Goal: Task Accomplishment & Management: Use online tool/utility

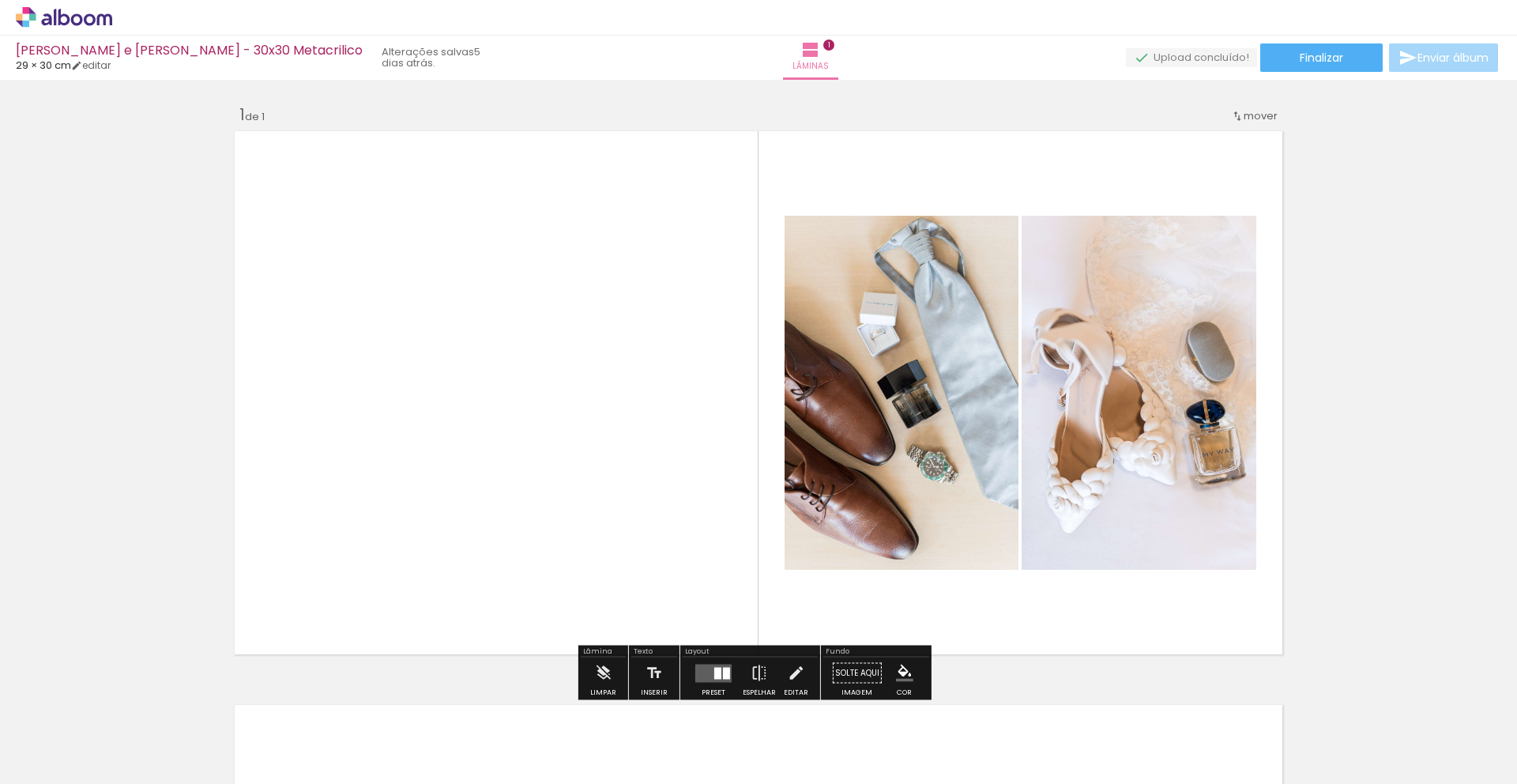
click at [62, 734] on input "Todas as fotos" at bounding box center [43, 736] width 60 height 14
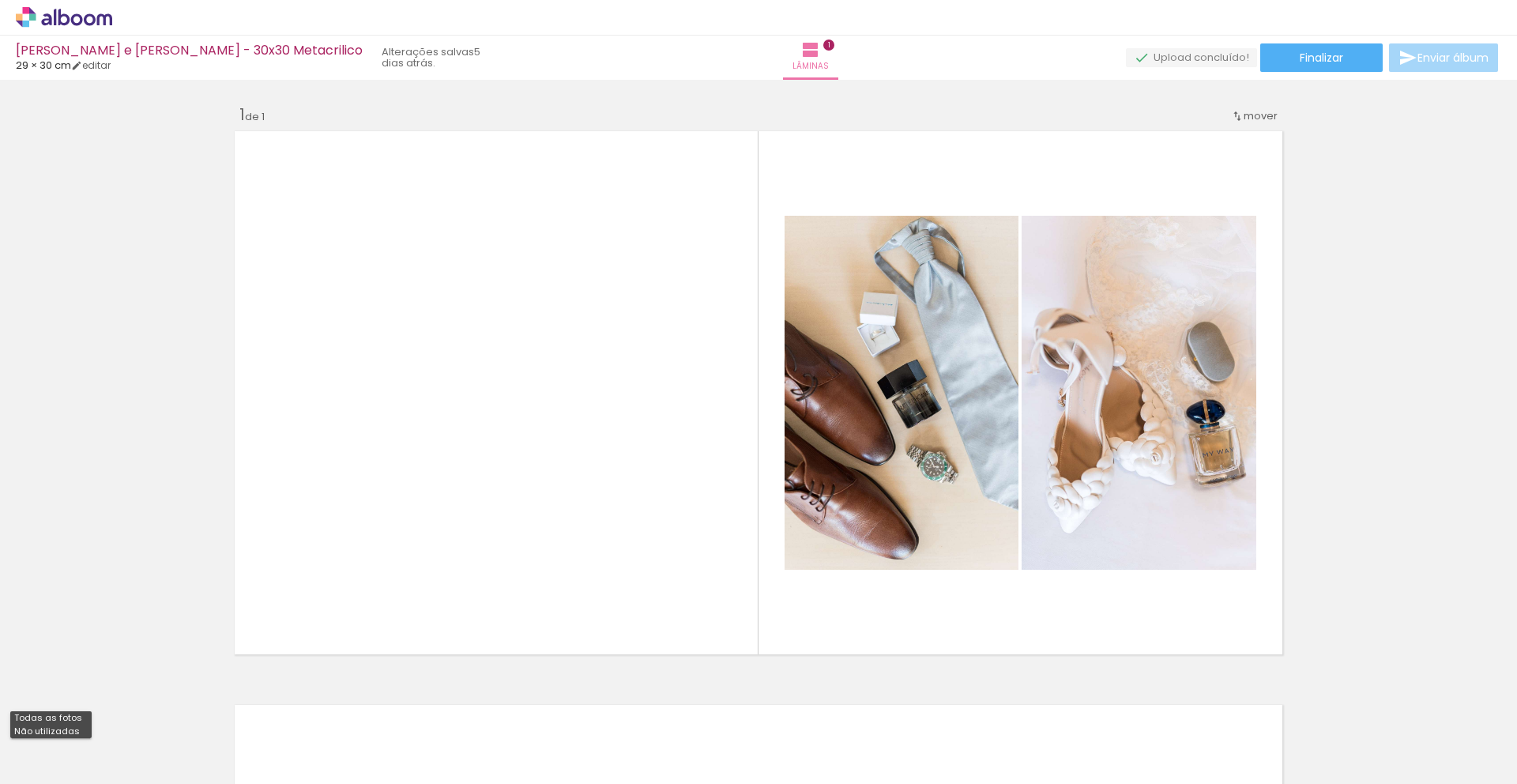
click at [0, 0] on slot "Não utilizadas" at bounding box center [0, 0] width 0 height 0
type input "Não utilizadas"
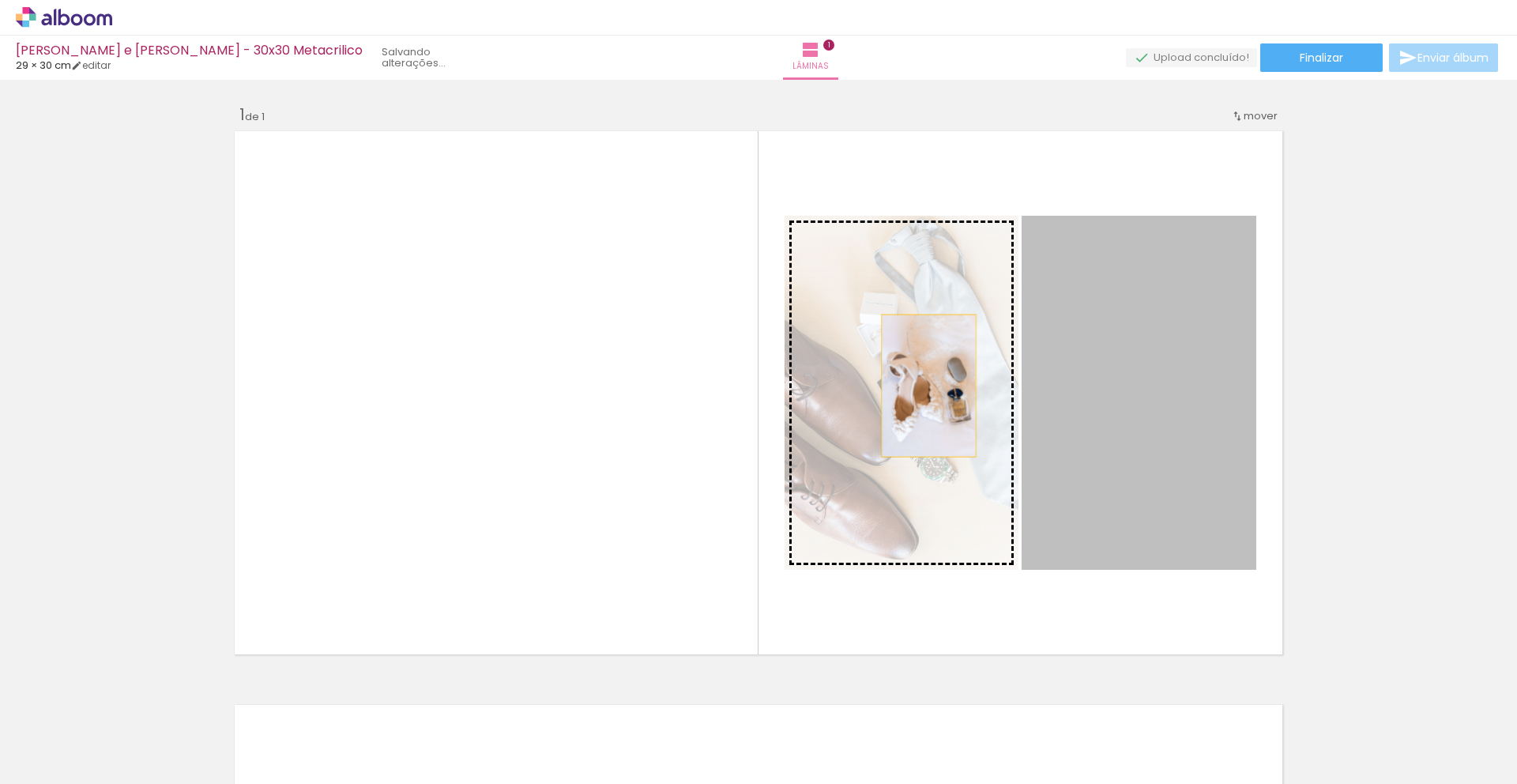
drag, startPoint x: 1066, startPoint y: 388, endPoint x: 923, endPoint y: 386, distance: 143.0
click at [0, 0] on slot at bounding box center [0, 0] width 0 height 0
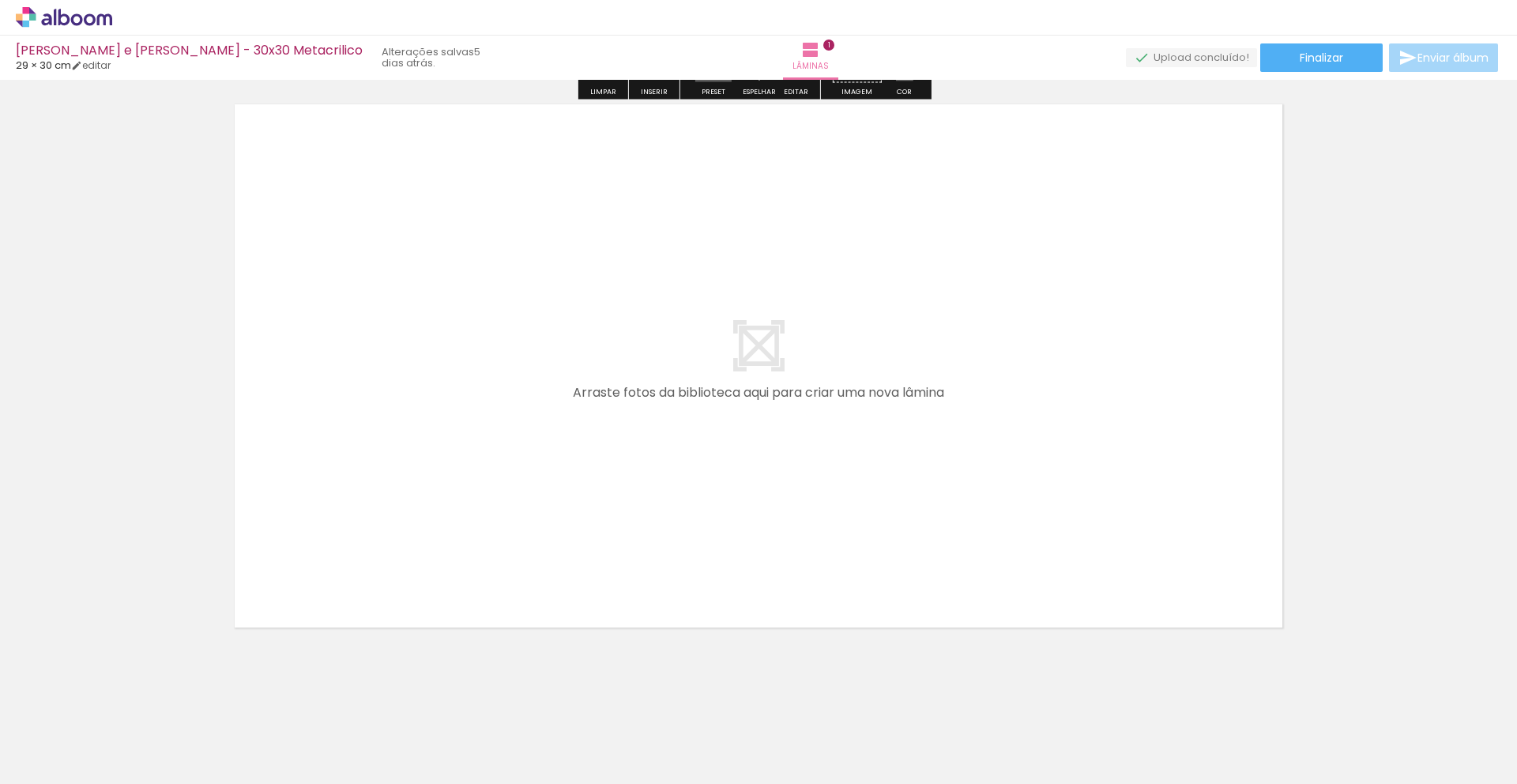
scroll to position [597, 0]
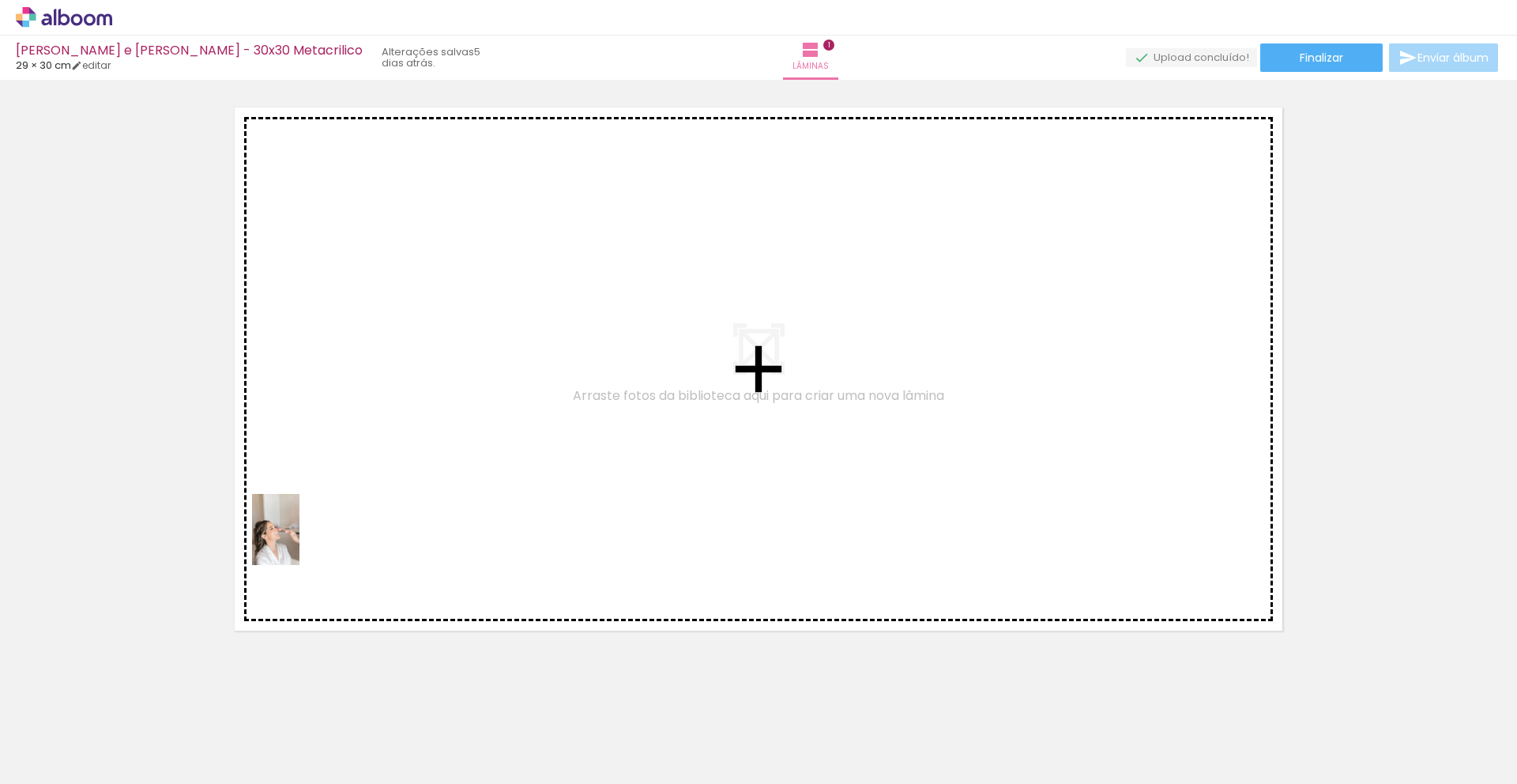
drag, startPoint x: 167, startPoint y: 744, endPoint x: 301, endPoint y: 541, distance: 243.2
click at [301, 541] on quentale-workspace at bounding box center [758, 392] width 1517 height 784
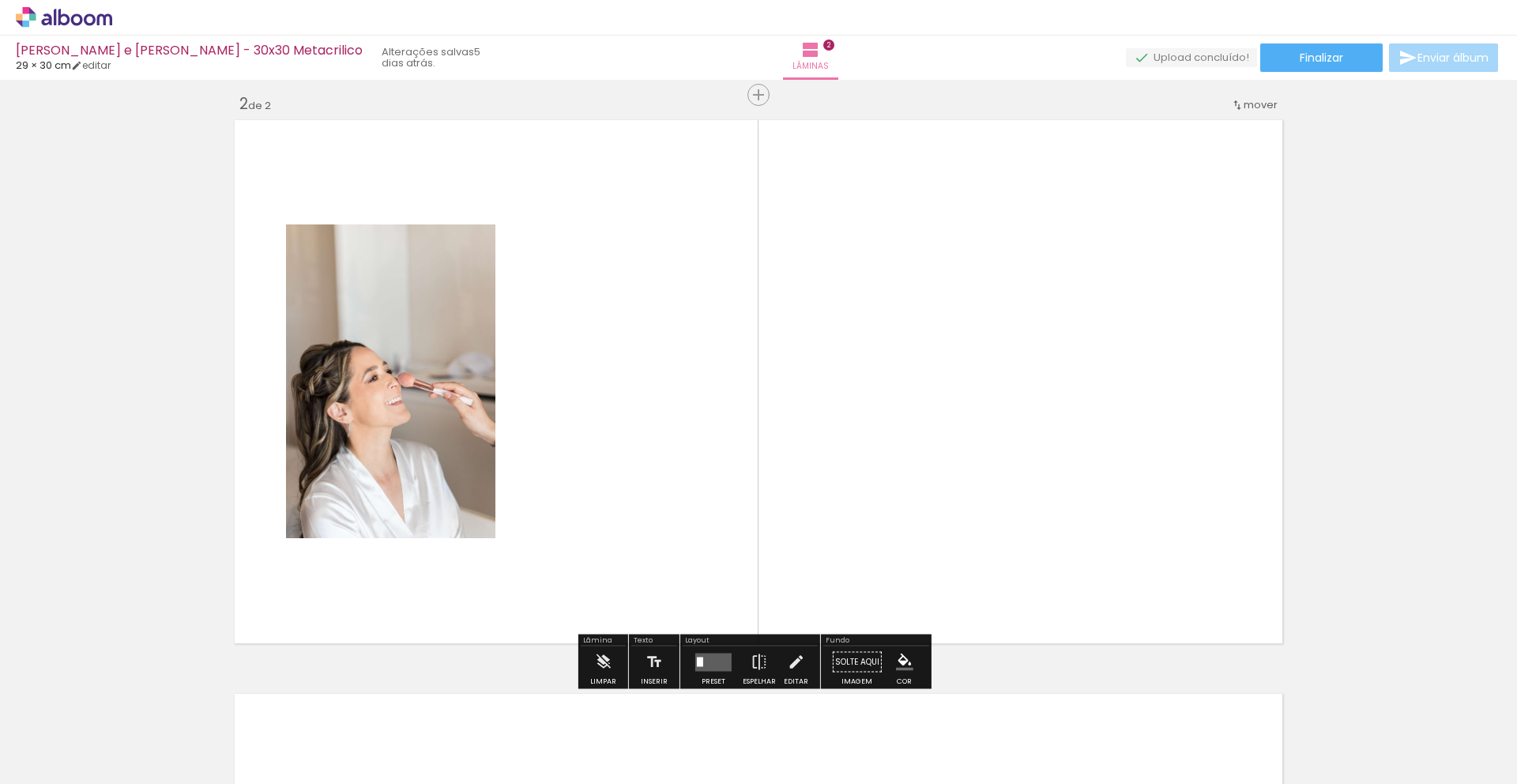
scroll to position [584, 0]
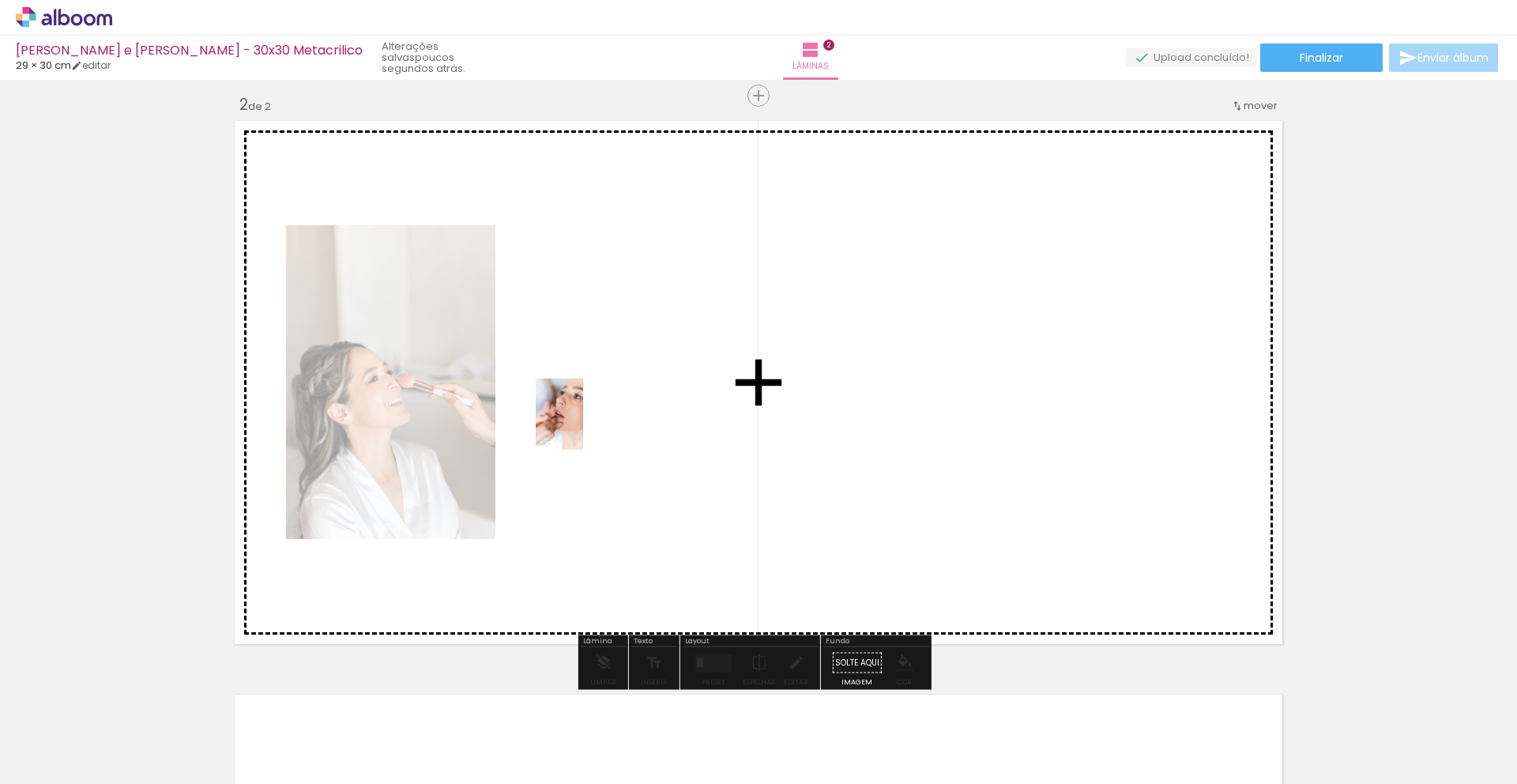
drag, startPoint x: 164, startPoint y: 739, endPoint x: 583, endPoint y: 426, distance: 523.0
click at [583, 426] on quentale-workspace at bounding box center [758, 392] width 1517 height 784
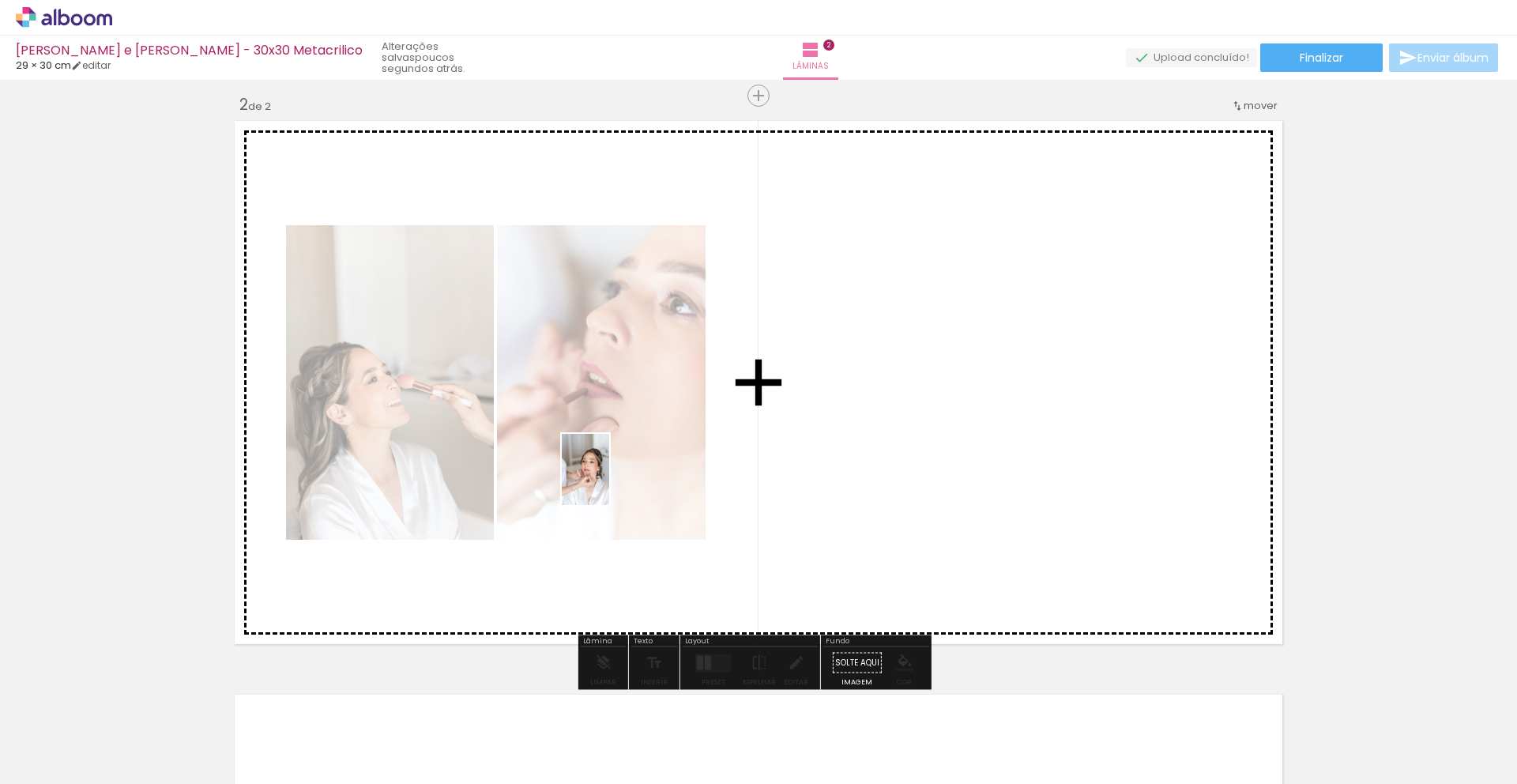
drag, startPoint x: 174, startPoint y: 755, endPoint x: 624, endPoint y: 475, distance: 530.0
click at [624, 475] on quentale-workspace at bounding box center [758, 392] width 1517 height 784
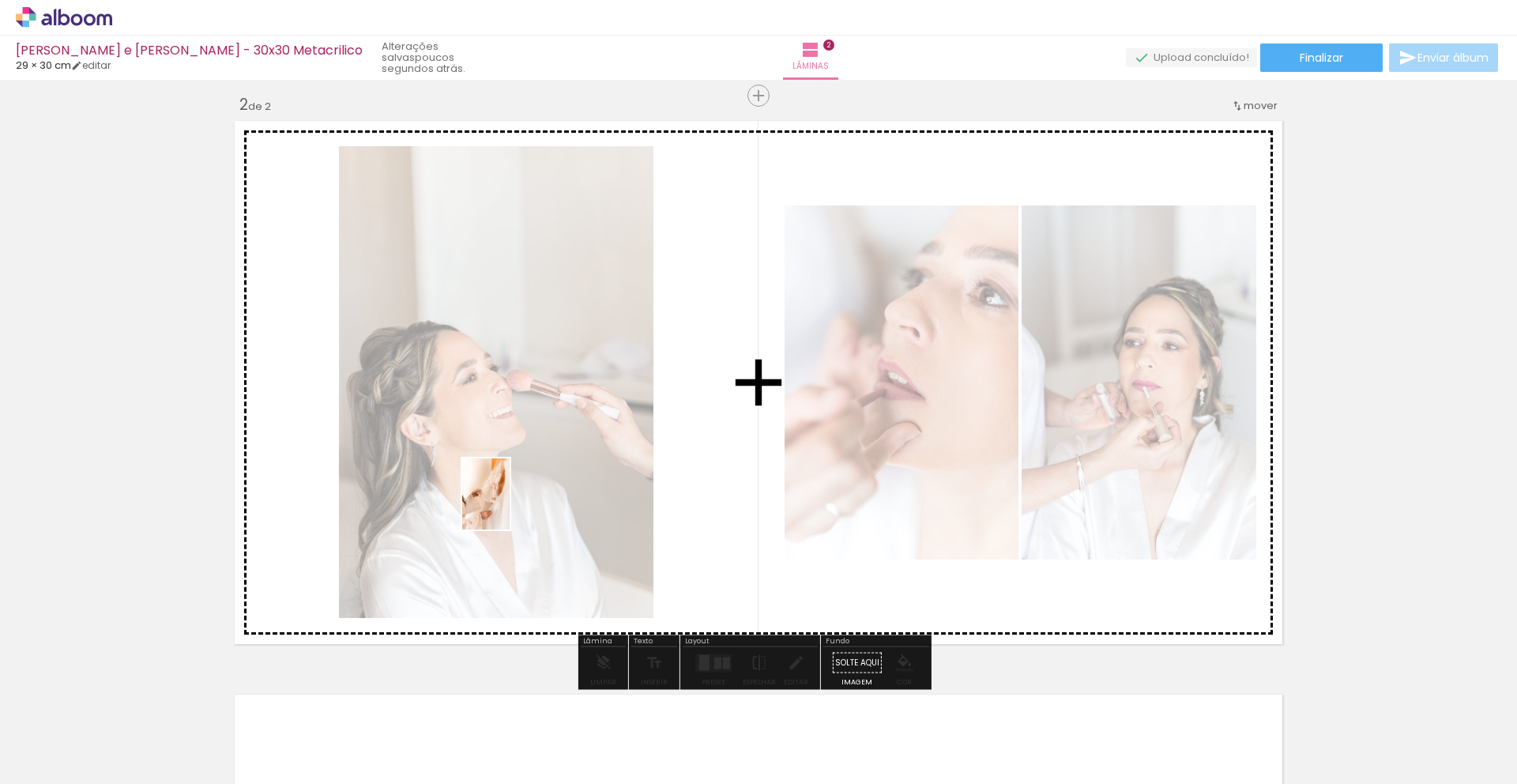
drag, startPoint x: 178, startPoint y: 724, endPoint x: 509, endPoint y: 506, distance: 396.3
click at [509, 506] on quentale-workspace at bounding box center [758, 392] width 1517 height 784
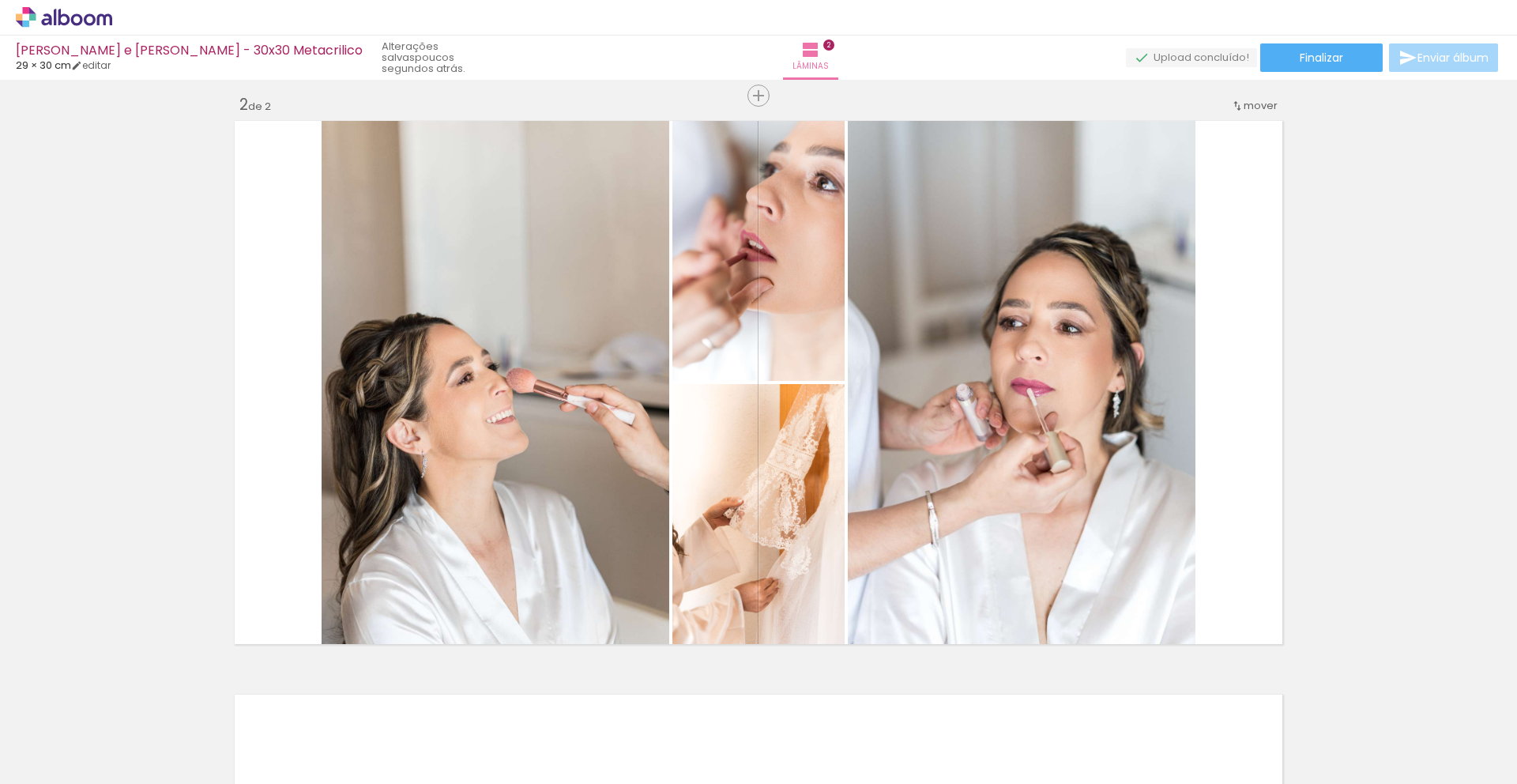
click at [132, 698] on iron-icon at bounding box center [123, 698] width 16 height 16
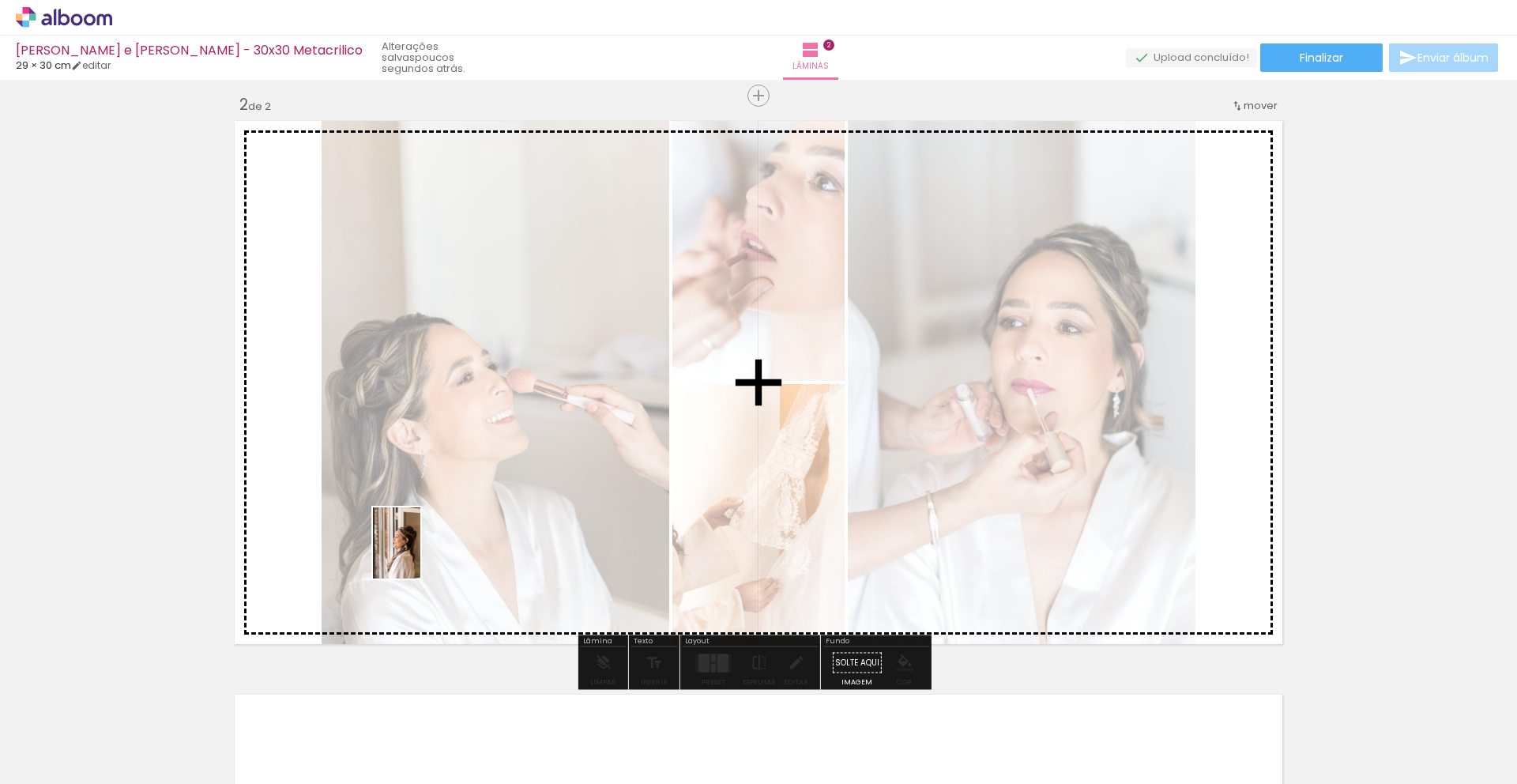
drag, startPoint x: 299, startPoint y: 649, endPoint x: 416, endPoint y: 545, distance: 156.5
click at [470, 516] on quentale-workspace at bounding box center [758, 392] width 1517 height 784
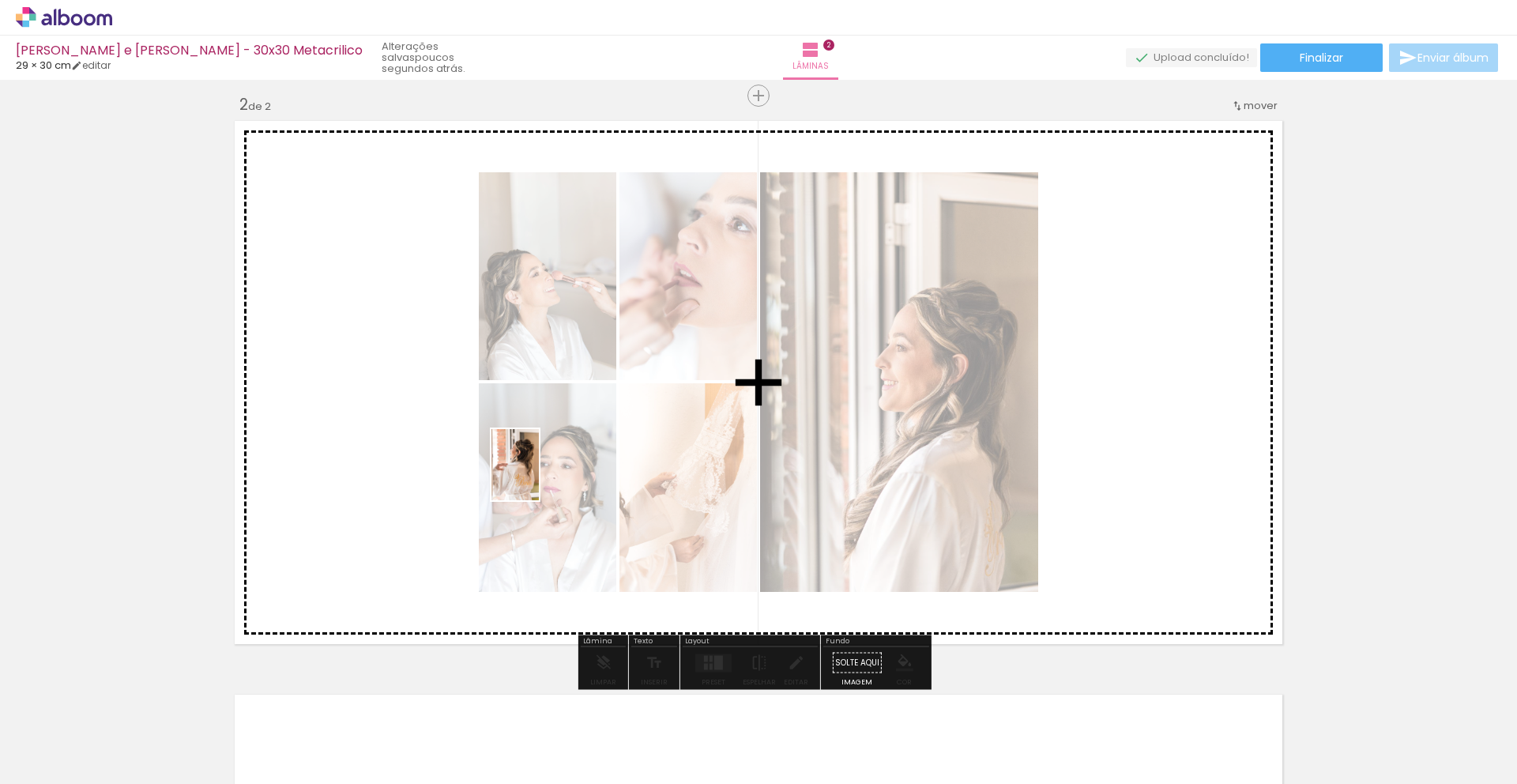
drag, startPoint x: 168, startPoint y: 738, endPoint x: 540, endPoint y: 476, distance: 455.0
click at [539, 476] on quentale-workspace at bounding box center [758, 392] width 1517 height 784
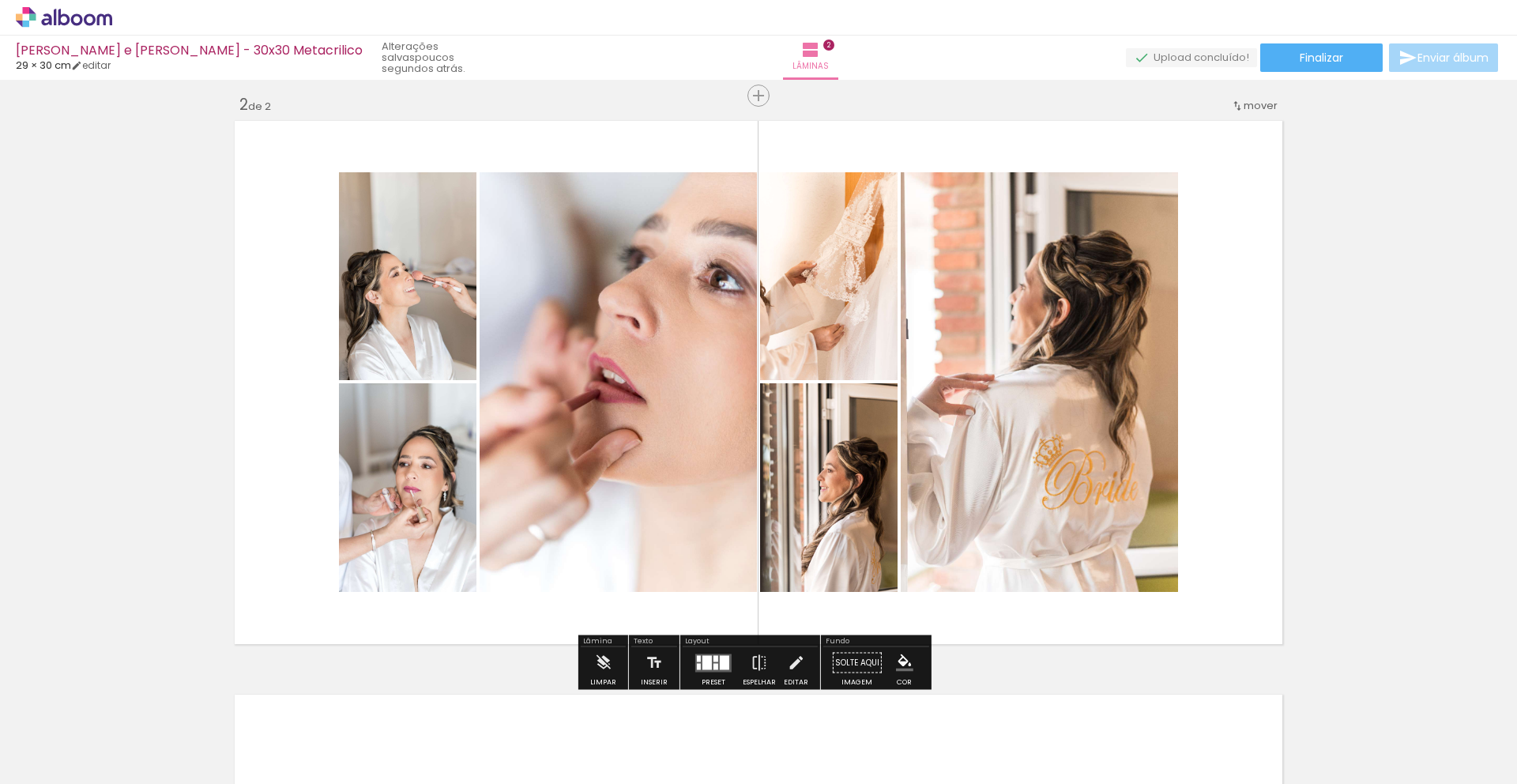
click at [697, 663] on quentale-layouter at bounding box center [713, 662] width 36 height 18
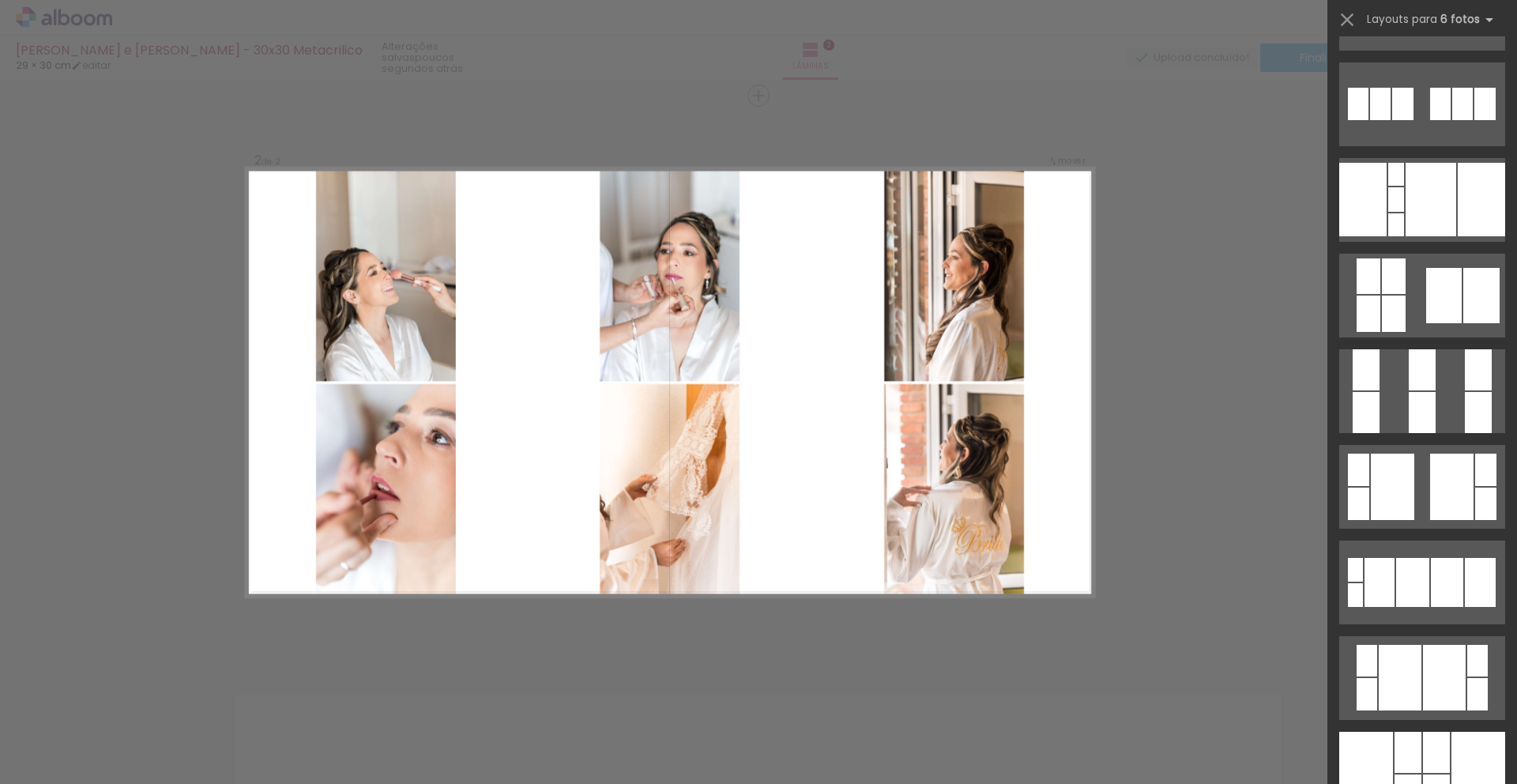
scroll to position [961, 0]
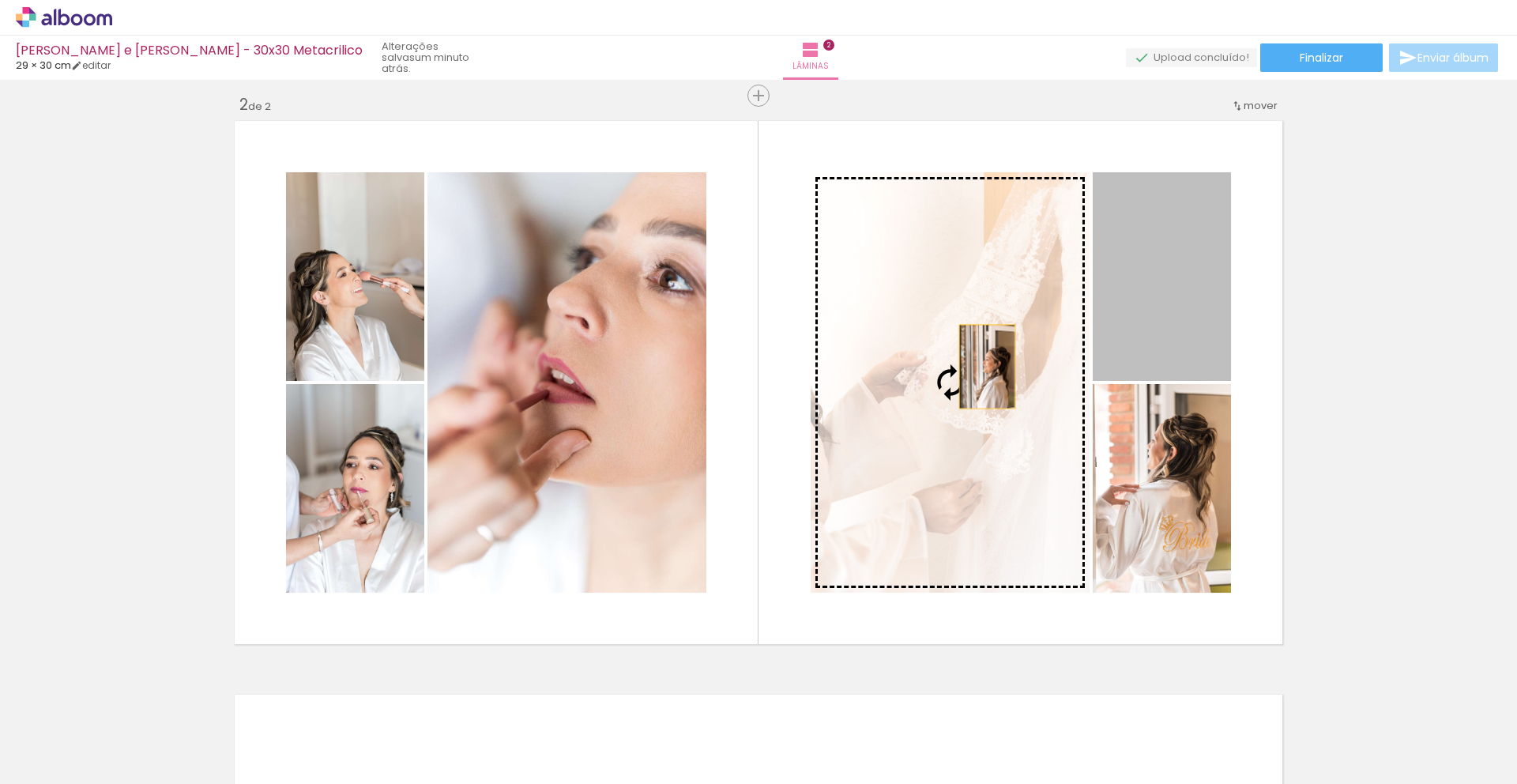
drag, startPoint x: 1168, startPoint y: 288, endPoint x: 982, endPoint y: 366, distance: 201.7
click at [0, 0] on slot at bounding box center [0, 0] width 0 height 0
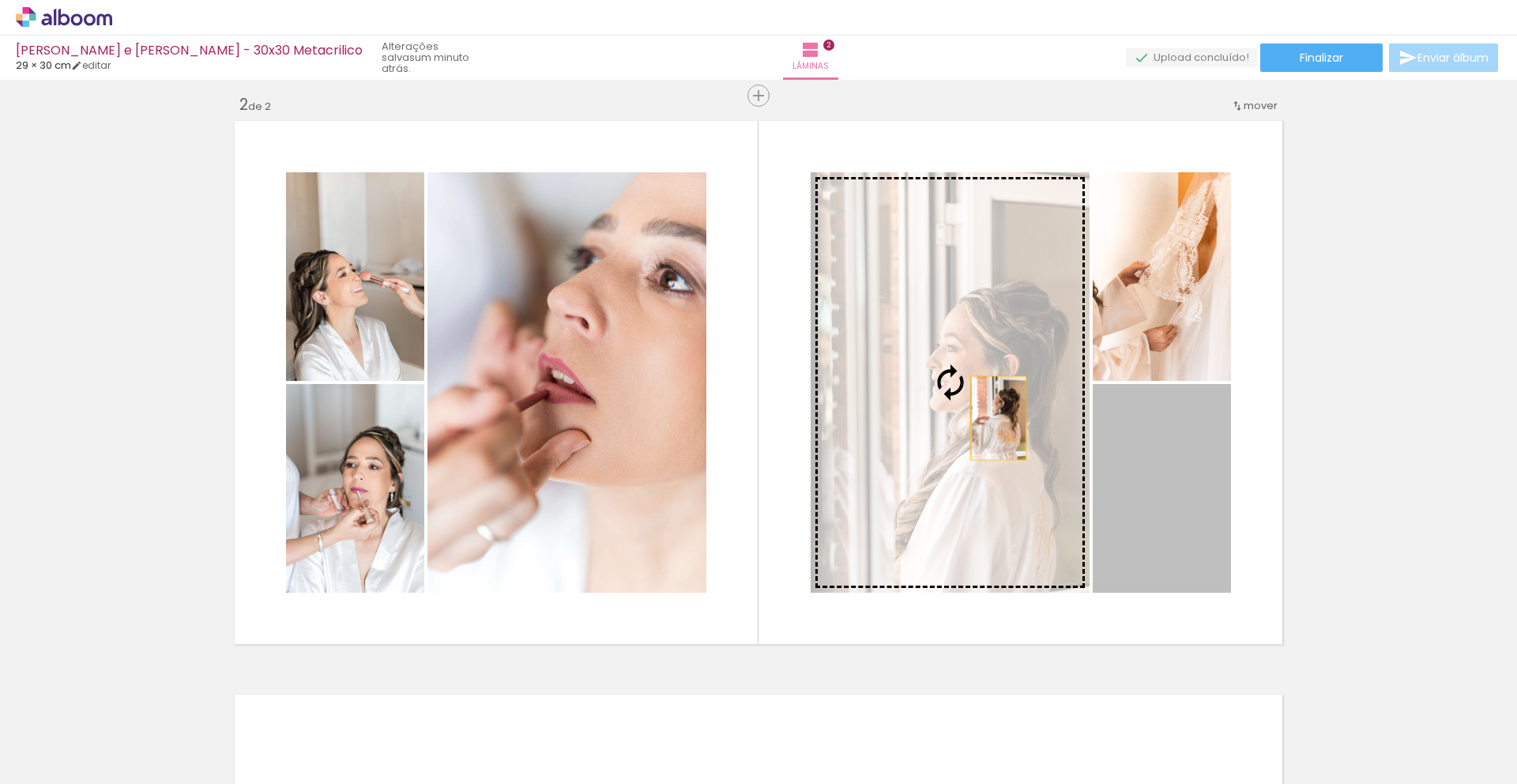
drag, startPoint x: 1123, startPoint y: 483, endPoint x: 989, endPoint y: 417, distance: 149.4
click at [0, 0] on slot at bounding box center [0, 0] width 0 height 0
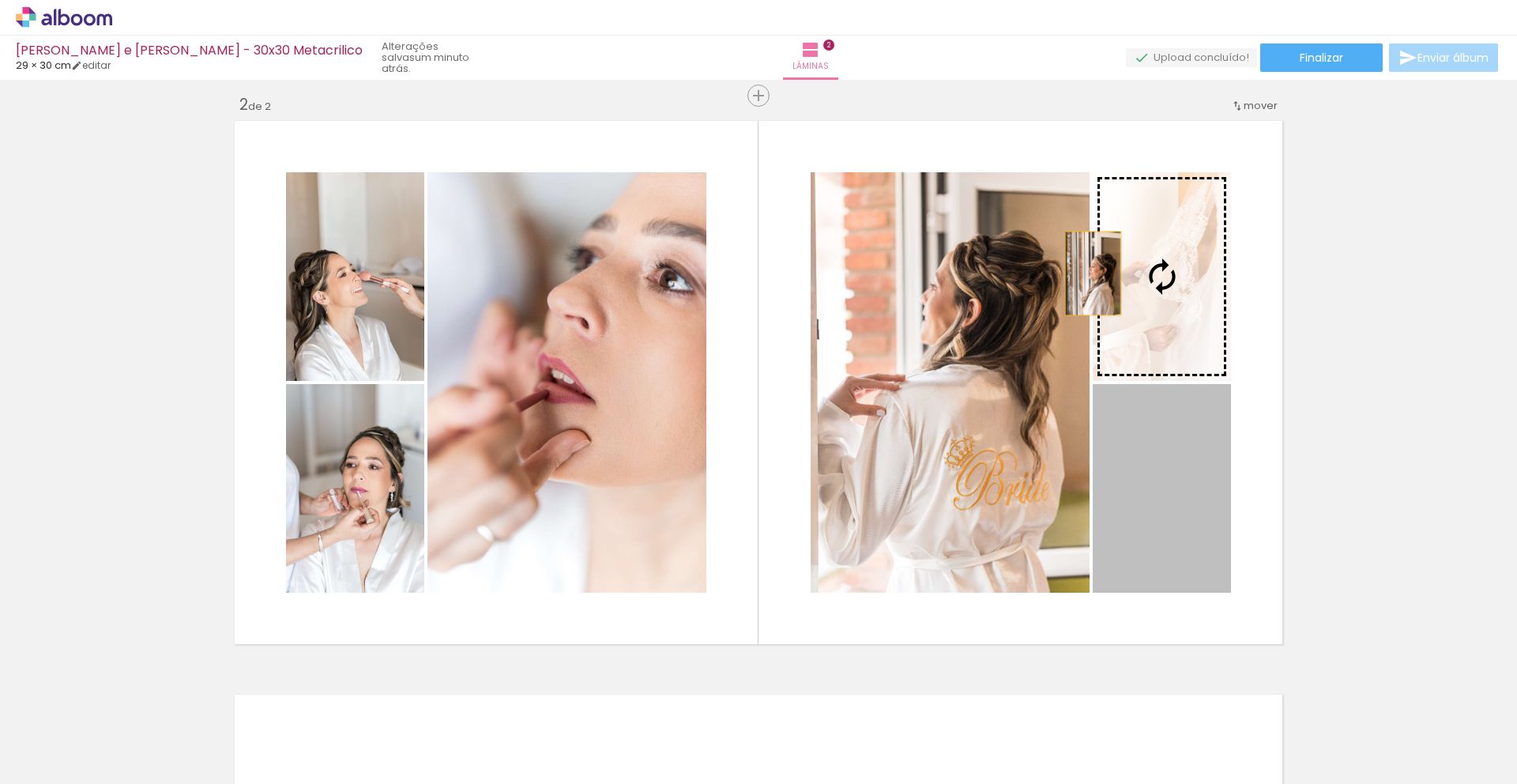
drag, startPoint x: 1130, startPoint y: 499, endPoint x: 1087, endPoint y: 274, distance: 229.1
click at [0, 0] on slot at bounding box center [0, 0] width 0 height 0
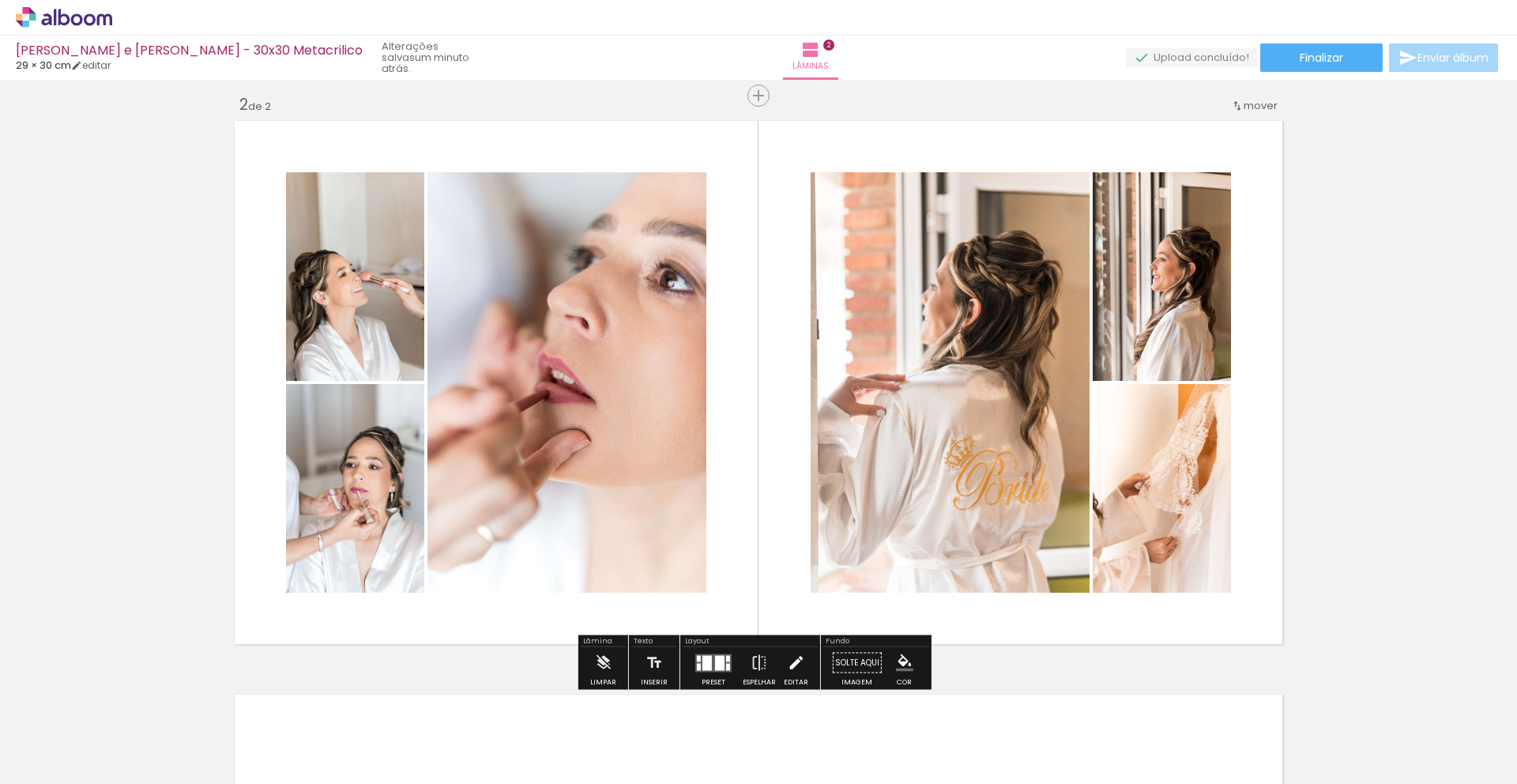
click at [787, 667] on iron-icon at bounding box center [795, 663] width 17 height 31
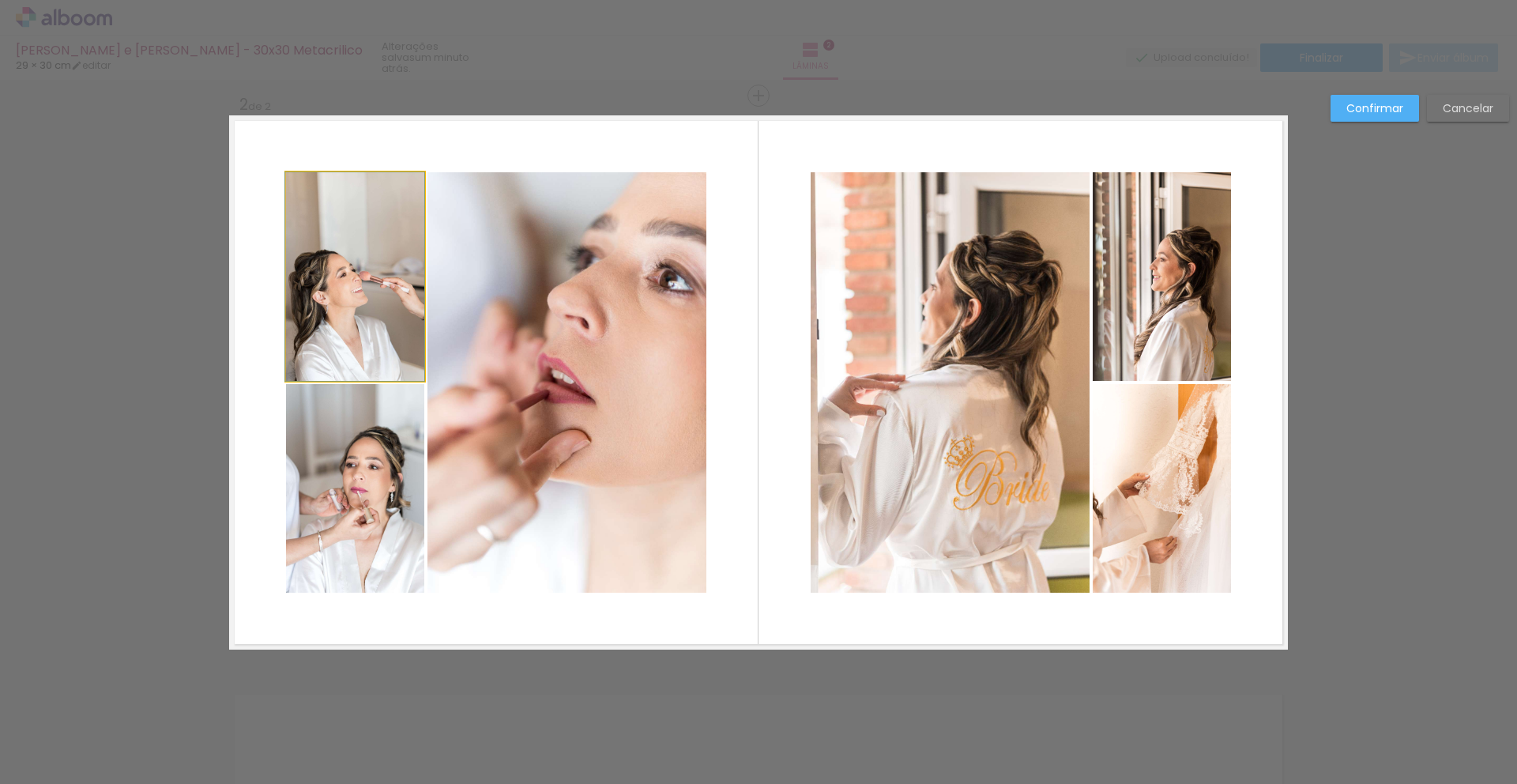
click at [309, 291] on quentale-photo at bounding box center [355, 276] width 139 height 209
click at [311, 492] on quentale-photo at bounding box center [355, 488] width 139 height 209
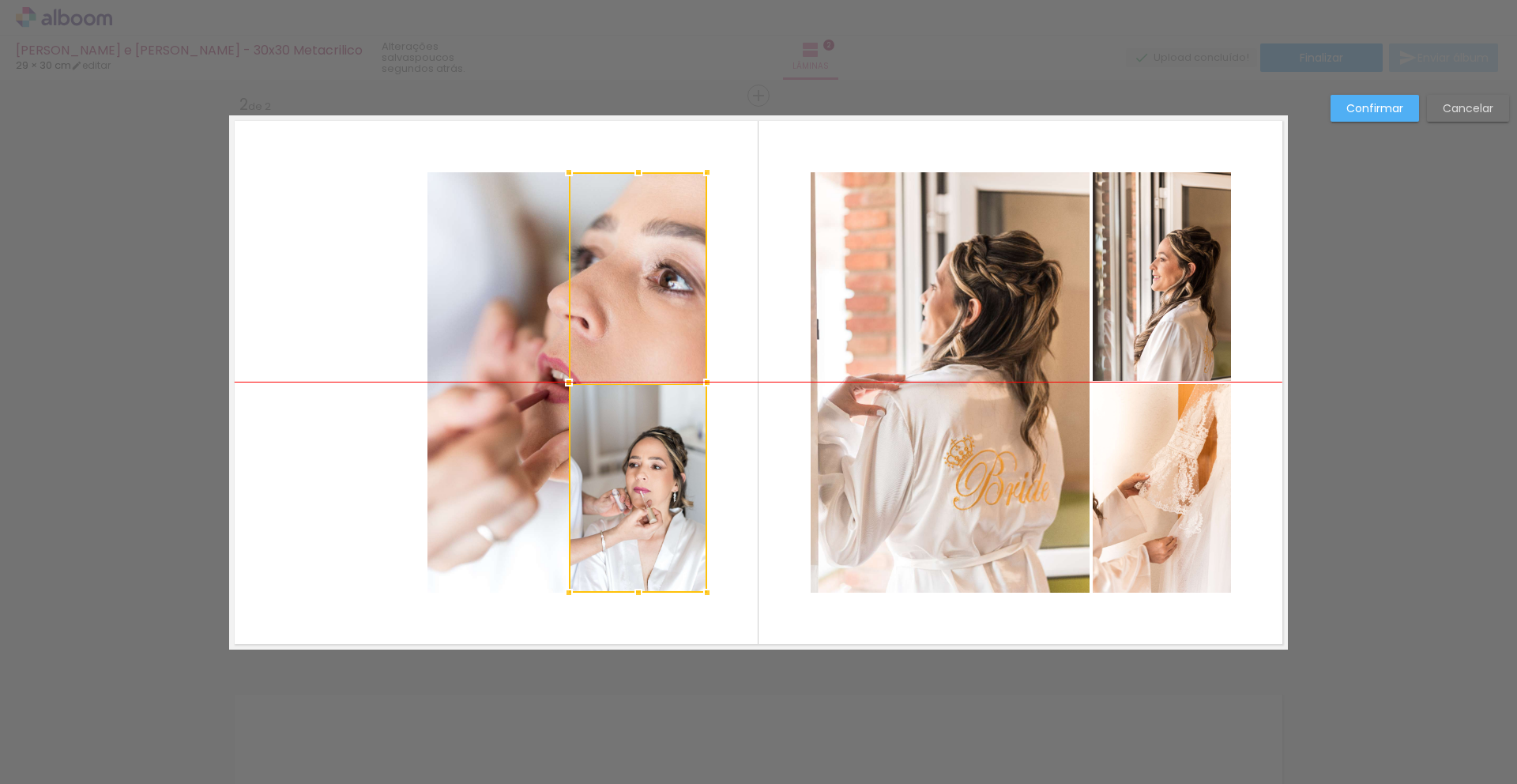
drag, startPoint x: 334, startPoint y: 479, endPoint x: 616, endPoint y: 483, distance: 282.0
click at [616, 483] on div at bounding box center [639, 382] width 139 height 420
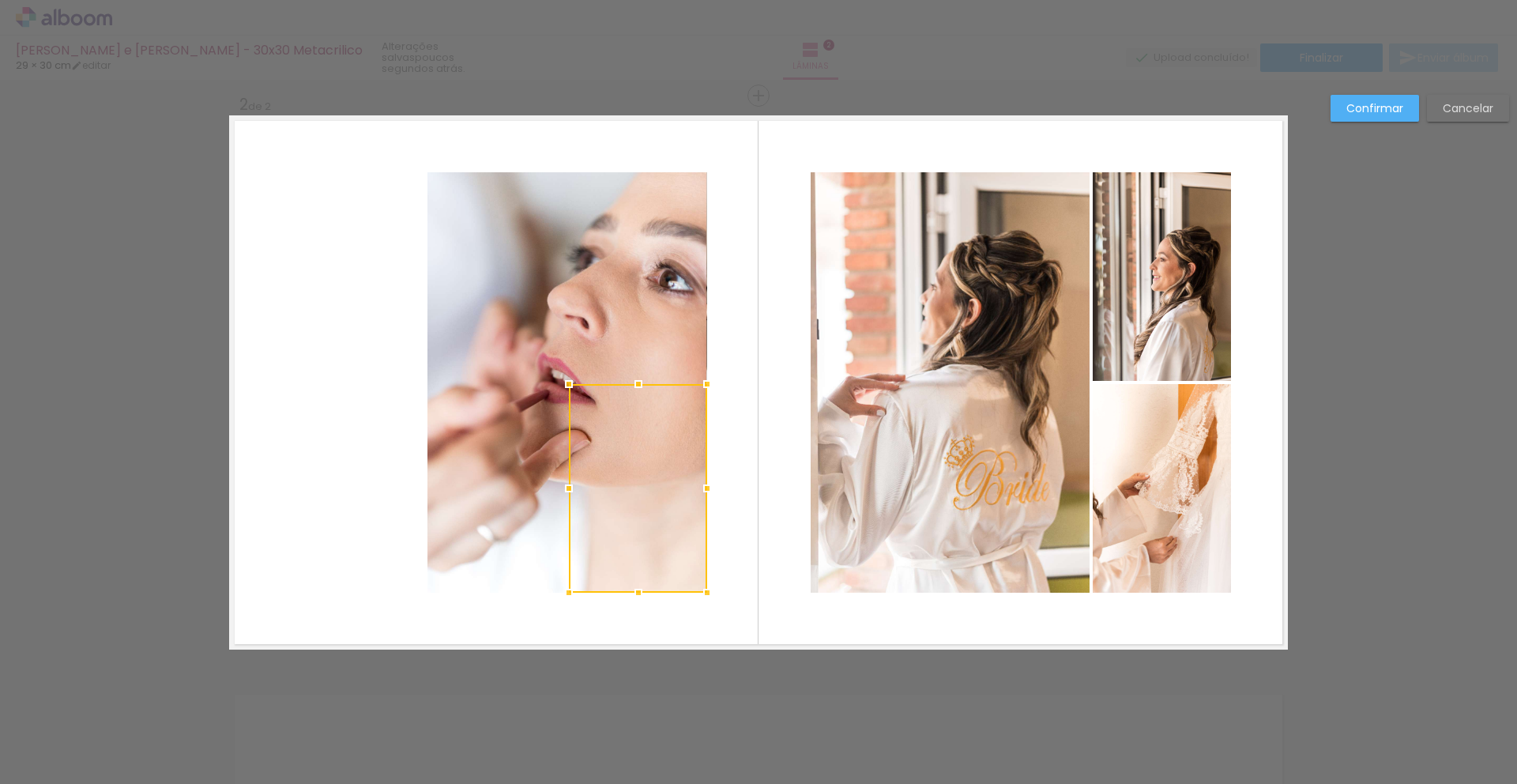
click at [500, 483] on quentale-photo at bounding box center [567, 382] width 279 height 420
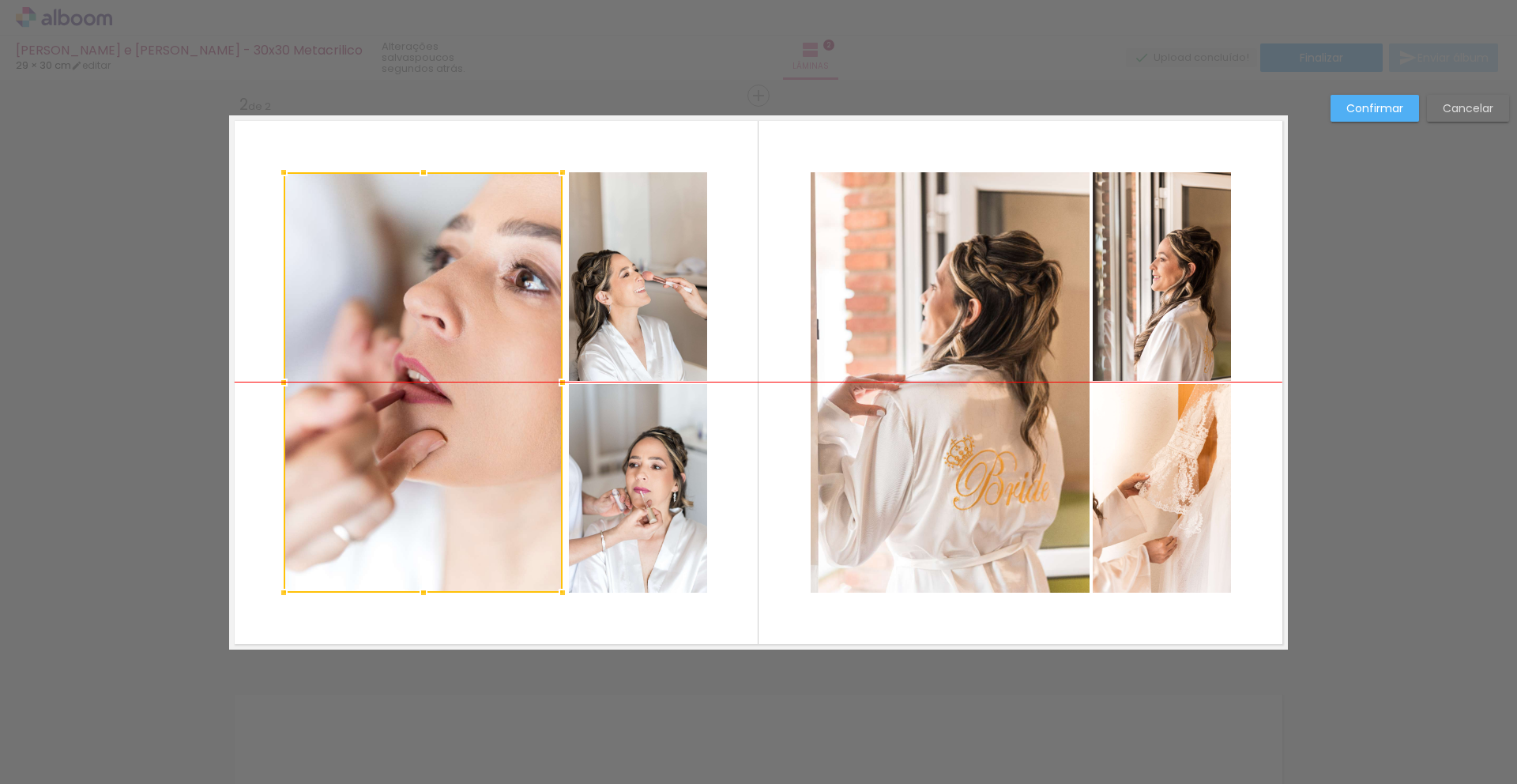
drag, startPoint x: 483, startPoint y: 411, endPoint x: 339, endPoint y: 410, distance: 144.0
click at [339, 410] on div at bounding box center [423, 382] width 279 height 420
click at [1464, 121] on paper-button "Cancelar" at bounding box center [1468, 107] width 82 height 27
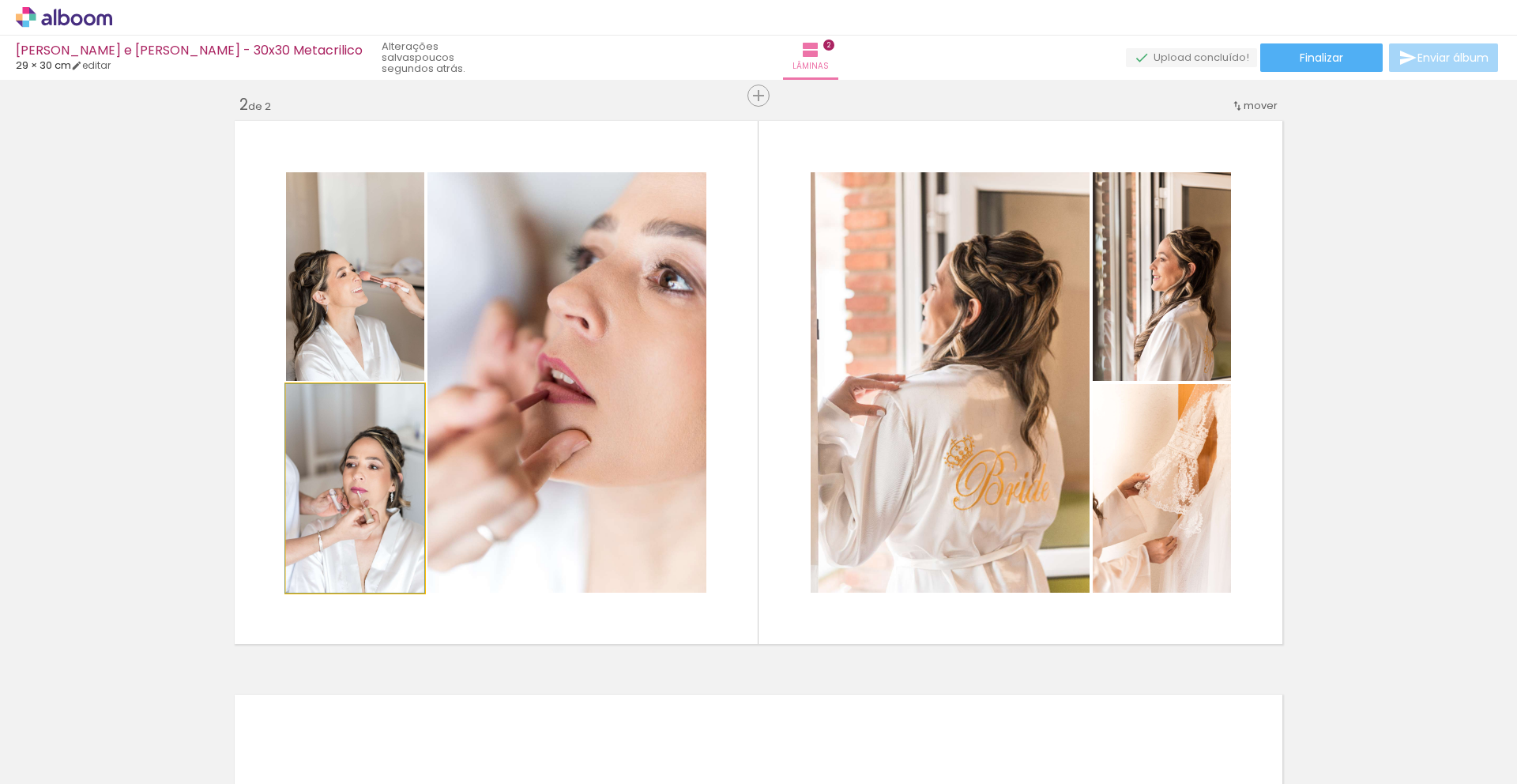
click at [379, 486] on quentale-photo at bounding box center [355, 488] width 139 height 209
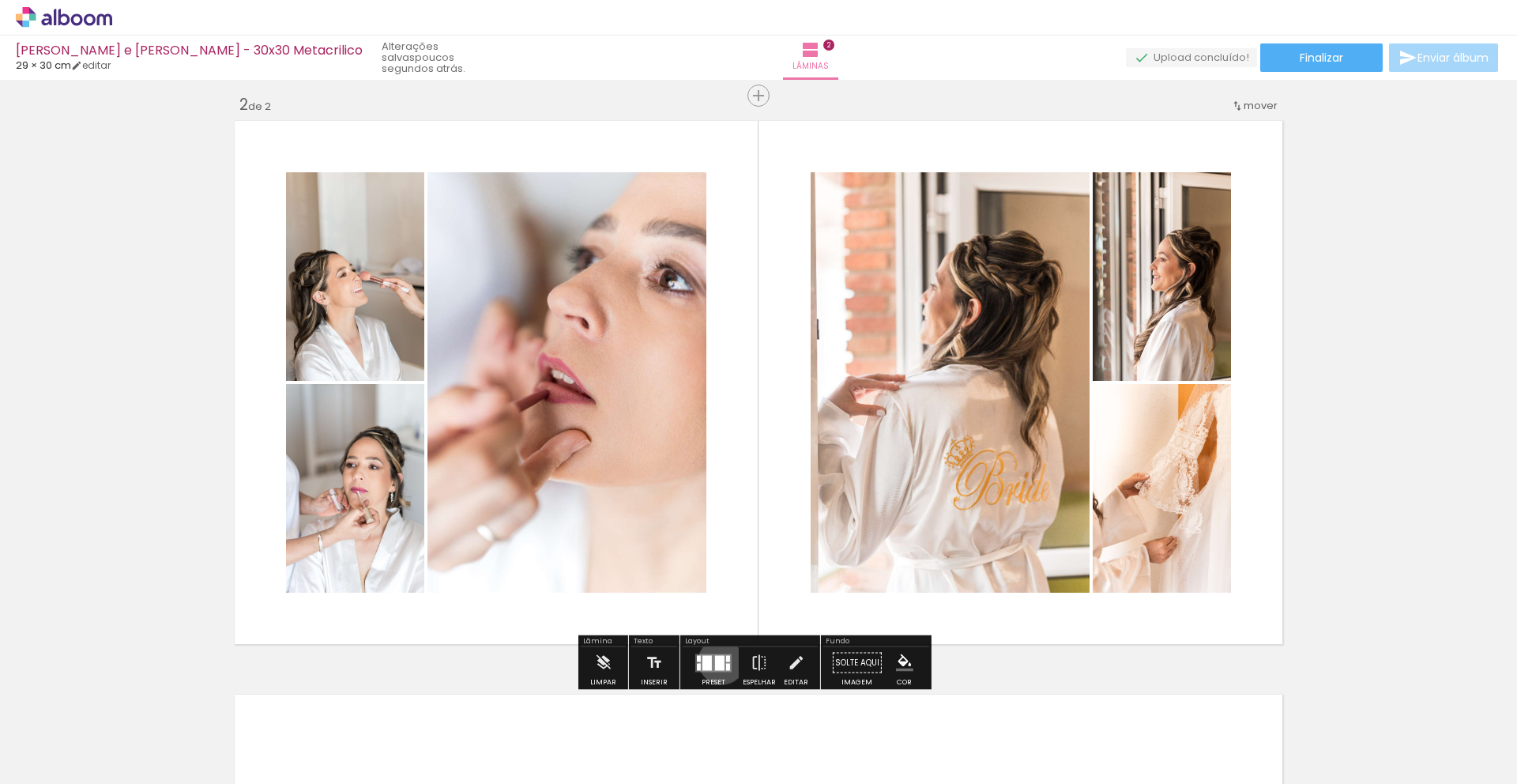
click at [718, 660] on div at bounding box center [719, 662] width 10 height 15
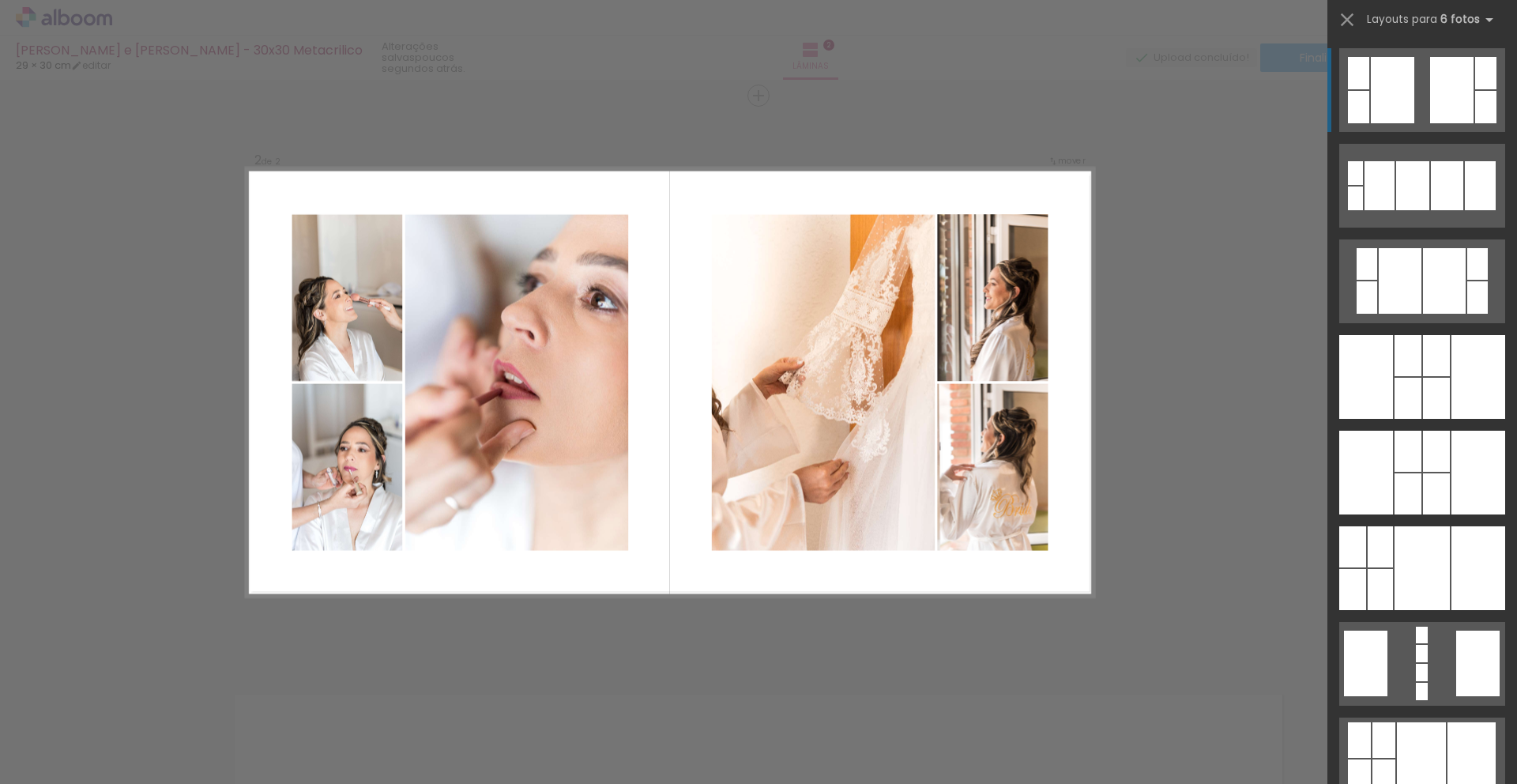
click at [1125, 438] on div "Confirmar Cancelar" at bounding box center [758, 375] width 1517 height 1759
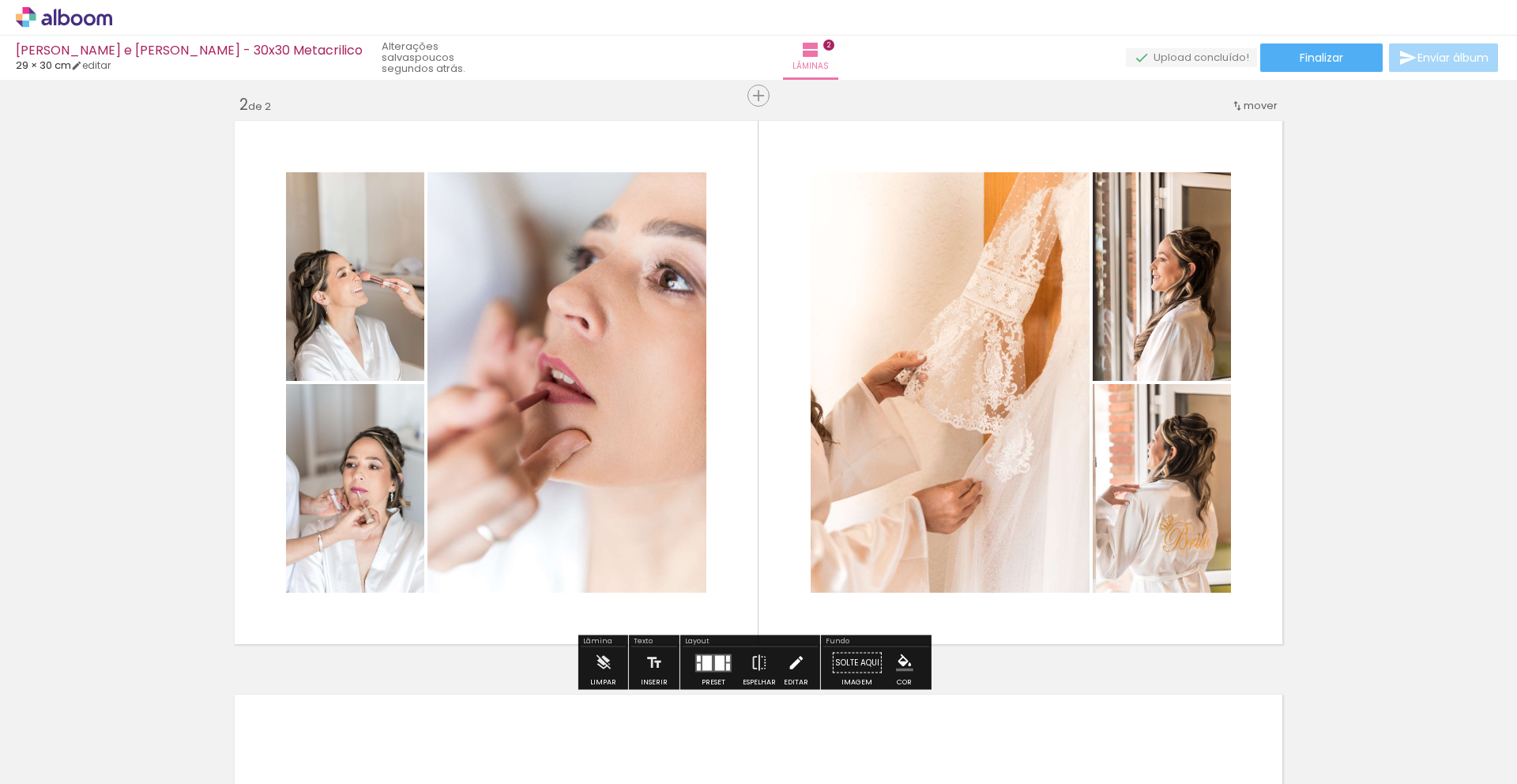
click at [794, 660] on iron-icon at bounding box center [795, 663] width 17 height 31
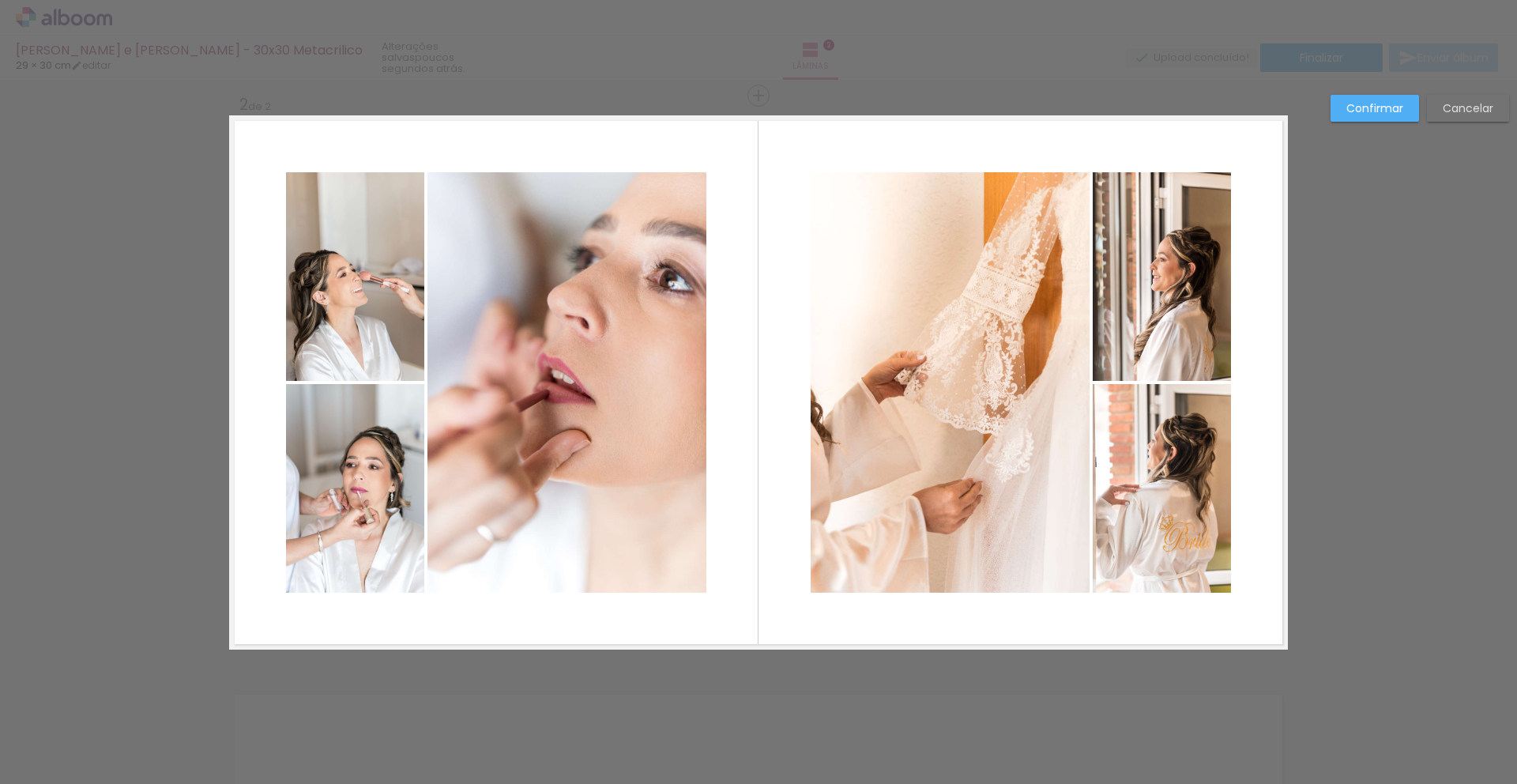
click at [310, 278] on quentale-photo at bounding box center [355, 276] width 139 height 209
click at [337, 422] on quentale-photo at bounding box center [355, 488] width 139 height 209
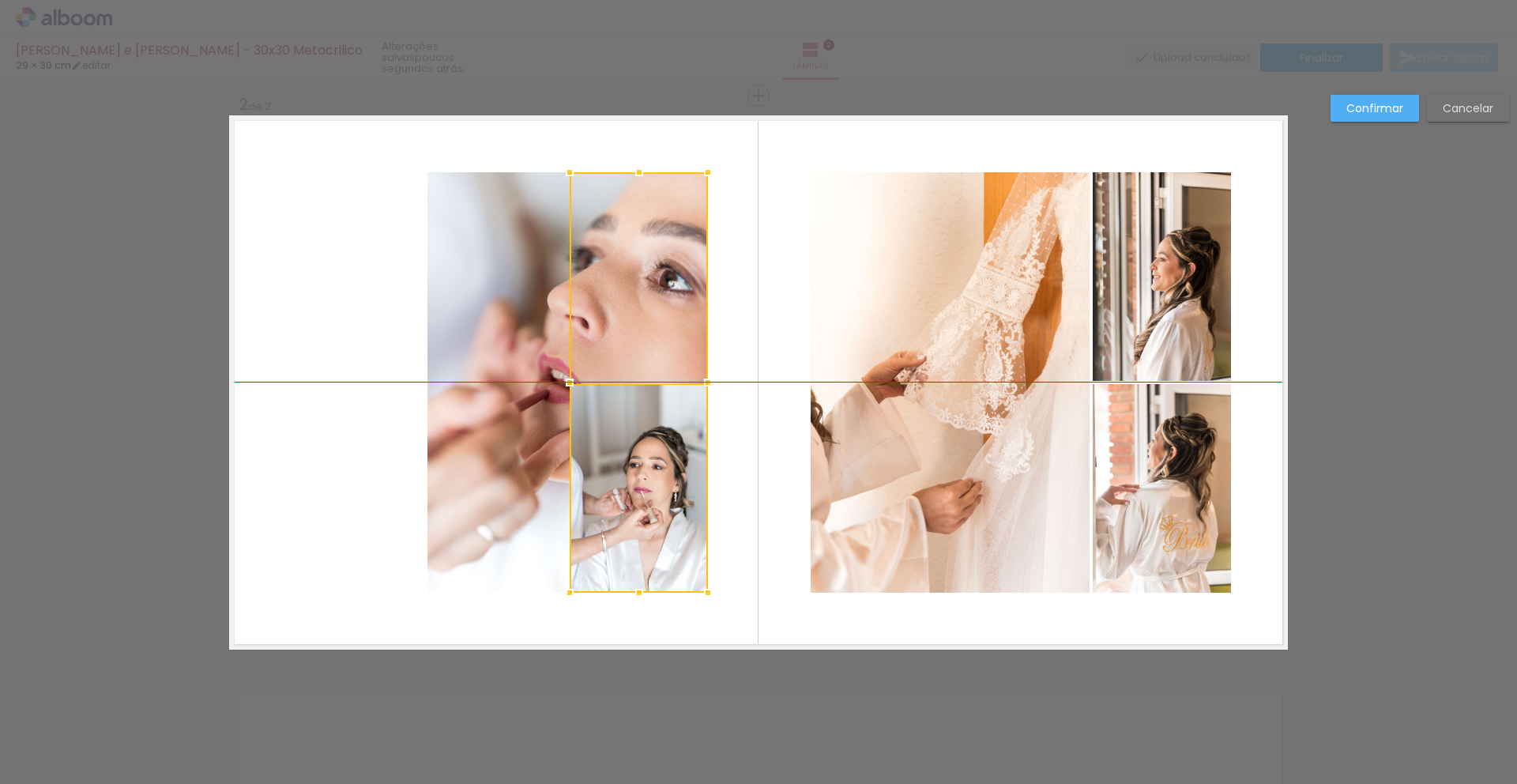
drag, startPoint x: 338, startPoint y: 423, endPoint x: 622, endPoint y: 417, distance: 284.1
click at [622, 417] on div at bounding box center [639, 382] width 139 height 420
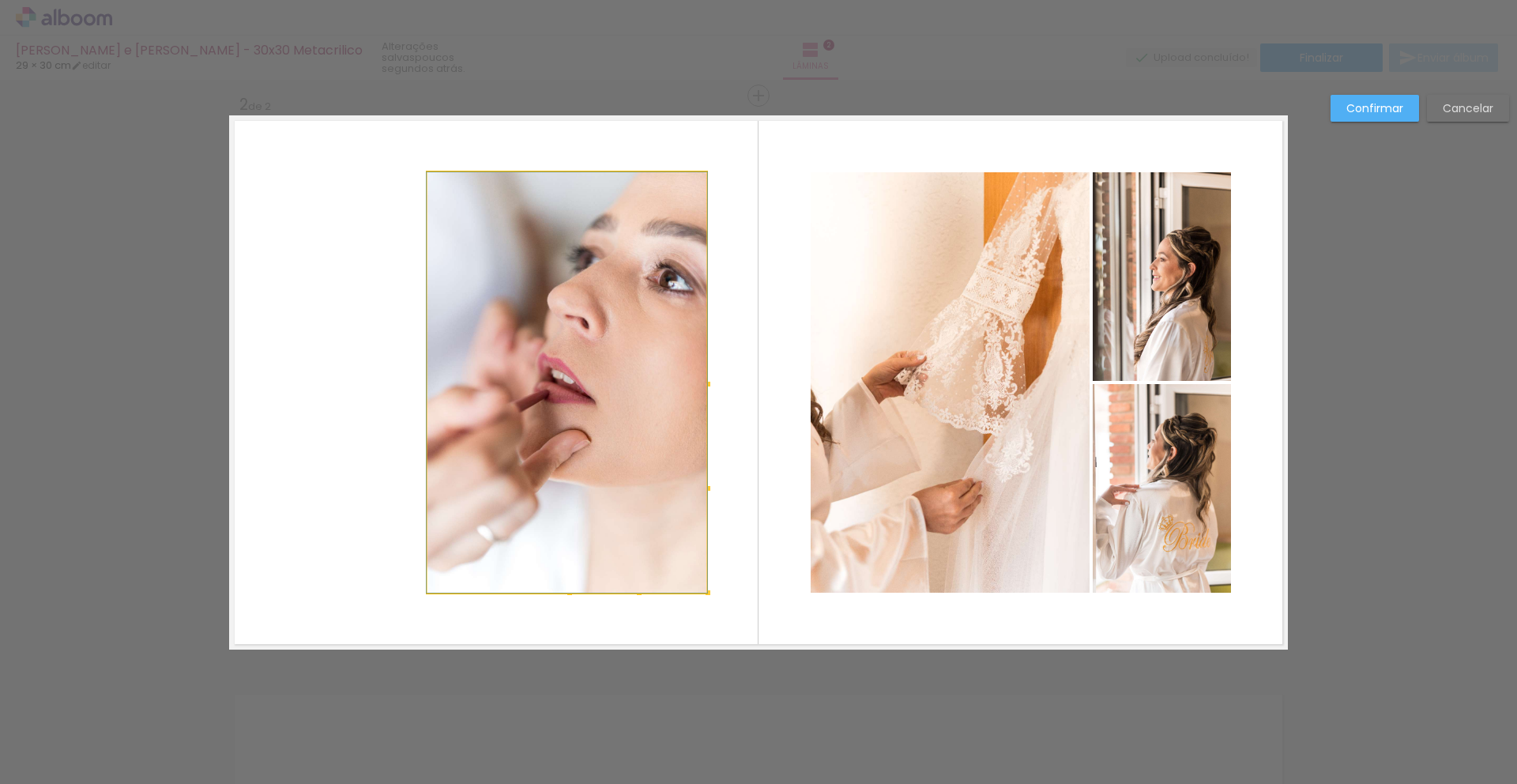
click at [484, 405] on quentale-photo at bounding box center [567, 382] width 279 height 420
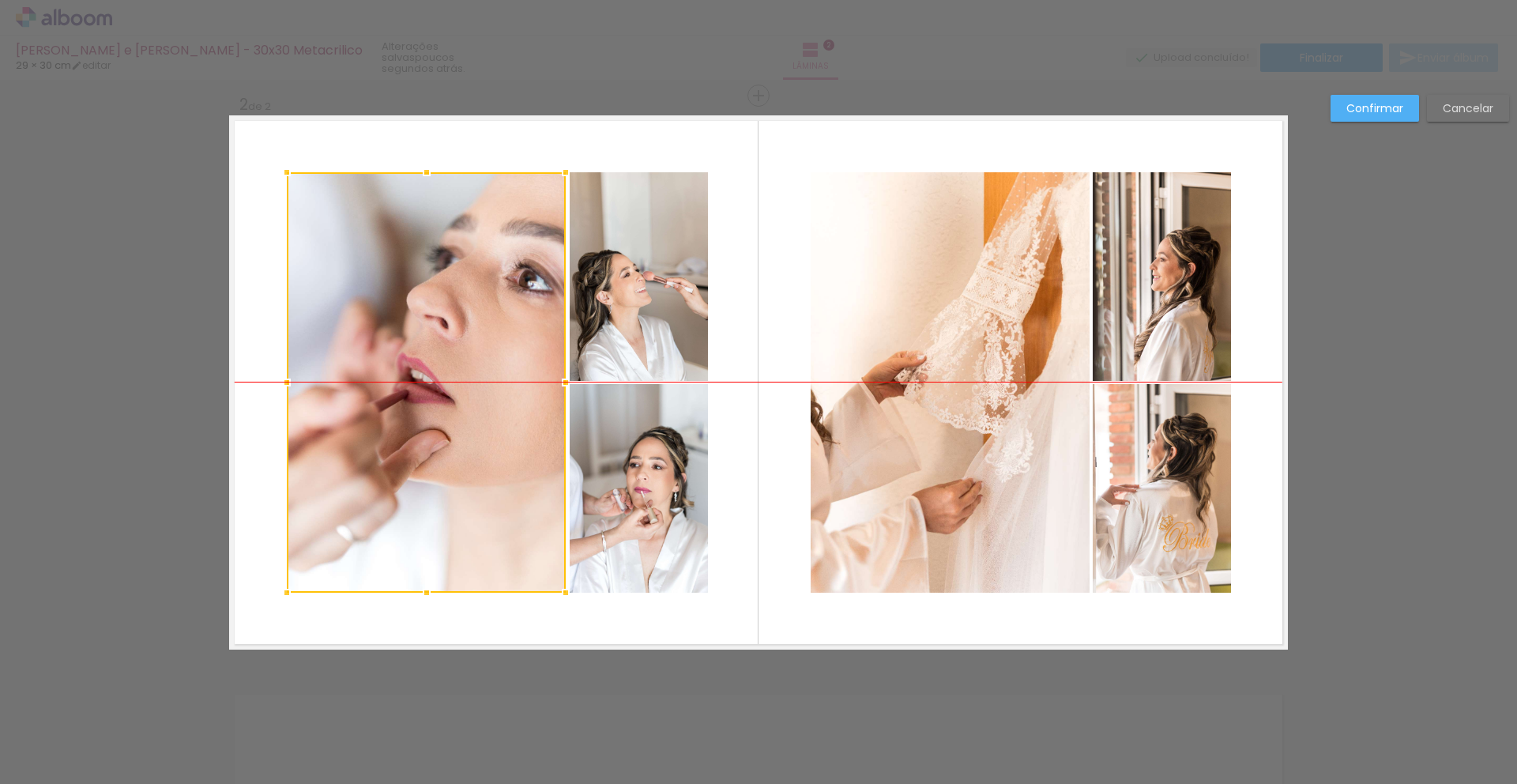
drag, startPoint x: 472, startPoint y: 405, endPoint x: 331, endPoint y: 405, distance: 141.0
click at [331, 405] on div at bounding box center [426, 382] width 279 height 420
click at [1340, 103] on paper-button "Confirmar" at bounding box center [1375, 107] width 88 height 27
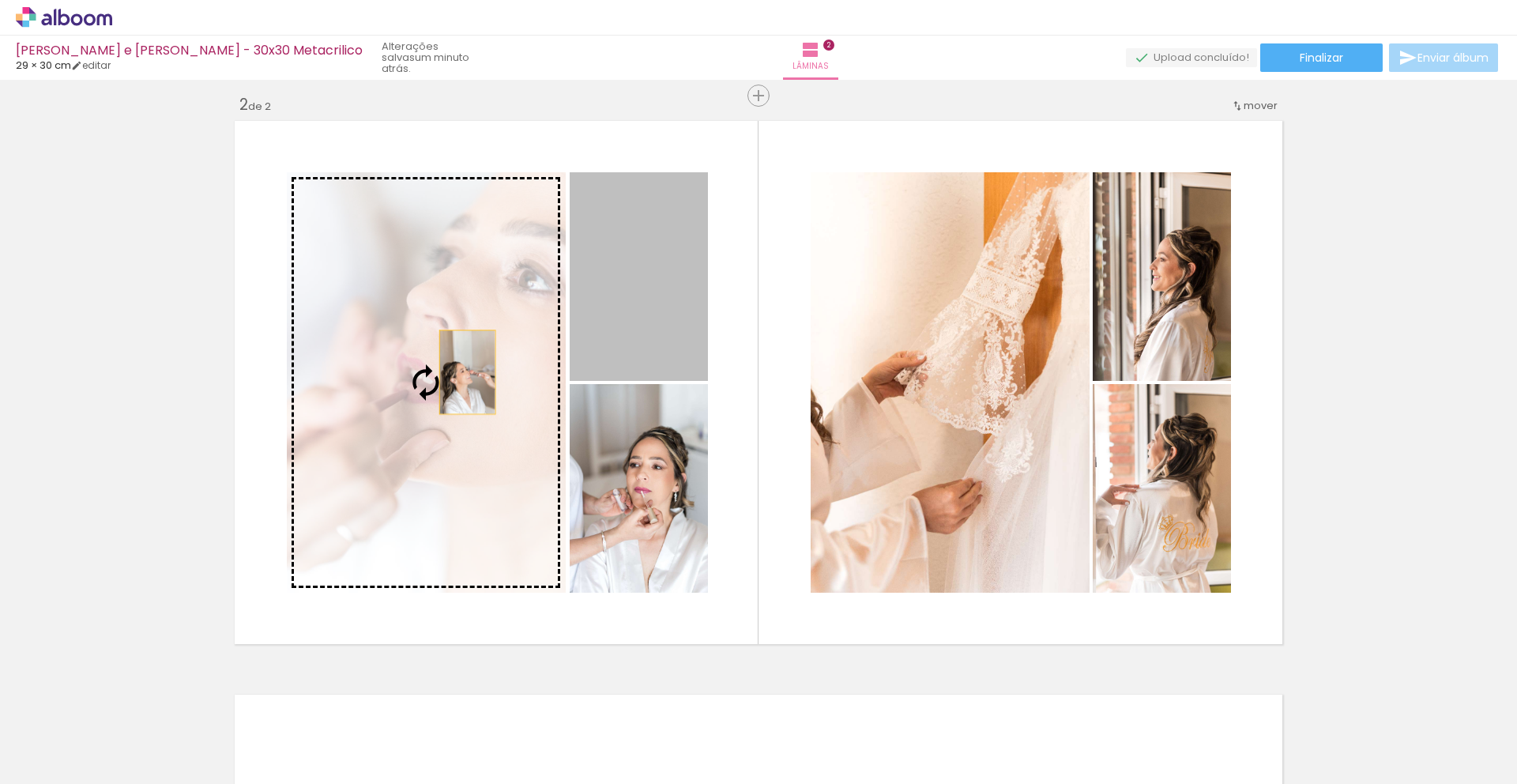
drag, startPoint x: 615, startPoint y: 325, endPoint x: 462, endPoint y: 373, distance: 160.4
click at [0, 0] on slot at bounding box center [0, 0] width 0 height 0
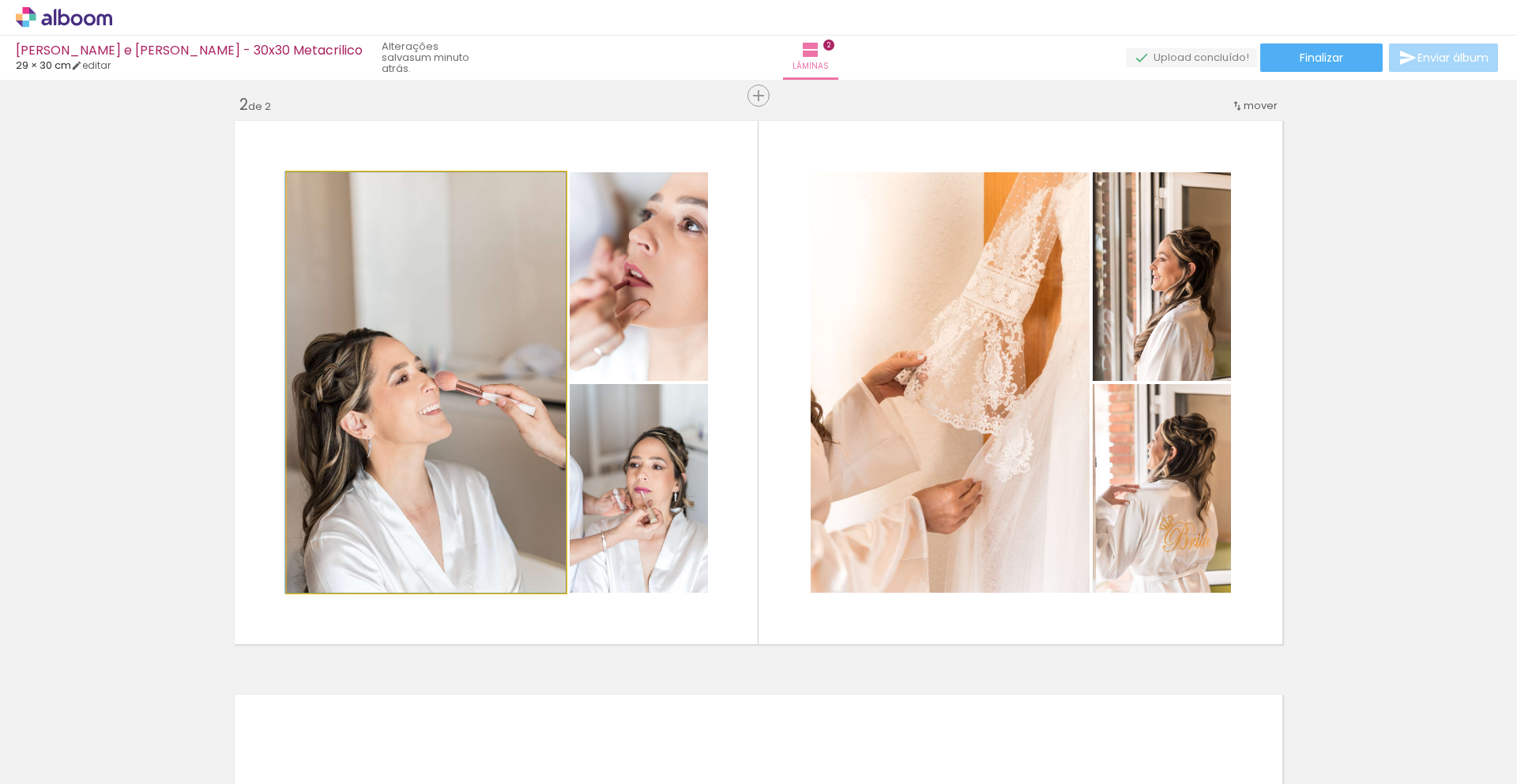
drag, startPoint x: 417, startPoint y: 449, endPoint x: 408, endPoint y: 400, distance: 49.8
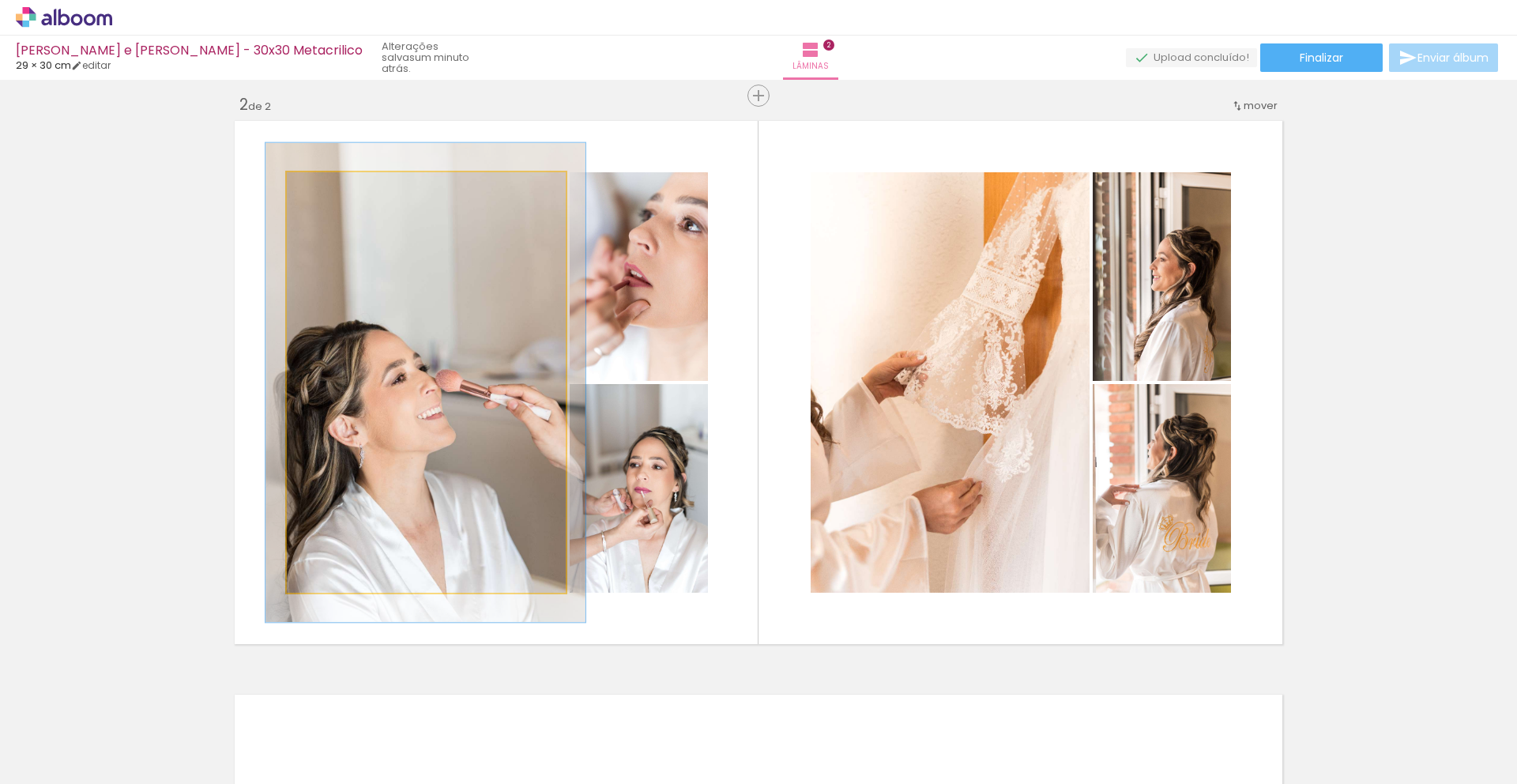
drag, startPoint x: 315, startPoint y: 187, endPoint x: 323, endPoint y: 189, distance: 8.2
click at [324, 189] on div at bounding box center [331, 189] width 14 height 14
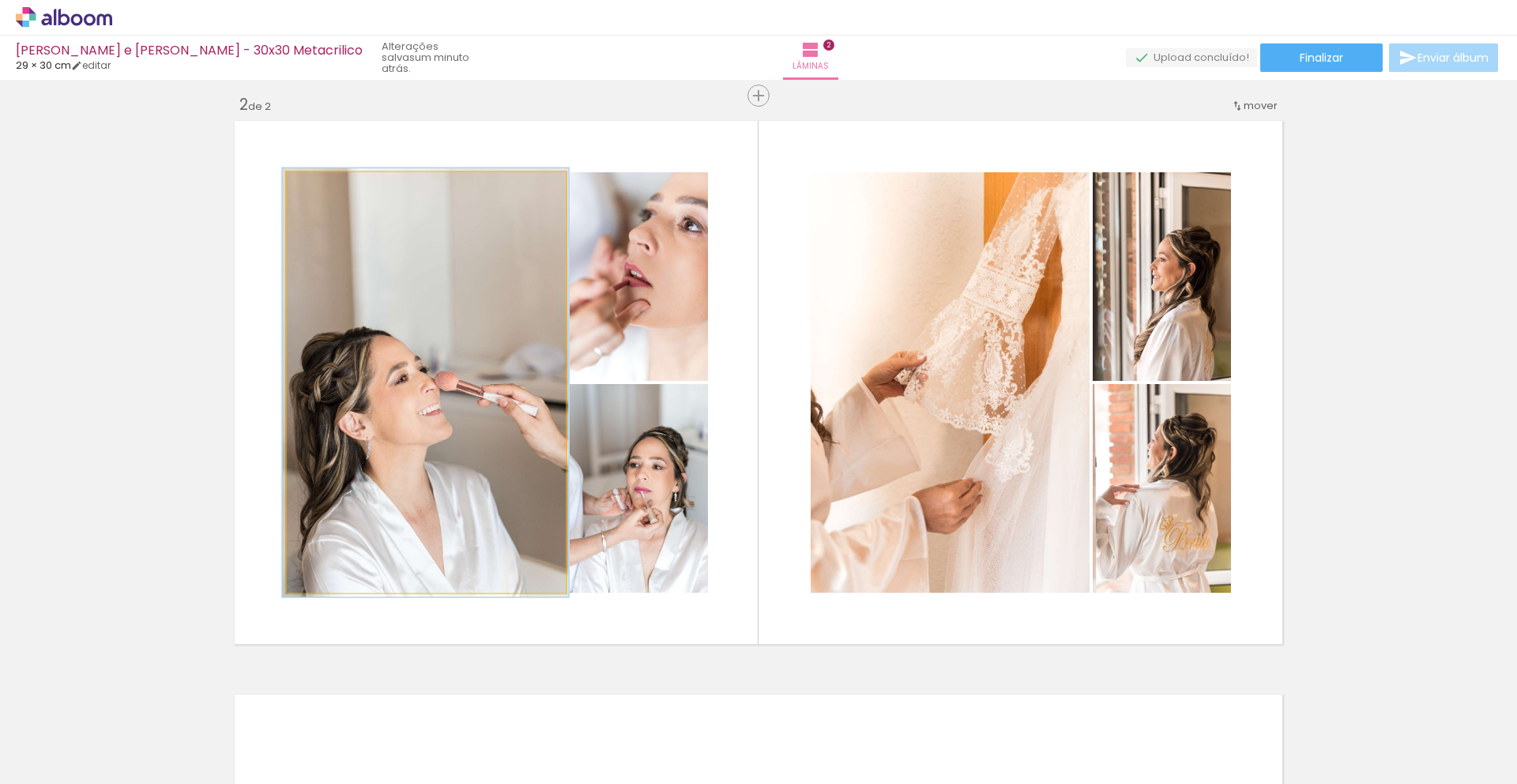
type paper-slider "102"
click at [318, 191] on div at bounding box center [325, 189] width 14 height 14
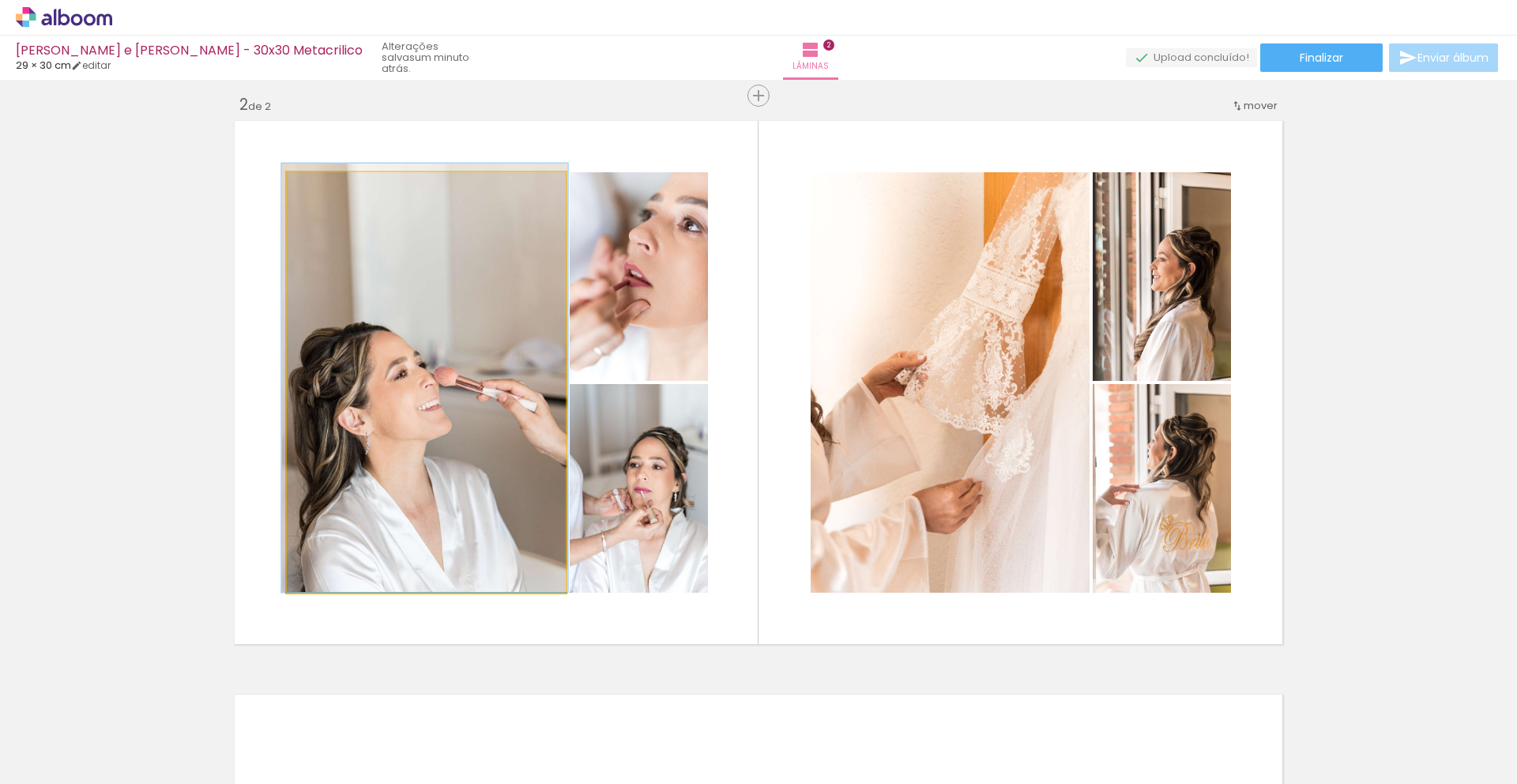
drag, startPoint x: 353, startPoint y: 334, endPoint x: 352, endPoint y: 292, distance: 42.0
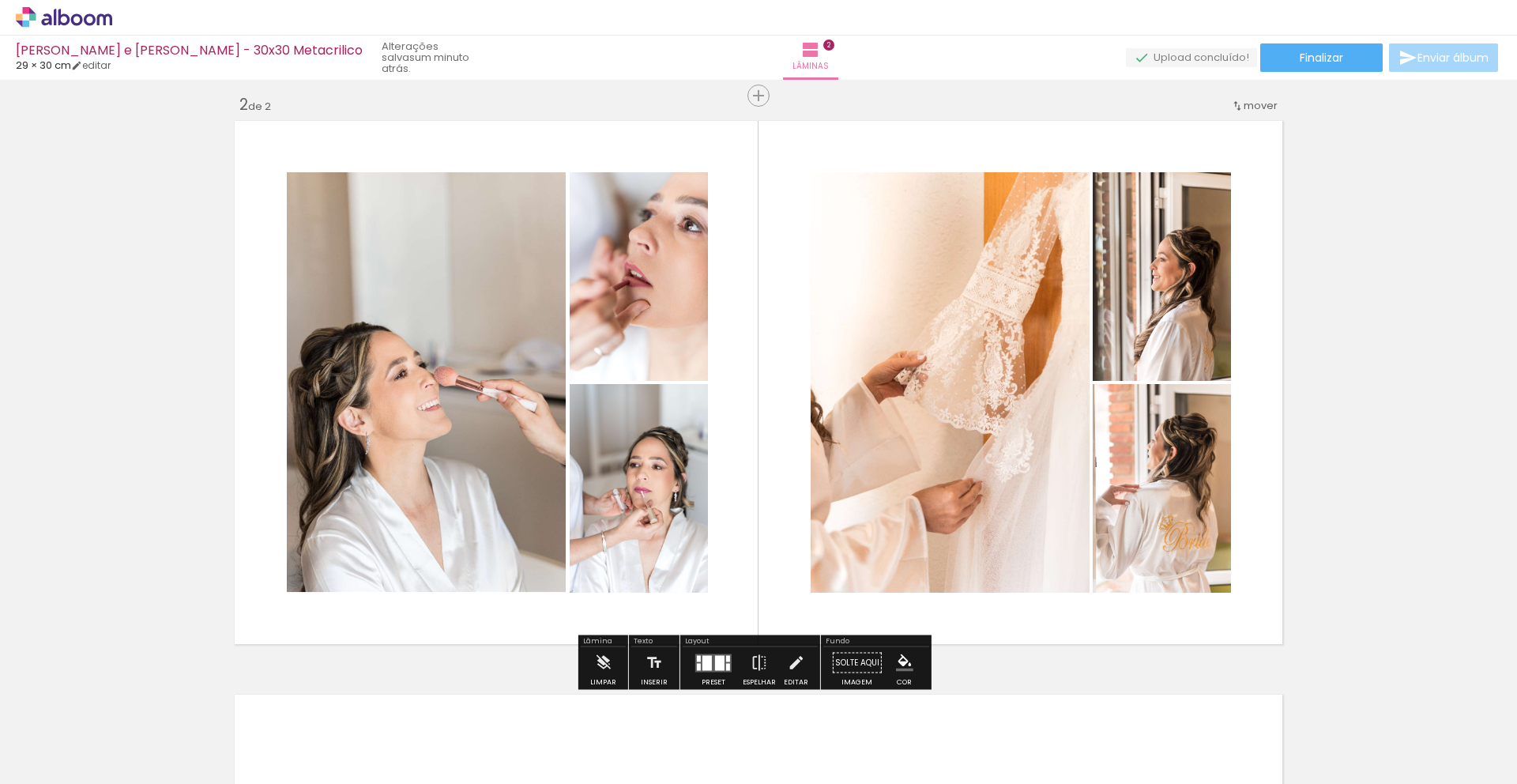
click at [169, 337] on div "Inserir lâmina 1 de 2 Inserir lâmina 2 de 2" at bounding box center [758, 362] width 1517 height 1721
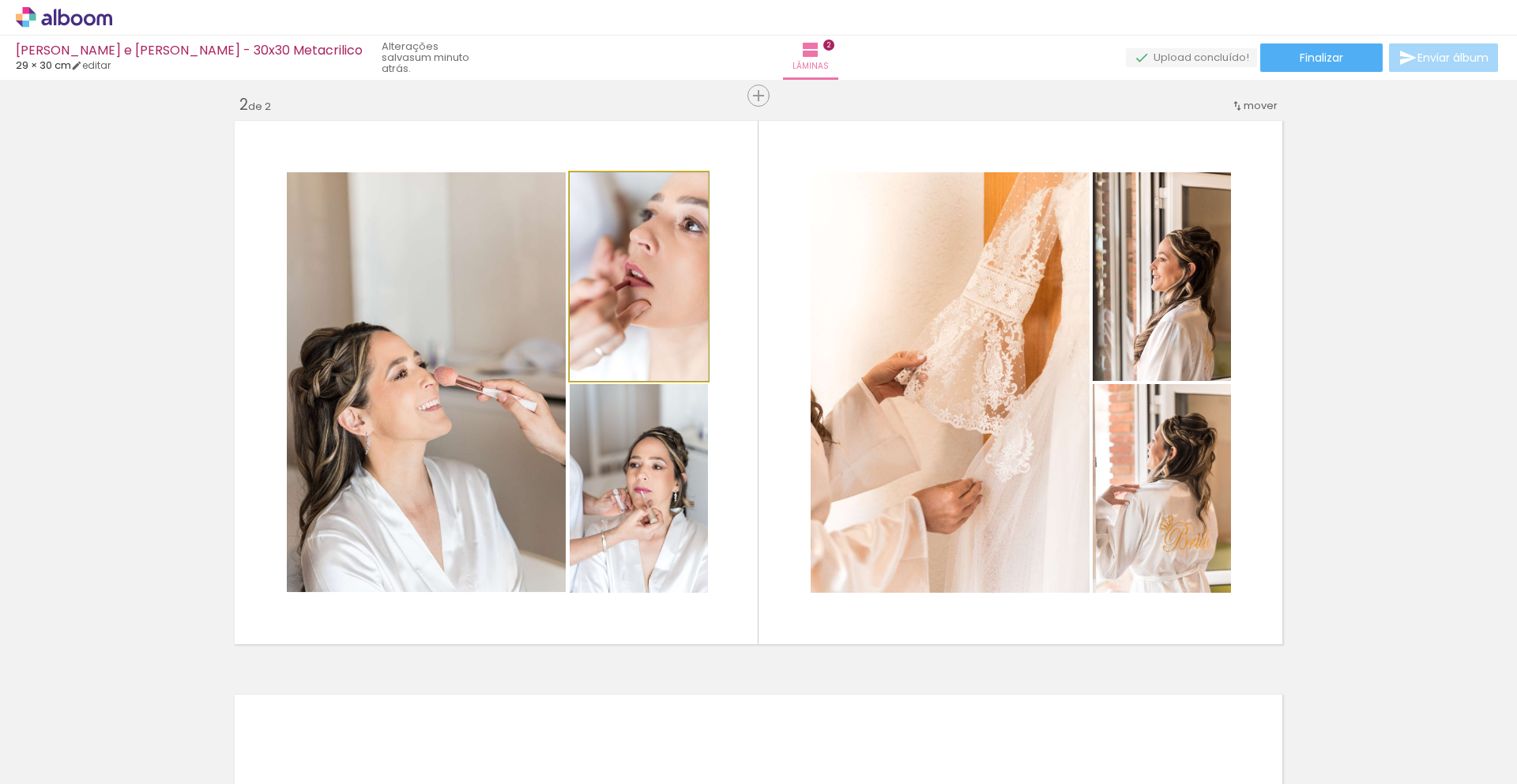
drag, startPoint x: 613, startPoint y: 312, endPoint x: 622, endPoint y: 285, distance: 28.5
drag, startPoint x: 617, startPoint y: 498, endPoint x: 621, endPoint y: 464, distance: 34.2
drag, startPoint x: 626, startPoint y: 500, endPoint x: 607, endPoint y: 467, distance: 38.1
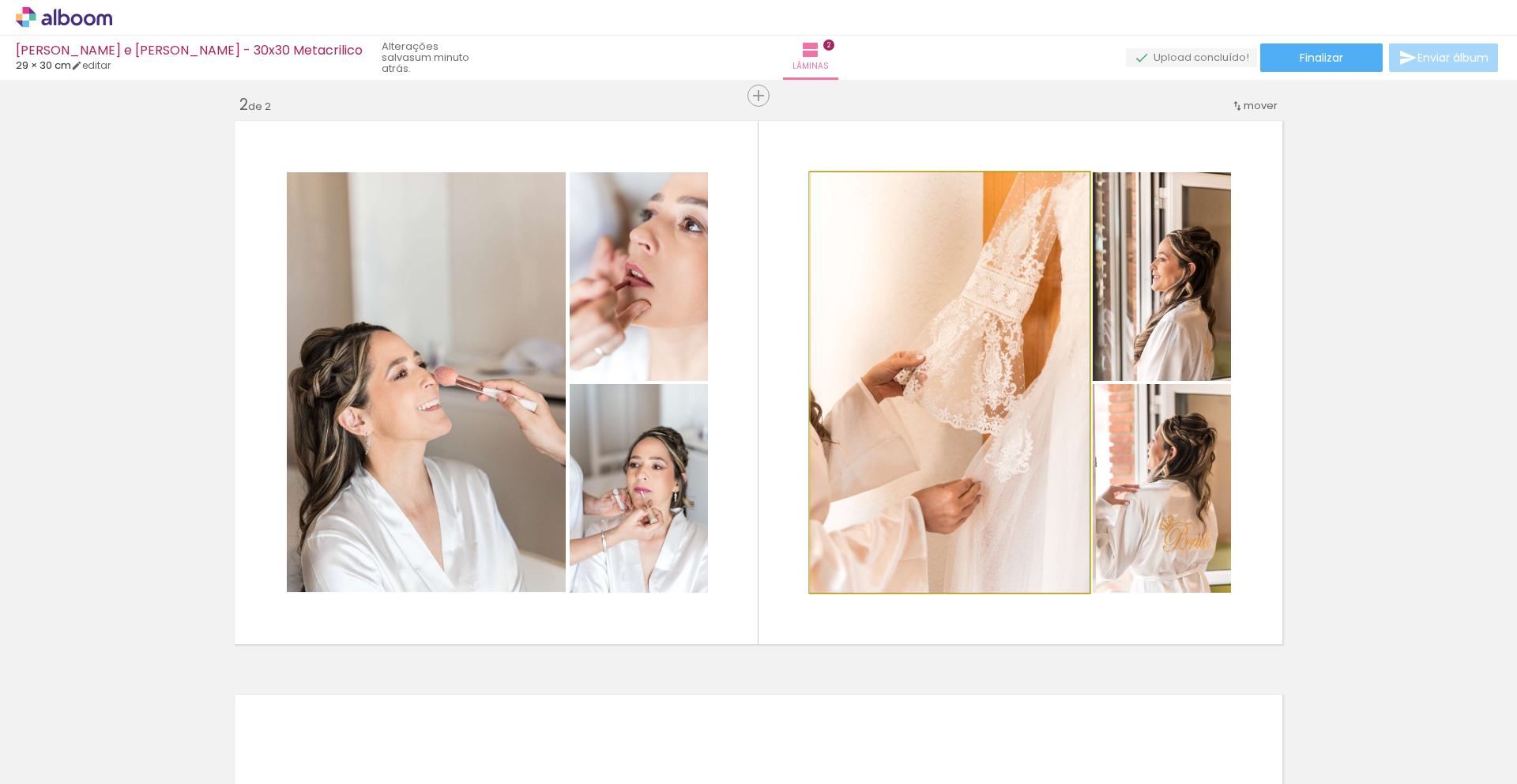
drag, startPoint x: 926, startPoint y: 437, endPoint x: 905, endPoint y: 413, distance: 31.9
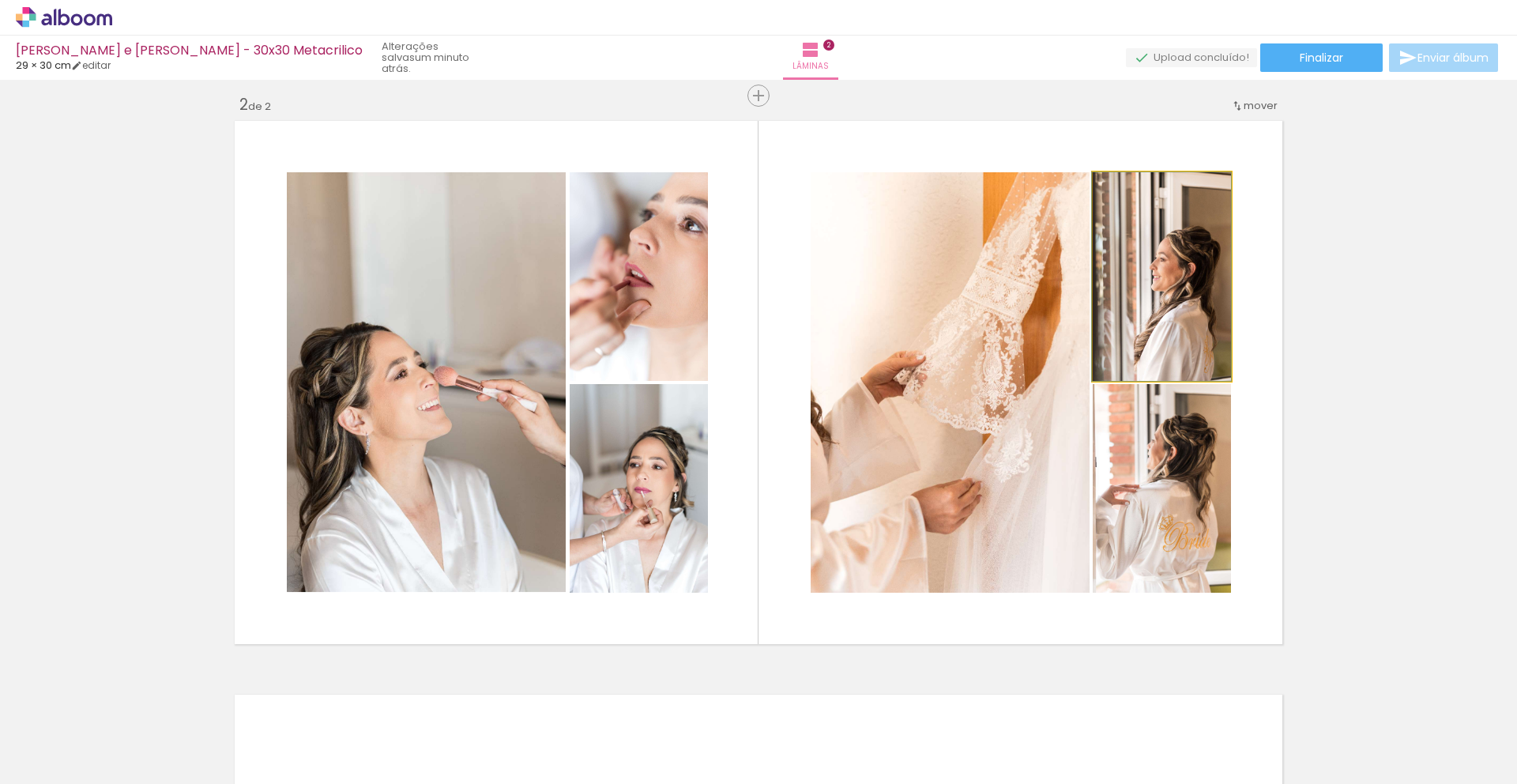
drag, startPoint x: 1147, startPoint y: 305, endPoint x: 1117, endPoint y: 264, distance: 50.8
drag, startPoint x: 1129, startPoint y: 497, endPoint x: 1193, endPoint y: 484, distance: 65.3
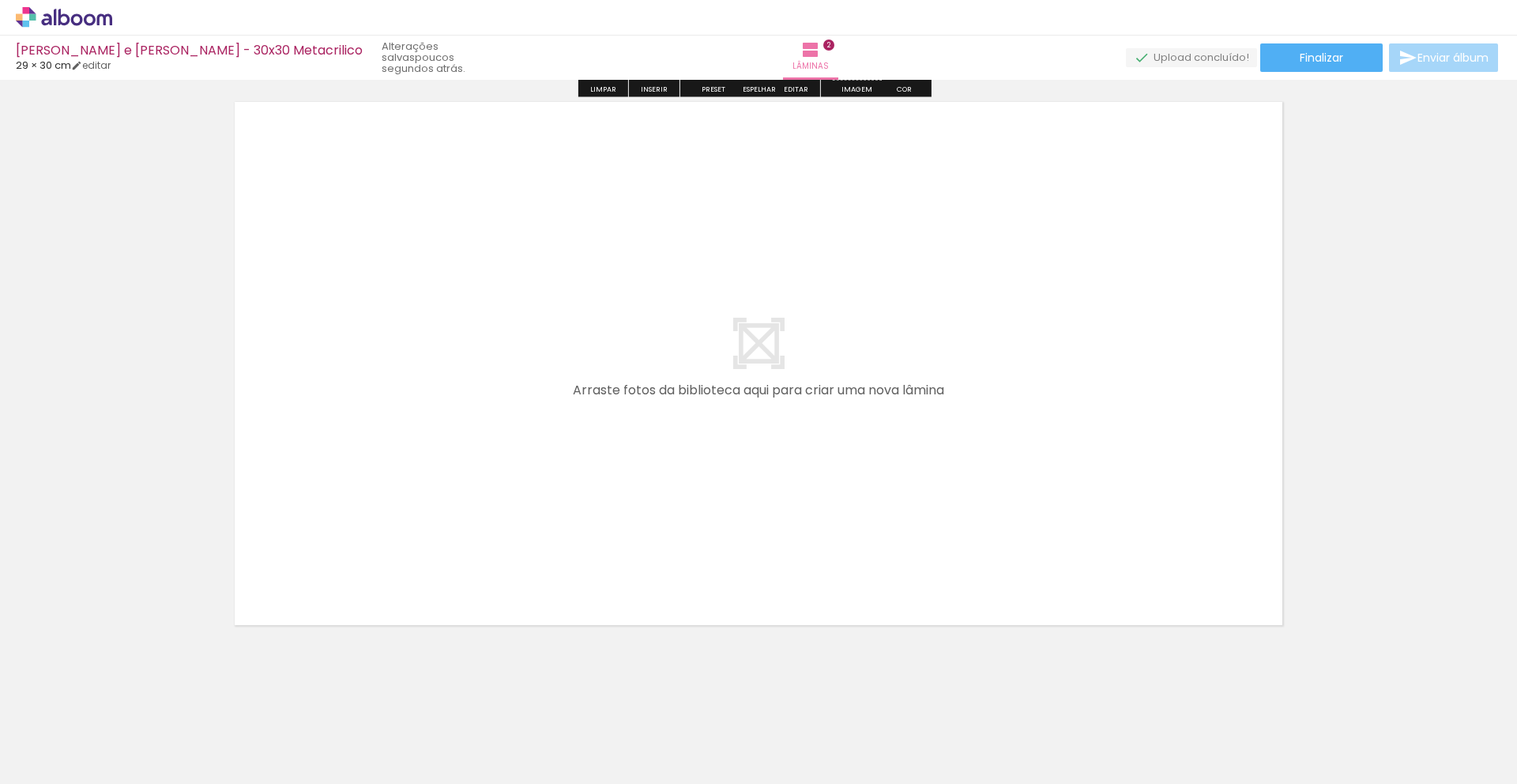
scroll to position [1177, 0]
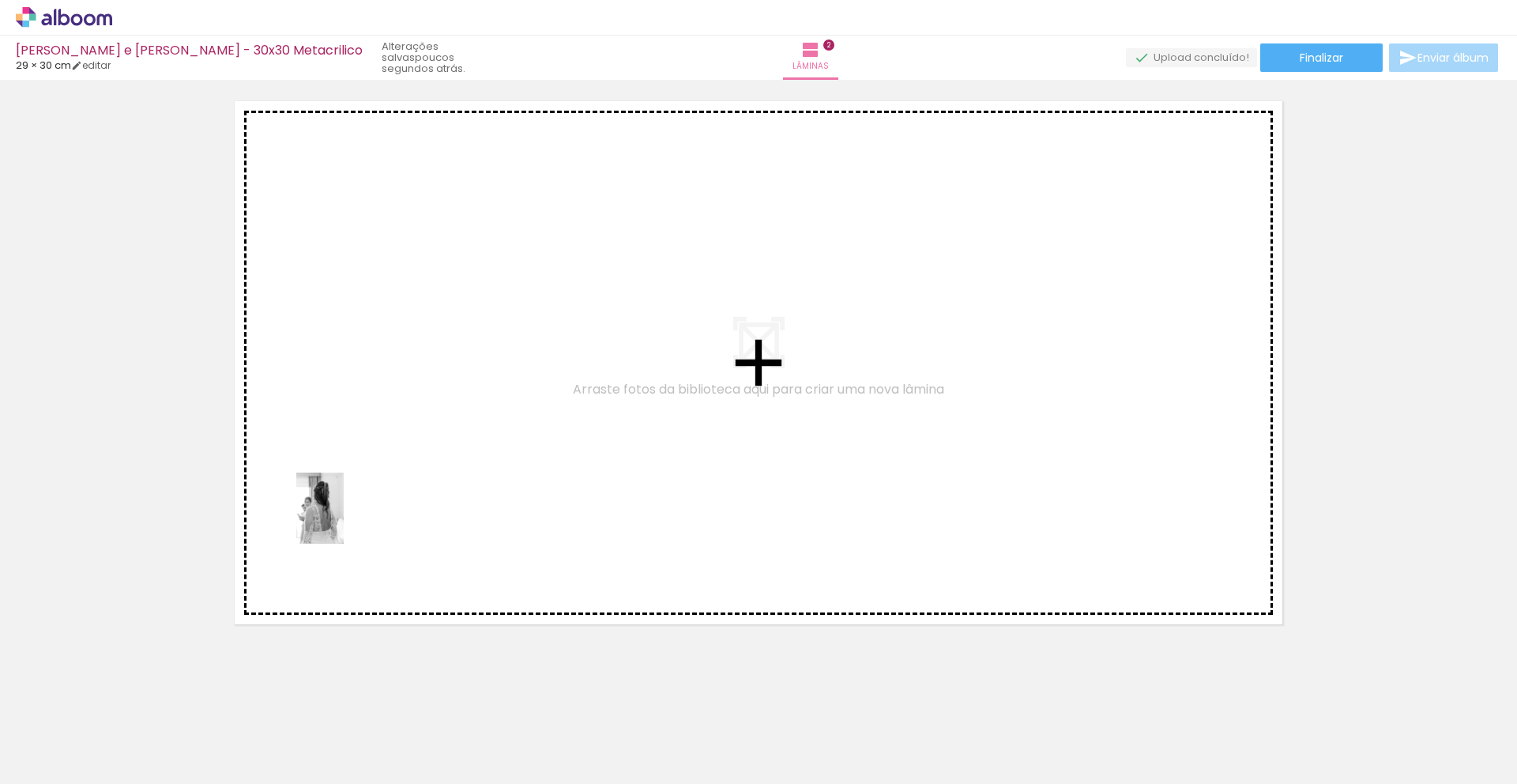
drag, startPoint x: 260, startPoint y: 735, endPoint x: 345, endPoint y: 518, distance: 233.1
click at [345, 518] on quentale-workspace at bounding box center [758, 392] width 1517 height 784
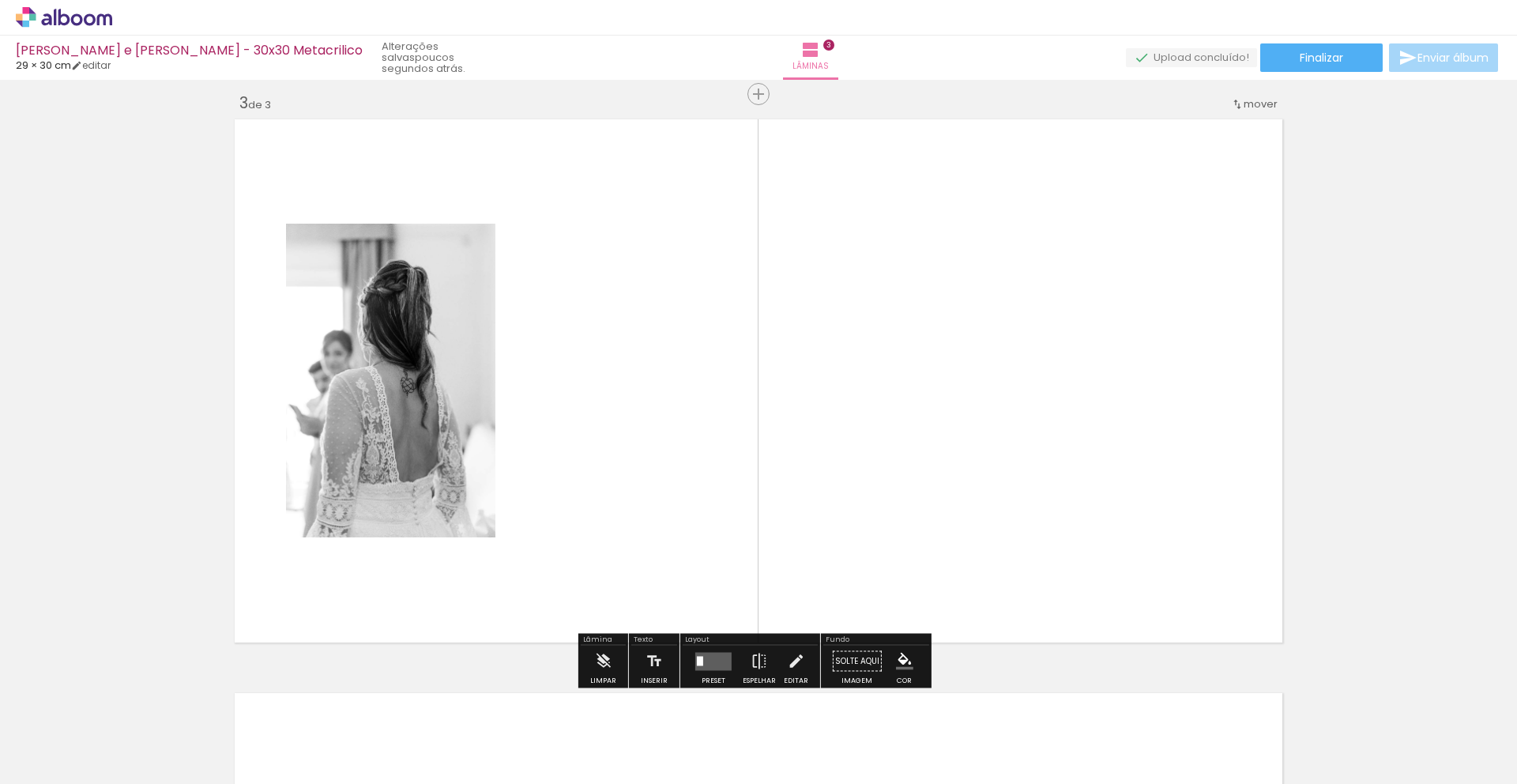
scroll to position [1157, 0]
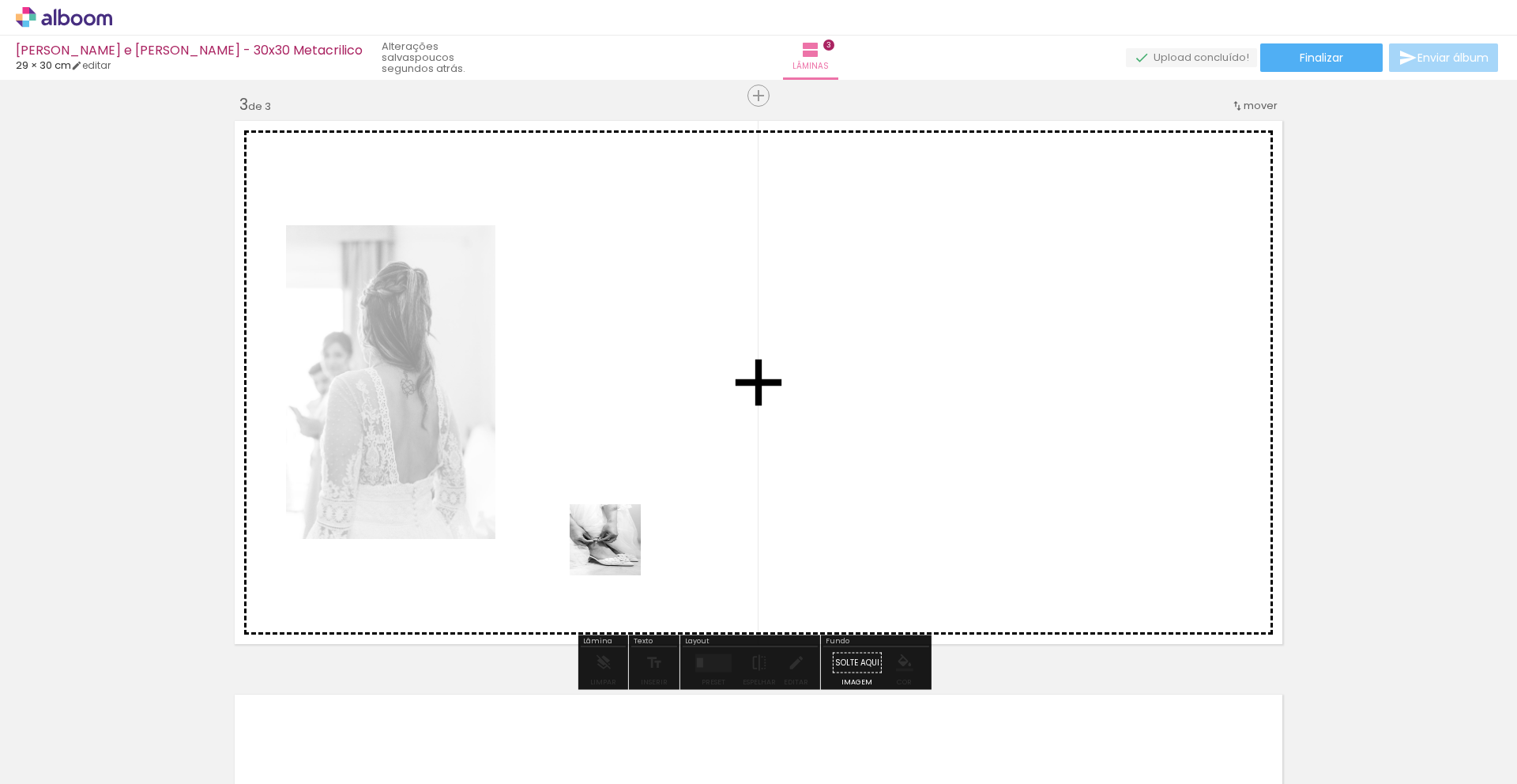
drag, startPoint x: 700, startPoint y: 745, endPoint x: 530, endPoint y: 366, distance: 415.4
click at [530, 366] on quentale-workspace at bounding box center [758, 392] width 1517 height 784
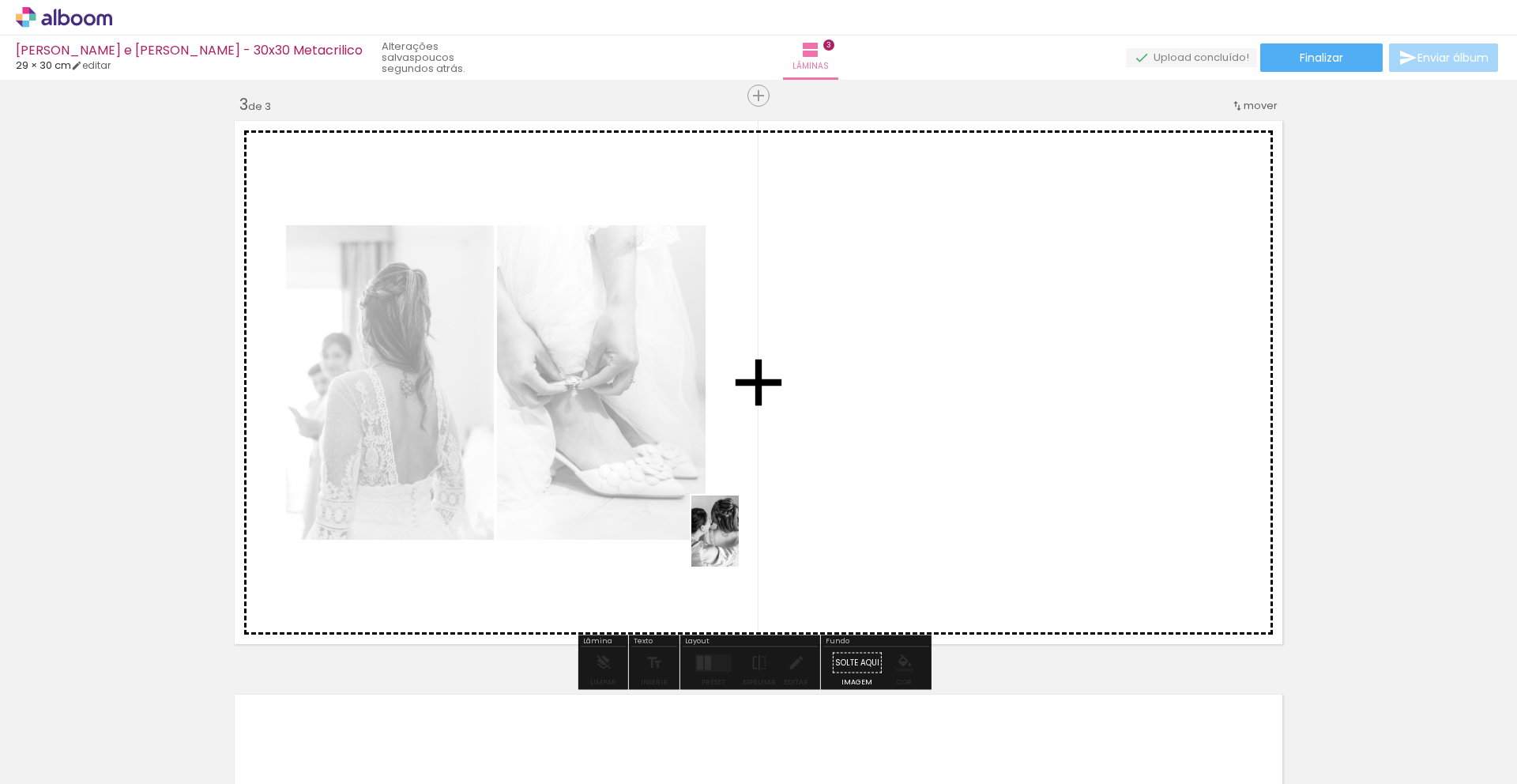
drag, startPoint x: 1209, startPoint y: 745, endPoint x: 739, endPoint y: 542, distance: 512.0
click at [739, 542] on quentale-workspace at bounding box center [758, 392] width 1517 height 784
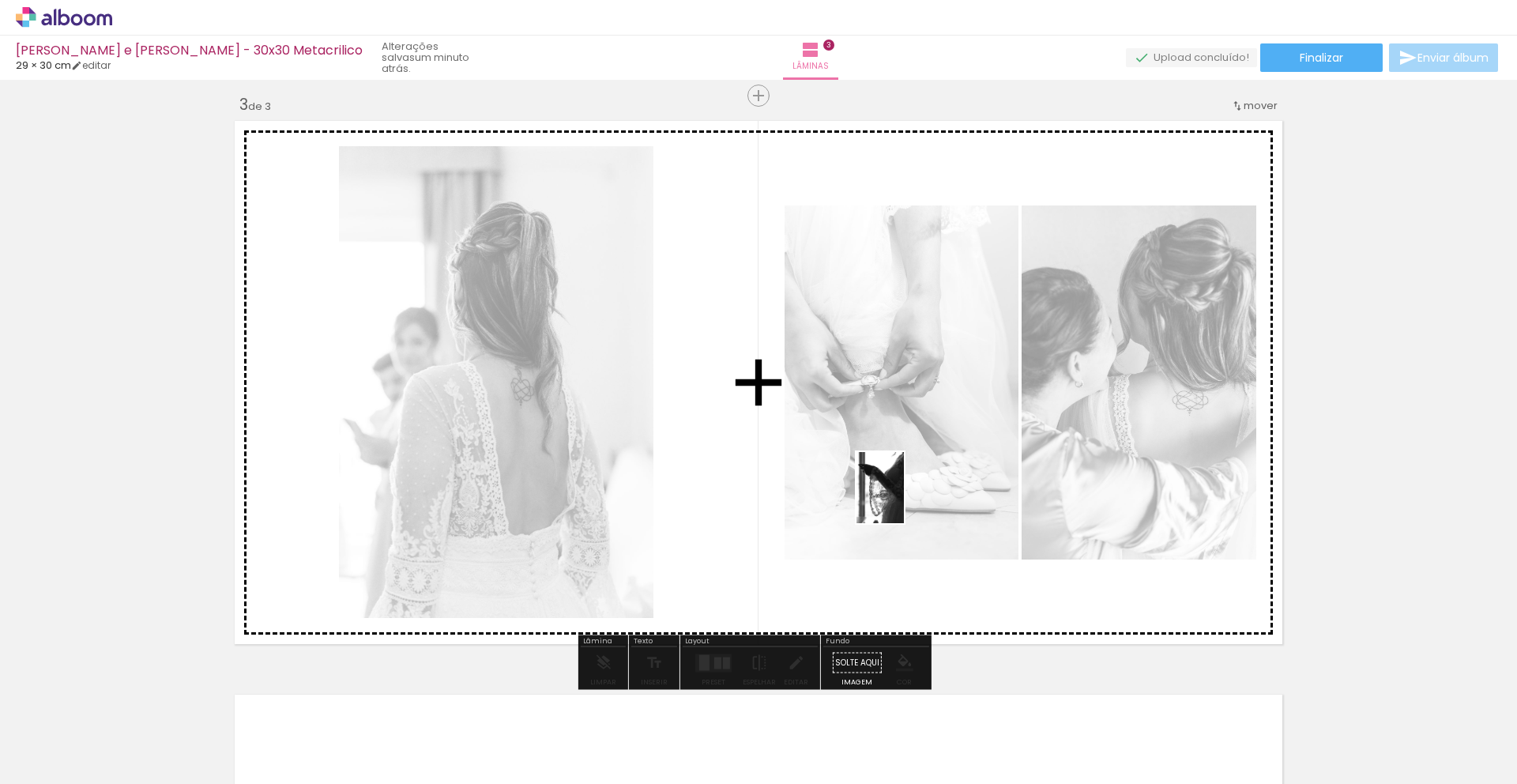
drag, startPoint x: 1041, startPoint y: 740, endPoint x: 904, endPoint y: 499, distance: 277.2
click at [904, 499] on quentale-workspace at bounding box center [758, 392] width 1517 height 784
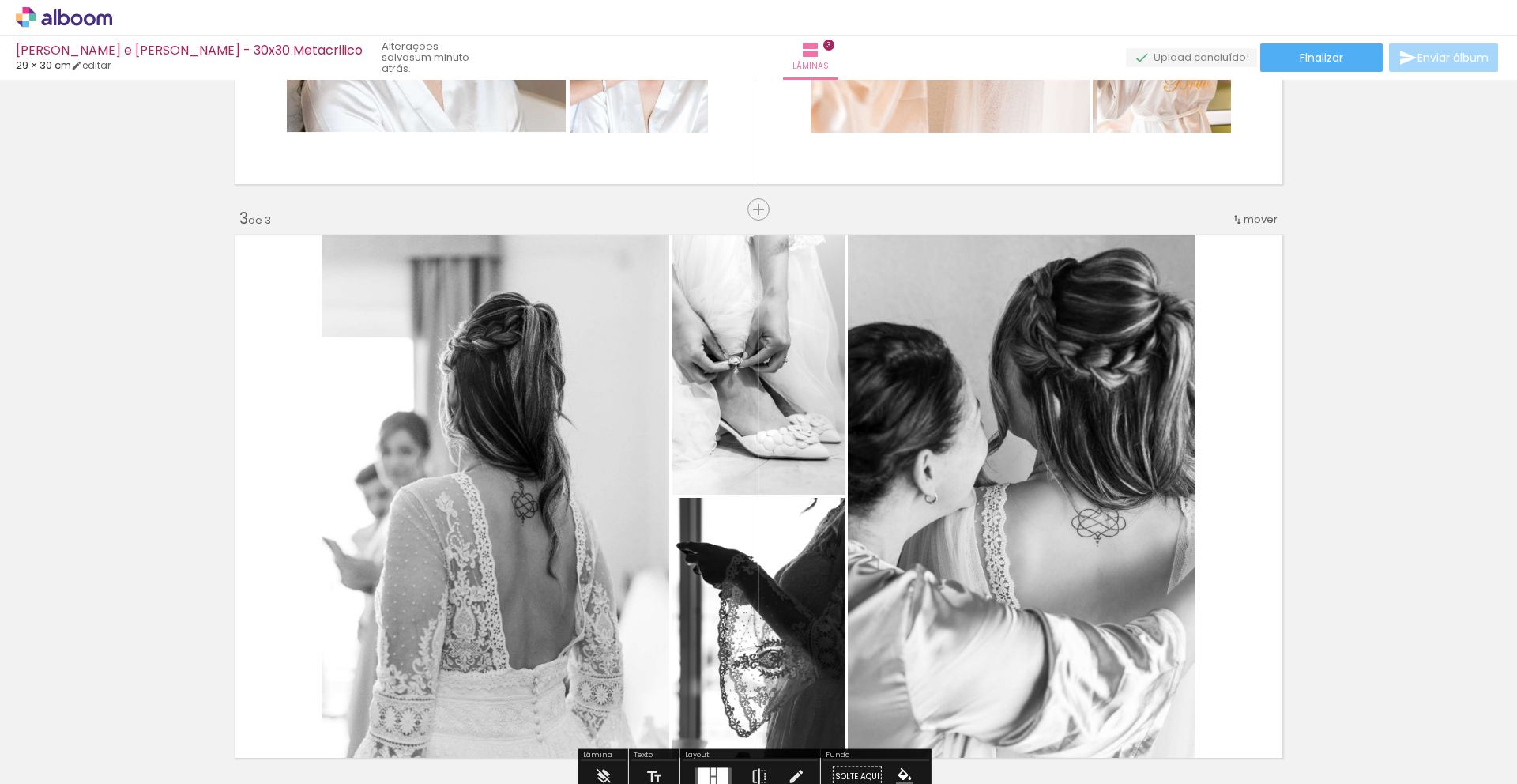
scroll to position [1041, 0]
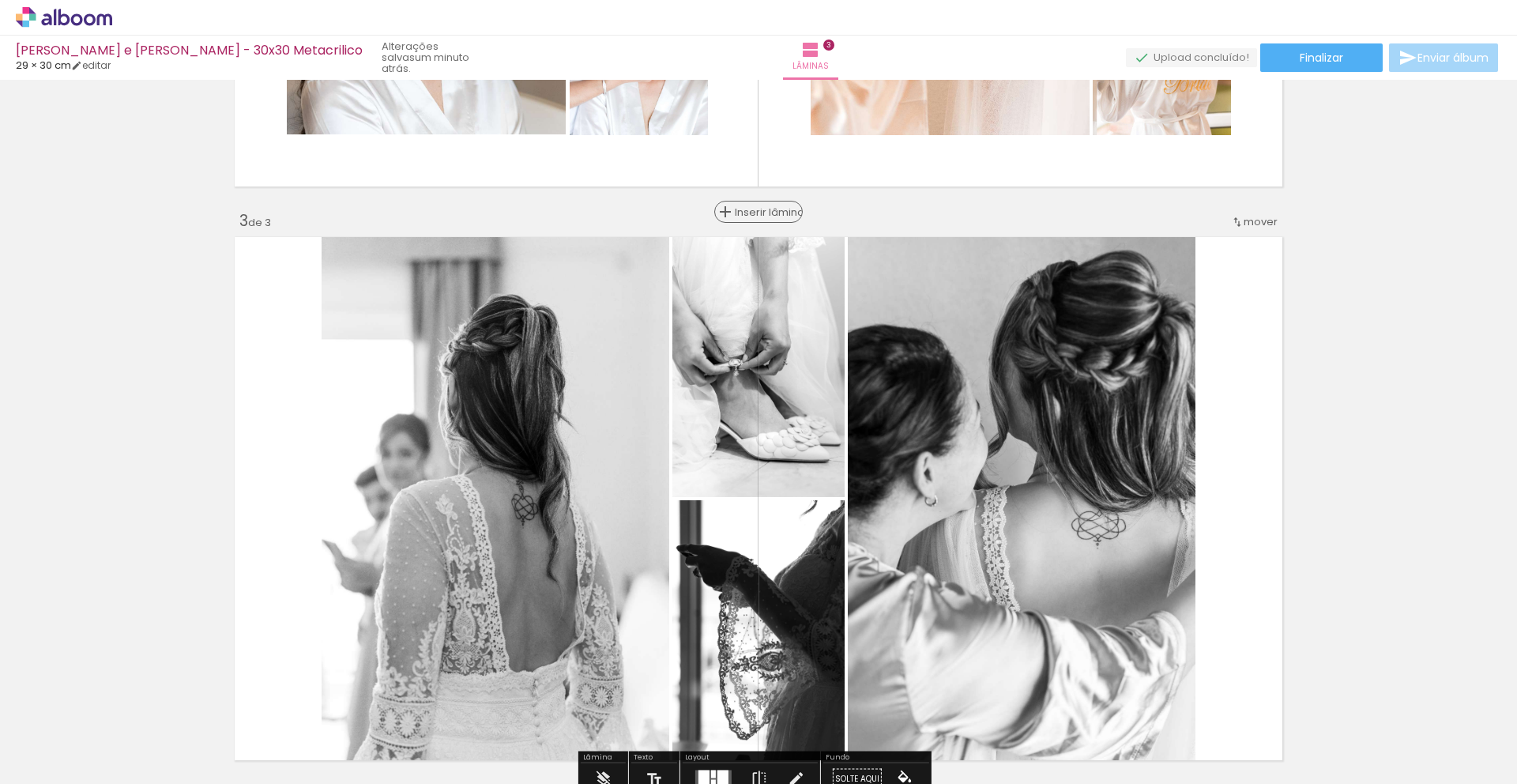
click at [755, 212] on span "Inserir lâmina" at bounding box center [765, 212] width 62 height 10
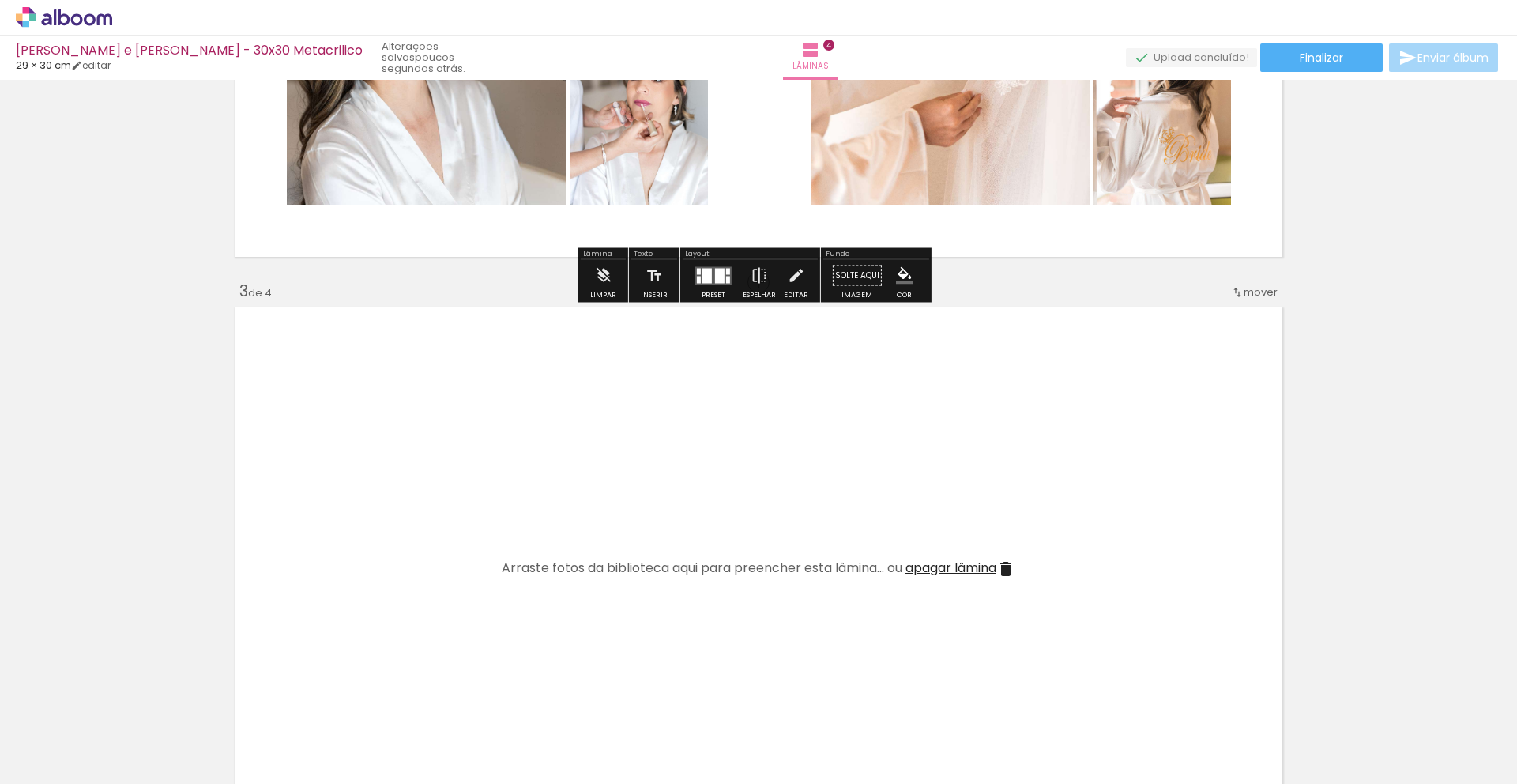
scroll to position [988, 0]
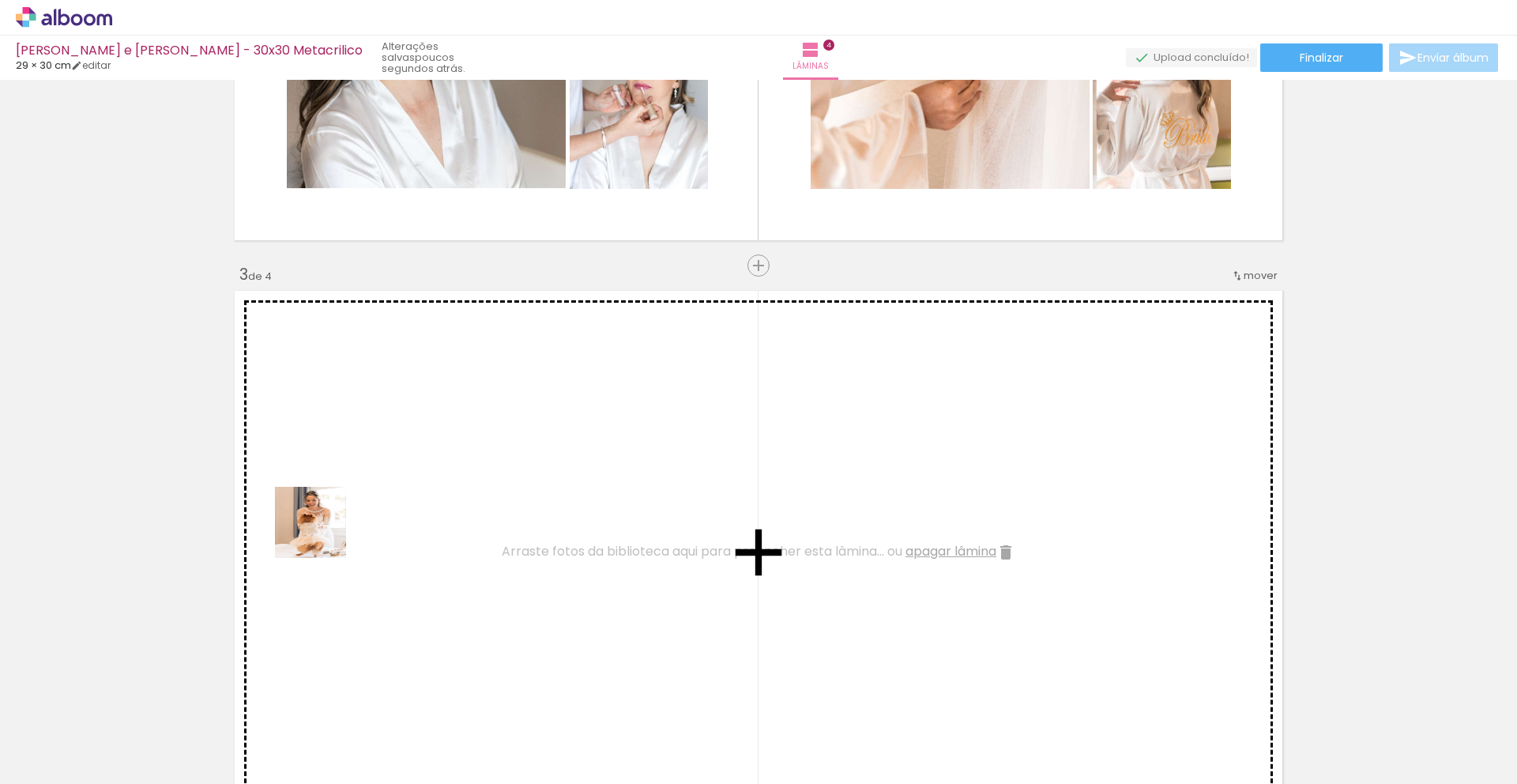
drag, startPoint x: 249, startPoint y: 742, endPoint x: 327, endPoint y: 525, distance: 230.6
click at [327, 525] on quentale-workspace at bounding box center [758, 392] width 1517 height 784
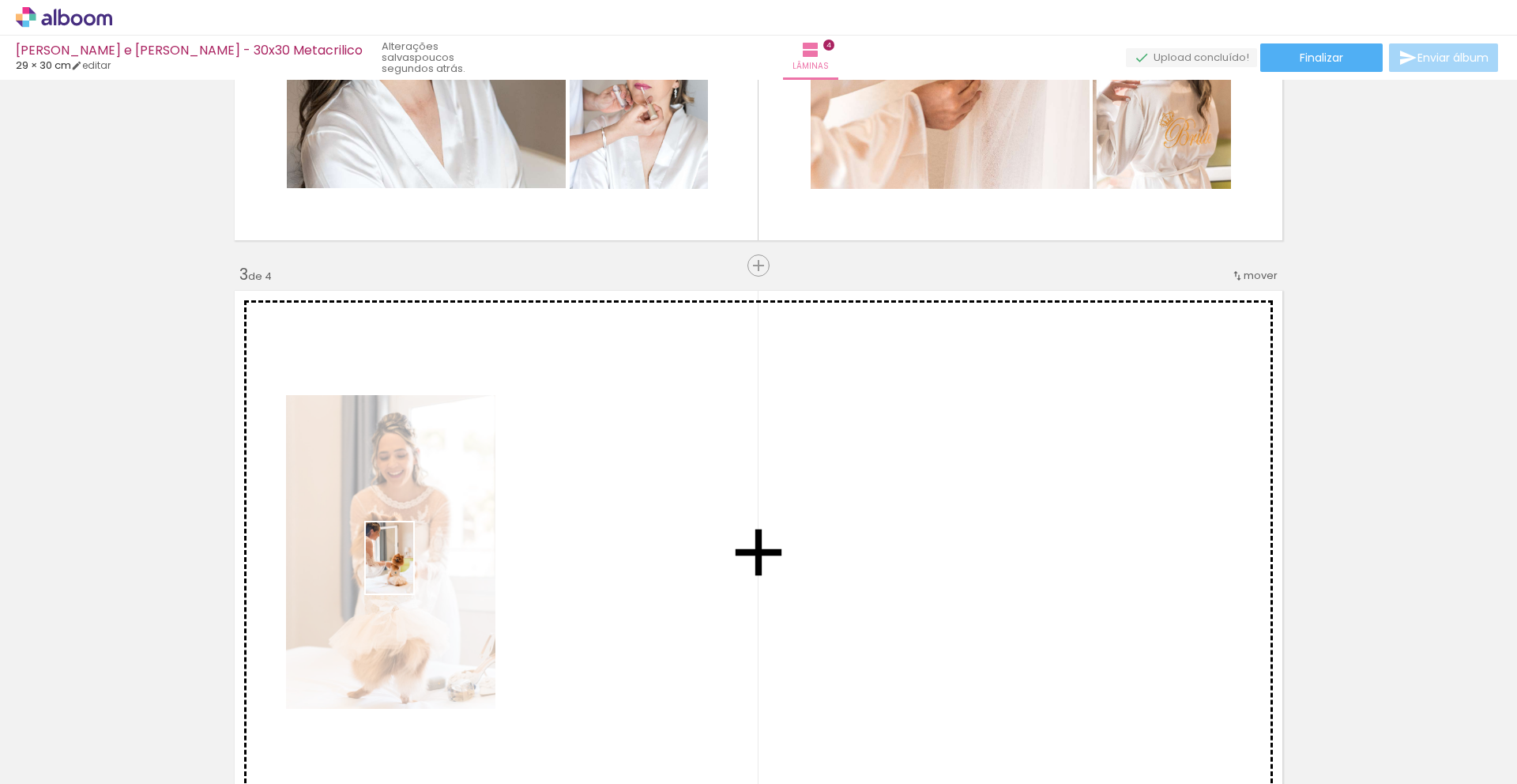
drag, startPoint x: 261, startPoint y: 727, endPoint x: 413, endPoint y: 569, distance: 219.2
click at [413, 569] on quentale-workspace at bounding box center [758, 392] width 1517 height 784
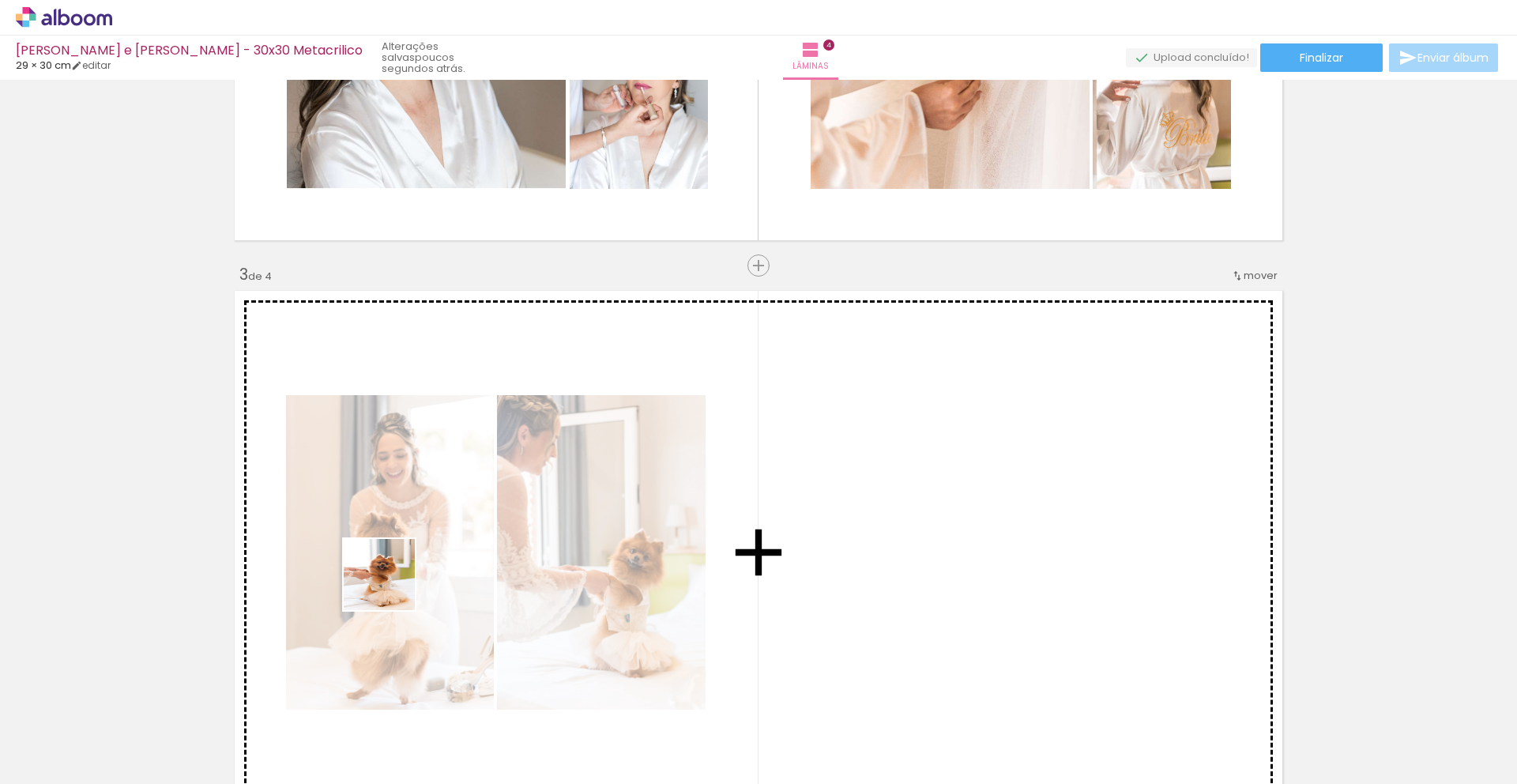
drag, startPoint x: 250, startPoint y: 760, endPoint x: 360, endPoint y: 633, distance: 168.0
click at [419, 558] on quentale-workspace at bounding box center [758, 392] width 1517 height 784
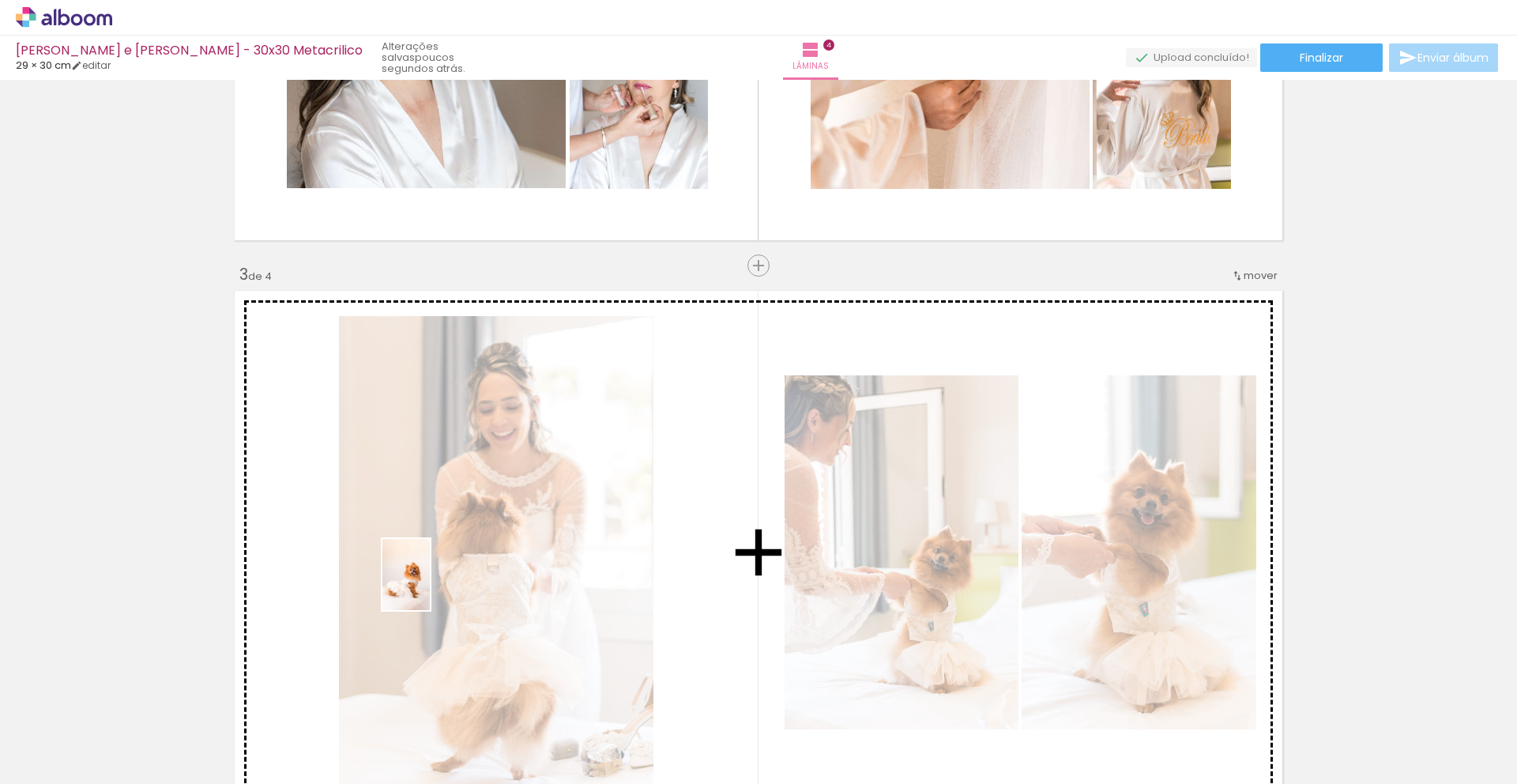
drag, startPoint x: 242, startPoint y: 739, endPoint x: 430, endPoint y: 586, distance: 242.4
click at [430, 586] on quentale-workspace at bounding box center [758, 392] width 1517 height 784
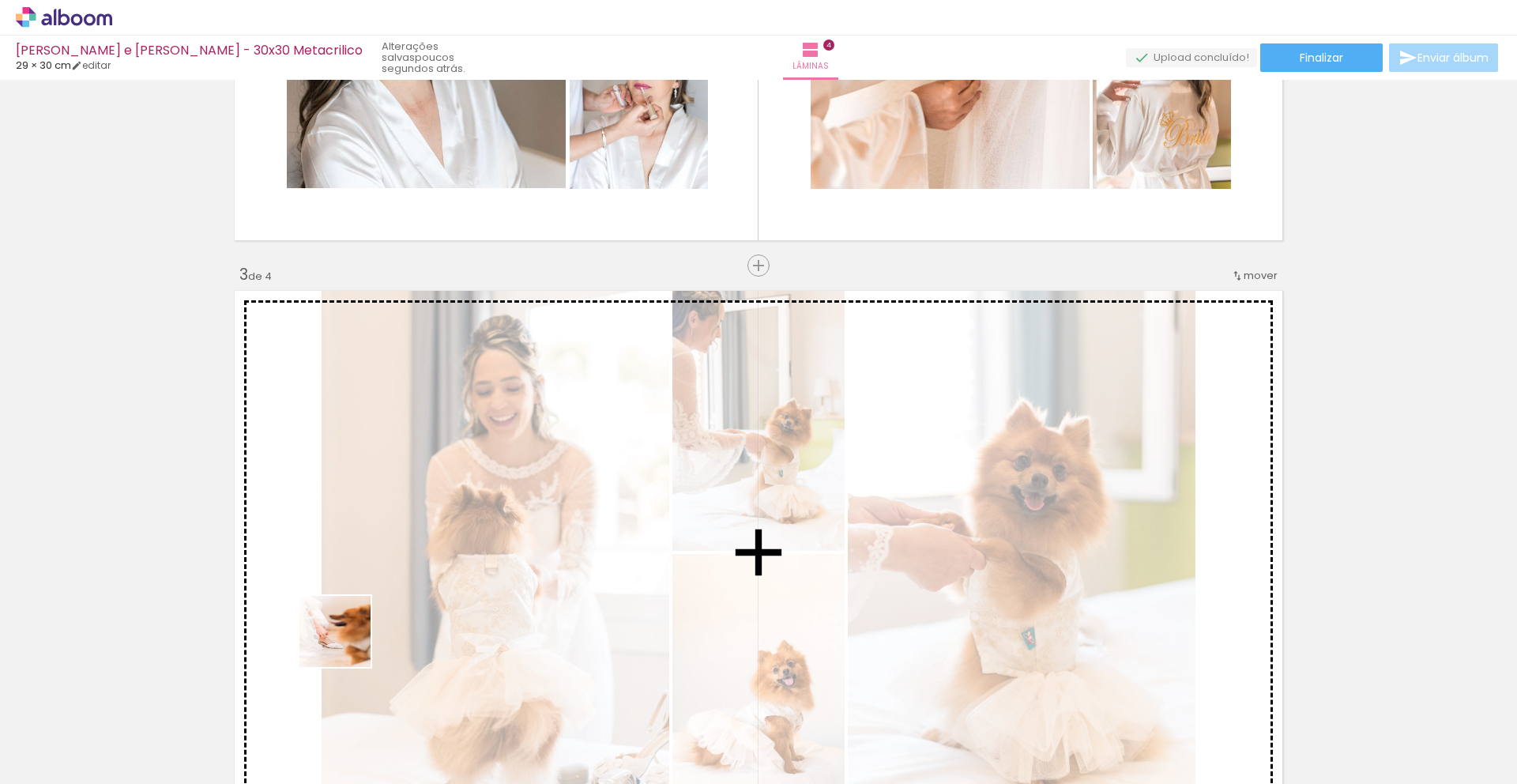
drag, startPoint x: 347, startPoint y: 643, endPoint x: 441, endPoint y: 555, distance: 128.8
click at [444, 554] on quentale-workspace at bounding box center [758, 392] width 1517 height 784
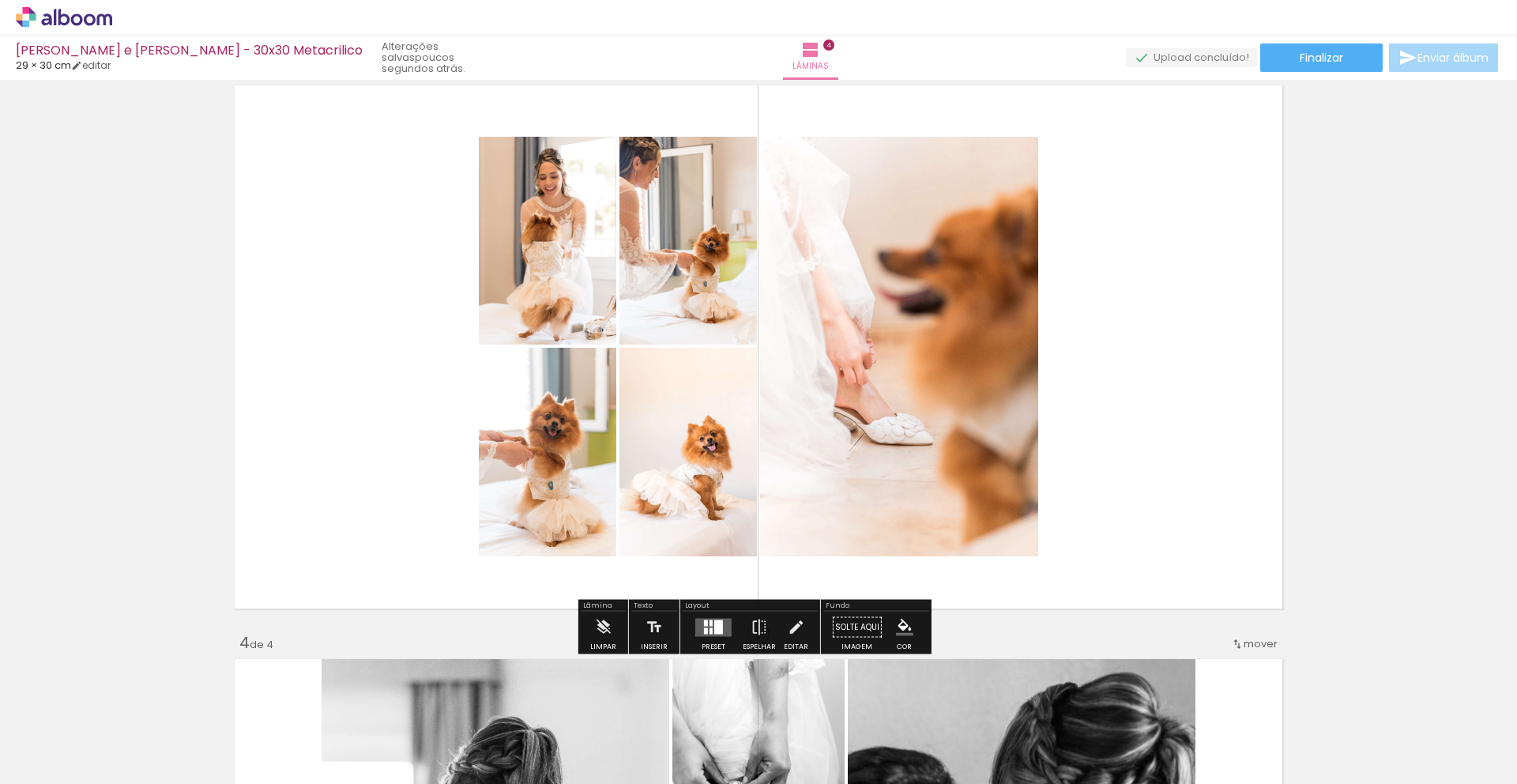
scroll to position [1190, 0]
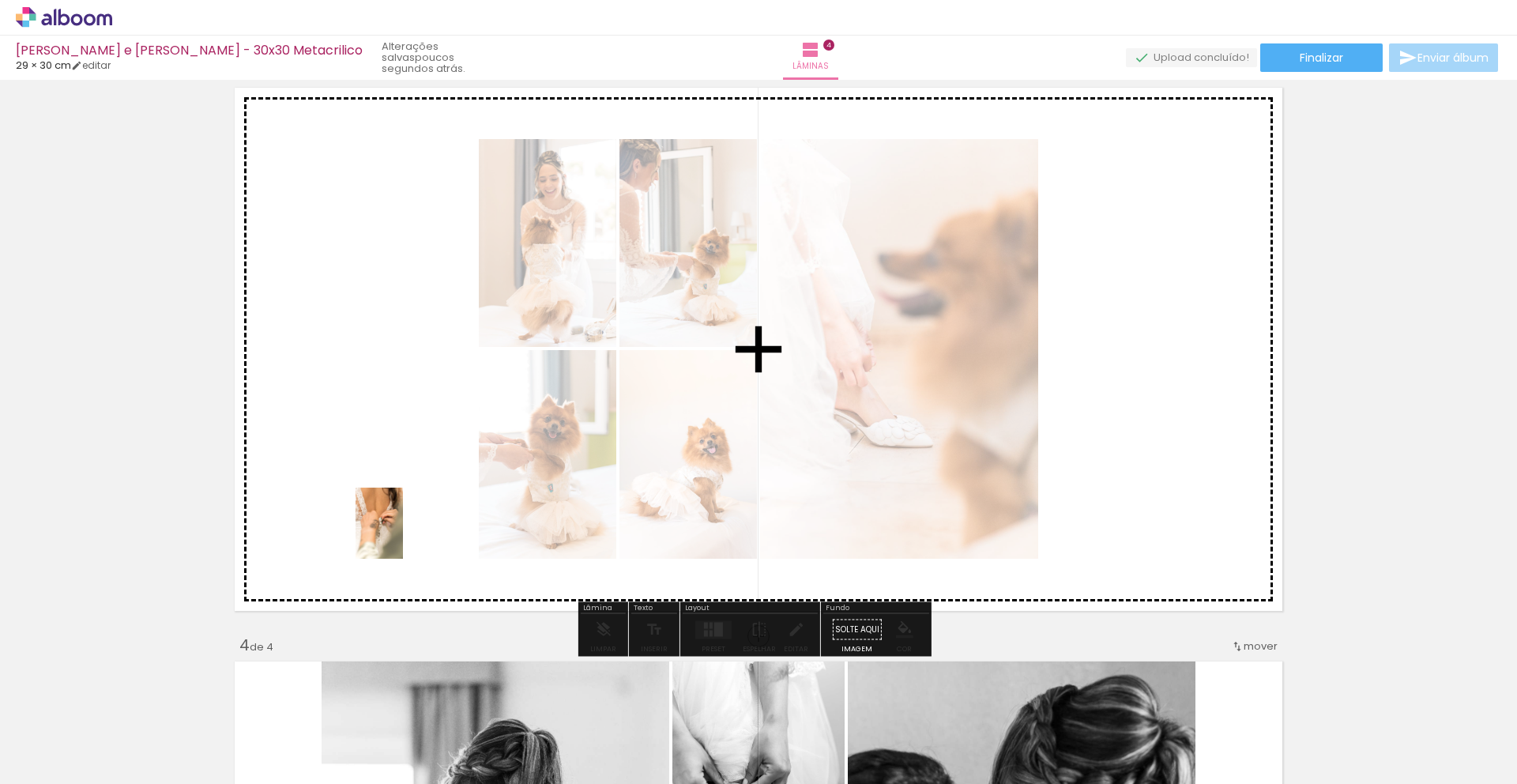
drag, startPoint x: 163, startPoint y: 750, endPoint x: 403, endPoint y: 535, distance: 322.2
click at [403, 535] on quentale-workspace at bounding box center [758, 392] width 1517 height 784
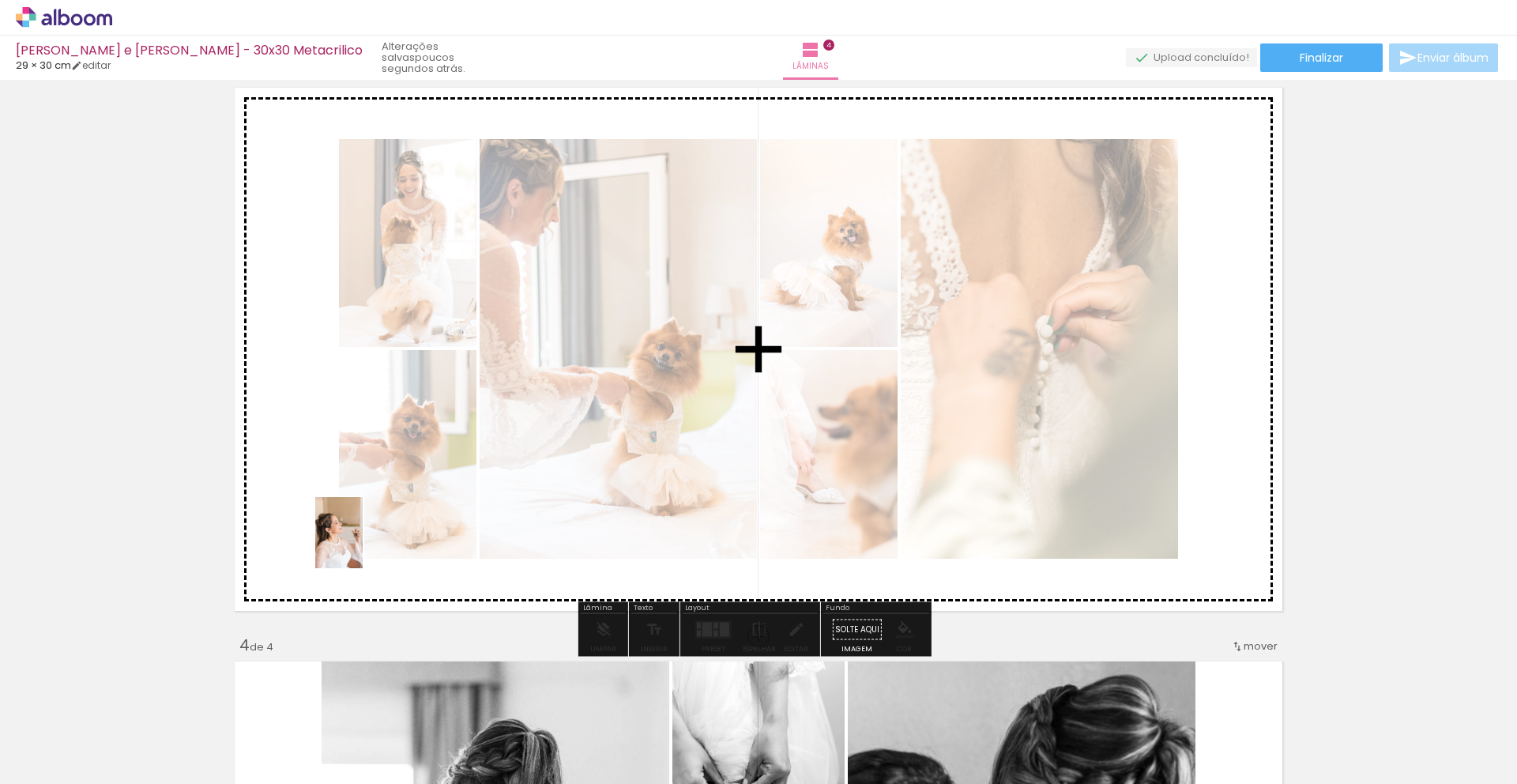
drag, startPoint x: 160, startPoint y: 743, endPoint x: 352, endPoint y: 553, distance: 270.1
click at [363, 544] on quentale-workspace at bounding box center [758, 392] width 1517 height 784
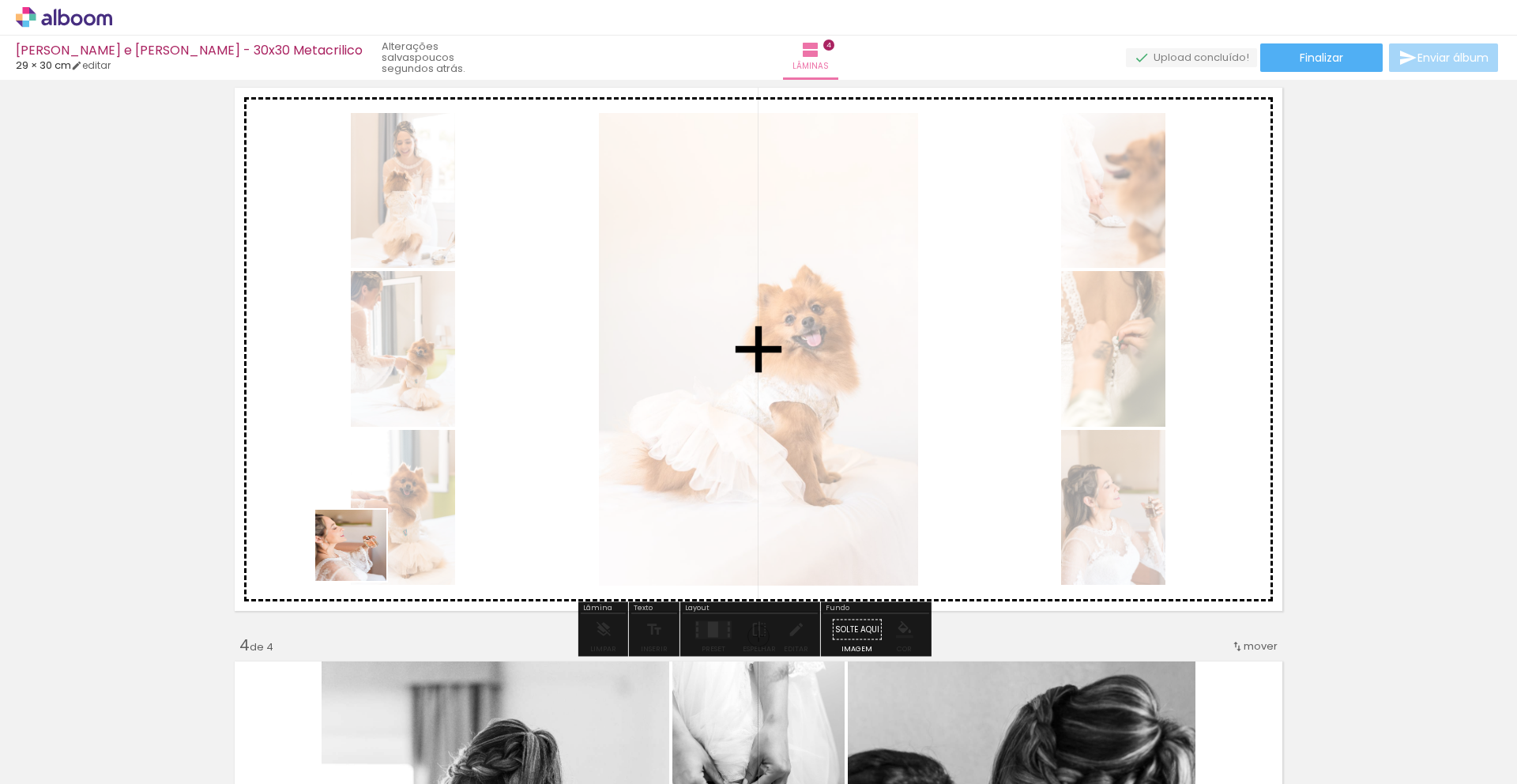
drag, startPoint x: 302, startPoint y: 610, endPoint x: 362, endPoint y: 570, distance: 72.1
click at [390, 538] on quentale-workspace at bounding box center [758, 392] width 1517 height 784
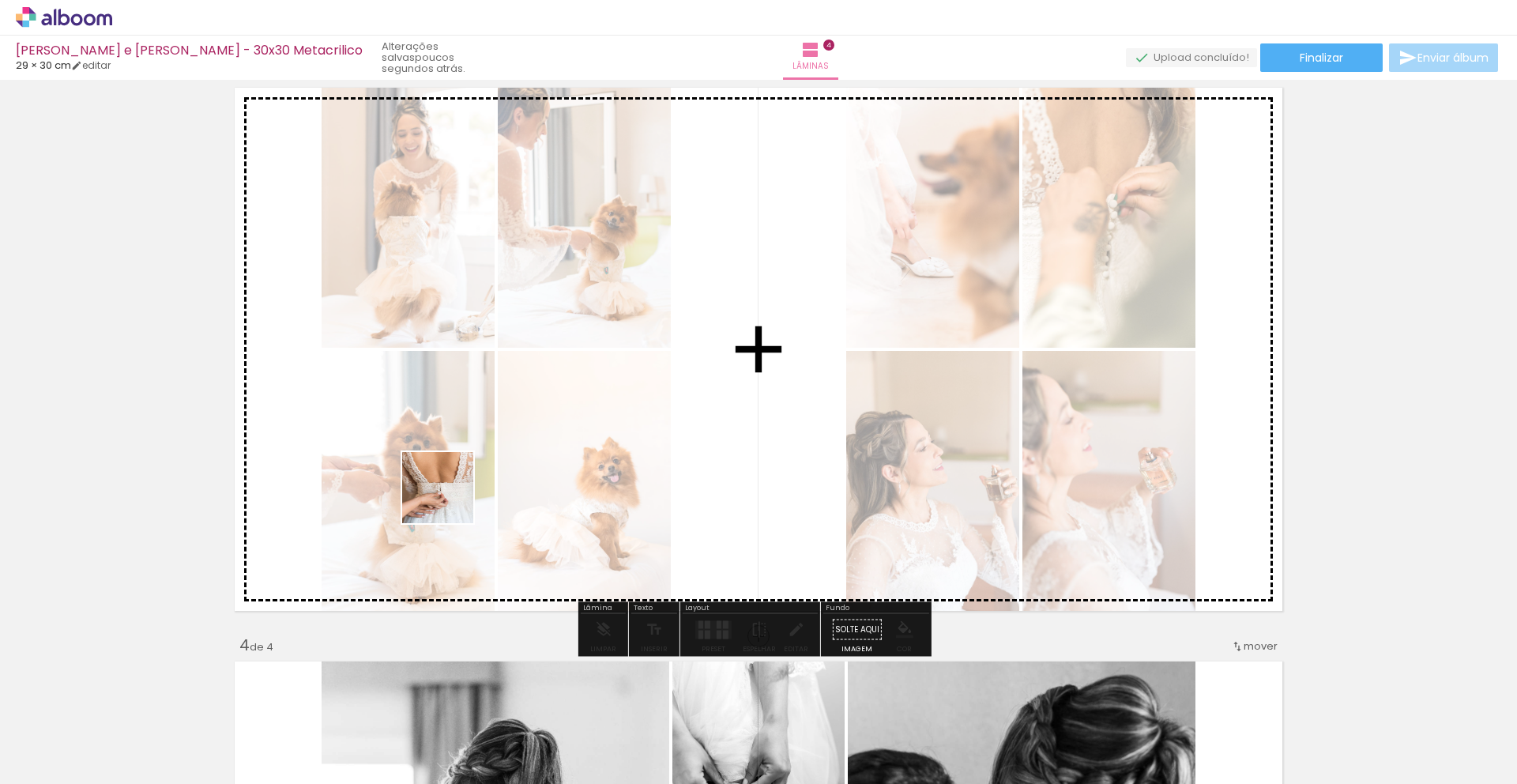
drag, startPoint x: 321, startPoint y: 735, endPoint x: 450, endPoint y: 499, distance: 269.0
click at [450, 499] on quentale-workspace at bounding box center [758, 392] width 1517 height 784
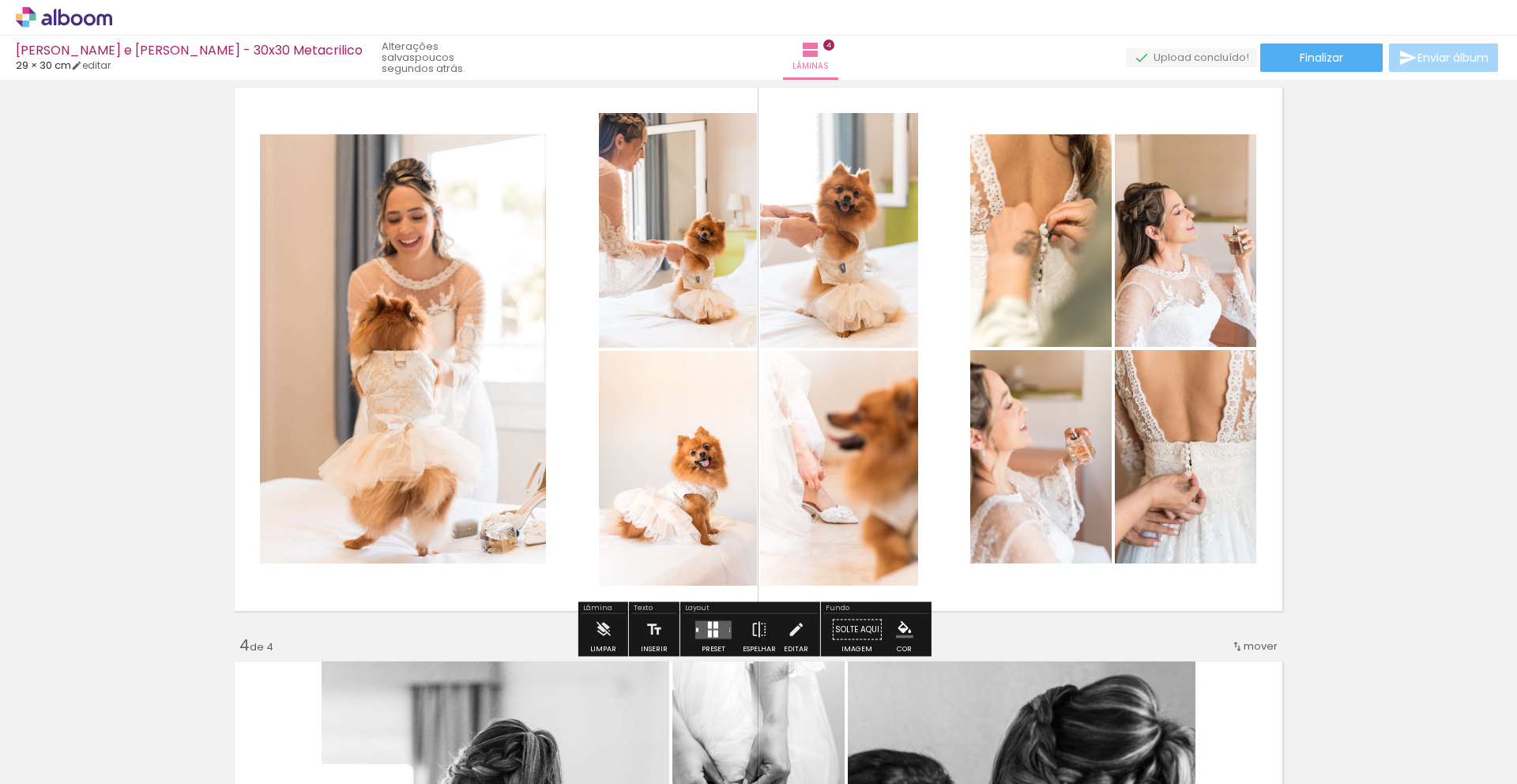
click at [708, 630] on div at bounding box center [710, 633] width 4 height 7
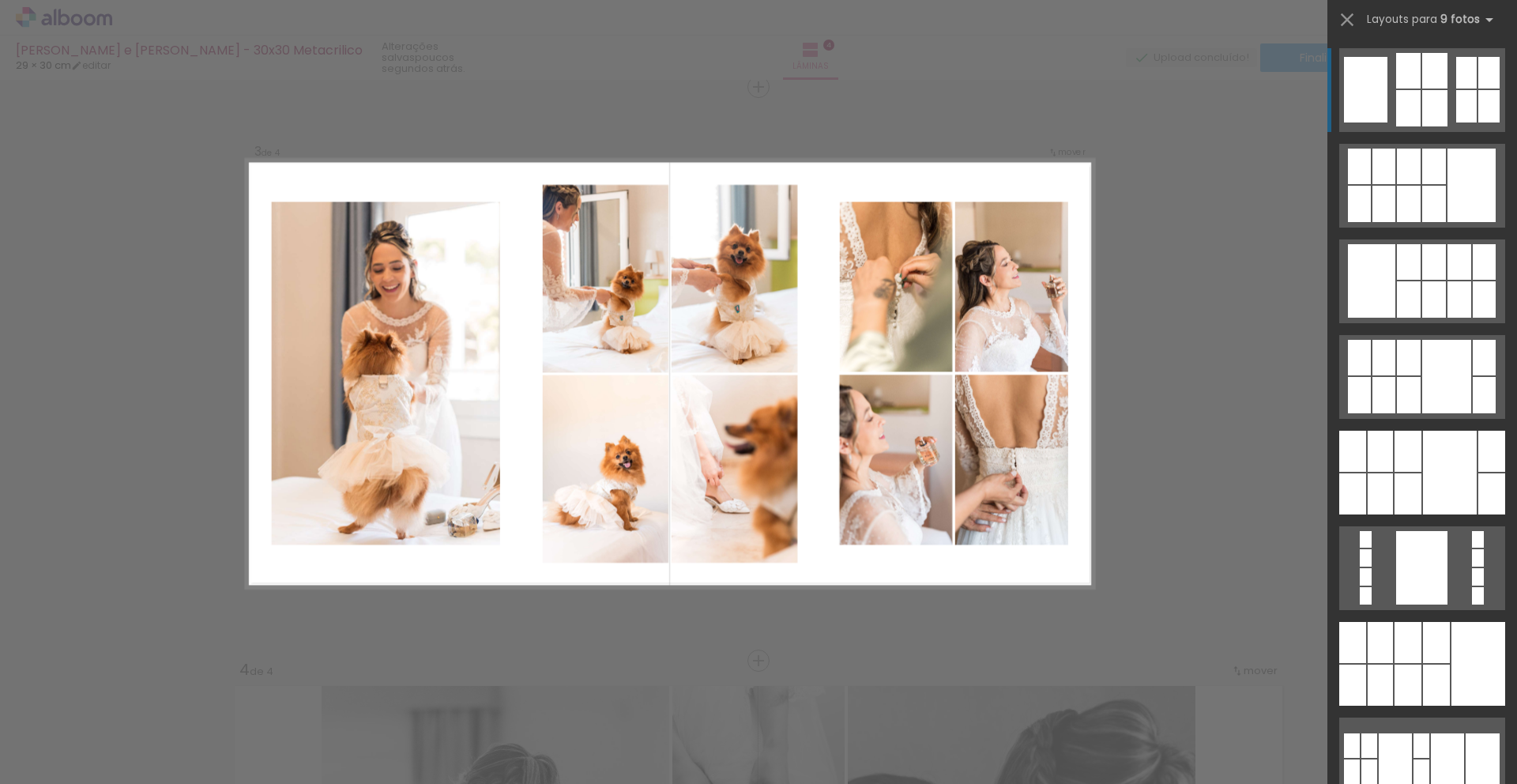
scroll to position [1157, 0]
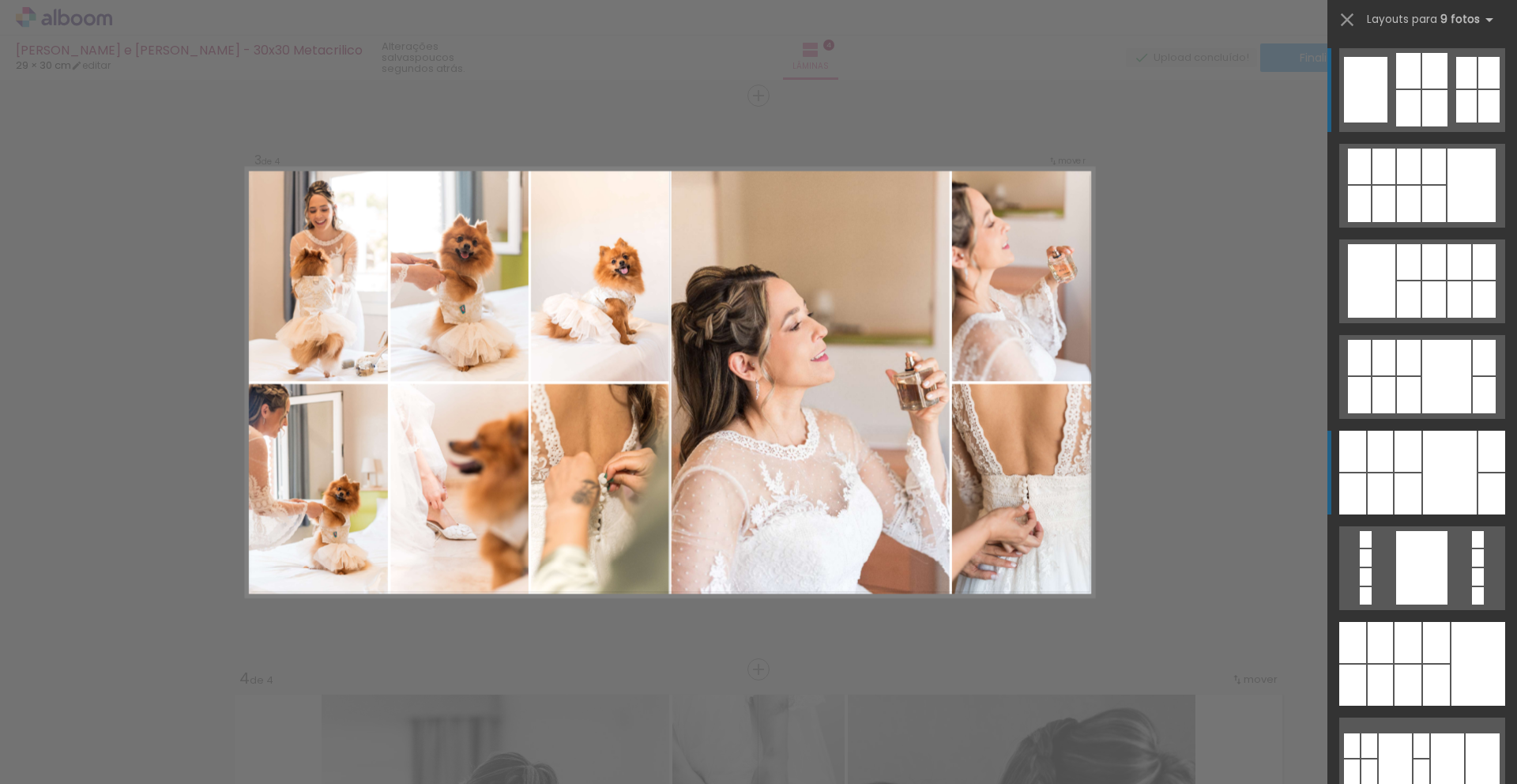
click at [1449, 478] on div at bounding box center [1449, 472] width 54 height 84
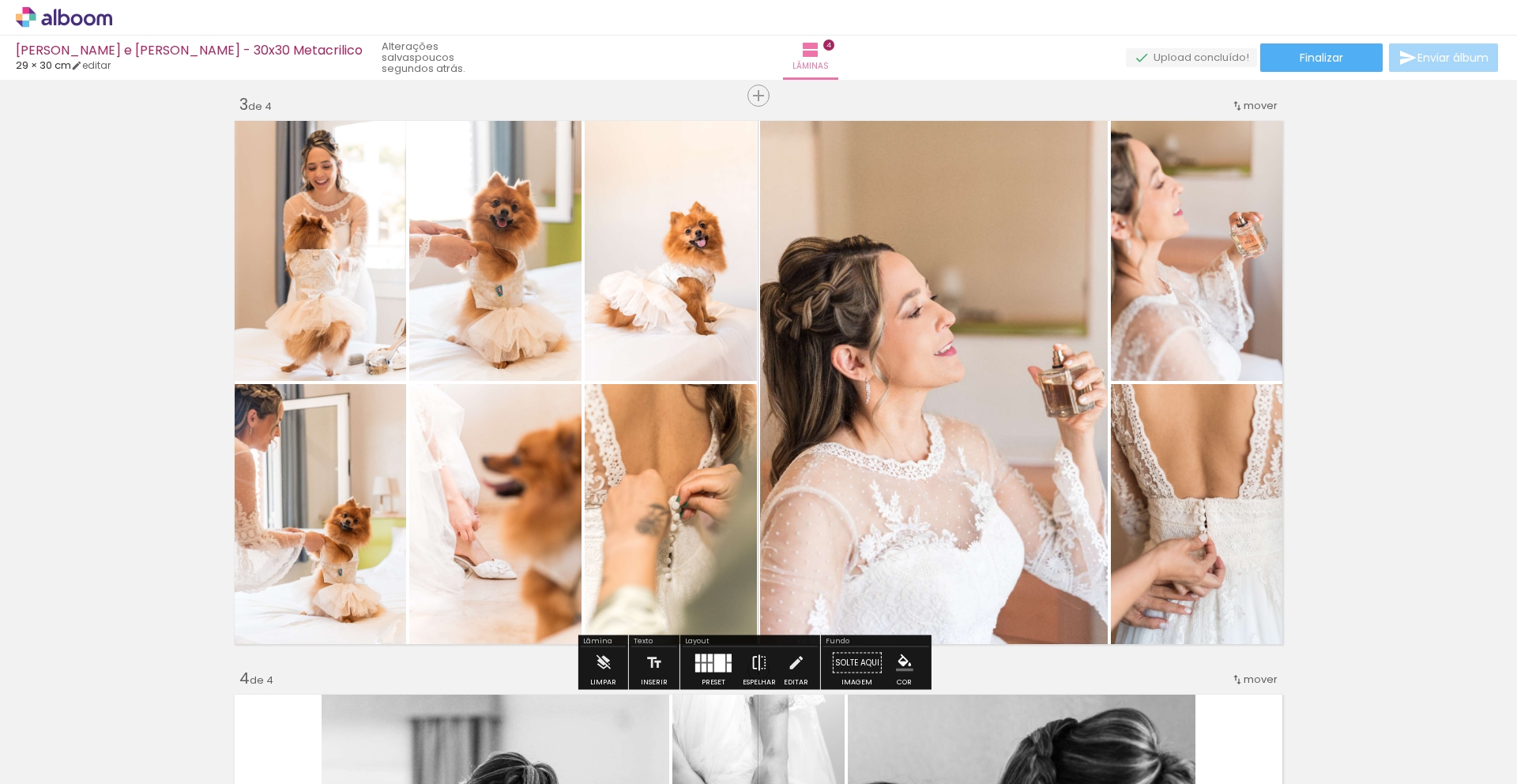
click at [757, 672] on iron-icon at bounding box center [759, 663] width 17 height 31
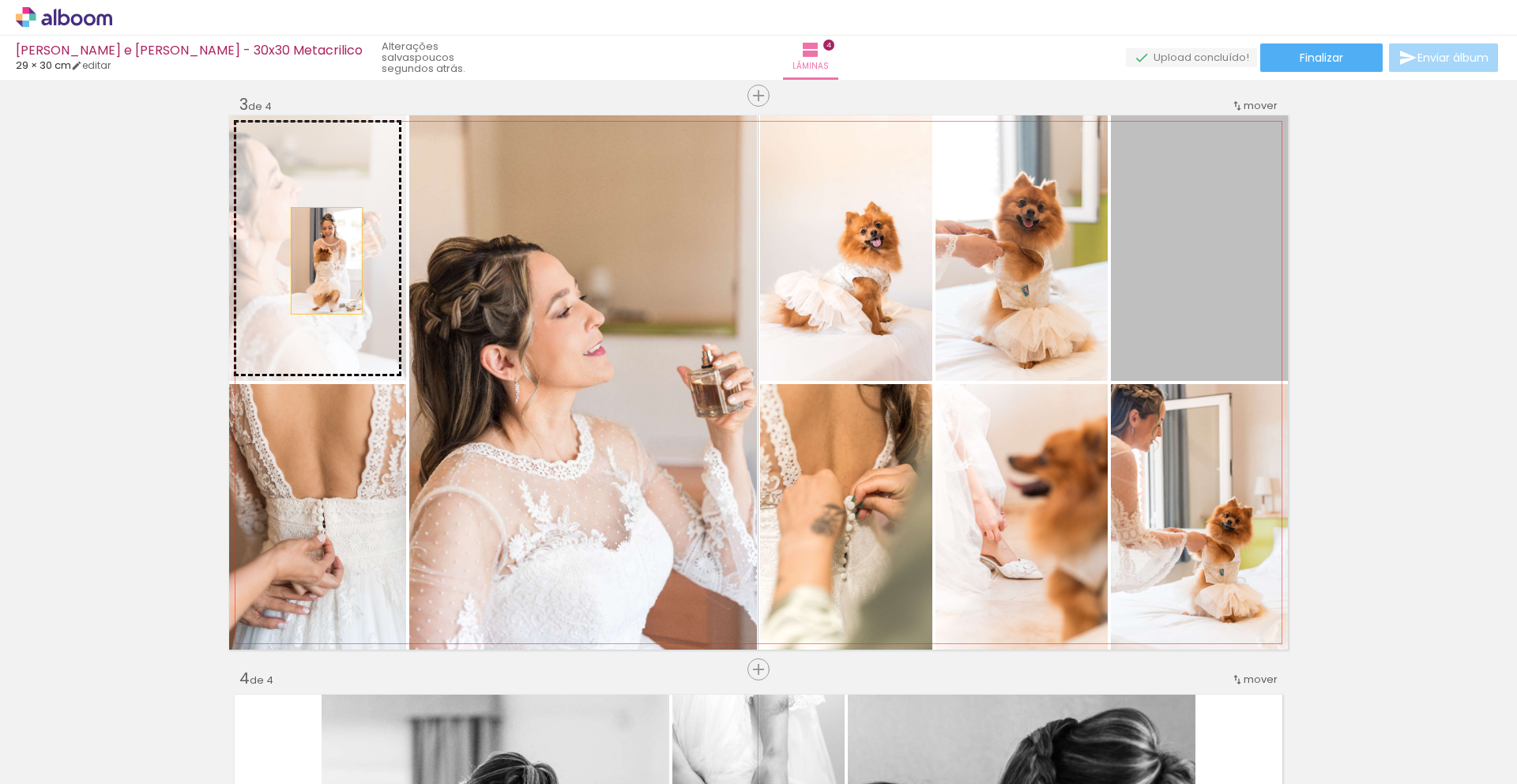
drag, startPoint x: 1170, startPoint y: 284, endPoint x: 321, endPoint y: 261, distance: 849.3
click at [0, 0] on slot at bounding box center [0, 0] width 0 height 0
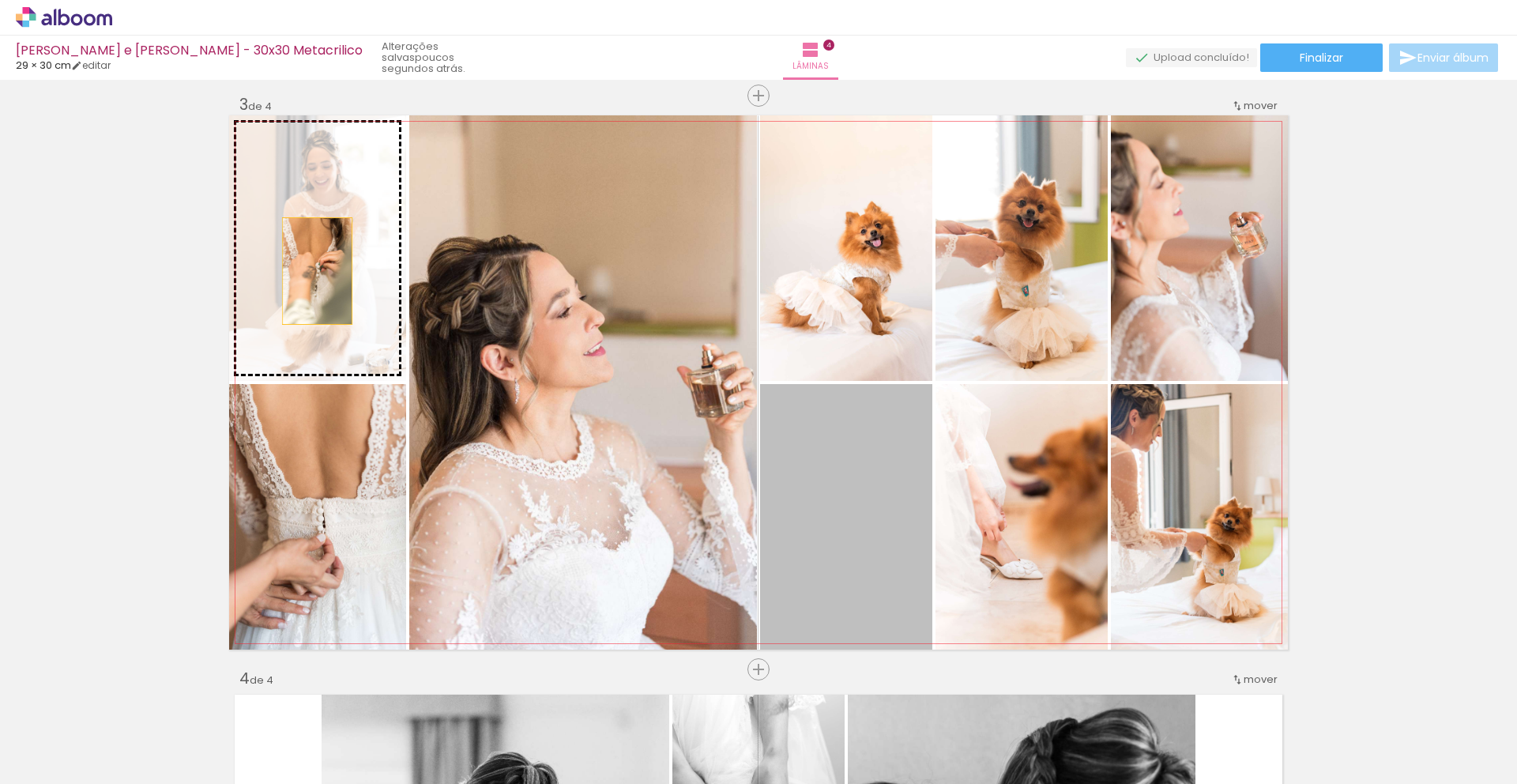
drag, startPoint x: 845, startPoint y: 564, endPoint x: 305, endPoint y: 269, distance: 615.3
click at [0, 0] on slot at bounding box center [0, 0] width 0 height 0
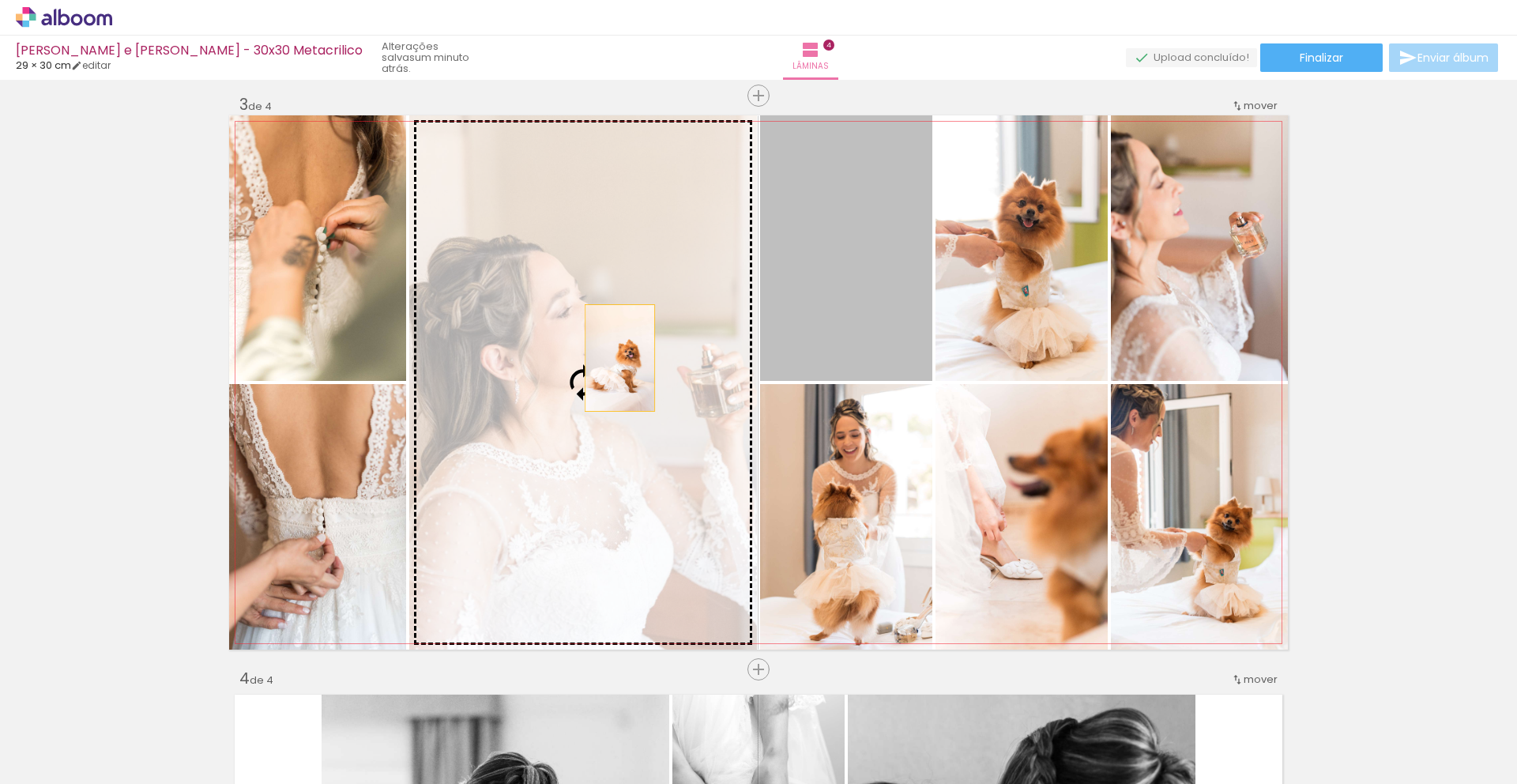
drag, startPoint x: 843, startPoint y: 295, endPoint x: 614, endPoint y: 358, distance: 237.5
click at [0, 0] on slot at bounding box center [0, 0] width 0 height 0
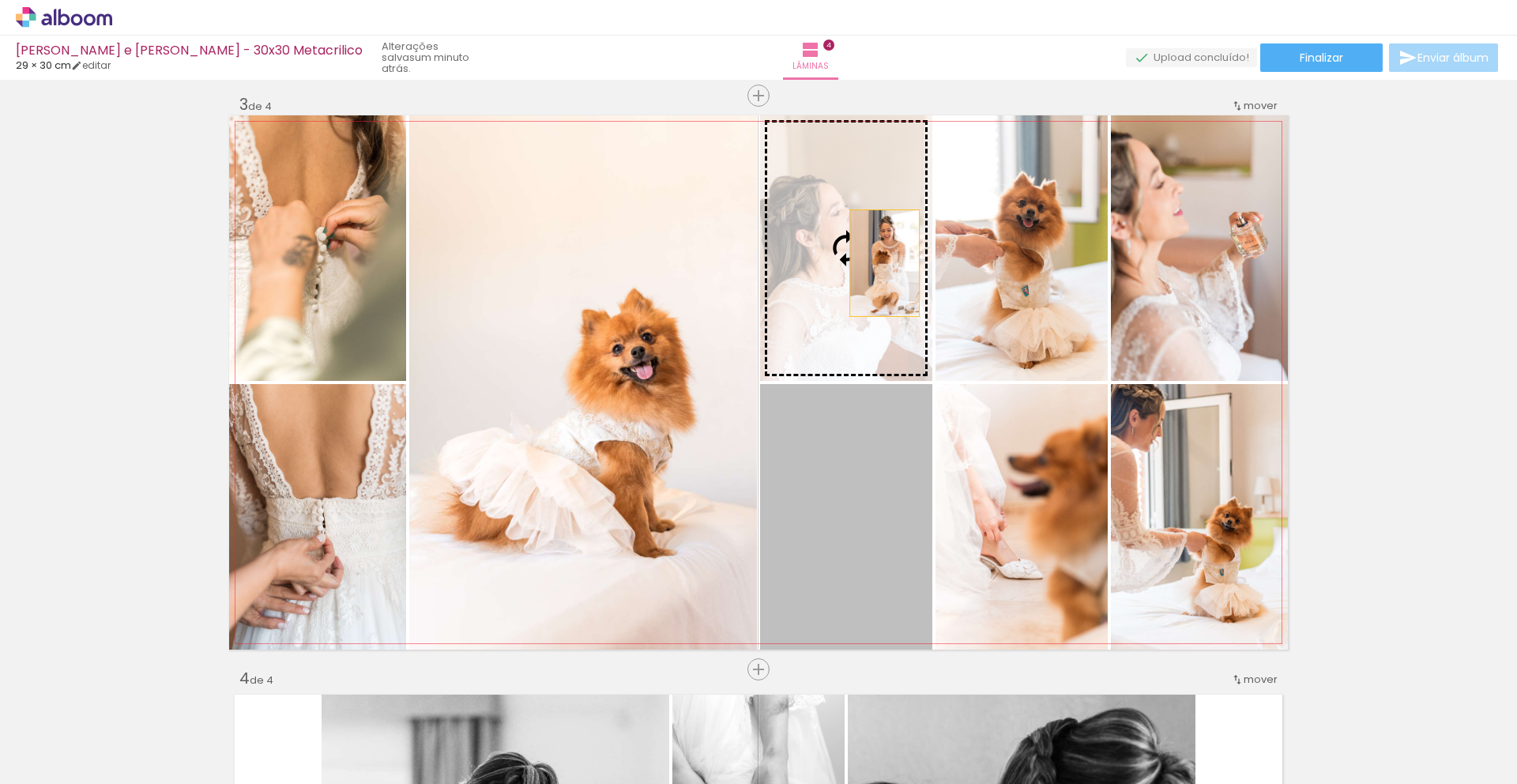
drag, startPoint x: 847, startPoint y: 470, endPoint x: 878, endPoint y: 263, distance: 209.3
click at [0, 0] on slot at bounding box center [0, 0] width 0 height 0
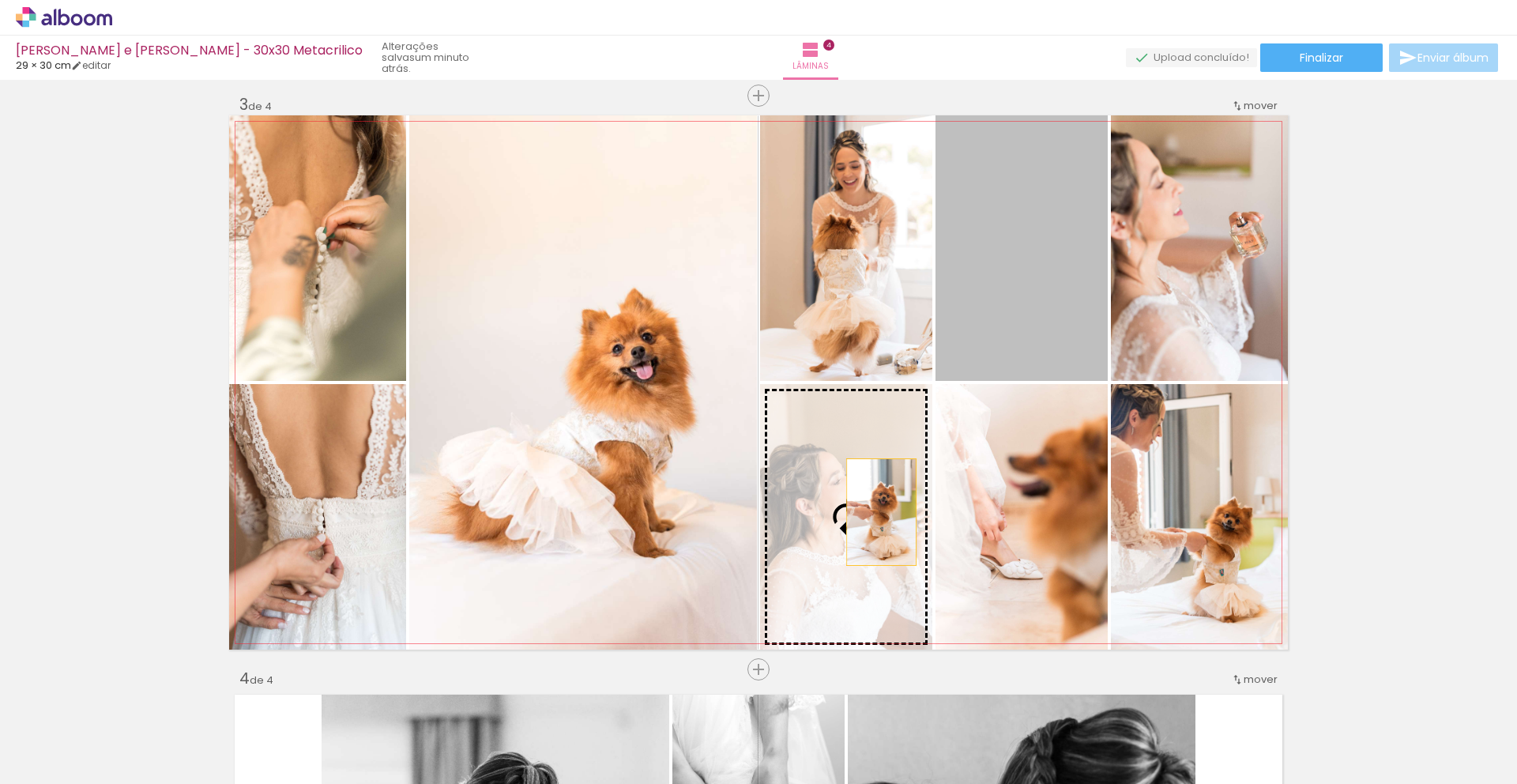
drag, startPoint x: 981, startPoint y: 262, endPoint x: 875, endPoint y: 512, distance: 271.5
click at [0, 0] on slot at bounding box center [0, 0] width 0 height 0
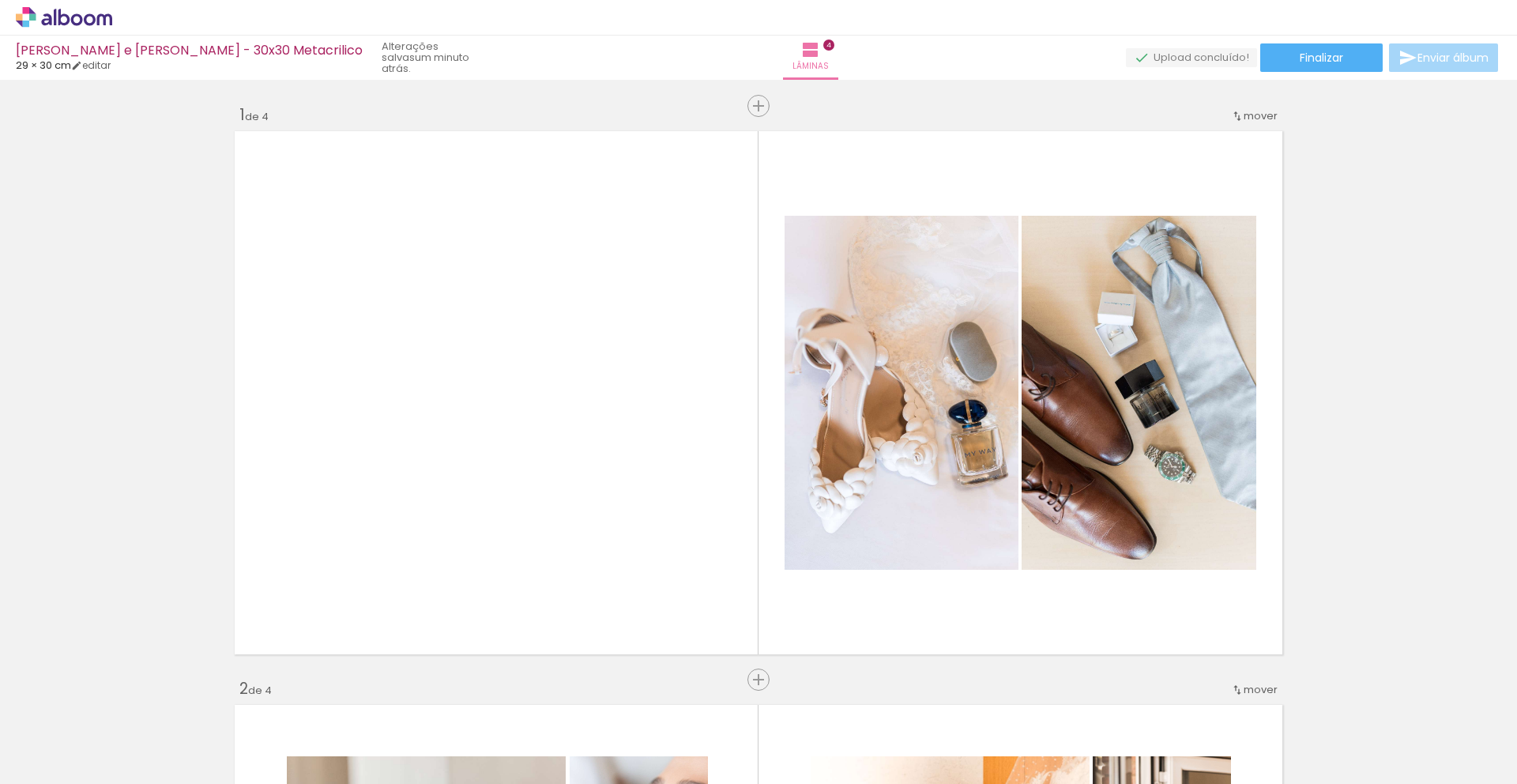
scroll to position [1157, 0]
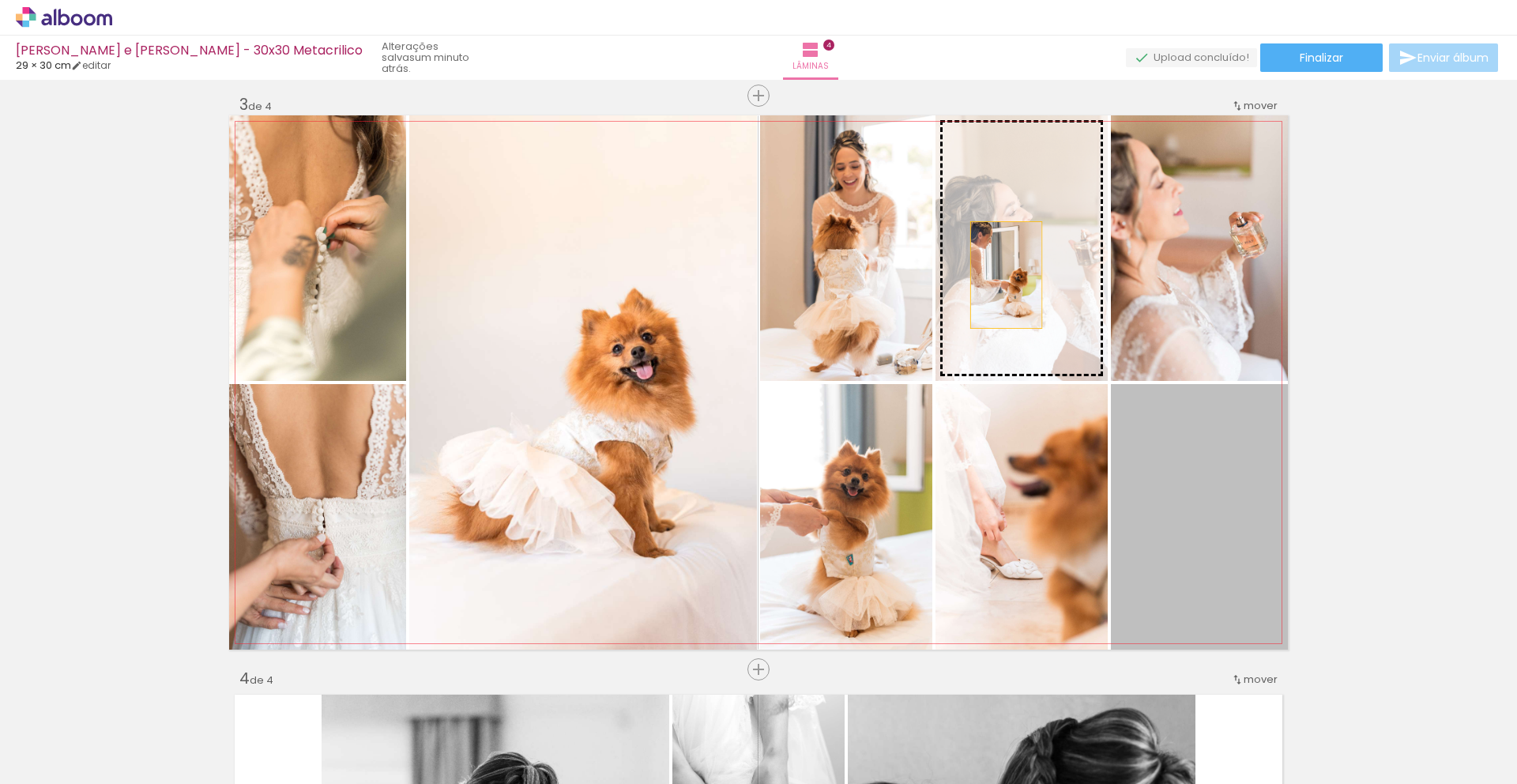
drag, startPoint x: 1190, startPoint y: 541, endPoint x: 997, endPoint y: 282, distance: 323.0
click at [0, 0] on slot at bounding box center [0, 0] width 0 height 0
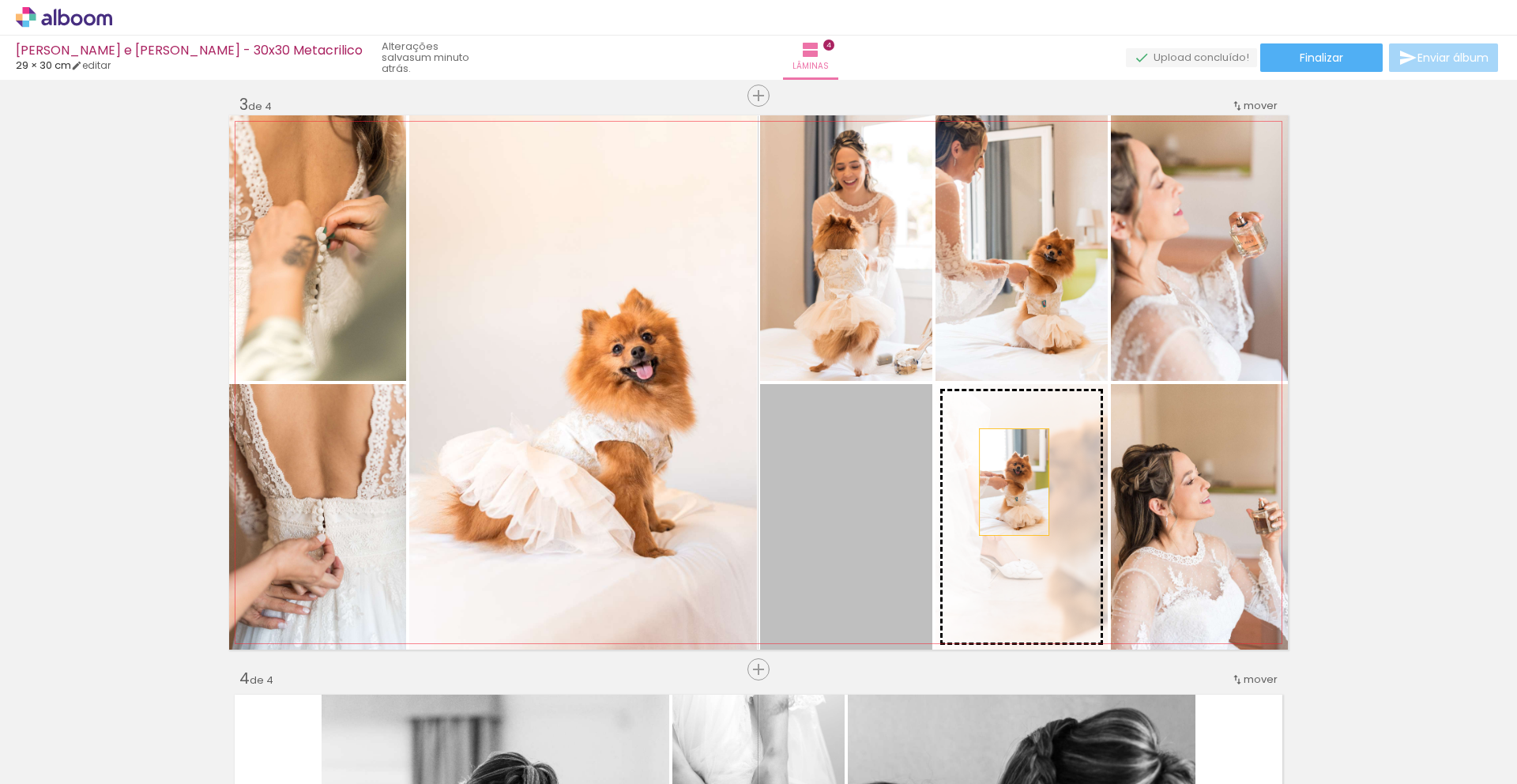
drag, startPoint x: 843, startPoint y: 529, endPoint x: 1016, endPoint y: 480, distance: 179.8
click at [0, 0] on slot at bounding box center [0, 0] width 0 height 0
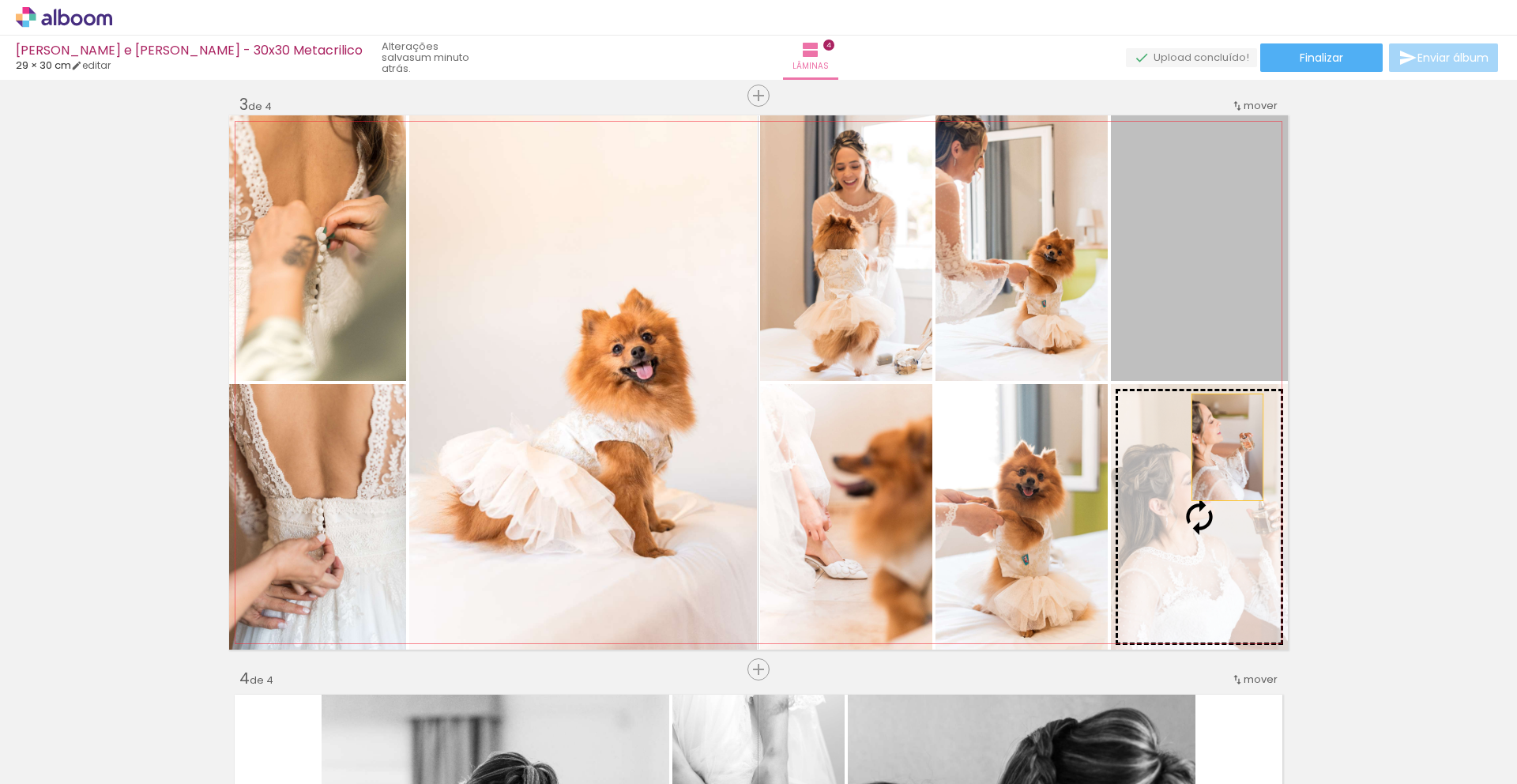
drag, startPoint x: 1207, startPoint y: 289, endPoint x: 1222, endPoint y: 449, distance: 160.7
click at [0, 0] on slot at bounding box center [0, 0] width 0 height 0
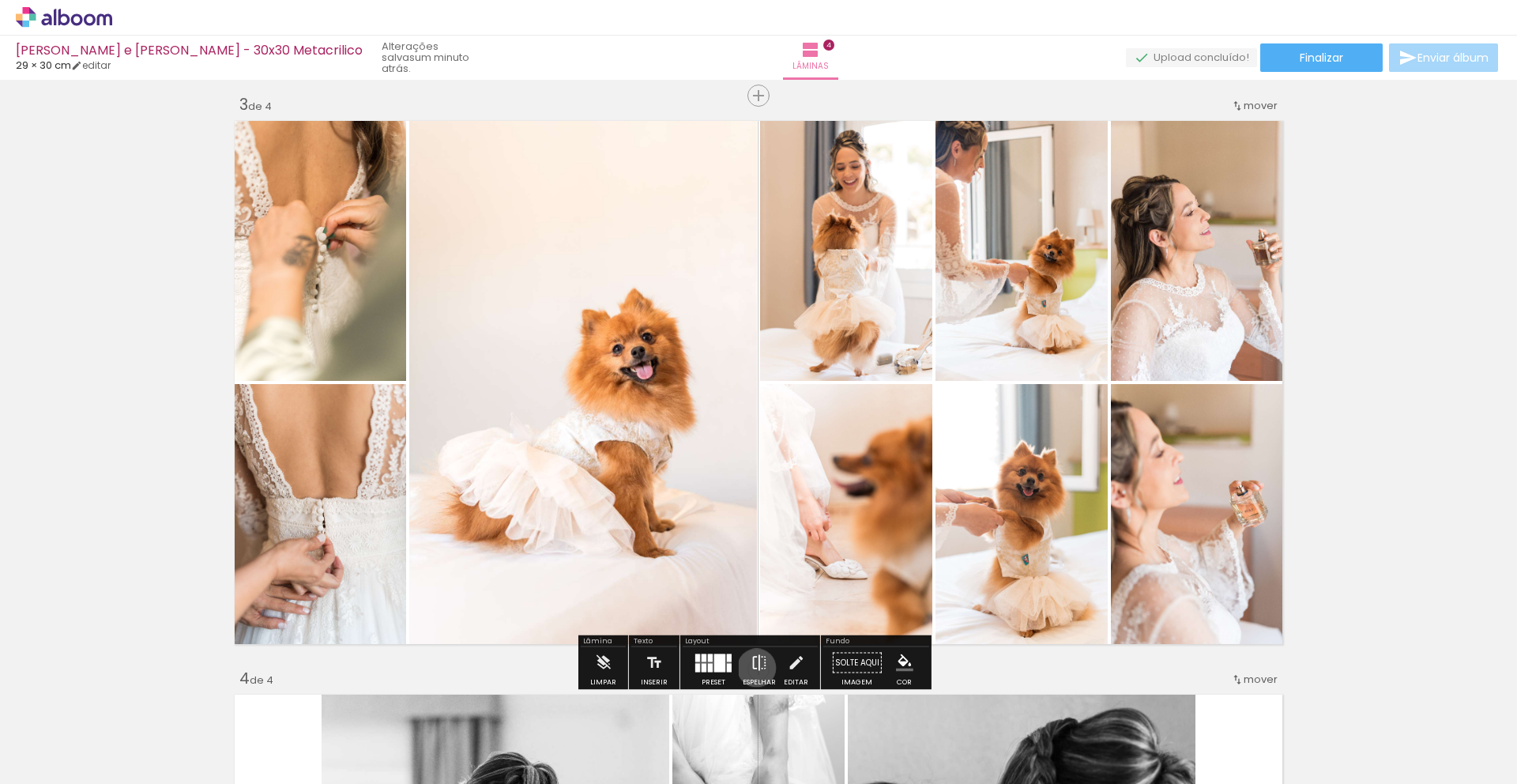
click at [753, 668] on iron-icon at bounding box center [759, 663] width 17 height 31
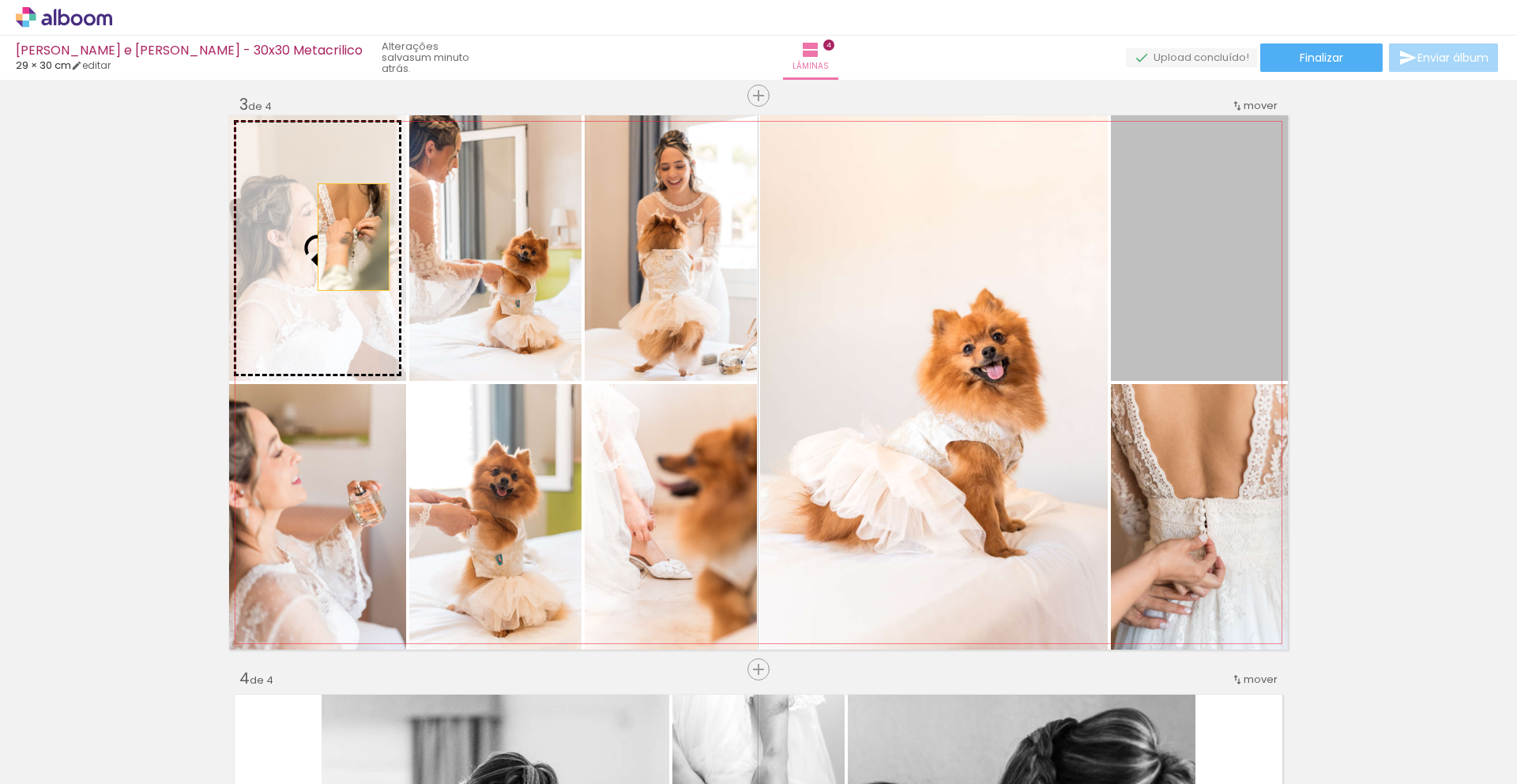
drag, startPoint x: 1171, startPoint y: 294, endPoint x: 327, endPoint y: 238, distance: 845.9
click at [0, 0] on slot at bounding box center [0, 0] width 0 height 0
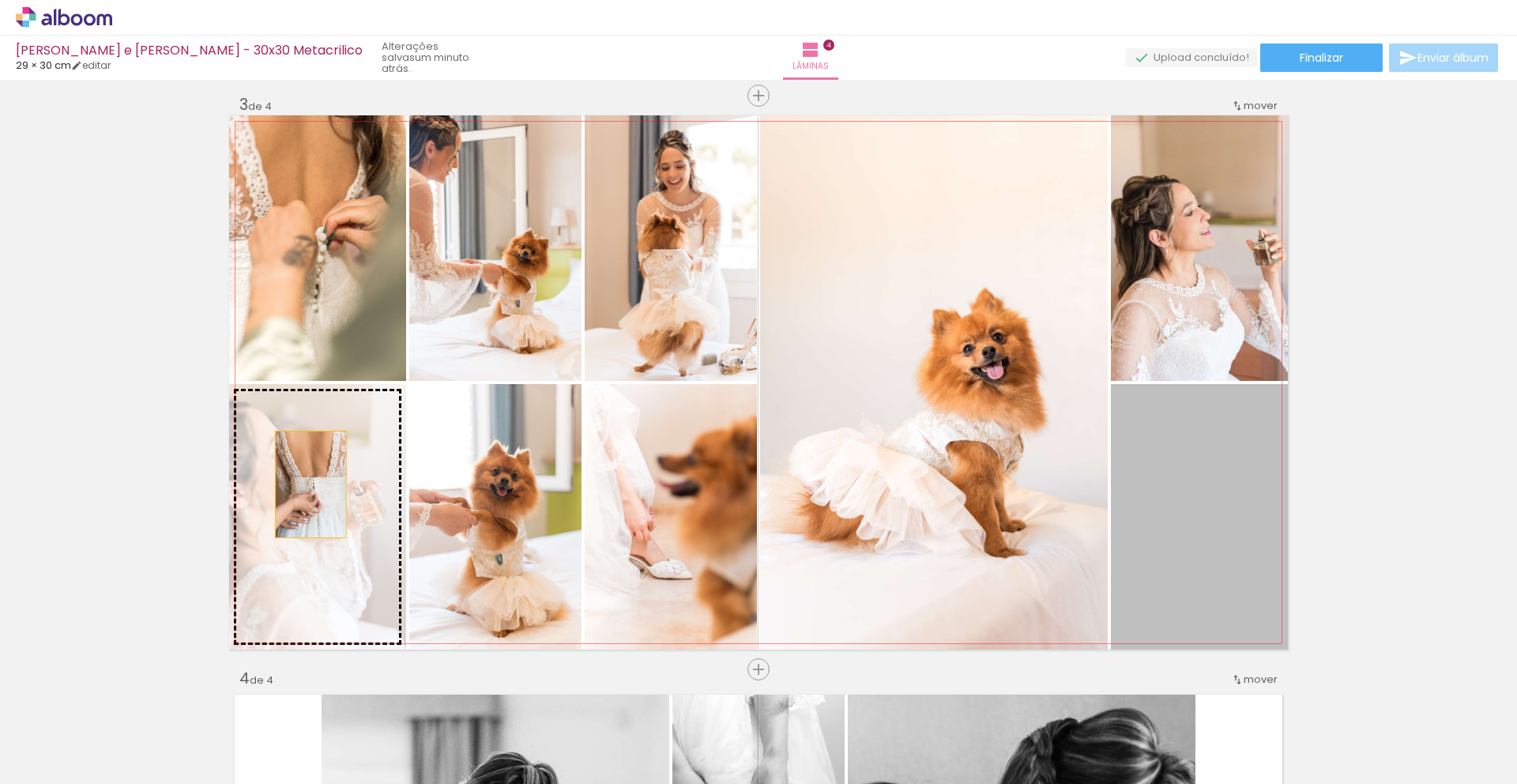
drag, startPoint x: 1153, startPoint y: 491, endPoint x: 305, endPoint y: 484, distance: 848.0
click at [0, 0] on slot at bounding box center [0, 0] width 0 height 0
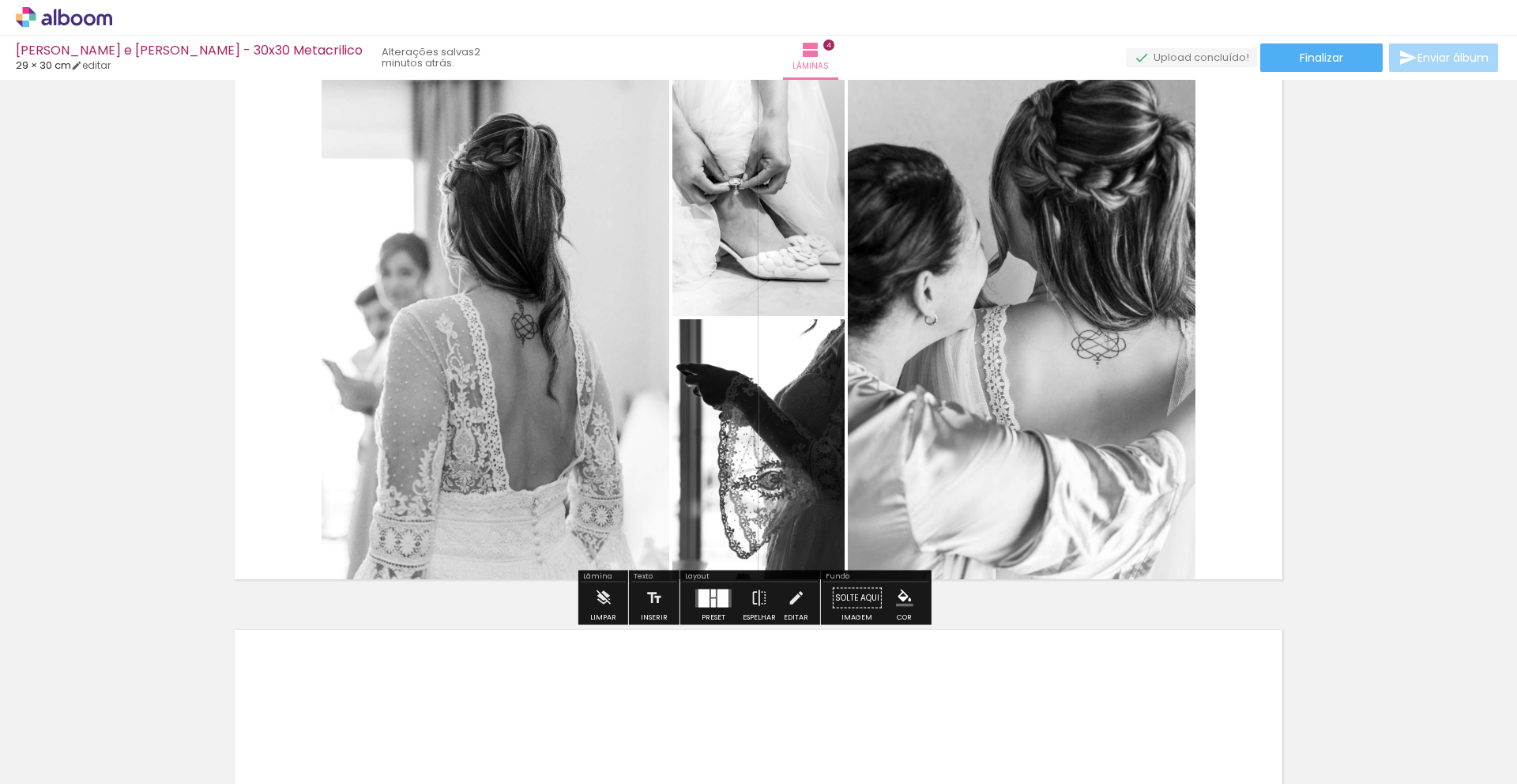
scroll to position [1812, 0]
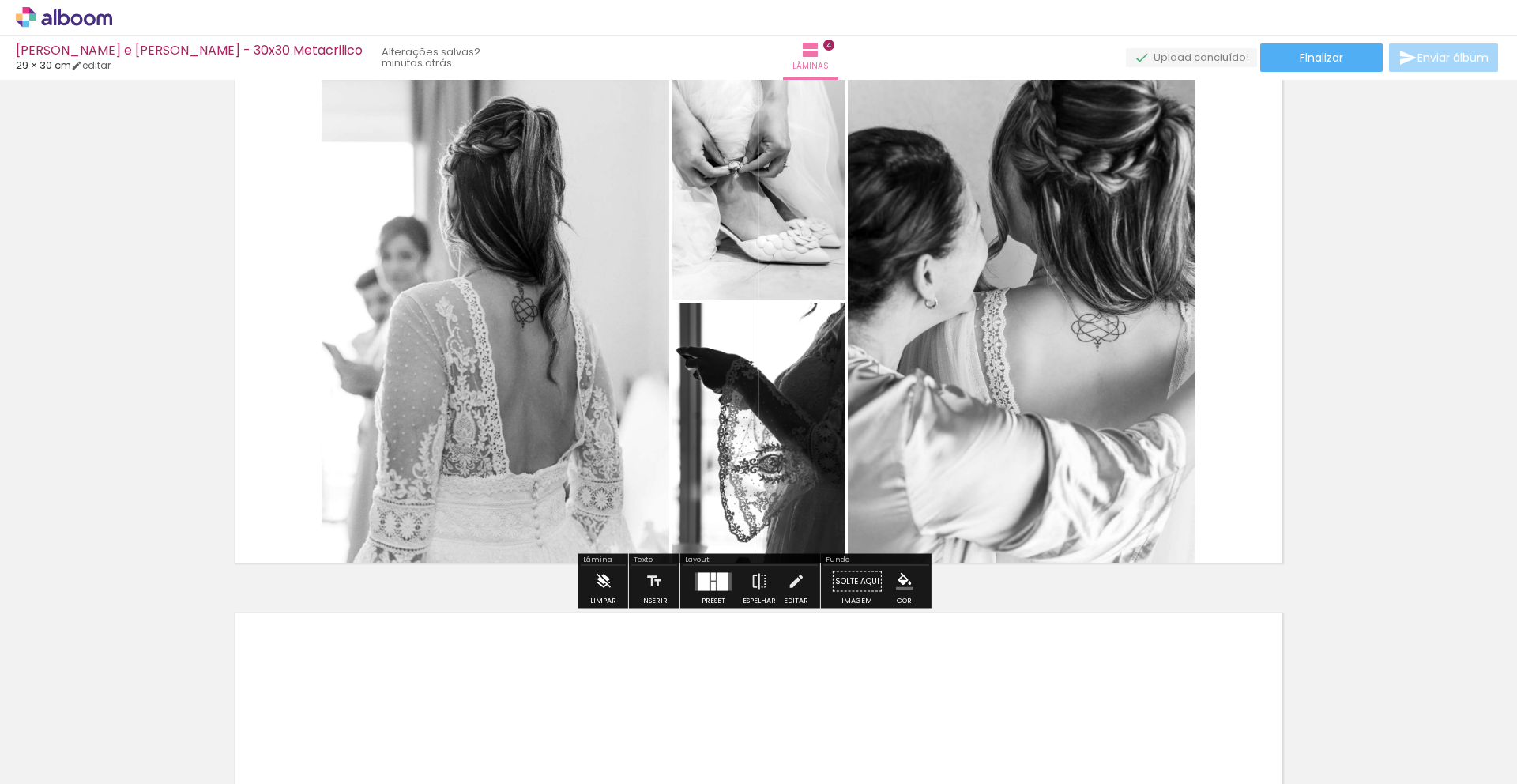
click at [601, 589] on iron-icon at bounding box center [603, 581] width 17 height 31
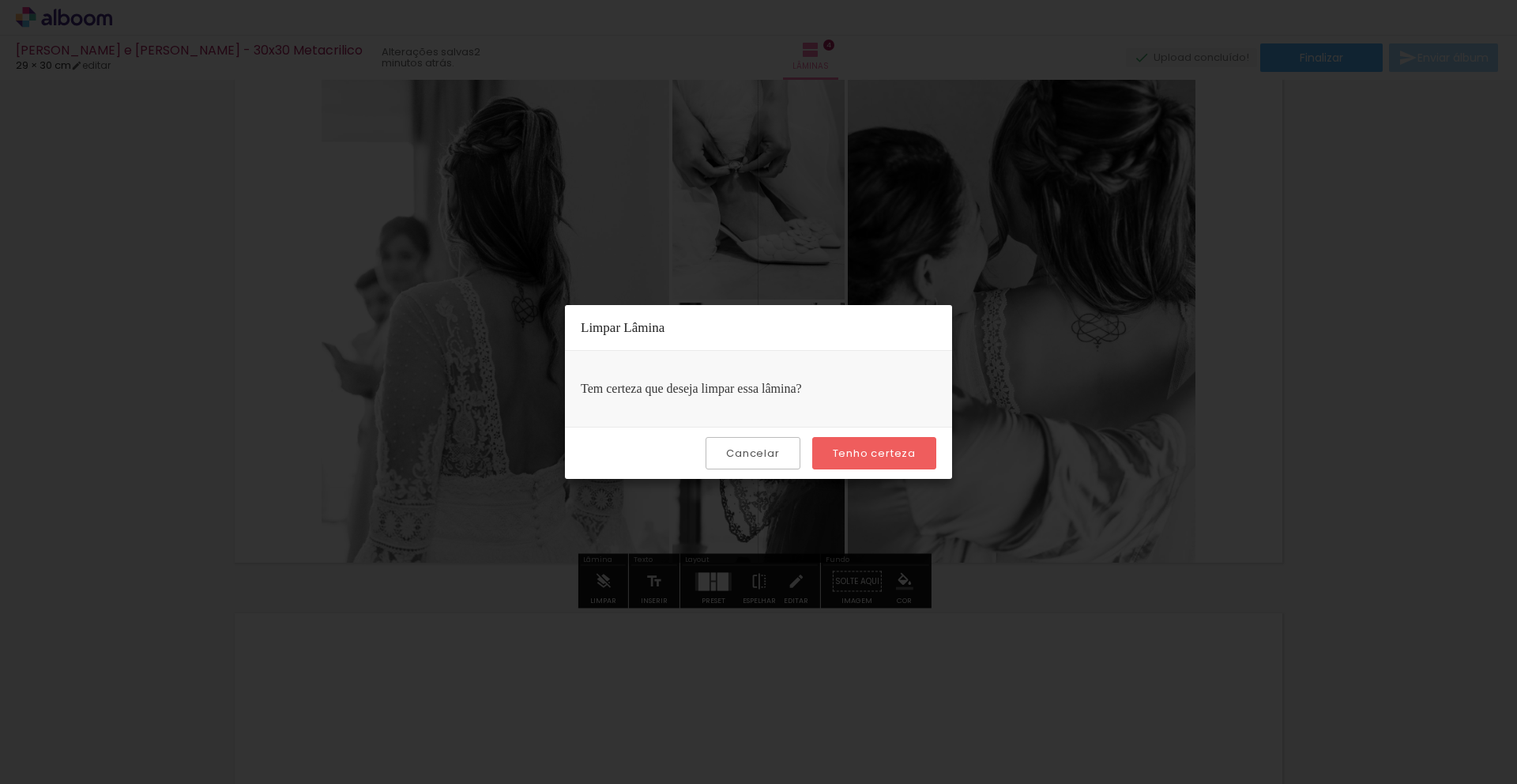
click at [0, 0] on slot "Tenho certeza" at bounding box center [0, 0] width 0 height 0
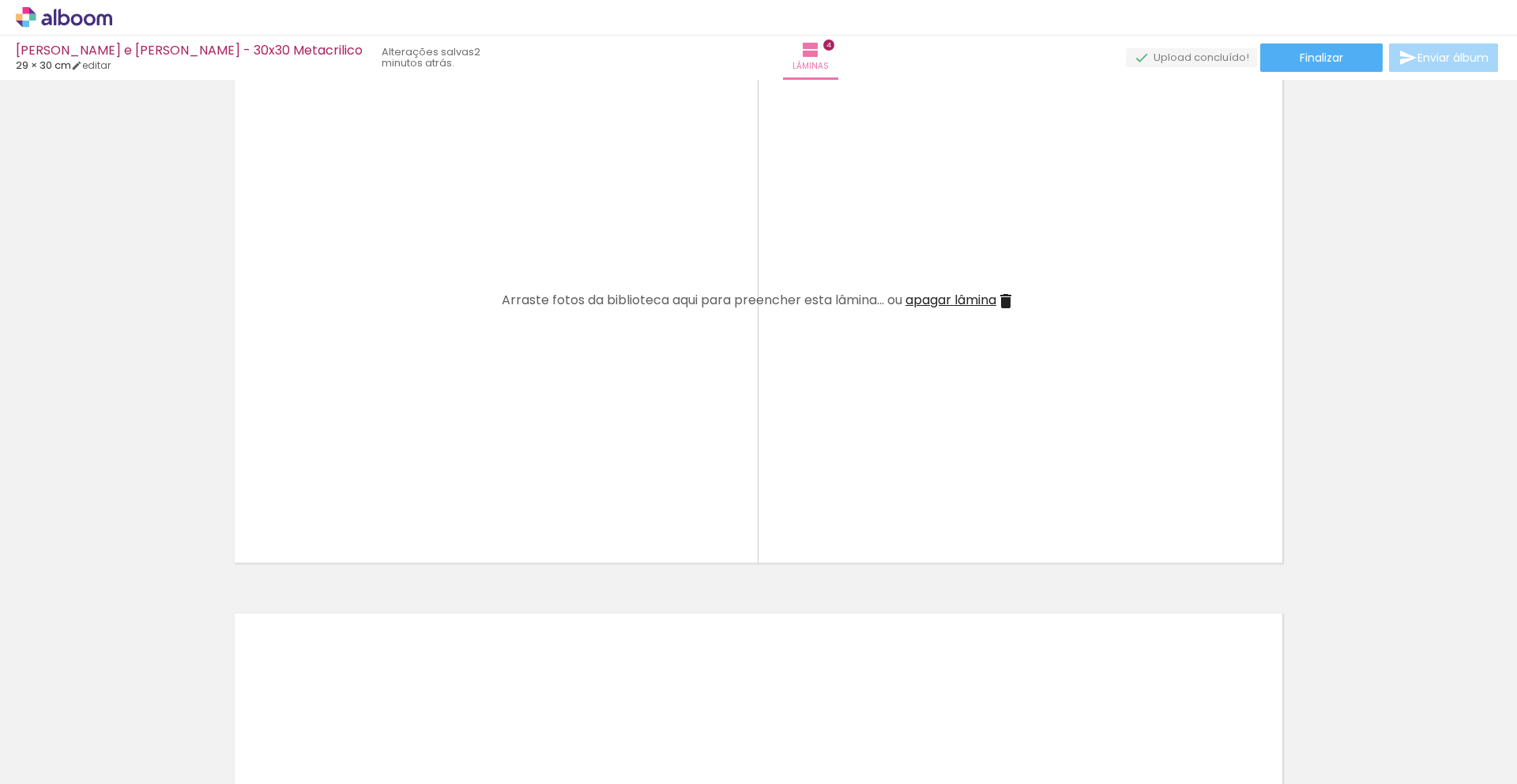
click at [957, 303] on span "apagar lâmina" at bounding box center [950, 300] width 91 height 18
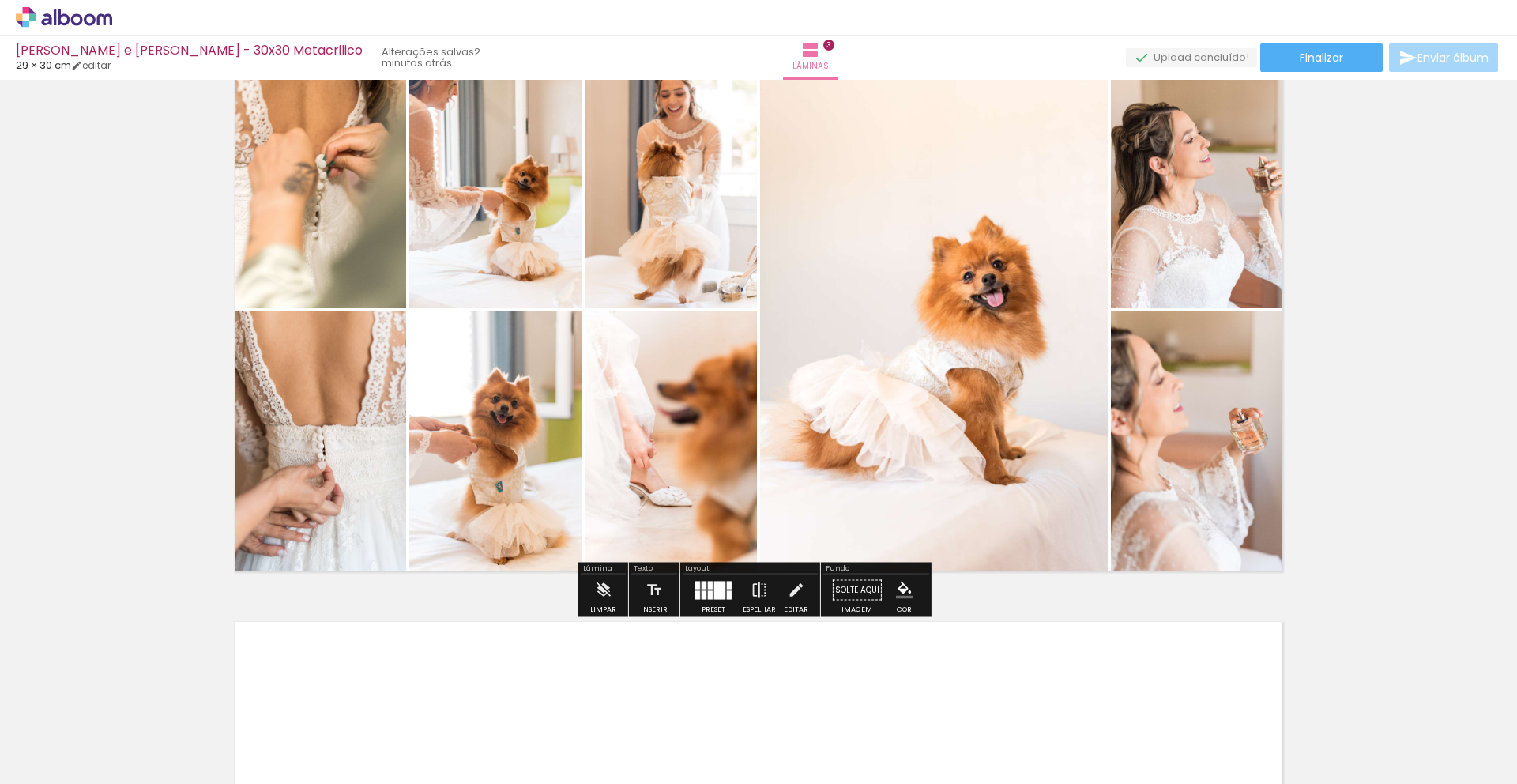
scroll to position [1228, 0]
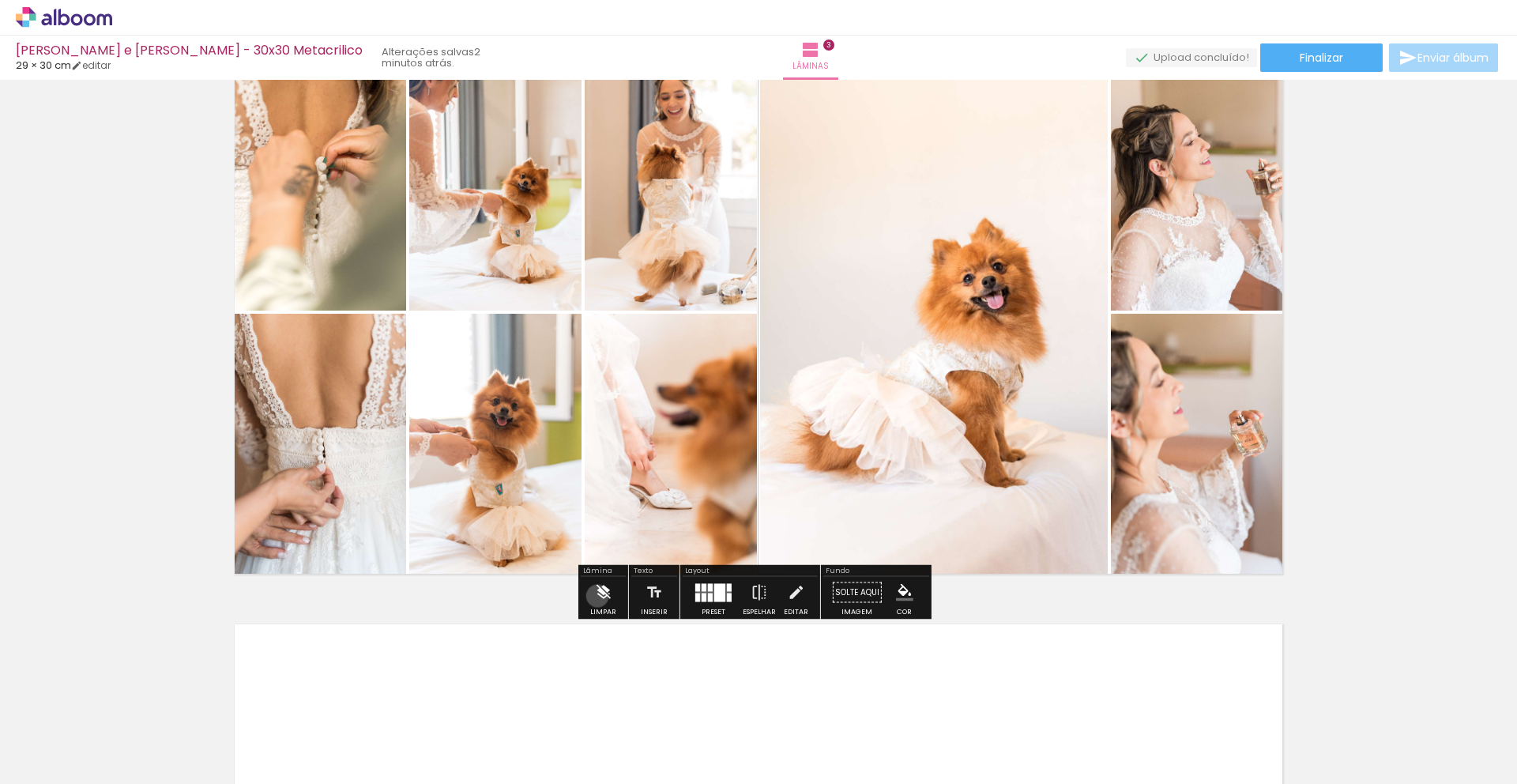
click at [596, 596] on iron-icon at bounding box center [603, 593] width 17 height 31
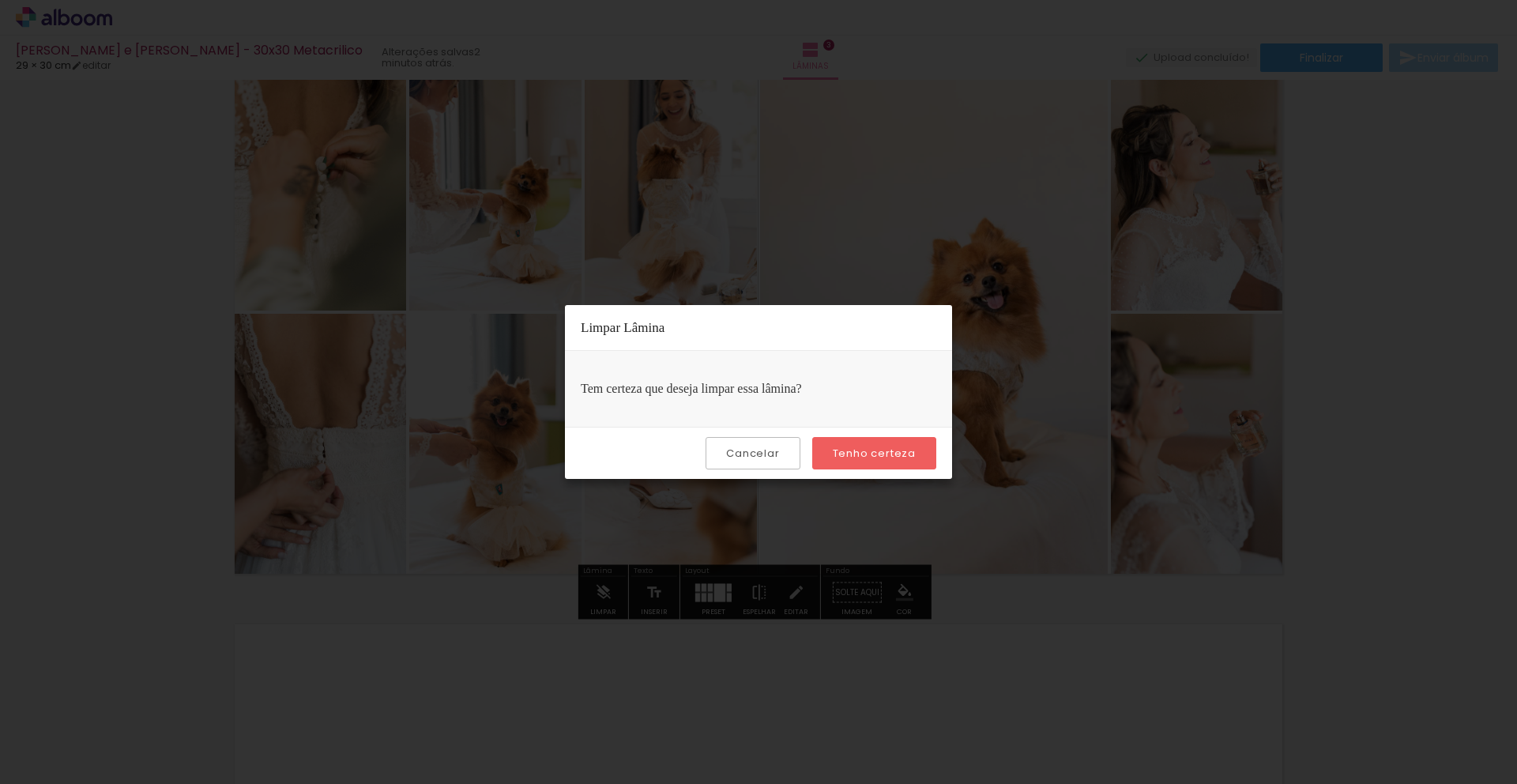
click at [0, 0] on slot "Tenho certeza" at bounding box center [0, 0] width 0 height 0
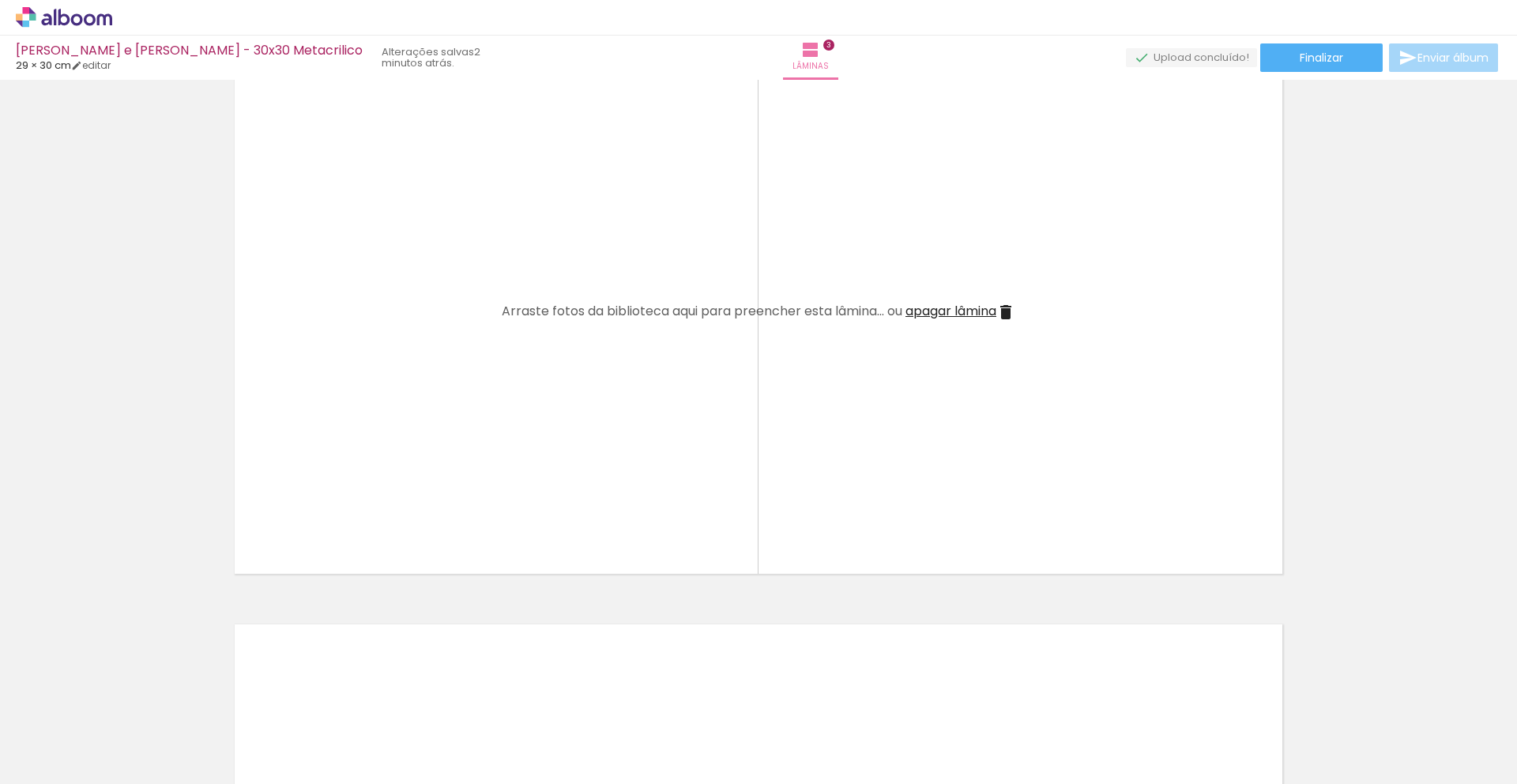
click at [957, 305] on span "apagar lâmina" at bounding box center [950, 310] width 91 height 18
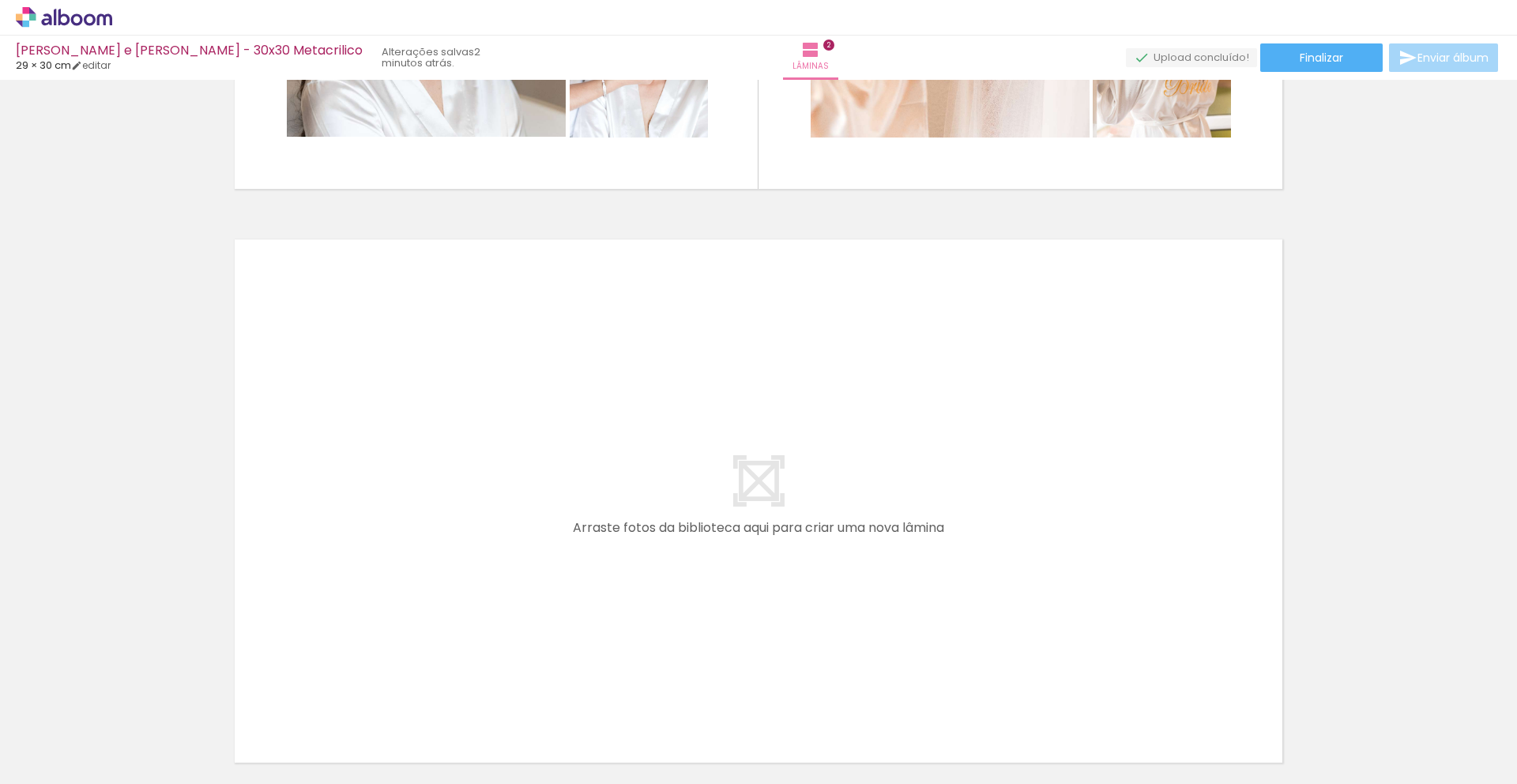
scroll to position [1037, 0]
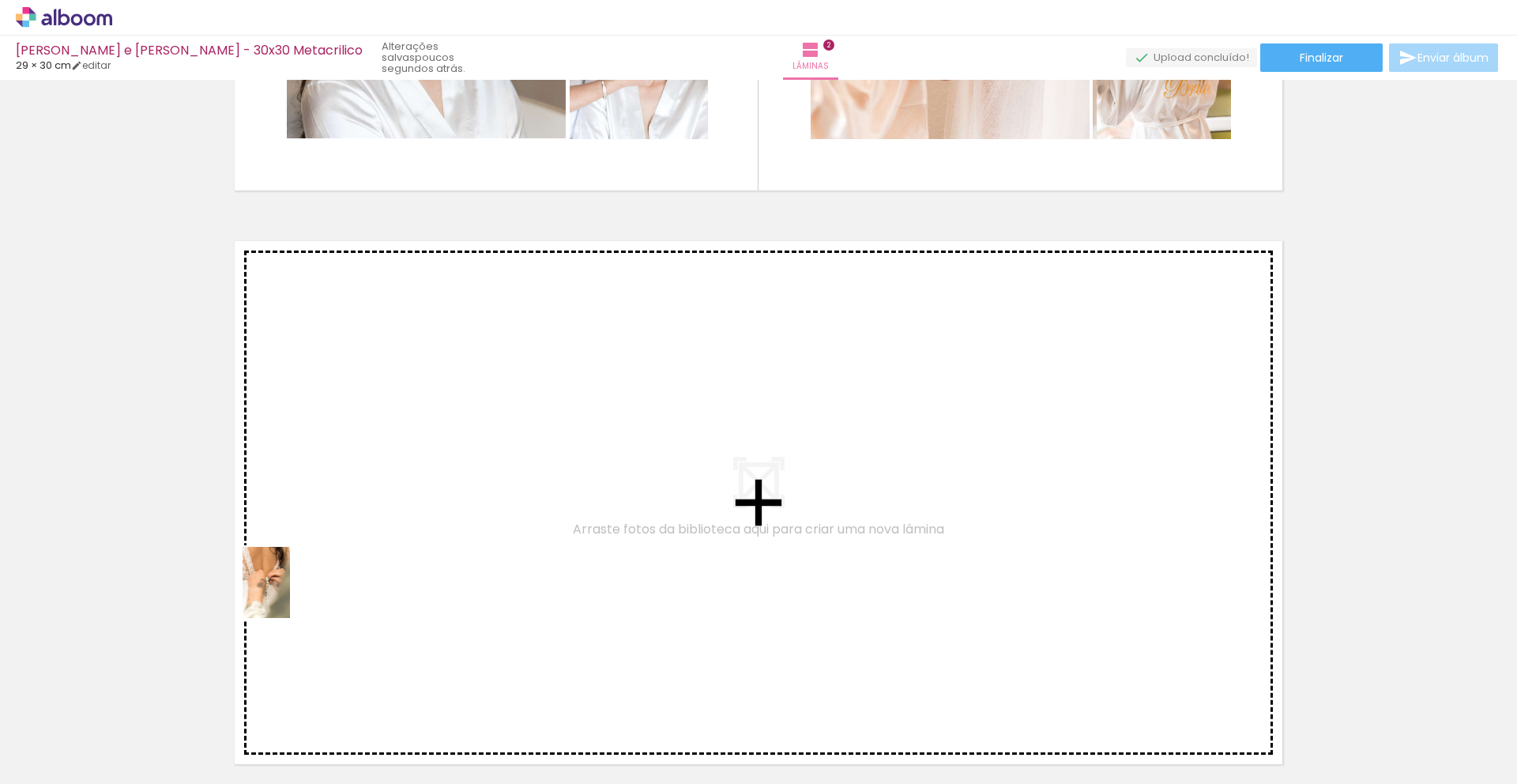
drag, startPoint x: 160, startPoint y: 722, endPoint x: 296, endPoint y: 586, distance: 192.3
click at [296, 586] on quentale-workspace at bounding box center [758, 392] width 1517 height 784
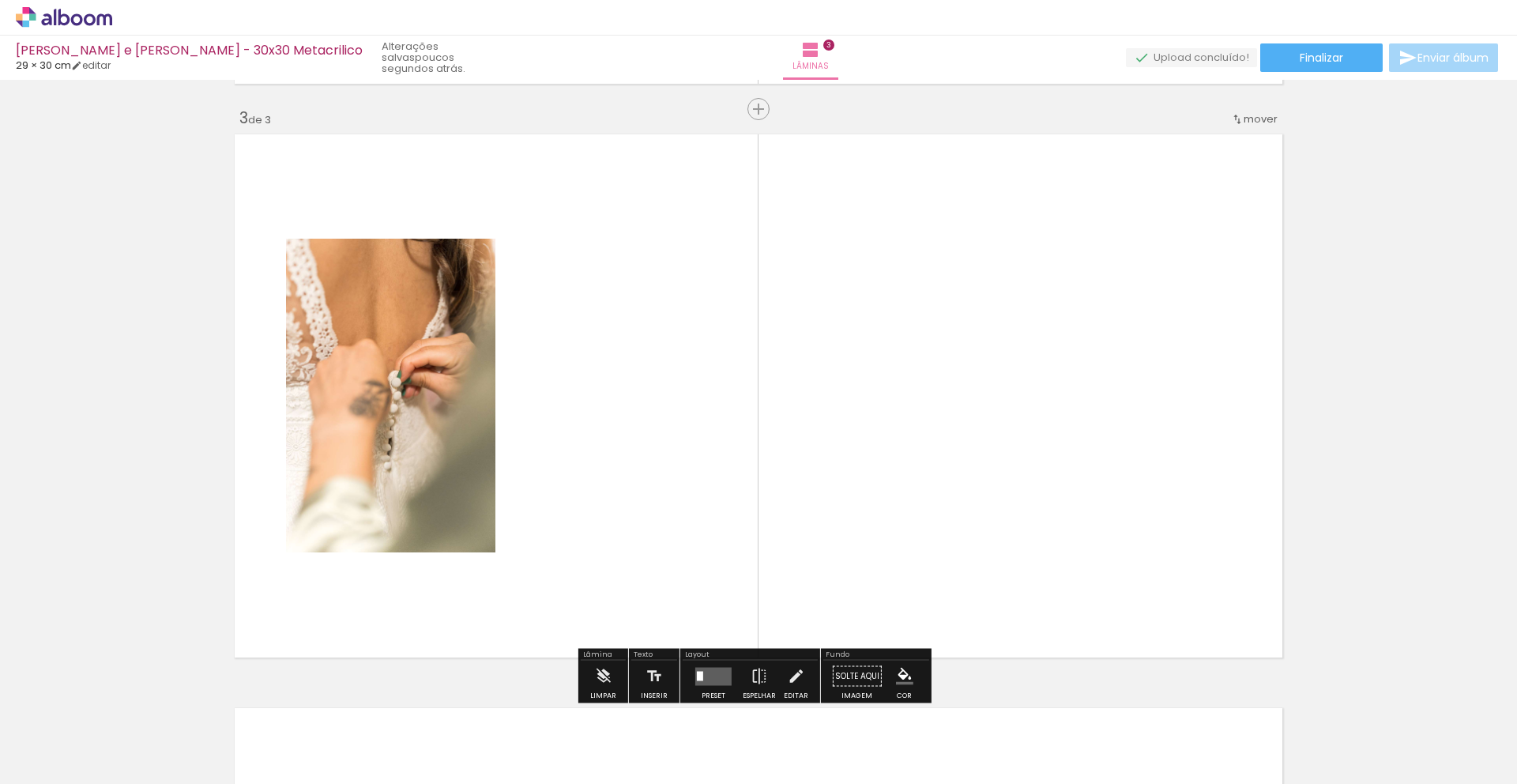
scroll to position [1157, 0]
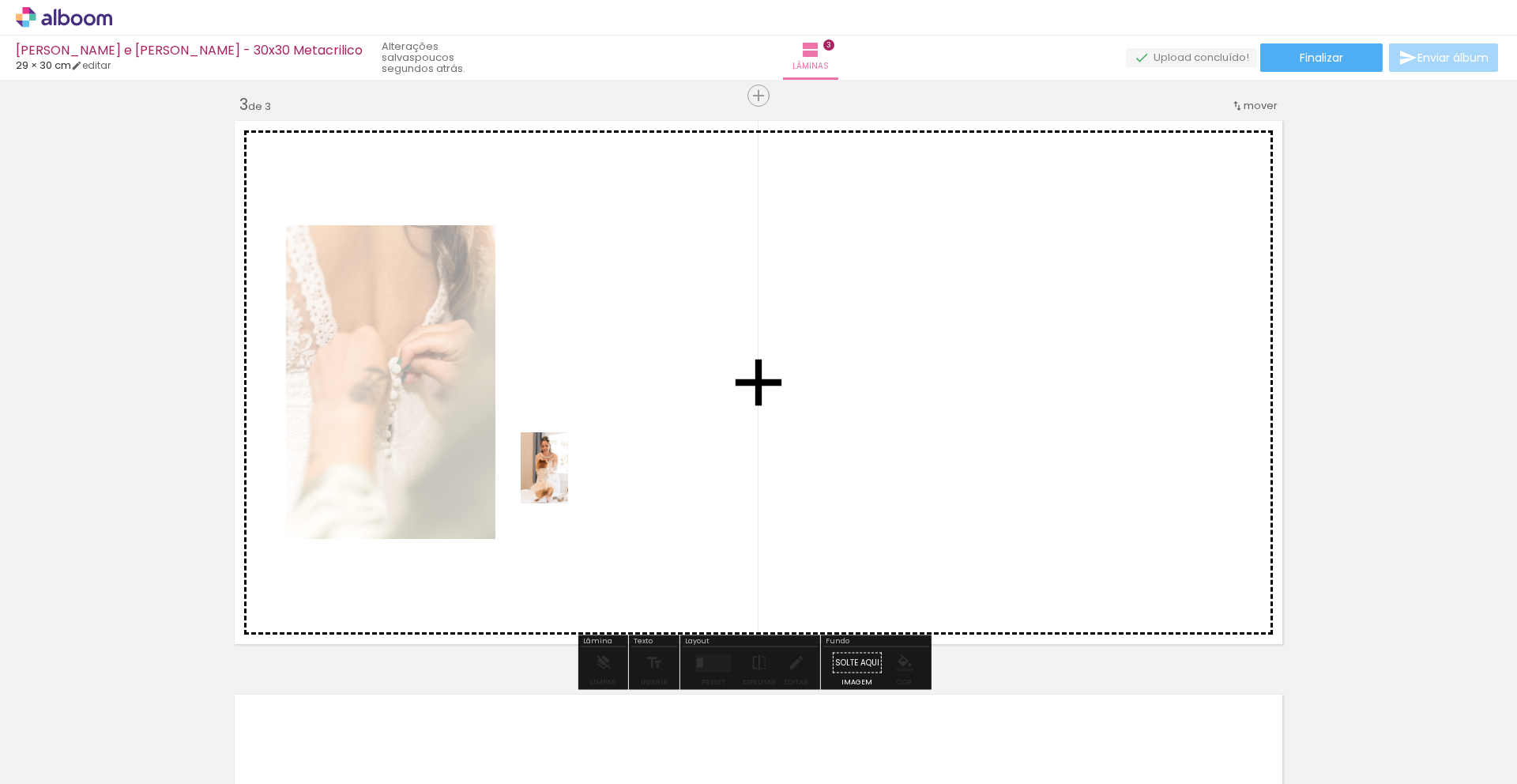
drag, startPoint x: 248, startPoint y: 742, endPoint x: 568, endPoint y: 480, distance: 413.6
click at [568, 480] on quentale-workspace at bounding box center [758, 392] width 1517 height 784
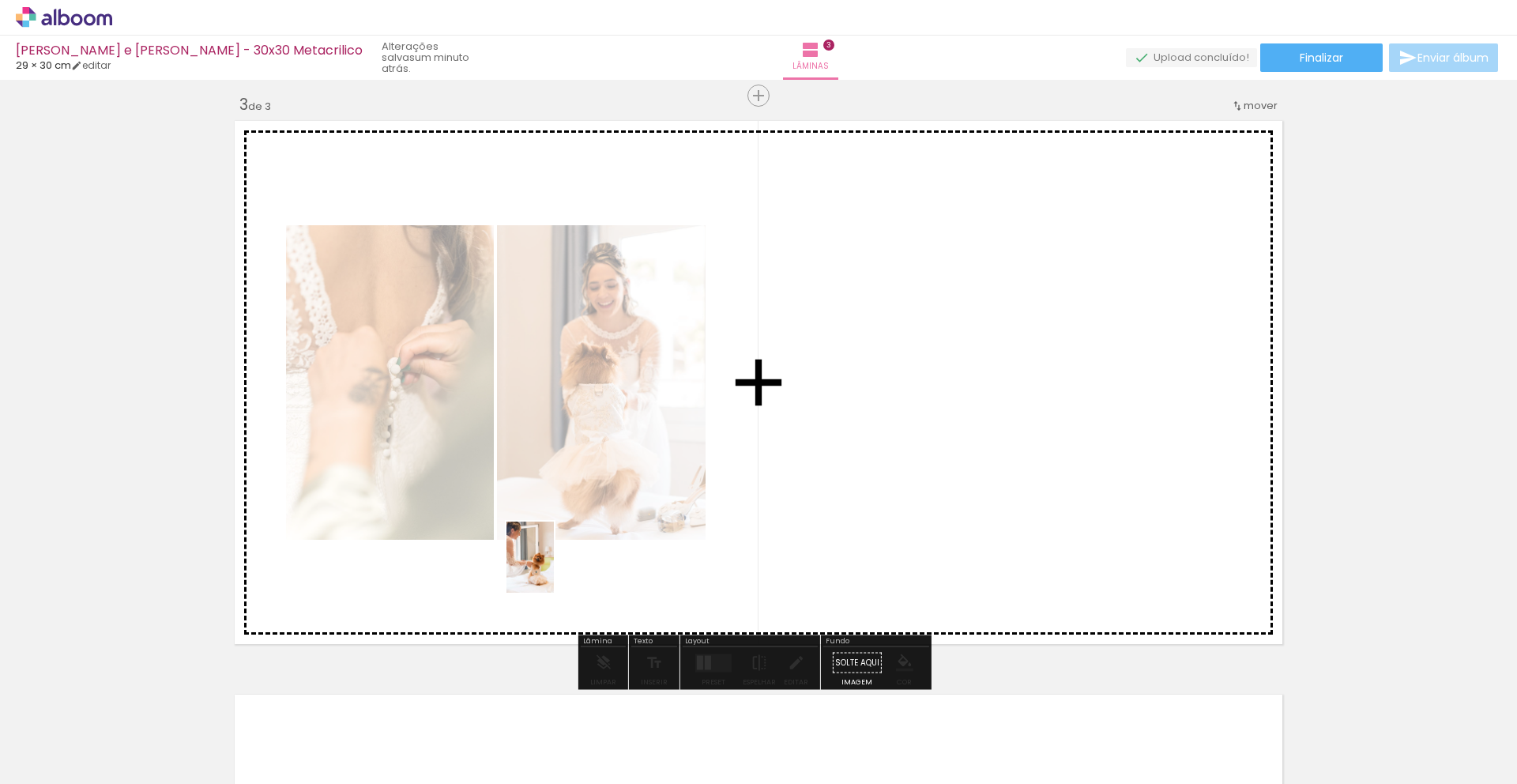
drag, startPoint x: 237, startPoint y: 748, endPoint x: 554, endPoint y: 569, distance: 364.0
click at [554, 569] on quentale-workspace at bounding box center [758, 392] width 1517 height 784
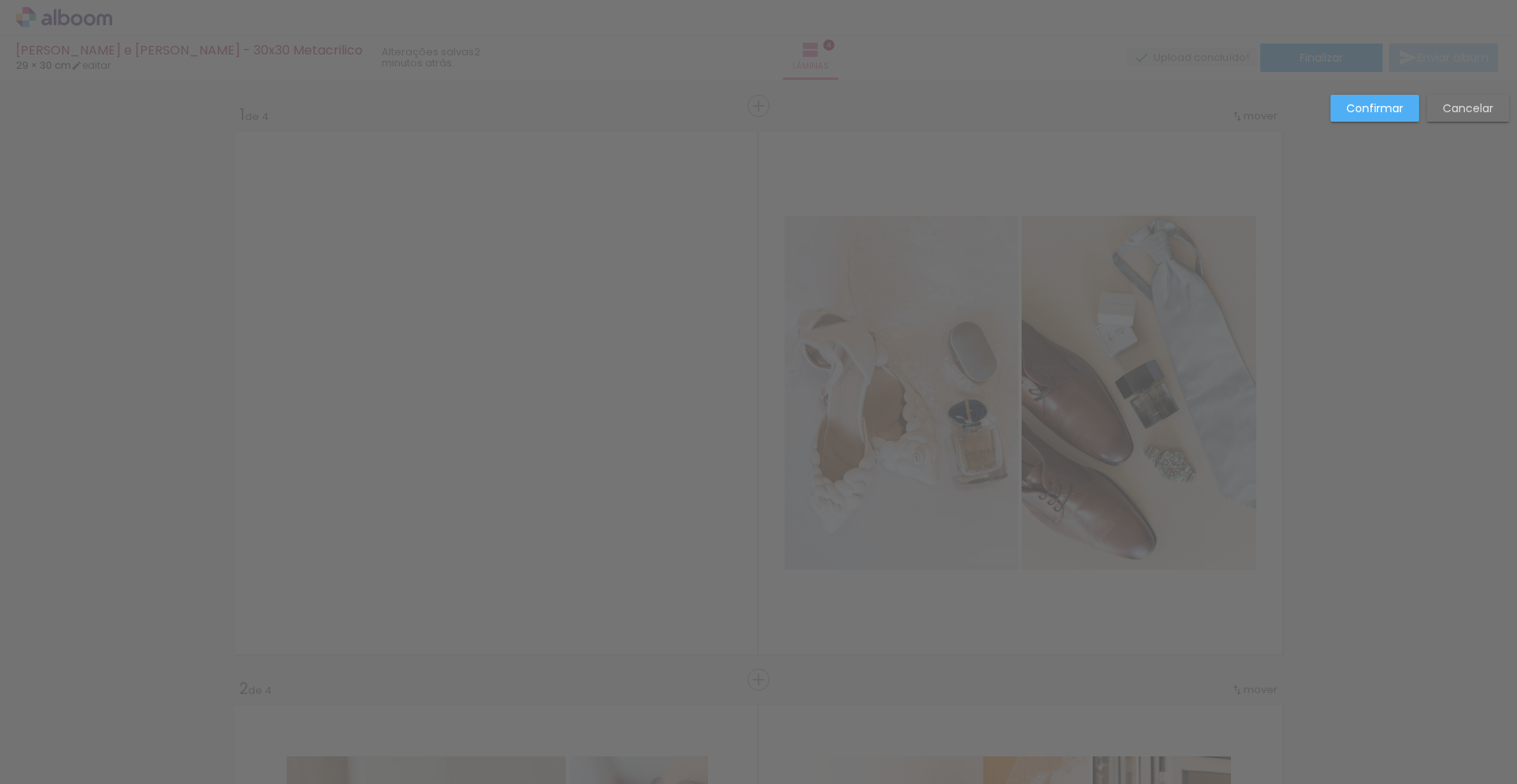
scroll to position [1157, 0]
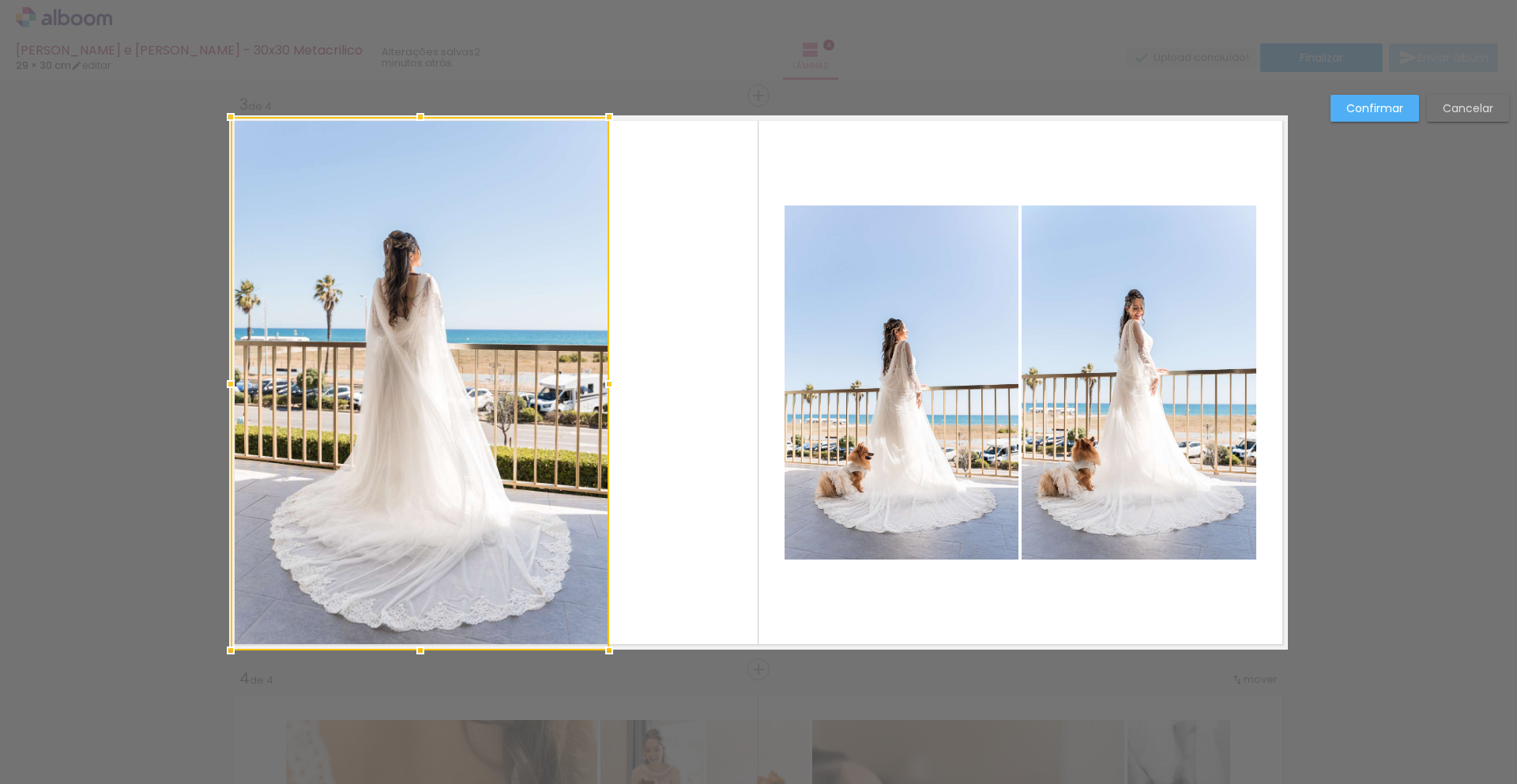
click at [596, 391] on div at bounding box center [609, 384] width 31 height 31
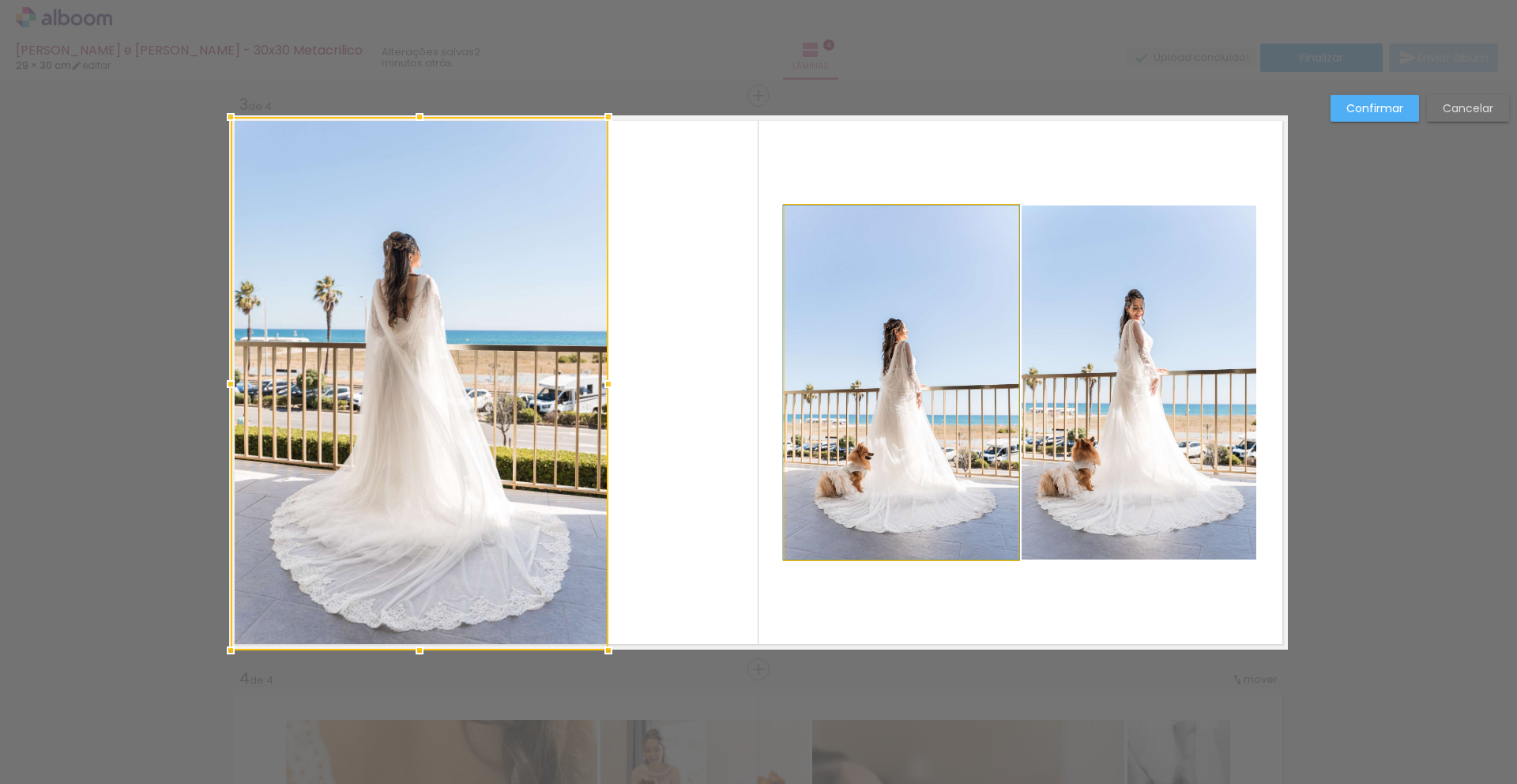
click at [898, 425] on quentale-photo at bounding box center [902, 382] width 234 height 354
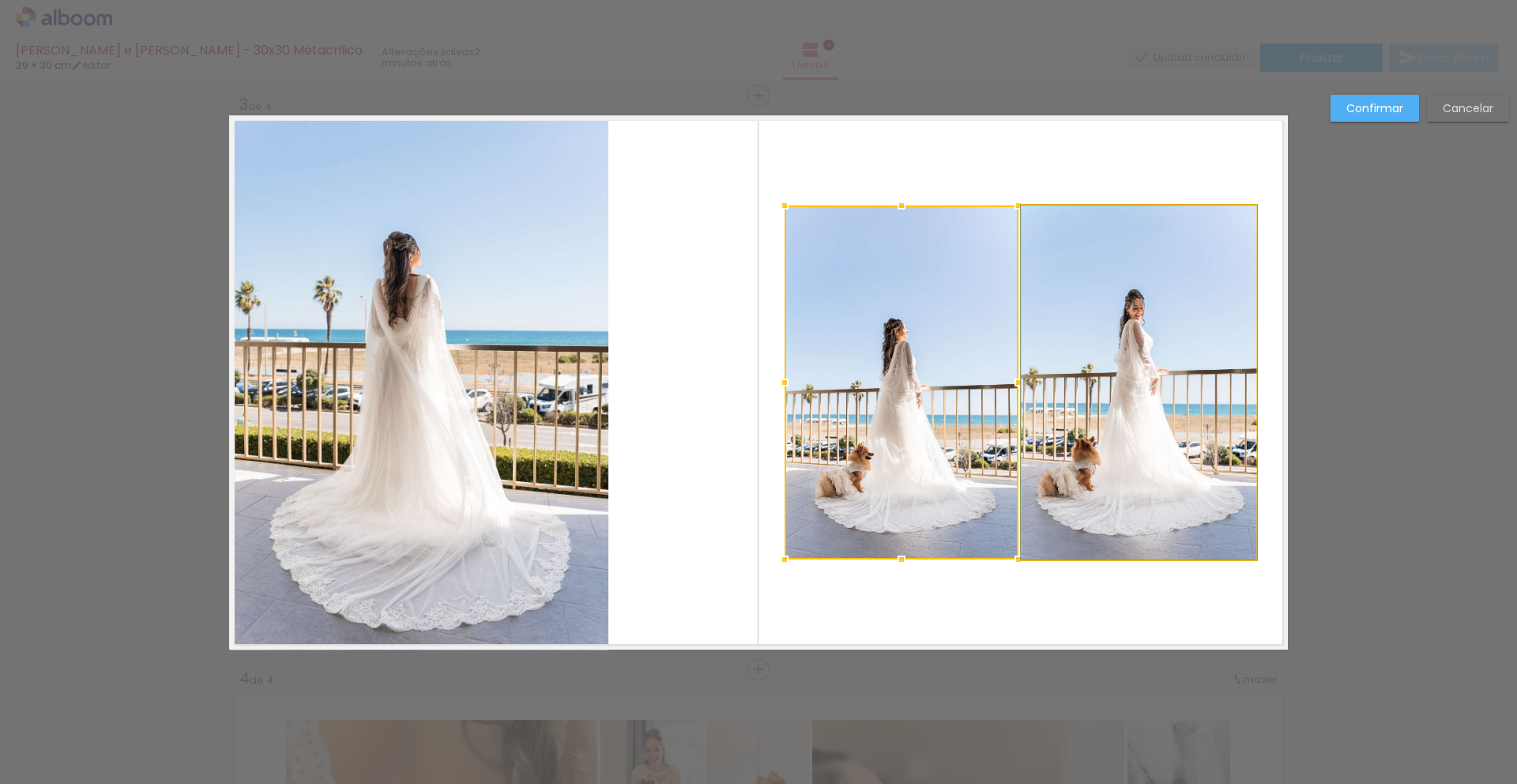
click at [1117, 428] on quentale-photo at bounding box center [1138, 382] width 235 height 354
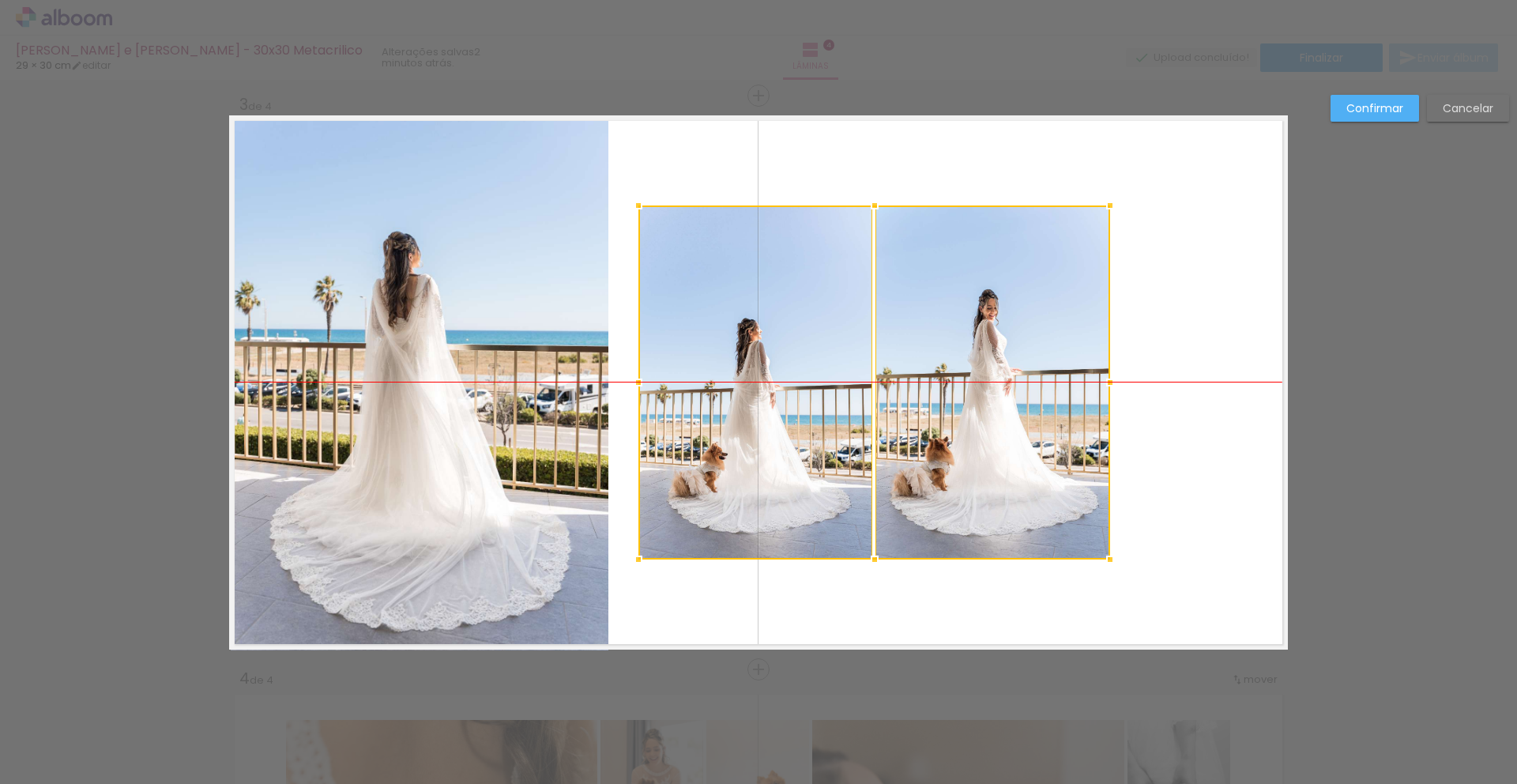
drag, startPoint x: 1117, startPoint y: 428, endPoint x: 970, endPoint y: 434, distance: 147.1
click at [970, 434] on div at bounding box center [874, 382] width 471 height 354
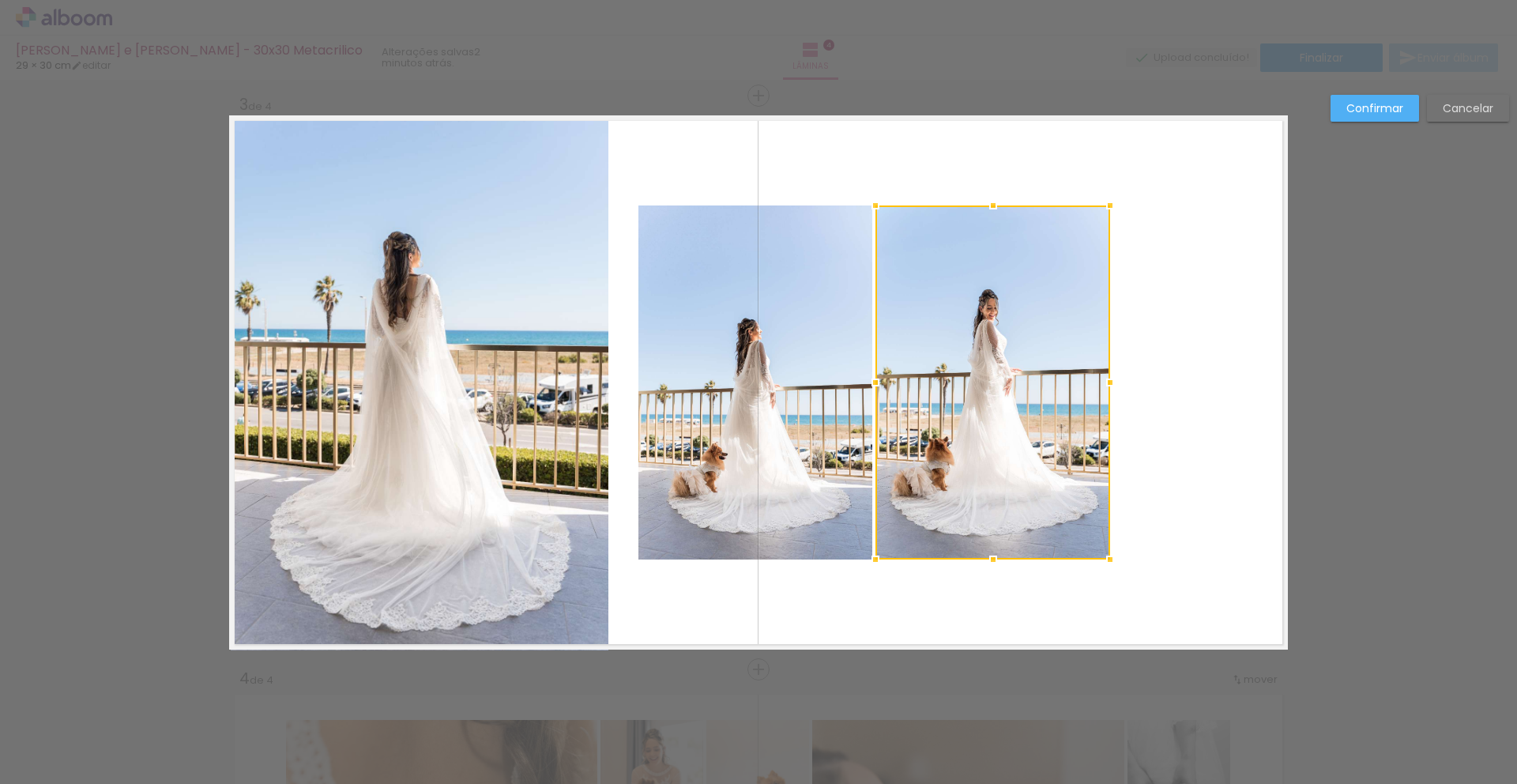
click at [806, 439] on quentale-photo at bounding box center [755, 382] width 234 height 354
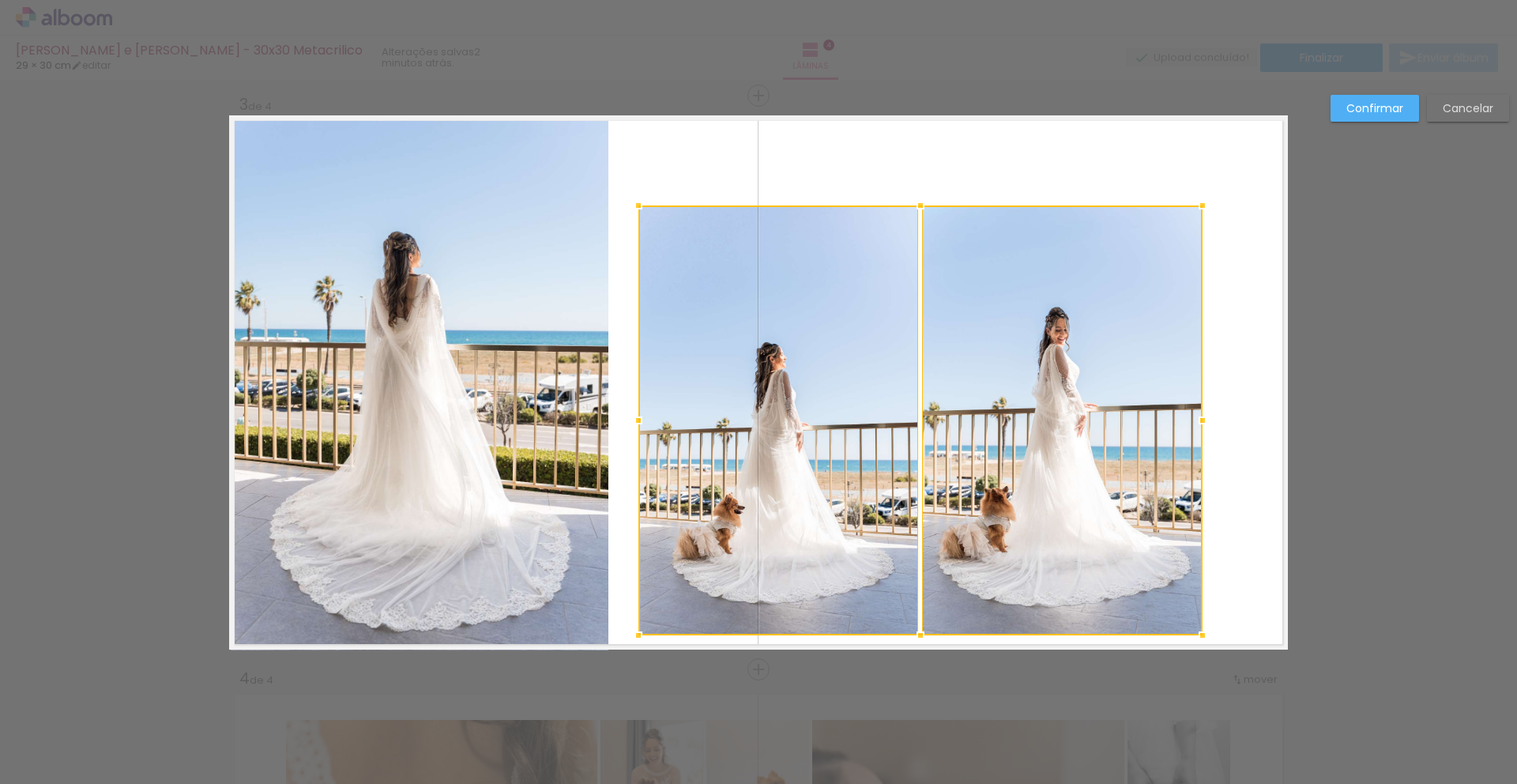
drag, startPoint x: 1105, startPoint y: 560, endPoint x: 1197, endPoint y: 632, distance: 116.8
click at [1197, 632] on div at bounding box center [1203, 635] width 31 height 31
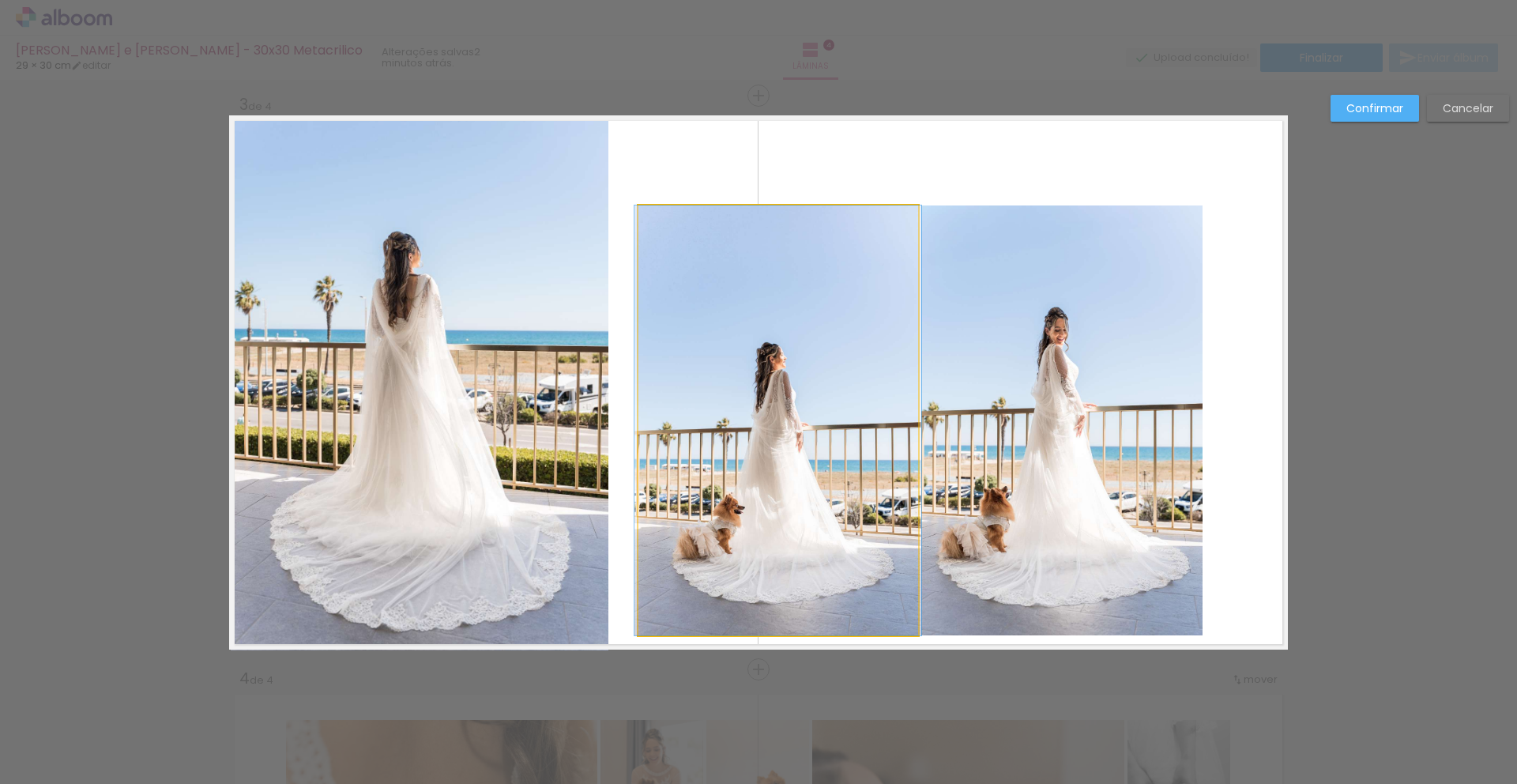
click at [825, 404] on quentale-photo at bounding box center [778, 420] width 280 height 430
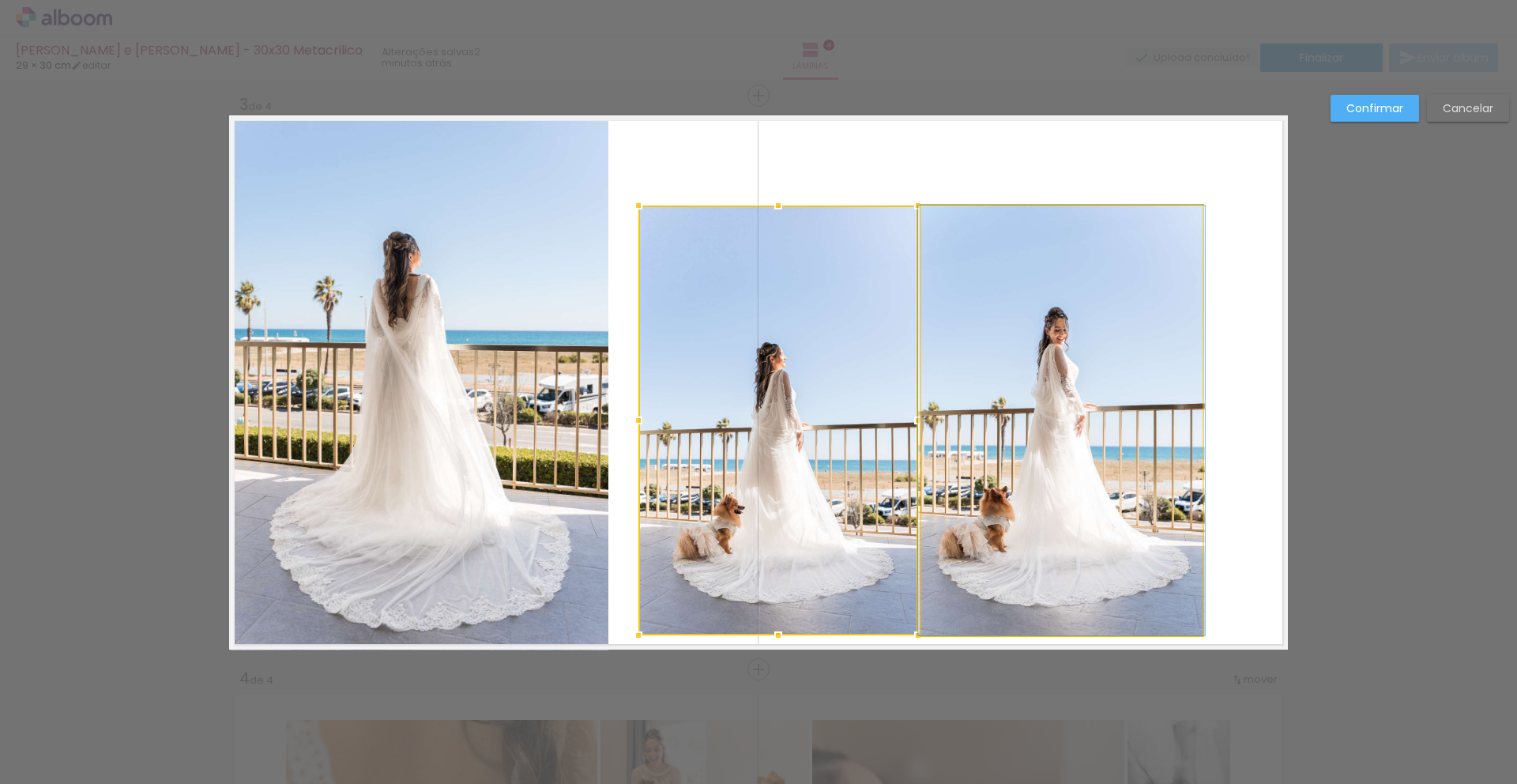
click at [995, 444] on quentale-photo at bounding box center [1061, 420] width 281 height 430
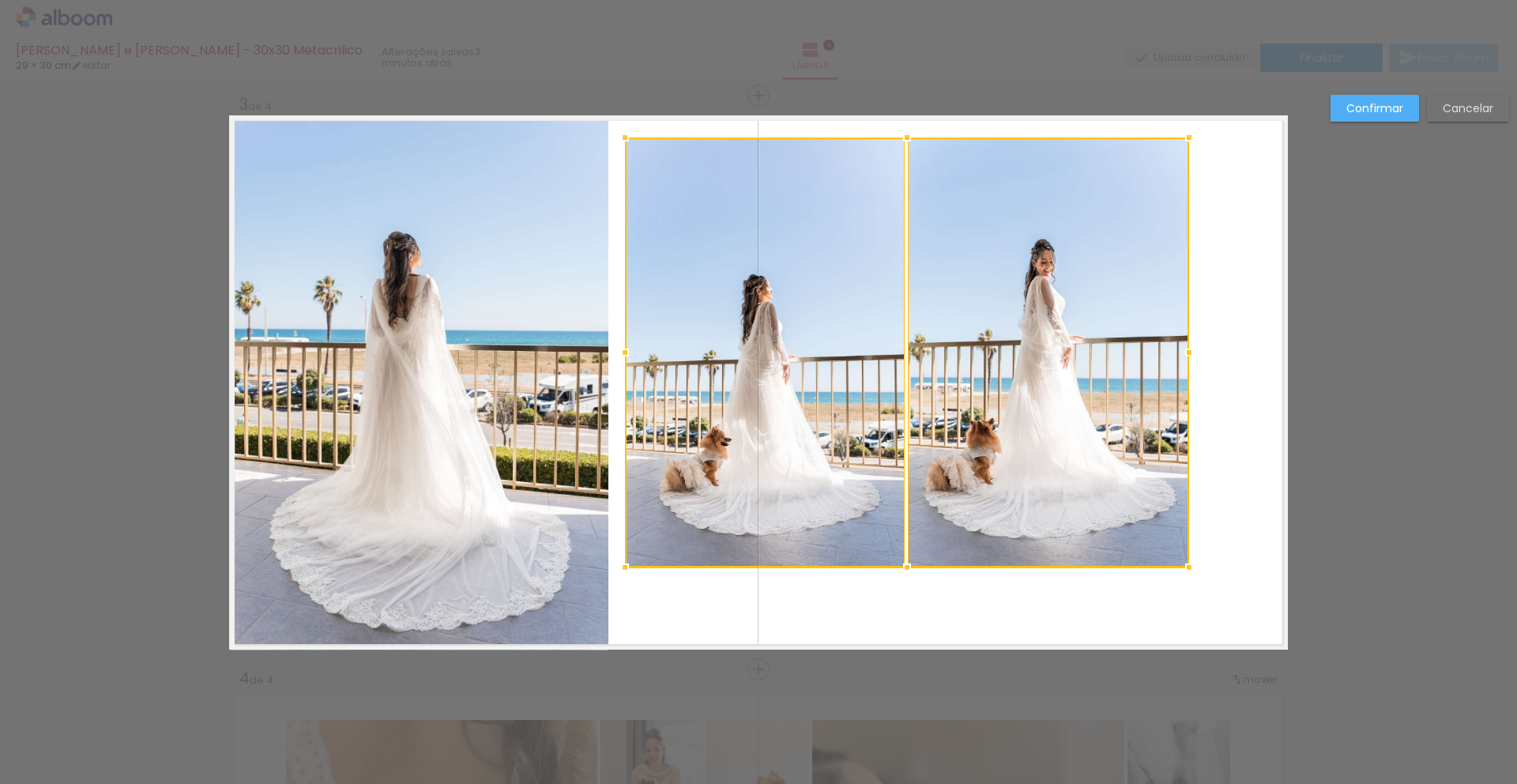
drag, startPoint x: 1032, startPoint y: 484, endPoint x: 1018, endPoint y: 417, distance: 68.4
click at [1018, 417] on div at bounding box center [906, 353] width 564 height 430
click at [843, 470] on quentale-photo at bounding box center [764, 353] width 280 height 430
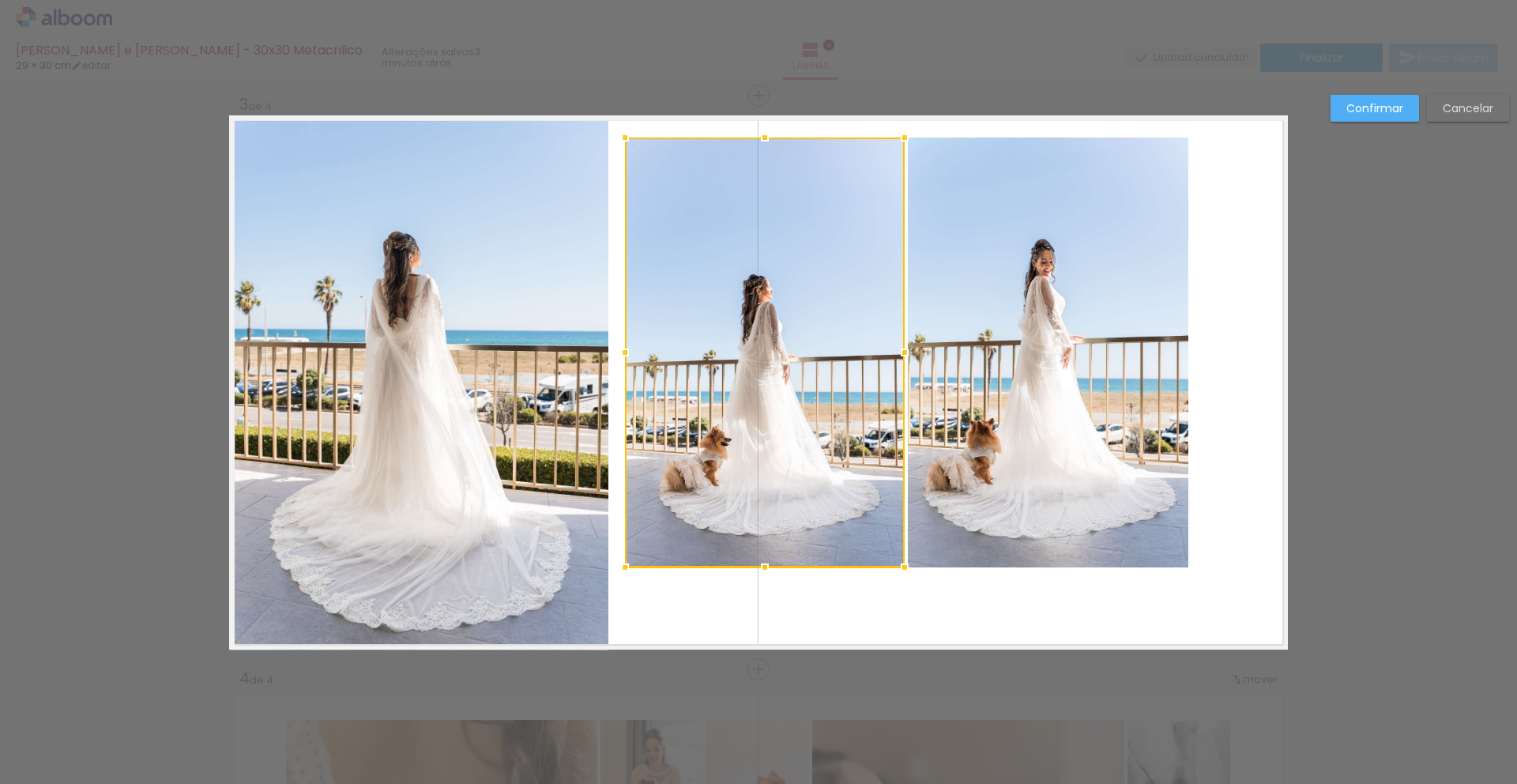
click at [998, 457] on quentale-photo at bounding box center [1048, 353] width 281 height 430
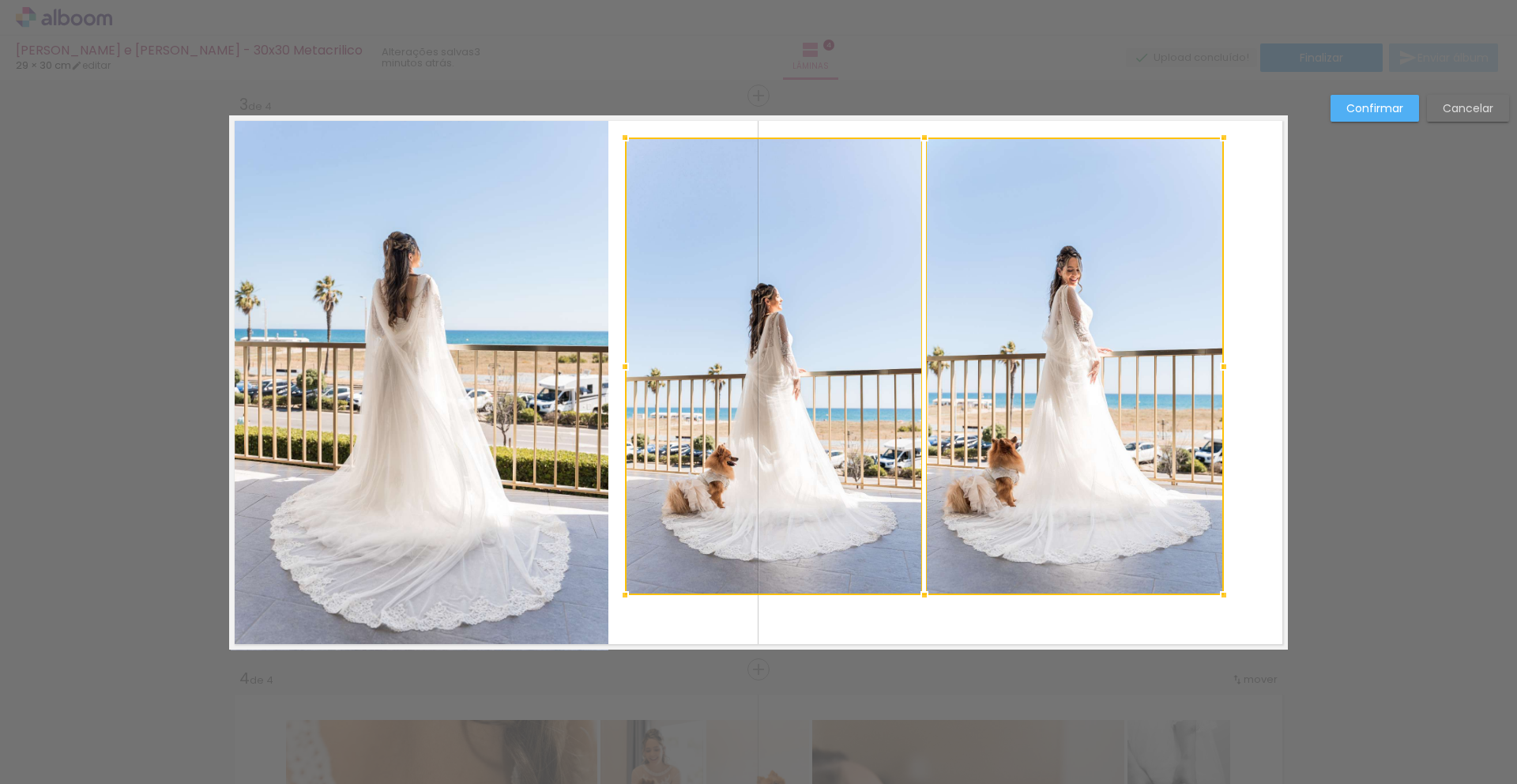
drag, startPoint x: 1183, startPoint y: 566, endPoint x: 1219, endPoint y: 593, distance: 45.0
click at [1219, 593] on div at bounding box center [1223, 594] width 31 height 31
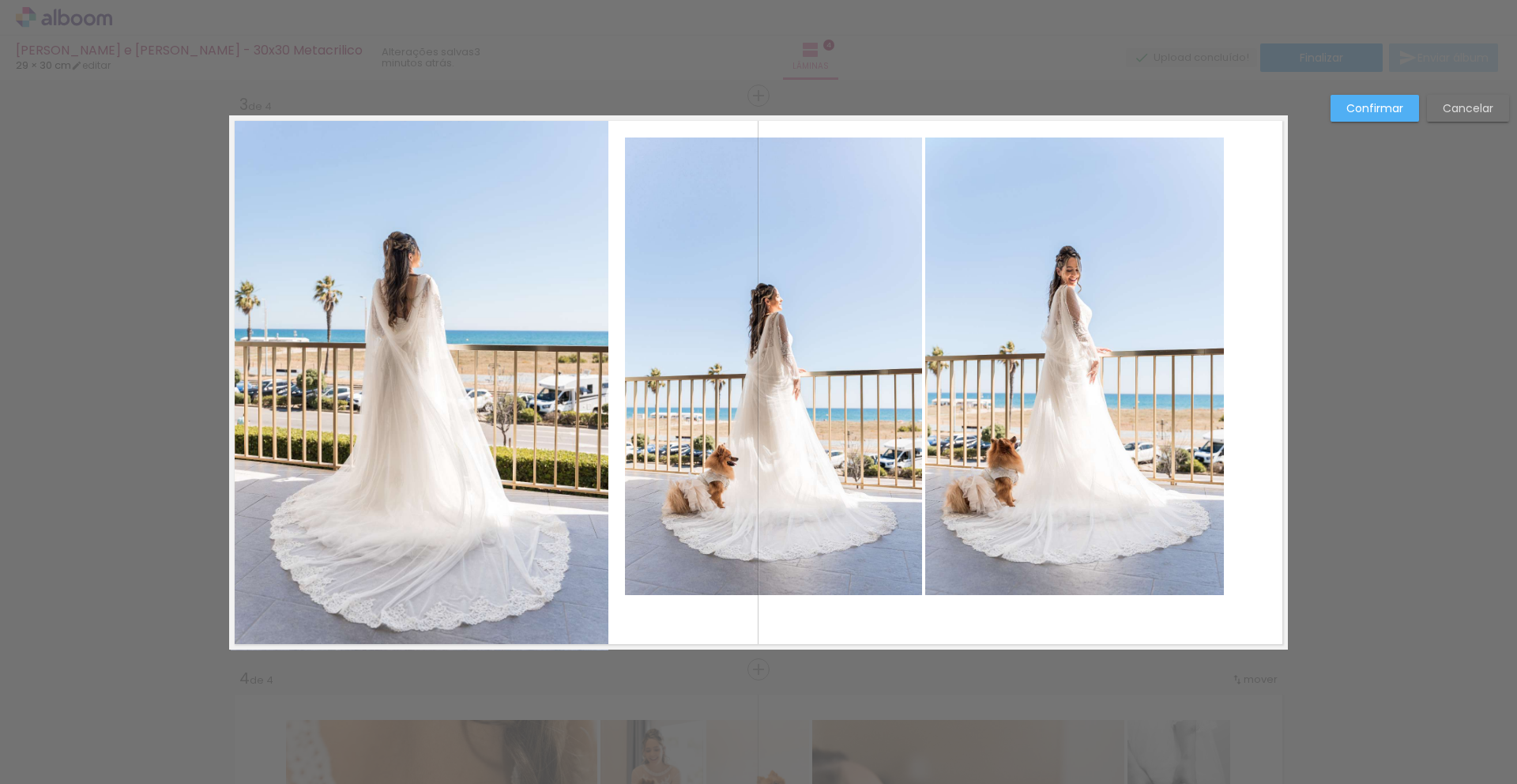
click at [0, 0] on slot "Cancelar" at bounding box center [0, 0] width 0 height 0
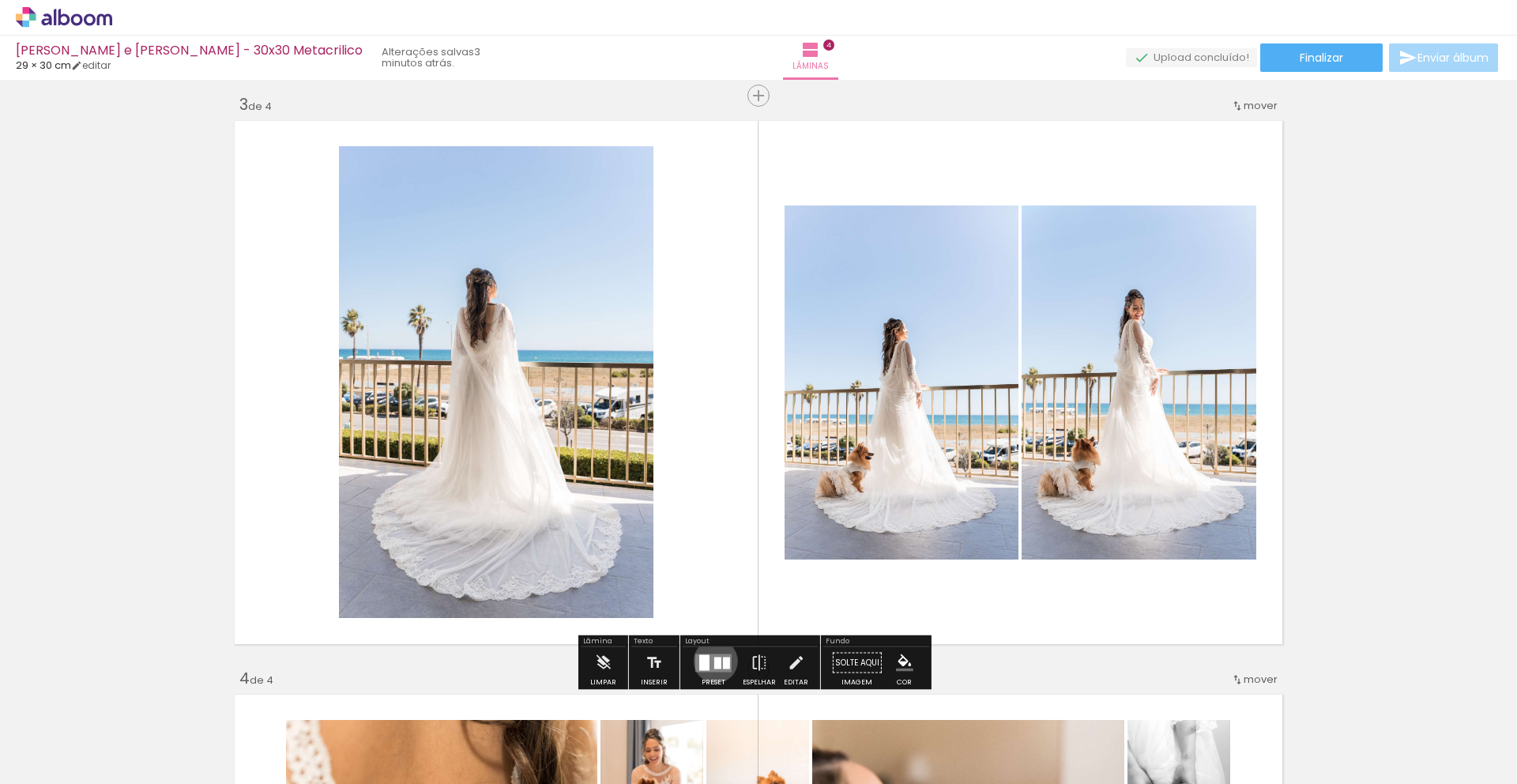
click at [714, 660] on div at bounding box center [717, 663] width 7 height 12
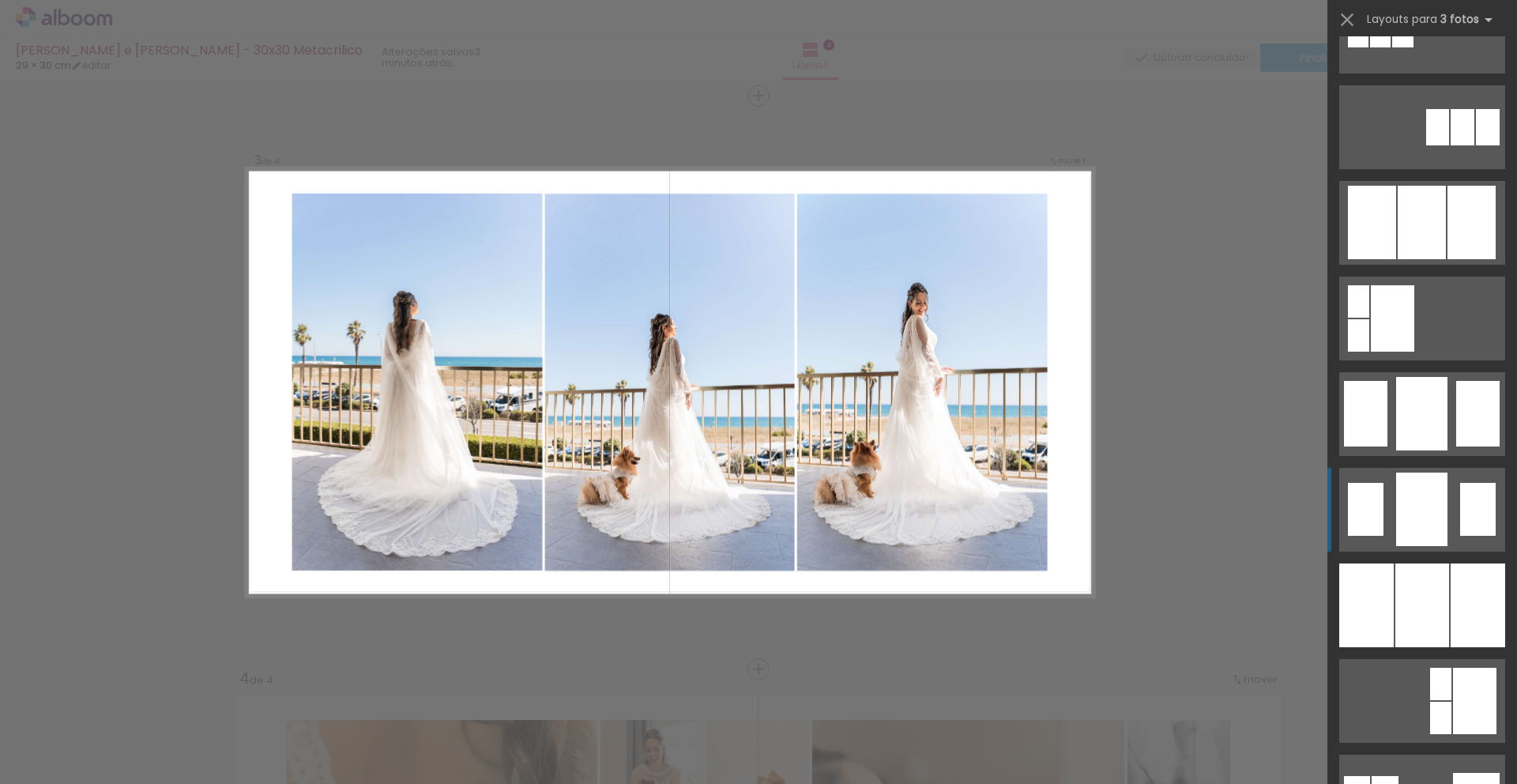
scroll to position [924, 0]
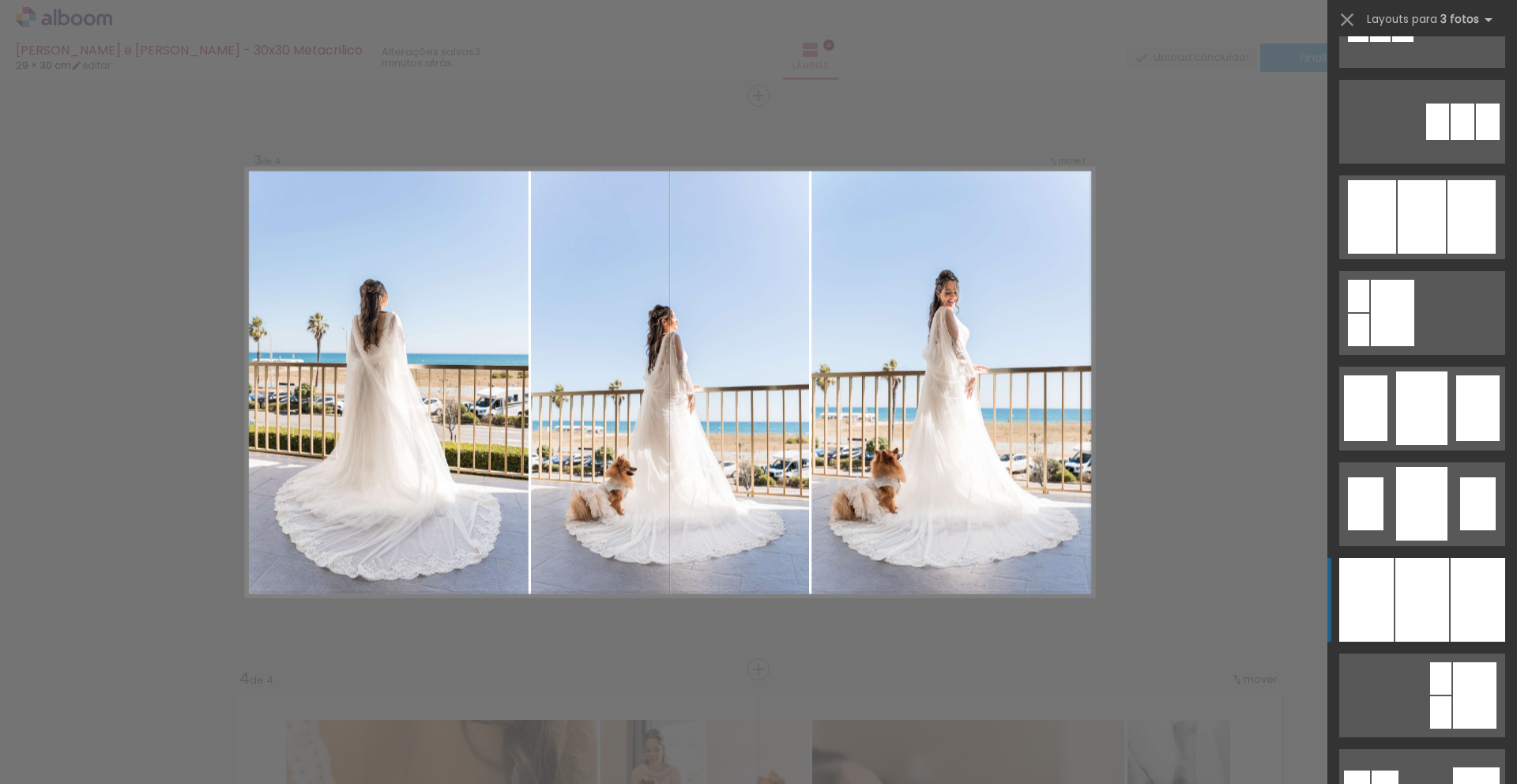
click at [1401, 591] on div at bounding box center [1422, 599] width 54 height 84
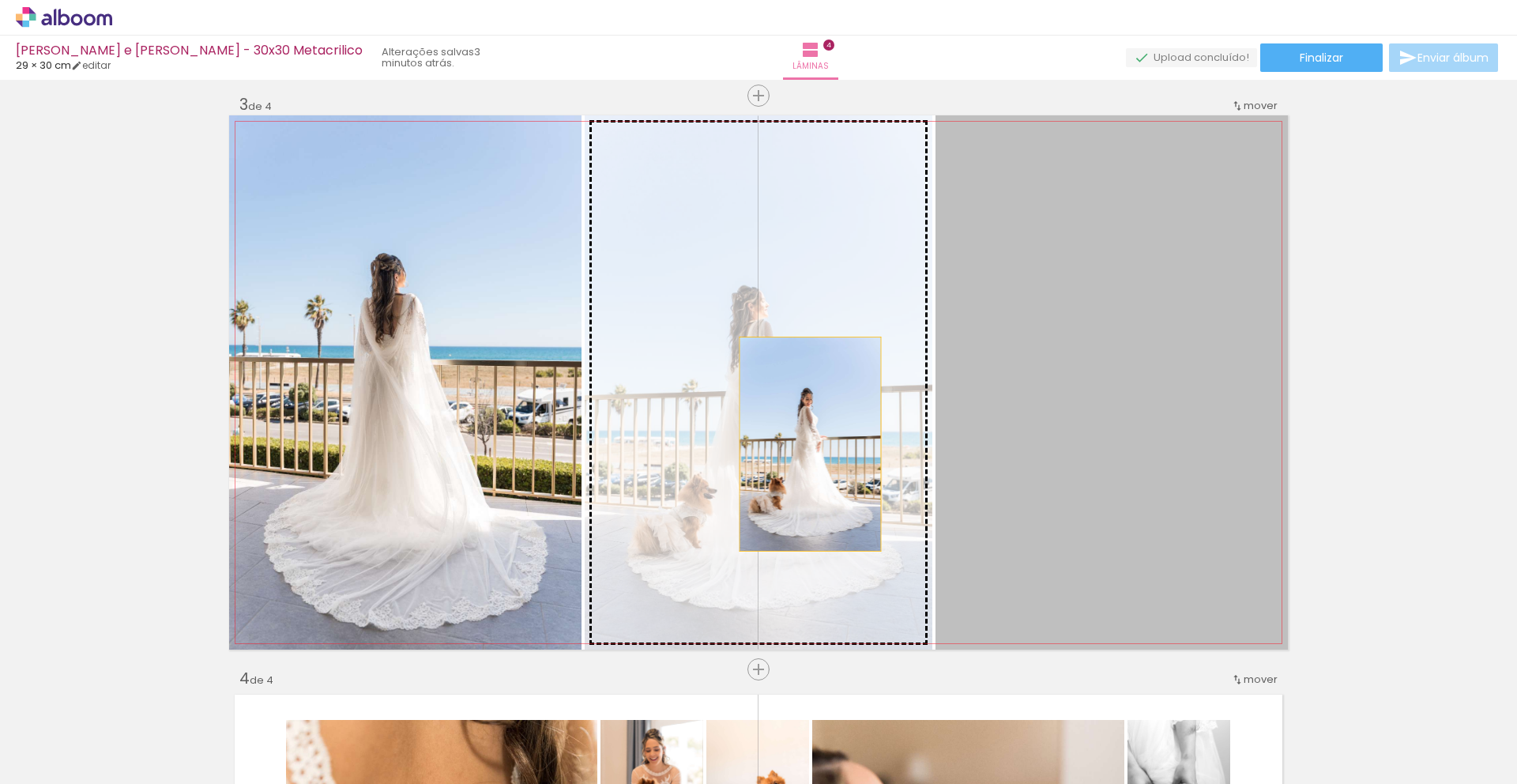
drag, startPoint x: 1105, startPoint y: 471, endPoint x: 788, endPoint y: 444, distance: 318.1
click at [0, 0] on slot at bounding box center [0, 0] width 0 height 0
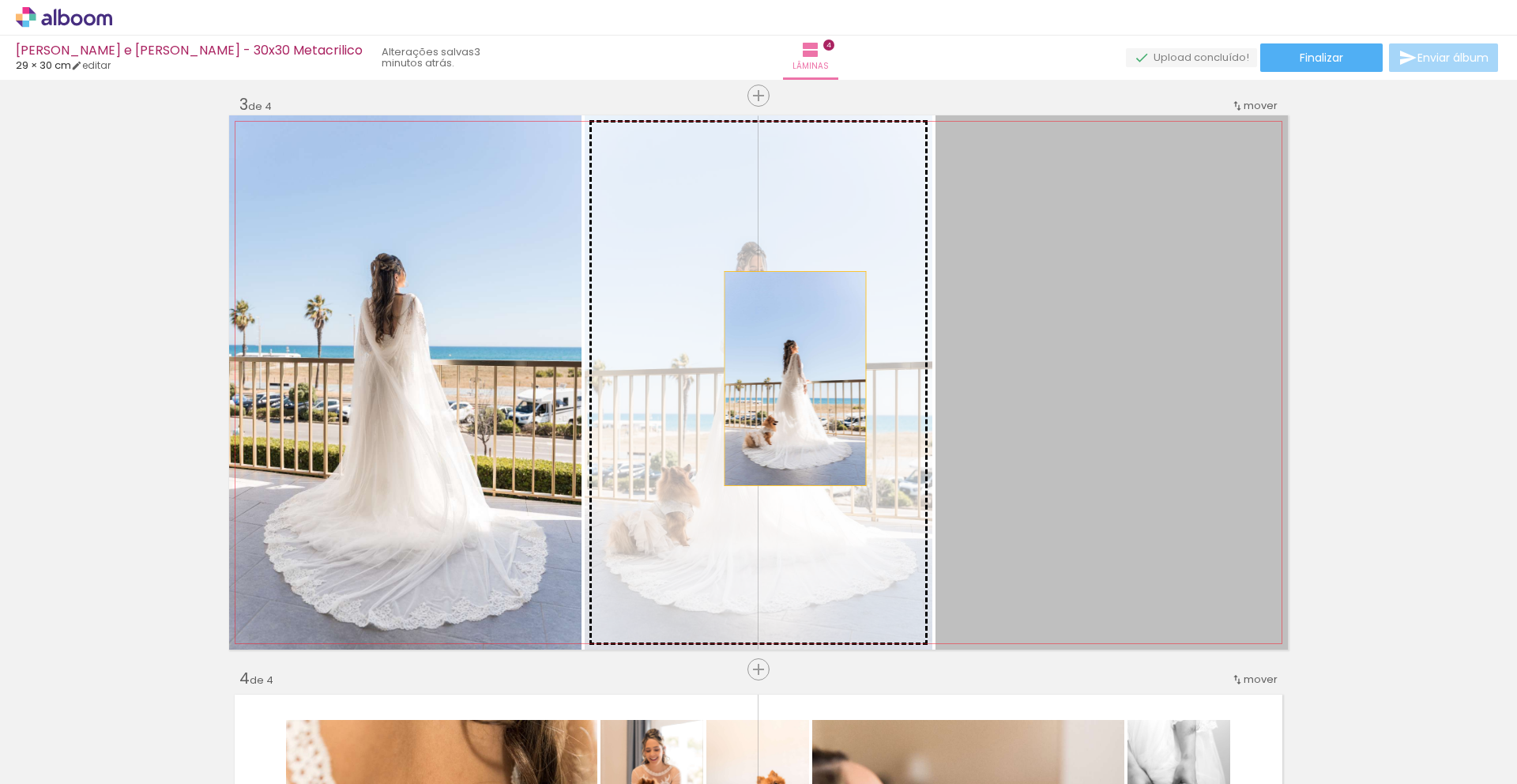
drag, startPoint x: 1075, startPoint y: 399, endPoint x: 757, endPoint y: 376, distance: 318.8
click at [0, 0] on slot at bounding box center [0, 0] width 0 height 0
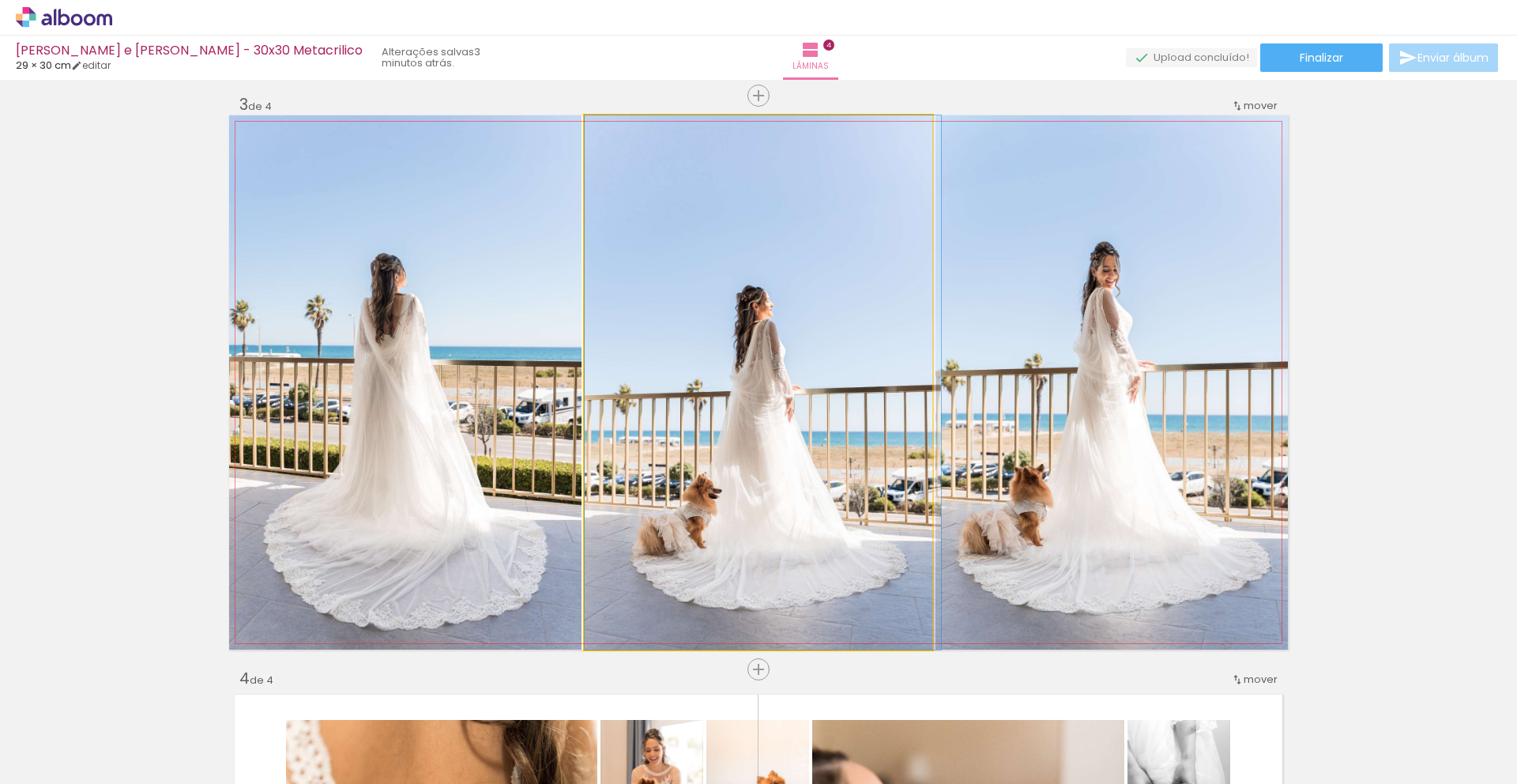
drag, startPoint x: 714, startPoint y: 360, endPoint x: 744, endPoint y: 337, distance: 37.8
drag, startPoint x: 831, startPoint y: 358, endPoint x: 904, endPoint y: 321, distance: 81.8
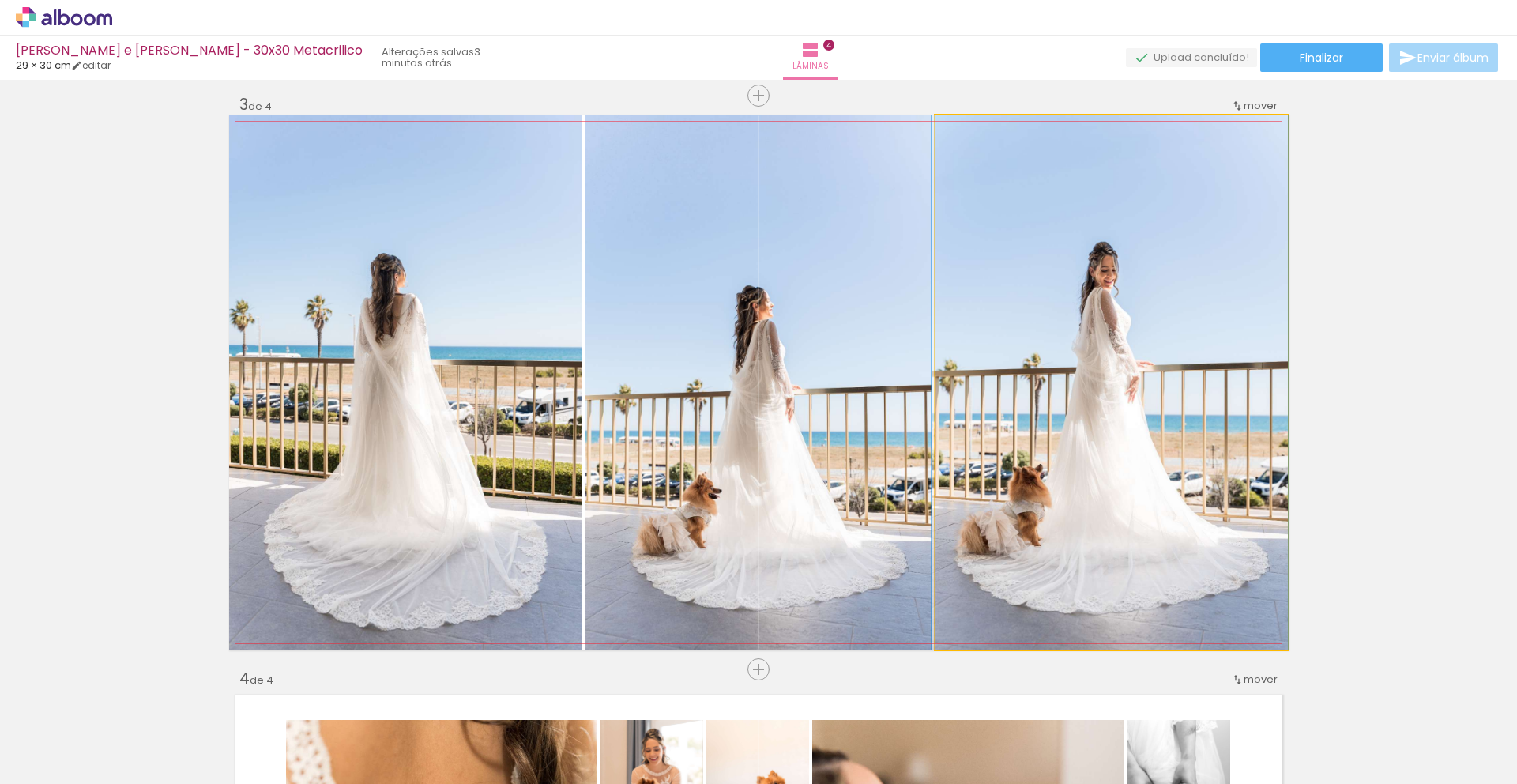
drag, startPoint x: 1091, startPoint y: 372, endPoint x: 1053, endPoint y: 350, distance: 43.9
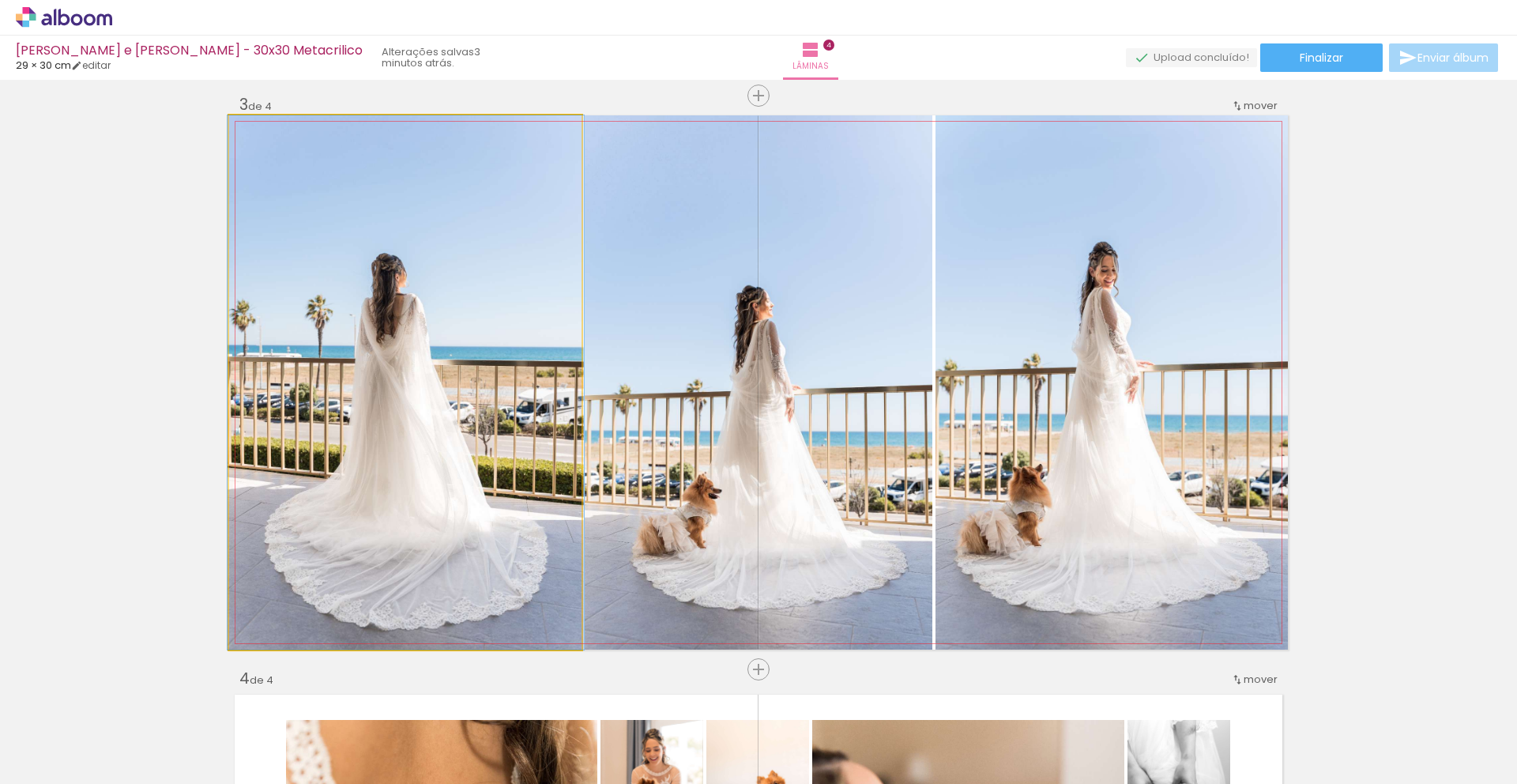
drag, startPoint x: 363, startPoint y: 365, endPoint x: 363, endPoint y: 329, distance: 36.0
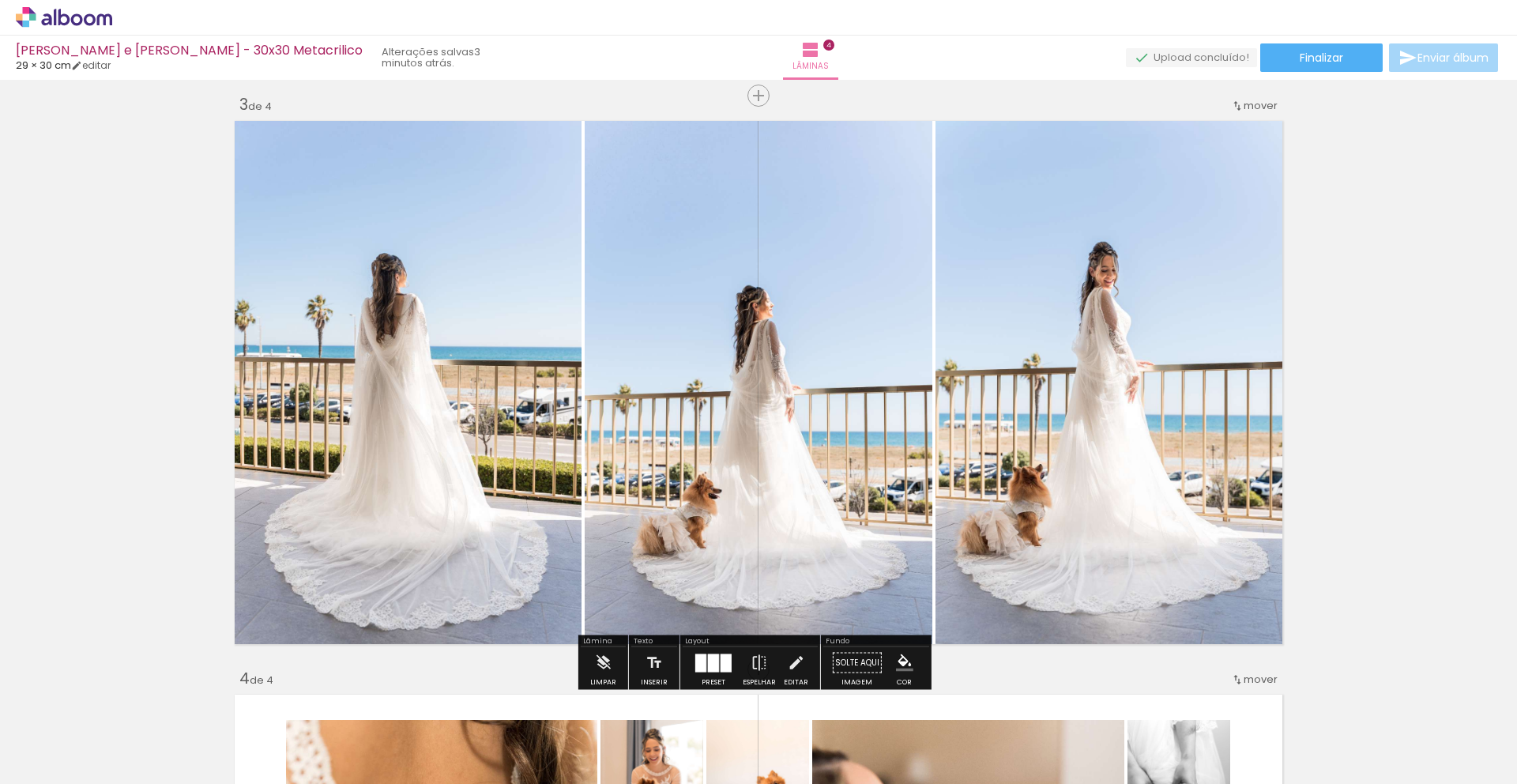
click at [1361, 384] on div "Inserir lâmina 1 de 4 Inserir lâmina 2 de 4 Inserir lâmina 3 de 4 Inserir lâmin…" at bounding box center [758, 362] width 1517 height 2868
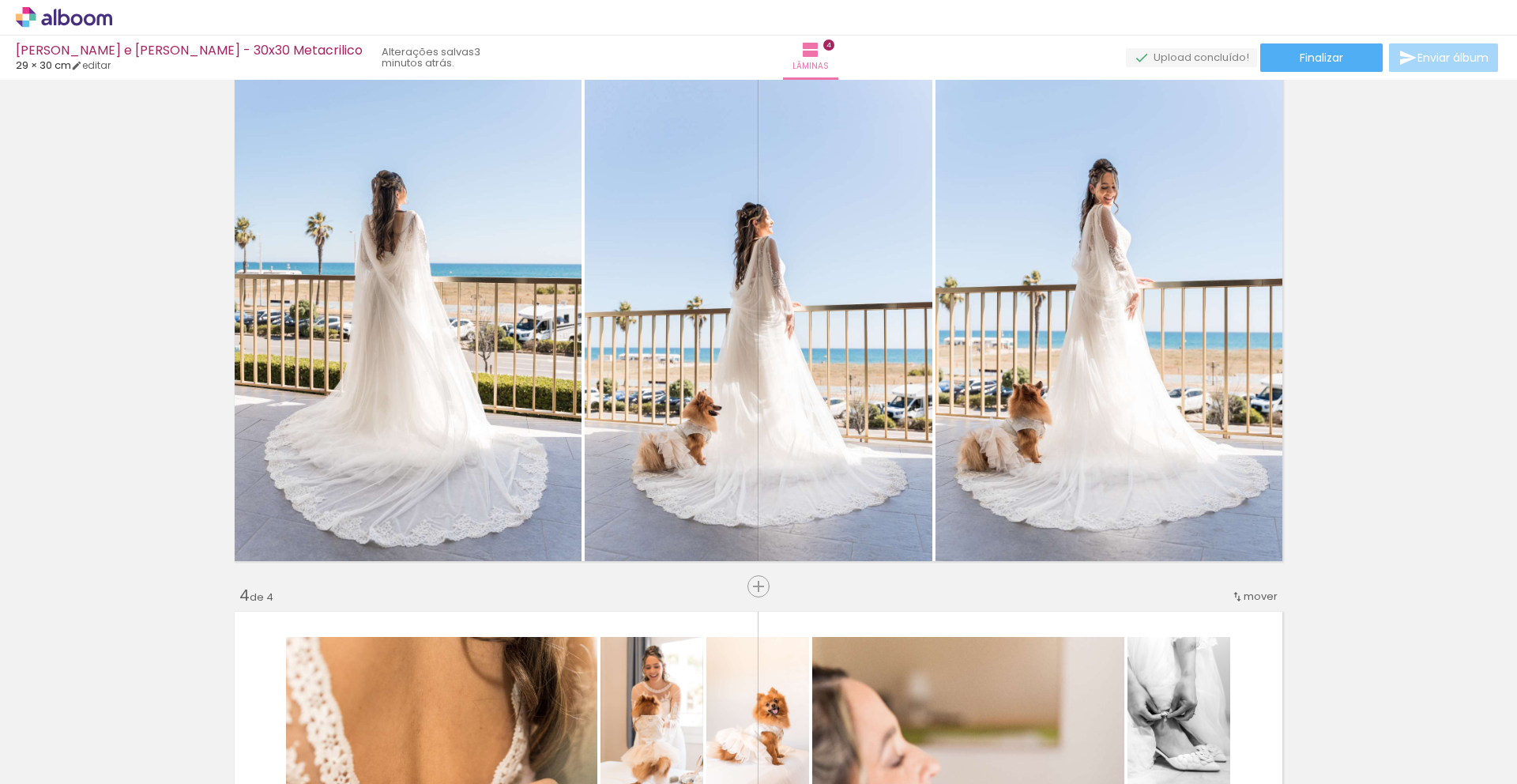
scroll to position [1224, 0]
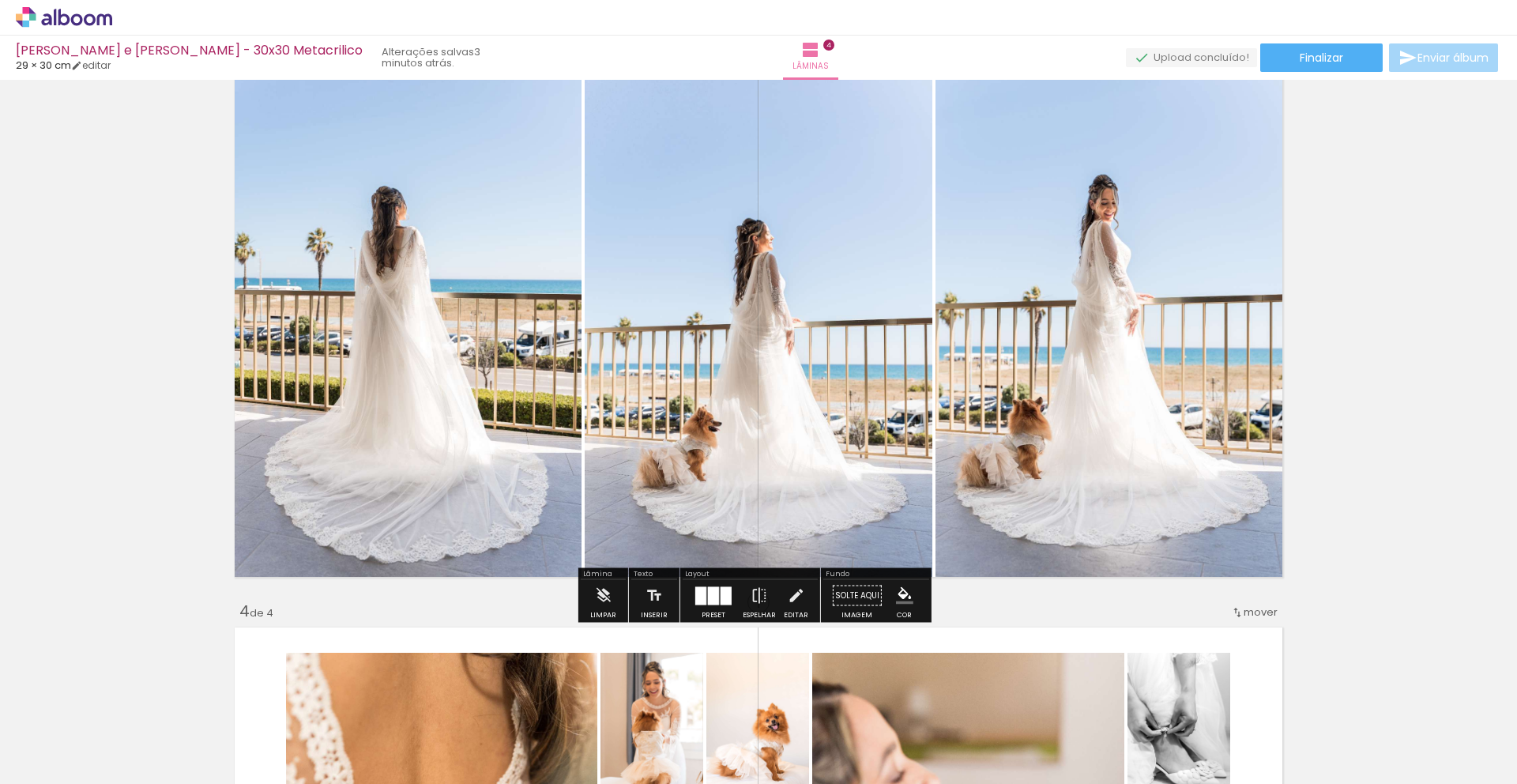
click at [712, 603] on div at bounding box center [713, 595] width 11 height 18
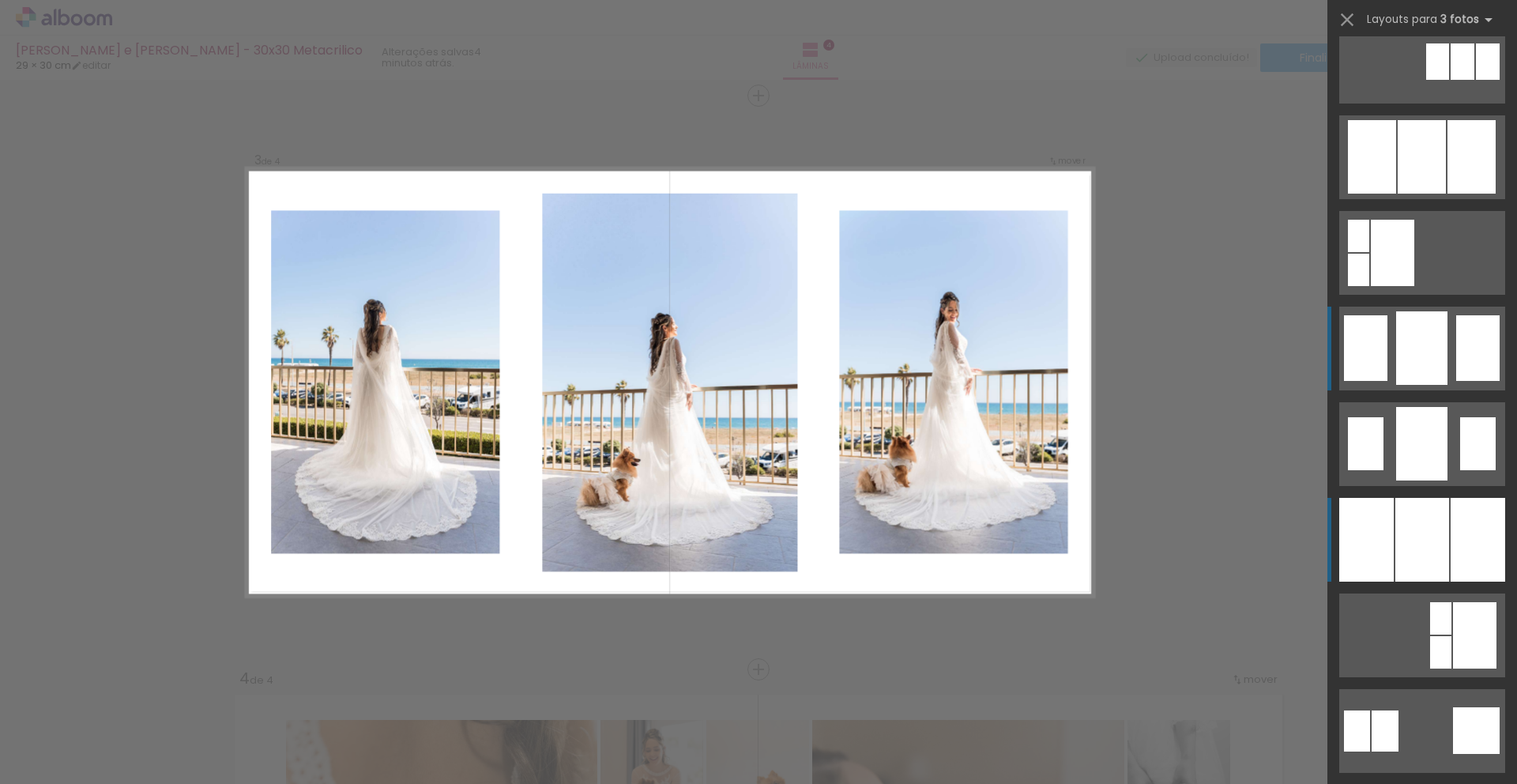
scroll to position [1059, 0]
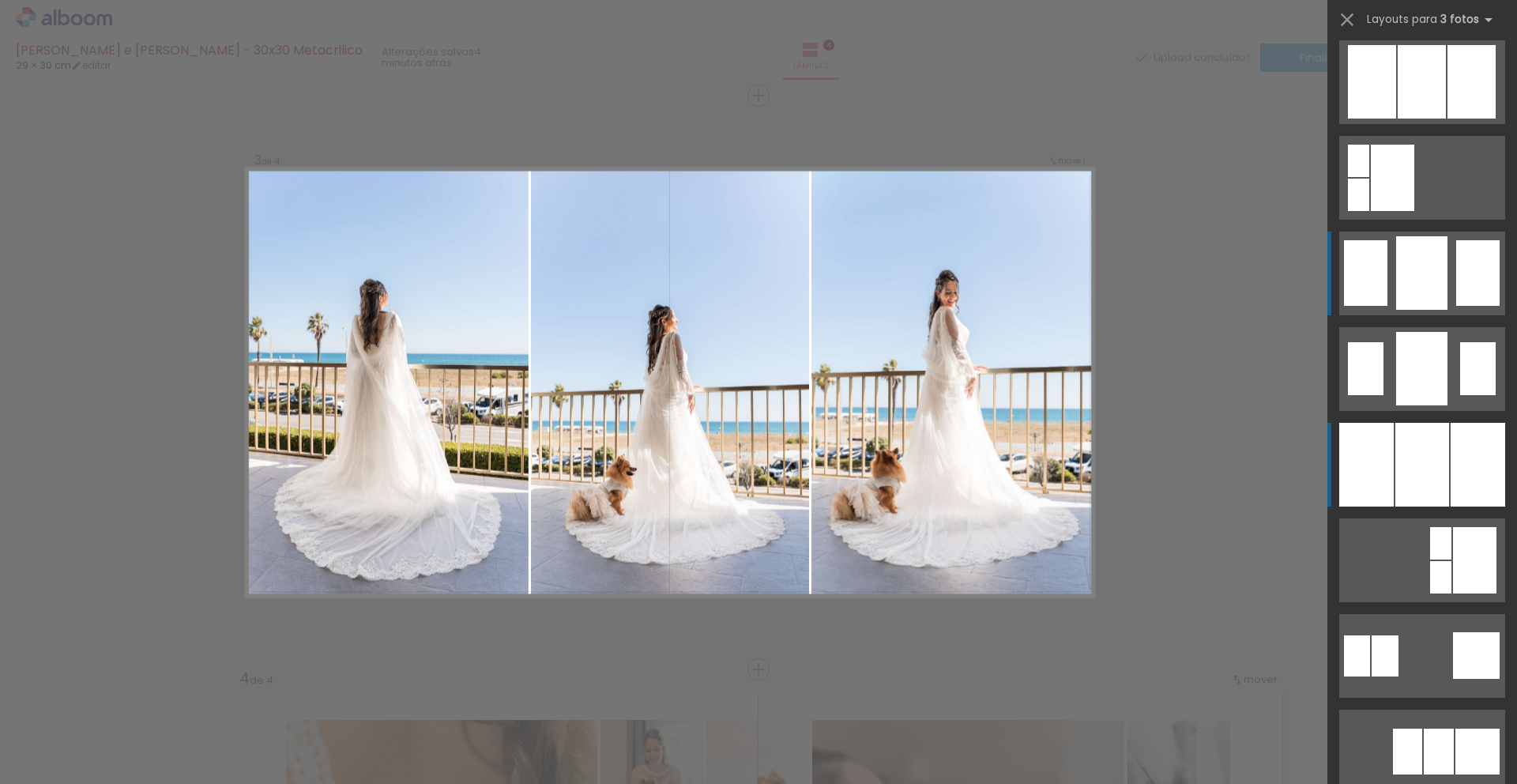
click at [1424, 444] on div at bounding box center [1422, 464] width 54 height 84
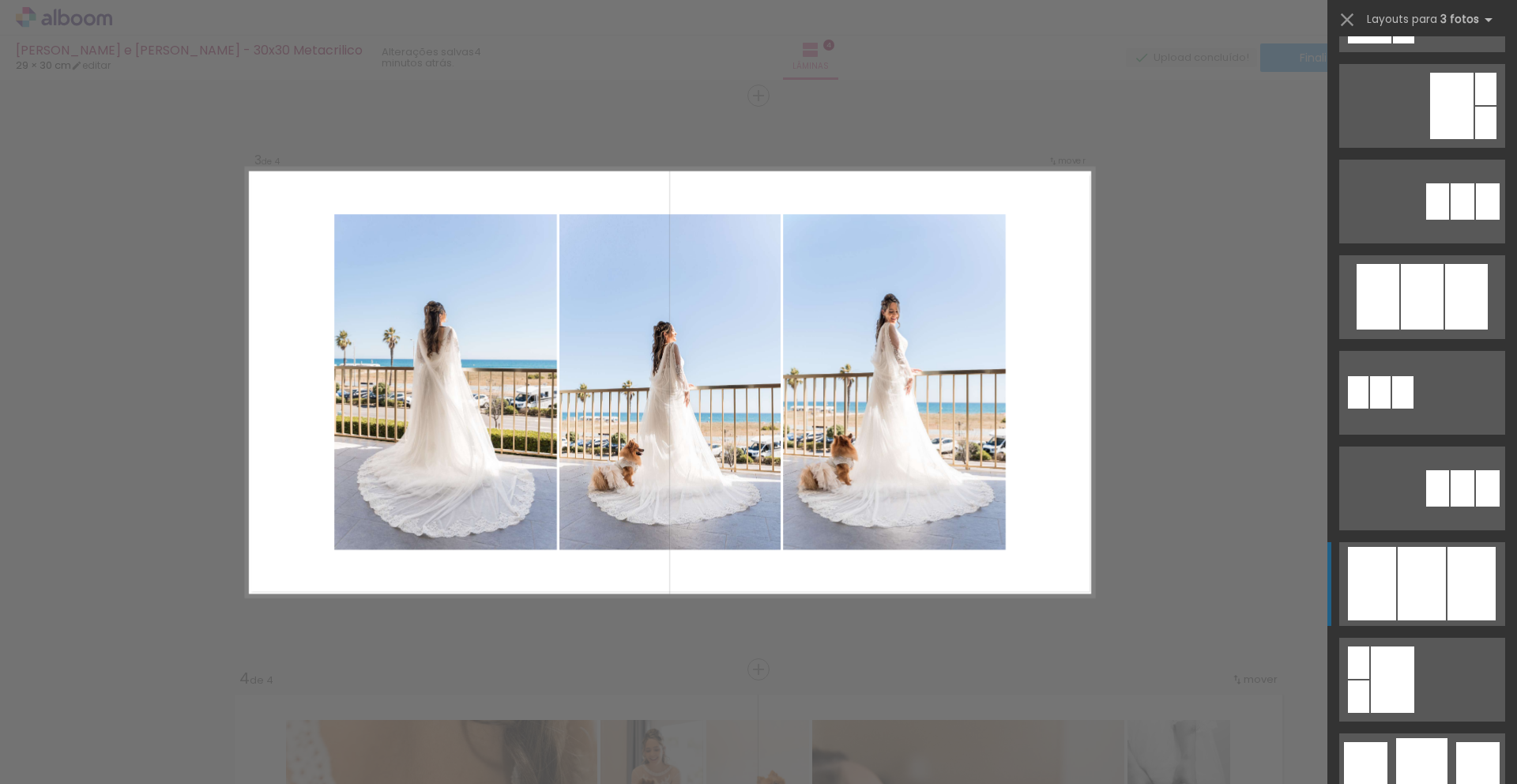
scroll to position [713, 0]
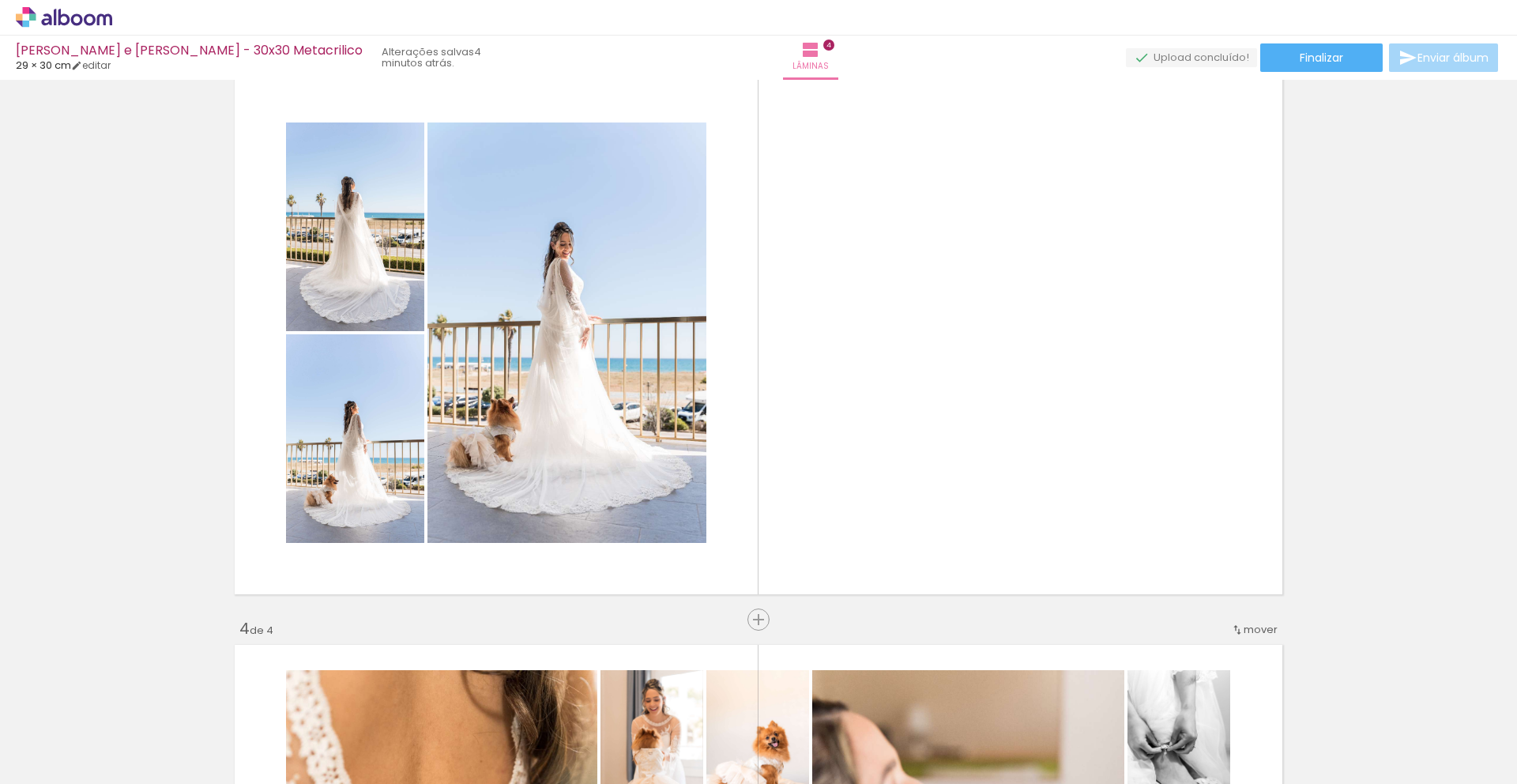
scroll to position [1208, 0]
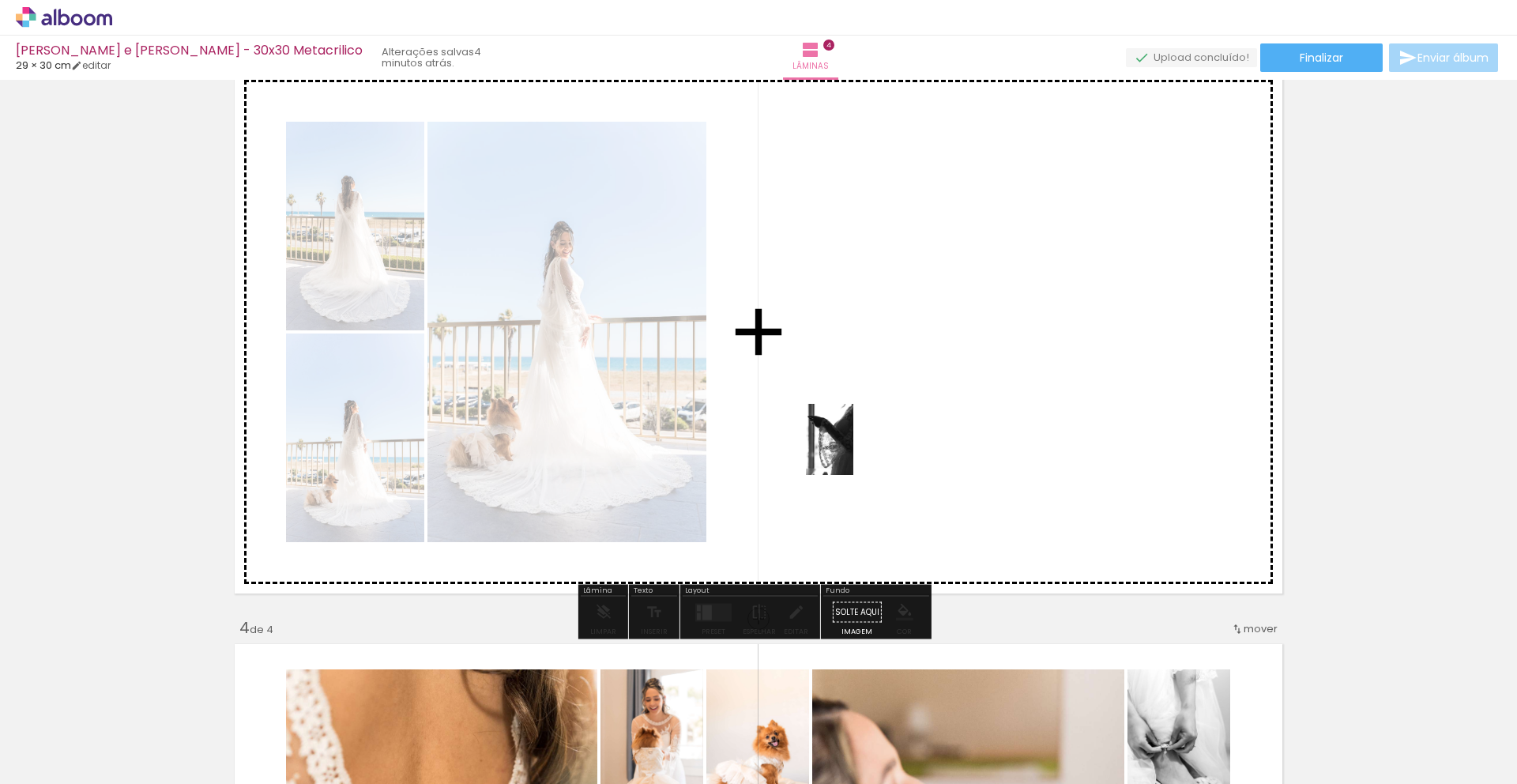
drag, startPoint x: 431, startPoint y: 742, endPoint x: 853, endPoint y: 431, distance: 524.2
click at [905, 405] on quentale-workspace at bounding box center [758, 392] width 1517 height 784
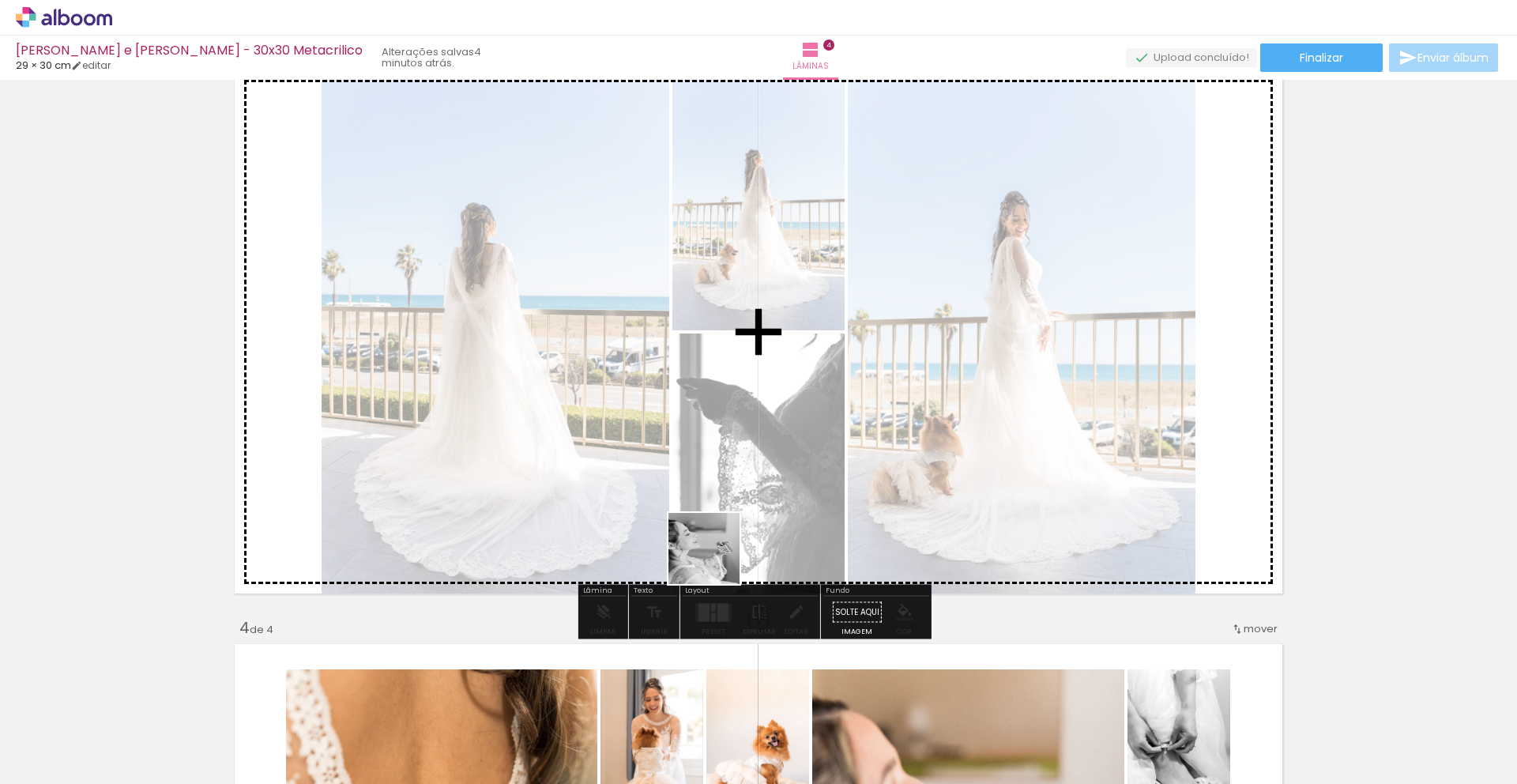
drag, startPoint x: 252, startPoint y: 740, endPoint x: 907, endPoint y: 497, distance: 698.6
click at [995, 466] on quentale-workspace at bounding box center [758, 392] width 1517 height 784
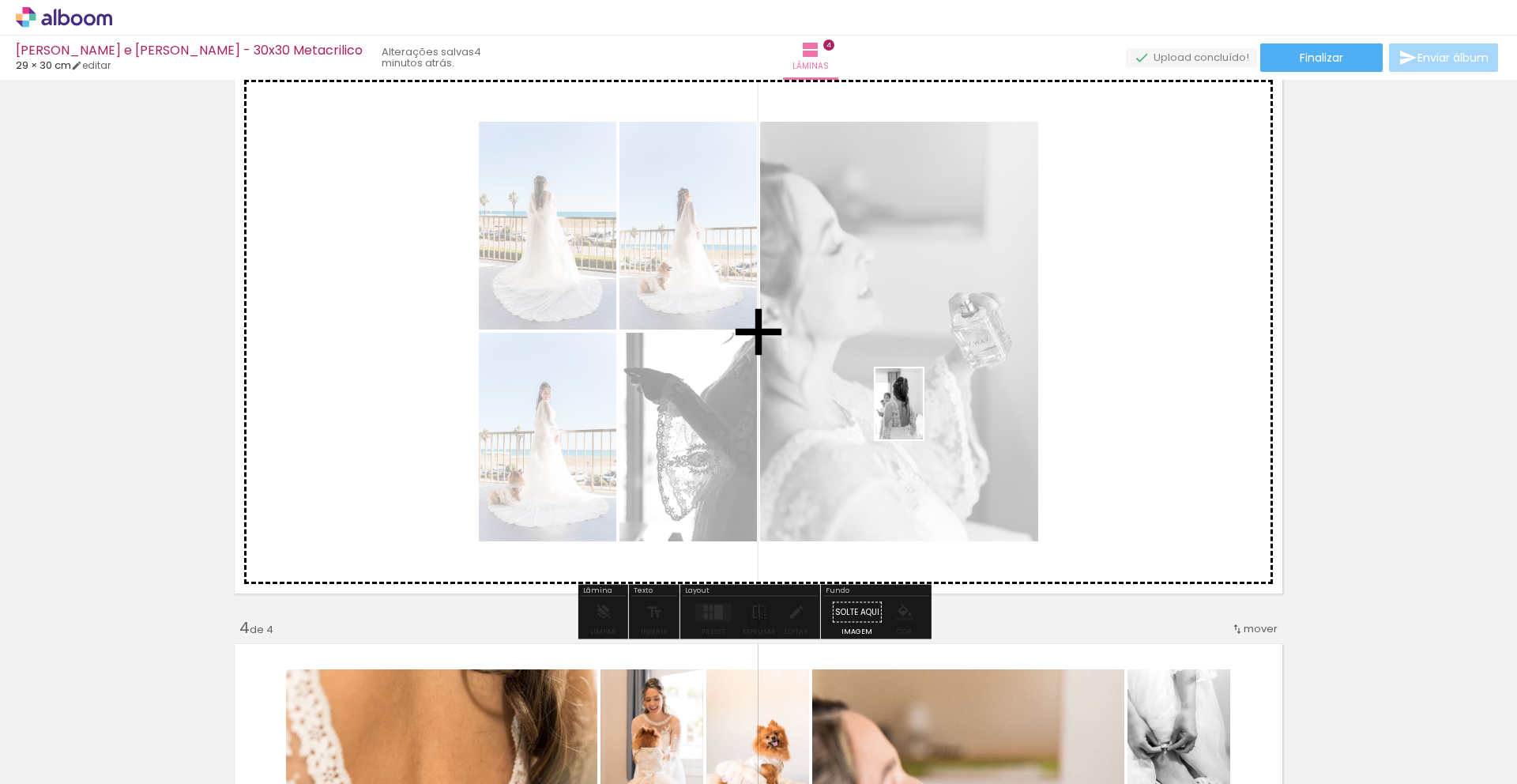
drag, startPoint x: 212, startPoint y: 724, endPoint x: 928, endPoint y: 412, distance: 781.0
click at [928, 412] on quentale-workspace at bounding box center [758, 392] width 1517 height 784
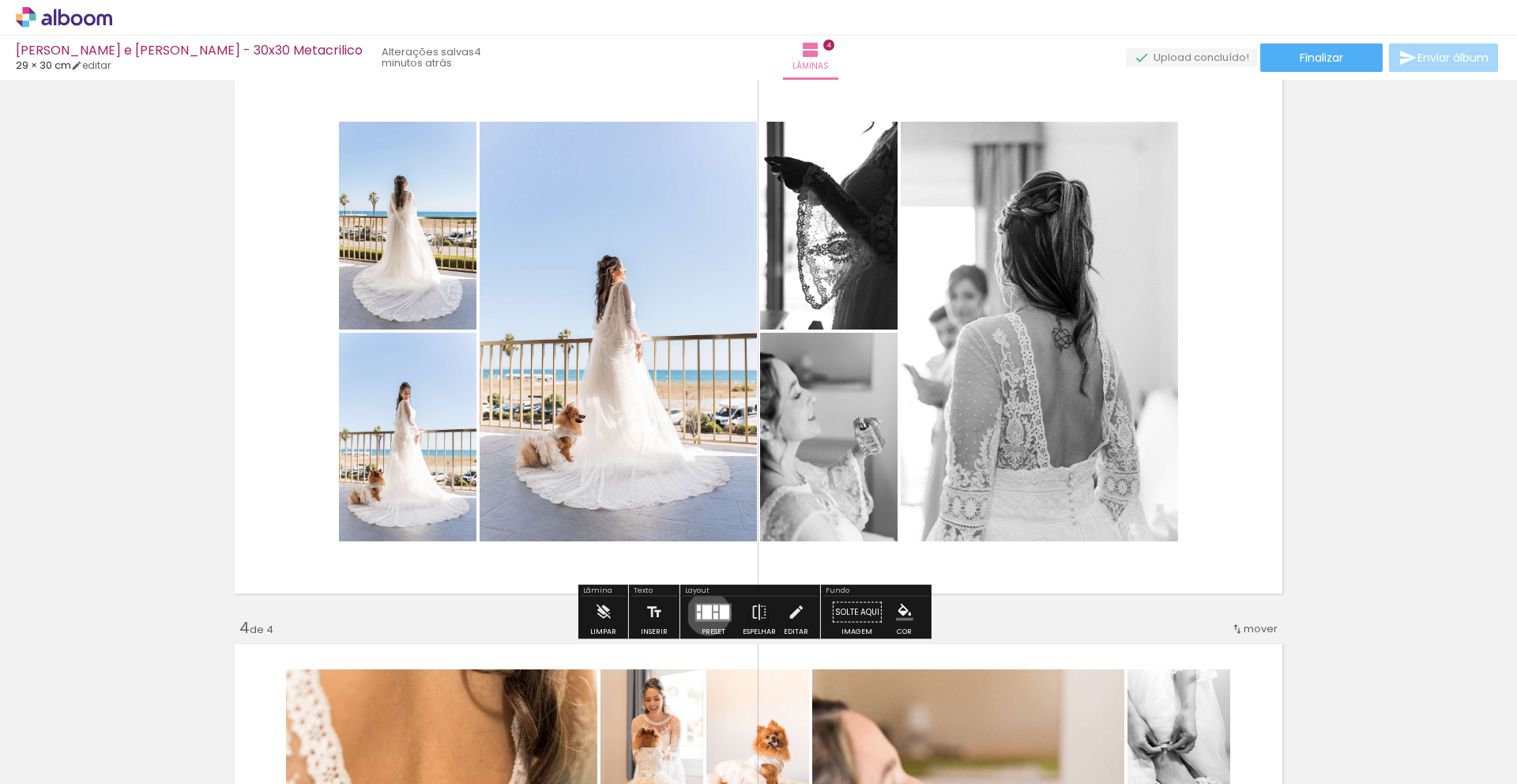
click at [704, 613] on div at bounding box center [707, 612] width 10 height 14
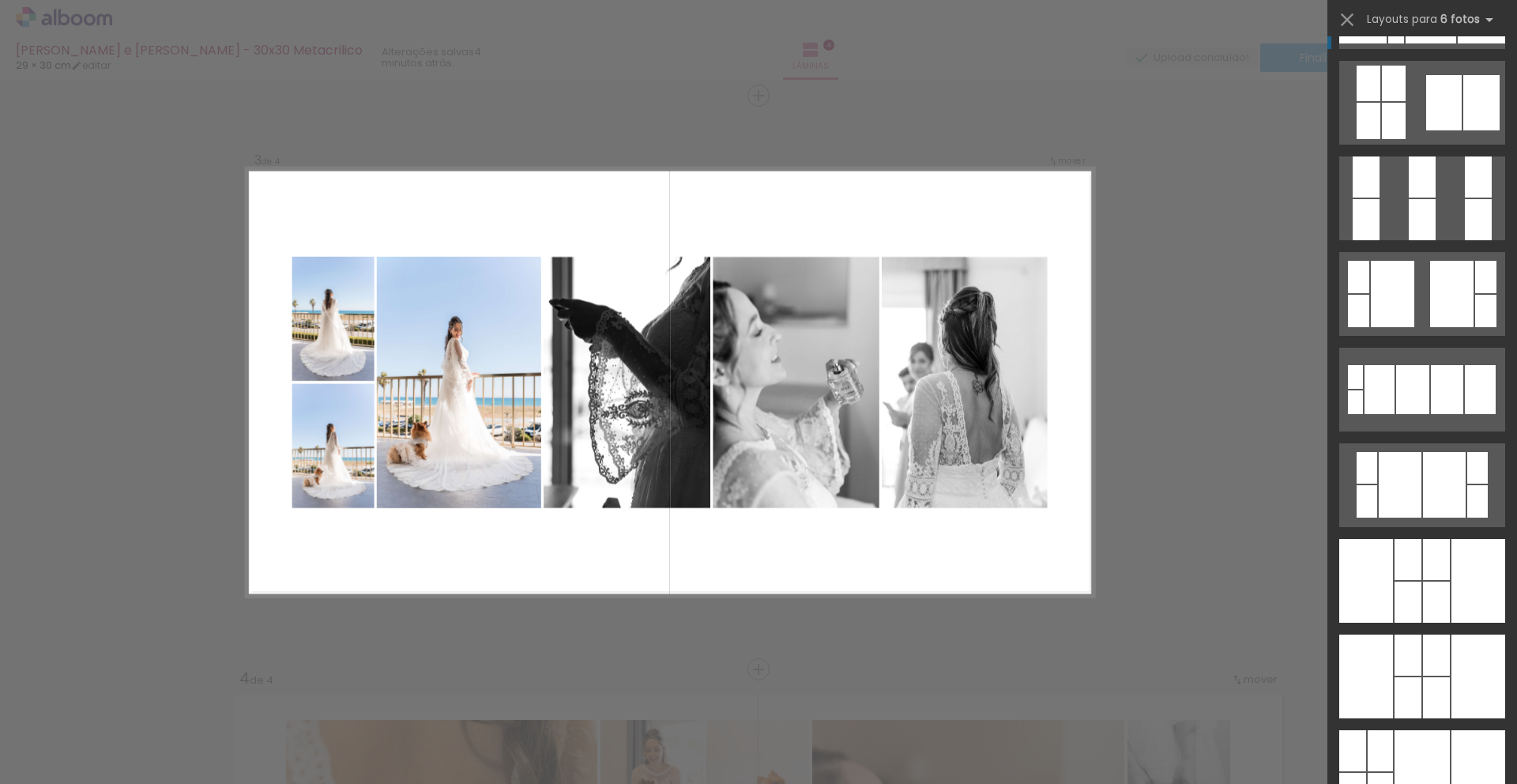
scroll to position [1244, 0]
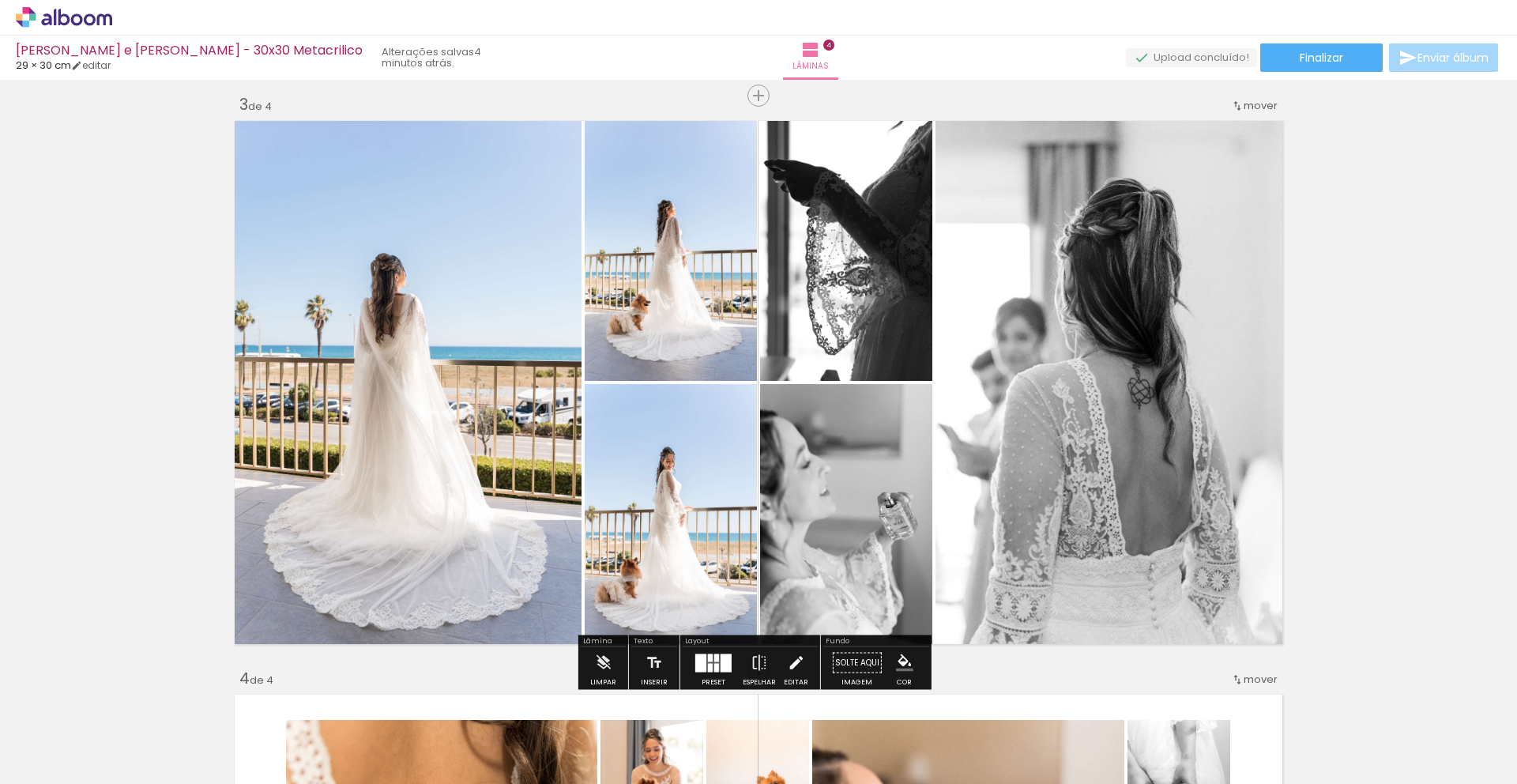
click at [788, 666] on iron-icon at bounding box center [795, 663] width 17 height 31
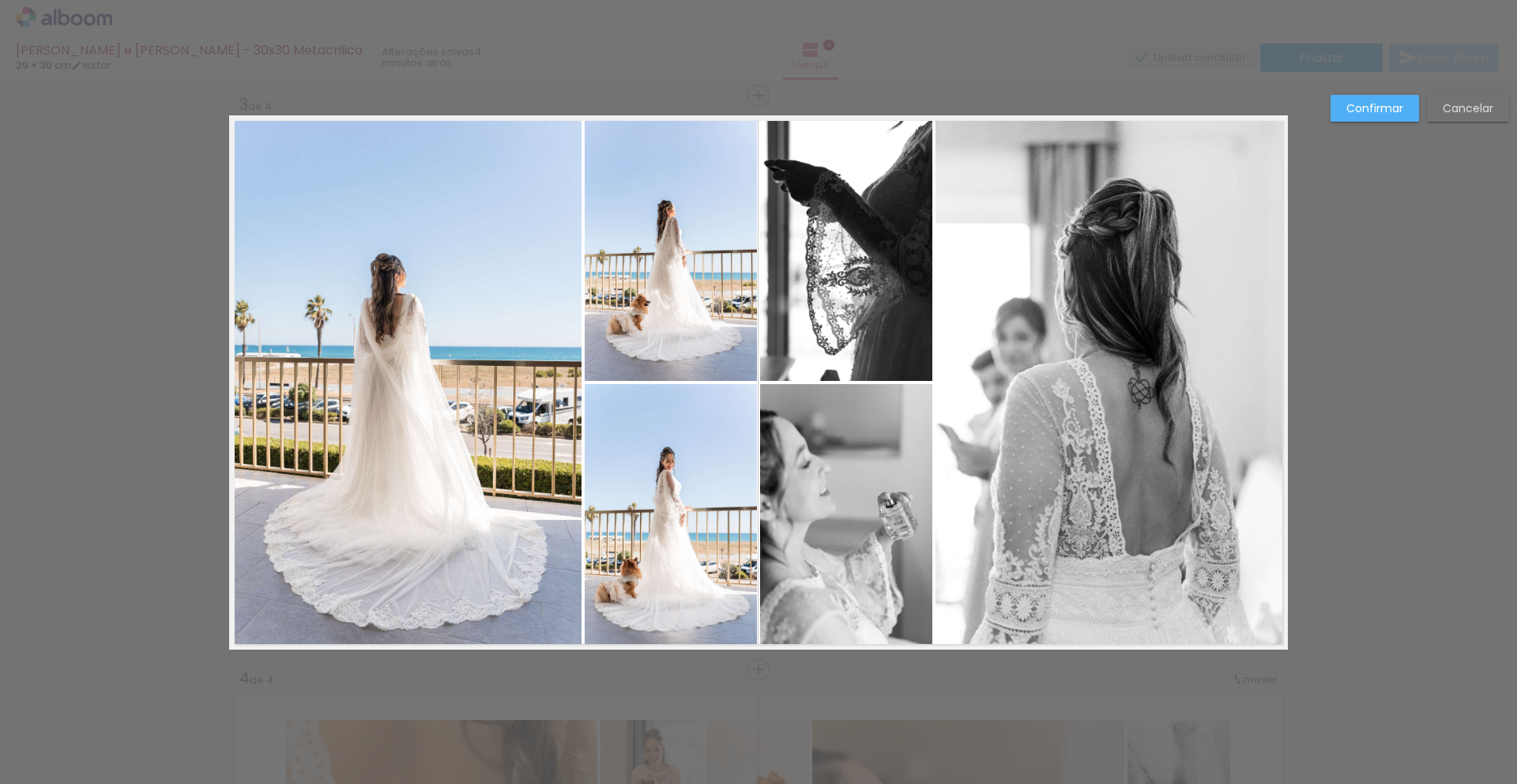
click at [859, 299] on quentale-photo at bounding box center [846, 248] width 172 height 265
click at [848, 480] on quentale-photo at bounding box center [846, 516] width 172 height 265
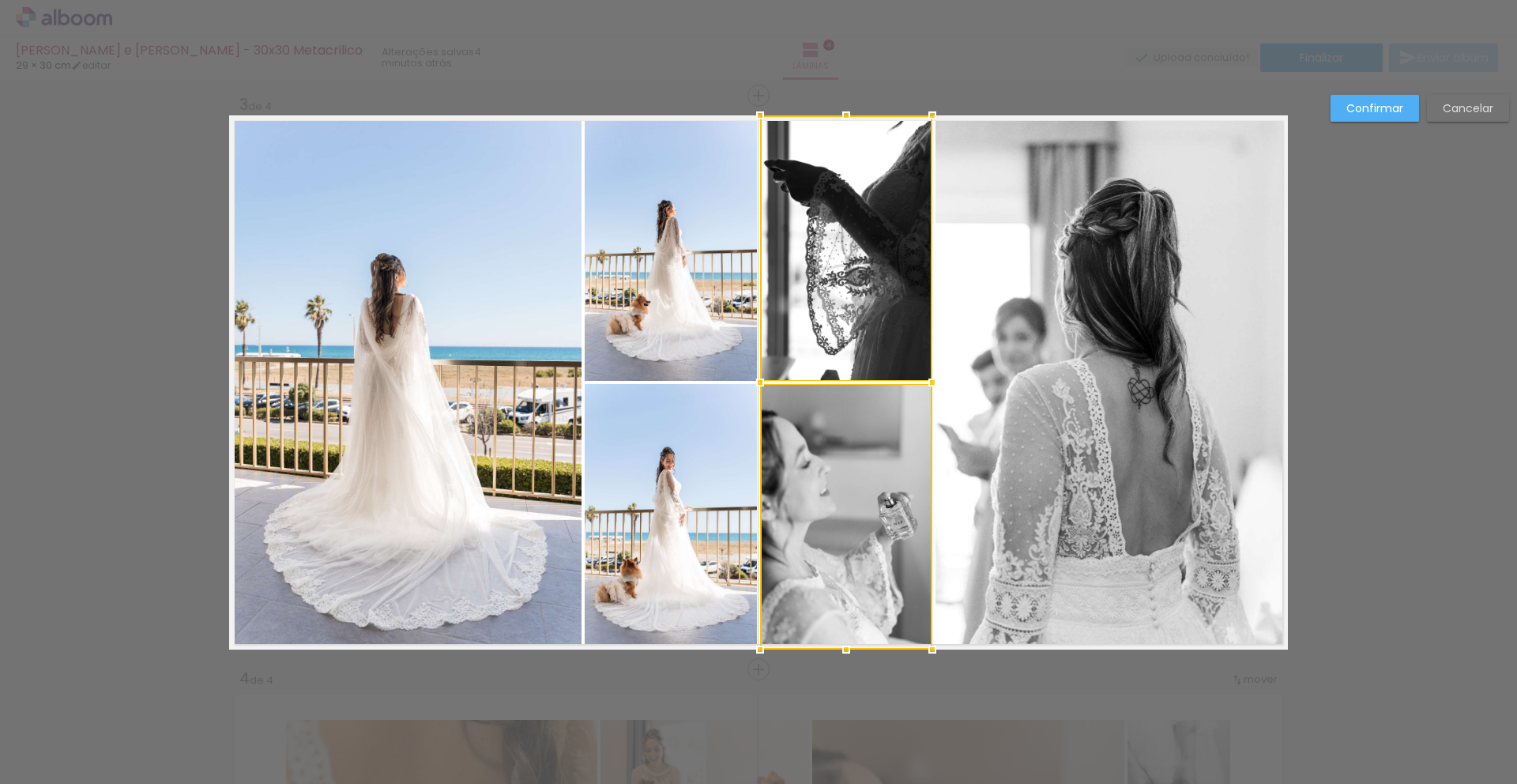
click at [1052, 443] on quentale-photo at bounding box center [1112, 382] width 353 height 534
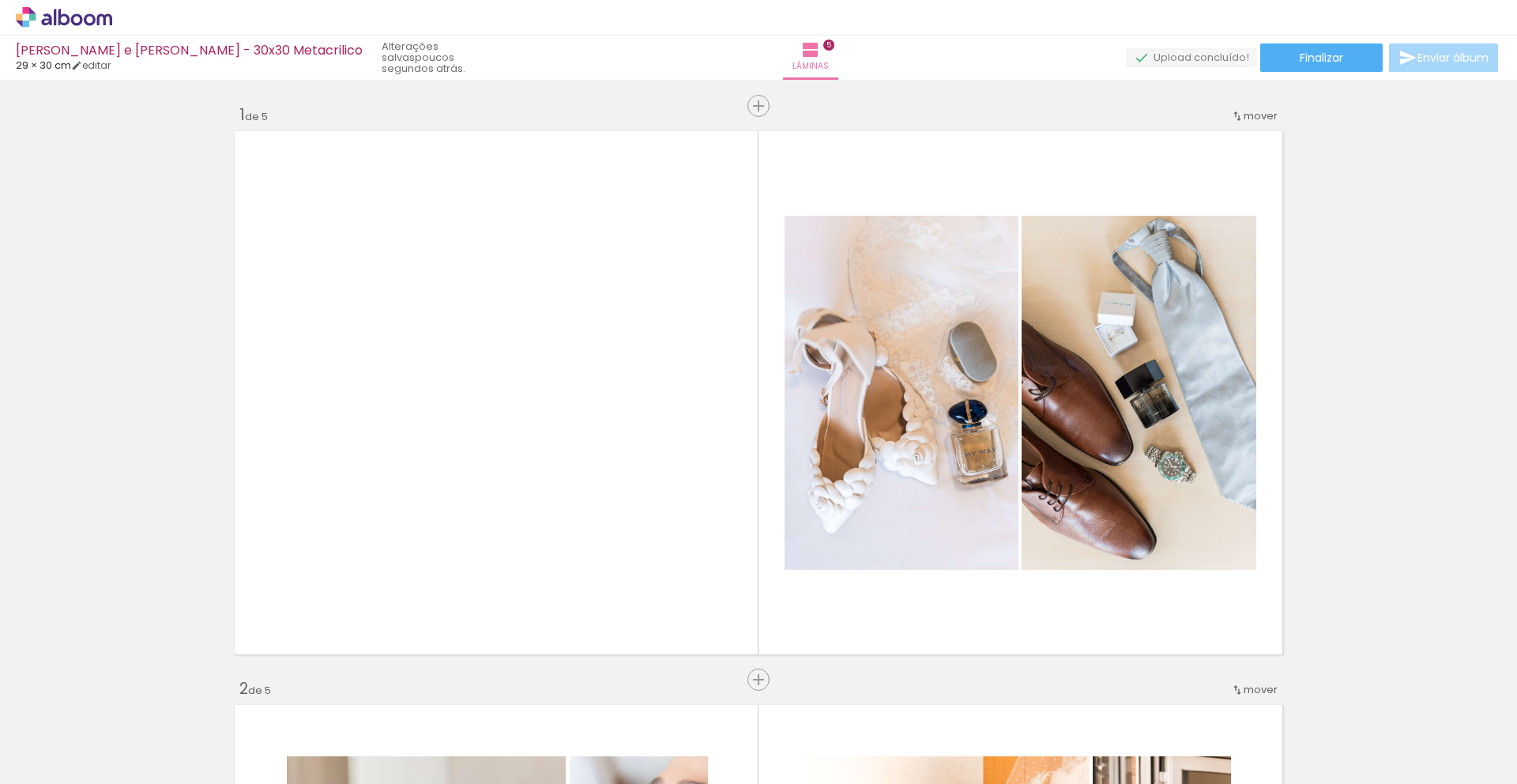
scroll to position [1787, 0]
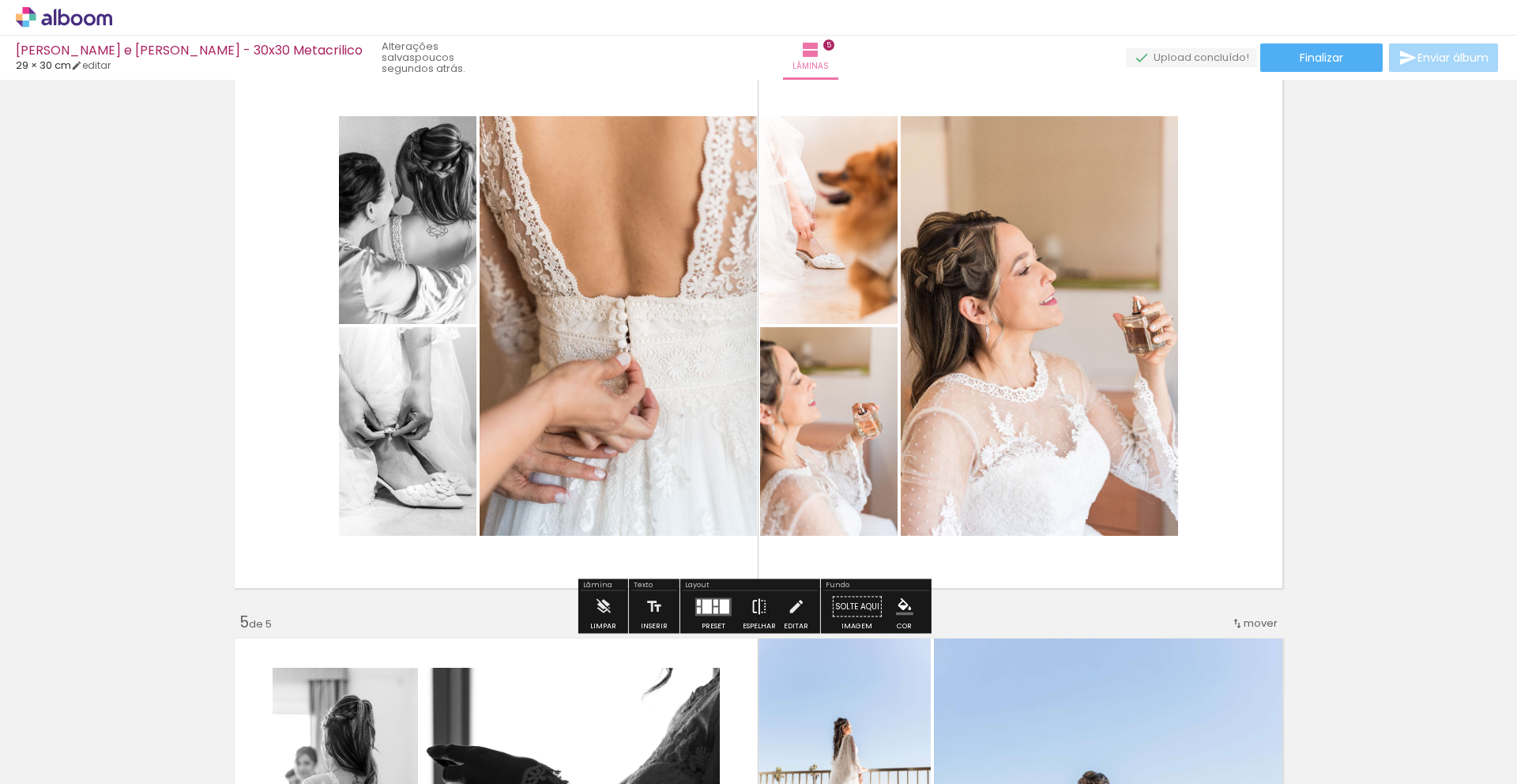
click at [758, 603] on iron-icon at bounding box center [759, 606] width 17 height 31
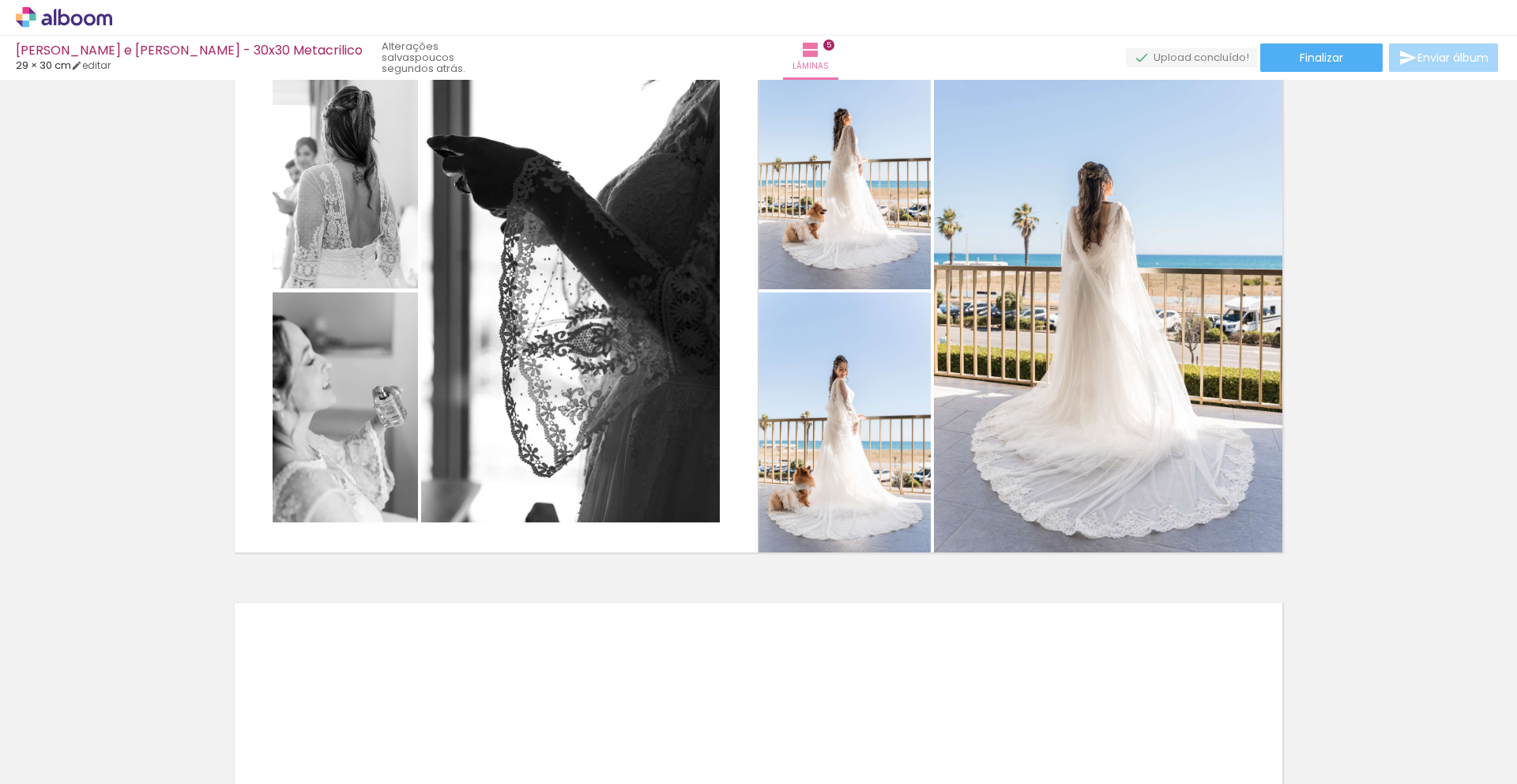
scroll to position [2367, 0]
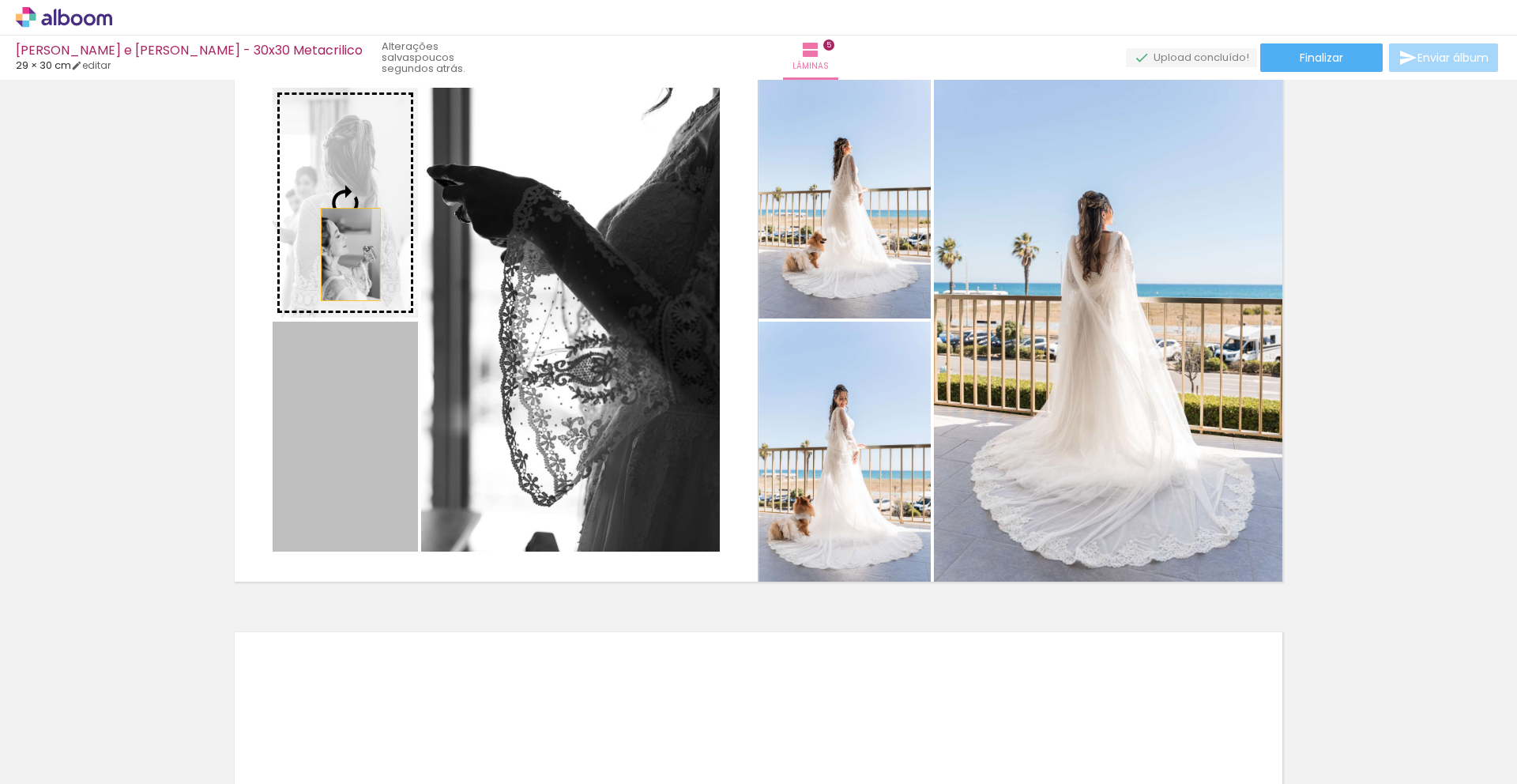
drag, startPoint x: 321, startPoint y: 445, endPoint x: 345, endPoint y: 255, distance: 191.5
click at [0, 0] on slot at bounding box center [0, 0] width 0 height 0
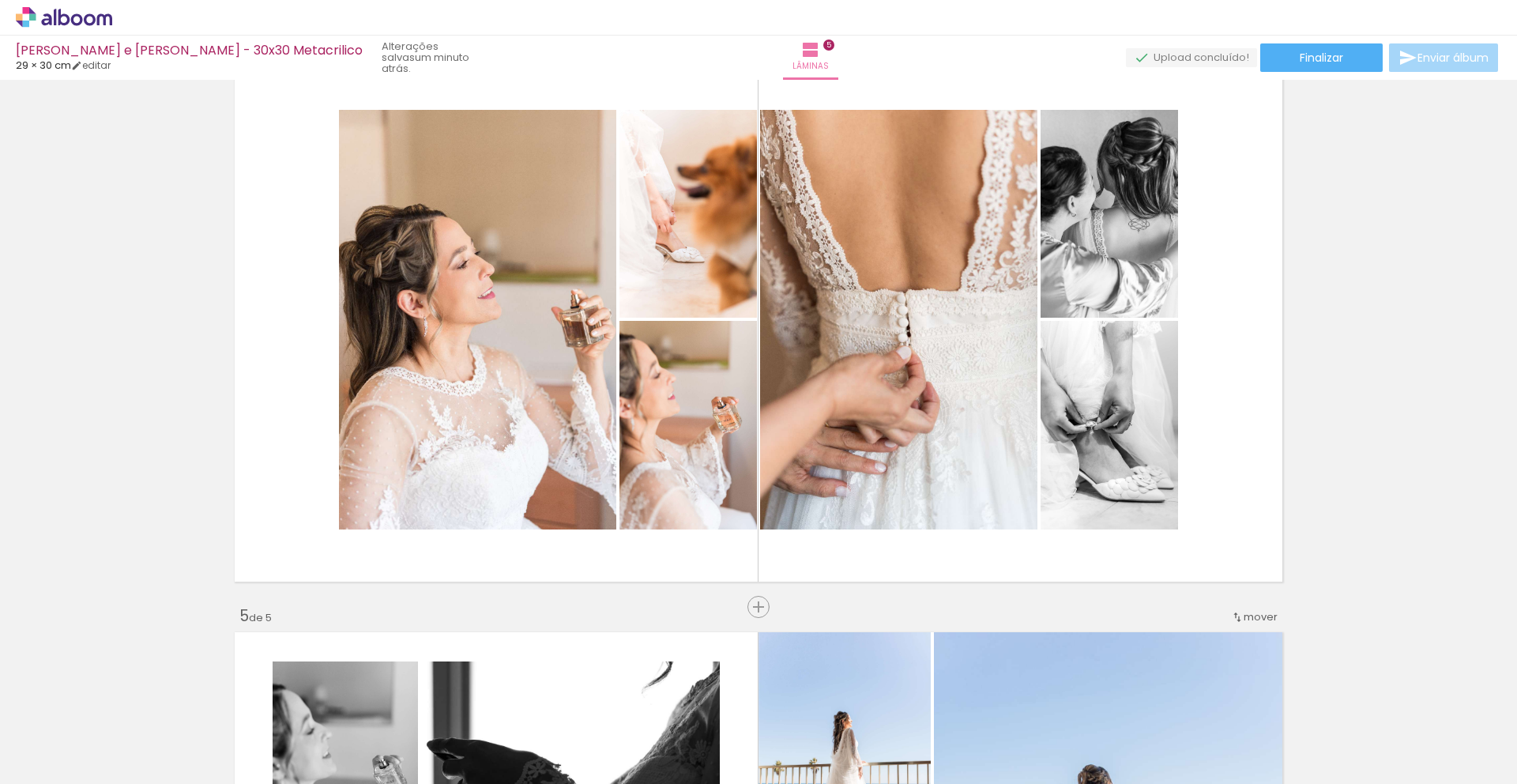
scroll to position [1740, 0]
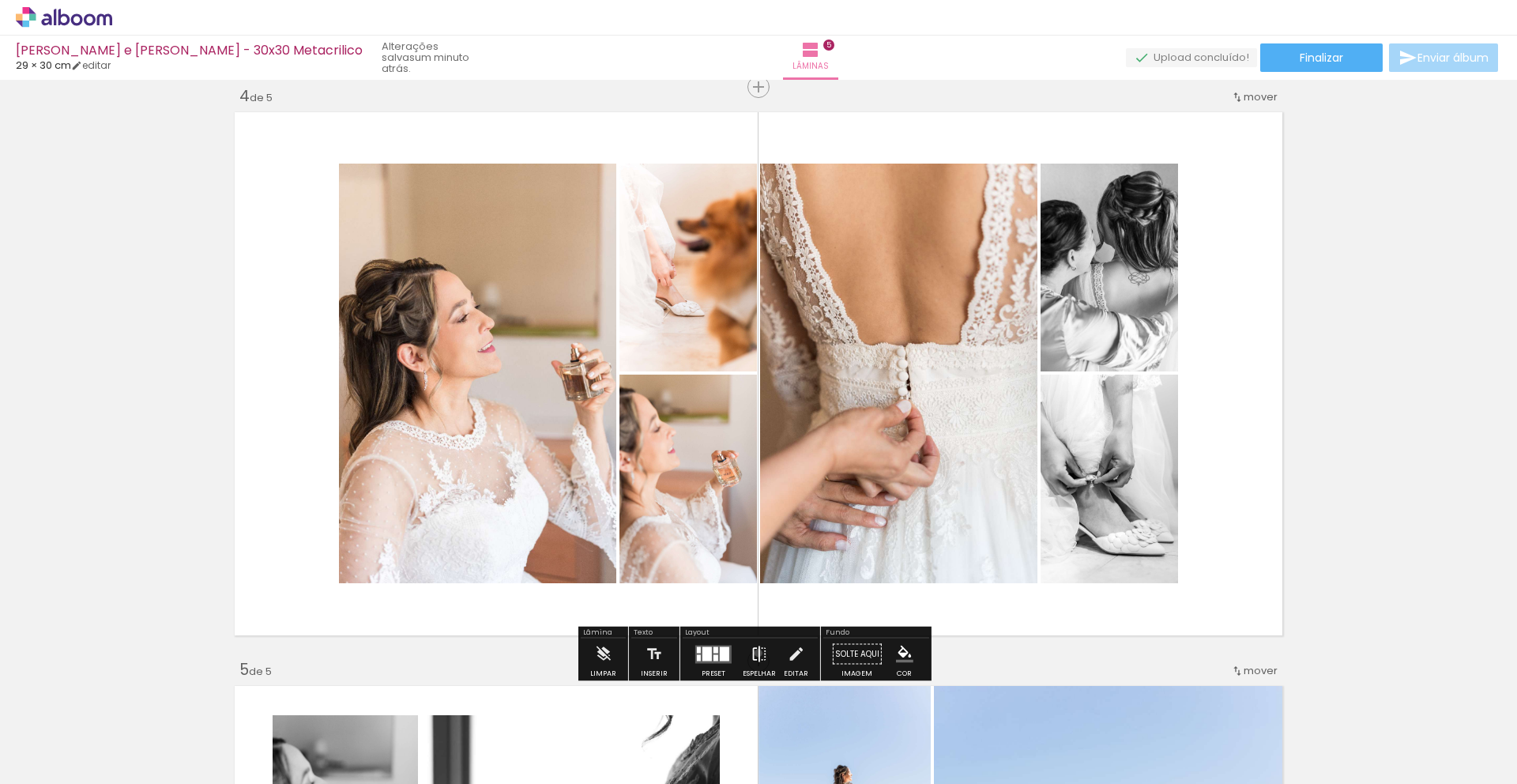
click at [755, 652] on iron-icon at bounding box center [759, 654] width 17 height 31
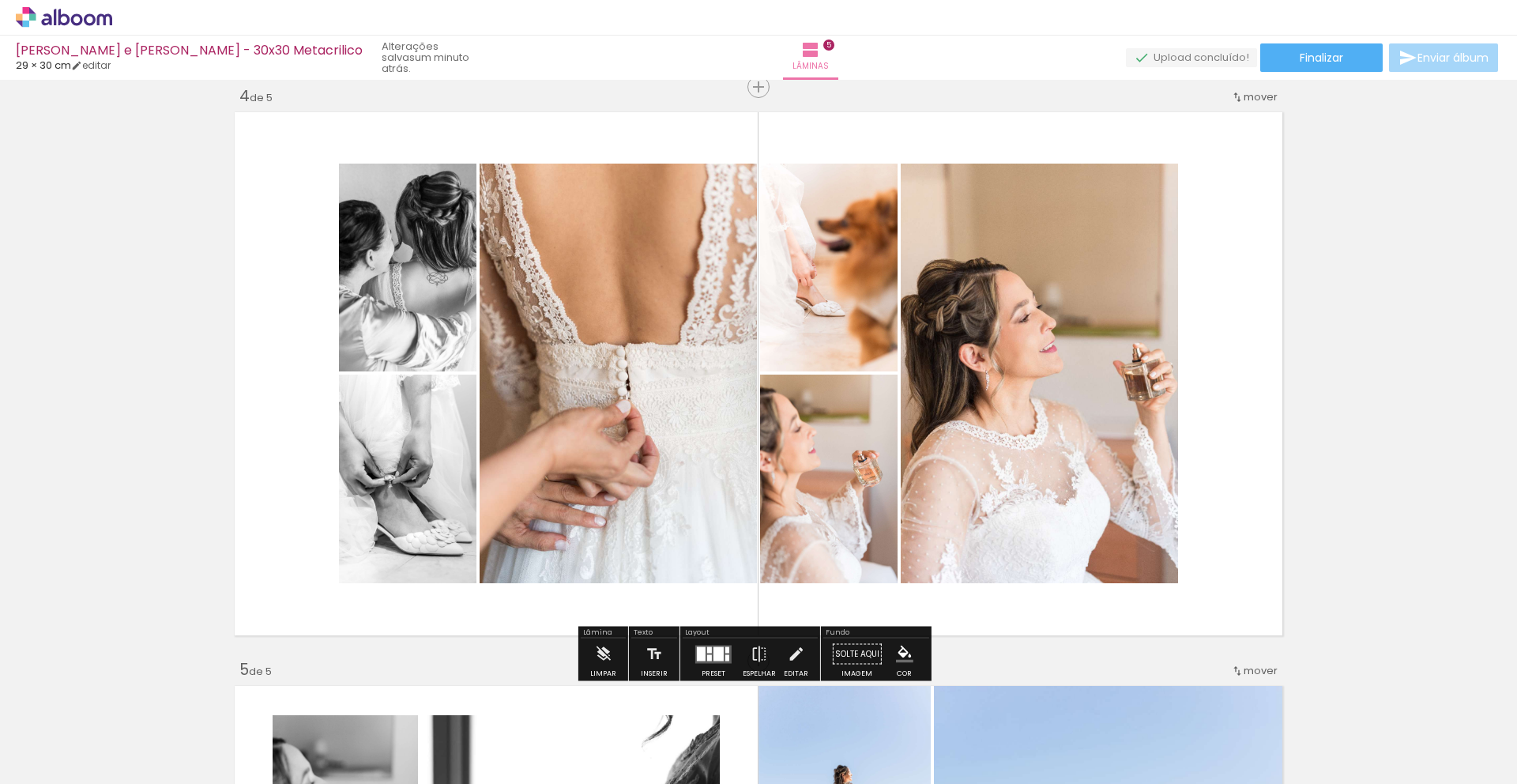
click at [707, 651] on div at bounding box center [709, 649] width 4 height 6
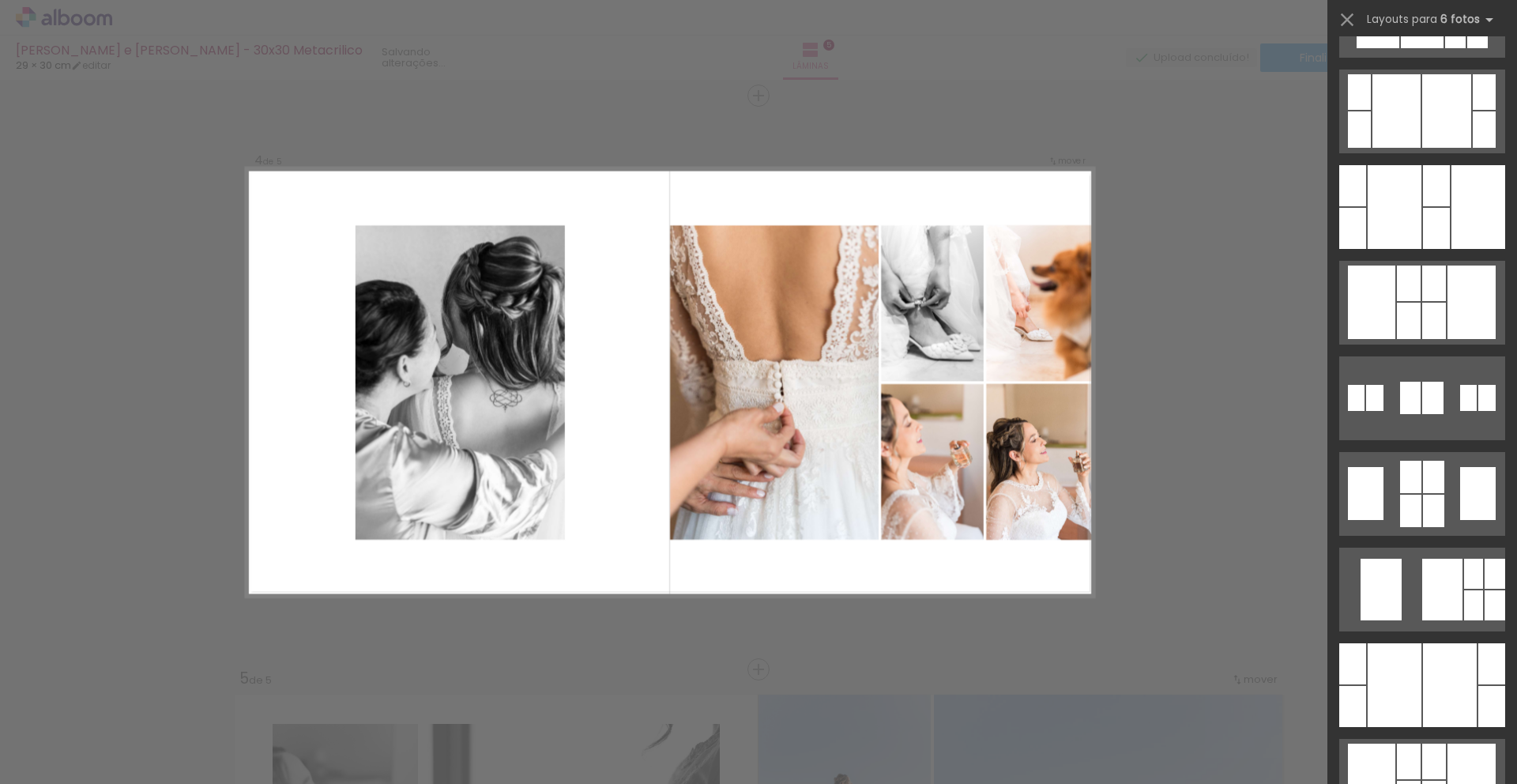
scroll to position [4840, 0]
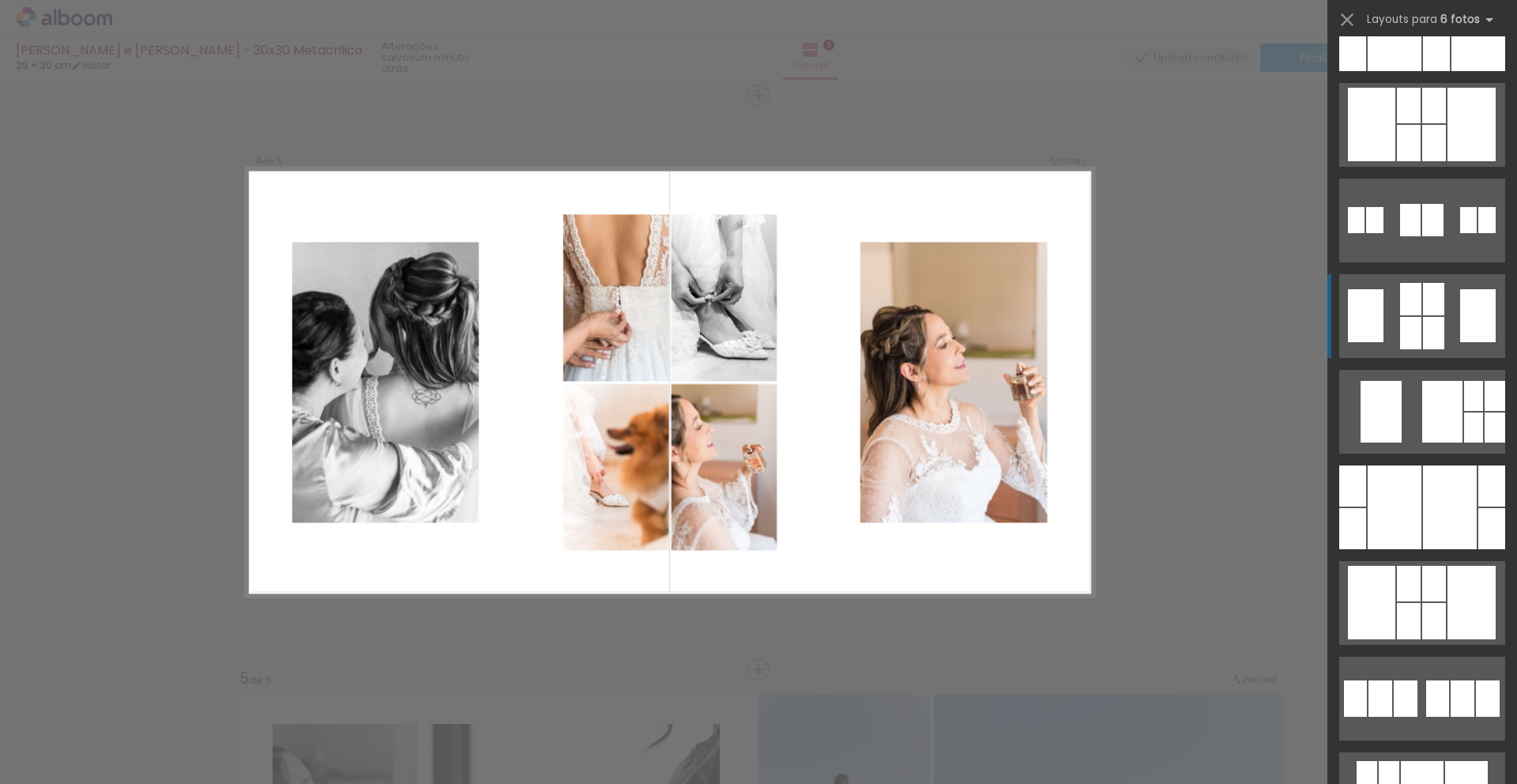
click at [1478, 465] on div at bounding box center [1491, 485] width 27 height 41
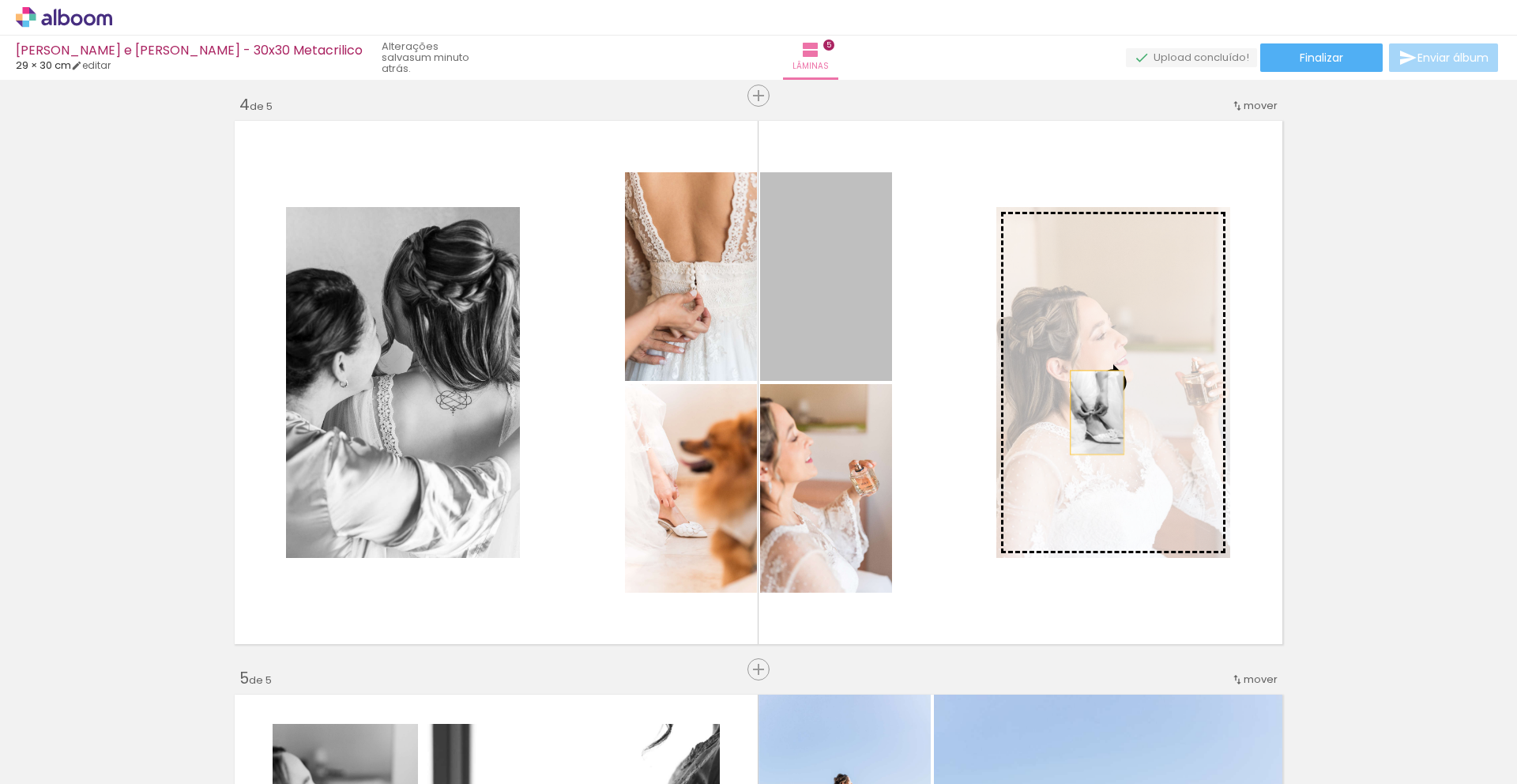
drag, startPoint x: 841, startPoint y: 318, endPoint x: 1092, endPoint y: 413, distance: 268.4
click at [0, 0] on slot at bounding box center [0, 0] width 0 height 0
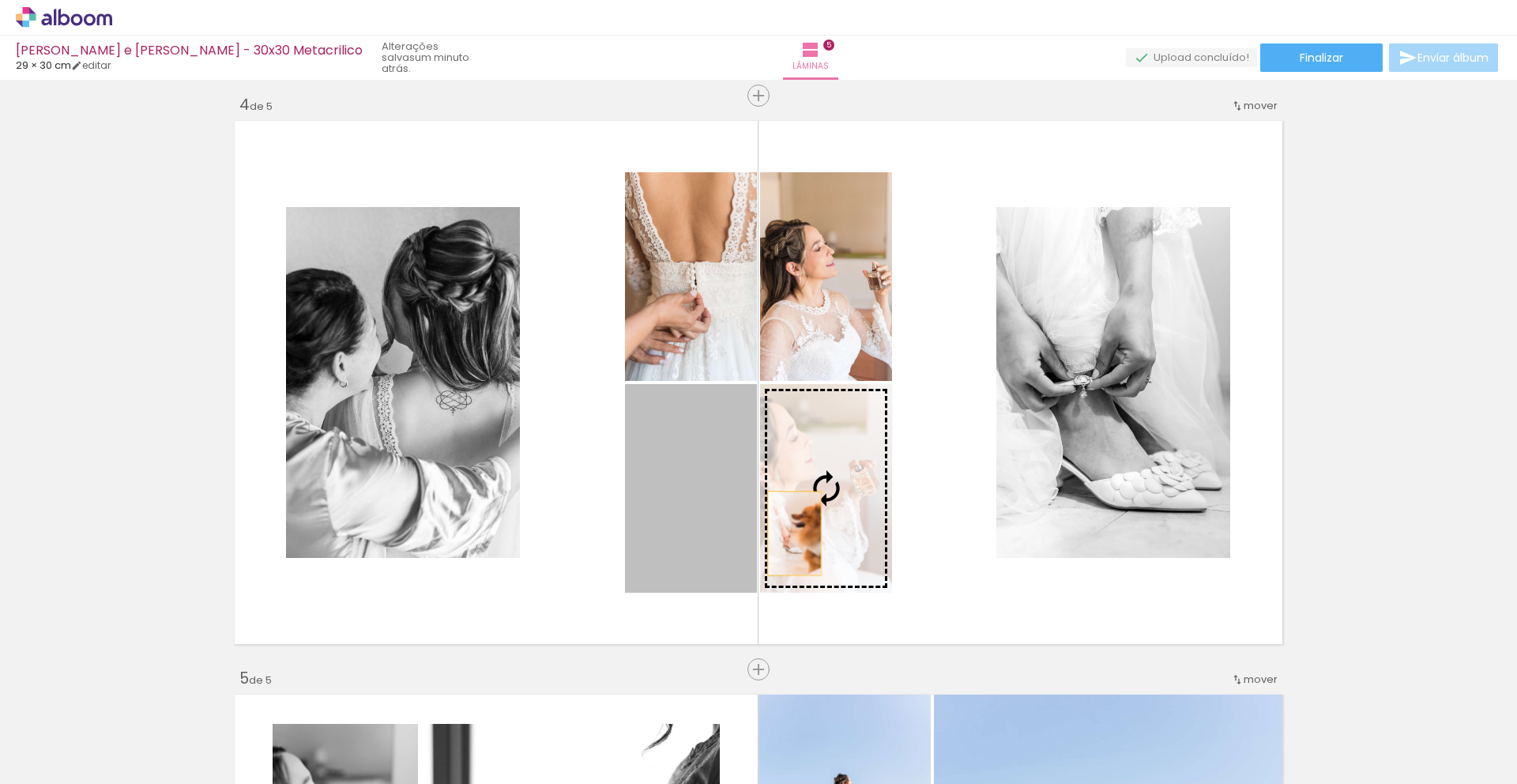
drag, startPoint x: 643, startPoint y: 504, endPoint x: 807, endPoint y: 535, distance: 166.9
click at [0, 0] on slot at bounding box center [0, 0] width 0 height 0
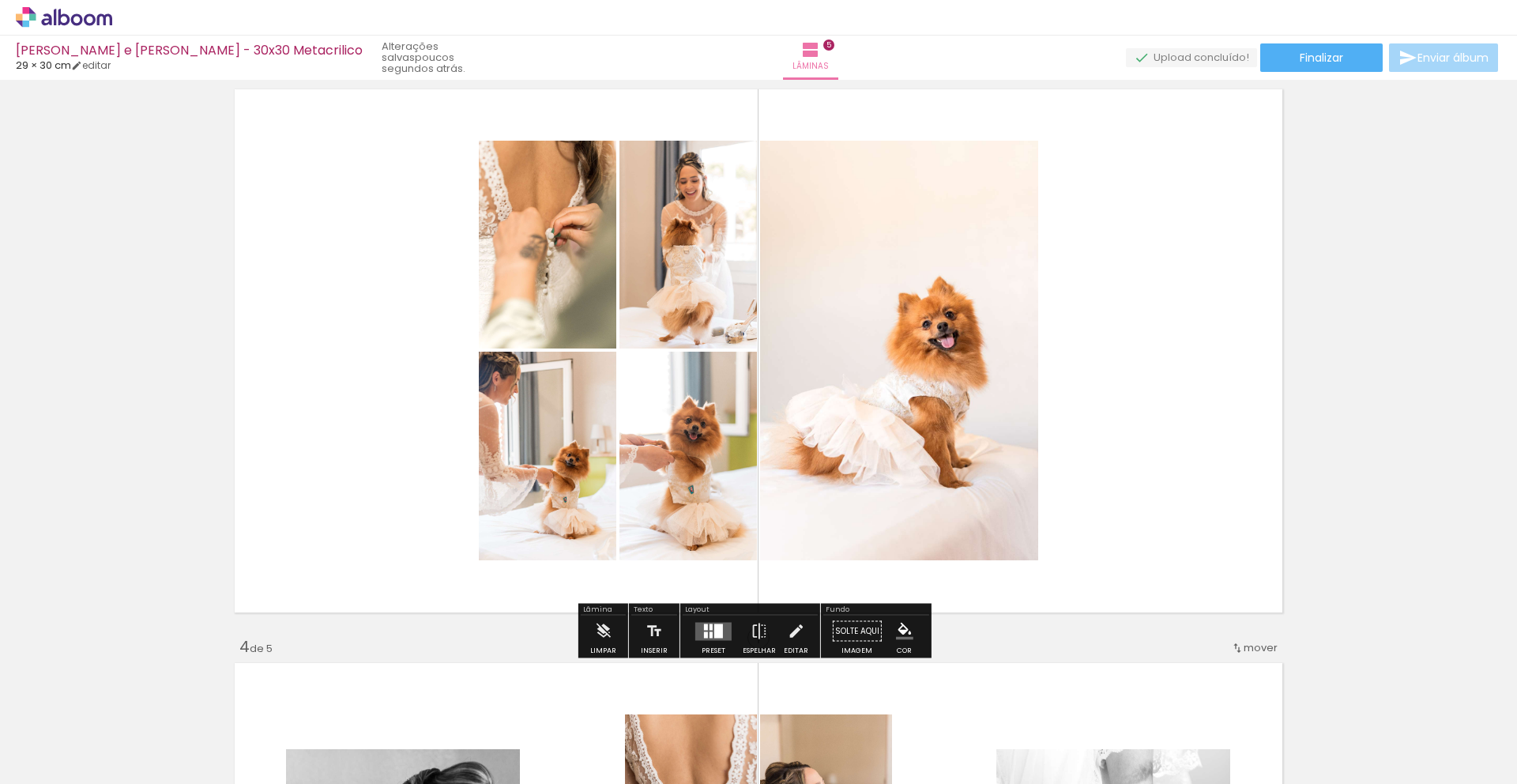
scroll to position [1284, 0]
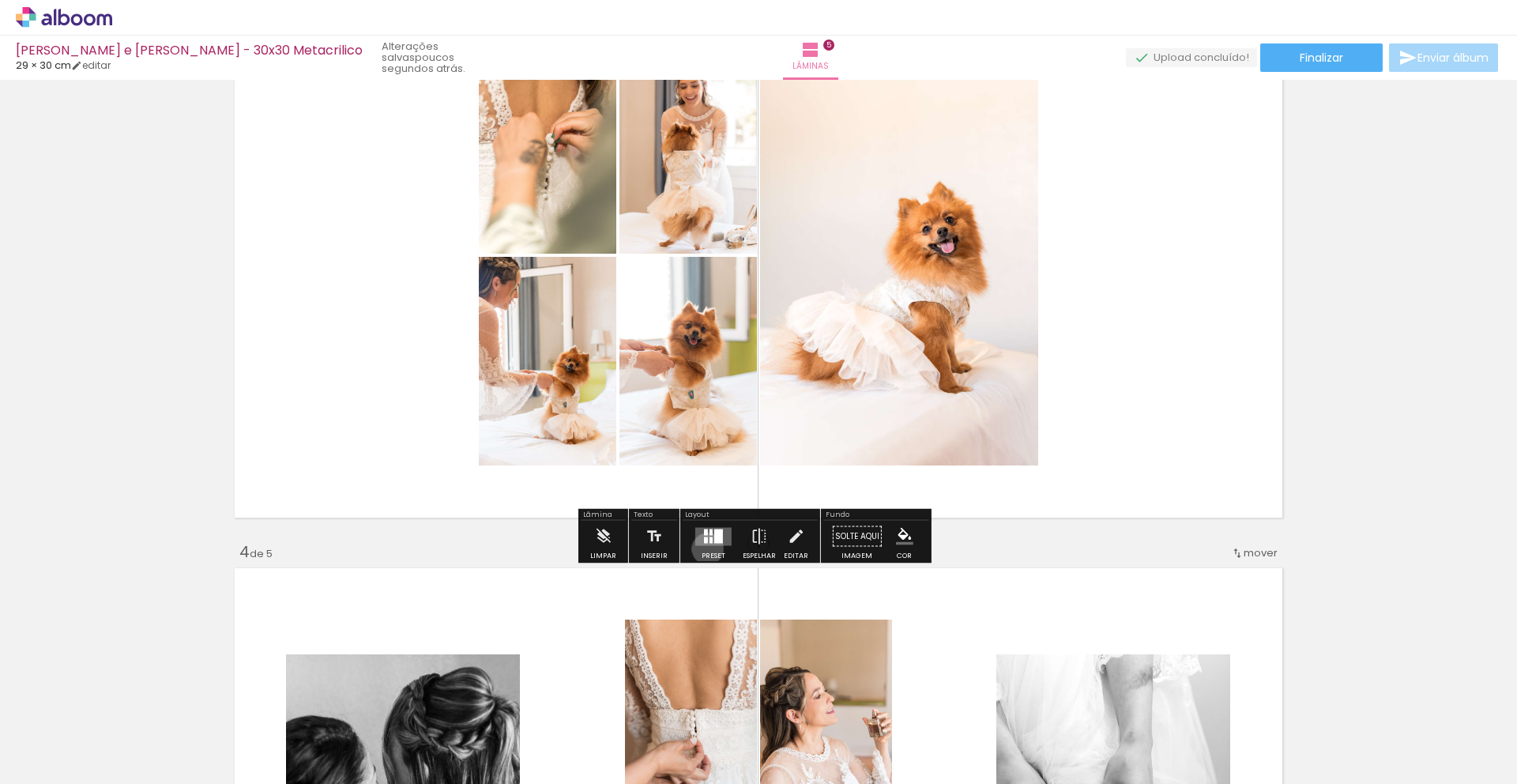
click at [703, 548] on div at bounding box center [713, 536] width 42 height 31
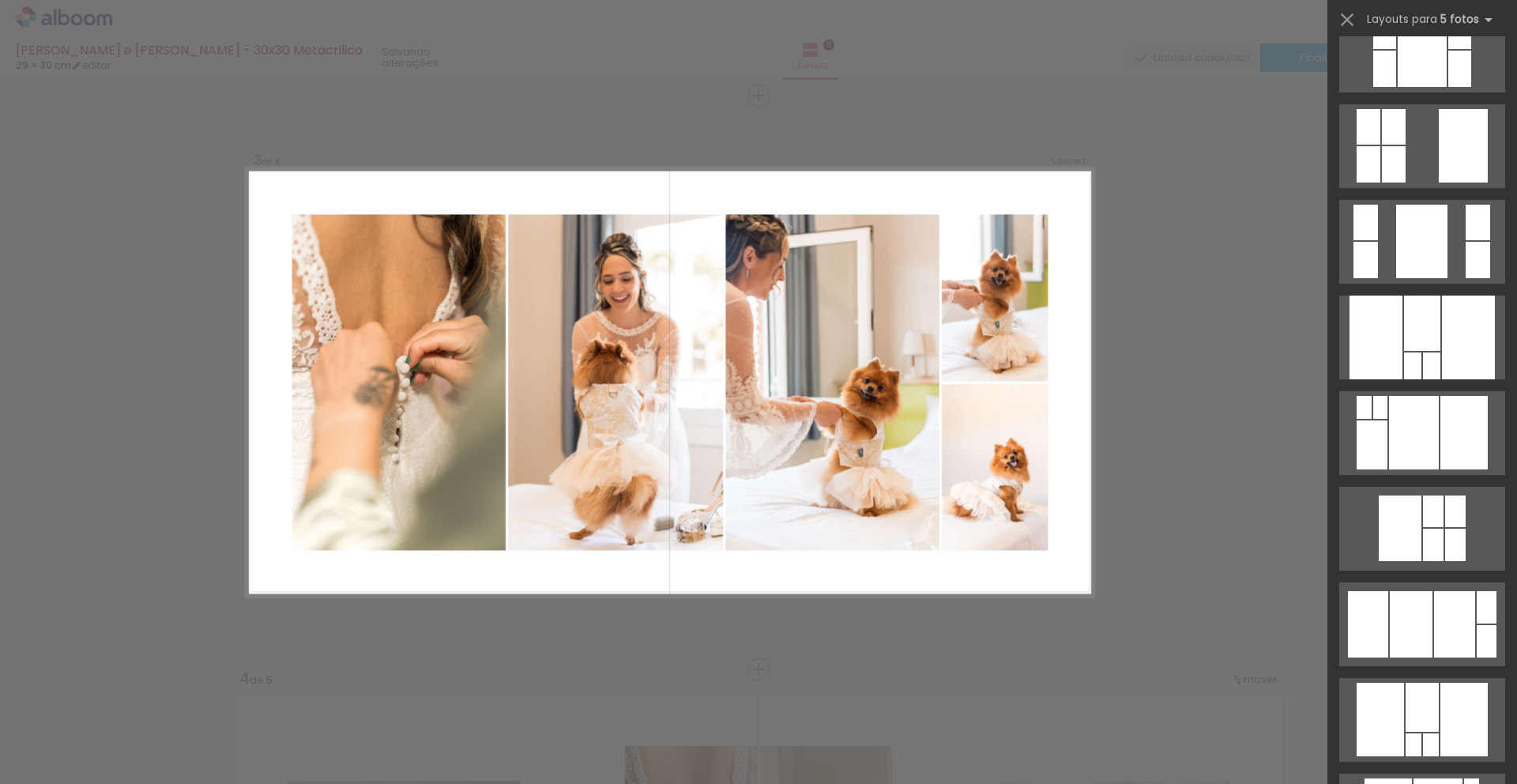
scroll to position [1269, 0]
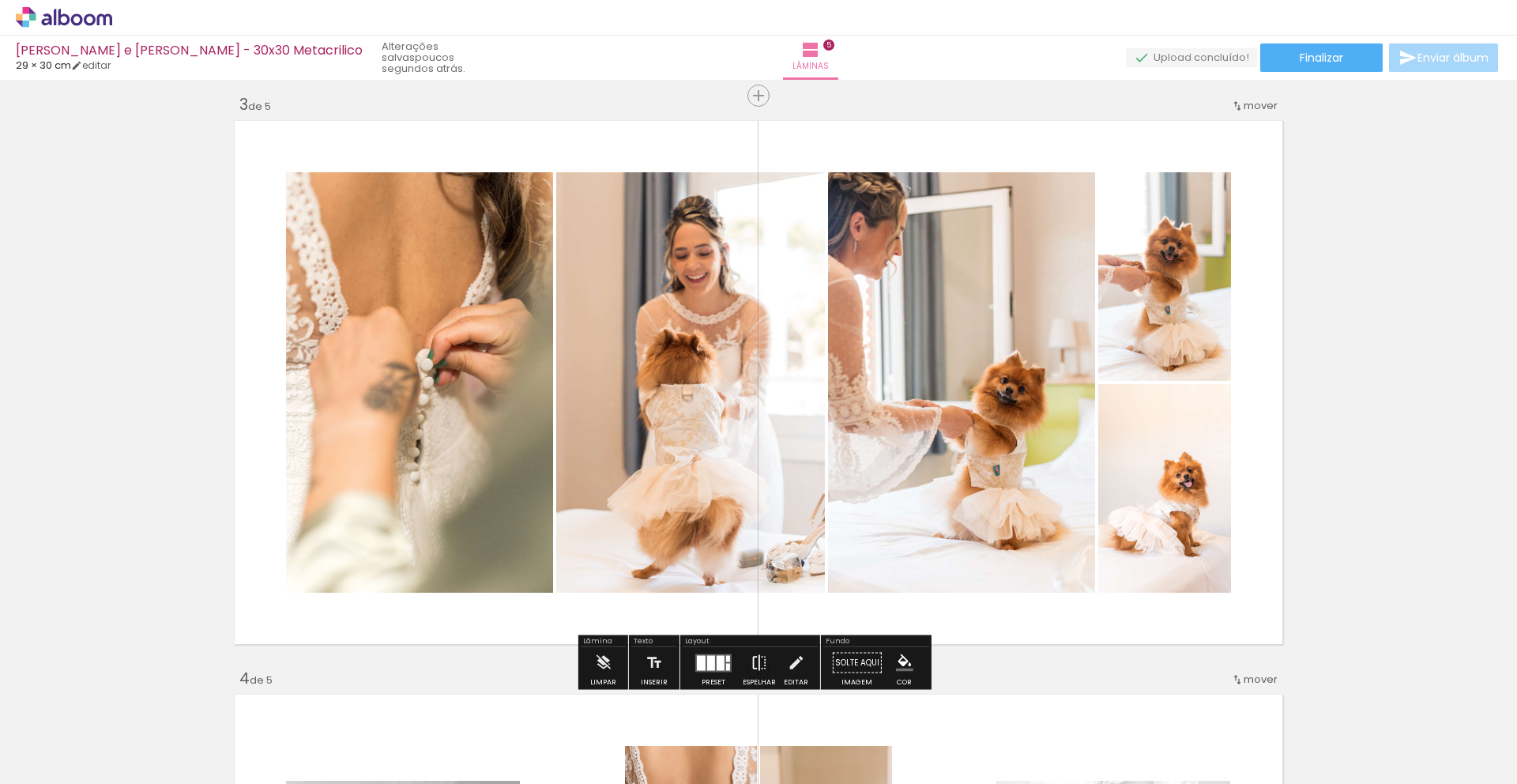
click at [758, 665] on iron-icon at bounding box center [759, 663] width 17 height 31
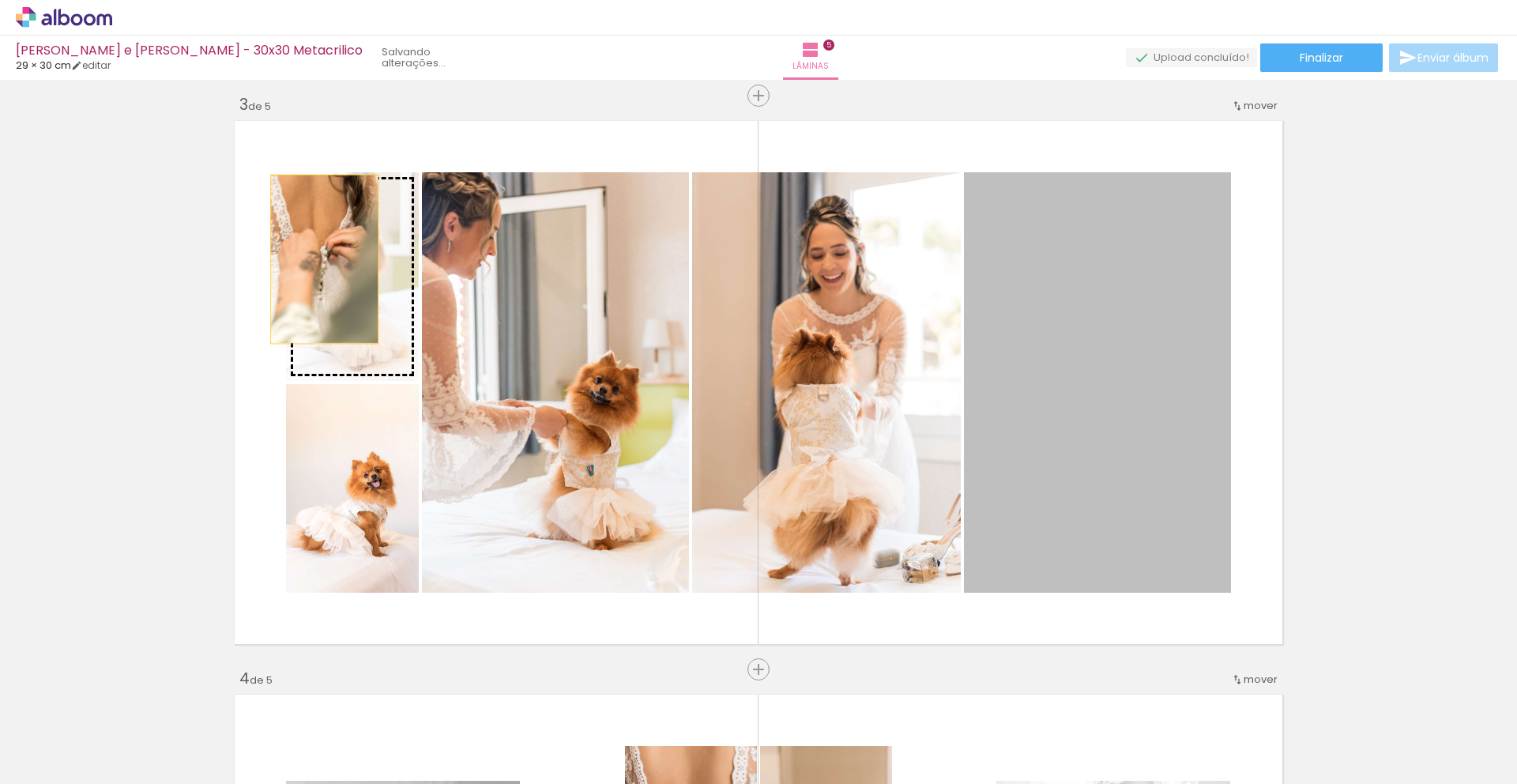
drag, startPoint x: 1100, startPoint y: 377, endPoint x: 318, endPoint y: 263, distance: 790.3
click at [0, 0] on slot at bounding box center [0, 0] width 0 height 0
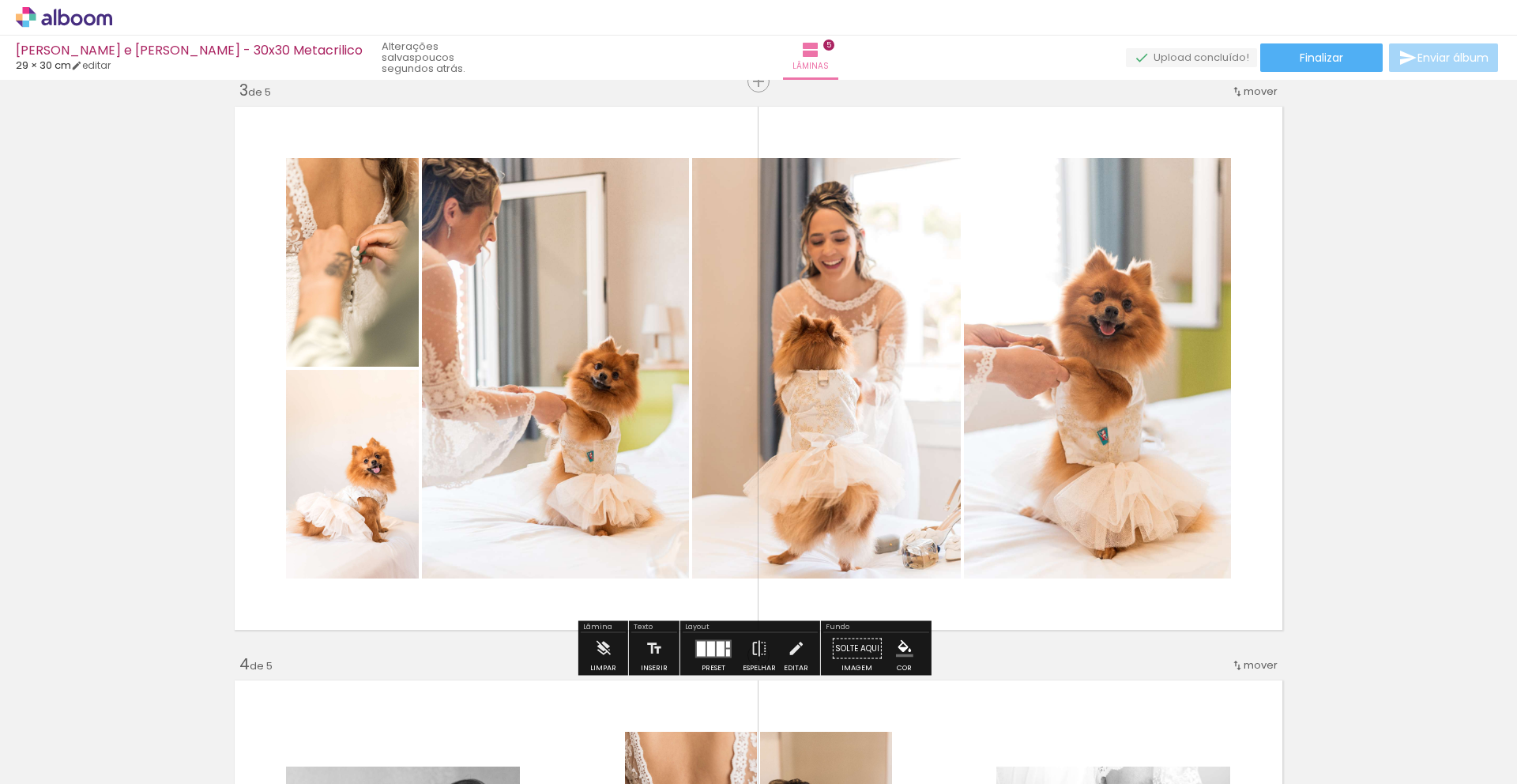
scroll to position [1157, 0]
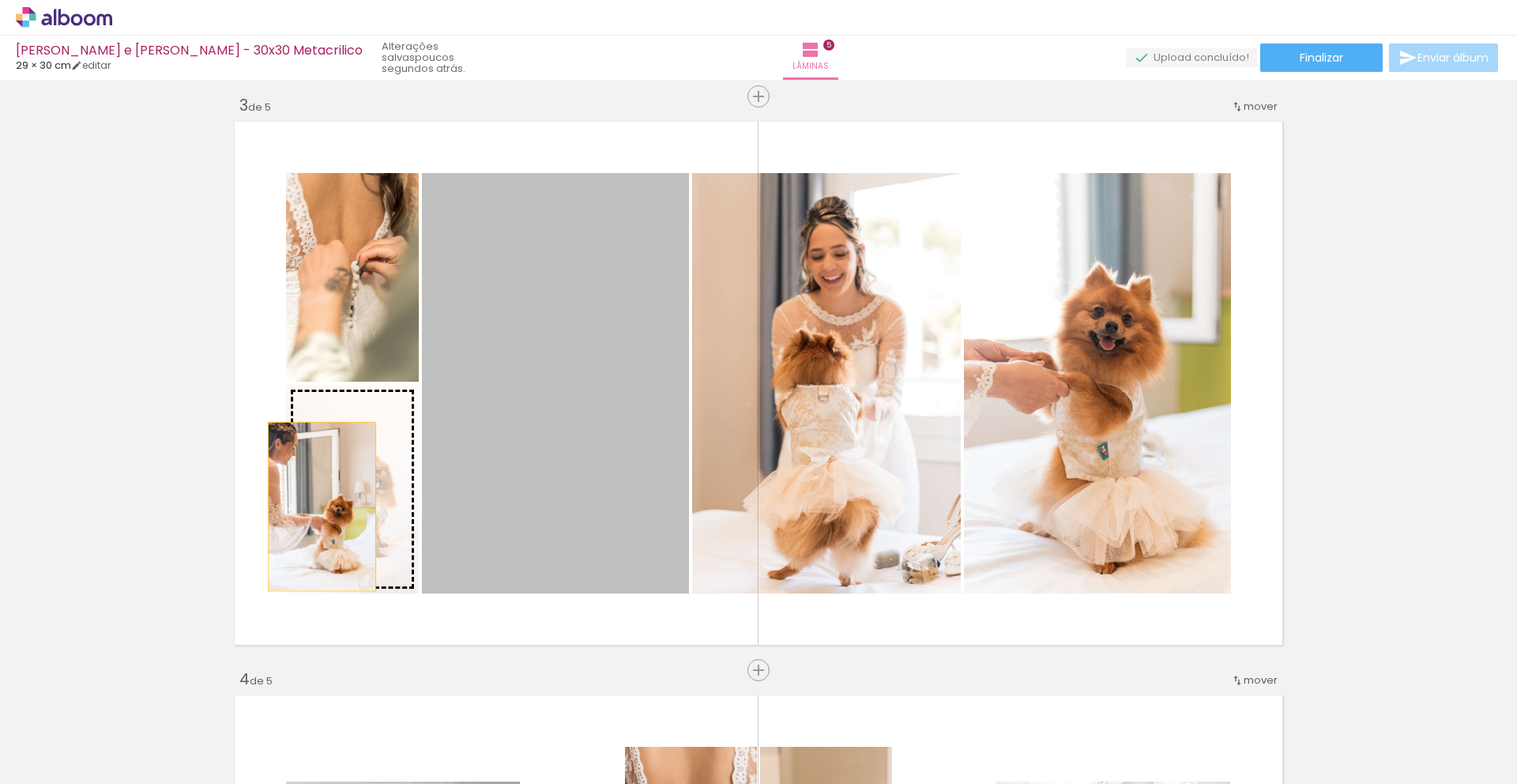
drag, startPoint x: 487, startPoint y: 455, endPoint x: 315, endPoint y: 507, distance: 179.7
click at [0, 0] on slot at bounding box center [0, 0] width 0 height 0
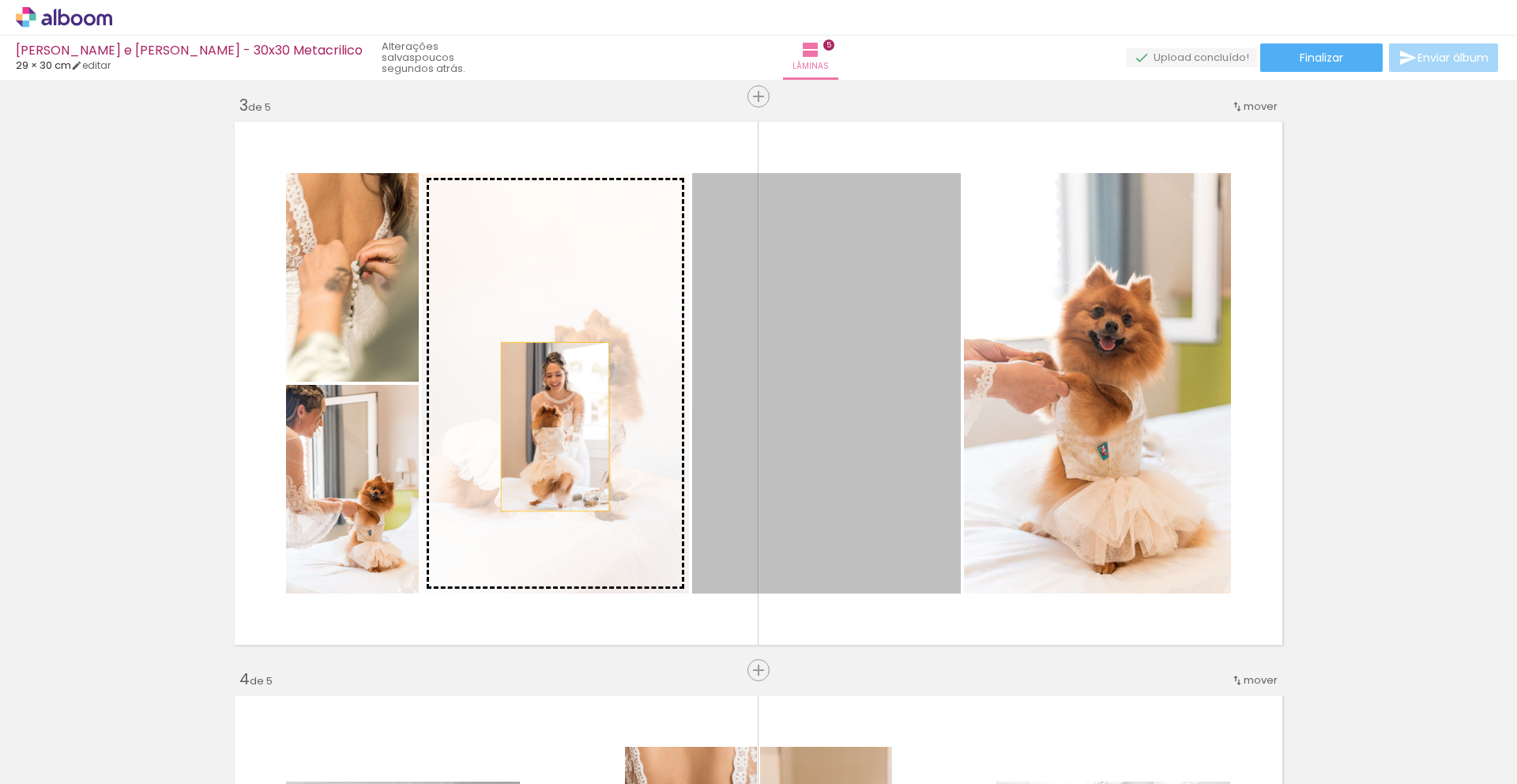
drag, startPoint x: 736, startPoint y: 425, endPoint x: 542, endPoint y: 426, distance: 194.0
click at [0, 0] on slot at bounding box center [0, 0] width 0 height 0
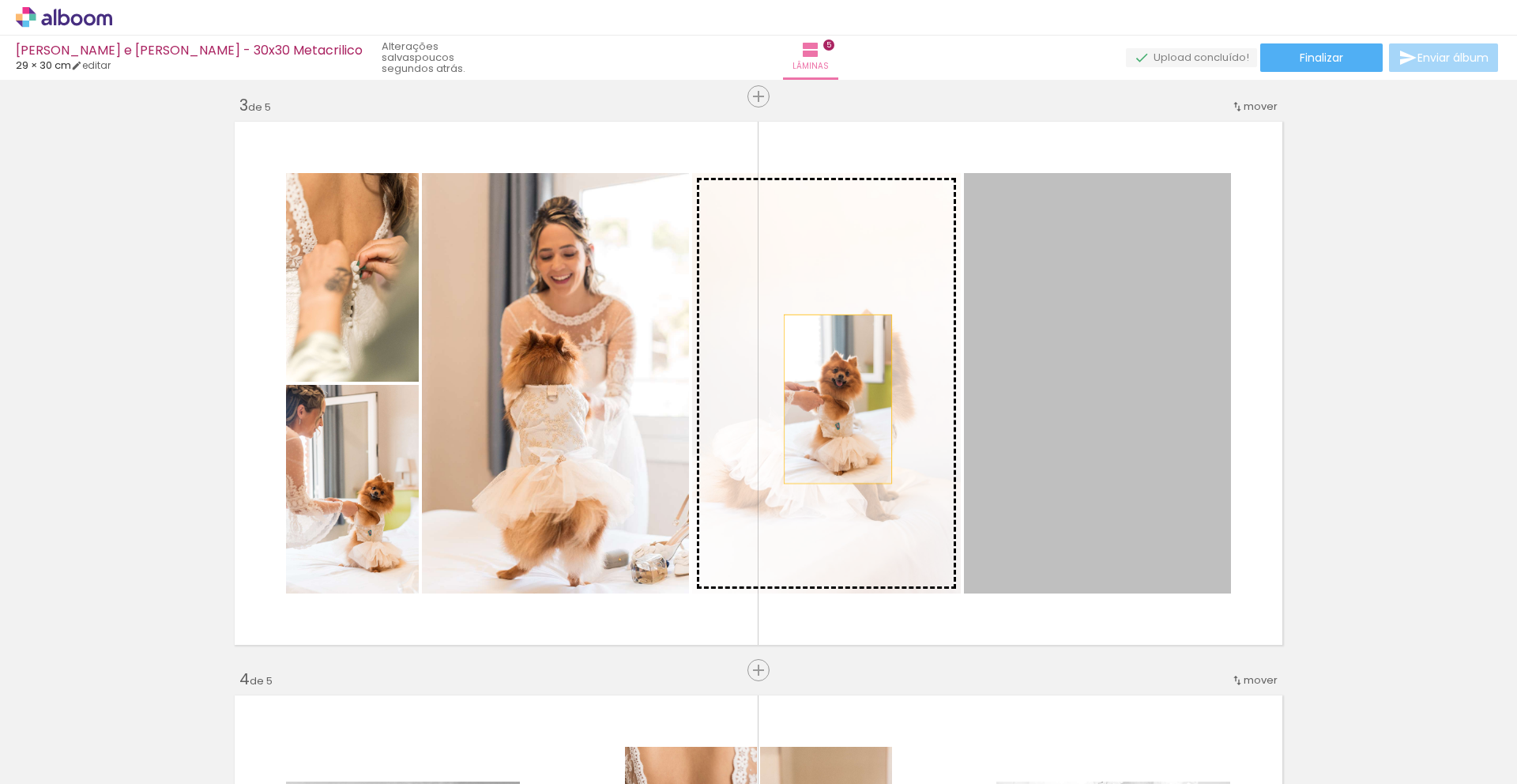
drag, startPoint x: 1018, startPoint y: 398, endPoint x: 819, endPoint y: 399, distance: 199.0
click at [0, 0] on slot at bounding box center [0, 0] width 0 height 0
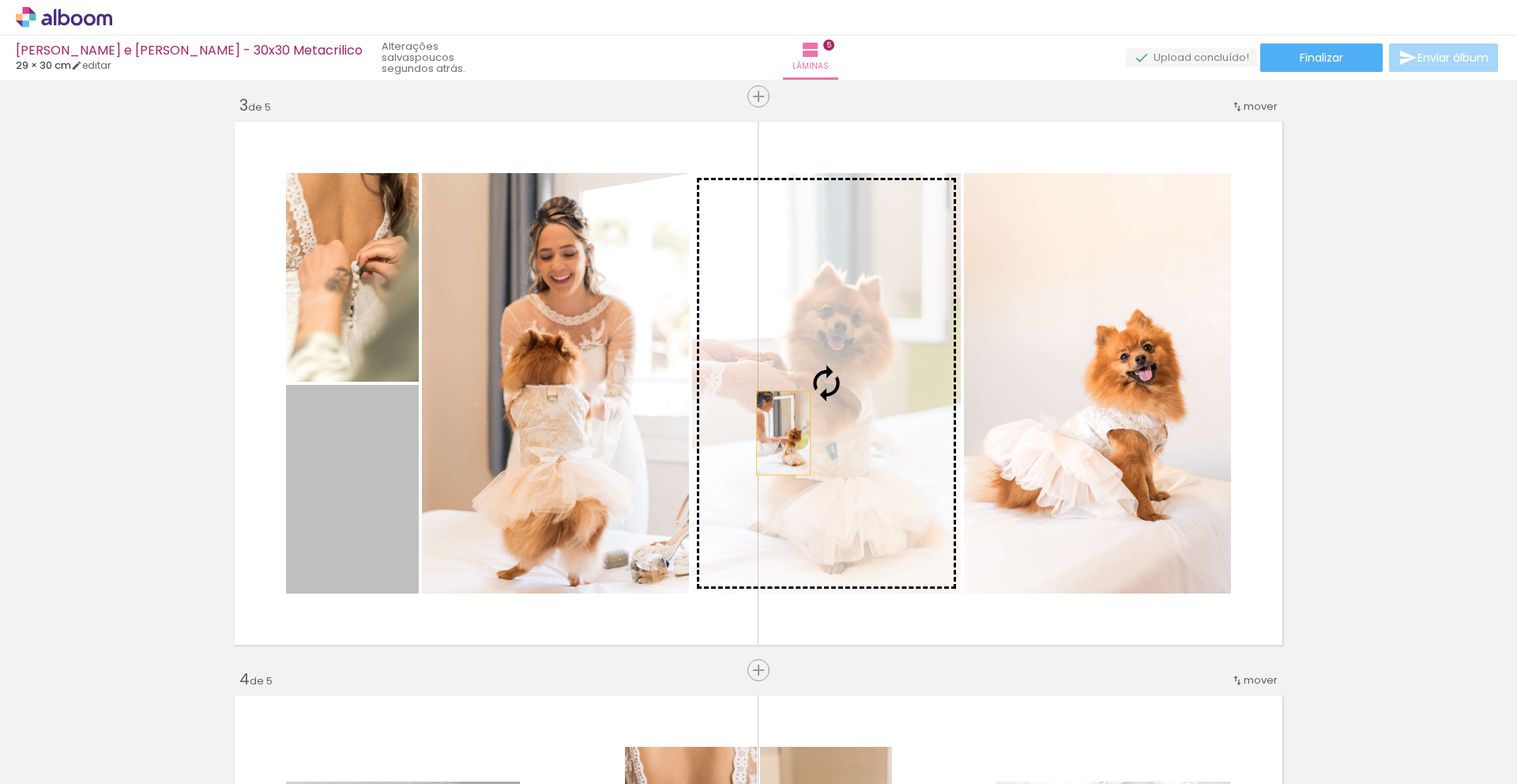
drag, startPoint x: 336, startPoint y: 502, endPoint x: 781, endPoint y: 432, distance: 450.5
click at [0, 0] on slot at bounding box center [0, 0] width 0 height 0
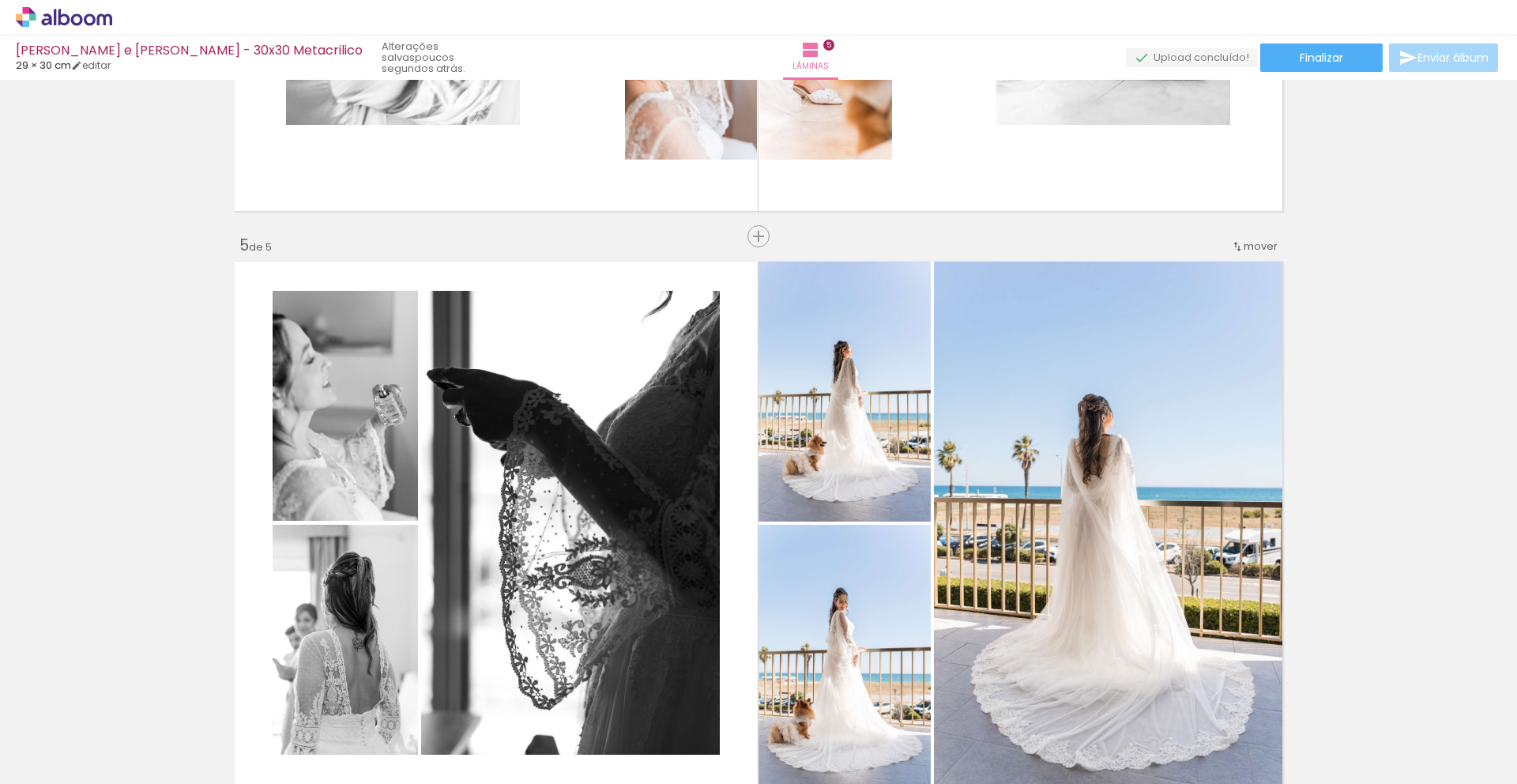
scroll to position [2259, 0]
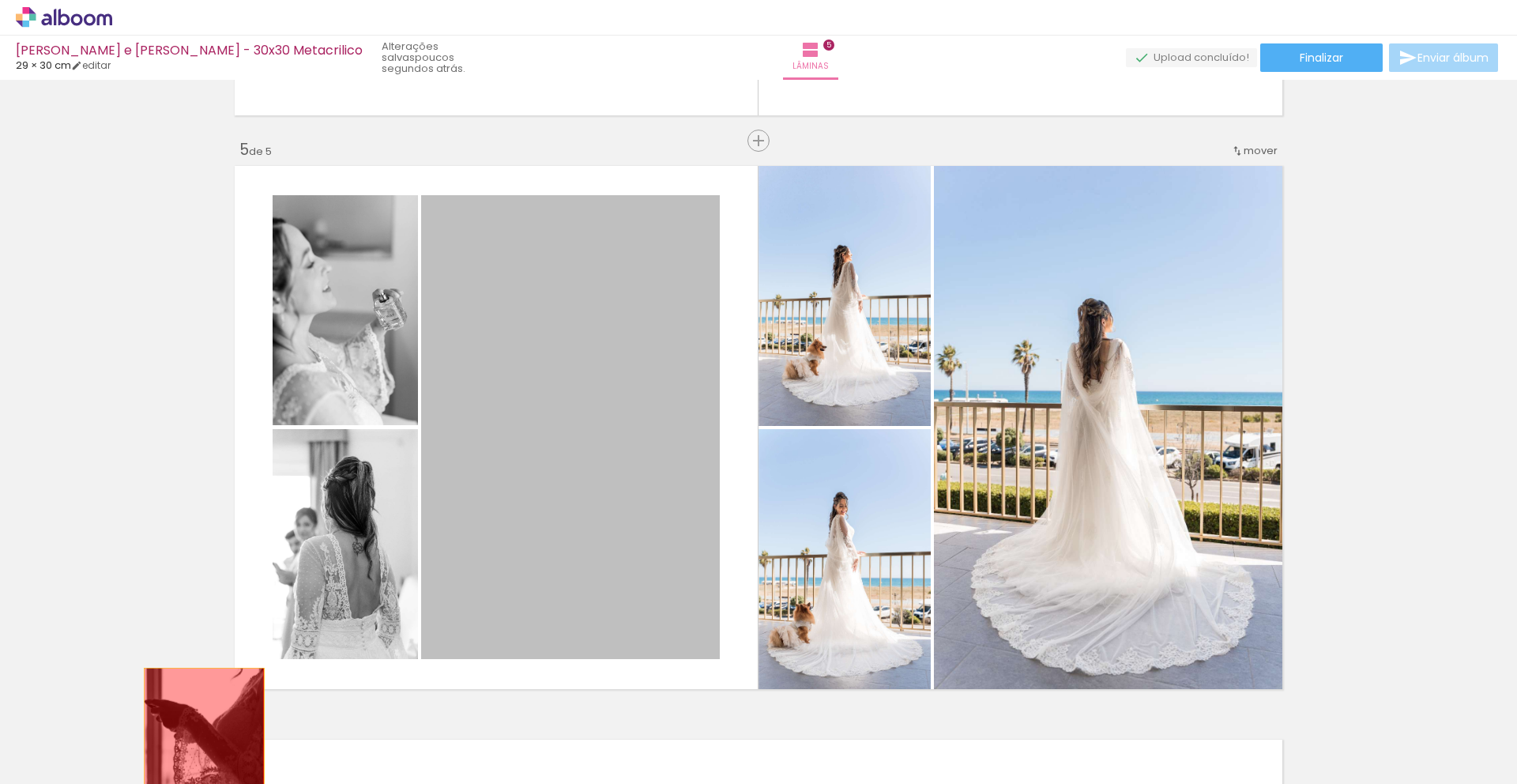
drag, startPoint x: 539, startPoint y: 446, endPoint x: 198, endPoint y: 761, distance: 464.2
click at [198, 761] on quentale-workspace at bounding box center [758, 392] width 1517 height 784
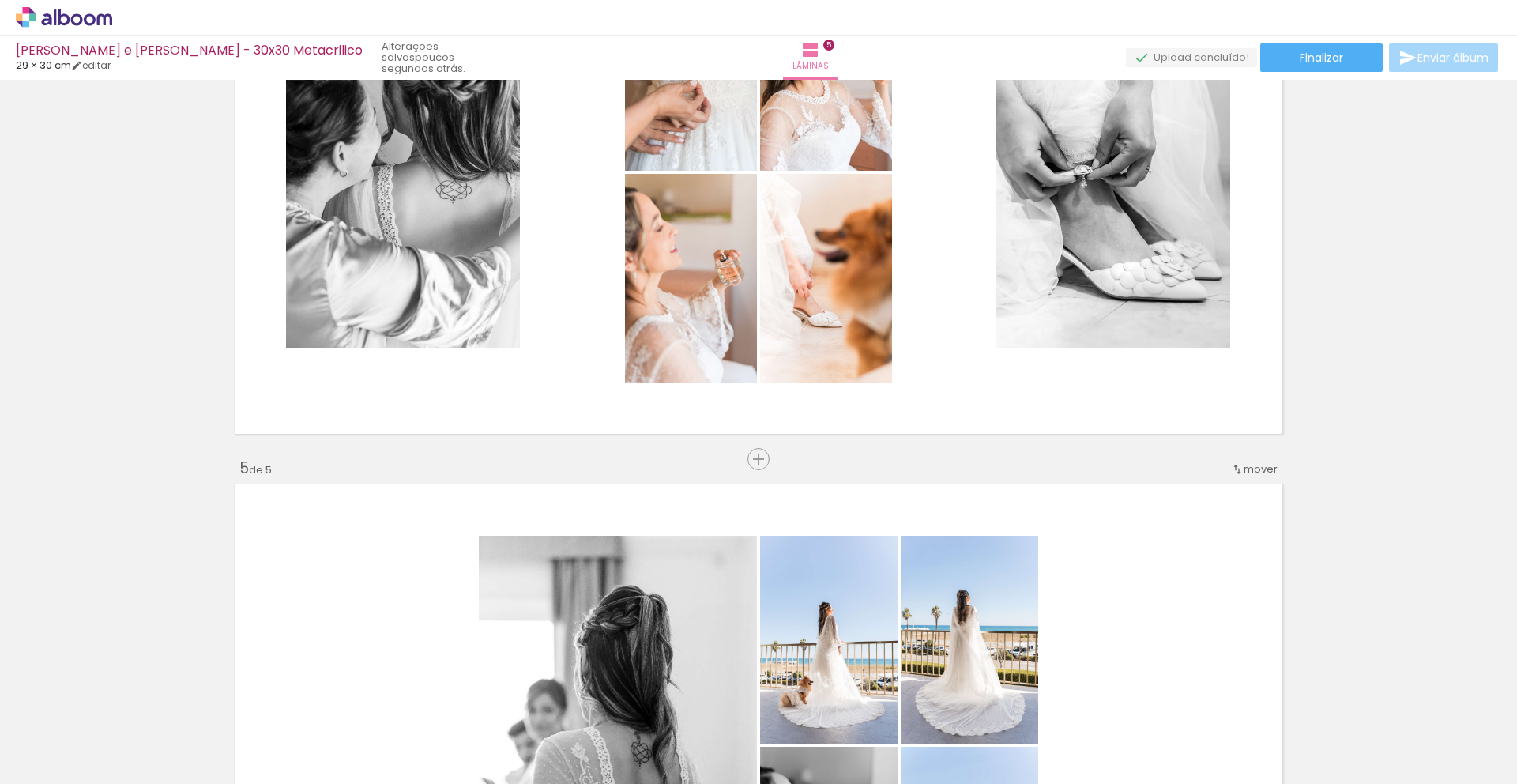
scroll to position [1938, 0]
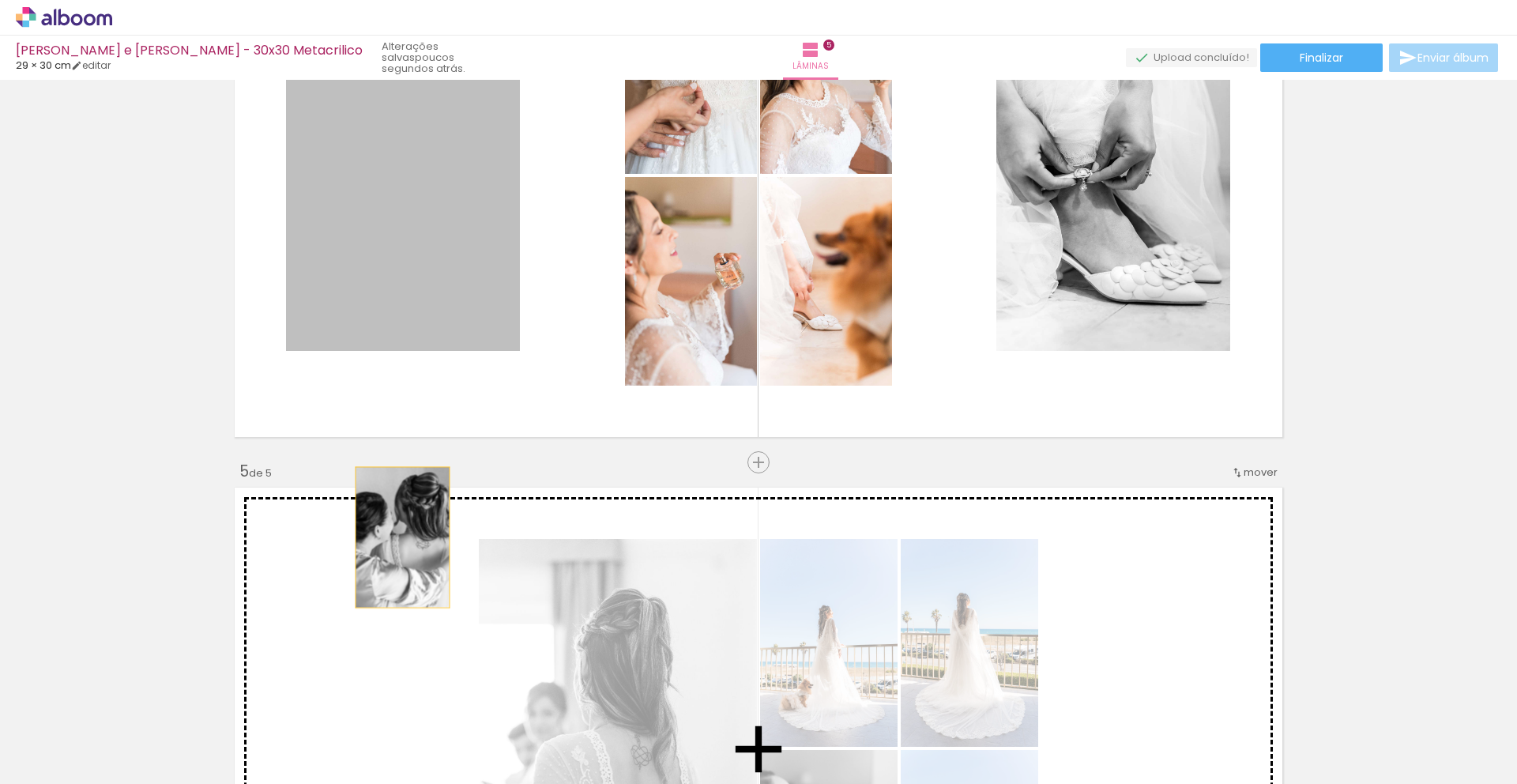
drag, startPoint x: 408, startPoint y: 227, endPoint x: 400, endPoint y: 597, distance: 370.1
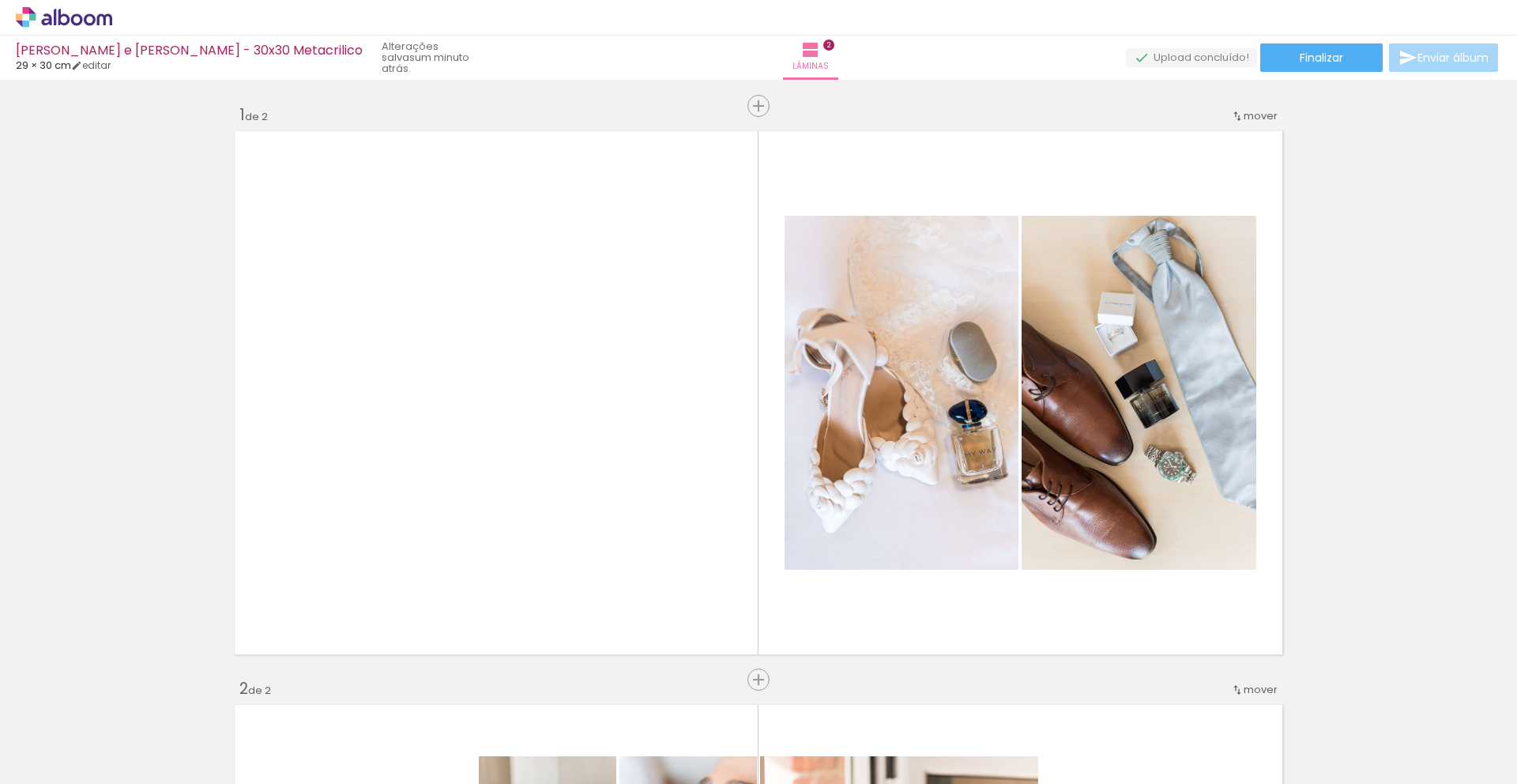
scroll to position [1269, 0]
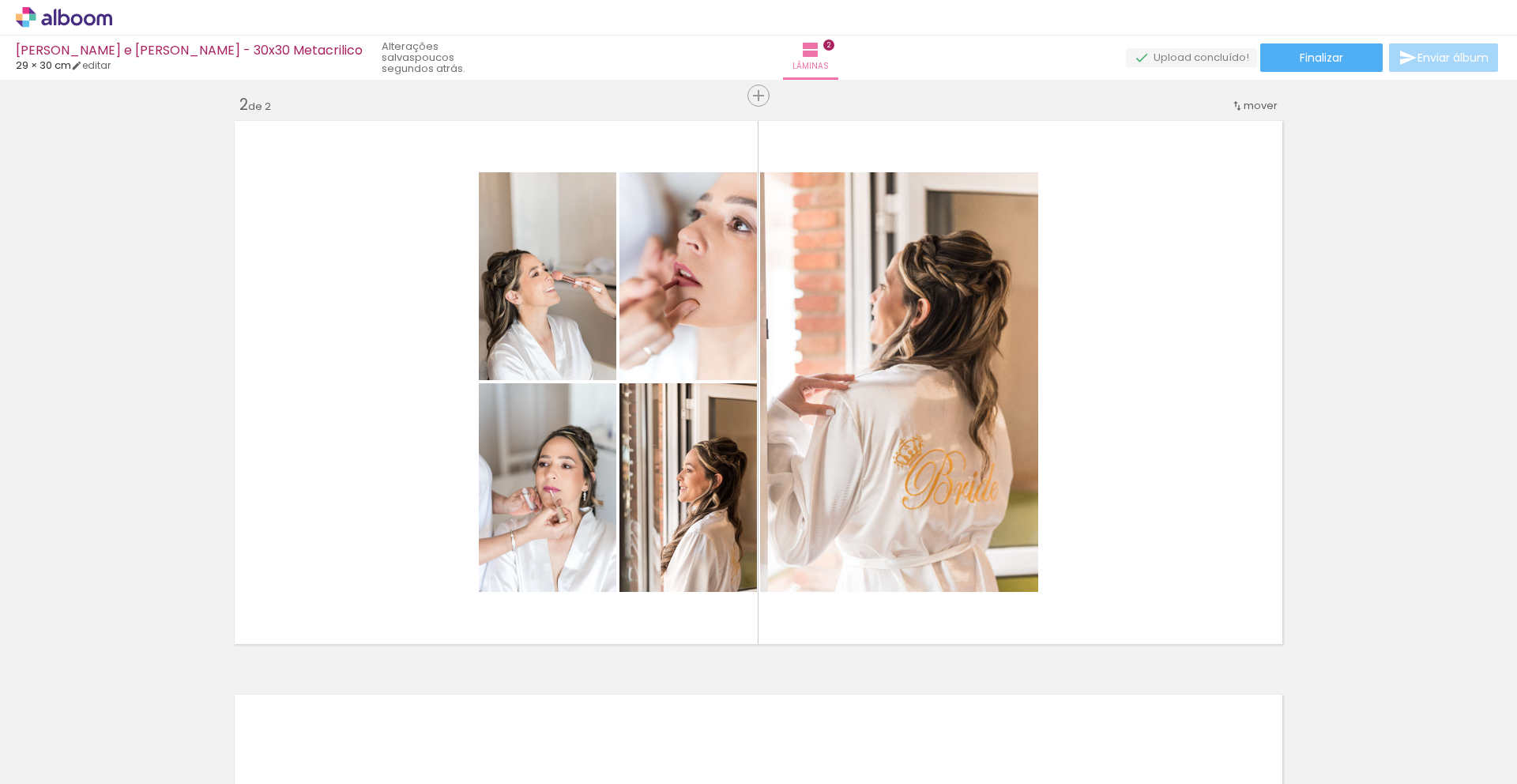
click at [132, 698] on iron-icon at bounding box center [123, 698] width 16 height 16
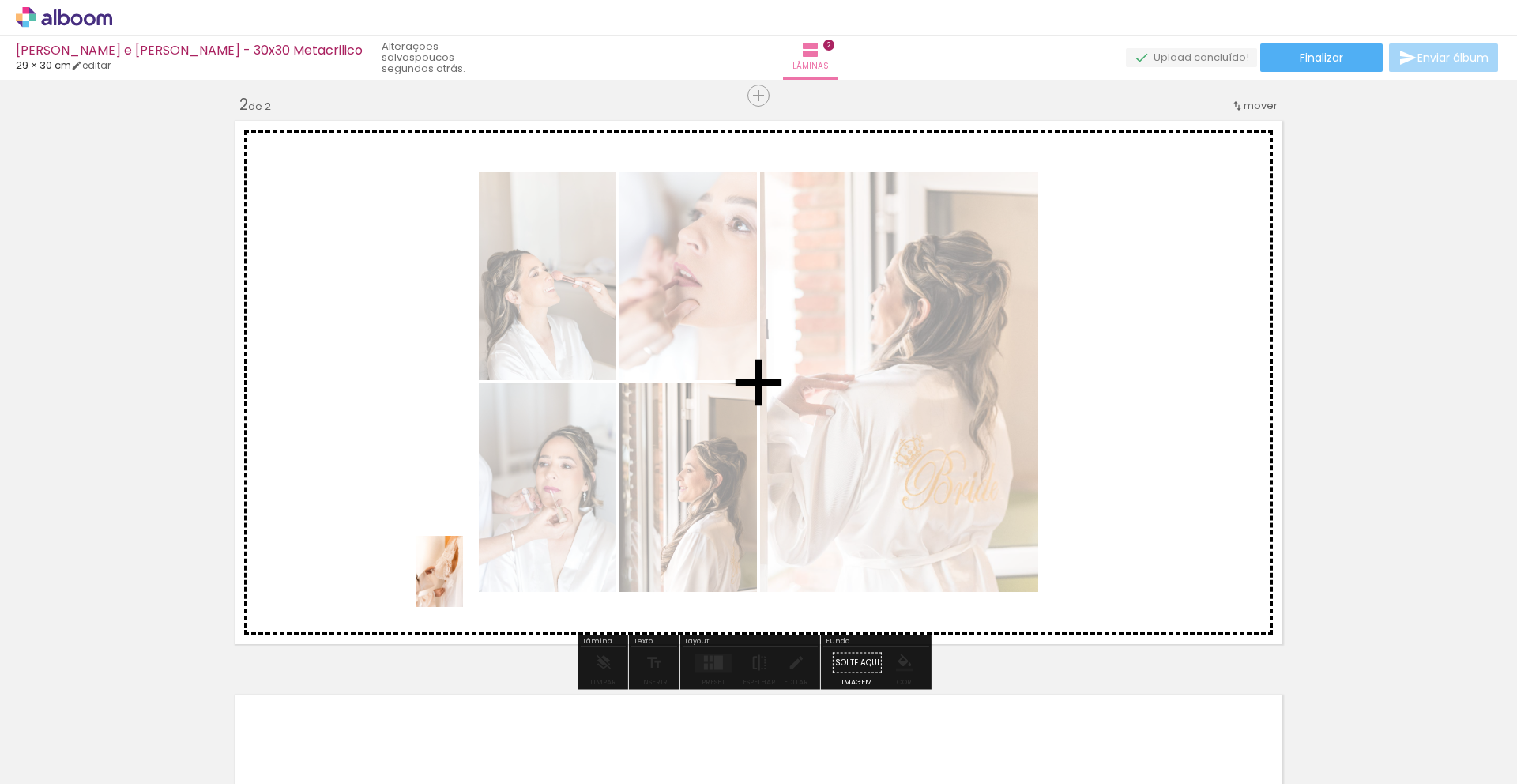
drag, startPoint x: 168, startPoint y: 723, endPoint x: 485, endPoint y: 559, distance: 356.9
click at [534, 538] on quentale-workspace at bounding box center [758, 392] width 1517 height 784
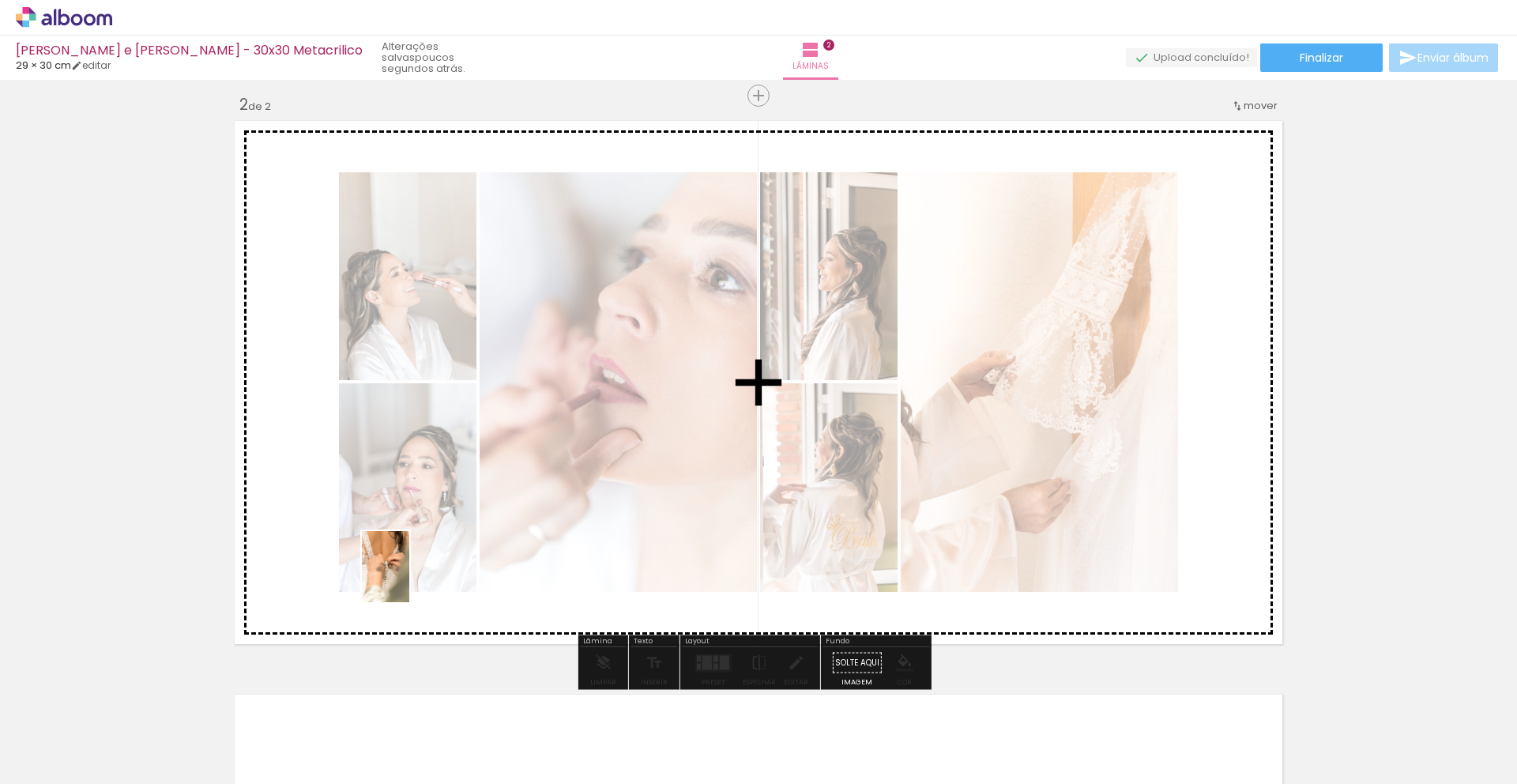
drag, startPoint x: 160, startPoint y: 742, endPoint x: 522, endPoint y: 504, distance: 433.2
click at [522, 504] on quentale-workspace at bounding box center [758, 392] width 1517 height 784
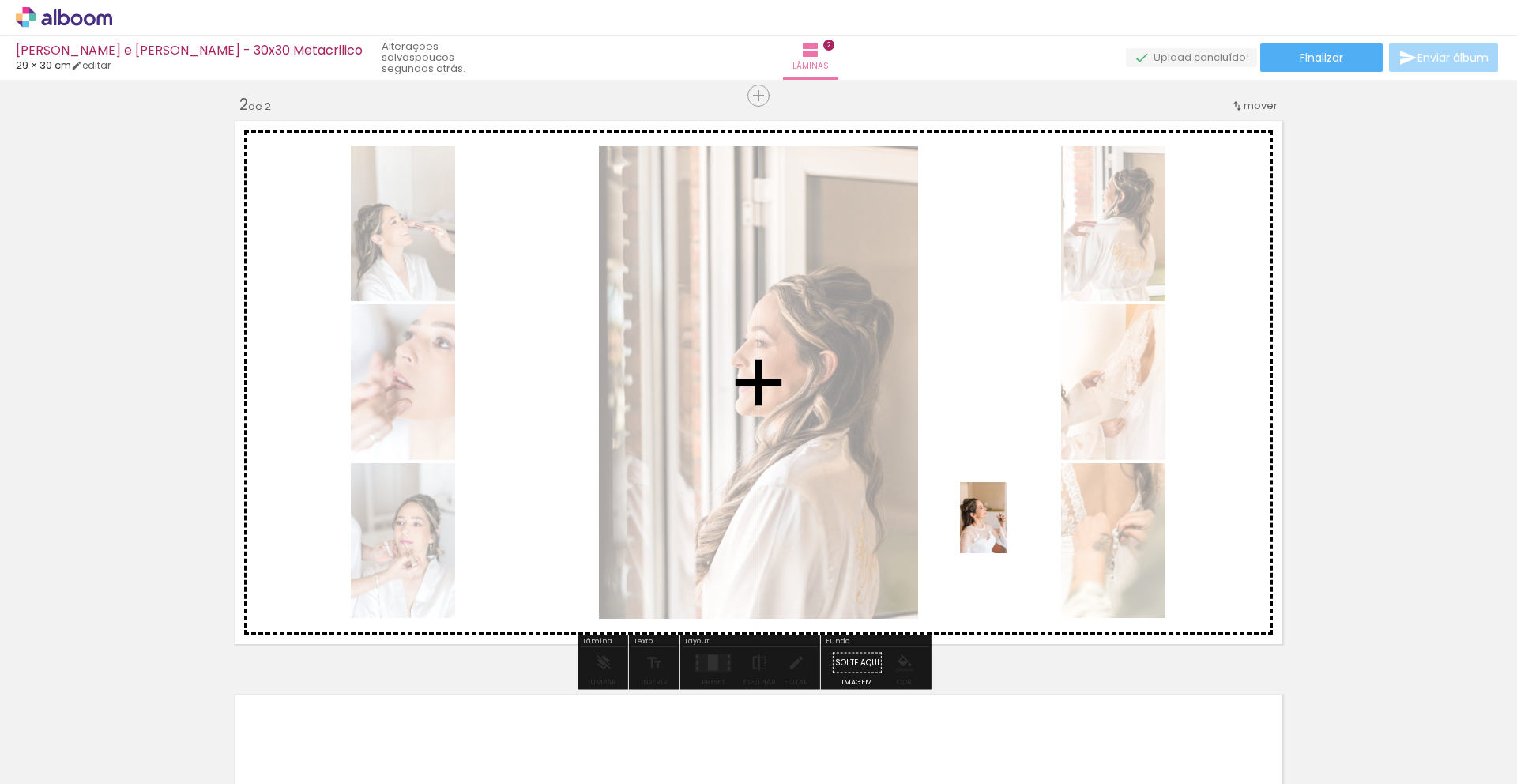
drag, startPoint x: 790, startPoint y: 735, endPoint x: 1008, endPoint y: 528, distance: 300.6
click at [1008, 528] on quentale-workspace at bounding box center [758, 392] width 1517 height 784
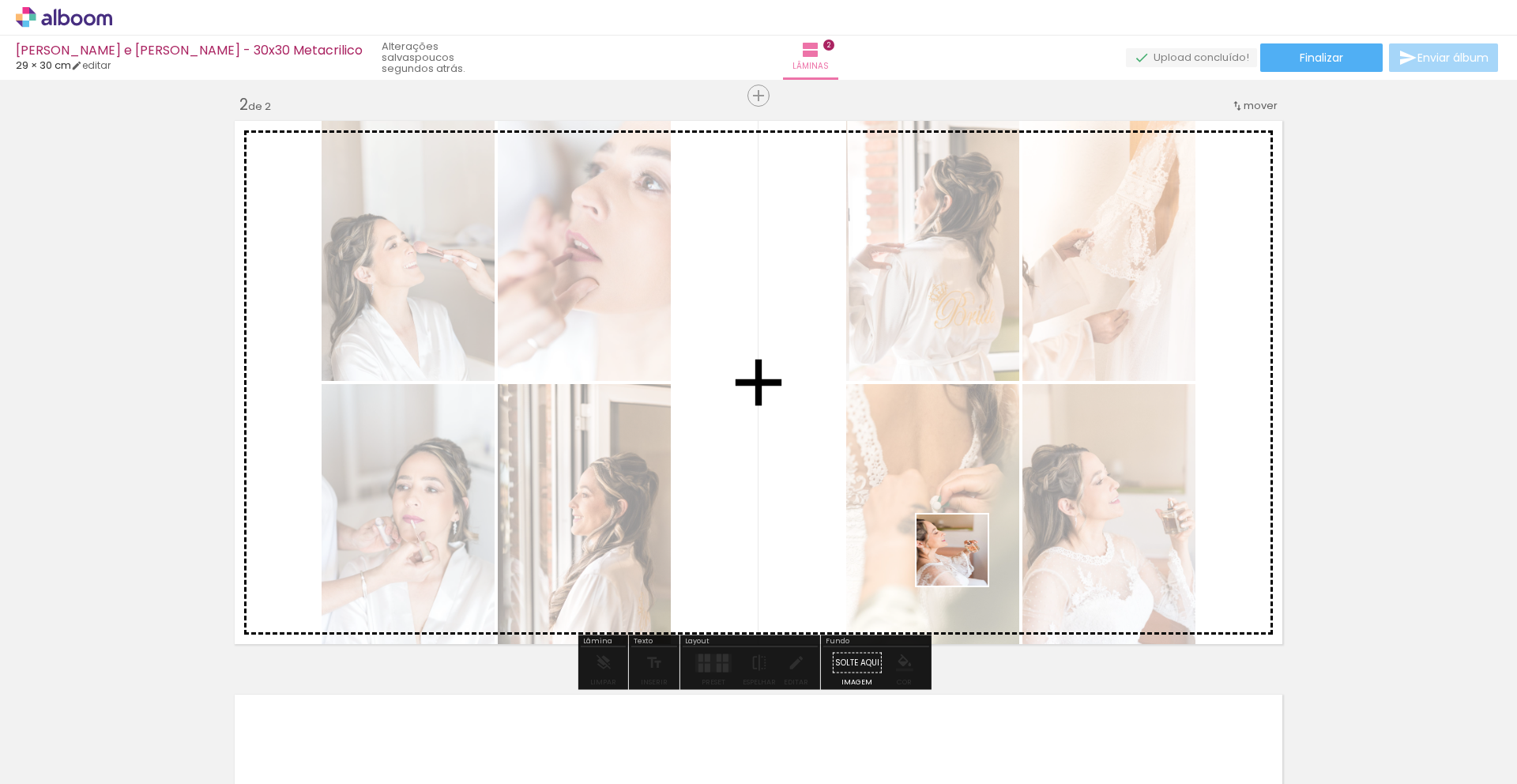
drag, startPoint x: 786, startPoint y: 753, endPoint x: 964, endPoint y: 560, distance: 262.6
click at [964, 560] on quentale-workspace at bounding box center [758, 392] width 1517 height 784
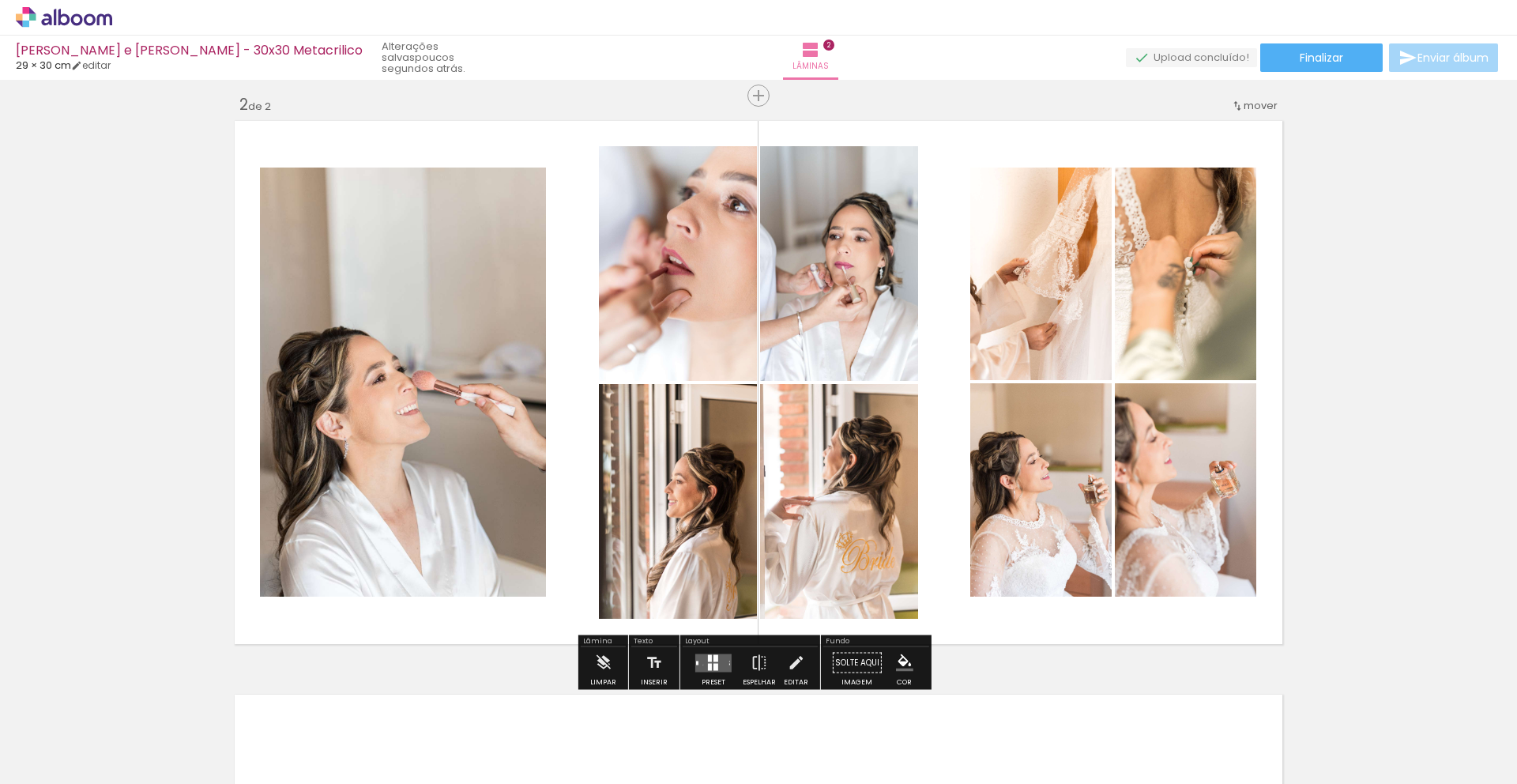
click at [699, 664] on quentale-layouter at bounding box center [713, 662] width 36 height 18
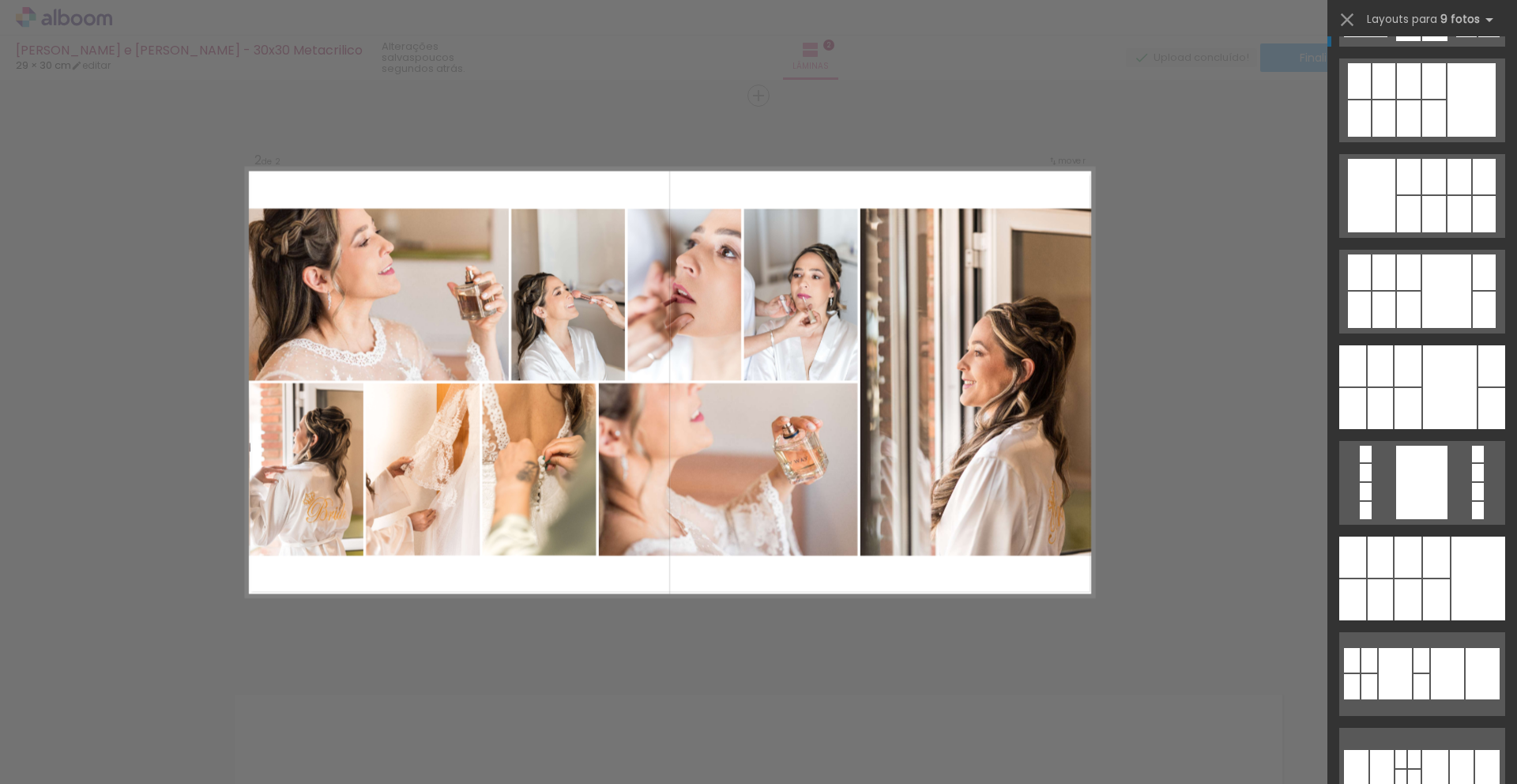
scroll to position [0, 0]
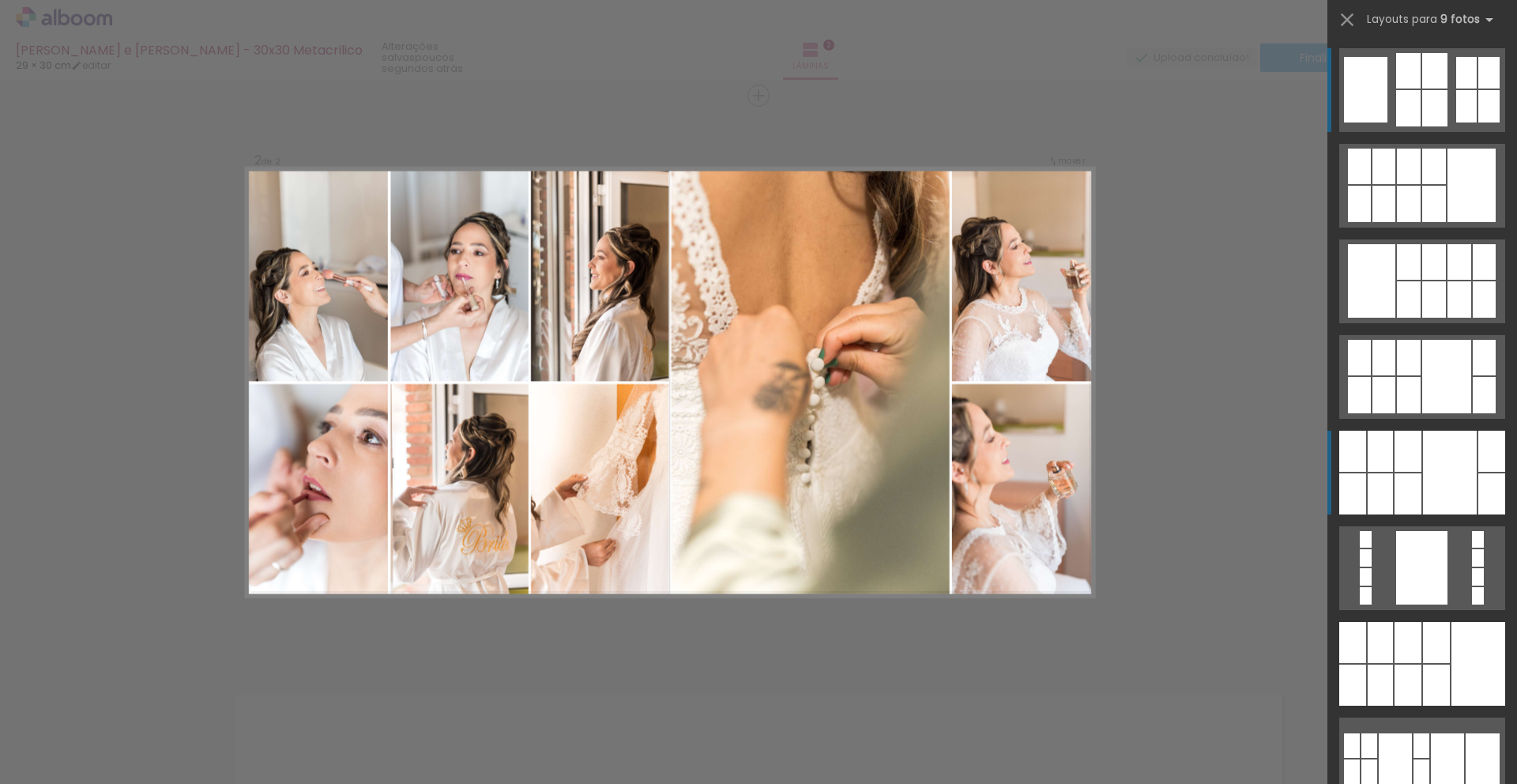
click at [1409, 473] on div at bounding box center [1407, 493] width 27 height 41
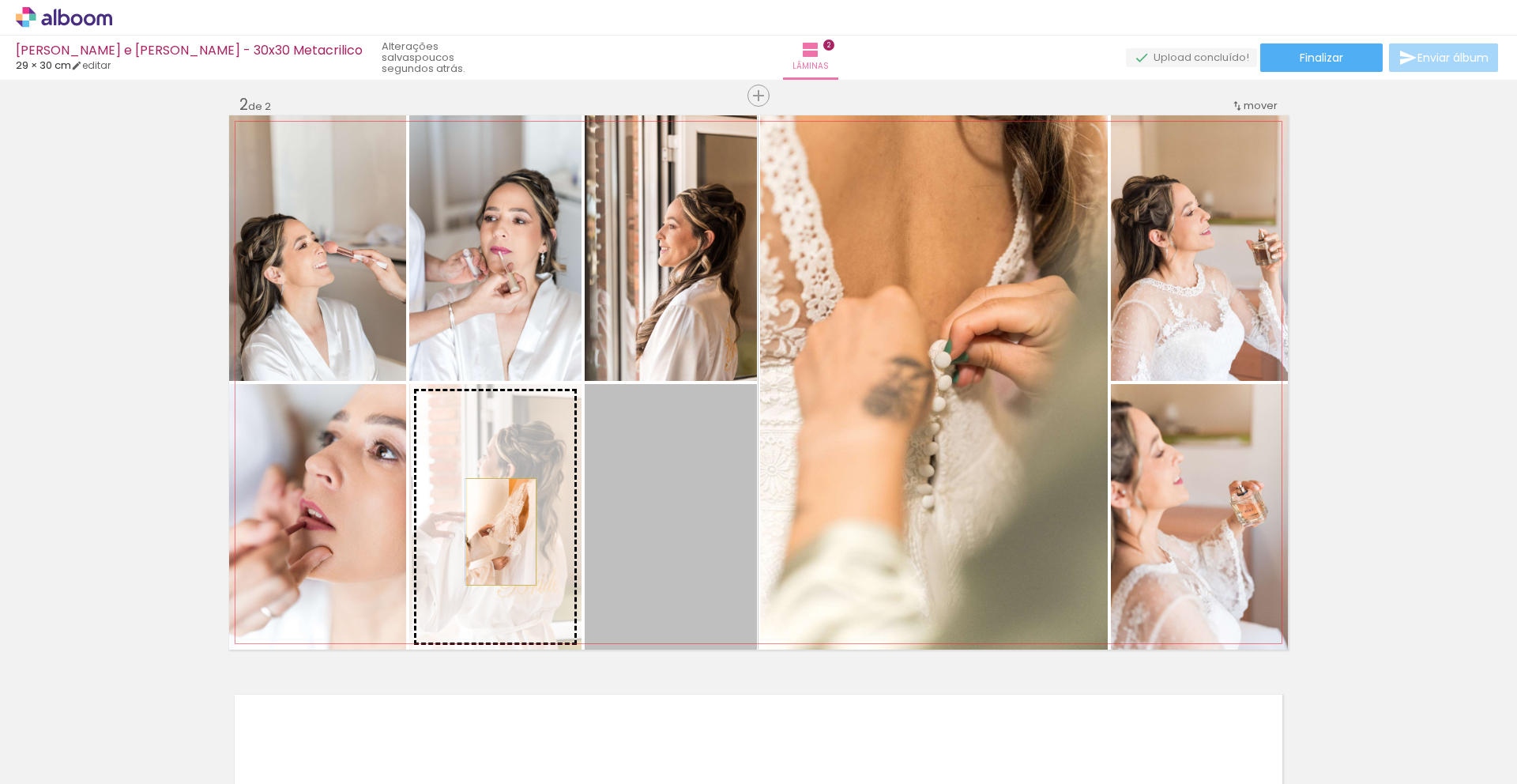
drag, startPoint x: 626, startPoint y: 528, endPoint x: 496, endPoint y: 532, distance: 130.1
click at [0, 0] on slot at bounding box center [0, 0] width 0 height 0
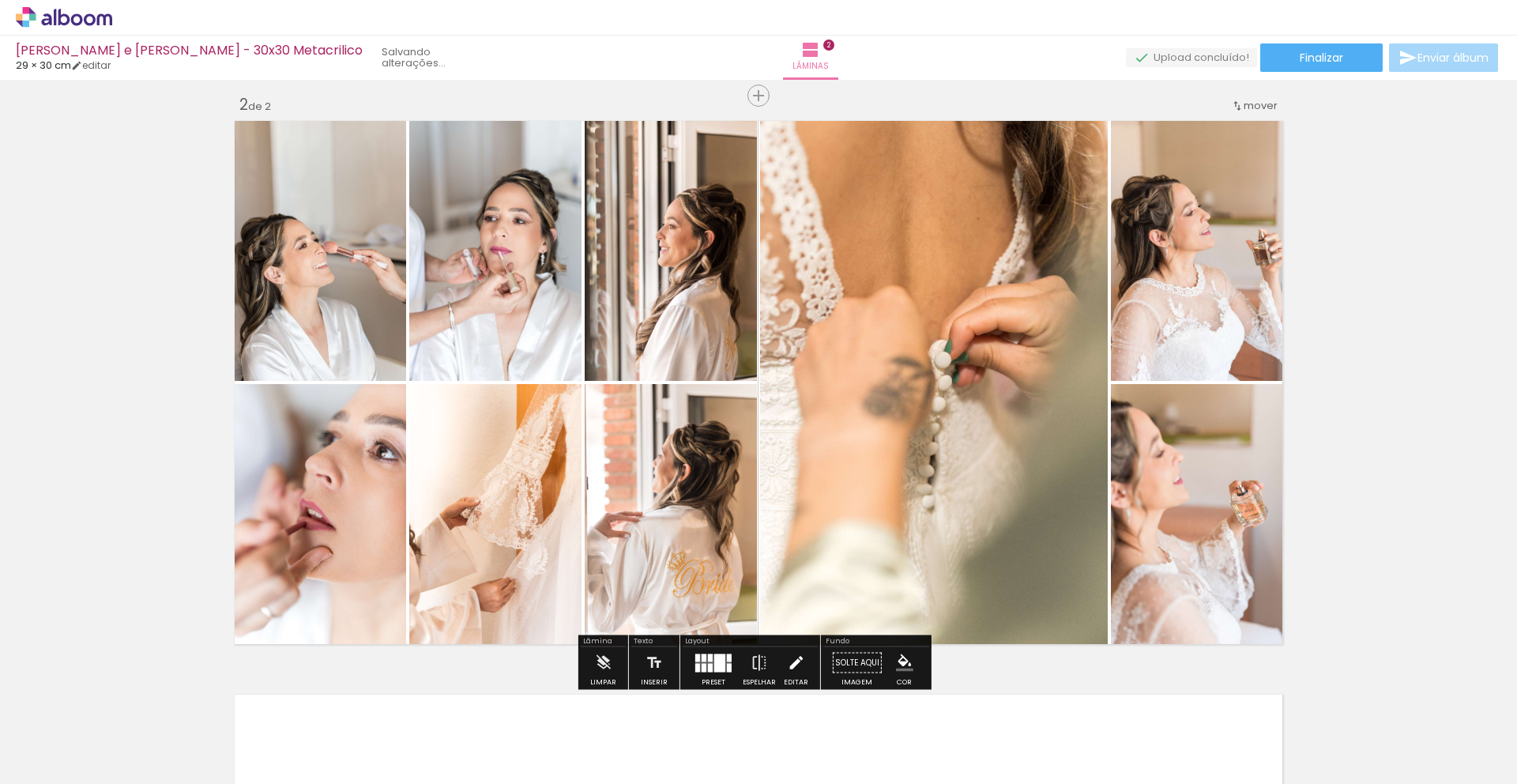
click at [788, 678] on div "Editar" at bounding box center [796, 682] width 24 height 7
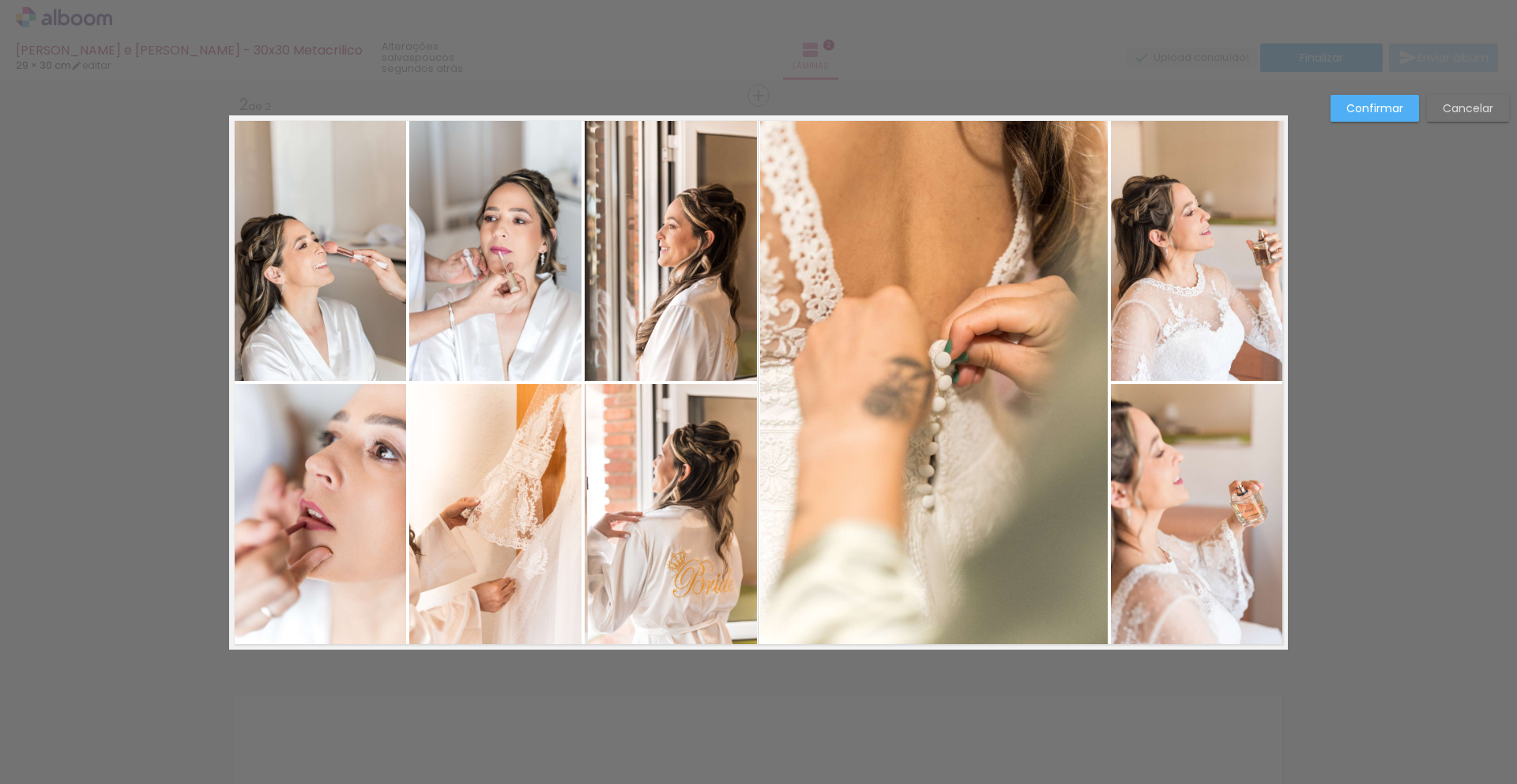
click at [658, 343] on quentale-photo at bounding box center [671, 248] width 172 height 265
click at [658, 447] on quentale-photo at bounding box center [671, 516] width 172 height 265
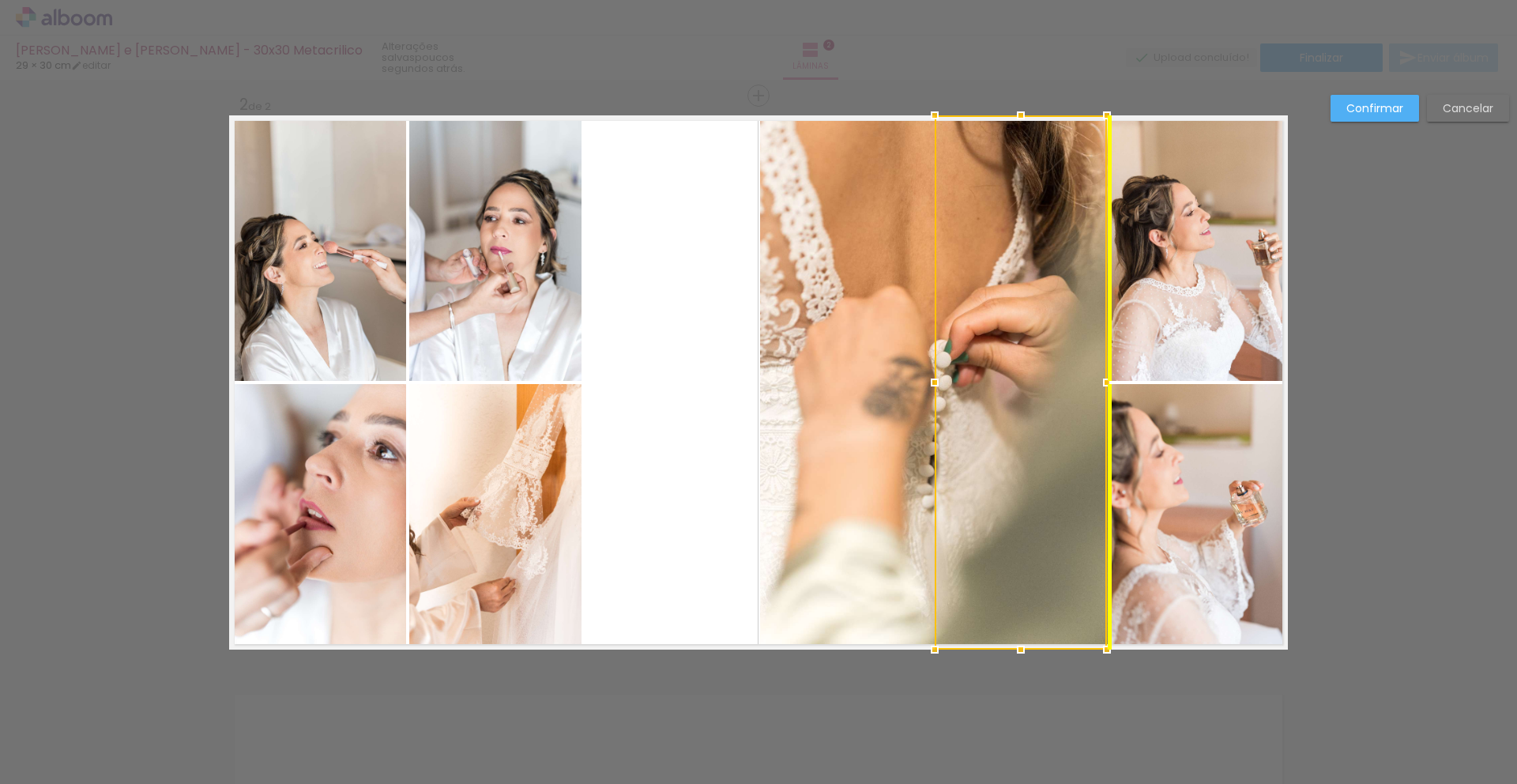
drag, startPoint x: 667, startPoint y: 480, endPoint x: 1018, endPoint y: 466, distance: 351.3
click at [1018, 466] on div at bounding box center [1021, 382] width 172 height 534
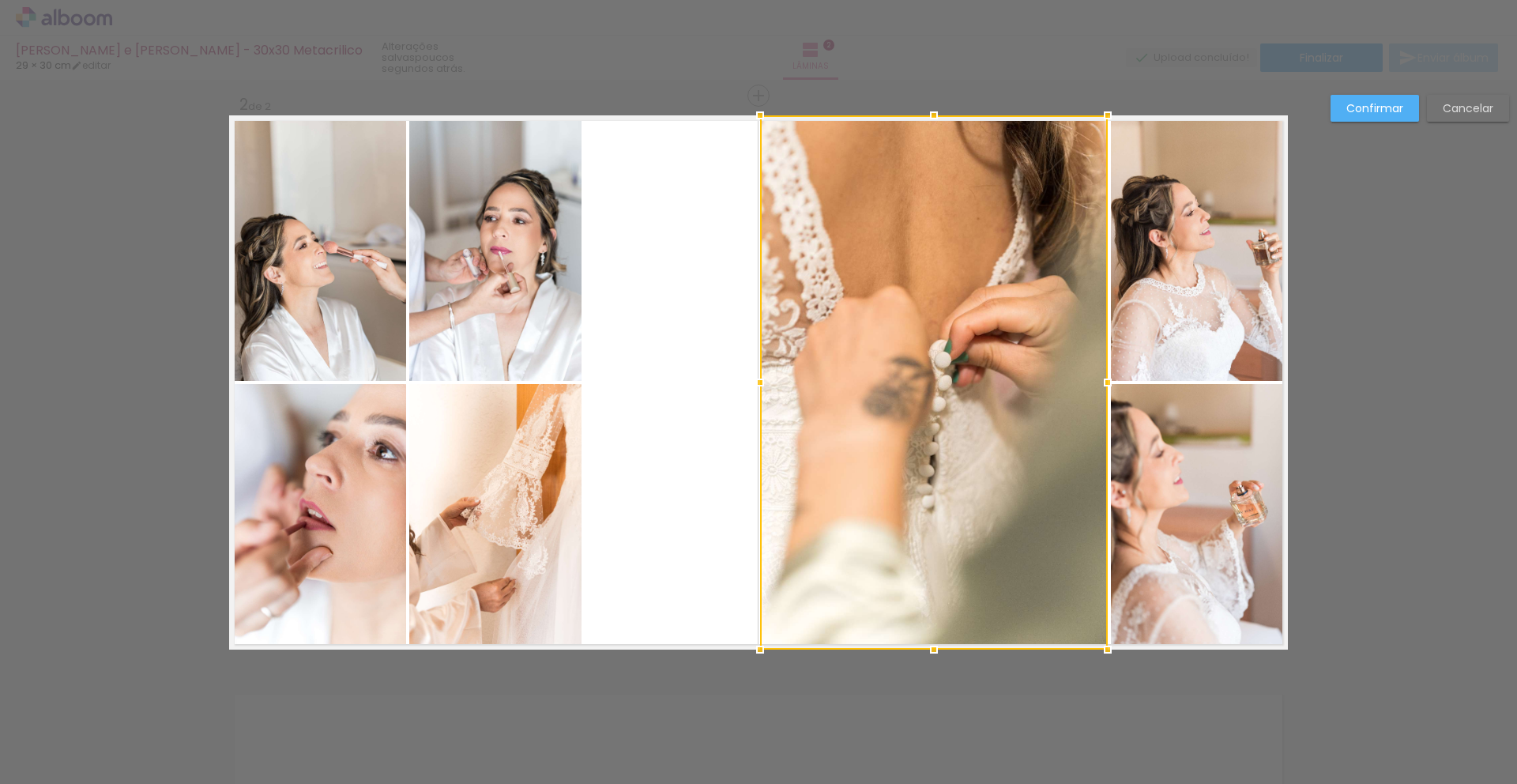
click at [870, 457] on div at bounding box center [933, 382] width 347 height 534
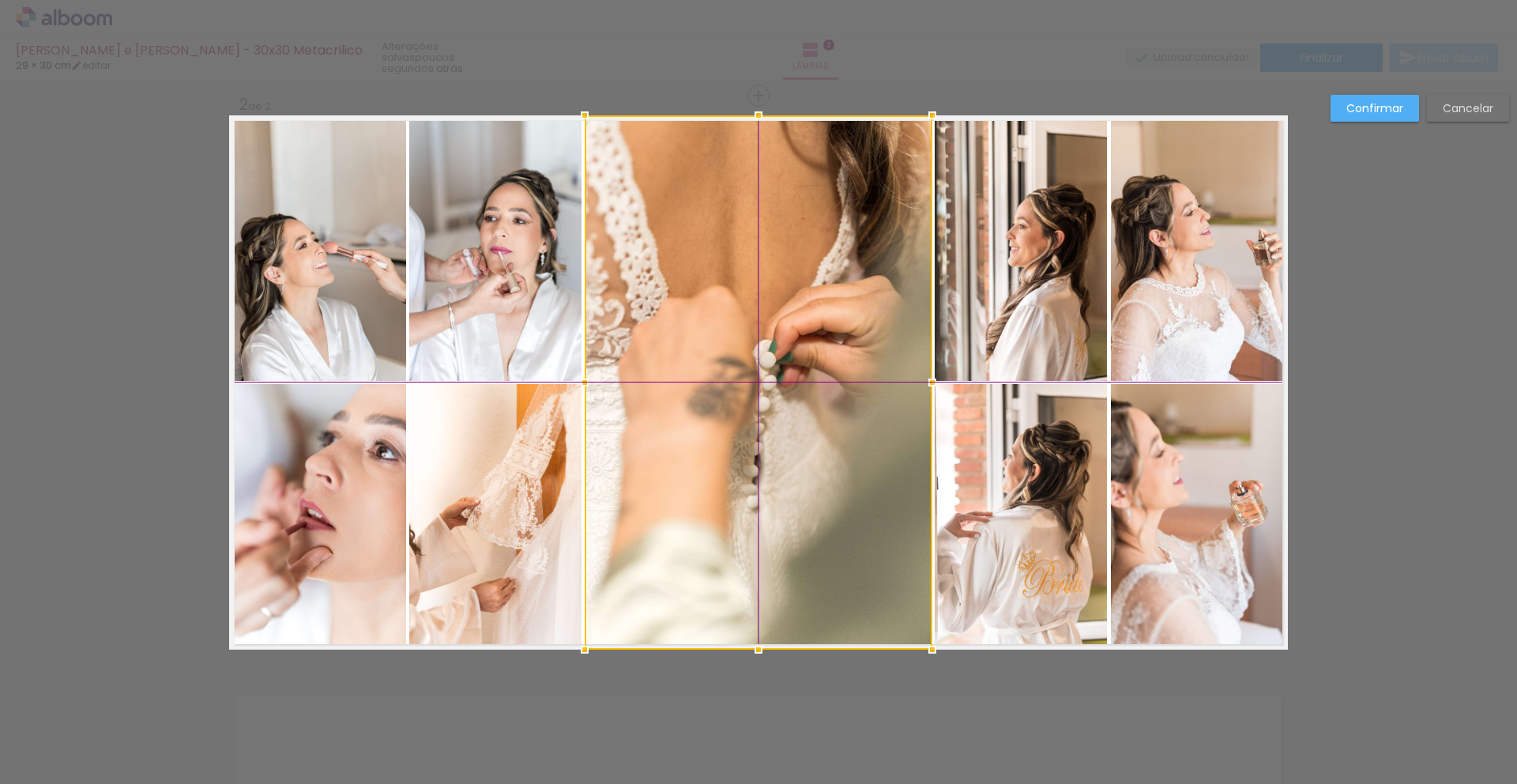
drag, startPoint x: 809, startPoint y: 402, endPoint x: 637, endPoint y: 404, distance: 172.0
click at [637, 404] on div at bounding box center [758, 382] width 347 height 534
click at [1475, 118] on paper-button "Cancelar" at bounding box center [1468, 107] width 82 height 27
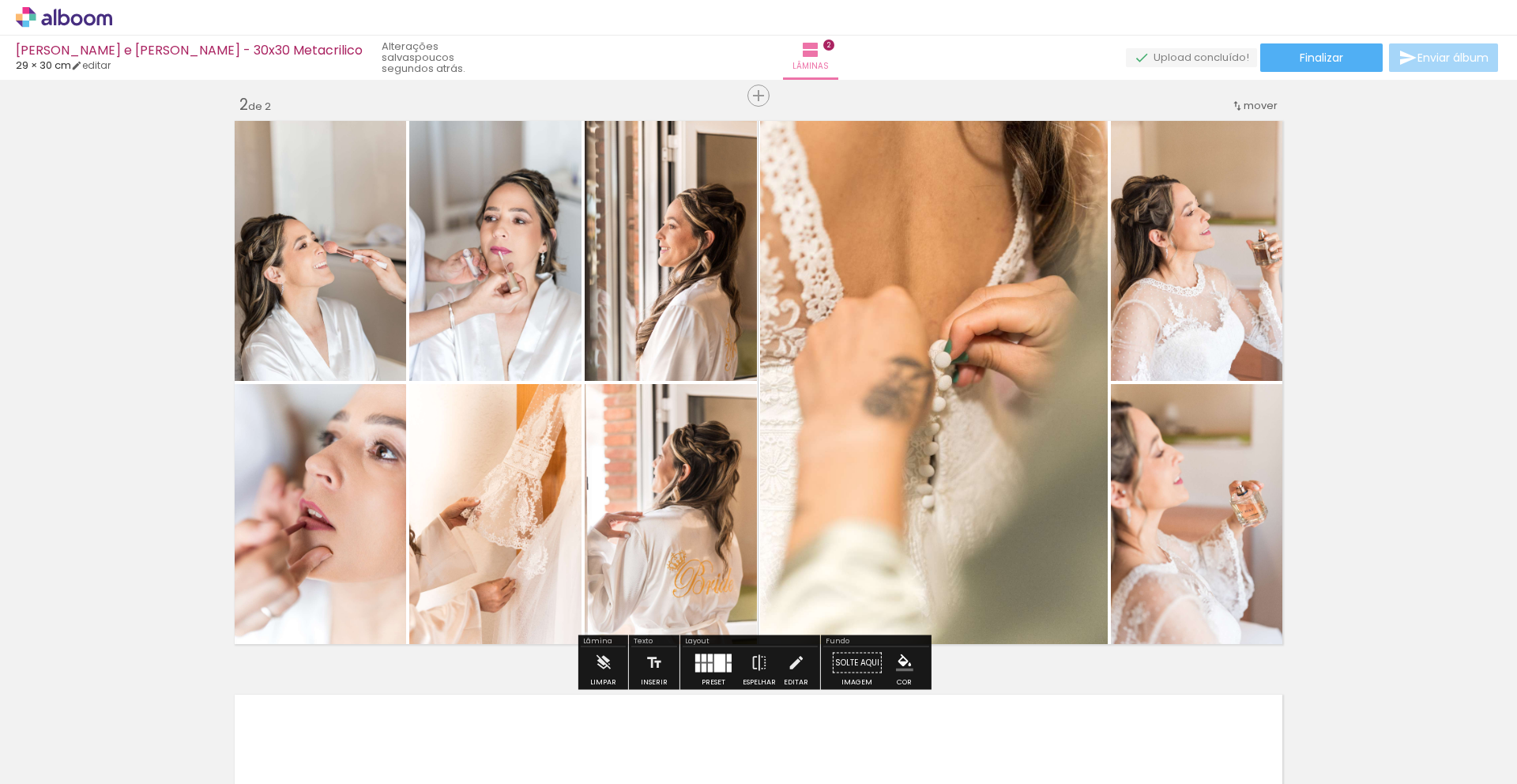
click at [1405, 281] on div "Inserir lâmina 1 de 2 Inserir lâmina 2 de 2" at bounding box center [758, 362] width 1517 height 1721
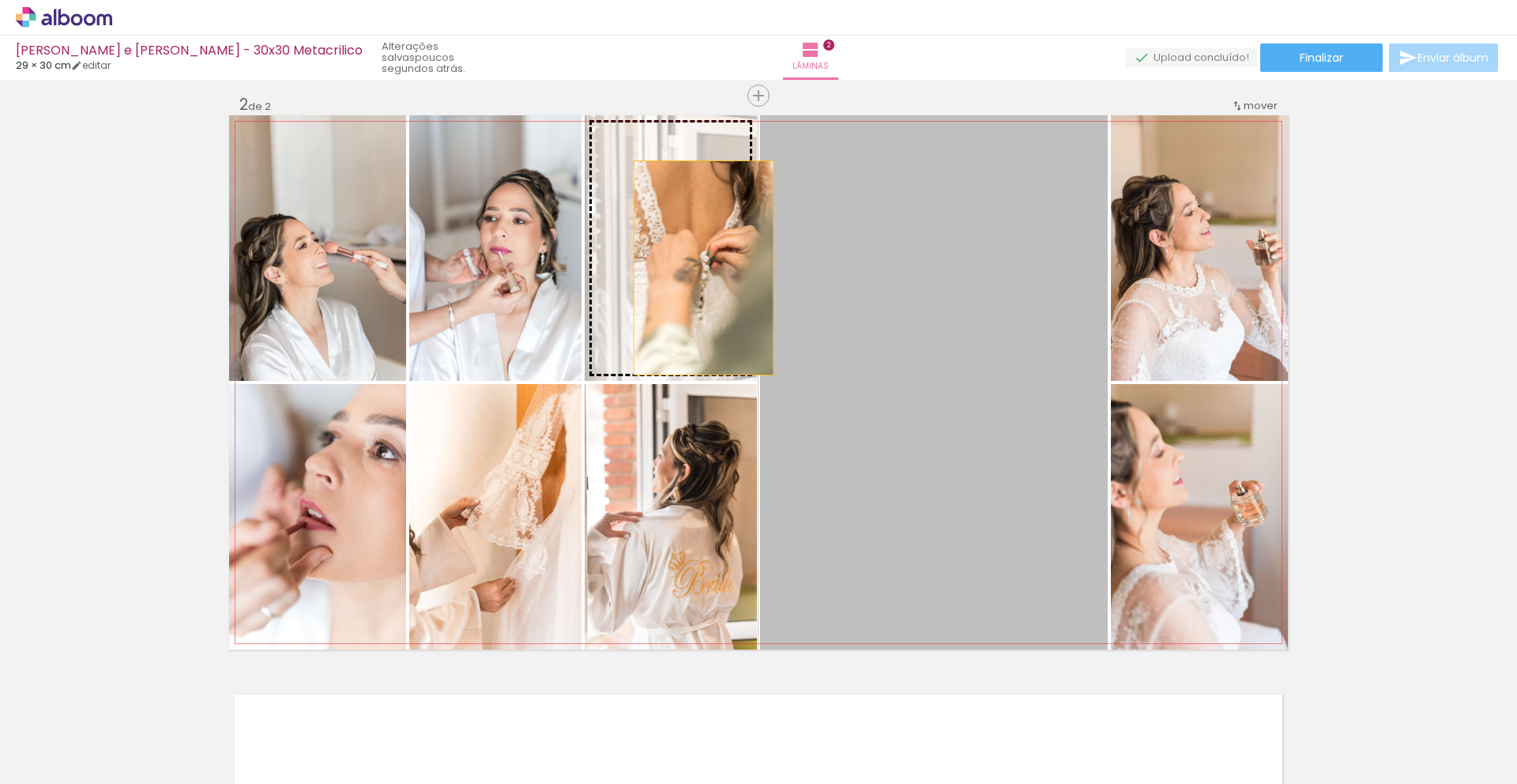
drag, startPoint x: 894, startPoint y: 322, endPoint x: 692, endPoint y: 266, distance: 209.6
click at [0, 0] on slot at bounding box center [0, 0] width 0 height 0
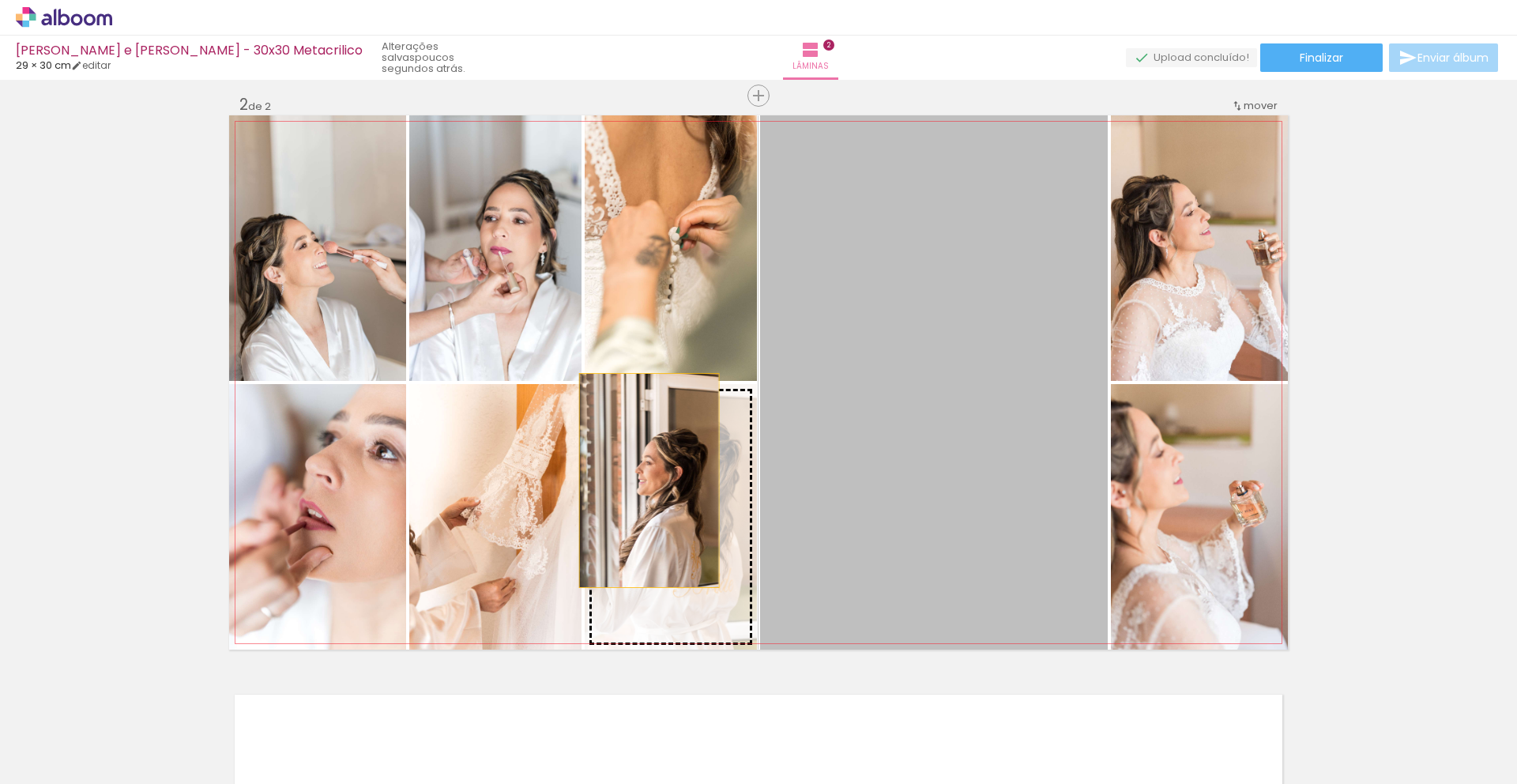
drag, startPoint x: 837, startPoint y: 424, endPoint x: 643, endPoint y: 480, distance: 201.9
click at [0, 0] on slot at bounding box center [0, 0] width 0 height 0
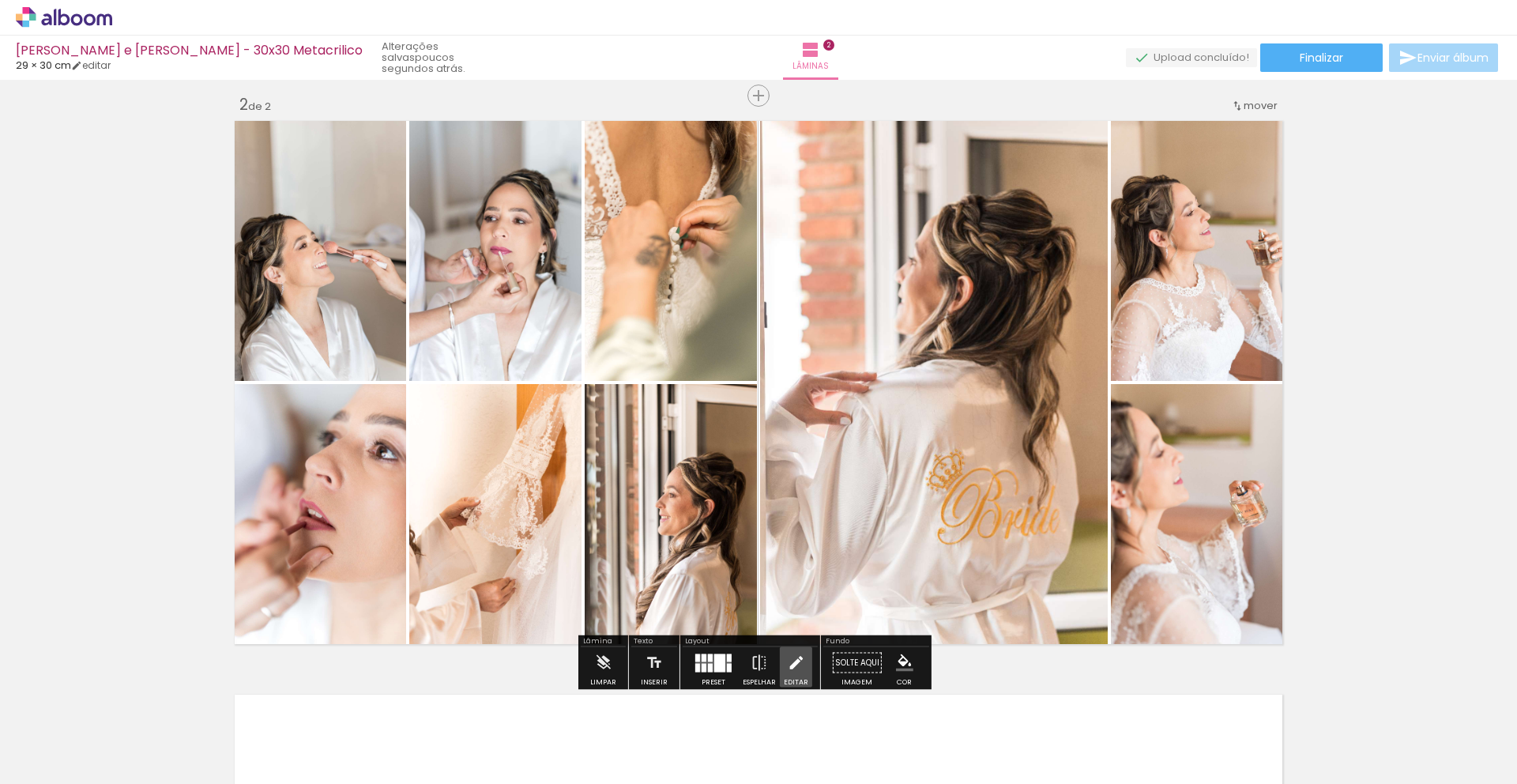
click at [791, 668] on iron-icon at bounding box center [795, 663] width 17 height 31
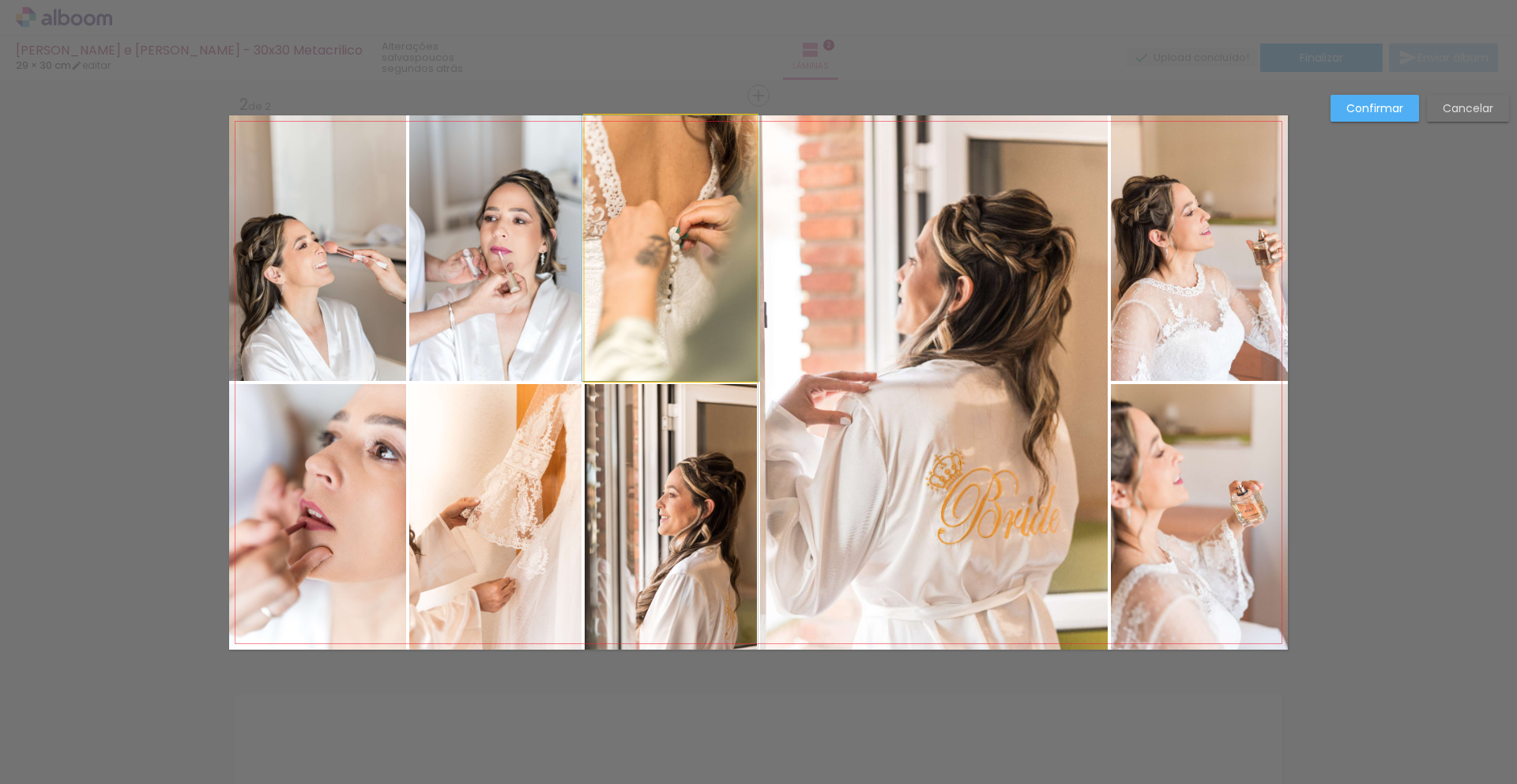
click at [677, 329] on quentale-photo at bounding box center [671, 248] width 172 height 265
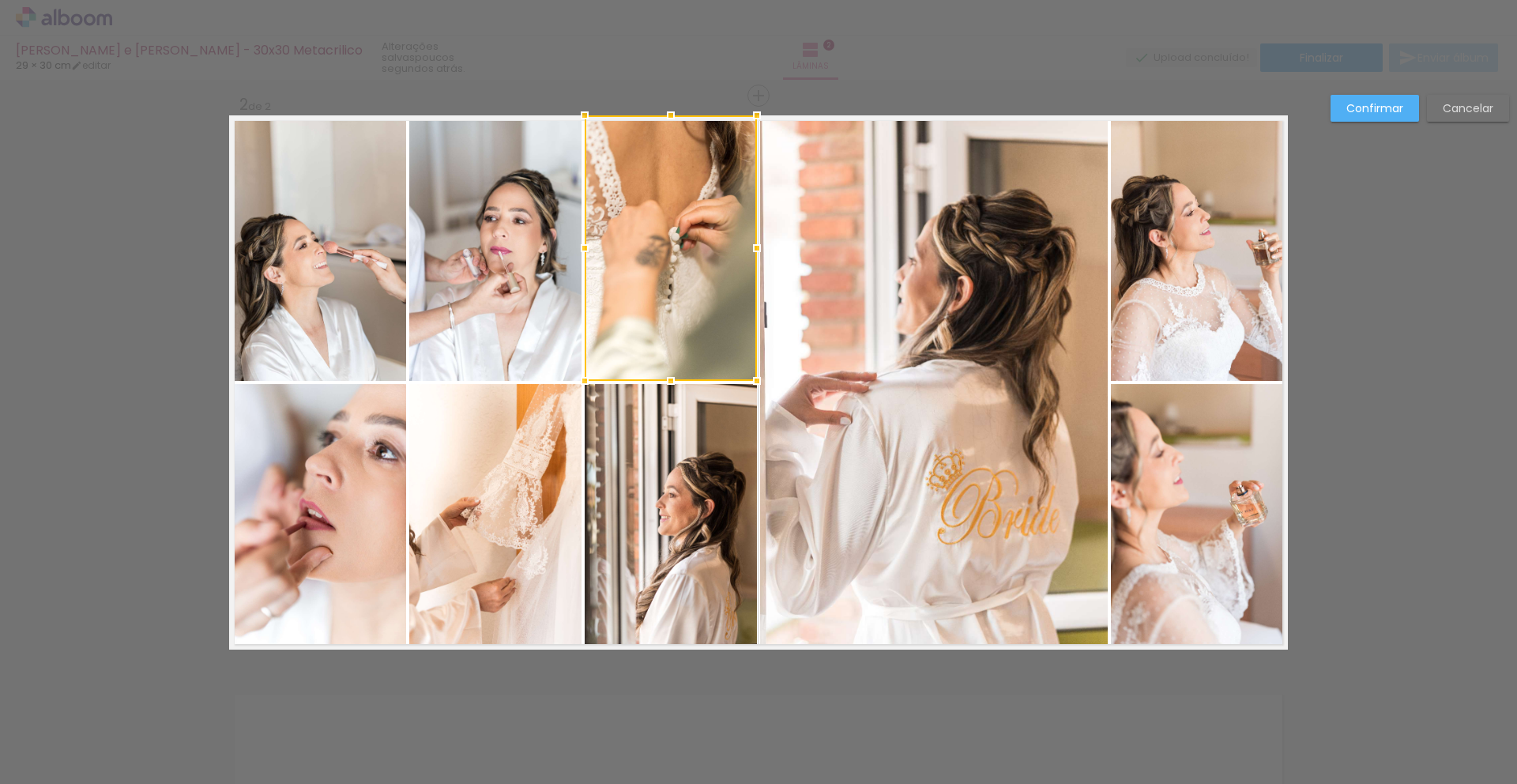
click at [661, 497] on quentale-photo at bounding box center [671, 516] width 172 height 265
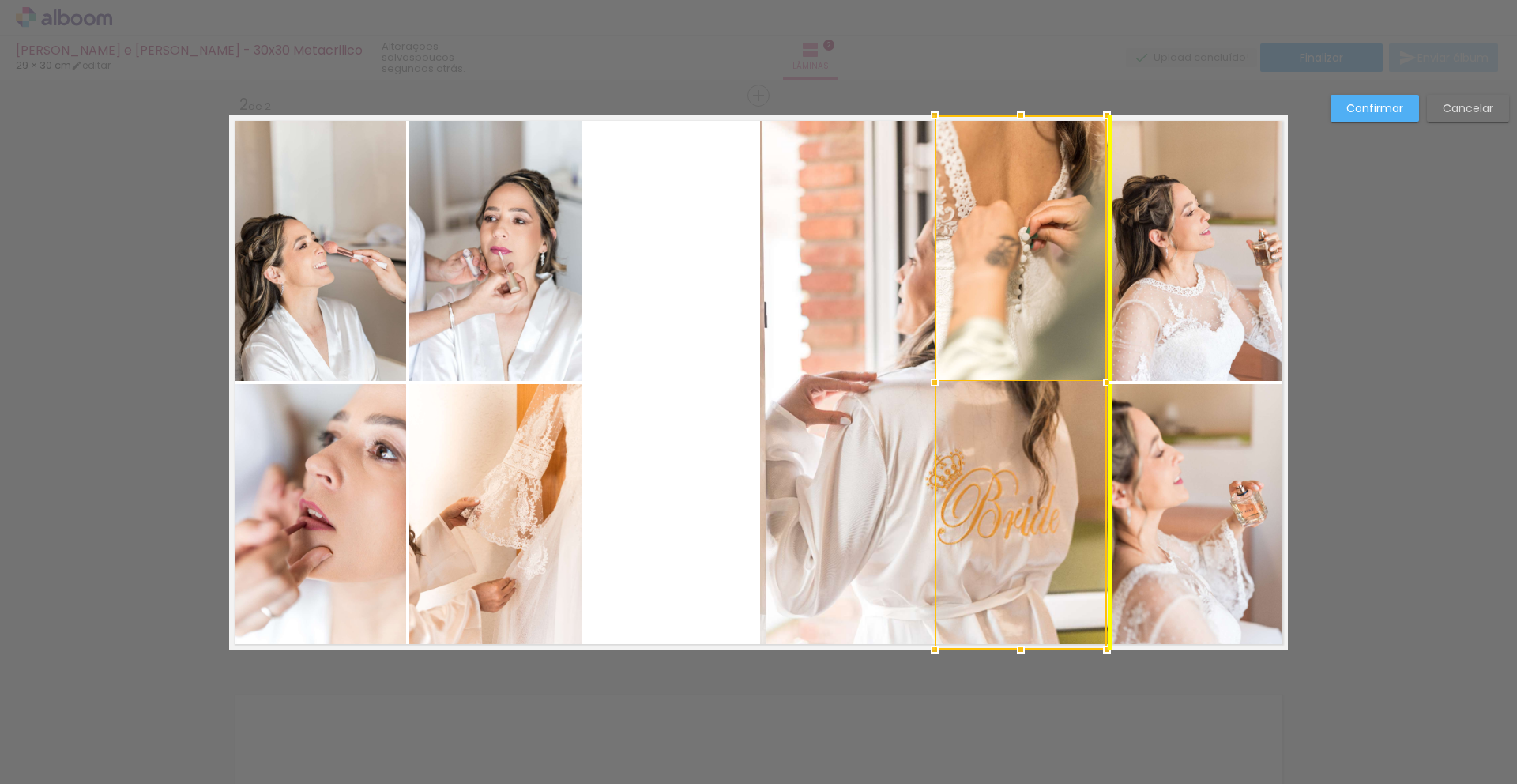
drag, startPoint x: 662, startPoint y: 497, endPoint x: 1015, endPoint y: 505, distance: 353.1
click at [1015, 505] on div at bounding box center [1021, 382] width 172 height 534
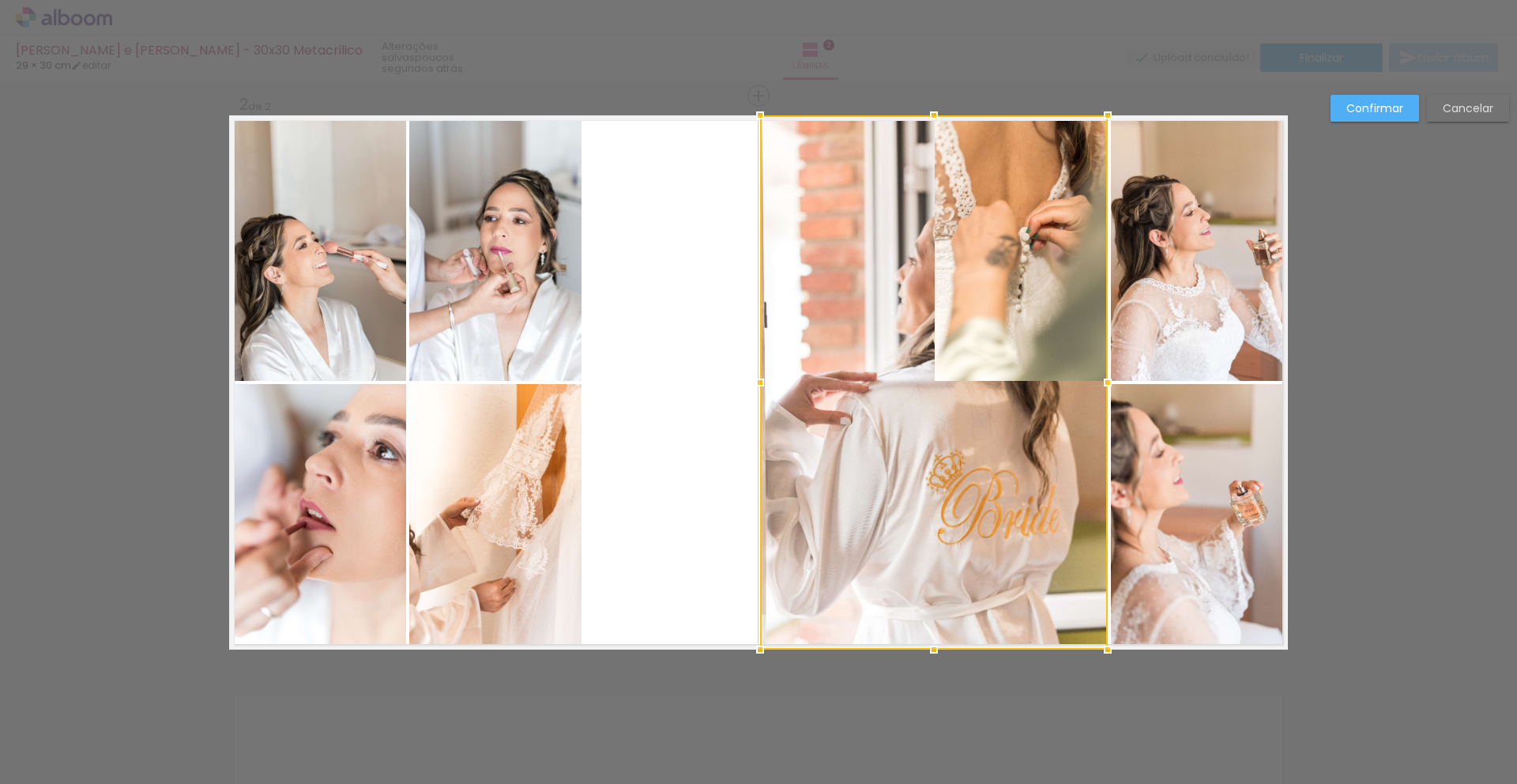
click at [855, 500] on div at bounding box center [933, 382] width 347 height 534
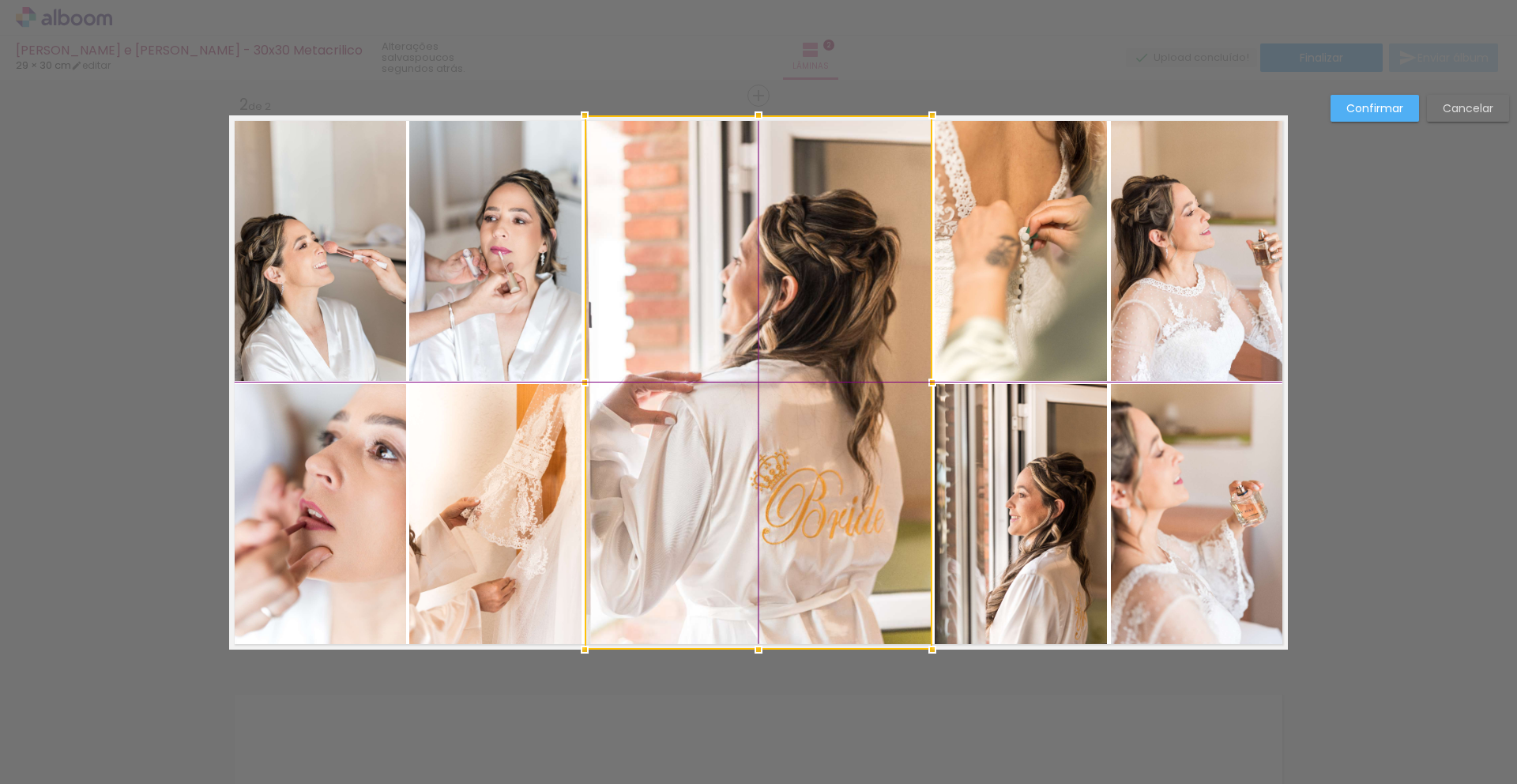
drag, startPoint x: 807, startPoint y: 355, endPoint x: 629, endPoint y: 360, distance: 178.1
click at [629, 360] on div at bounding box center [758, 382] width 347 height 534
click at [1301, 377] on div "Confirmar Cancelar" at bounding box center [758, 375] width 1517 height 1759
click at [0, 0] on slot "Confirmar" at bounding box center [0, 0] width 0 height 0
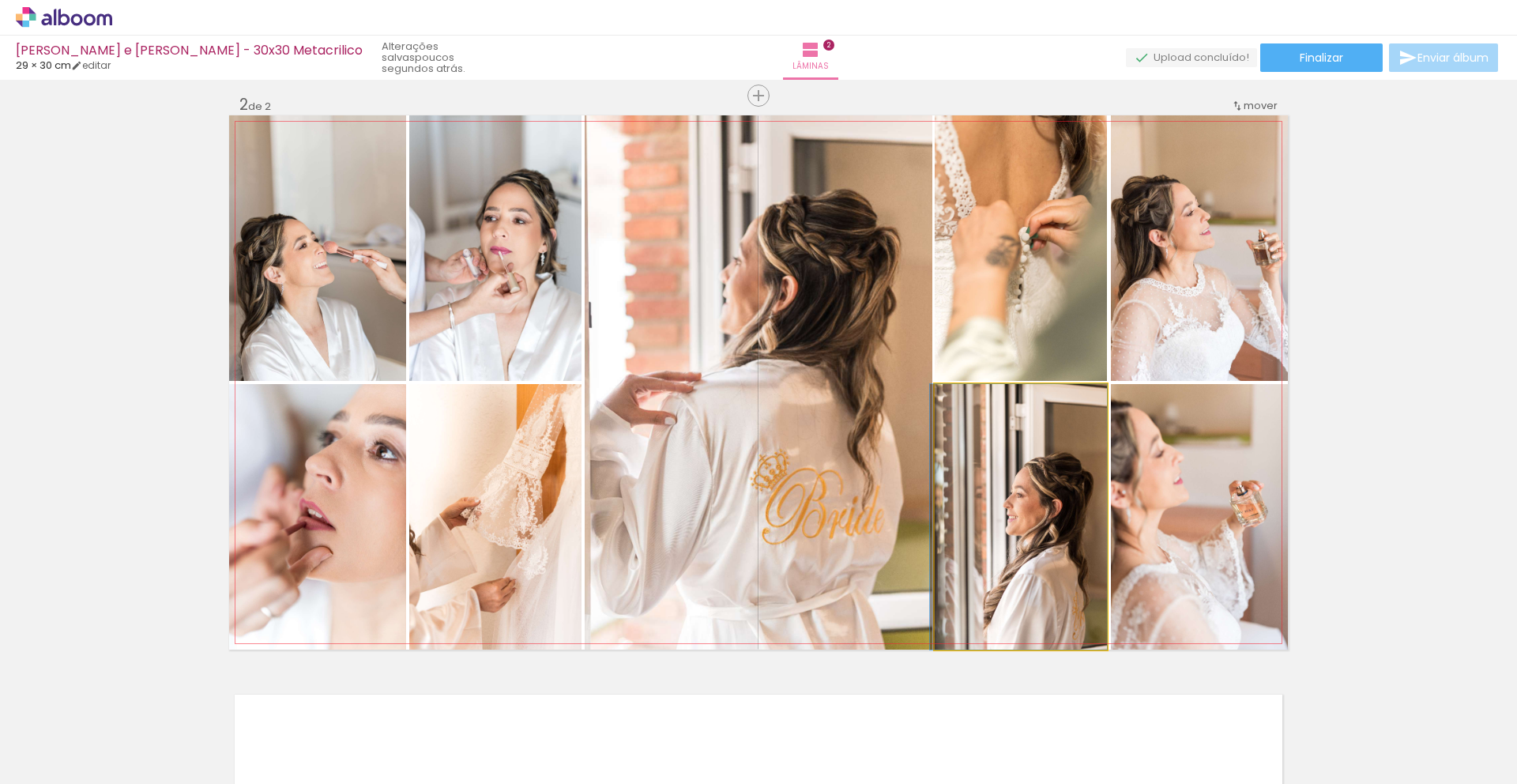
drag, startPoint x: 976, startPoint y: 499, endPoint x: 969, endPoint y: 475, distance: 25.0
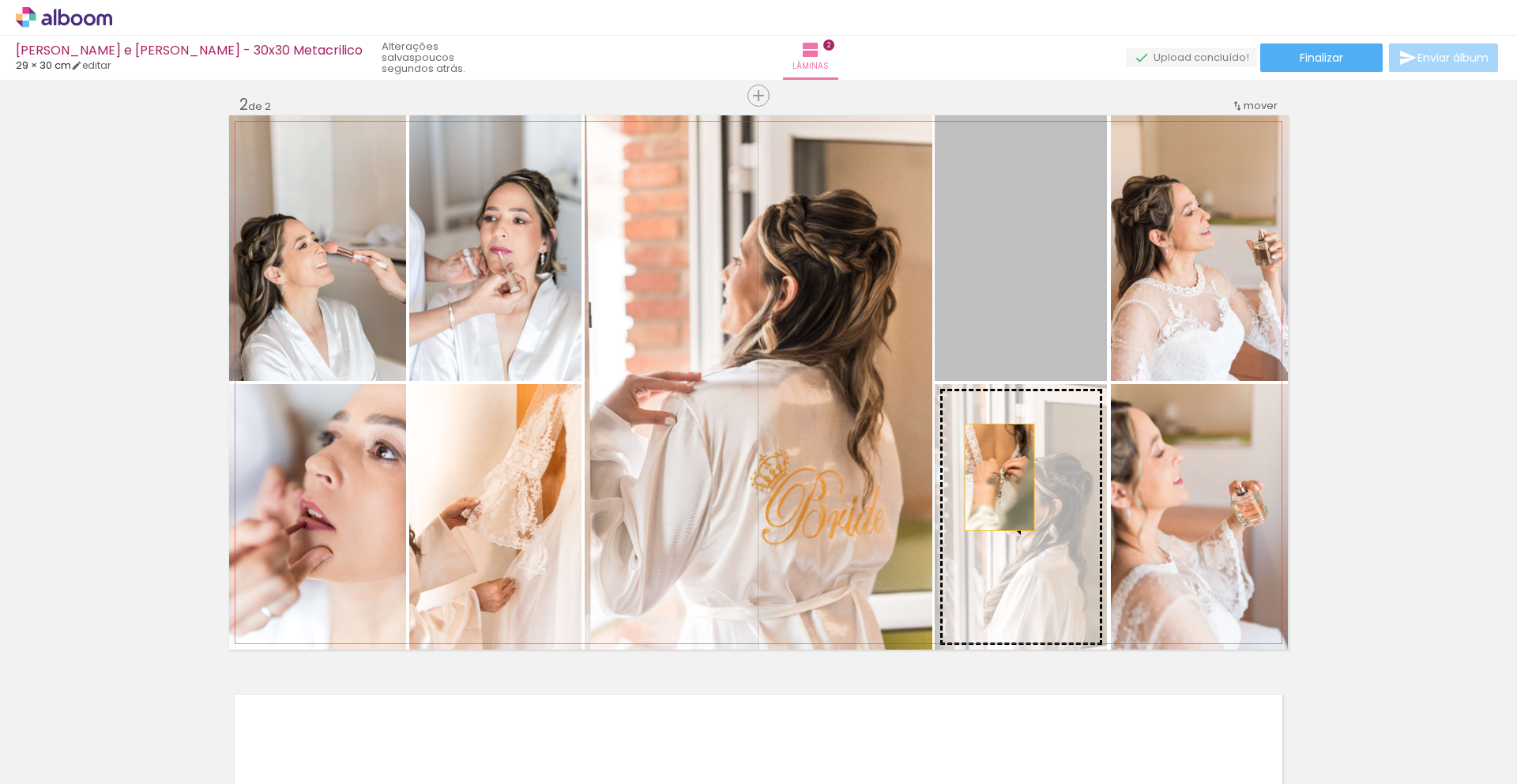
drag, startPoint x: 986, startPoint y: 302, endPoint x: 994, endPoint y: 477, distance: 175.2
click at [0, 0] on slot at bounding box center [0, 0] width 0 height 0
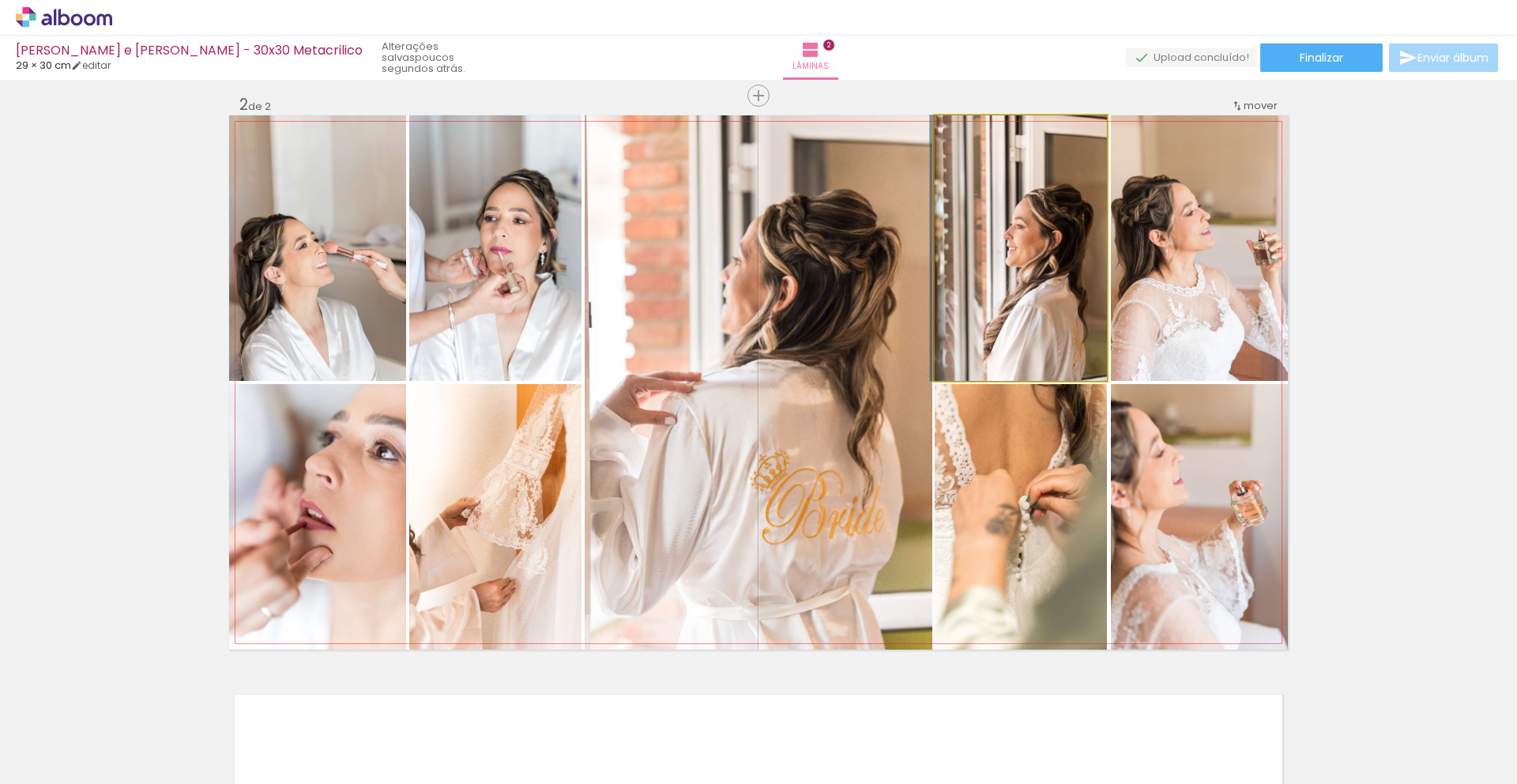
drag, startPoint x: 1021, startPoint y: 283, endPoint x: 1014, endPoint y: 264, distance: 20.2
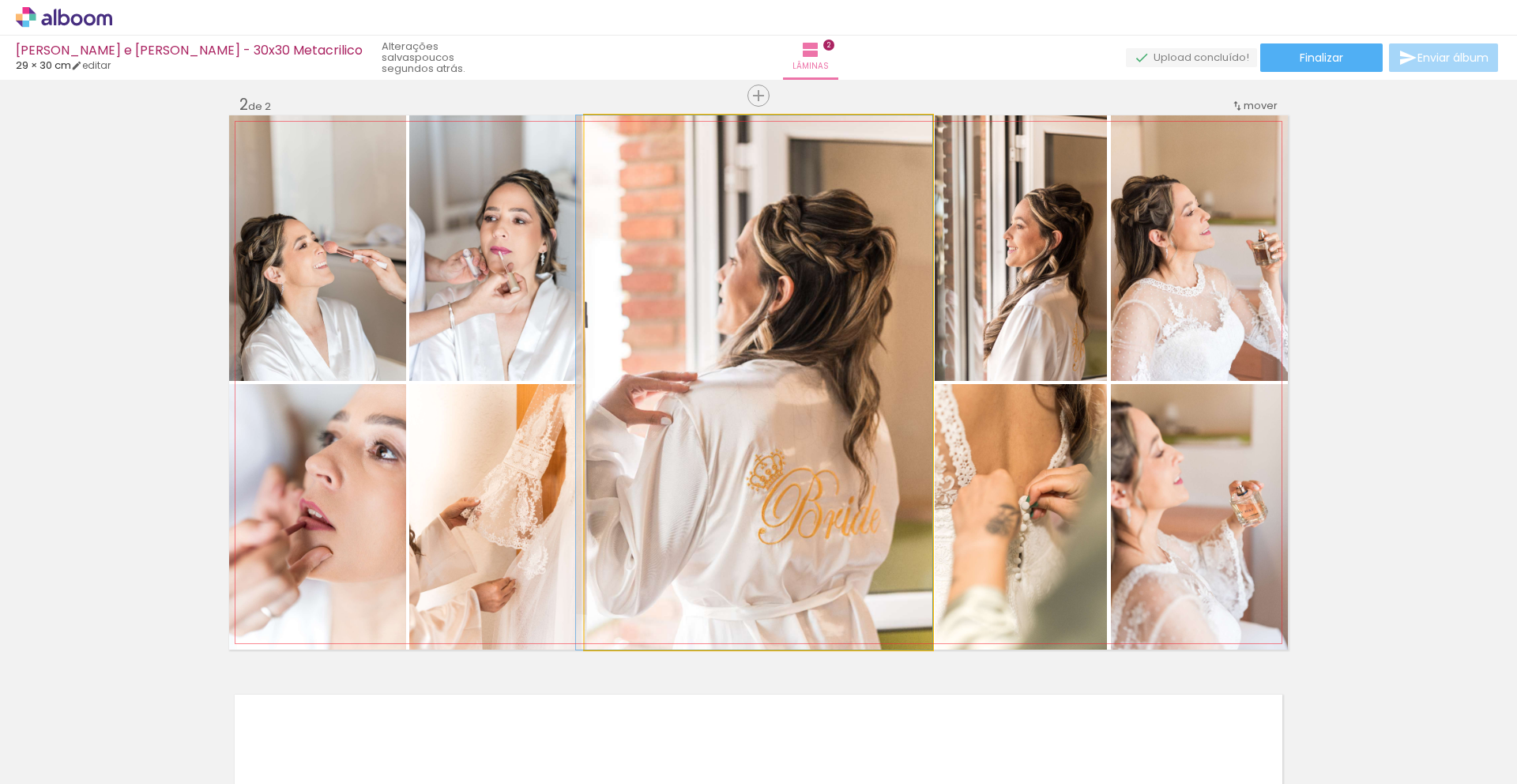
drag, startPoint x: 687, startPoint y: 410, endPoint x: 648, endPoint y: 367, distance: 58.1
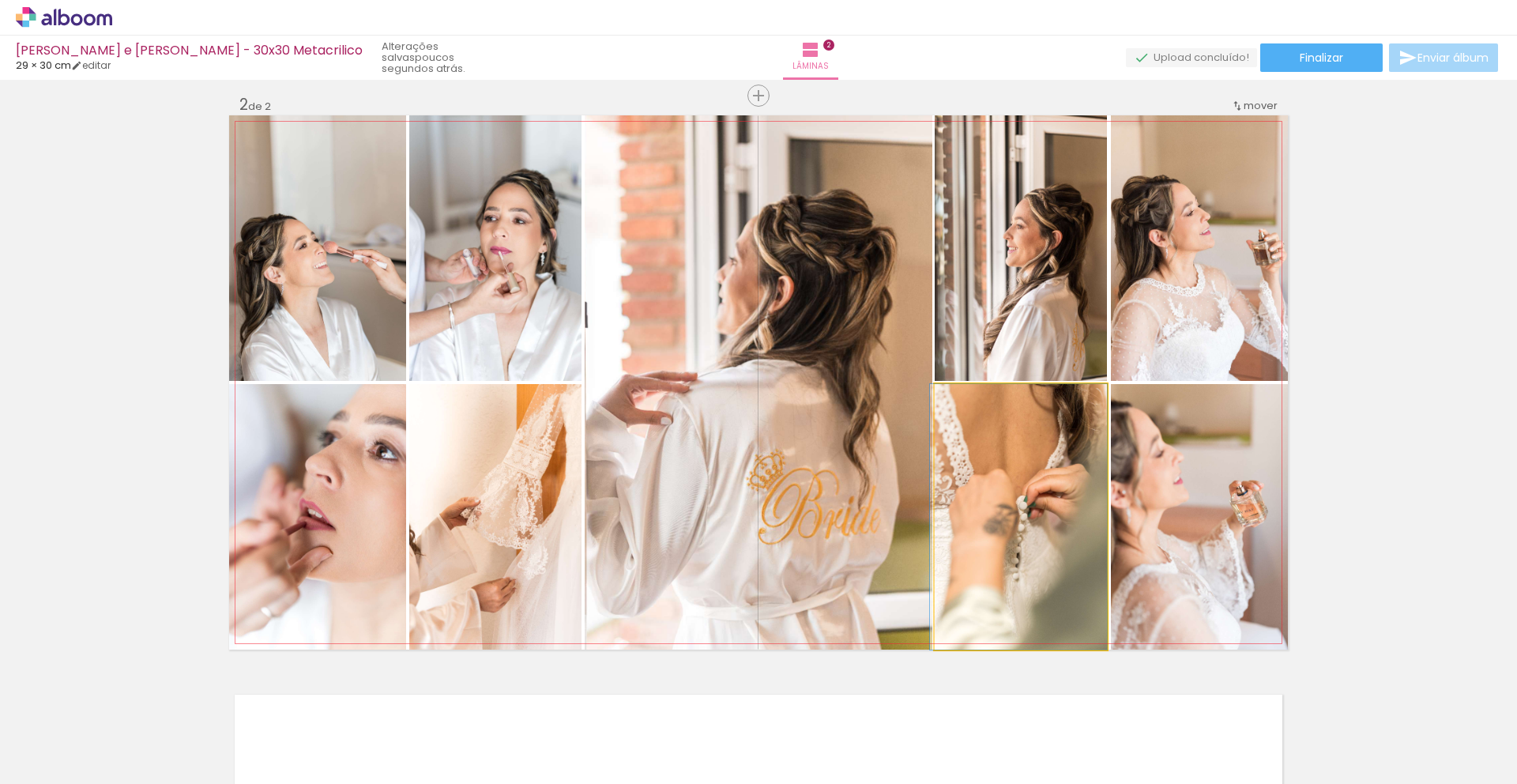
drag, startPoint x: 988, startPoint y: 493, endPoint x: 976, endPoint y: 477, distance: 20.0
drag, startPoint x: 1157, startPoint y: 526, endPoint x: 1144, endPoint y: 506, distance: 23.9
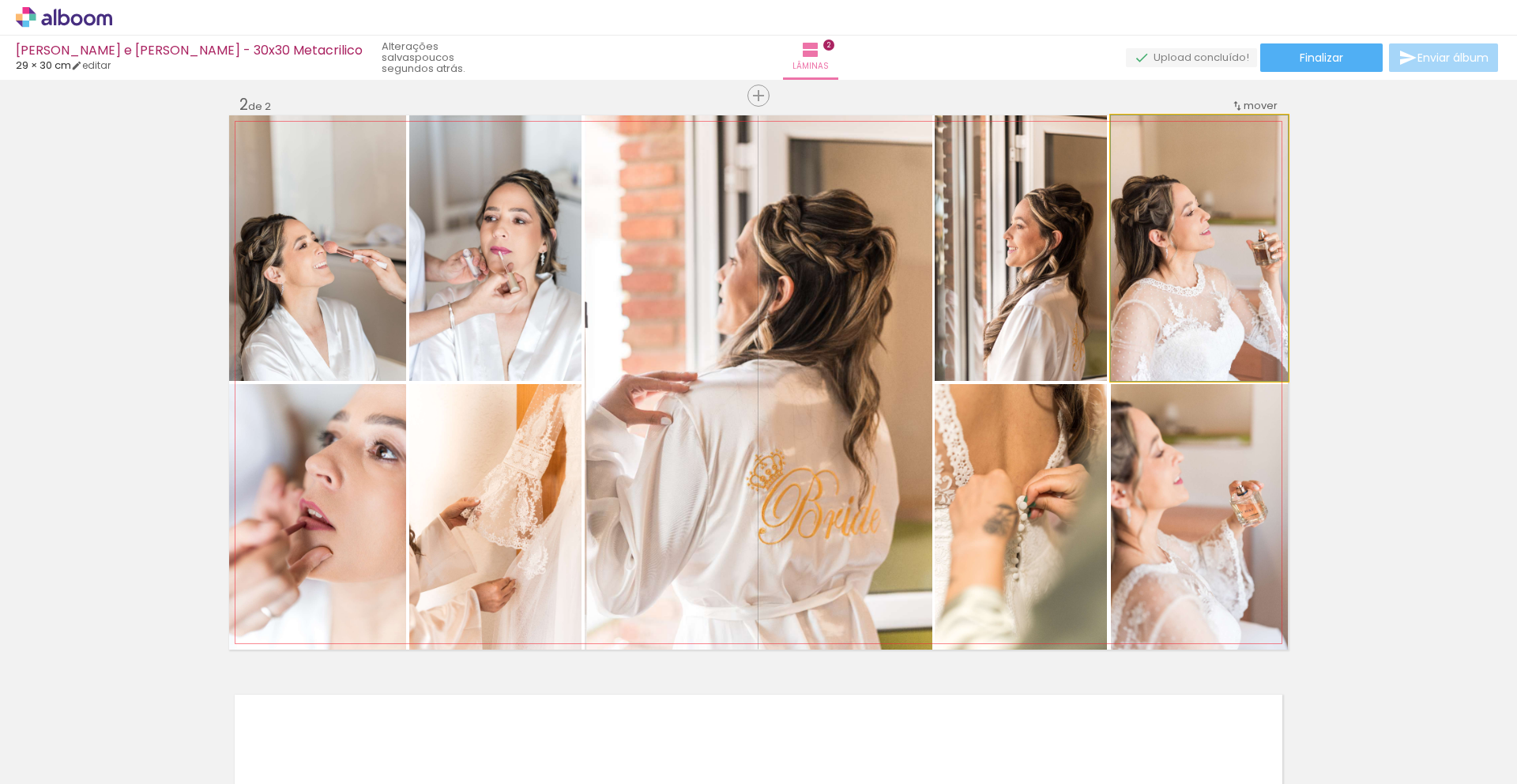
drag, startPoint x: 1178, startPoint y: 284, endPoint x: 1138, endPoint y: 267, distance: 43.5
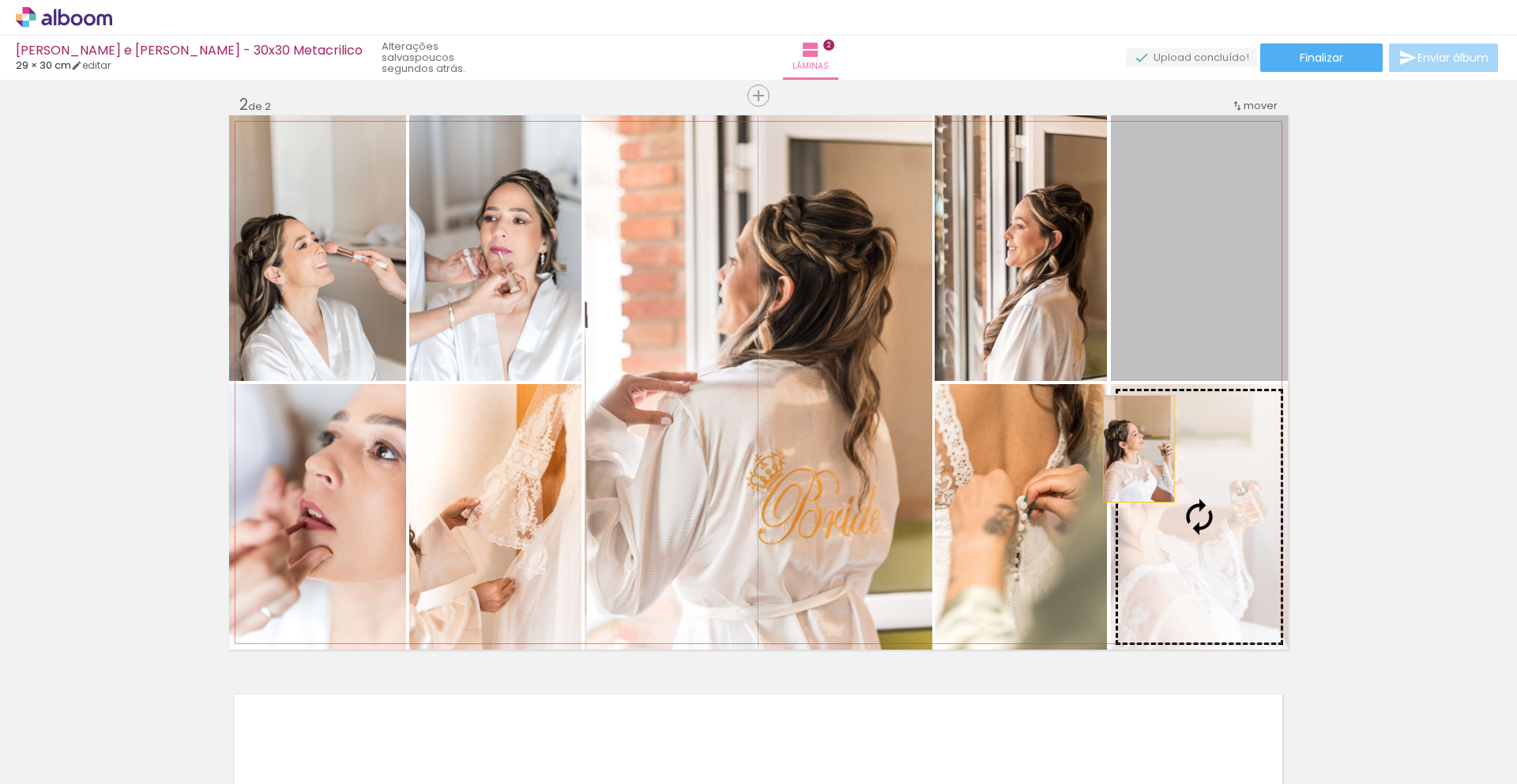
drag, startPoint x: 1145, startPoint y: 272, endPoint x: 1133, endPoint y: 450, distance: 178.4
click at [0, 0] on slot at bounding box center [0, 0] width 0 height 0
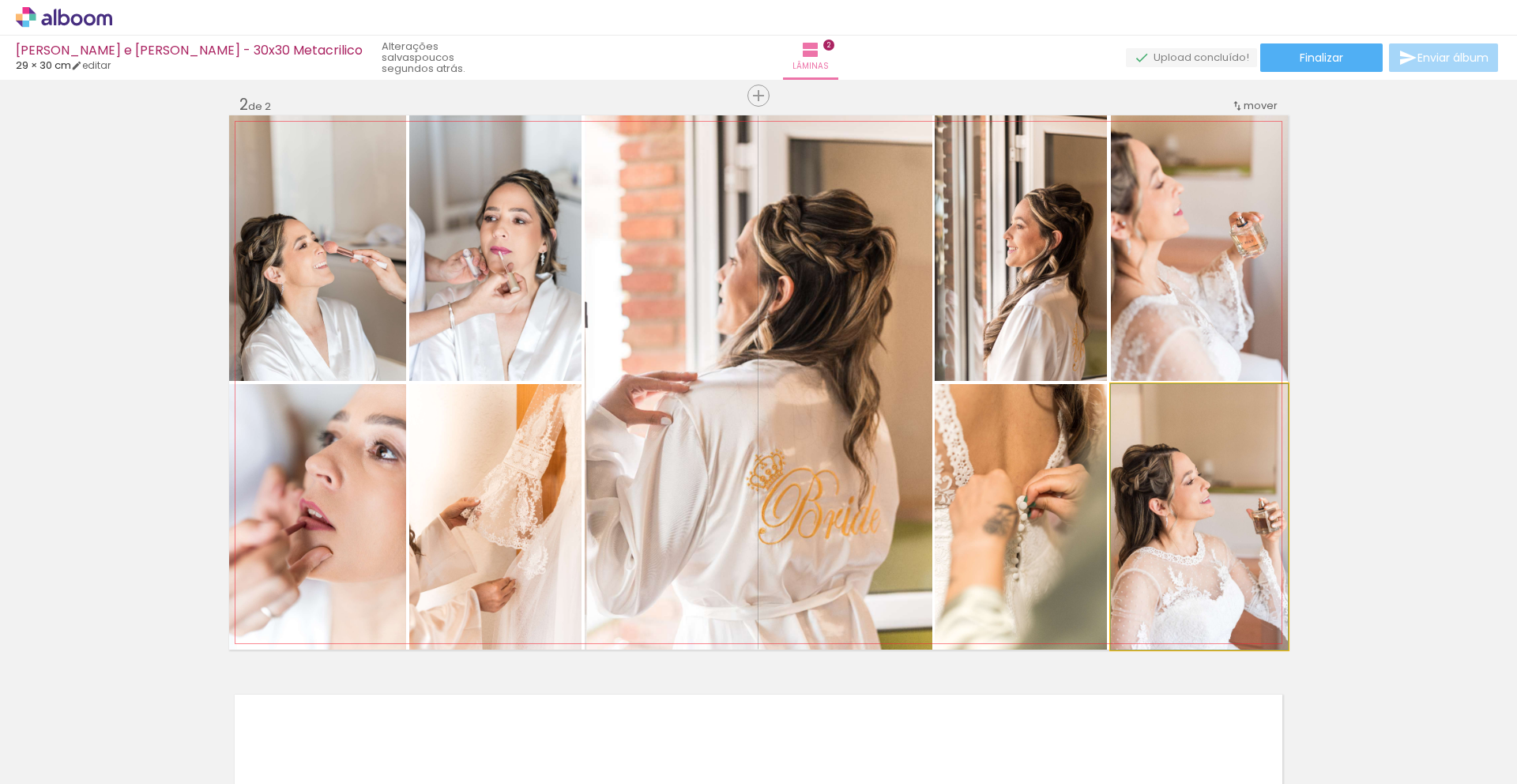
click at [1168, 503] on quentale-photo at bounding box center [1199, 516] width 177 height 265
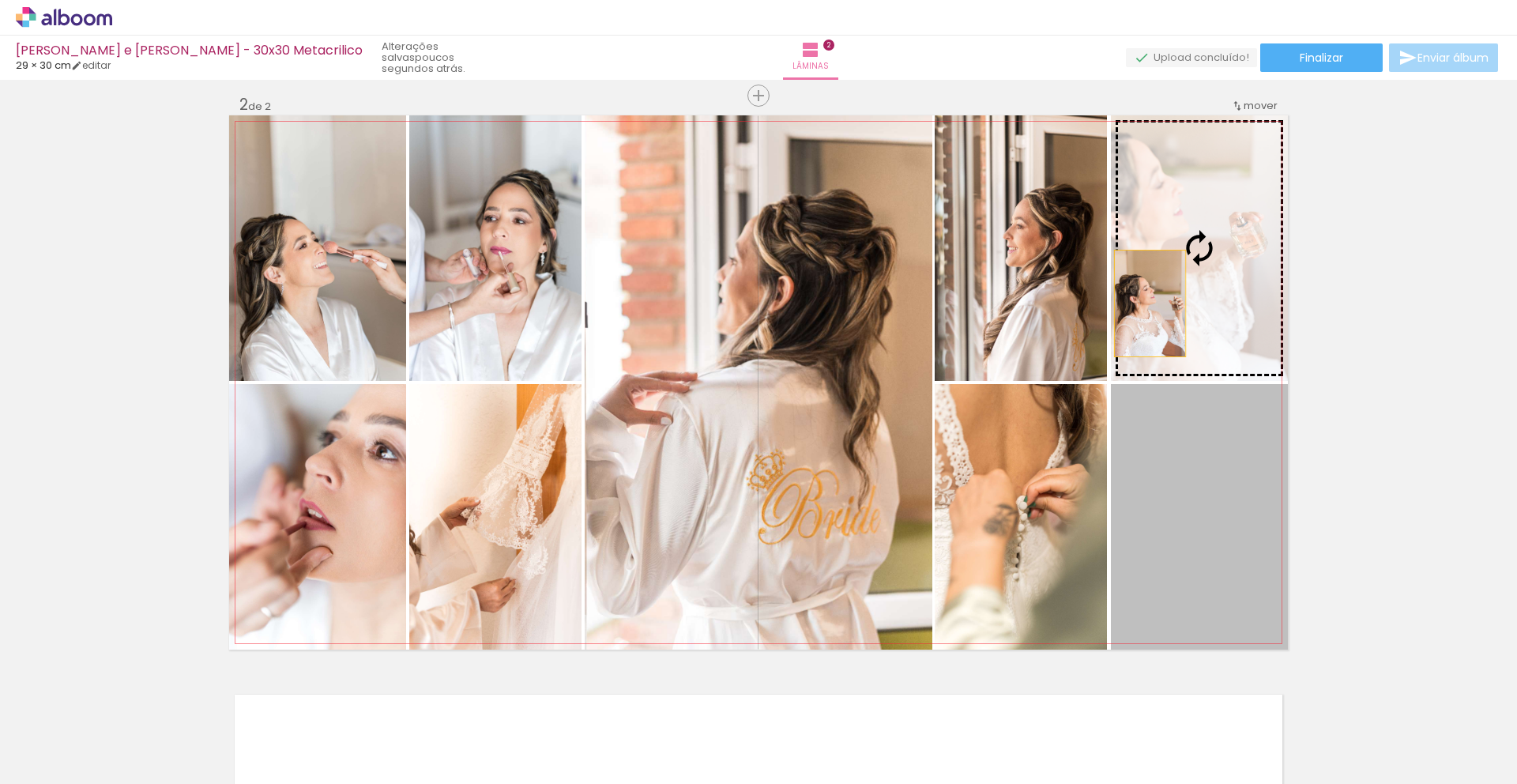
drag, startPoint x: 1169, startPoint y: 505, endPoint x: 1144, endPoint y: 302, distance: 204.5
click at [0, 0] on slot at bounding box center [0, 0] width 0 height 0
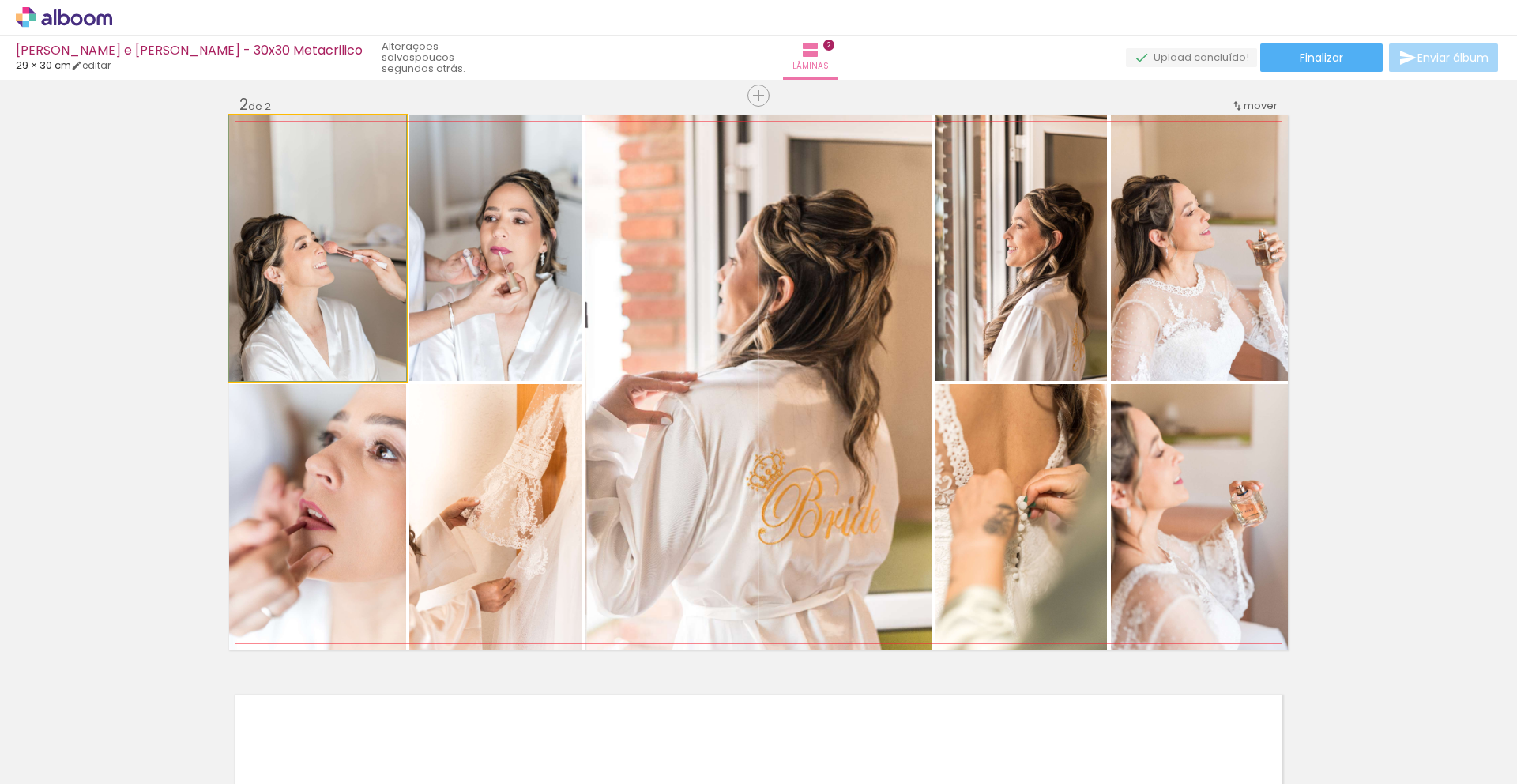
click at [266, 305] on quentale-photo at bounding box center [317, 248] width 177 height 265
click at [292, 288] on quentale-photo at bounding box center [317, 248] width 177 height 265
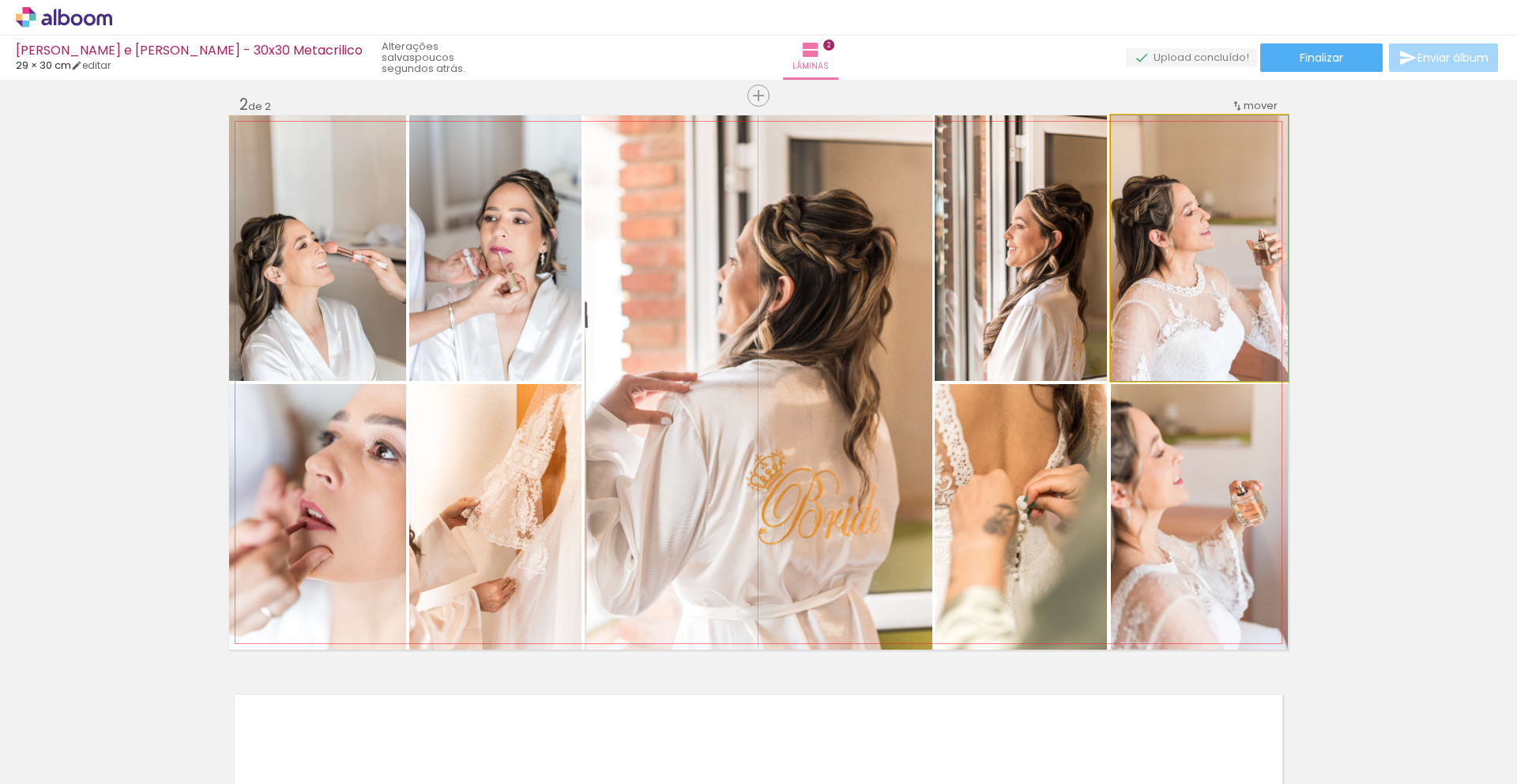
click at [1177, 271] on quentale-photo at bounding box center [1199, 248] width 177 height 265
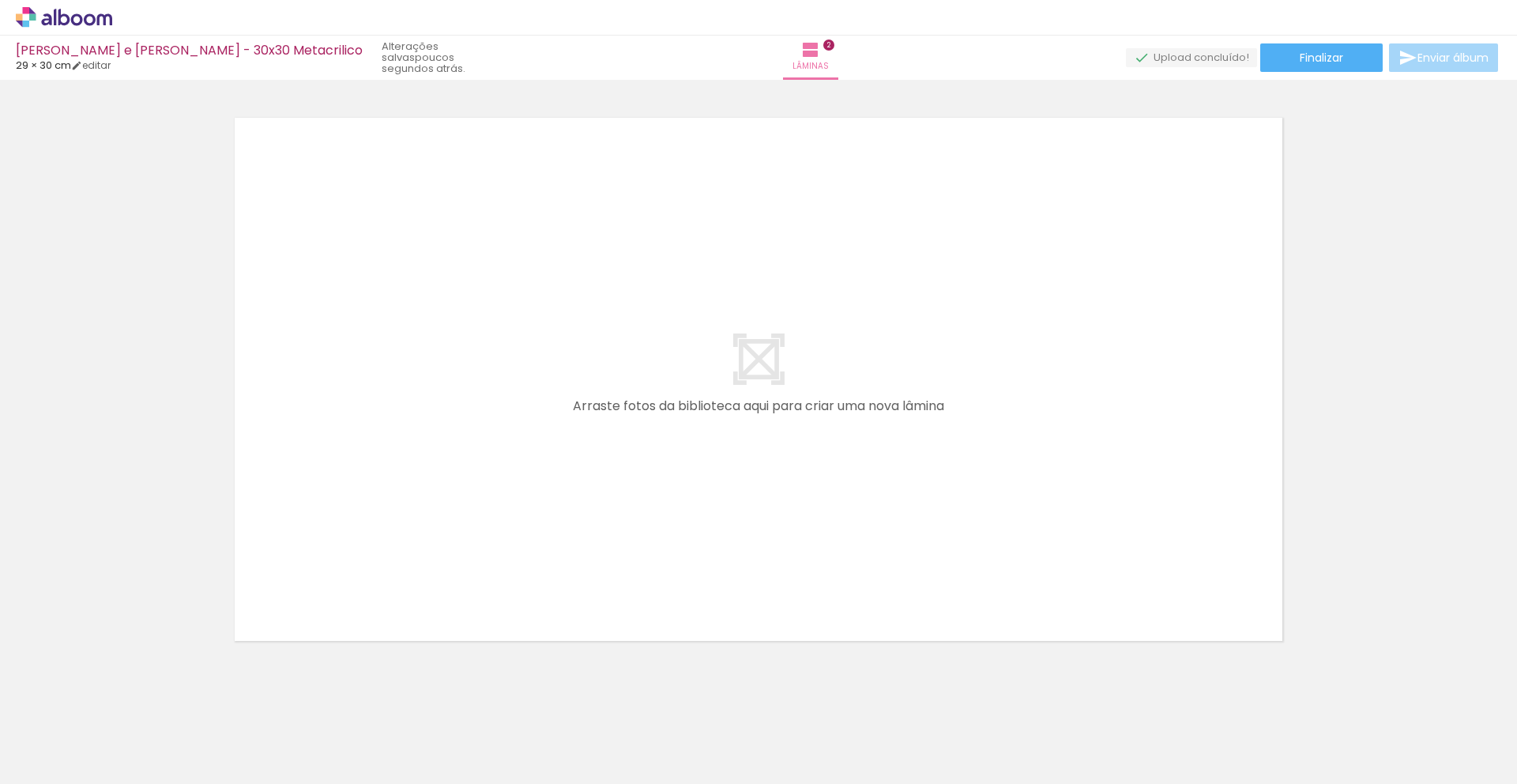
scroll to position [1161, 0]
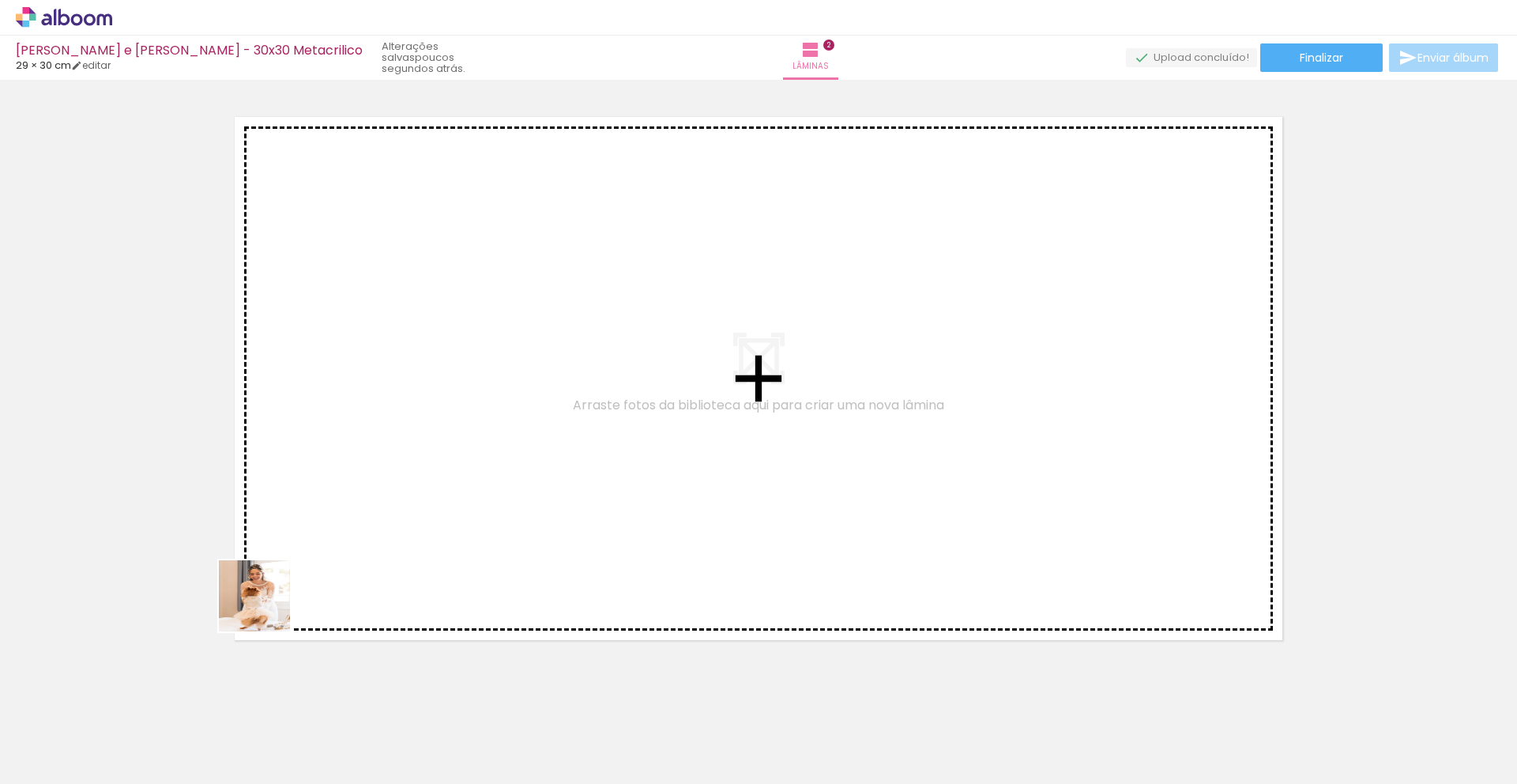
drag, startPoint x: 238, startPoint y: 742, endPoint x: 280, endPoint y: 536, distance: 210.2
click at [280, 536] on quentale-workspace at bounding box center [758, 392] width 1517 height 784
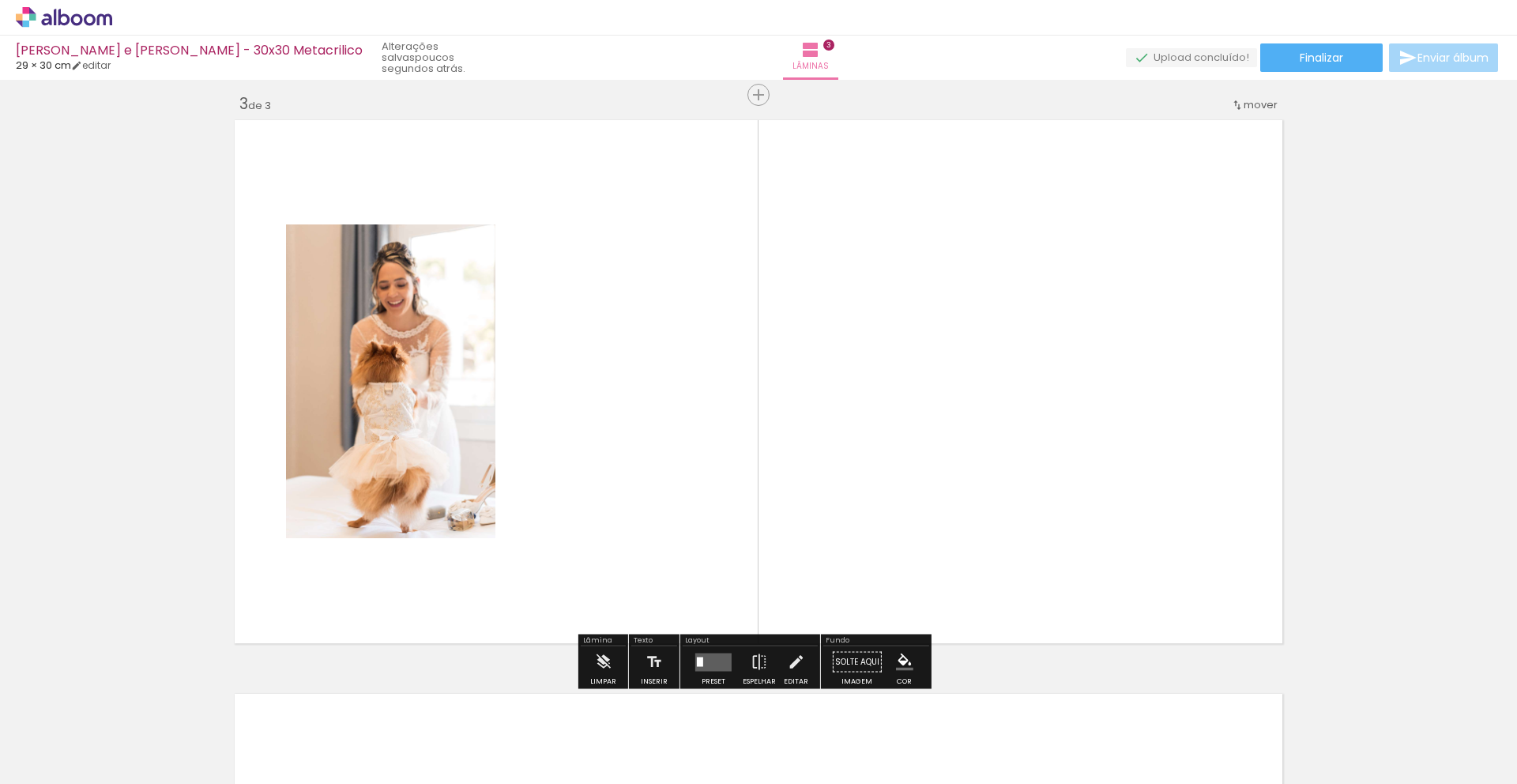
scroll to position [1157, 0]
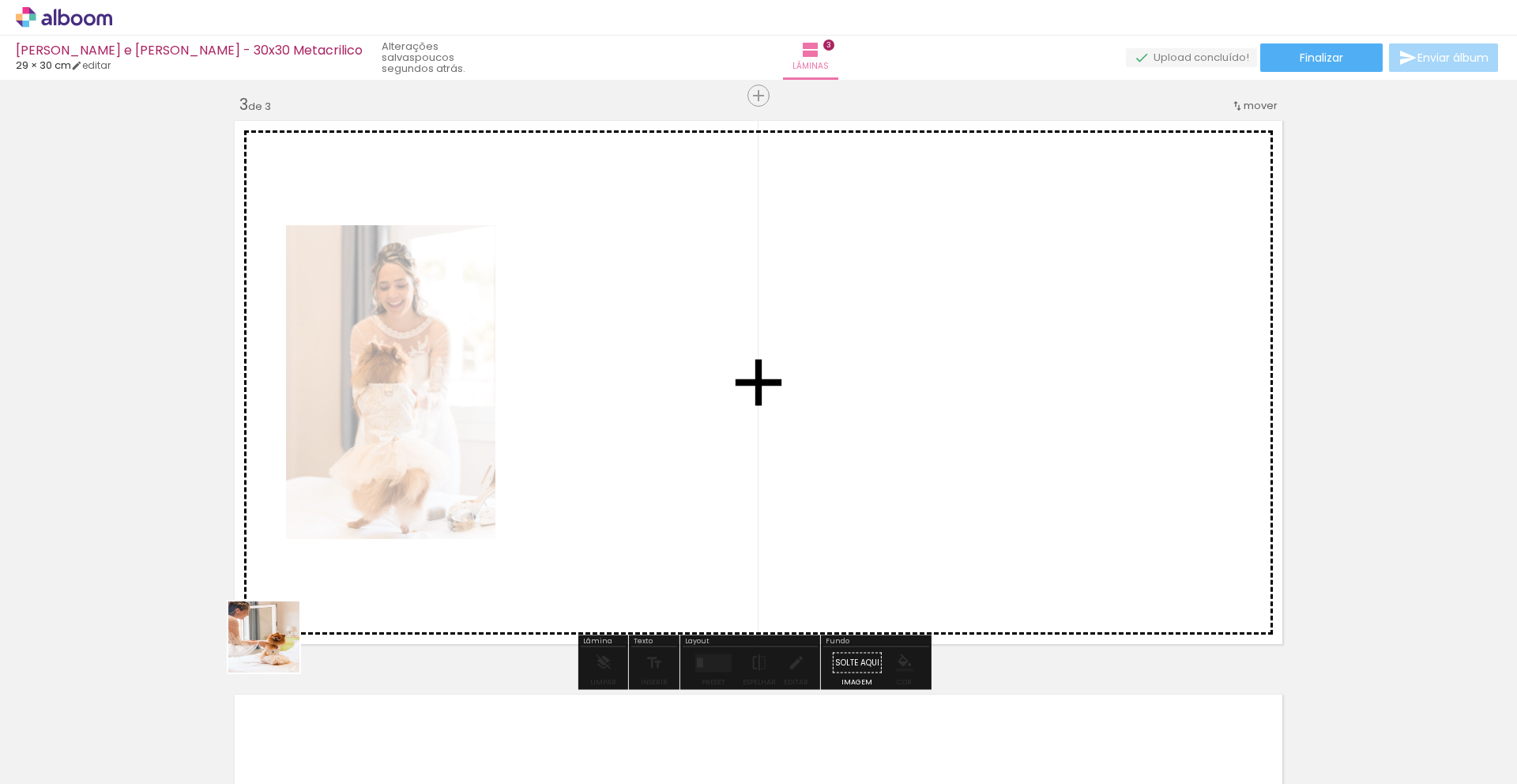
drag, startPoint x: 256, startPoint y: 691, endPoint x: 327, endPoint y: 527, distance: 178.7
click at [327, 523] on quentale-workspace at bounding box center [758, 392] width 1517 height 784
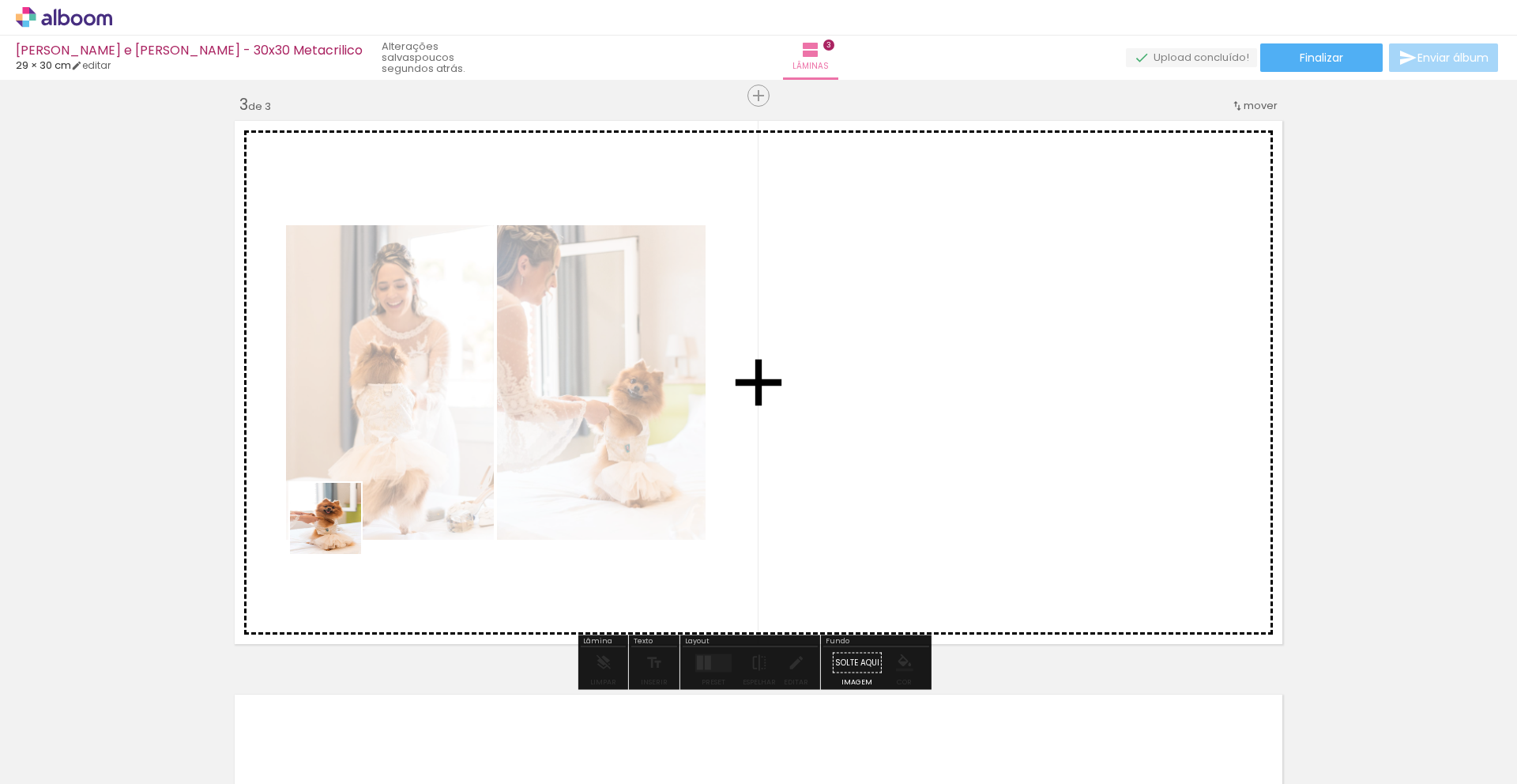
drag, startPoint x: 289, startPoint y: 635, endPoint x: 358, endPoint y: 490, distance: 160.6
click at [358, 490] on quentale-workspace at bounding box center [758, 392] width 1517 height 784
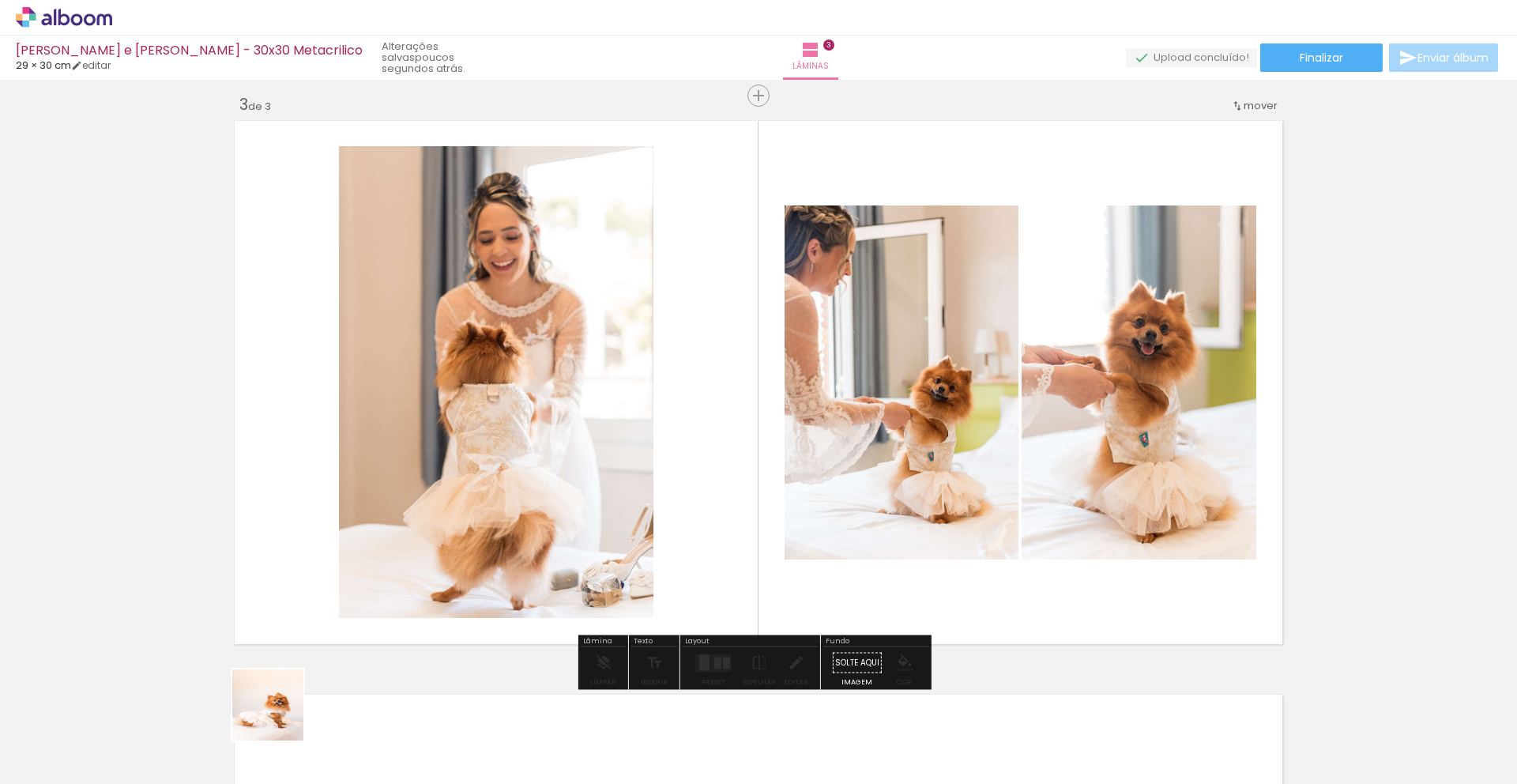
drag, startPoint x: 280, startPoint y: 716, endPoint x: 350, endPoint y: 580, distance: 153.0
click at [358, 549] on quentale-workspace at bounding box center [758, 392] width 1517 height 784
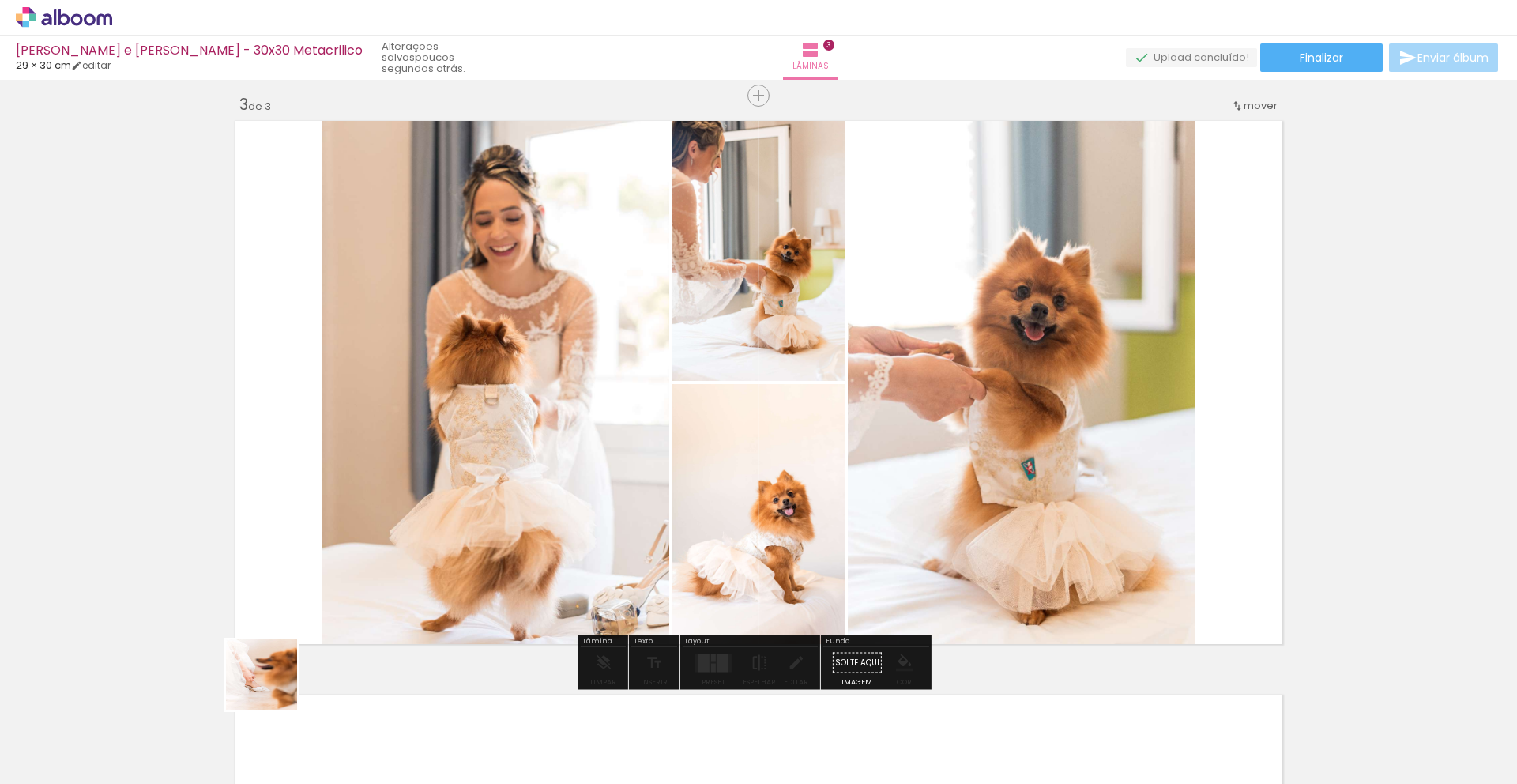
drag, startPoint x: 274, startPoint y: 686, endPoint x: 343, endPoint y: 548, distance: 154.3
click at [343, 548] on quentale-workspace at bounding box center [758, 392] width 1517 height 784
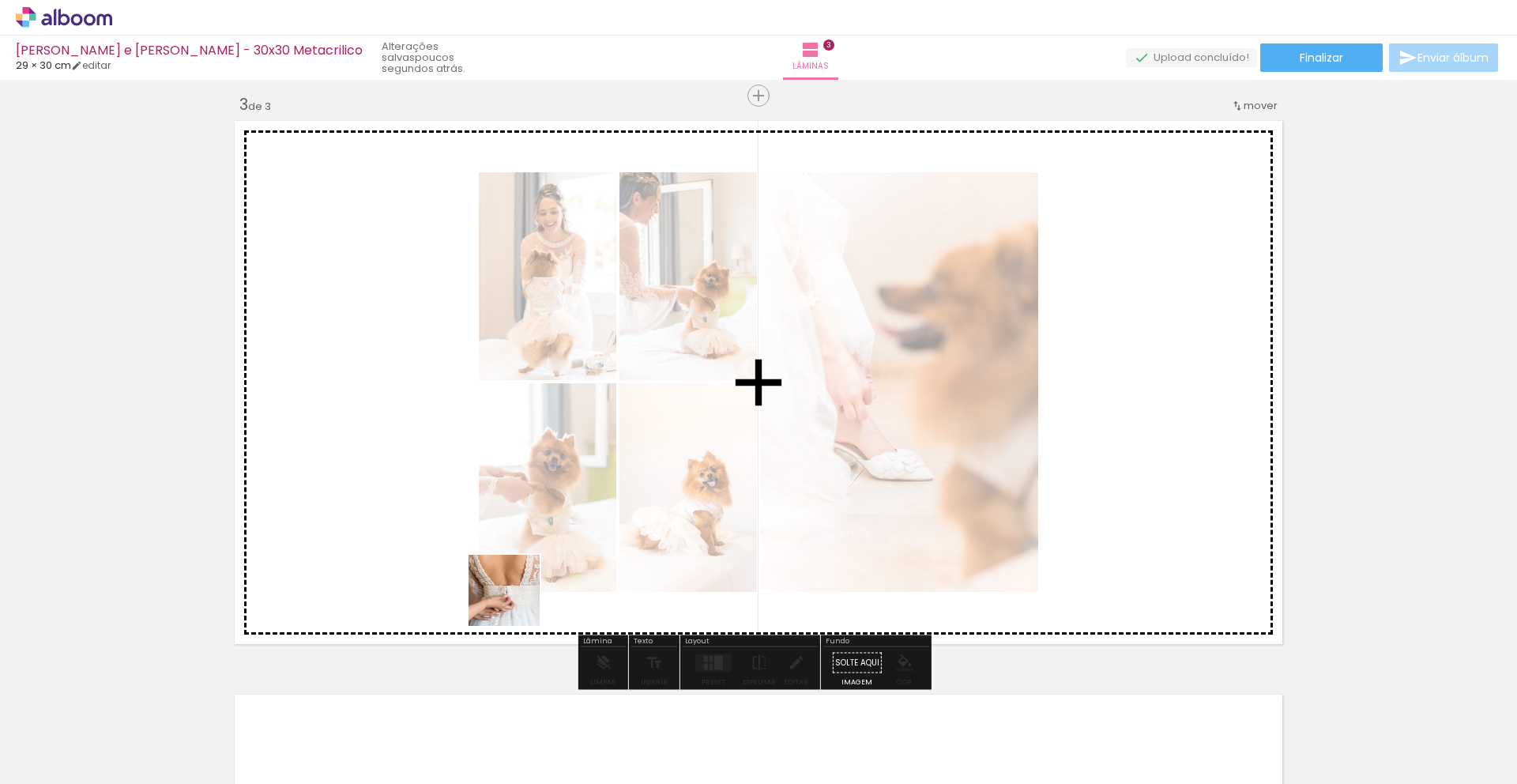
drag, startPoint x: 510, startPoint y: 729, endPoint x: 515, endPoint y: 602, distance: 127.1
click at [515, 602] on quentale-workspace at bounding box center [758, 392] width 1517 height 784
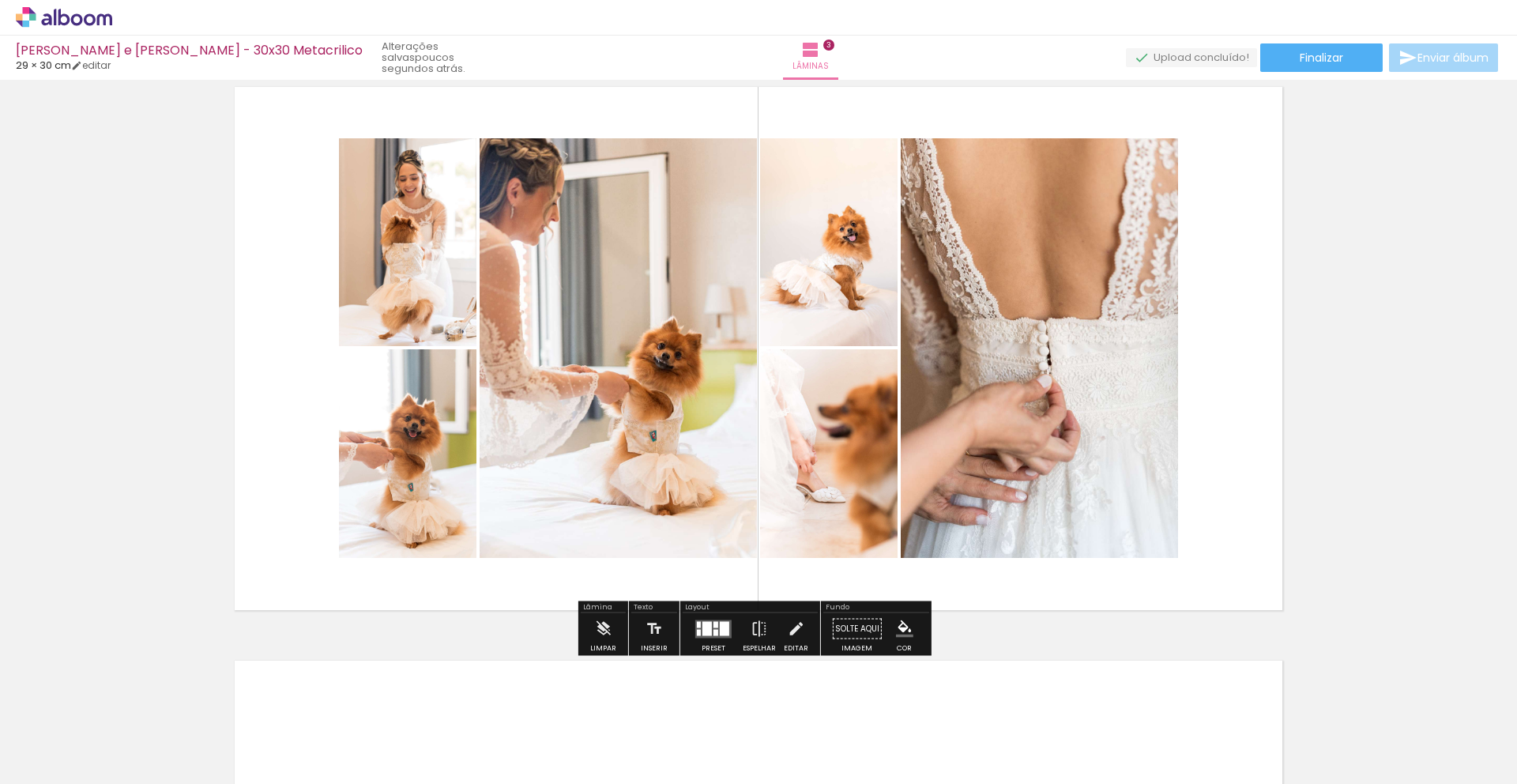
scroll to position [1200, 0]
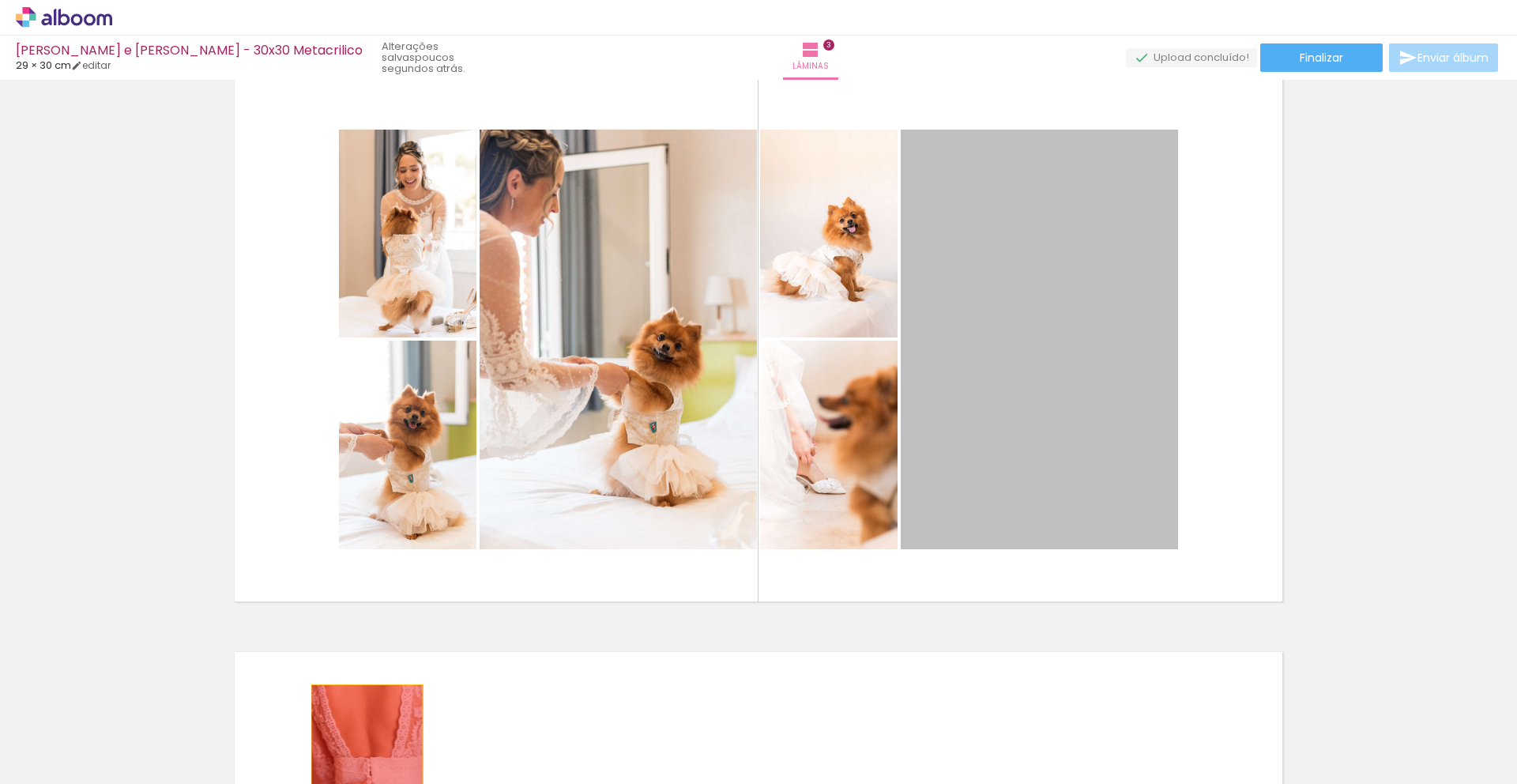
drag, startPoint x: 1002, startPoint y: 452, endPoint x: 361, endPoint y: 768, distance: 714.7
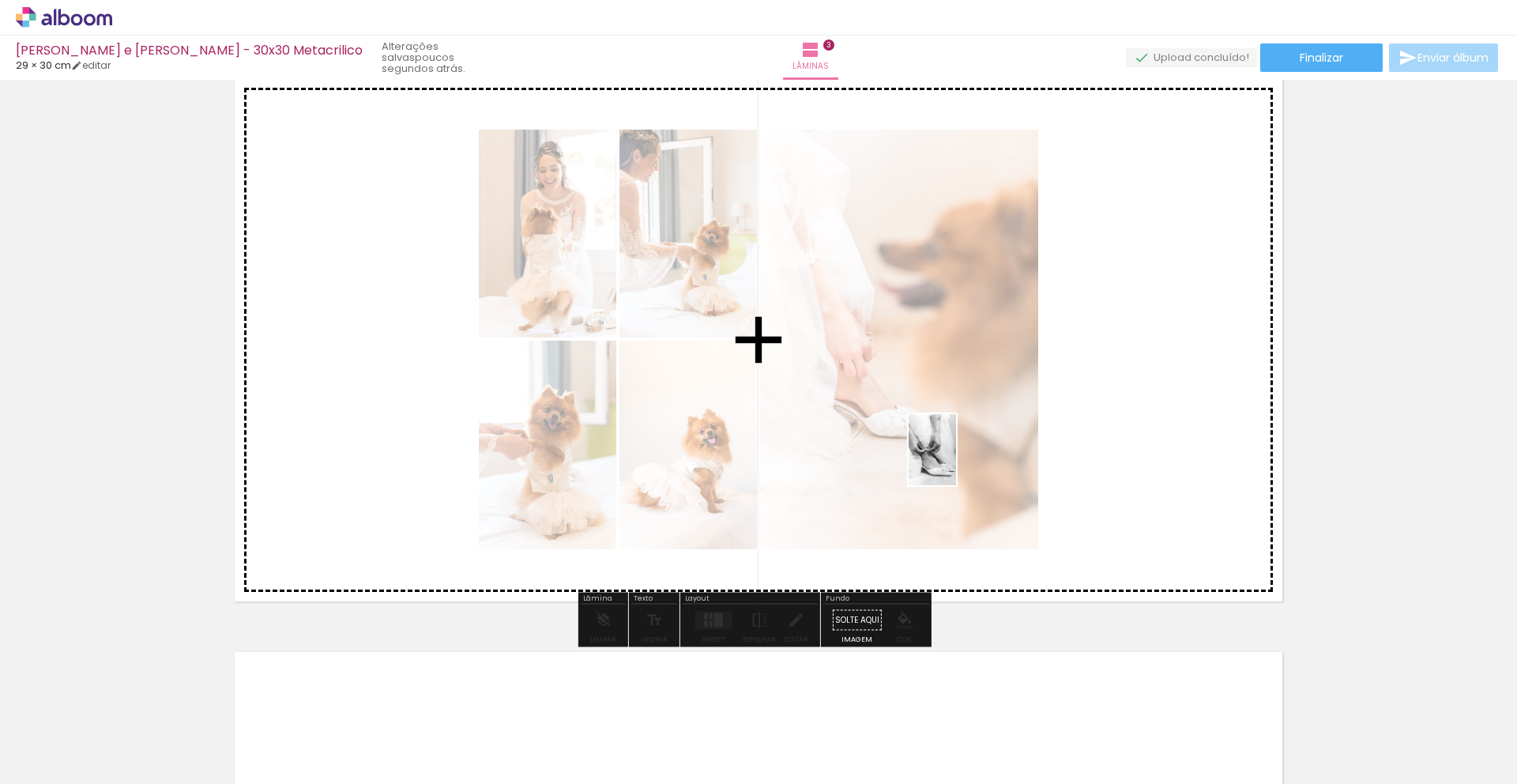
drag, startPoint x: 269, startPoint y: 733, endPoint x: 966, endPoint y: 457, distance: 749.7
click at [965, 457] on quentale-workspace at bounding box center [758, 392] width 1517 height 784
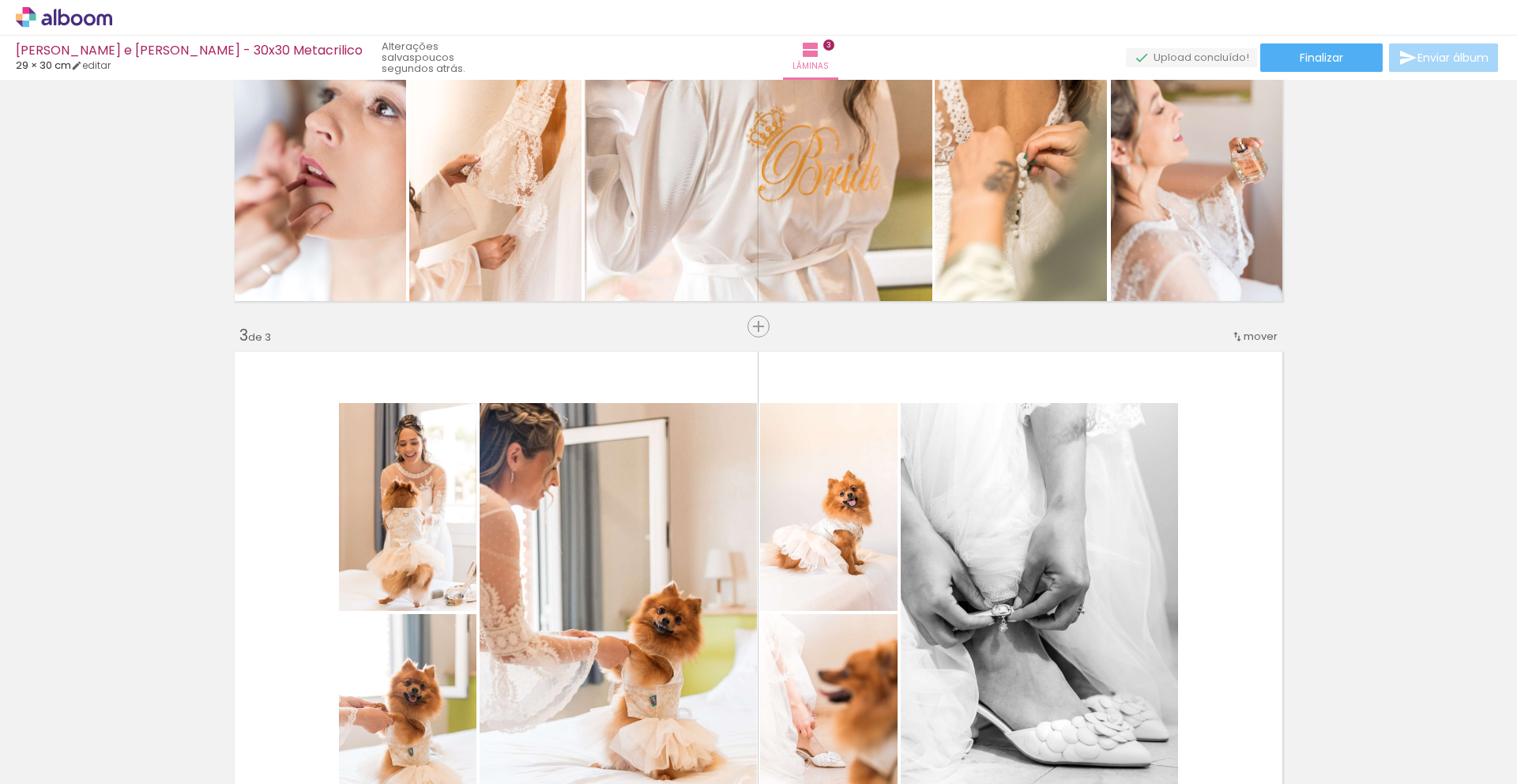
scroll to position [839, 0]
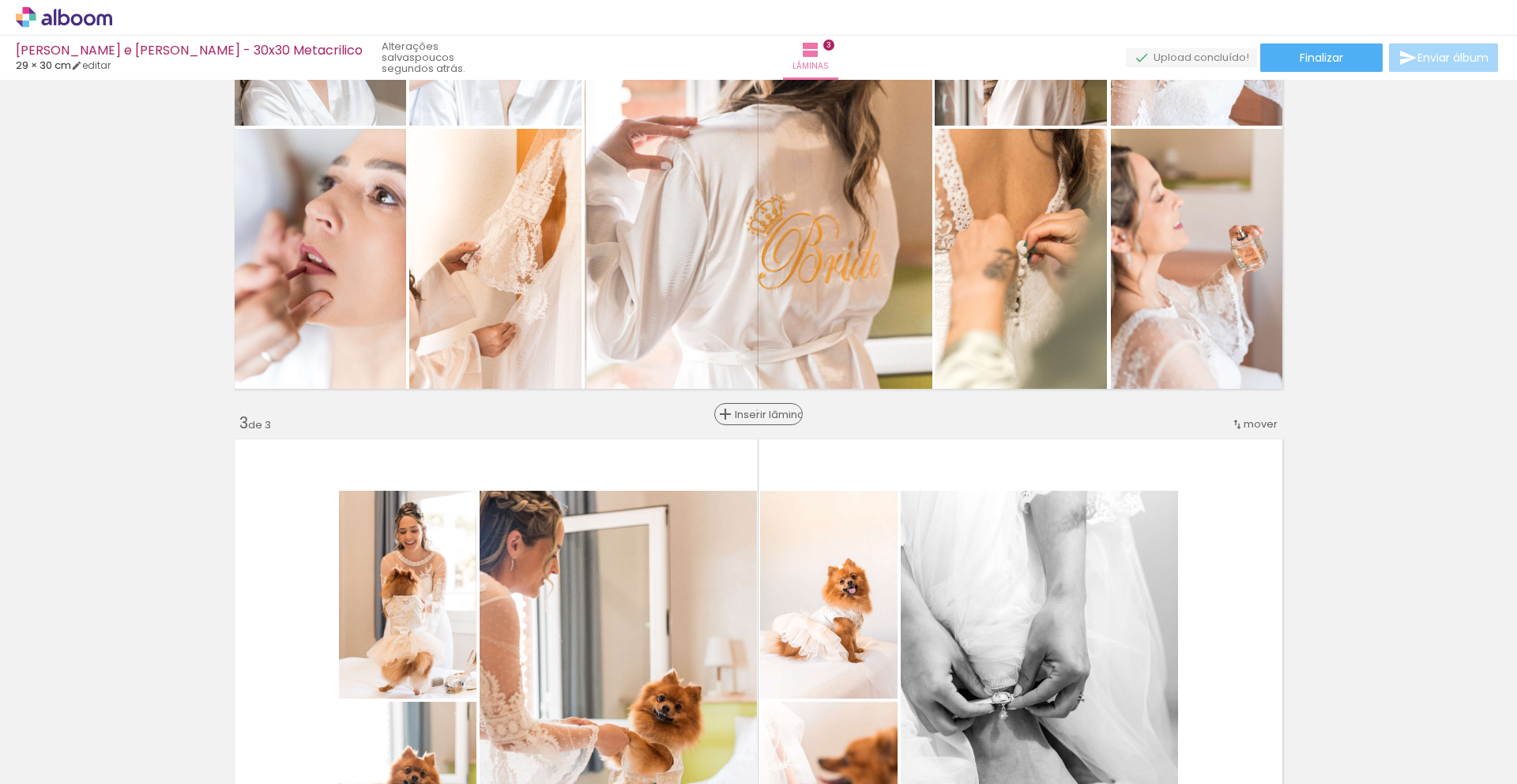
click at [751, 410] on span "Inserir lâmina" at bounding box center [765, 414] width 62 height 10
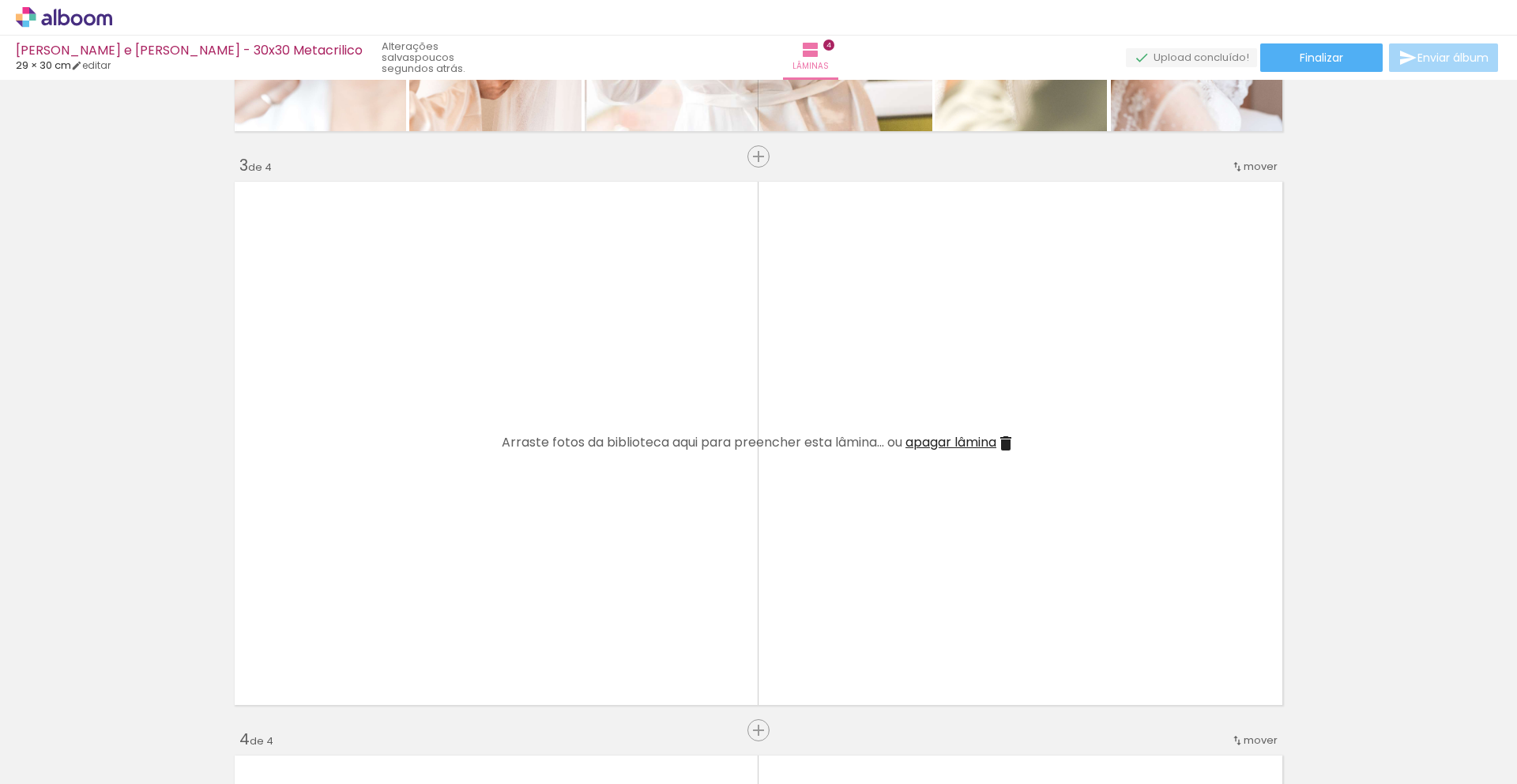
scroll to position [1109, 0]
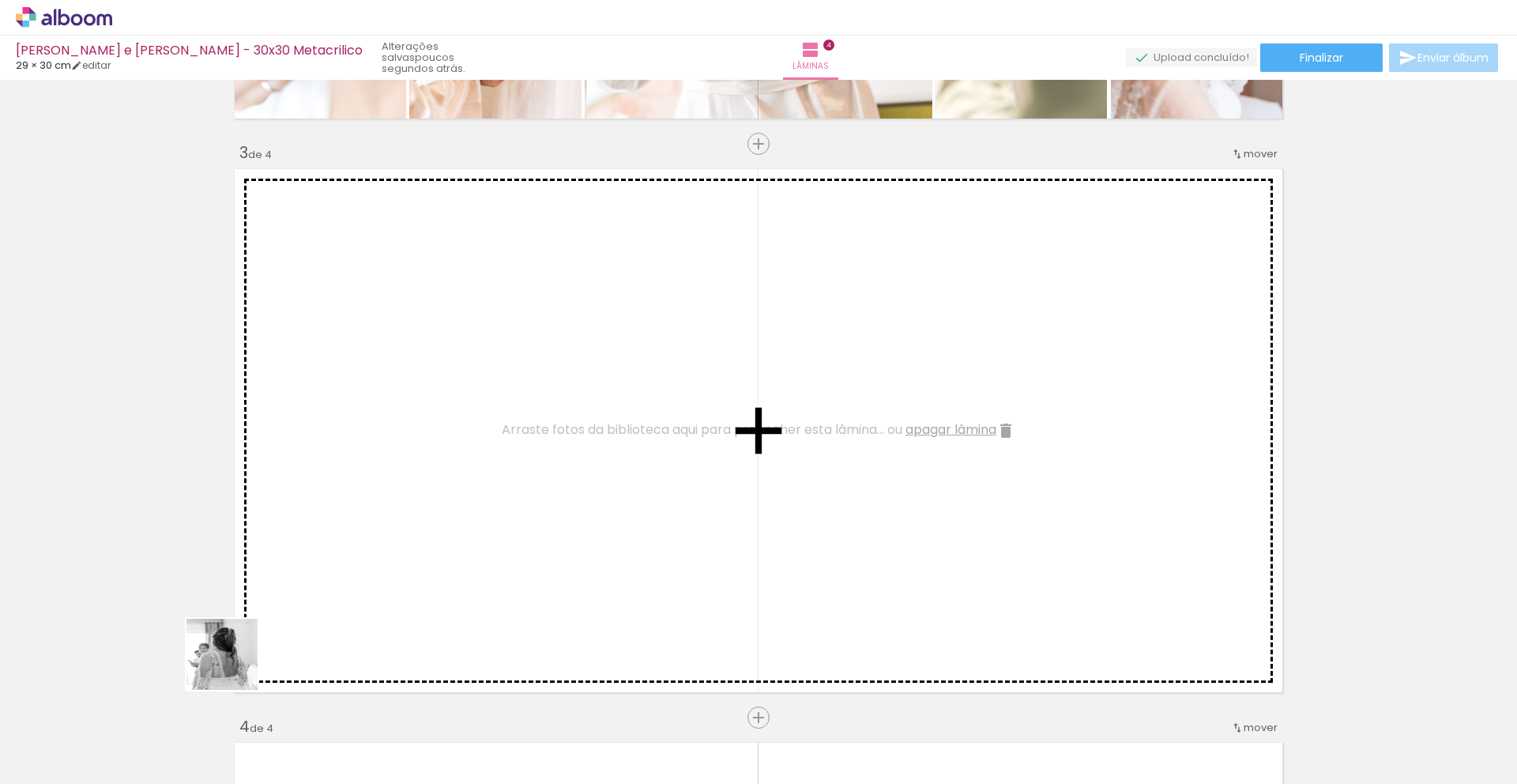
drag, startPoint x: 183, startPoint y: 735, endPoint x: 425, endPoint y: 526, distance: 319.8
click at [425, 526] on quentale-workspace at bounding box center [758, 392] width 1517 height 784
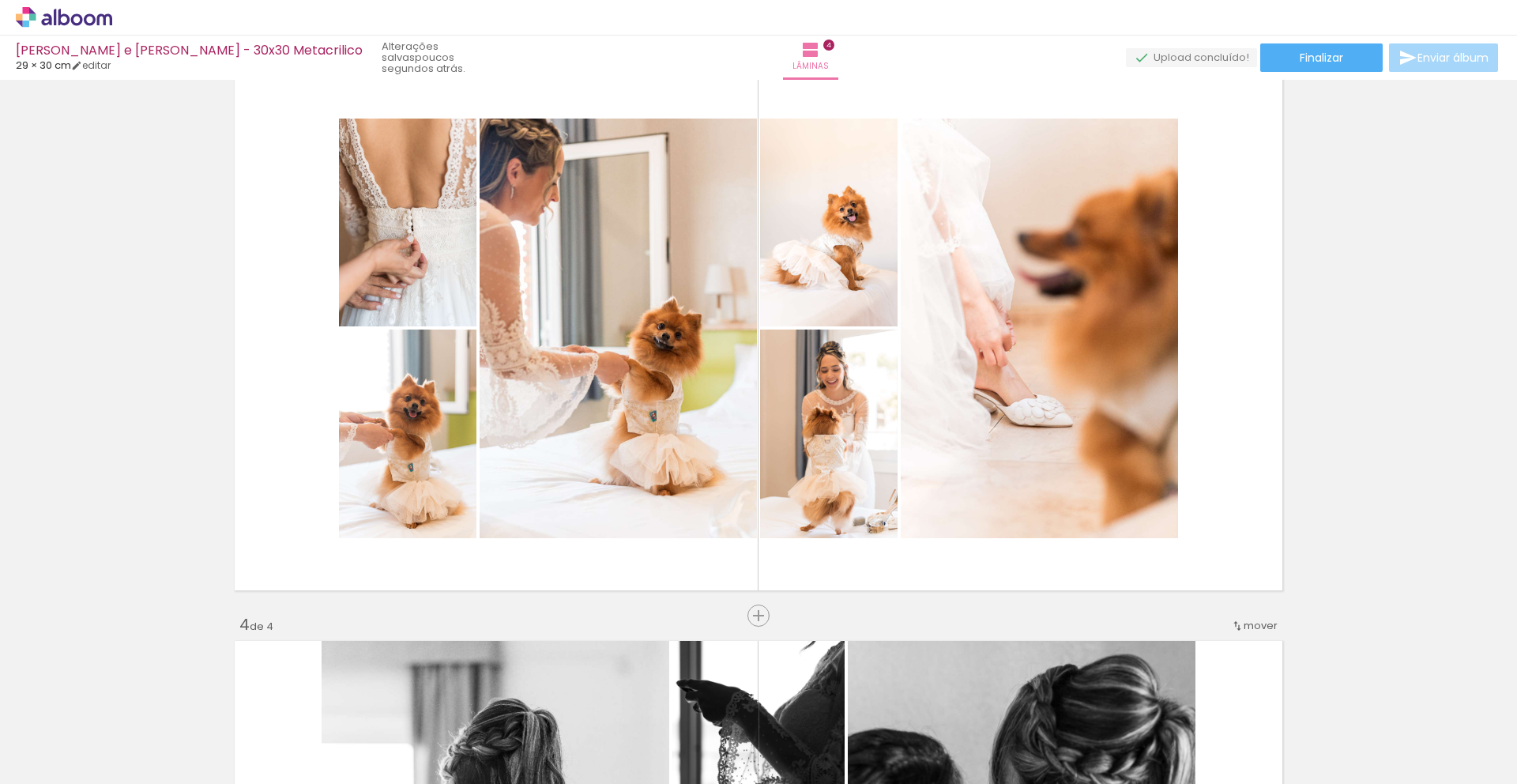
scroll to position [1208, 0]
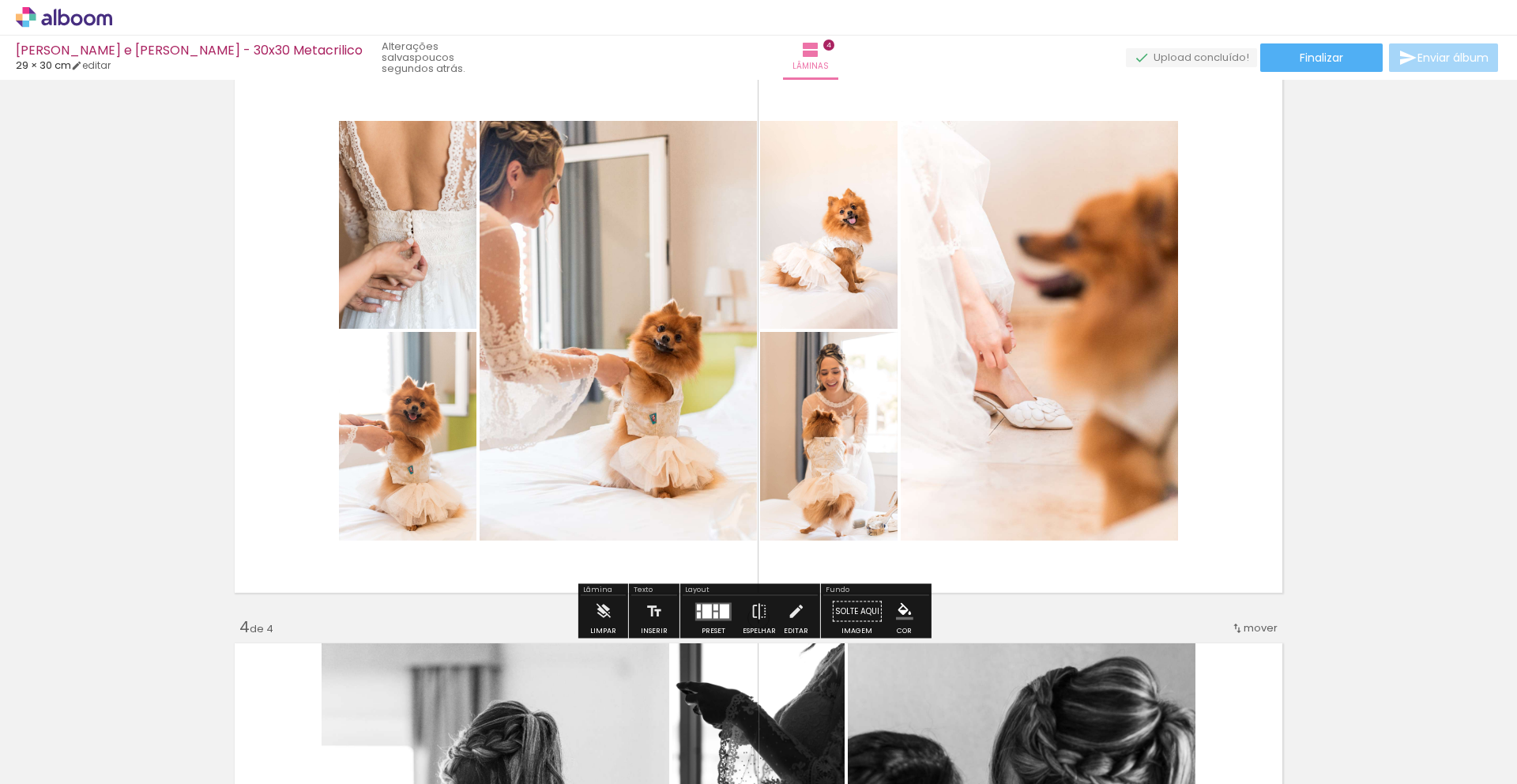
click at [703, 611] on div at bounding box center [707, 611] width 10 height 14
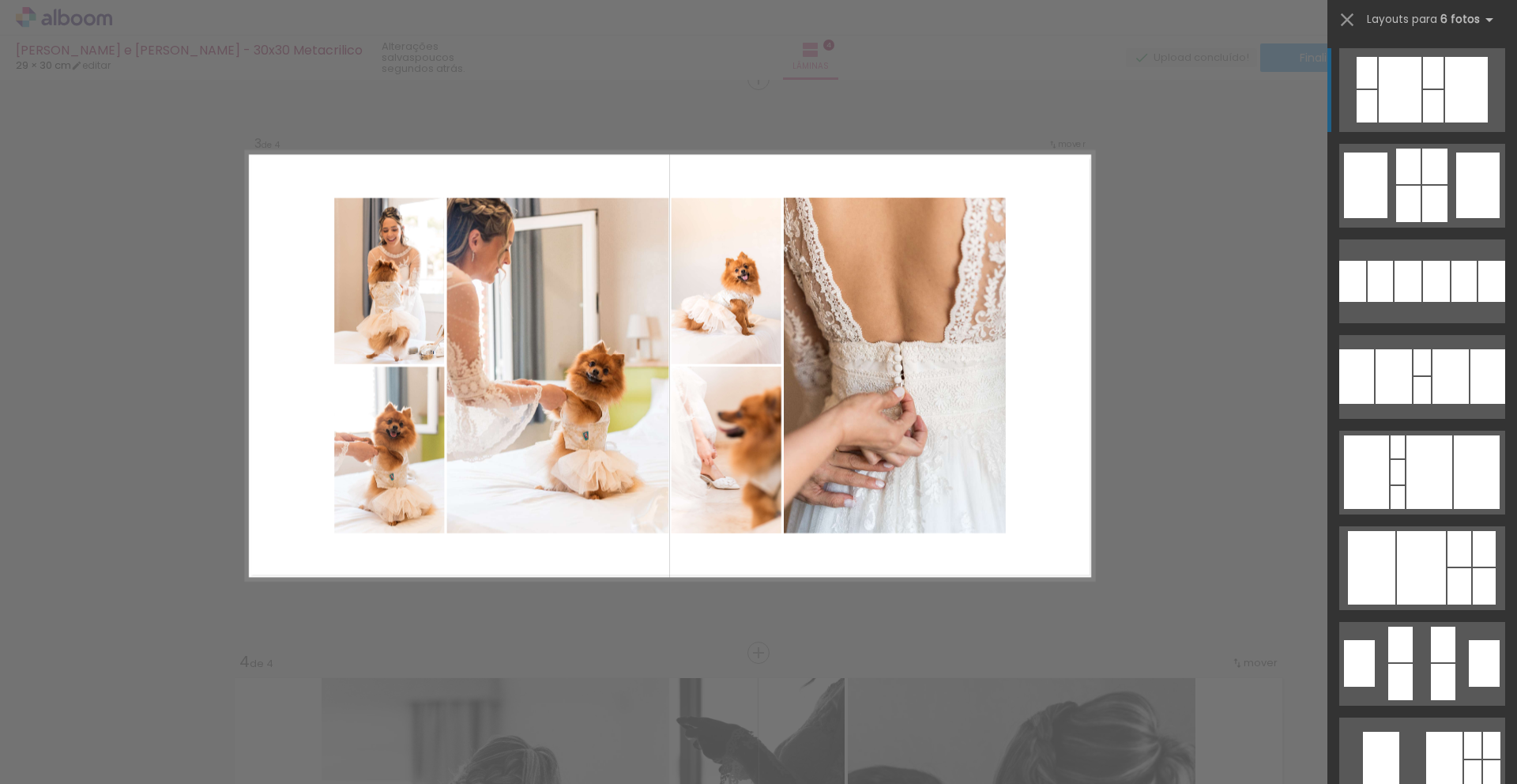
scroll to position [1157, 0]
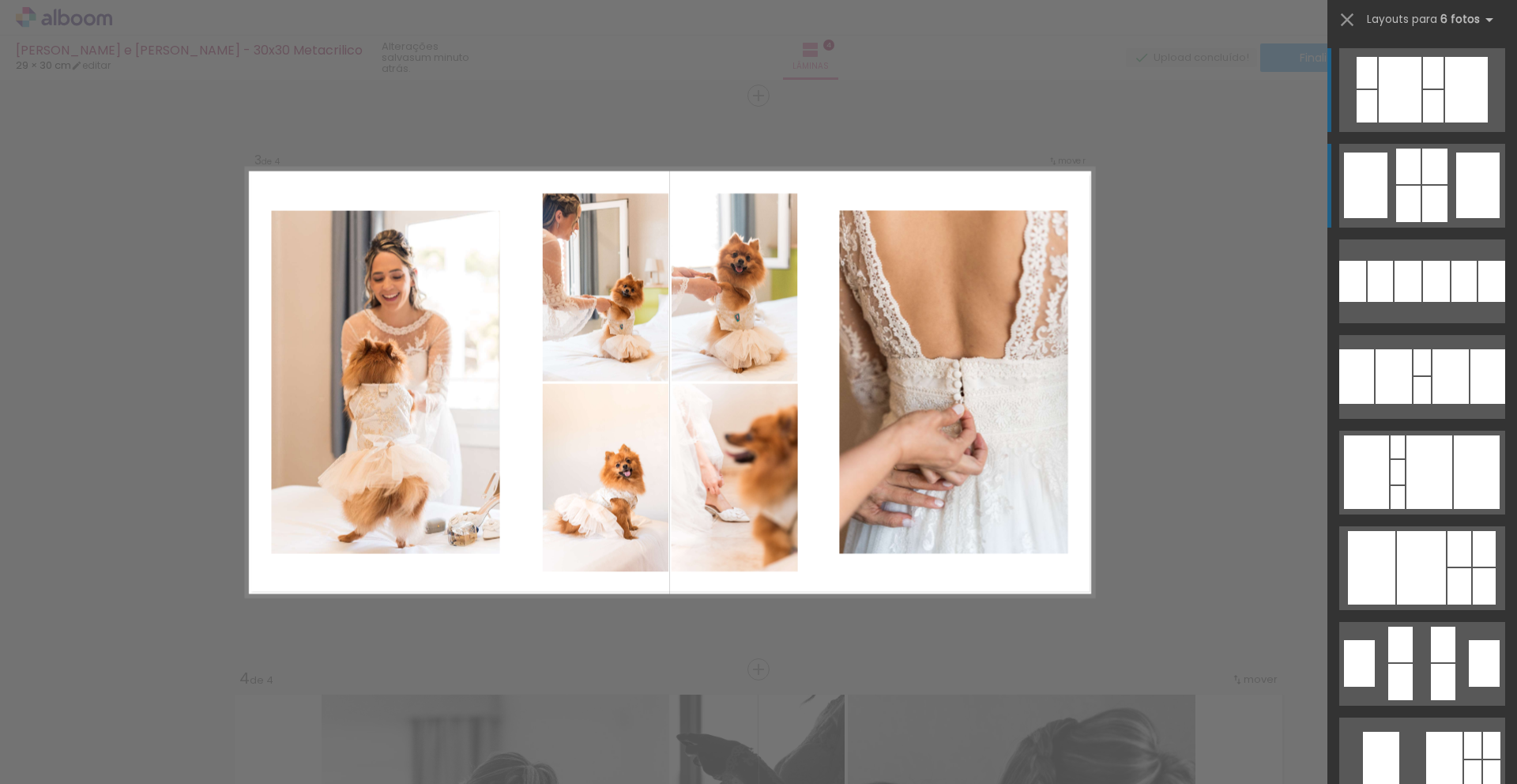
click at [1432, 174] on div at bounding box center [1434, 165] width 25 height 36
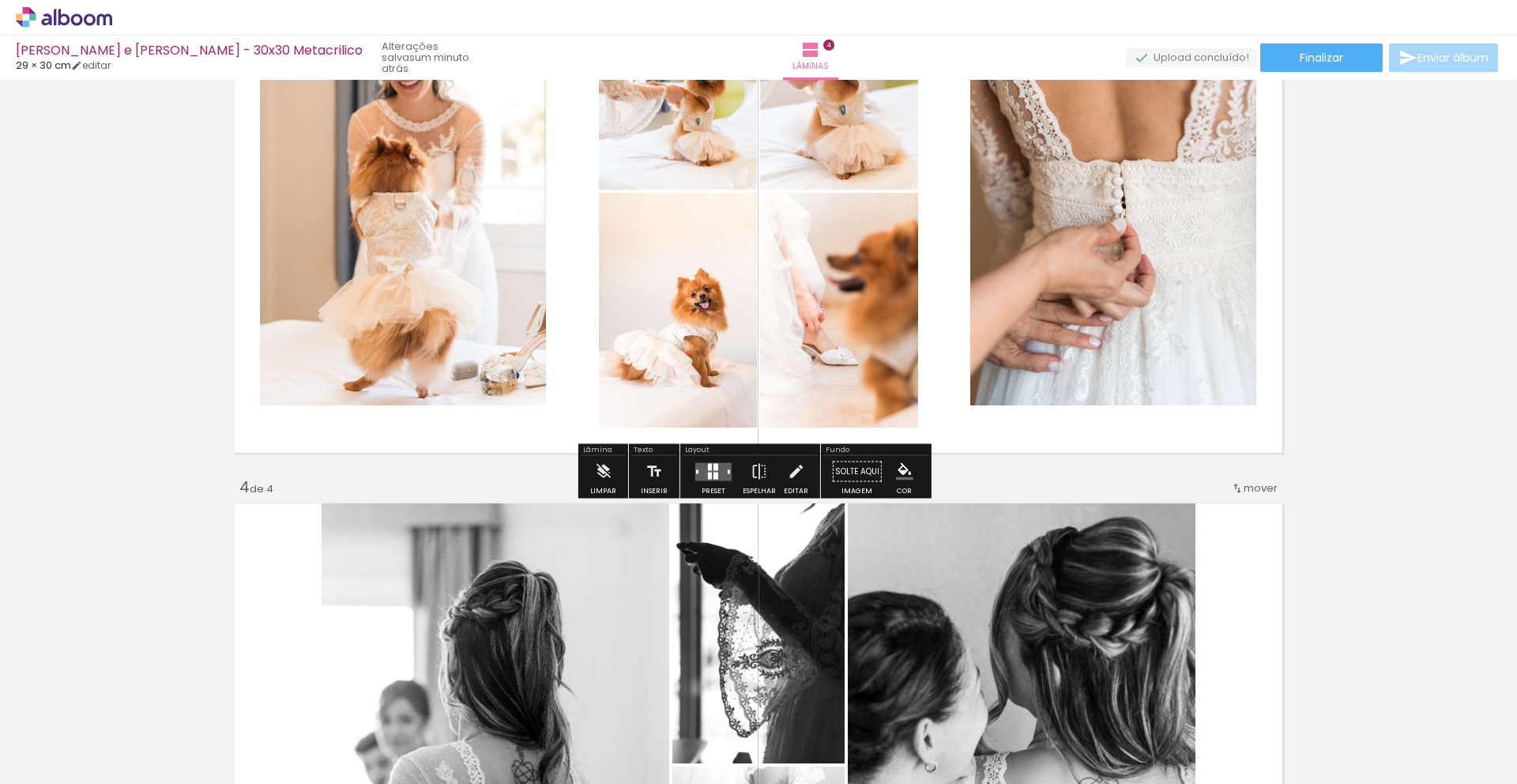
scroll to position [1350, 0]
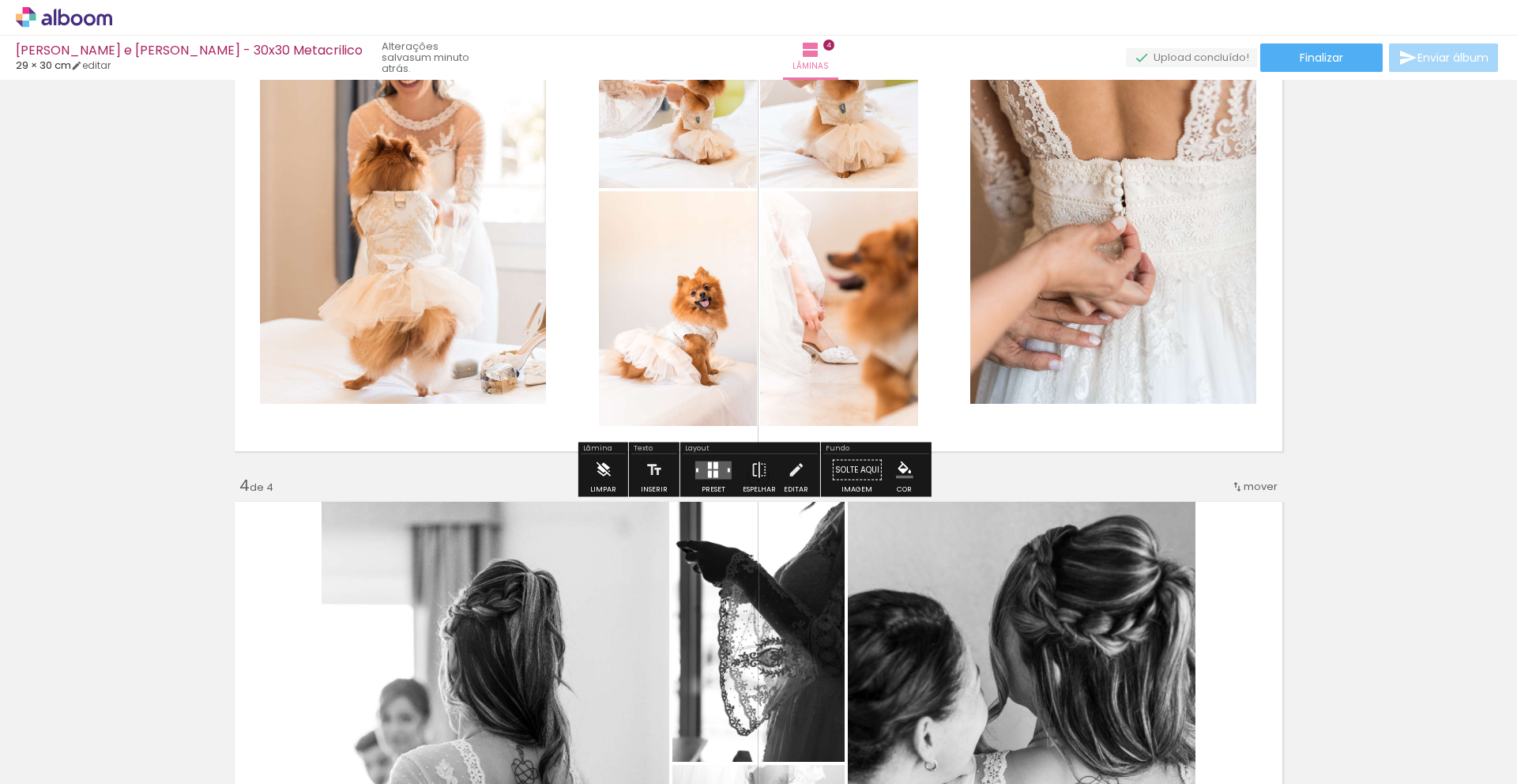
click at [599, 466] on iron-icon at bounding box center [603, 470] width 17 height 31
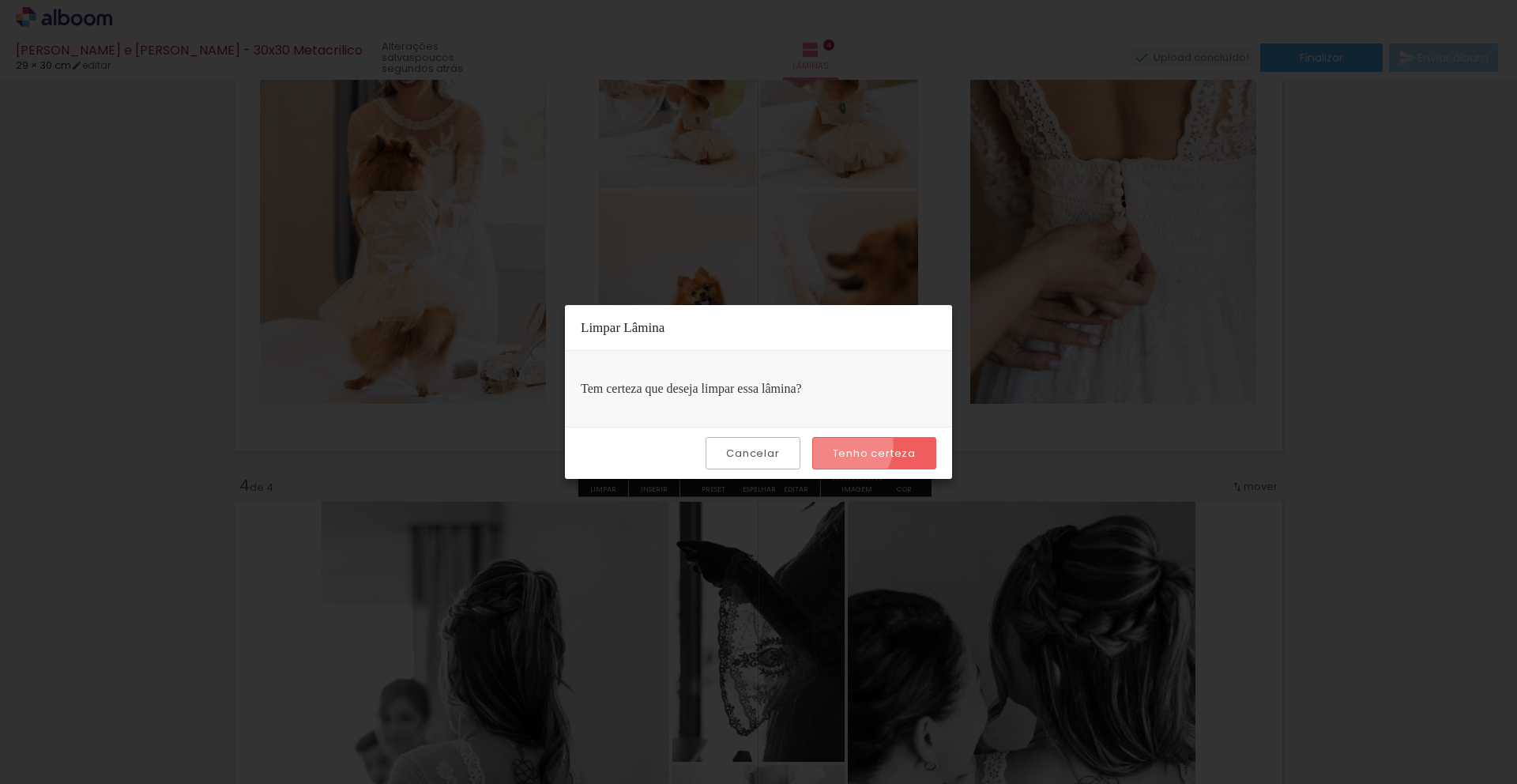
click at [0, 0] on slot "Tenho certeza" at bounding box center [0, 0] width 0 height 0
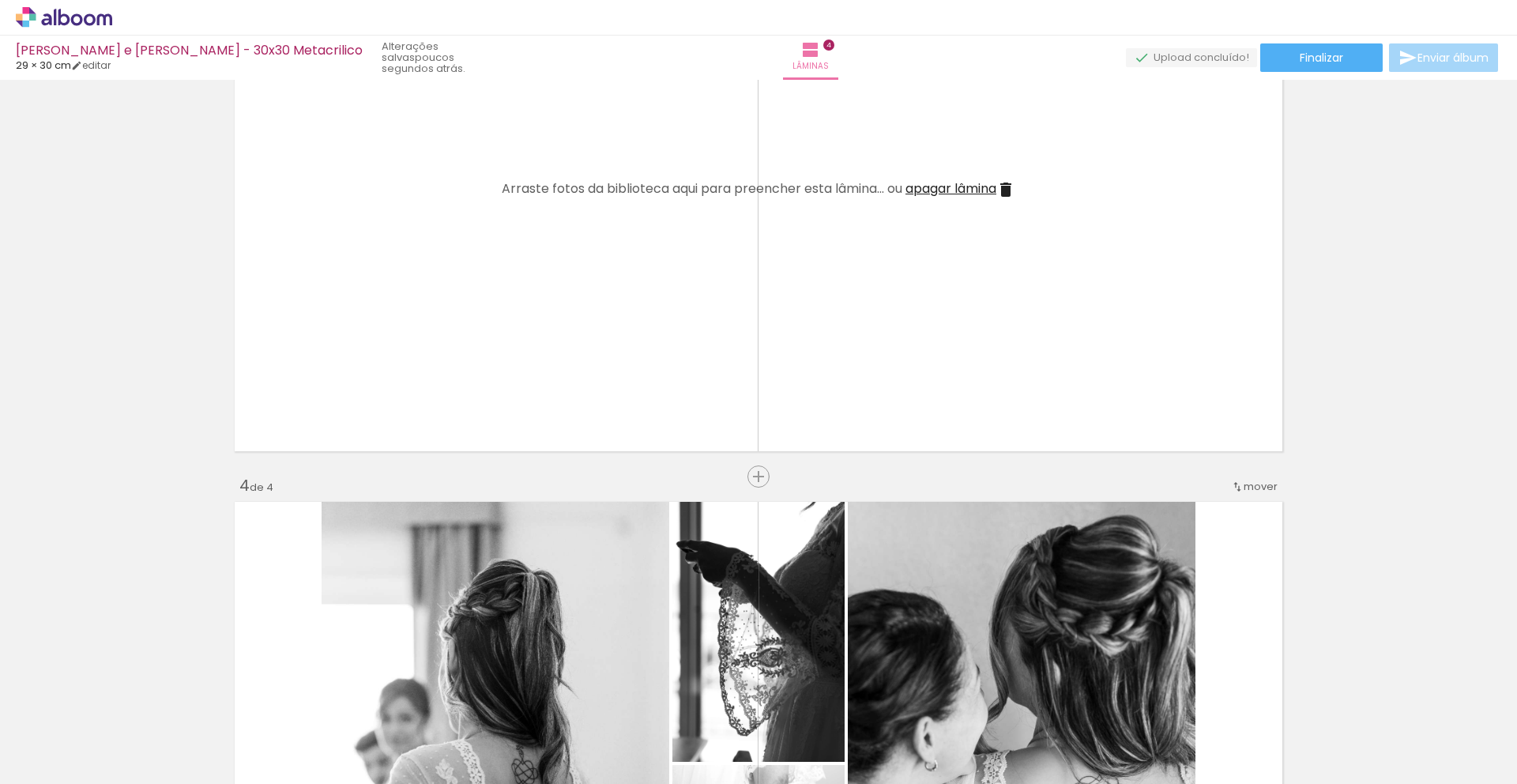
click at [973, 194] on span "apagar lâmina" at bounding box center [950, 188] width 91 height 18
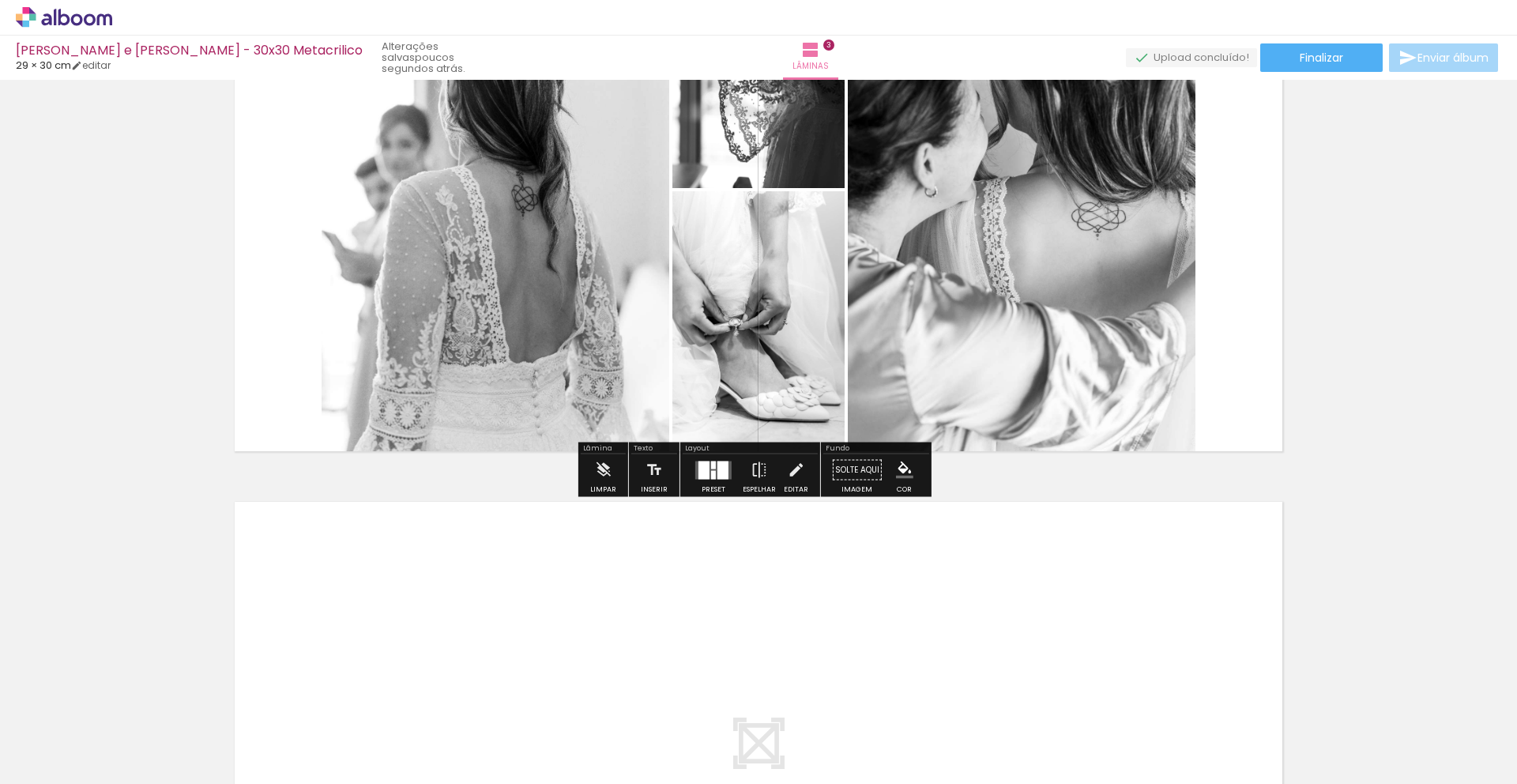
drag, startPoint x: 599, startPoint y: 473, endPoint x: 639, endPoint y: 453, distance: 44.7
click at [599, 473] on iron-icon at bounding box center [603, 470] width 17 height 31
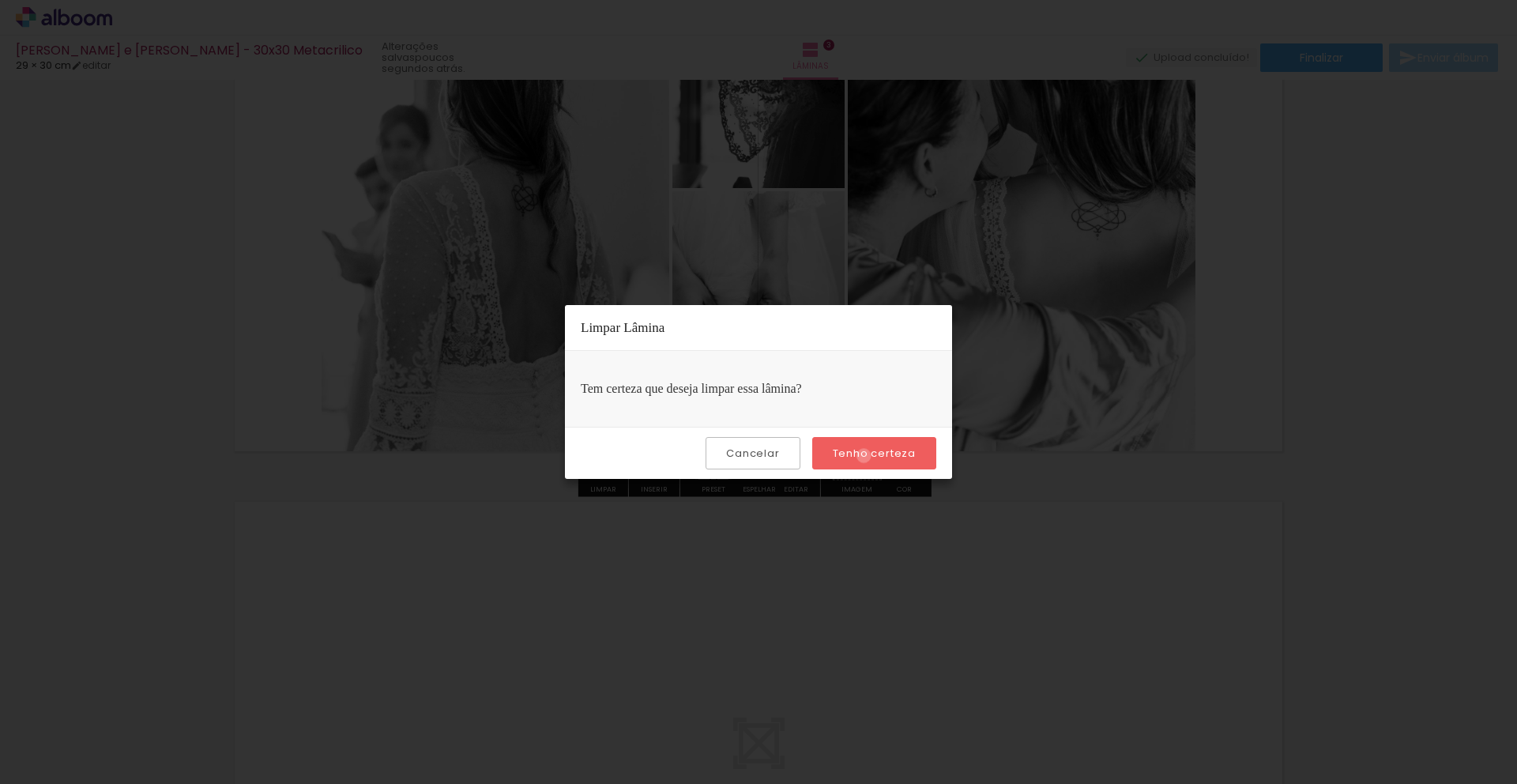
click at [0, 0] on slot "Tenho certeza" at bounding box center [0, 0] width 0 height 0
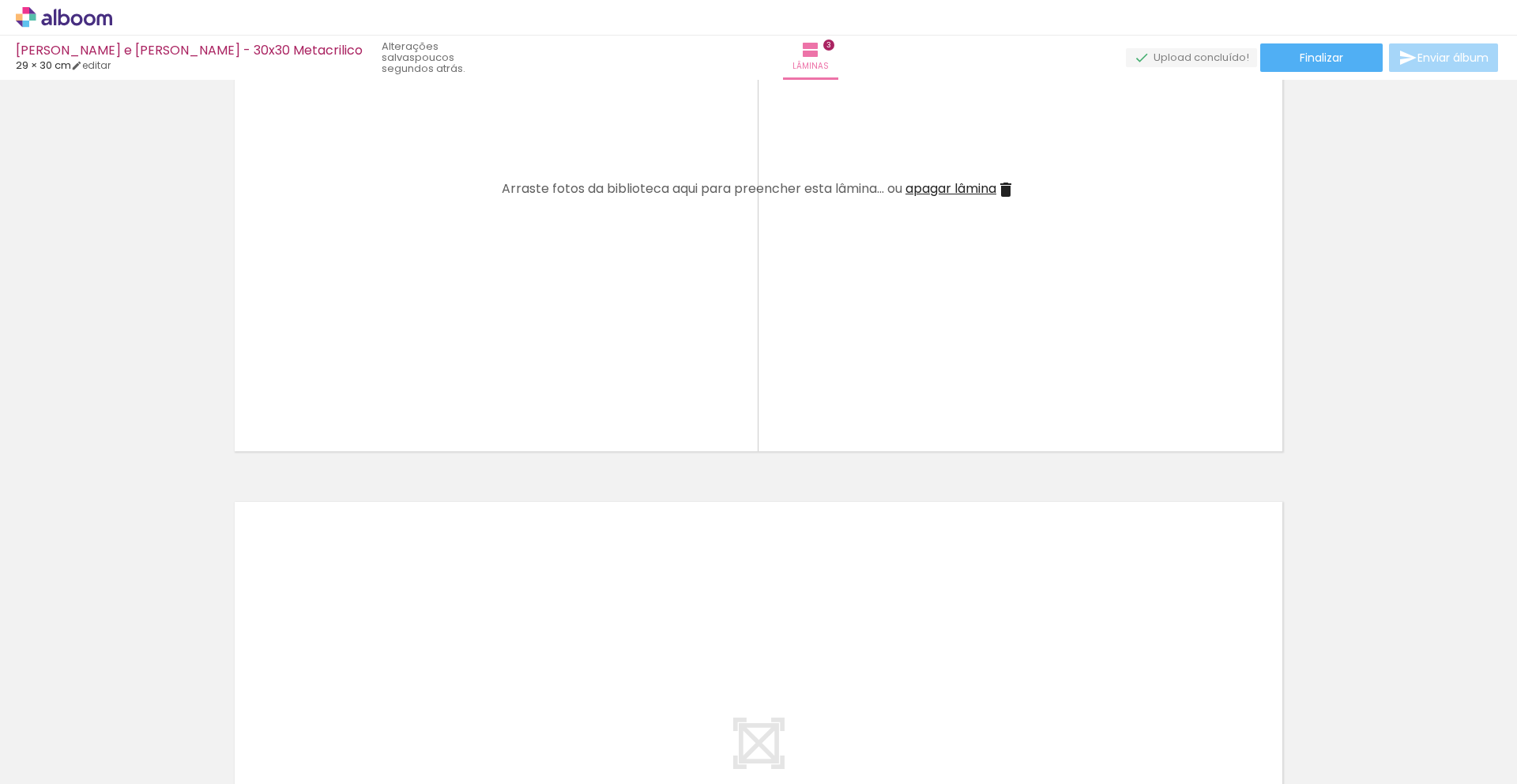
click at [989, 179] on span "apagar lâmina" at bounding box center [950, 188] width 91 height 18
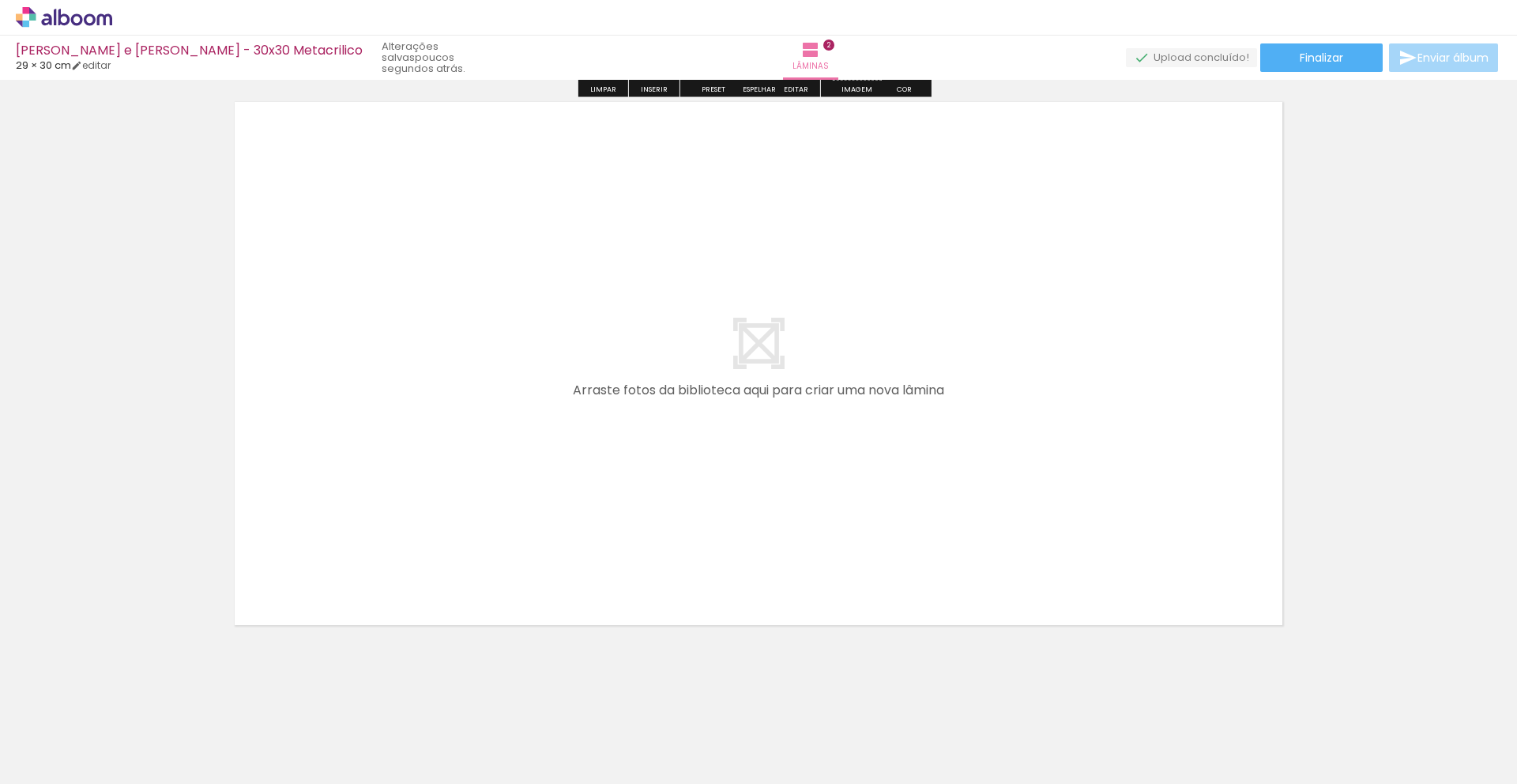
scroll to position [1177, 0]
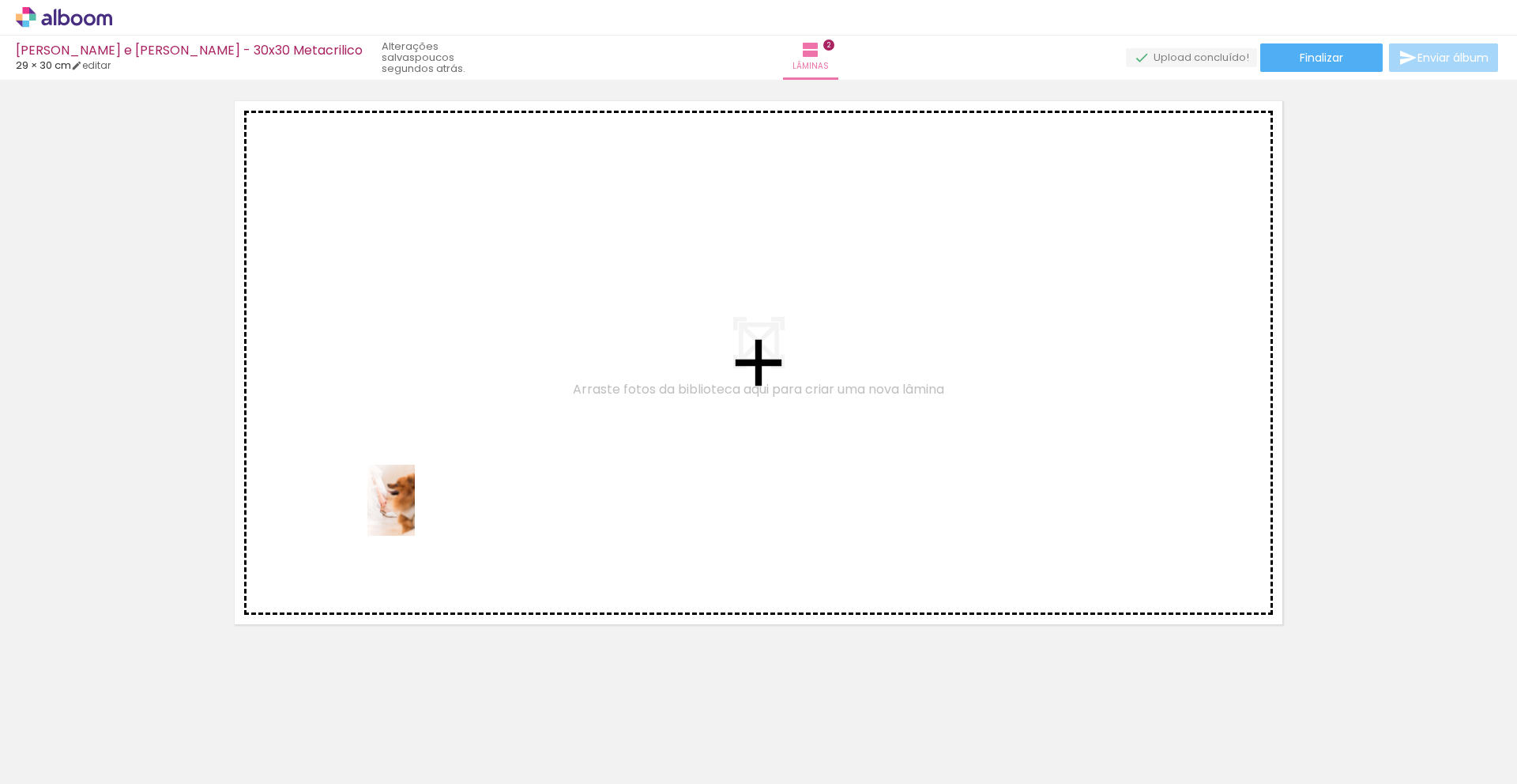
drag, startPoint x: 597, startPoint y: 751, endPoint x: 415, endPoint y: 512, distance: 300.4
click at [415, 512] on quentale-workspace at bounding box center [758, 392] width 1517 height 784
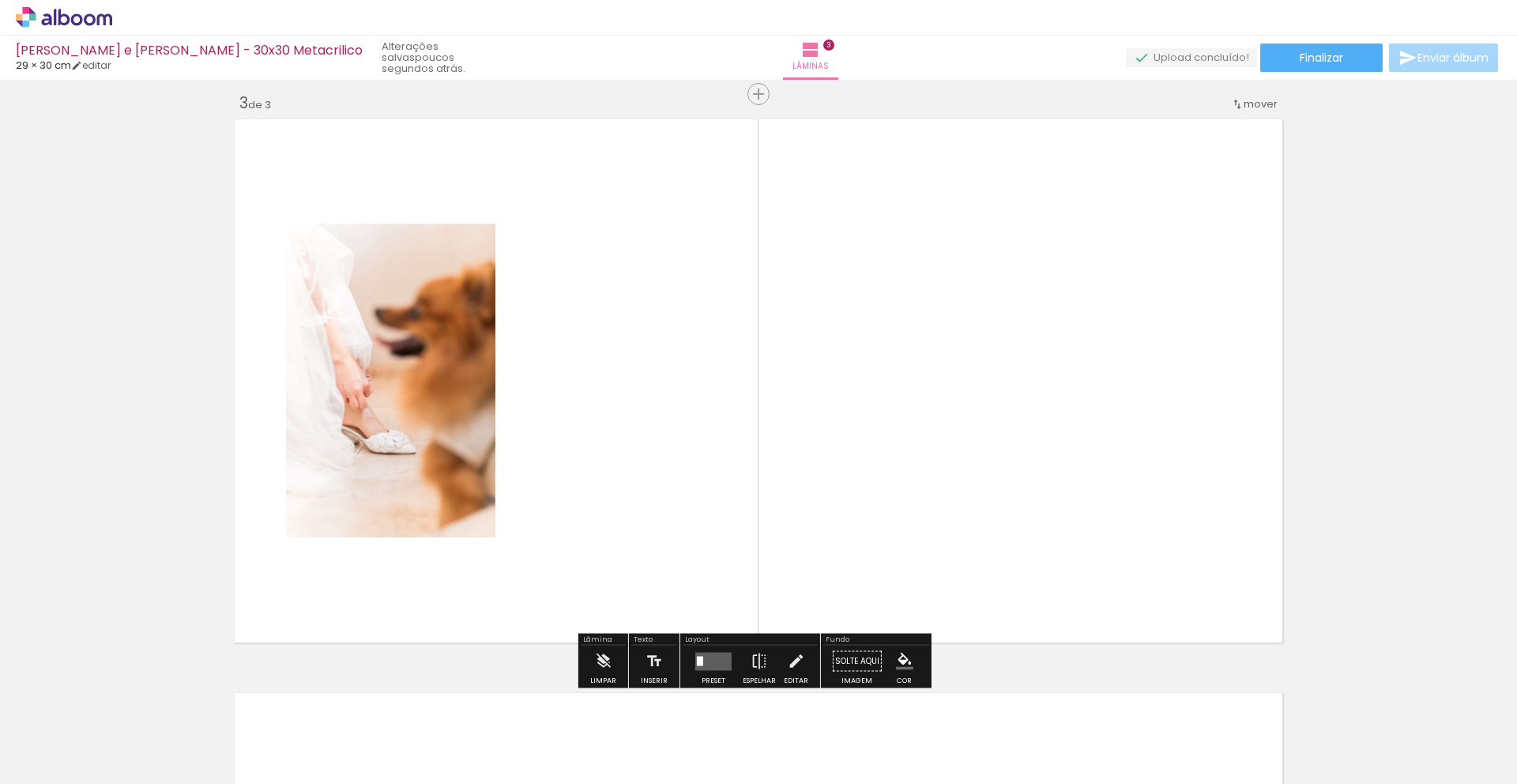
scroll to position [1157, 0]
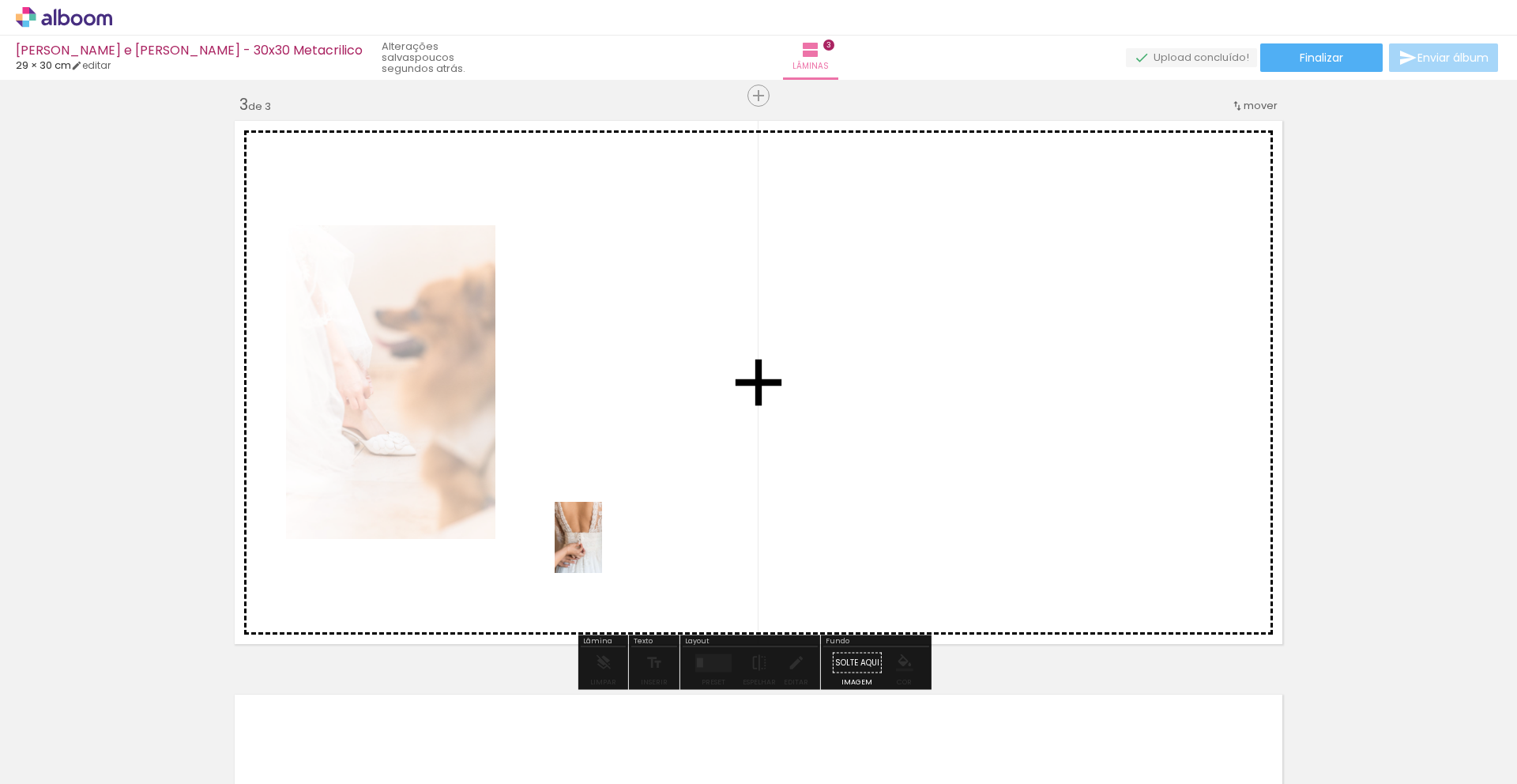
drag, startPoint x: 791, startPoint y: 761, endPoint x: 602, endPoint y: 549, distance: 284.0
click at [602, 549] on quentale-workspace at bounding box center [758, 392] width 1517 height 784
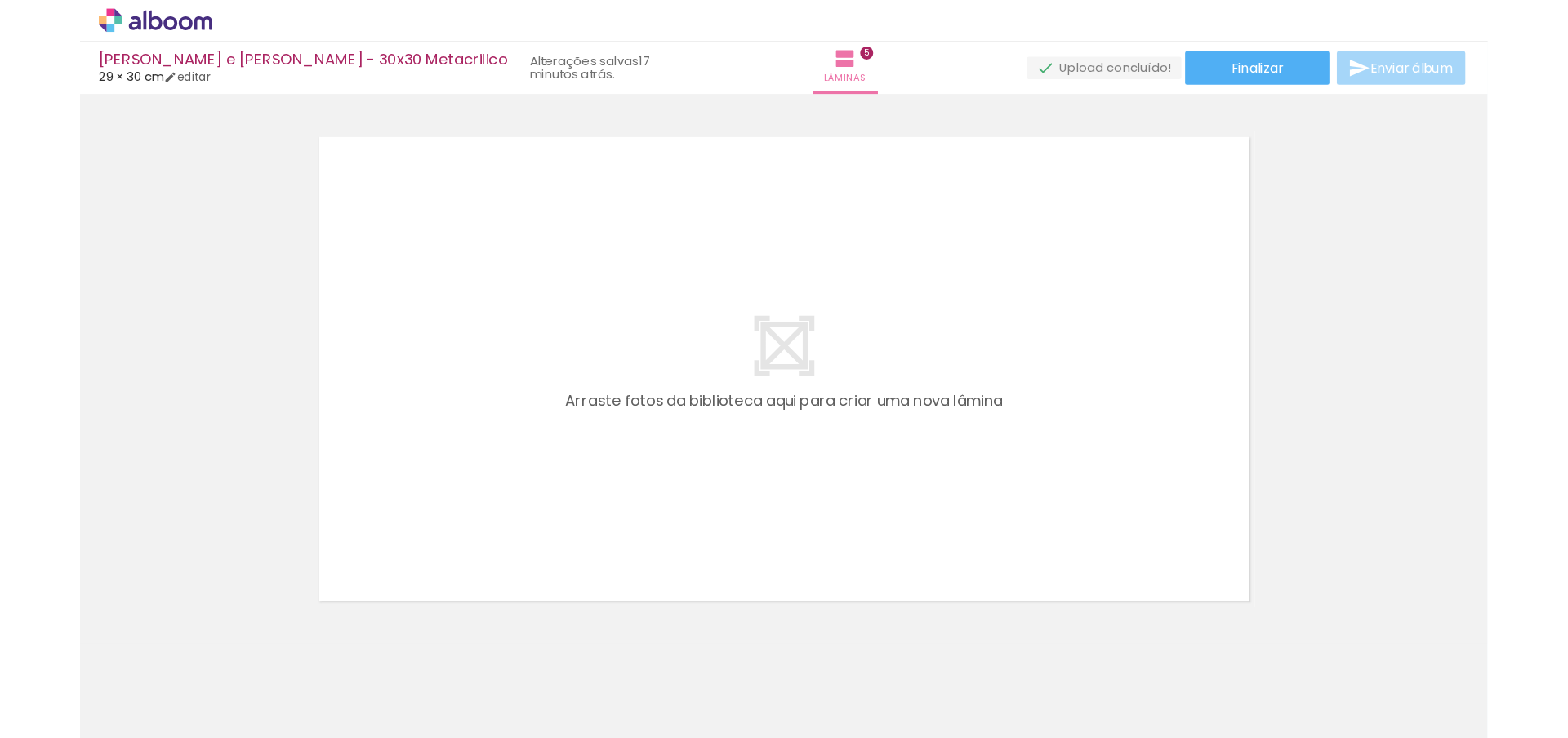
scroll to position [2382, 0]
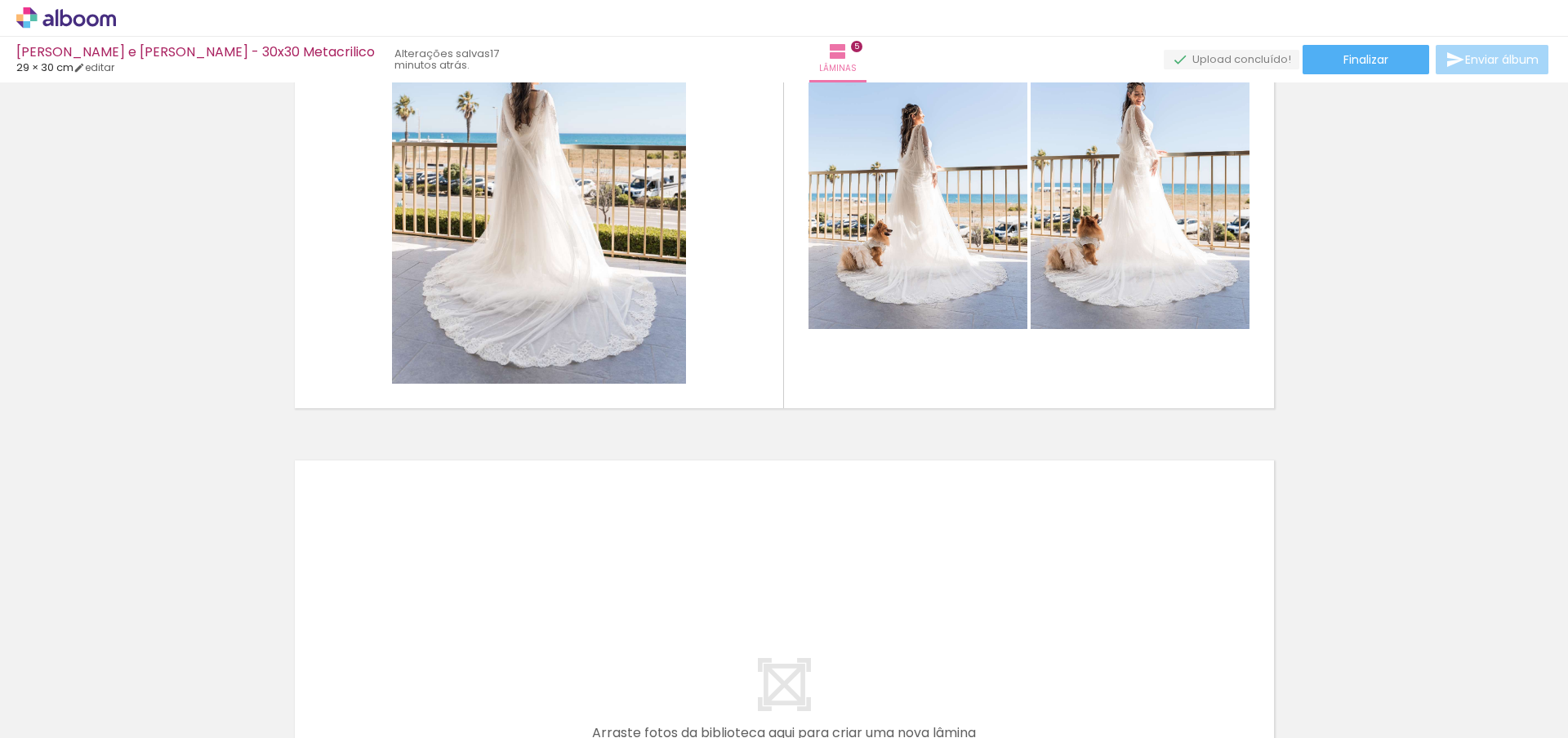
click at [63, 704] on input "Não utilizadas" at bounding box center [45, 702] width 62 height 14
click at [0, 0] on slot "Todas as fotos" at bounding box center [0, 0] width 0 height 0
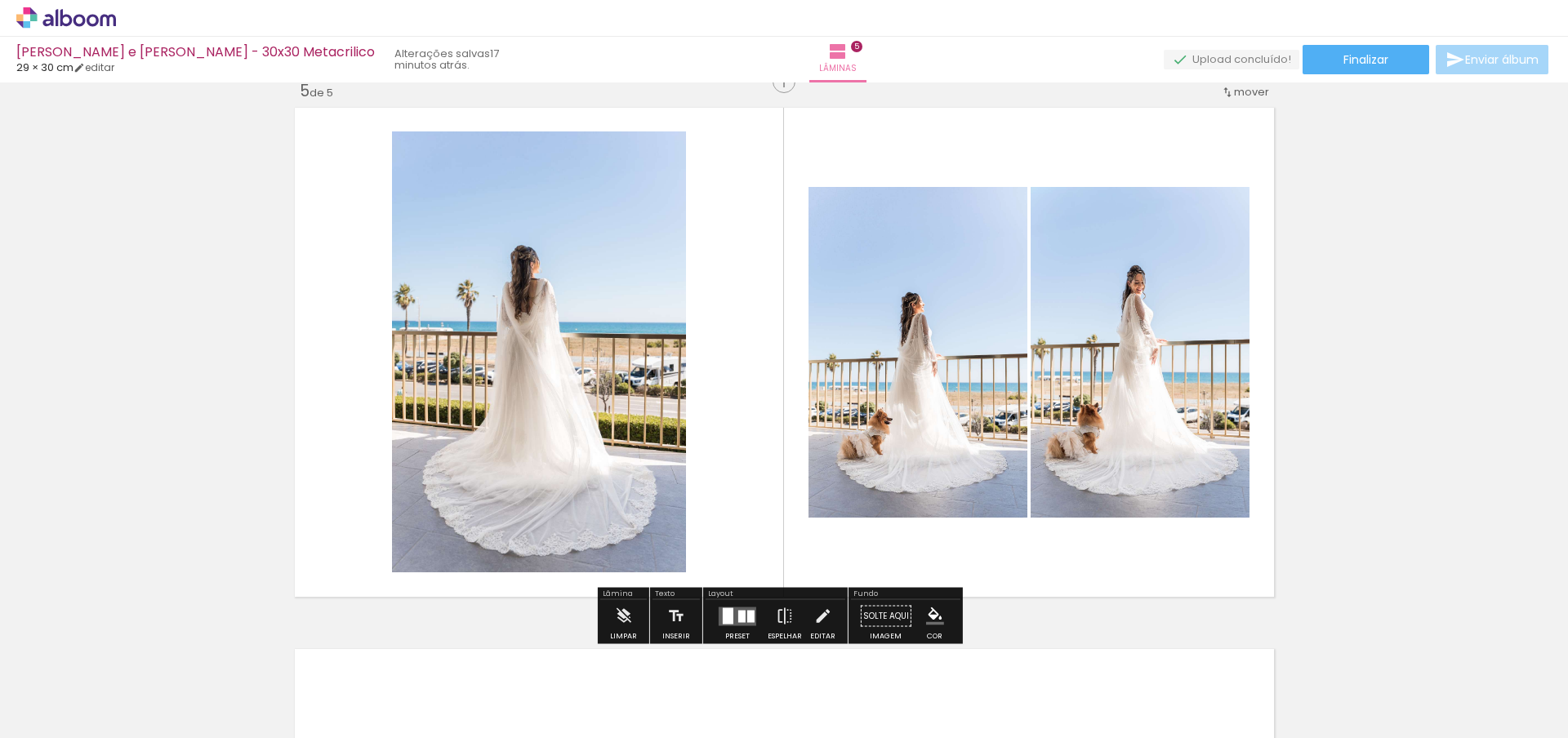
scroll to position [2187, 0]
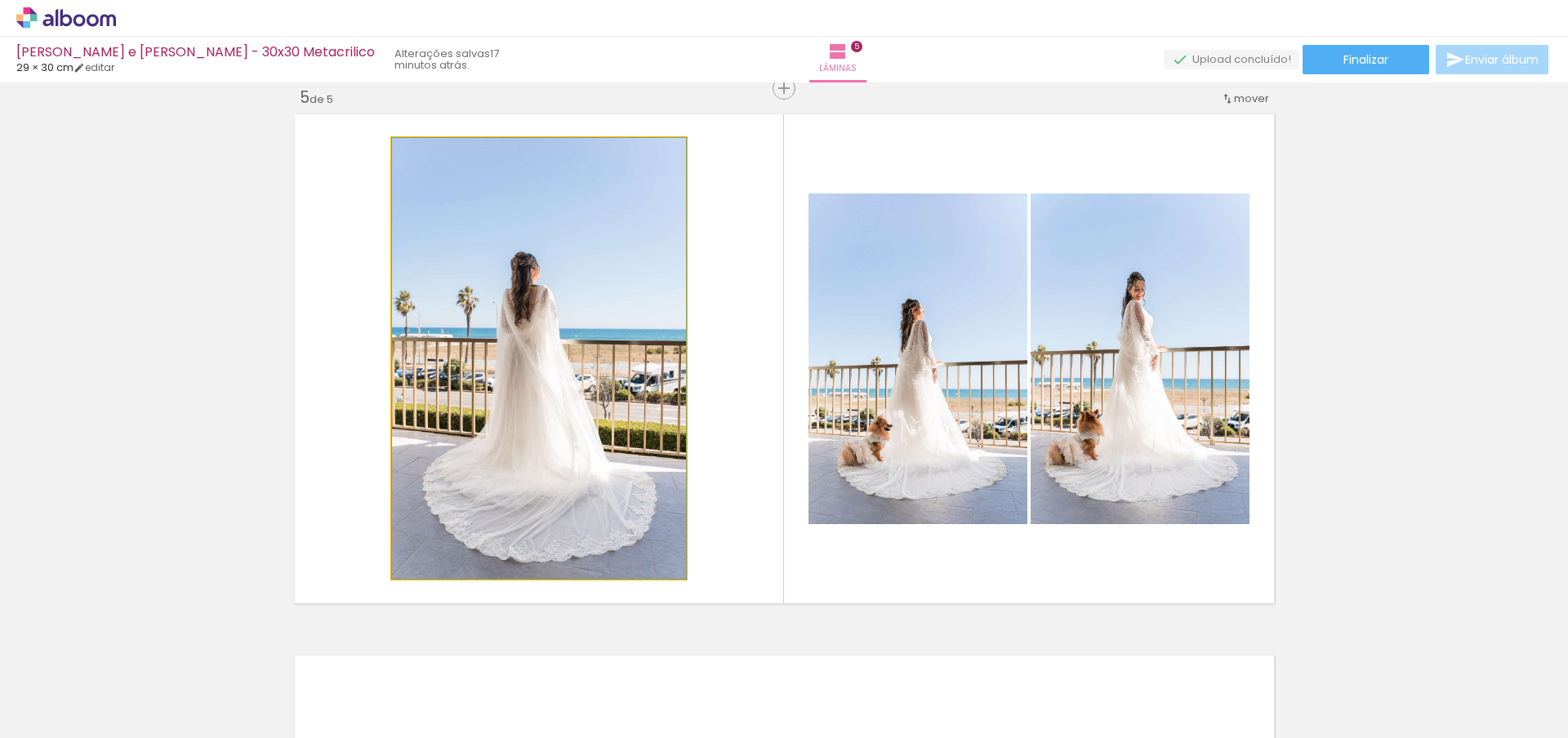
click at [530, 423] on quentale-photo at bounding box center [539, 358] width 294 height 441
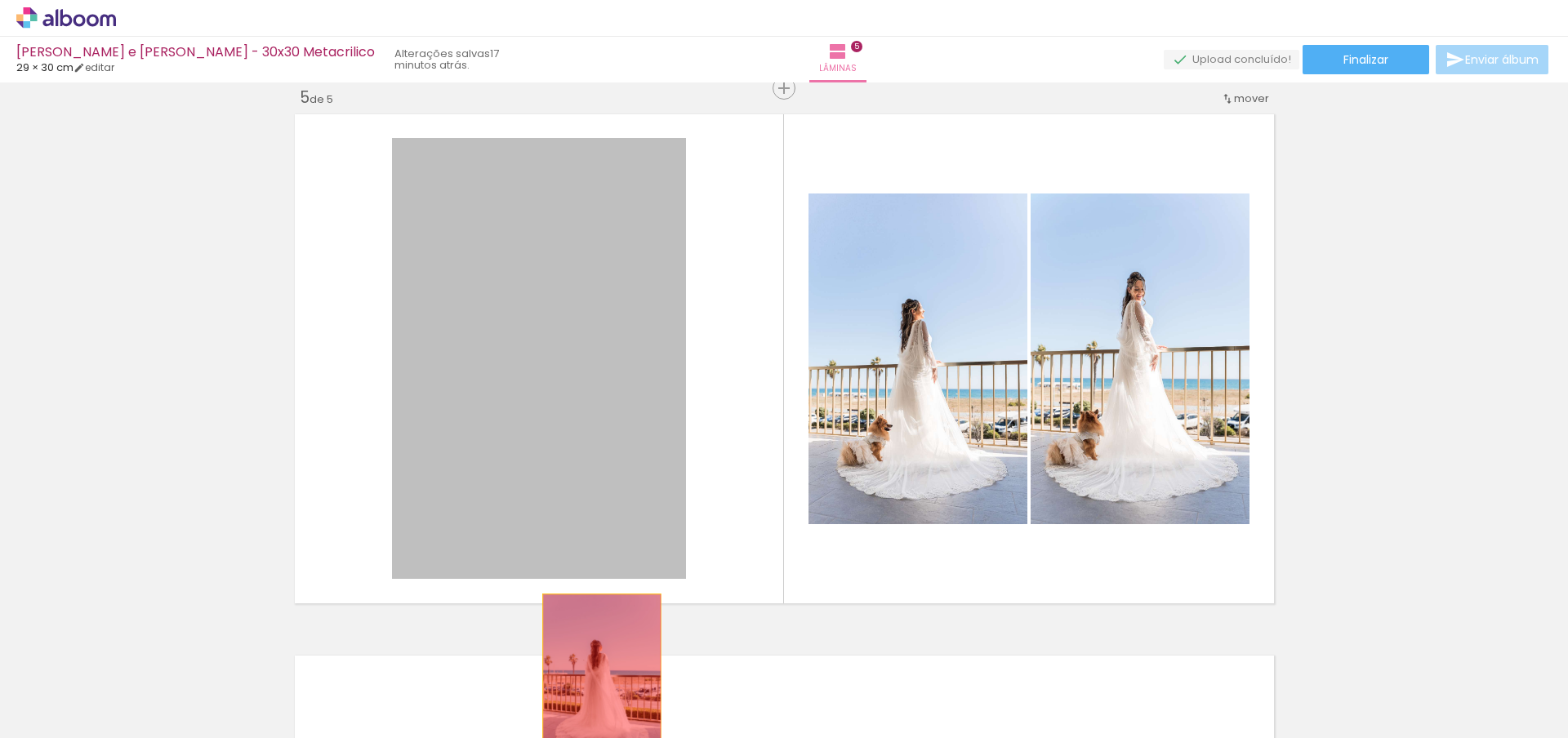
drag, startPoint x: 530, startPoint y: 423, endPoint x: 598, endPoint y: 691, distance: 276.5
click at [598, 691] on quentale-workspace at bounding box center [784, 369] width 1568 height 738
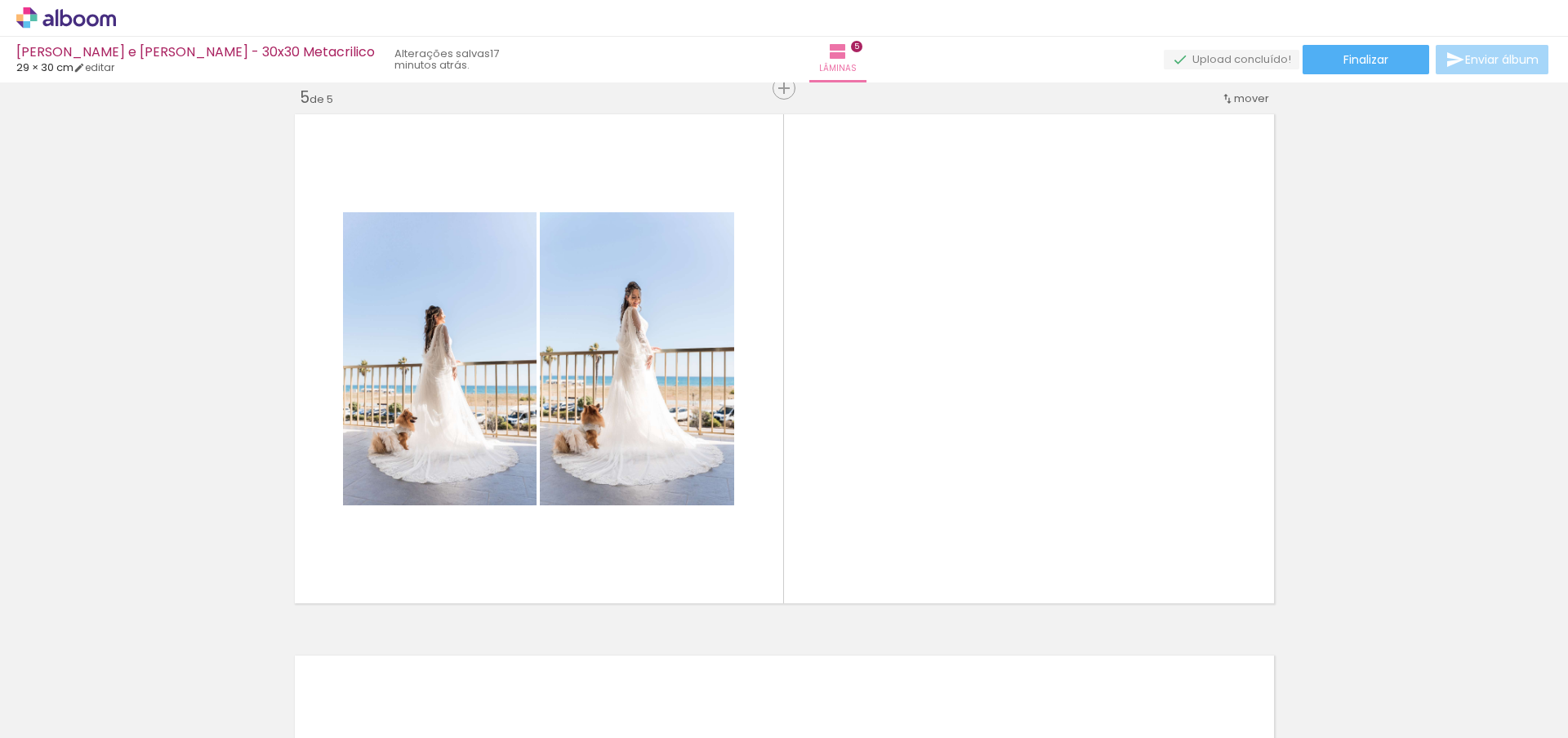
click at [39, 721] on span "Adicionar Fotos" at bounding box center [57, 717] width 49 height 18
click at [0, 0] on input "file" at bounding box center [0, 0] width 0 height 0
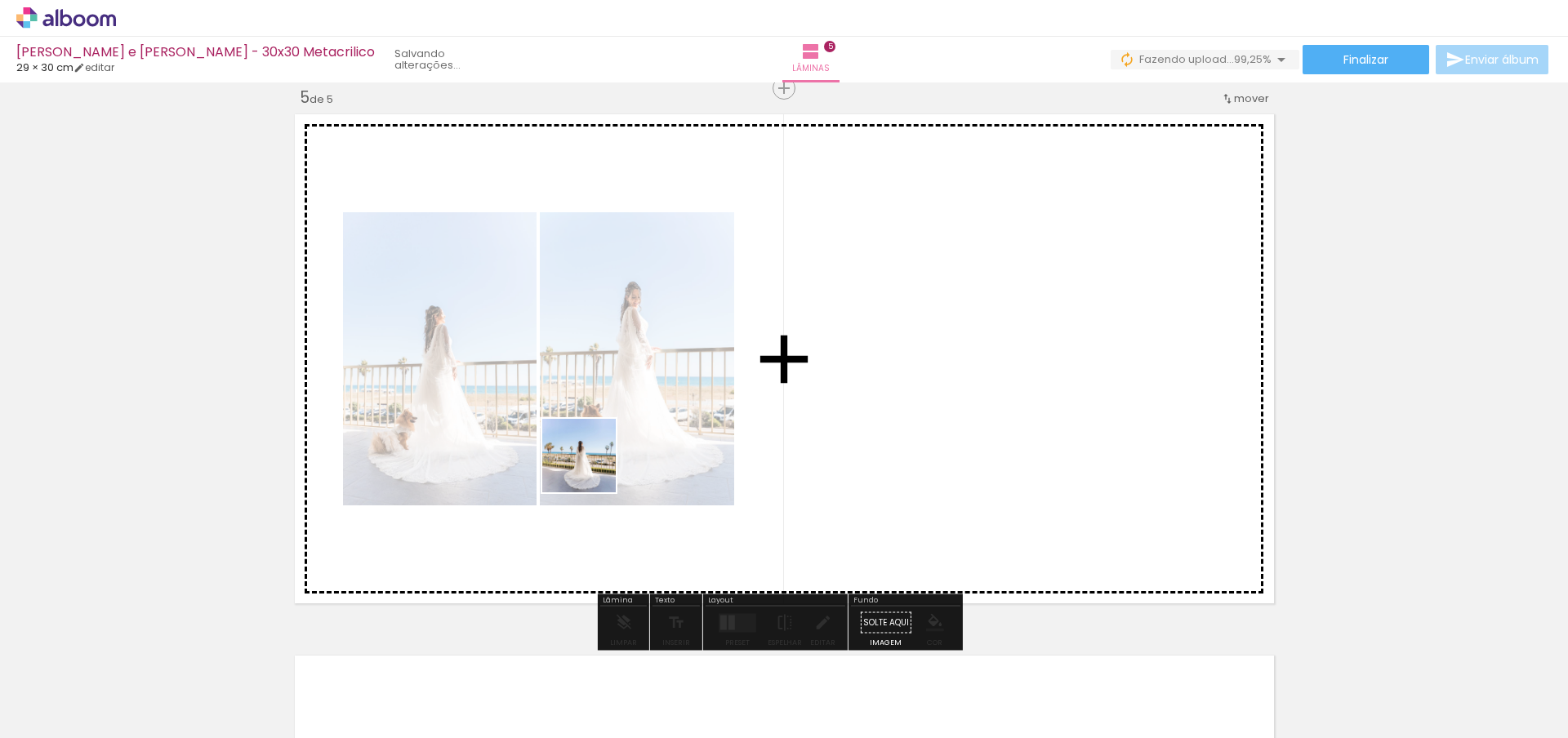
drag, startPoint x: 595, startPoint y: 691, endPoint x: 587, endPoint y: 447, distance: 244.1
click at [587, 447] on quentale-workspace at bounding box center [784, 369] width 1568 height 738
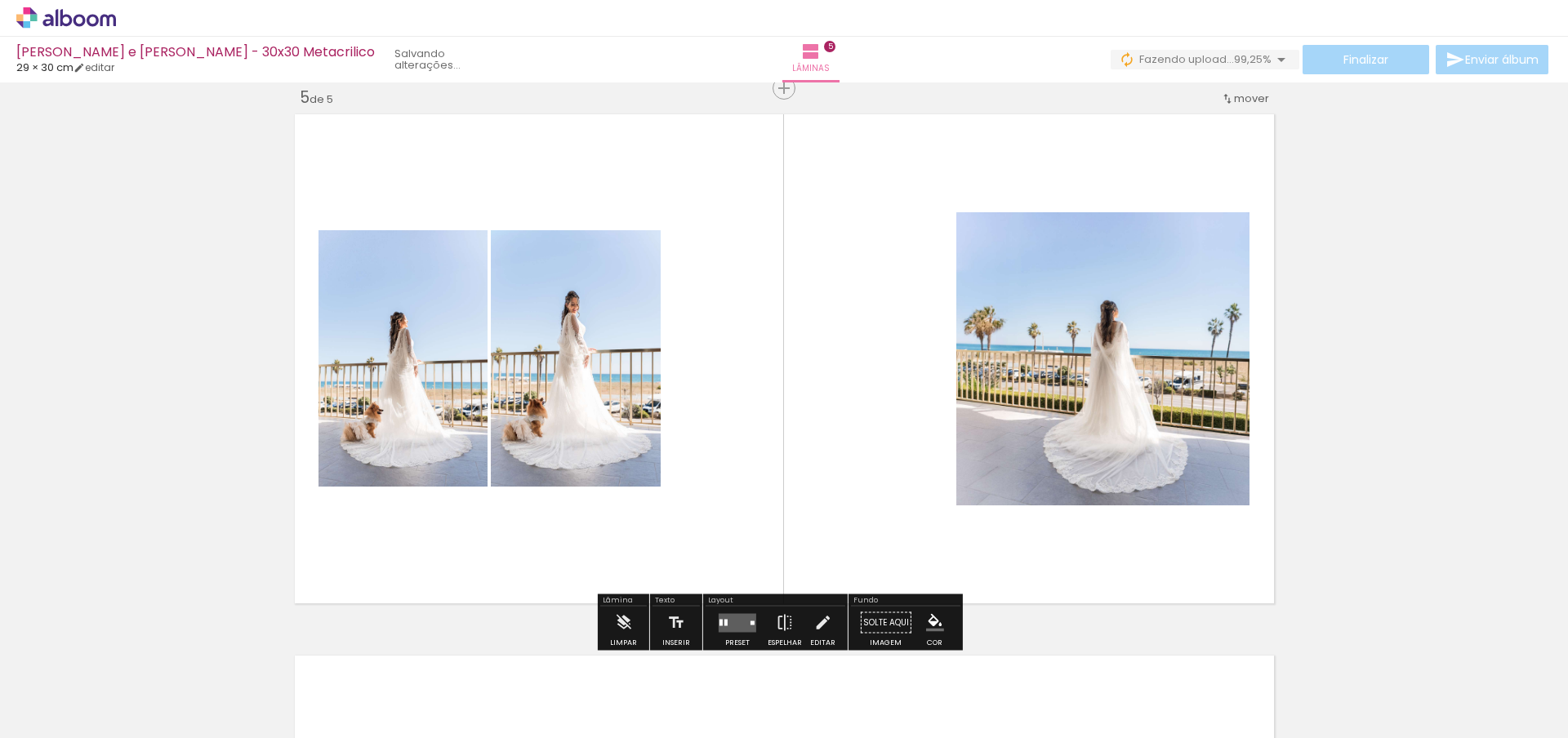
click at [62, 685] on input "Todas as fotos" at bounding box center [45, 689] width 62 height 14
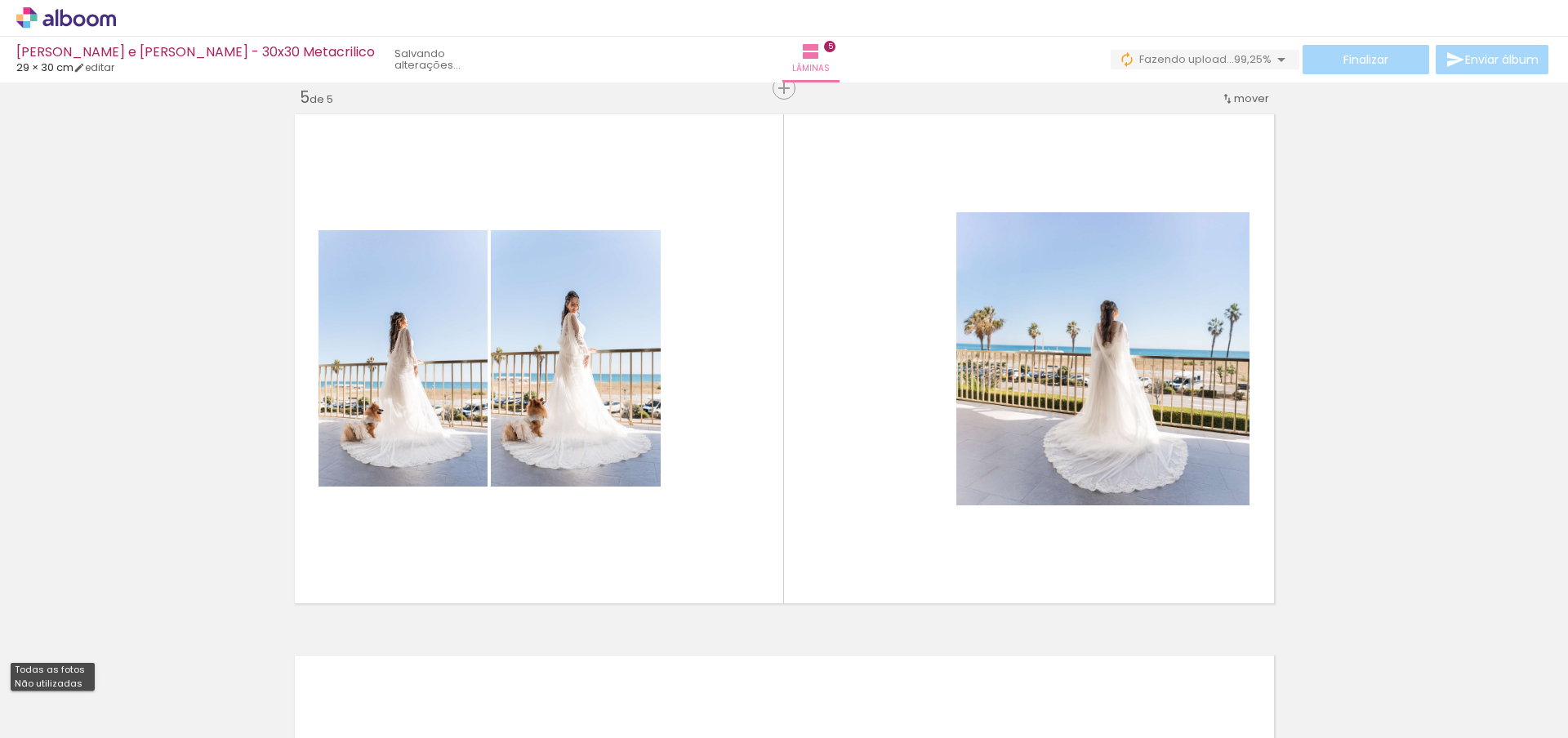
click at [0, 0] on slot "Não utilizadas" at bounding box center [0, 0] width 0 height 0
type input "Não utilizadas"
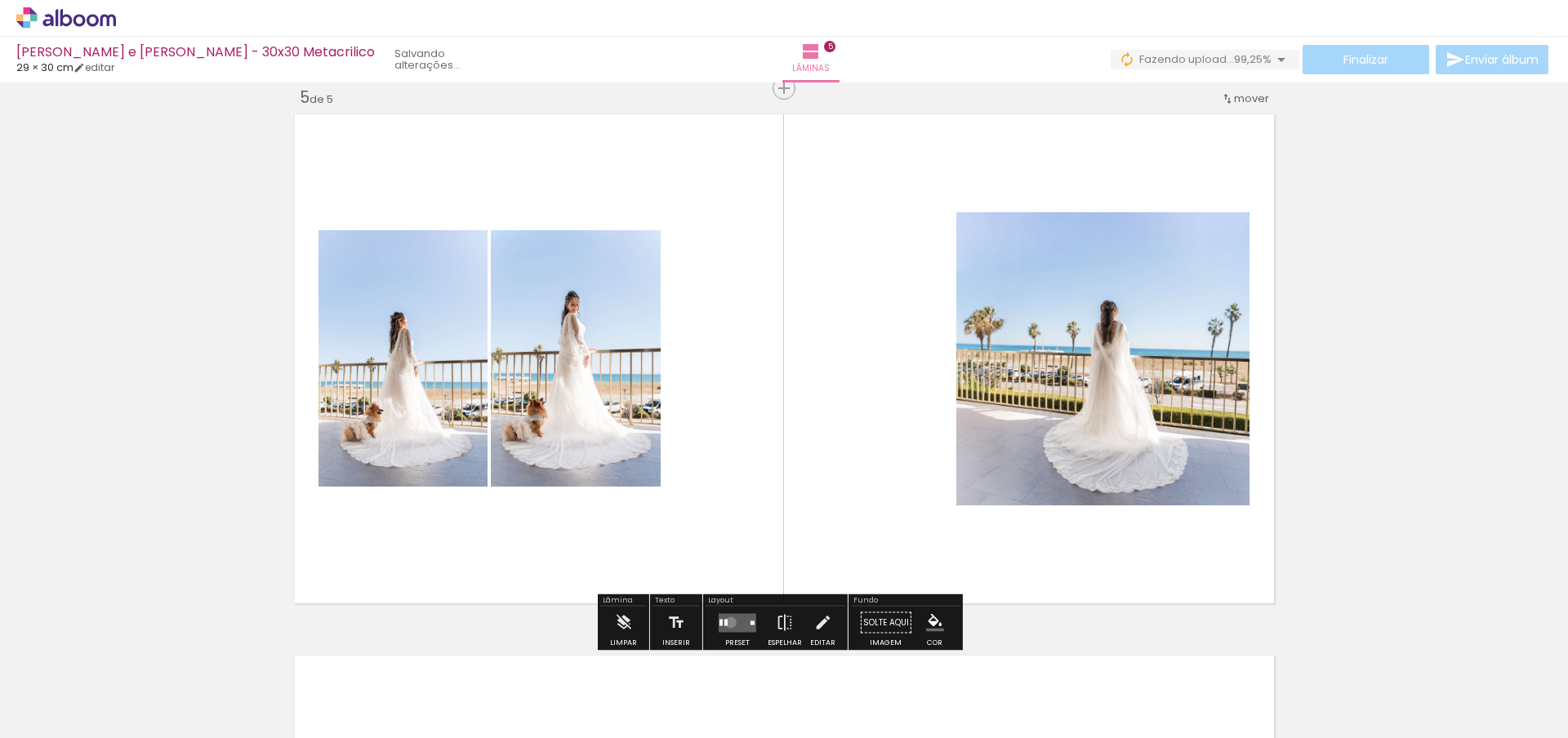
click at [727, 622] on quentale-layouter at bounding box center [737, 622] width 38 height 19
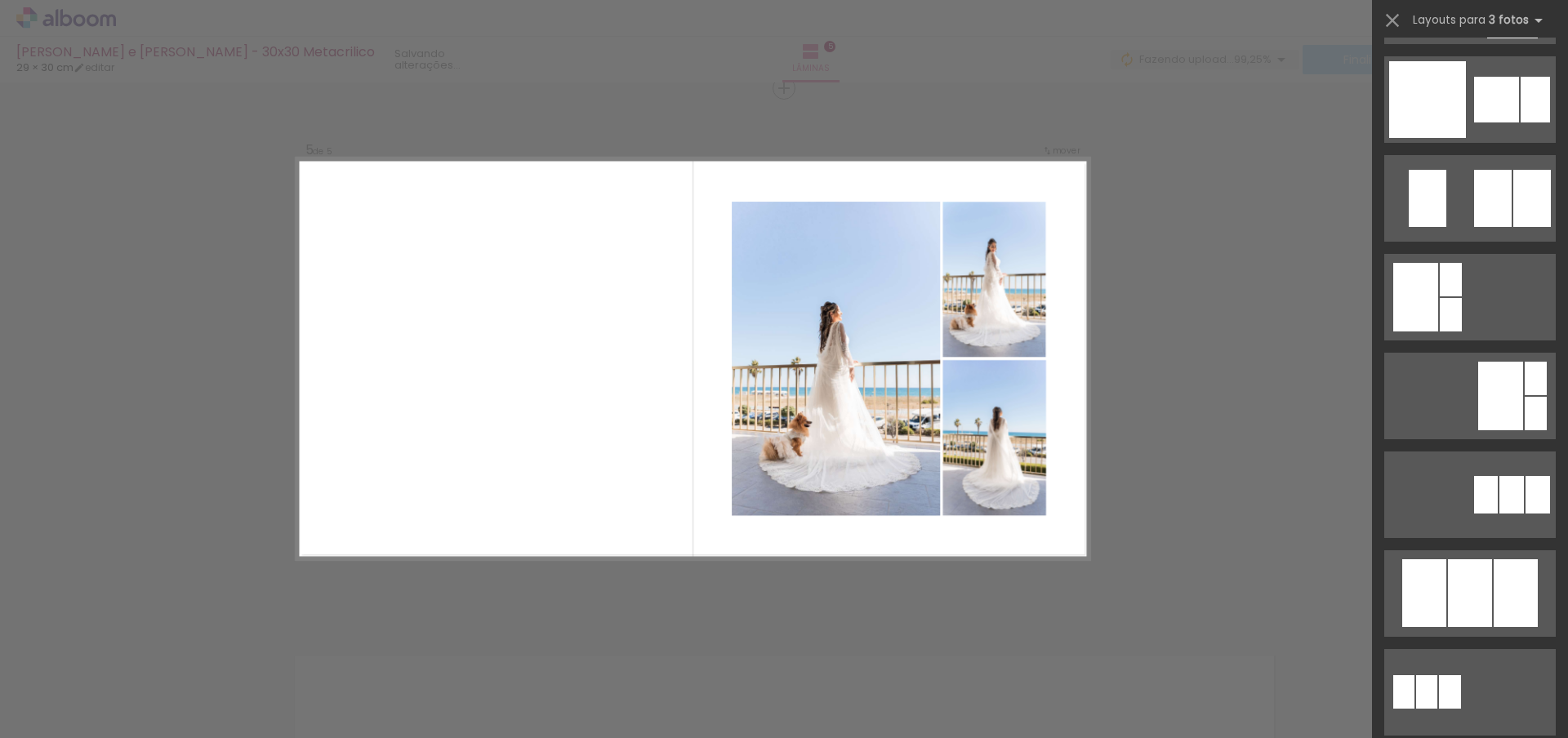
scroll to position [0, 0]
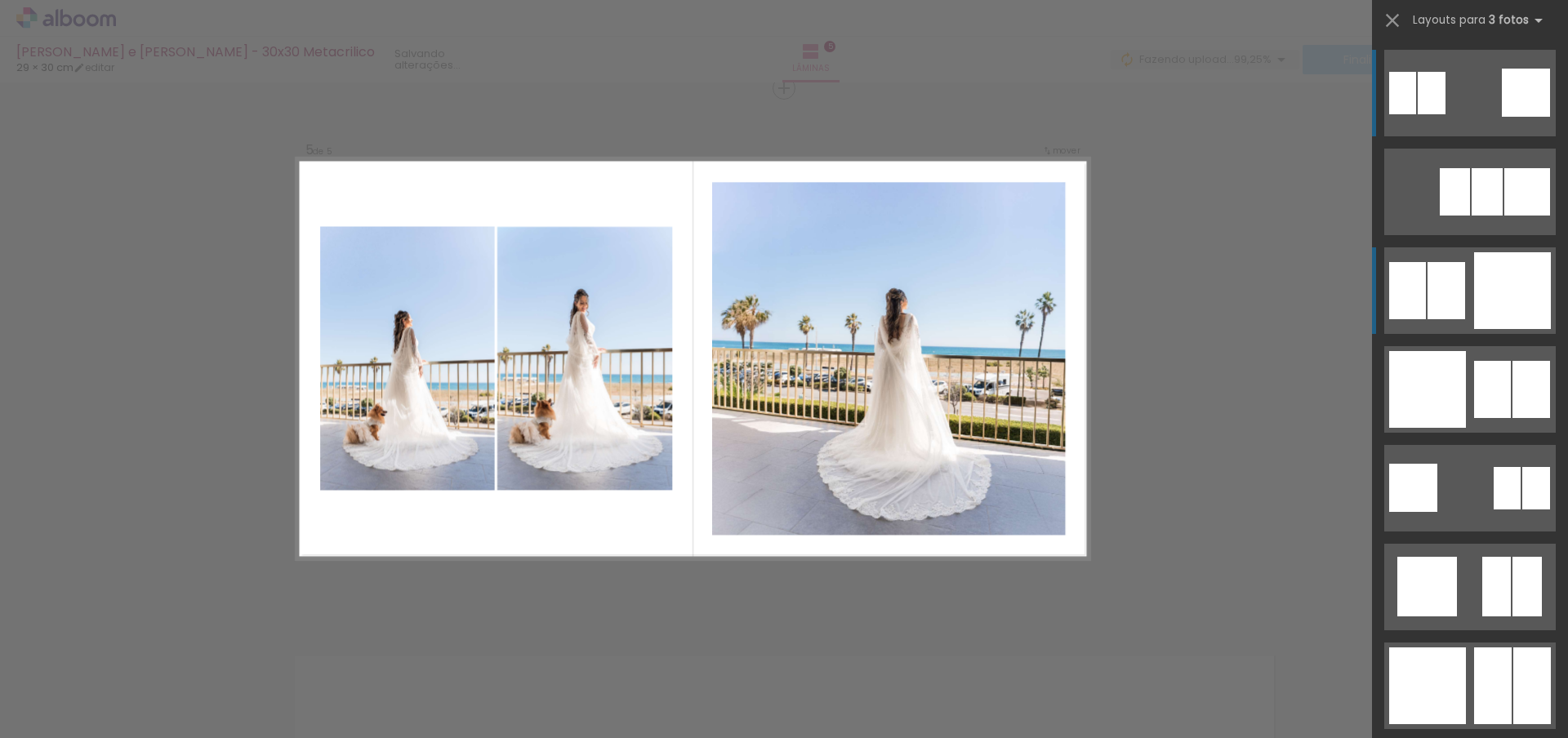
click at [1504, 216] on div at bounding box center [1527, 192] width 46 height 47
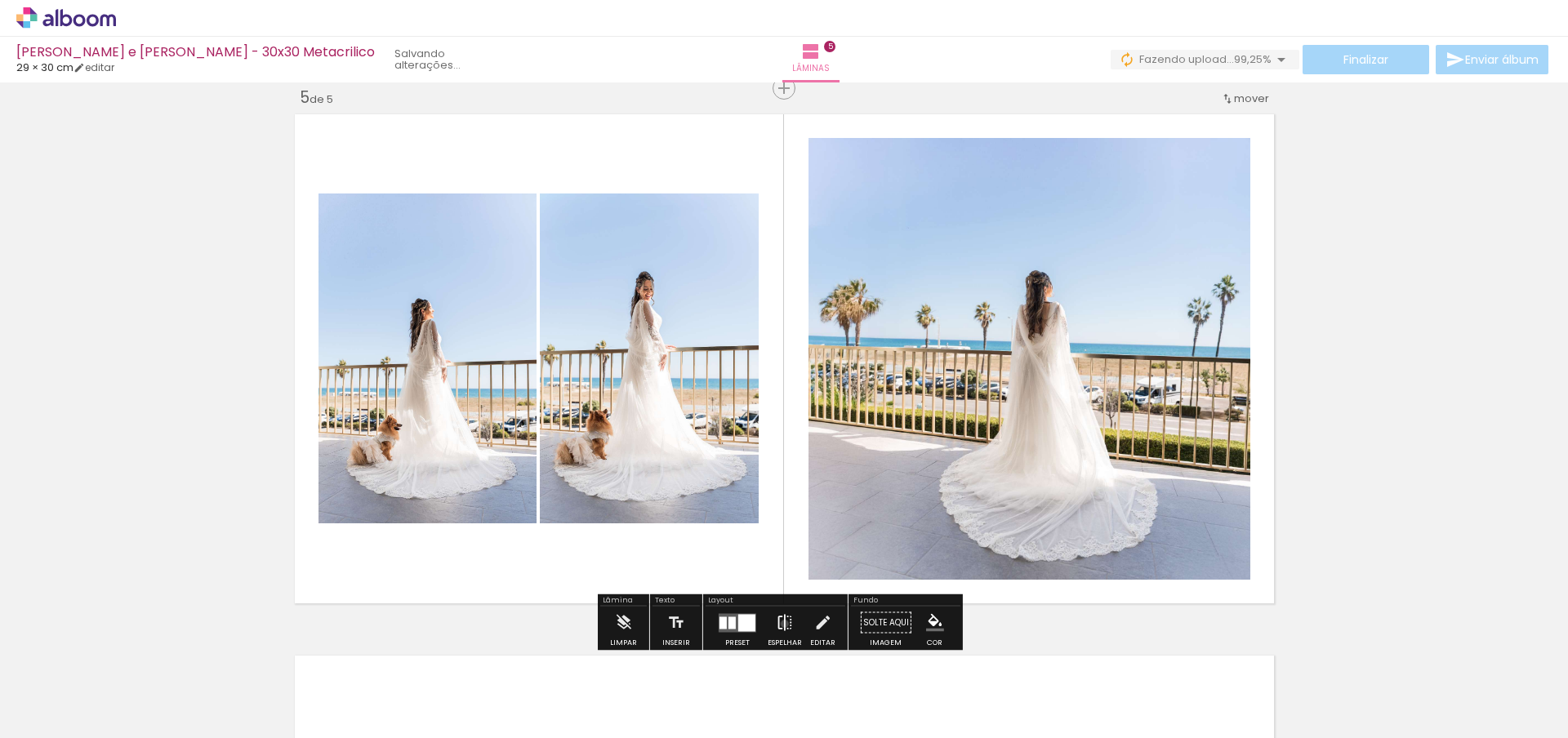
click at [781, 624] on iron-icon at bounding box center [784, 623] width 18 height 32
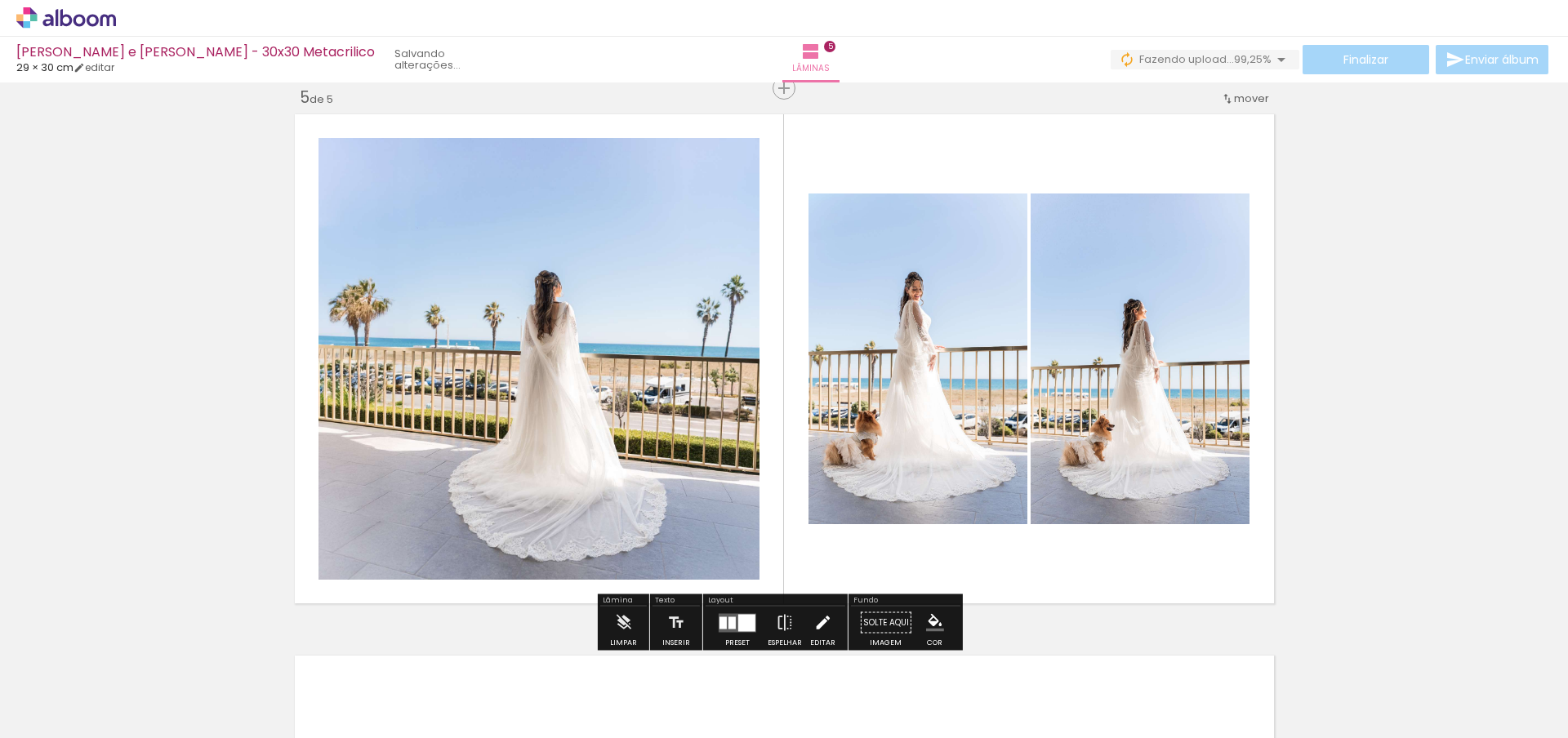
click at [820, 618] on iron-icon at bounding box center [822, 623] width 18 height 32
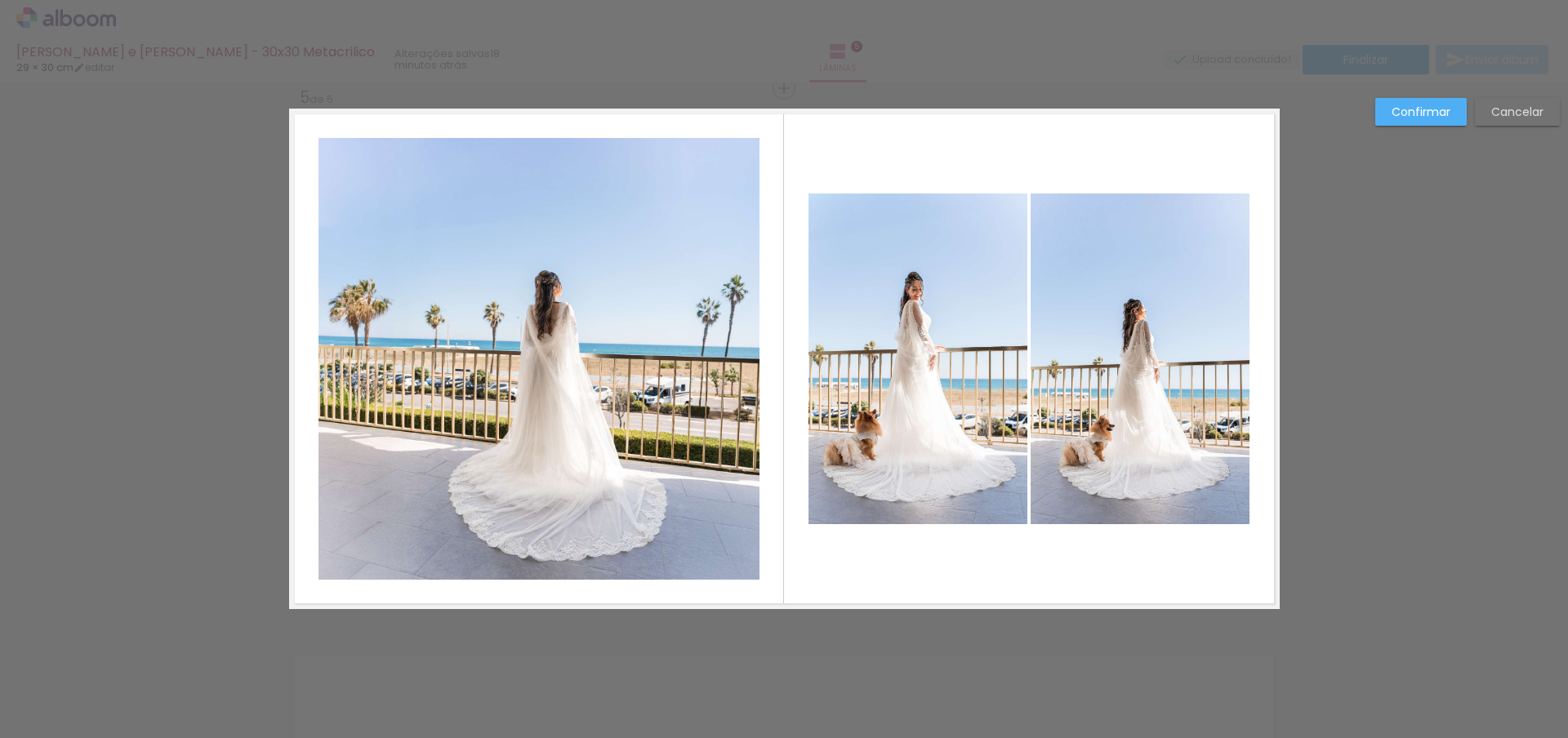
click at [540, 384] on quentale-photo at bounding box center [539, 358] width 441 height 442
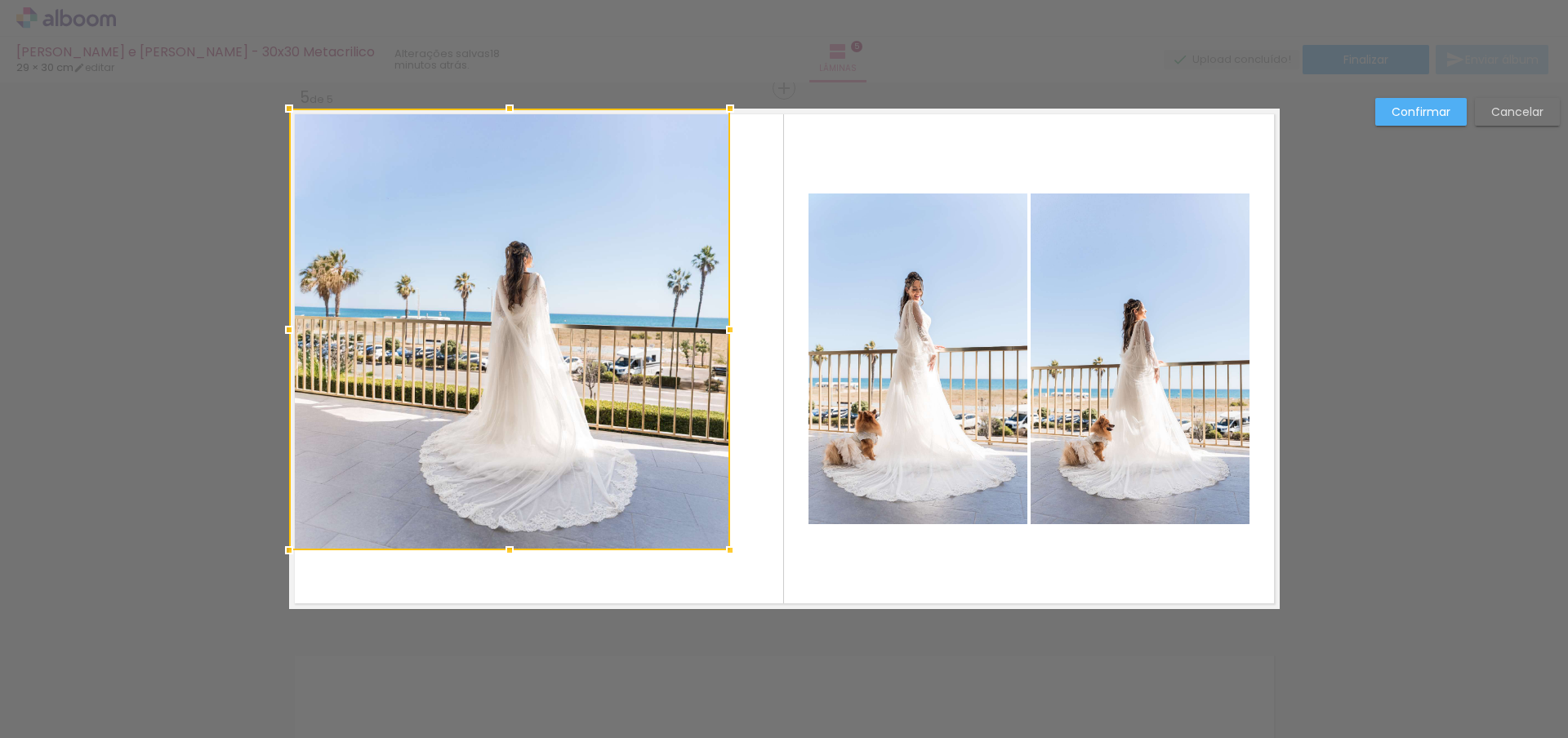
drag, startPoint x: 529, startPoint y: 395, endPoint x: 496, endPoint y: 356, distance: 51.1
click at [496, 356] on div at bounding box center [510, 329] width 441 height 442
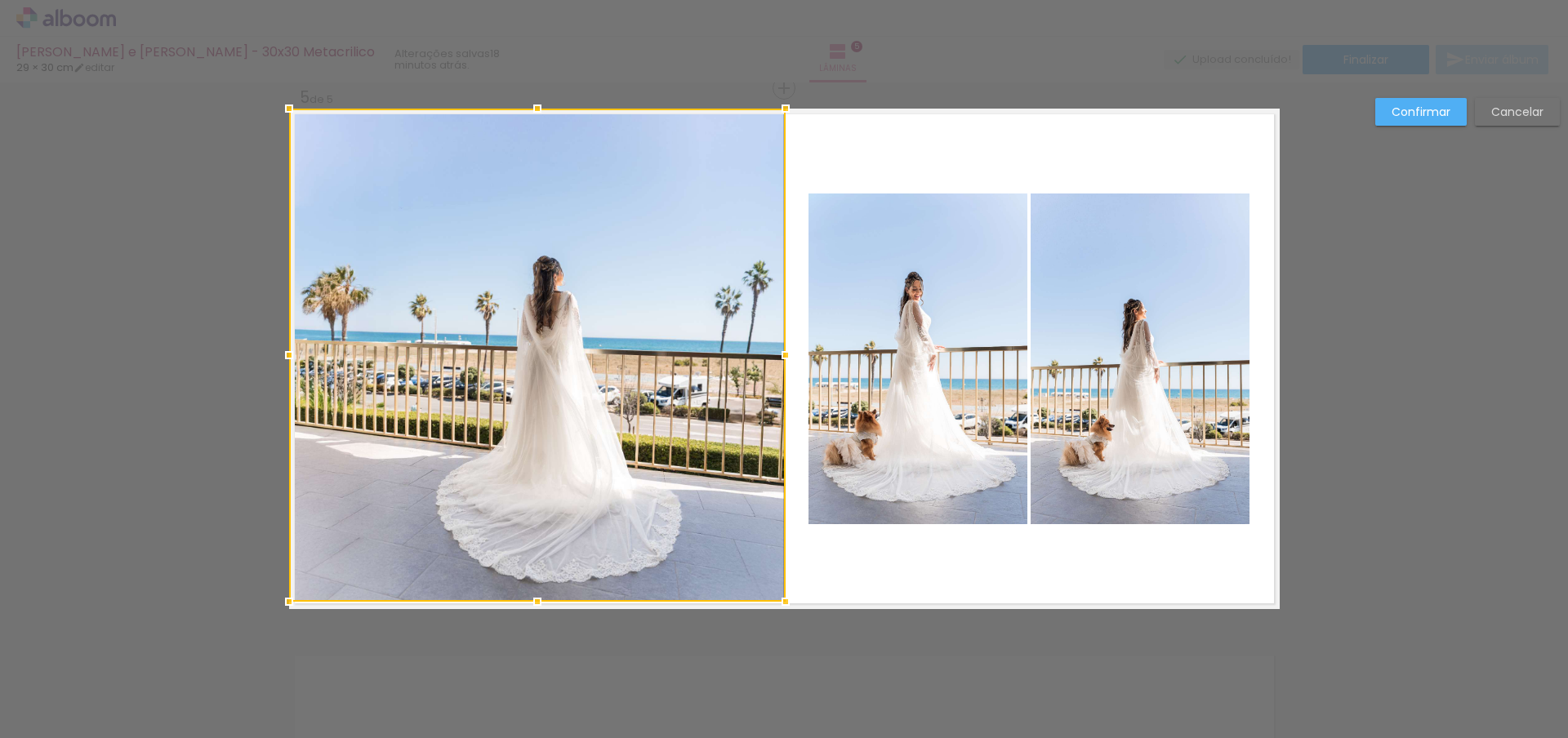
drag, startPoint x: 722, startPoint y: 549, endPoint x: 781, endPoint y: 607, distance: 82.7
click at [781, 607] on div at bounding box center [785, 602] width 32 height 32
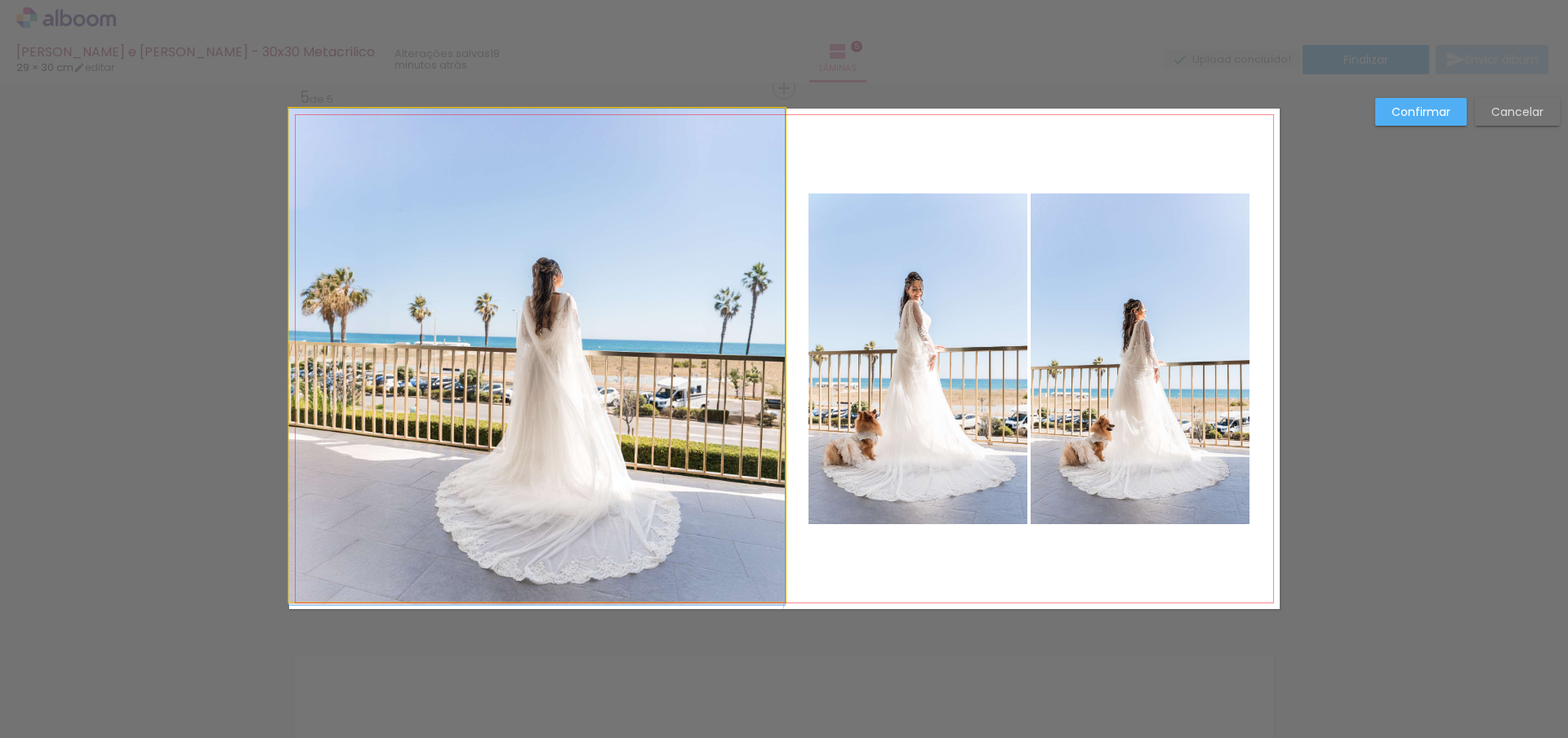
drag, startPoint x: 593, startPoint y: 425, endPoint x: 557, endPoint y: 447, distance: 42.2
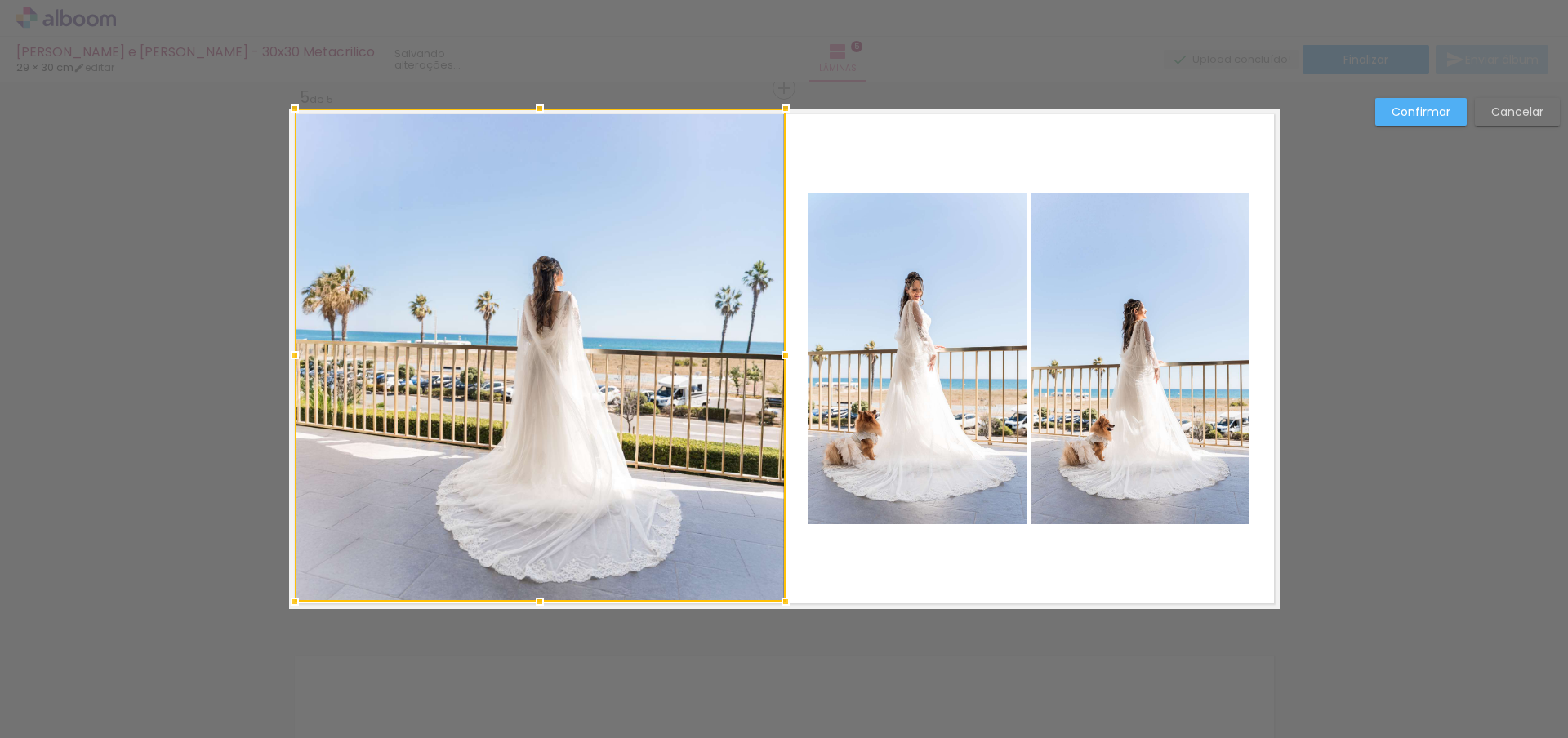
drag, startPoint x: 277, startPoint y: 107, endPoint x: 261, endPoint y: 96, distance: 19.4
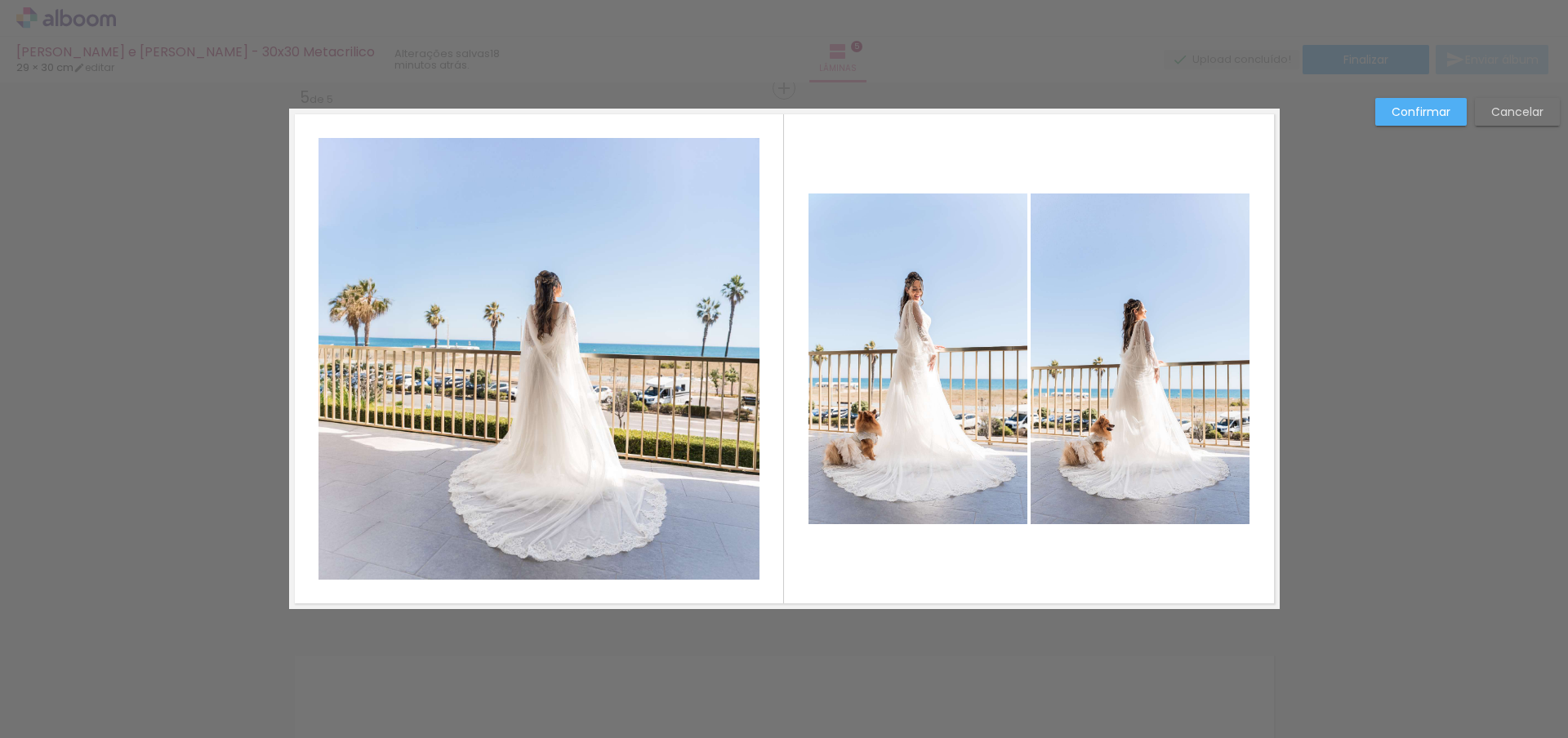
click at [540, 326] on quentale-photo at bounding box center [539, 358] width 441 height 442
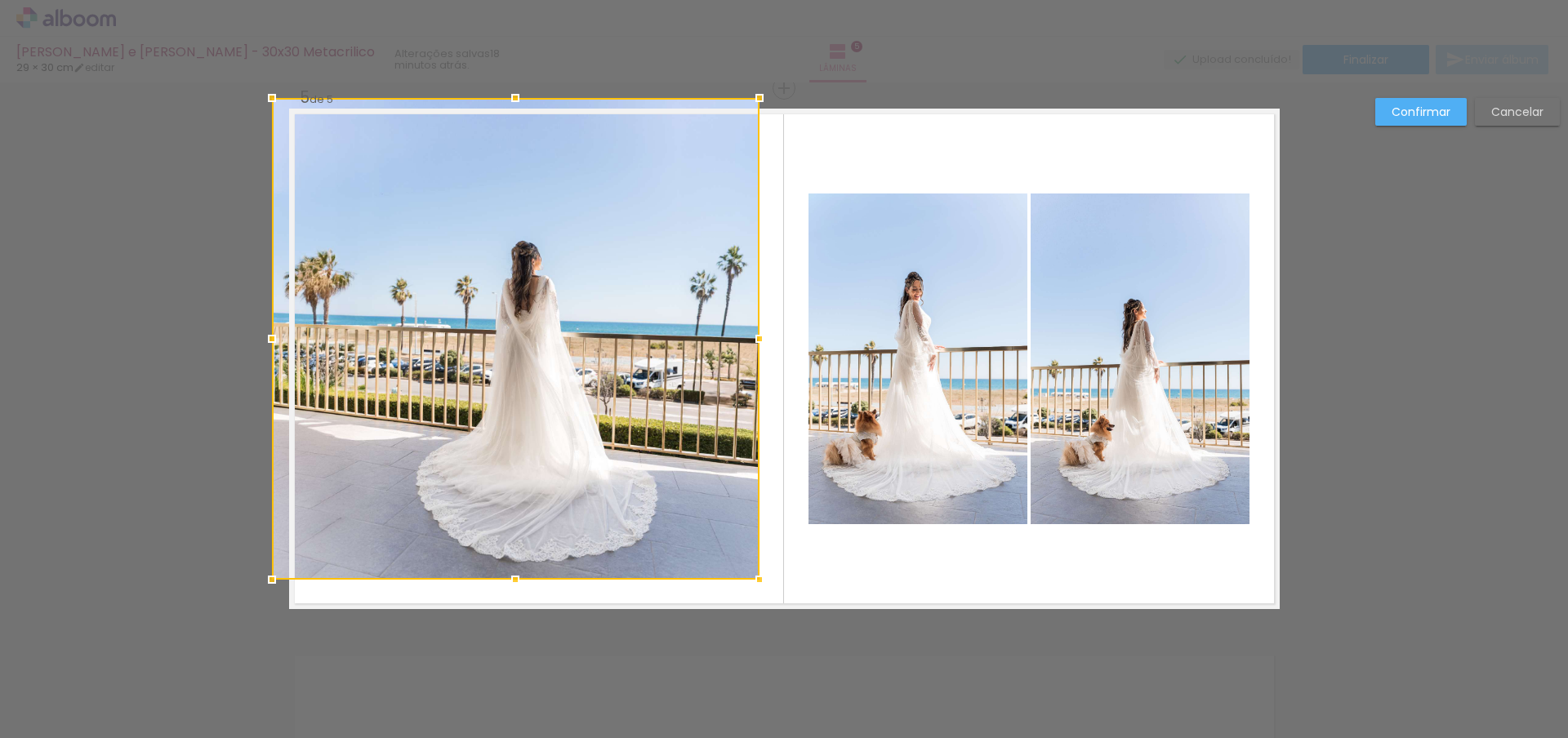
drag, startPoint x: 307, startPoint y: 134, endPoint x: 255, endPoint y: 98, distance: 63.2
click at [255, 98] on div at bounding box center [271, 98] width 32 height 32
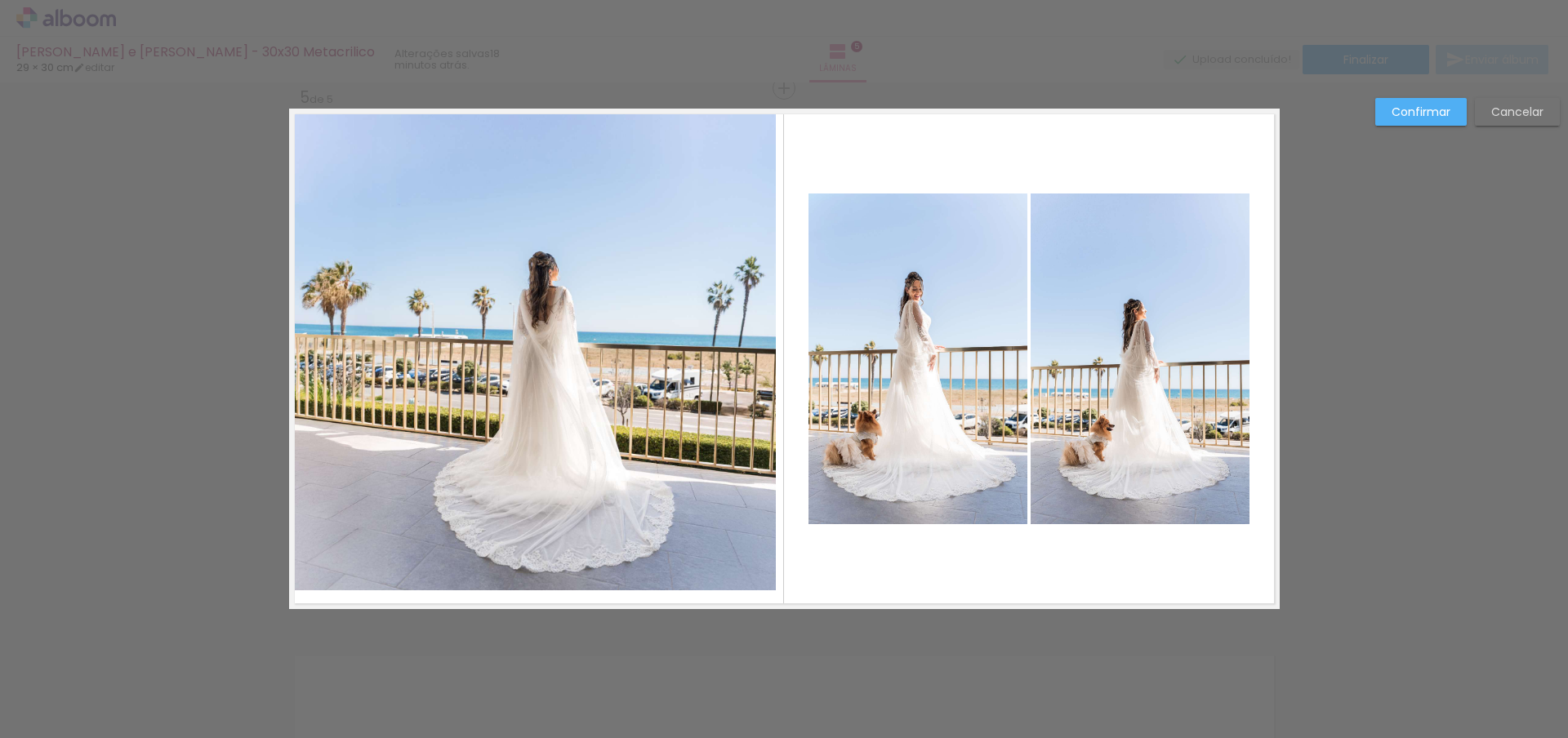
click at [485, 433] on quentale-photo at bounding box center [533, 349] width 487 height 482
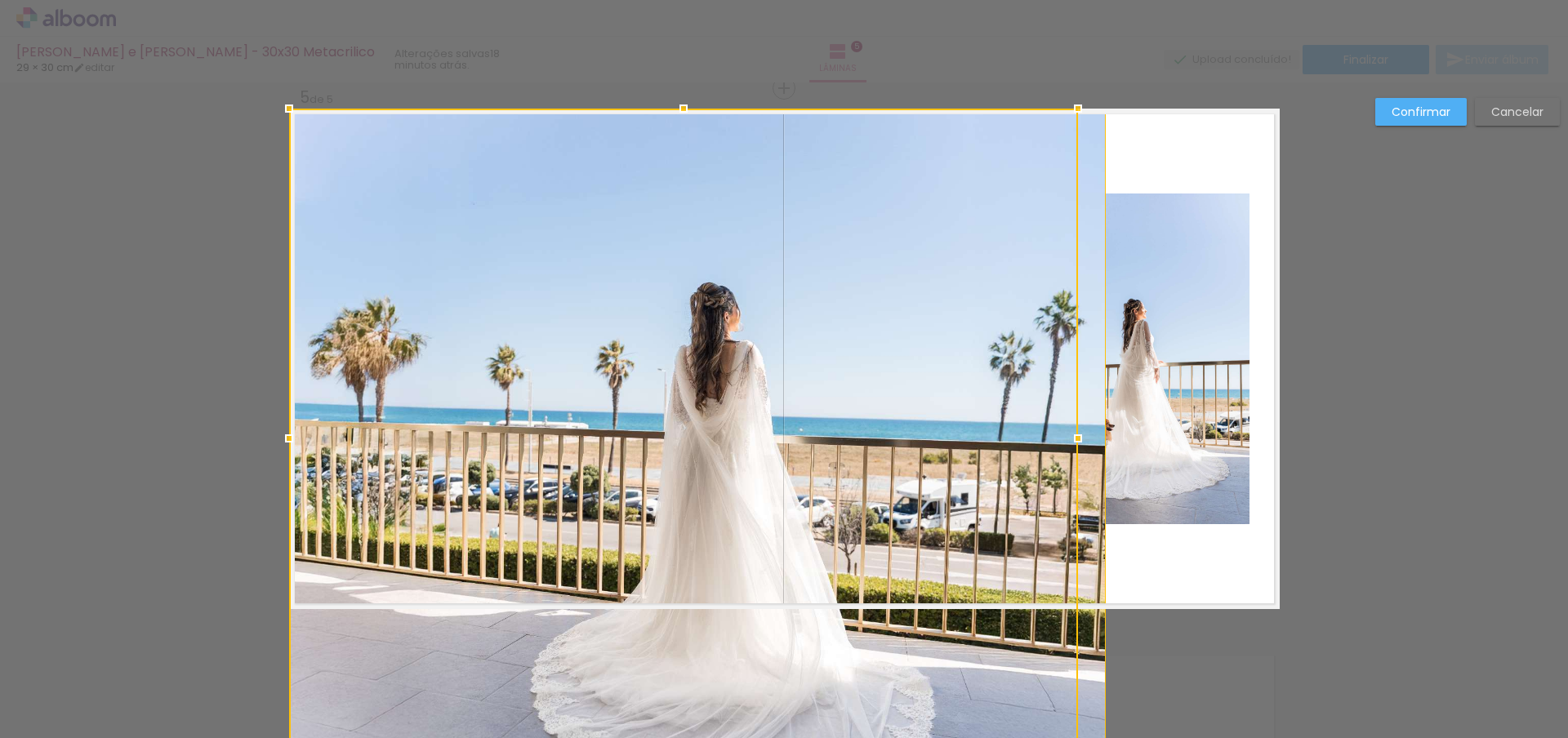
click at [758, 589] on div at bounding box center [683, 438] width 789 height 660
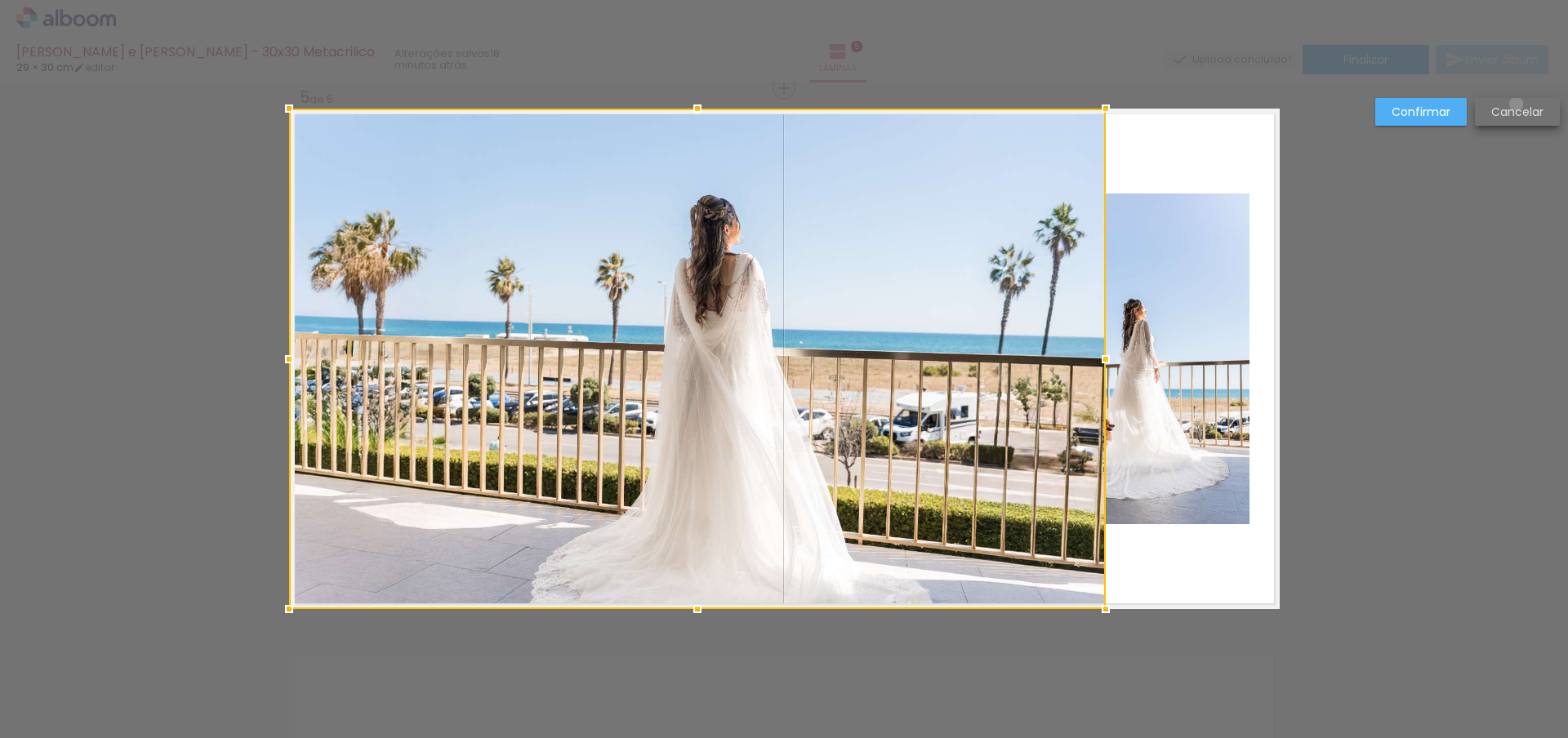
click at [0, 0] on slot "Cancelar" at bounding box center [0, 0] width 0 height 0
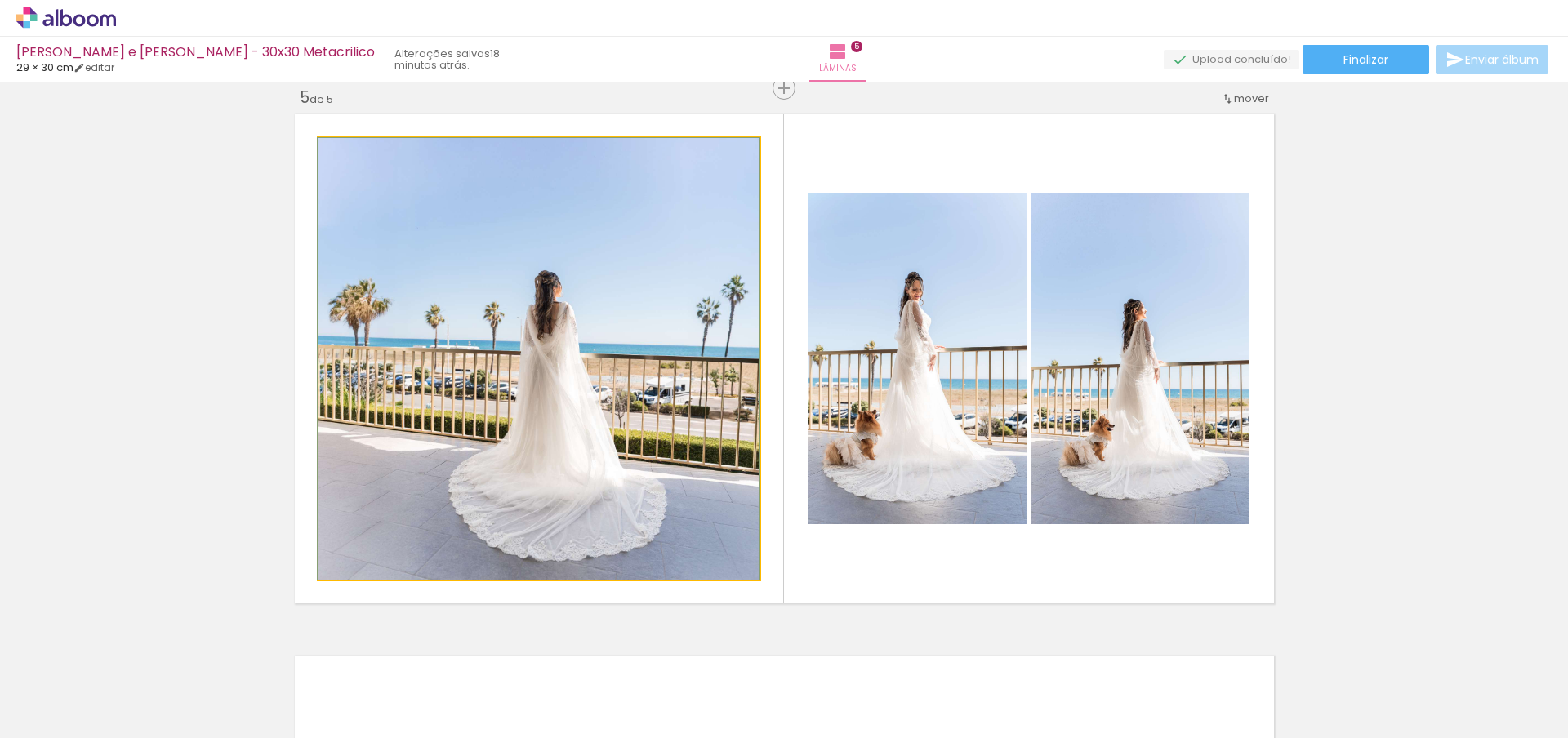
click at [518, 444] on quentale-photo at bounding box center [539, 358] width 441 height 442
drag, startPoint x: 509, startPoint y: 373, endPoint x: 502, endPoint y: 366, distance: 9.9
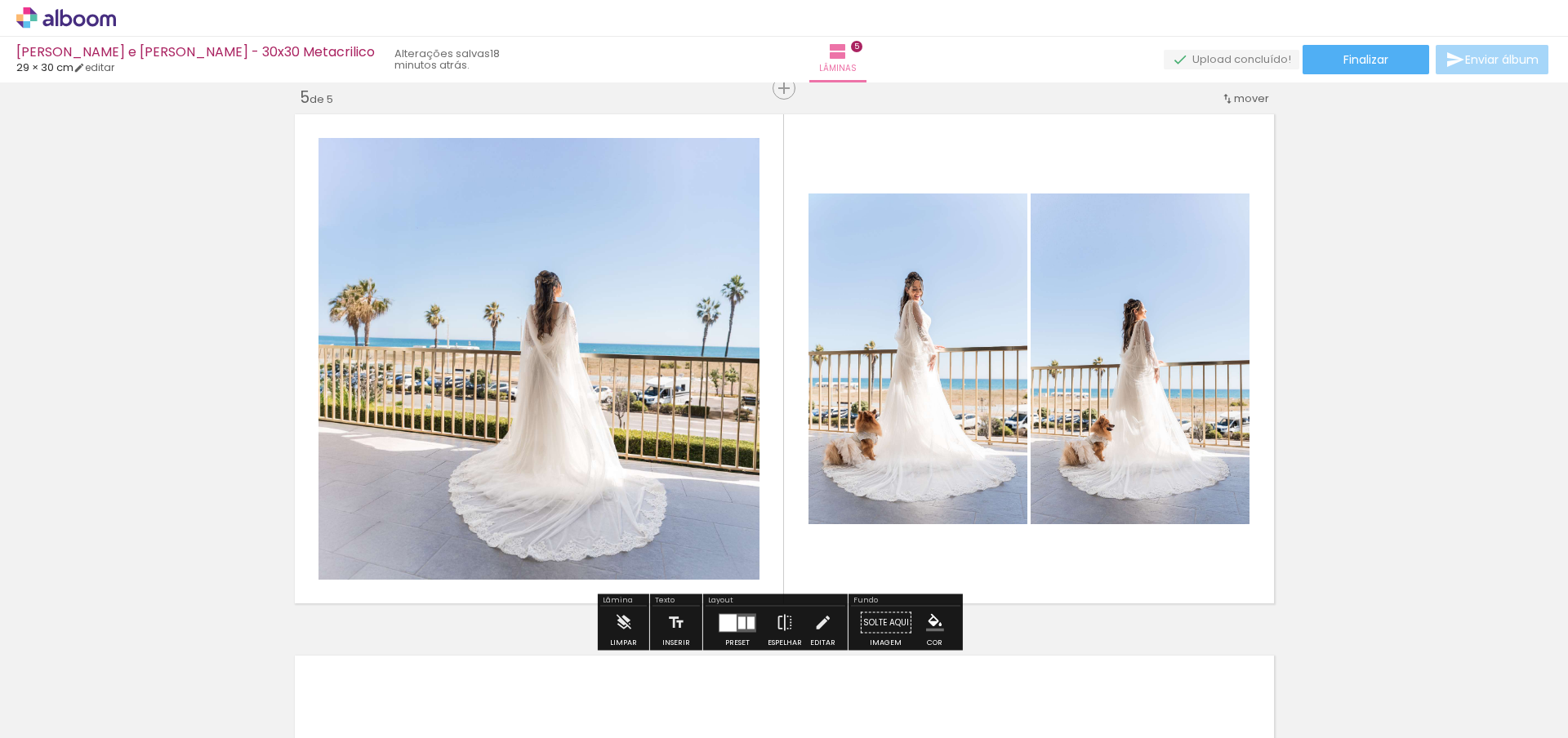
click at [815, 623] on iron-icon at bounding box center [822, 623] width 18 height 32
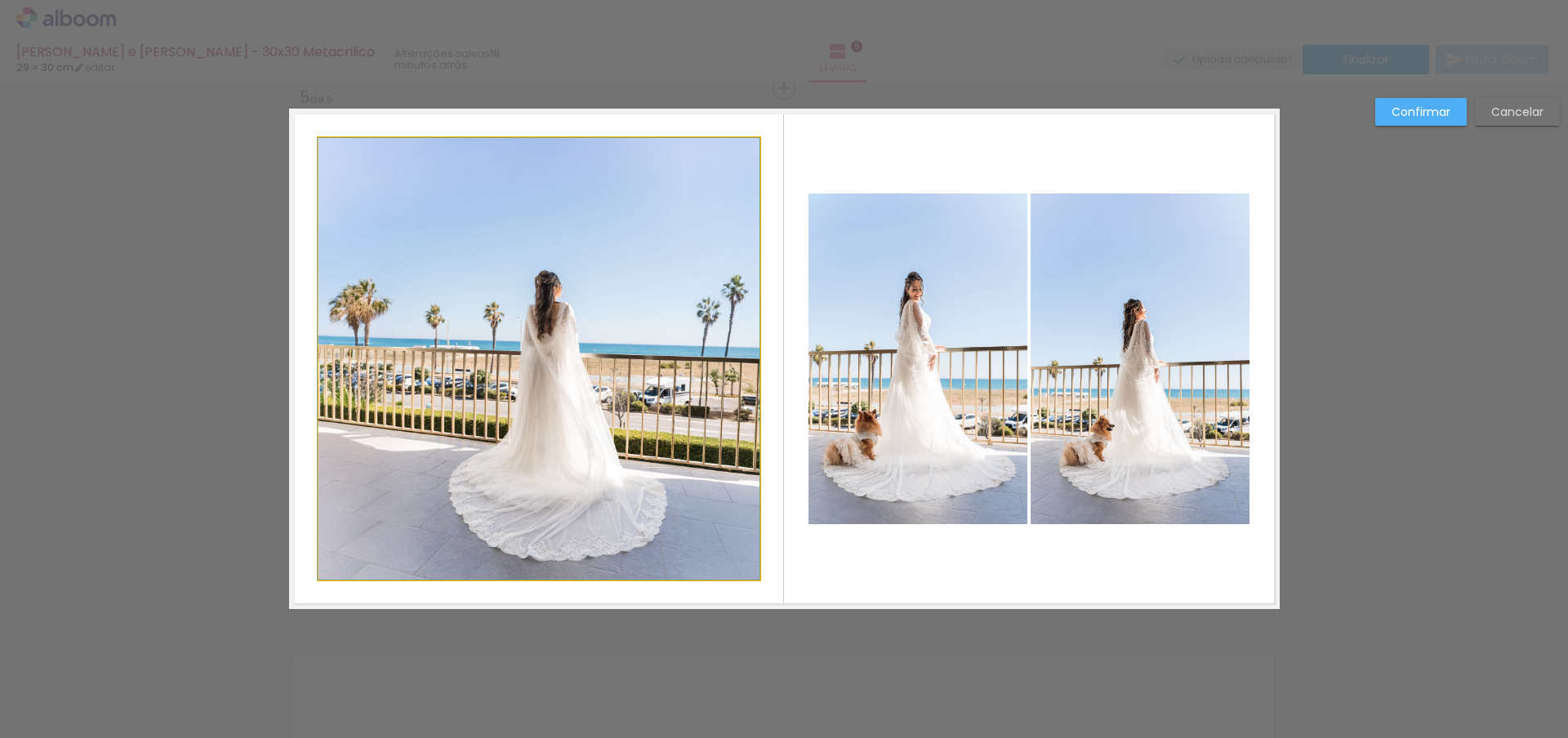
click at [476, 366] on quentale-photo at bounding box center [539, 358] width 441 height 442
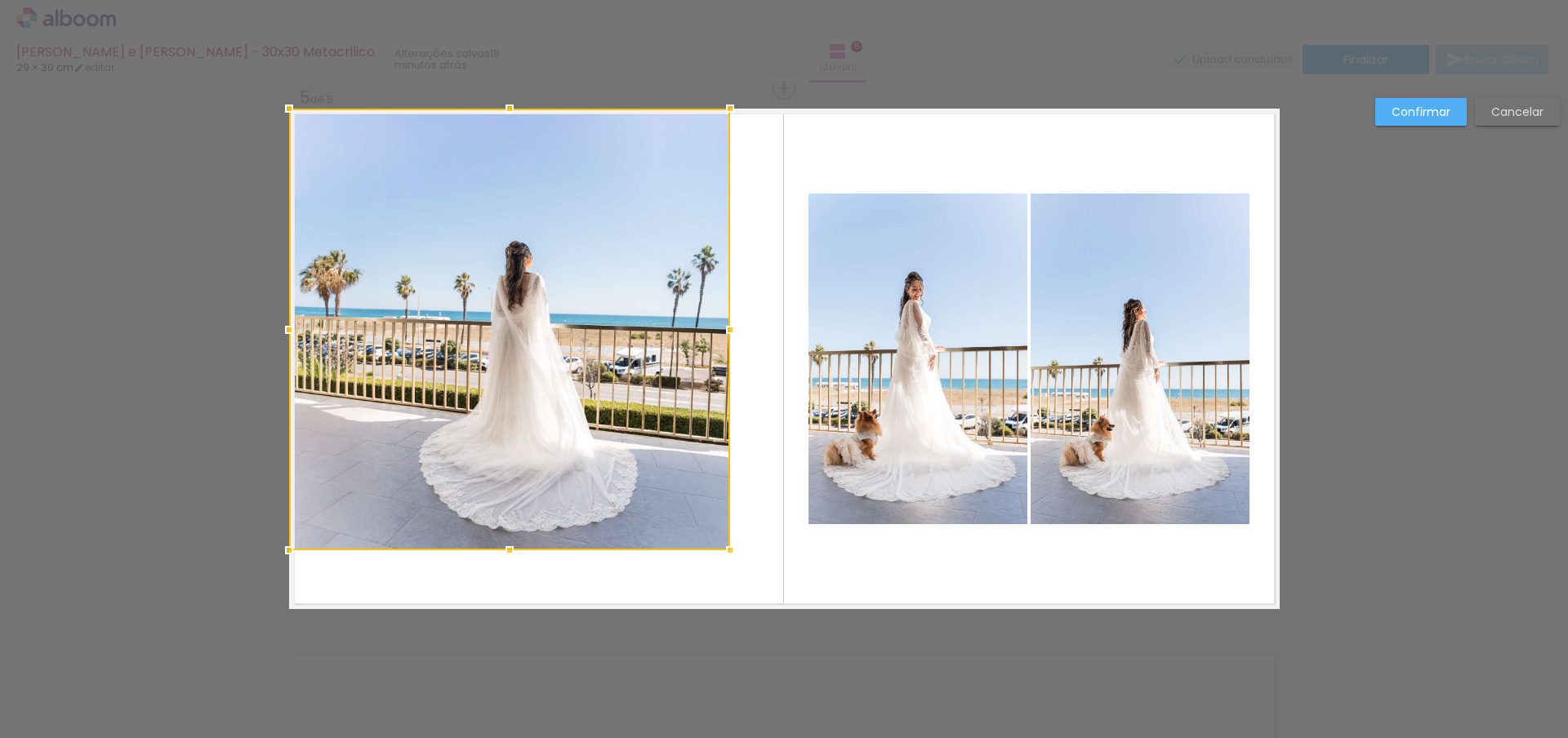
drag, startPoint x: 553, startPoint y: 366, endPoint x: 512, endPoint y: 321, distance: 60.9
click at [512, 321] on div at bounding box center [510, 329] width 441 height 442
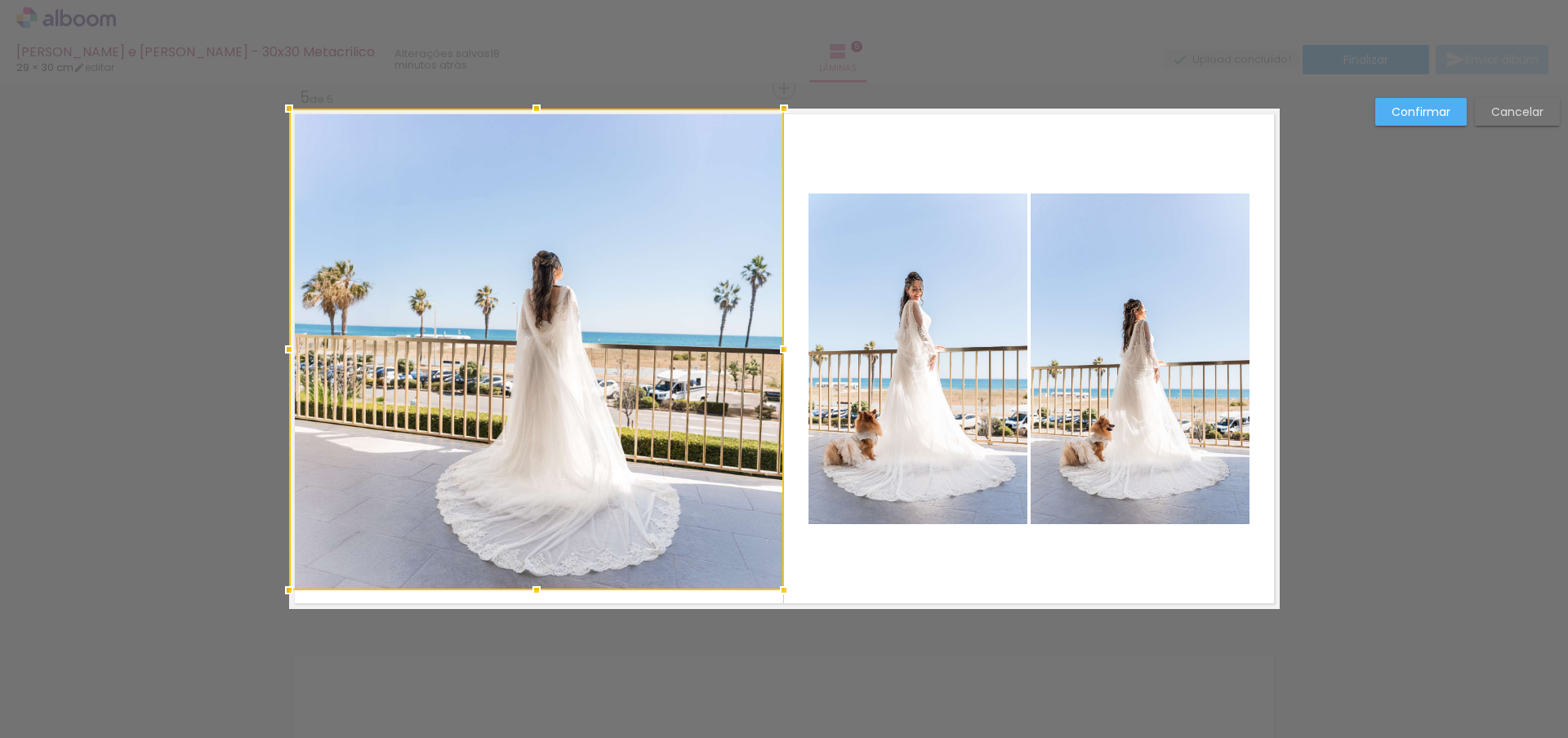
drag, startPoint x: 725, startPoint y: 553, endPoint x: 793, endPoint y: 644, distance: 113.6
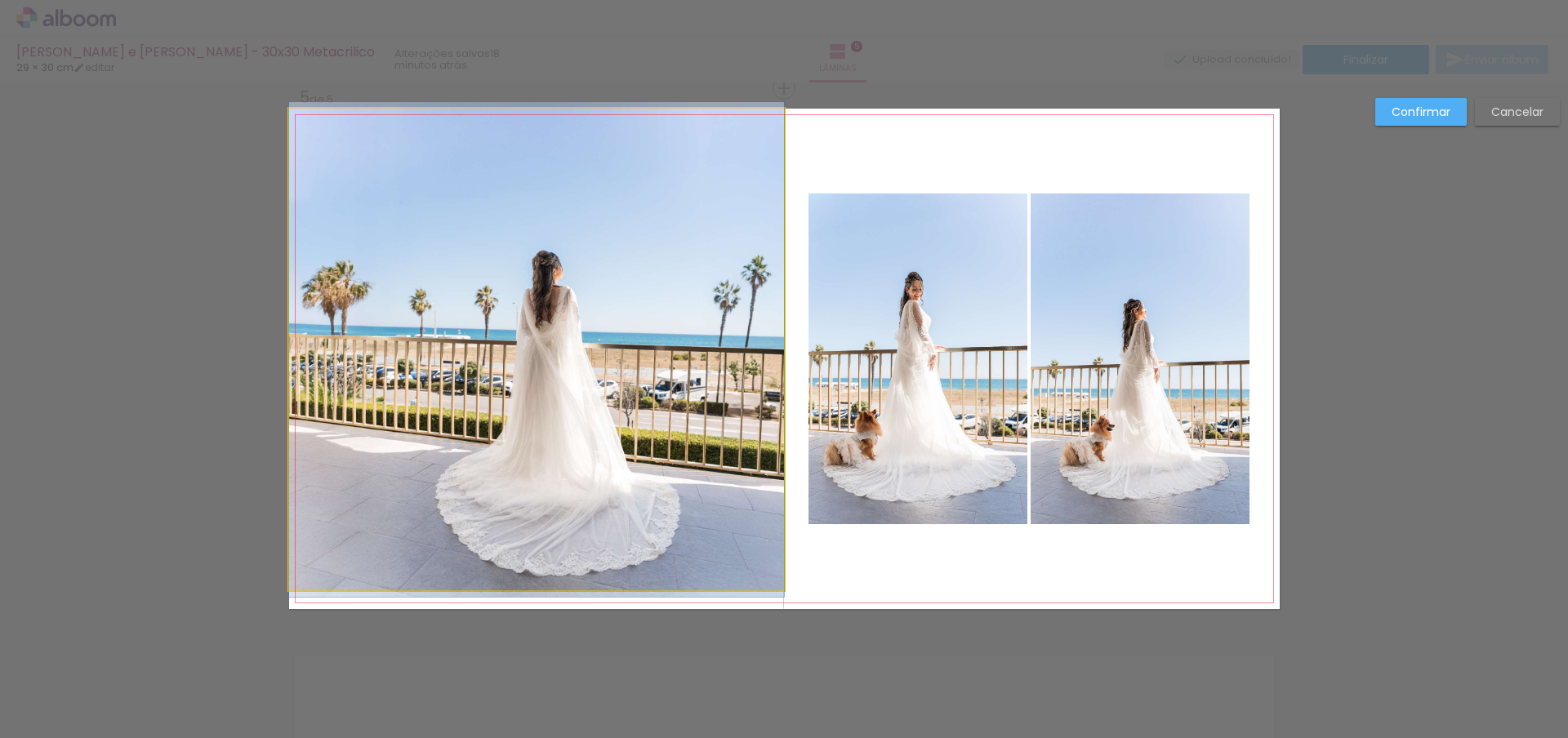
click at [529, 571] on quentale-photo at bounding box center [536, 349] width 495 height 482
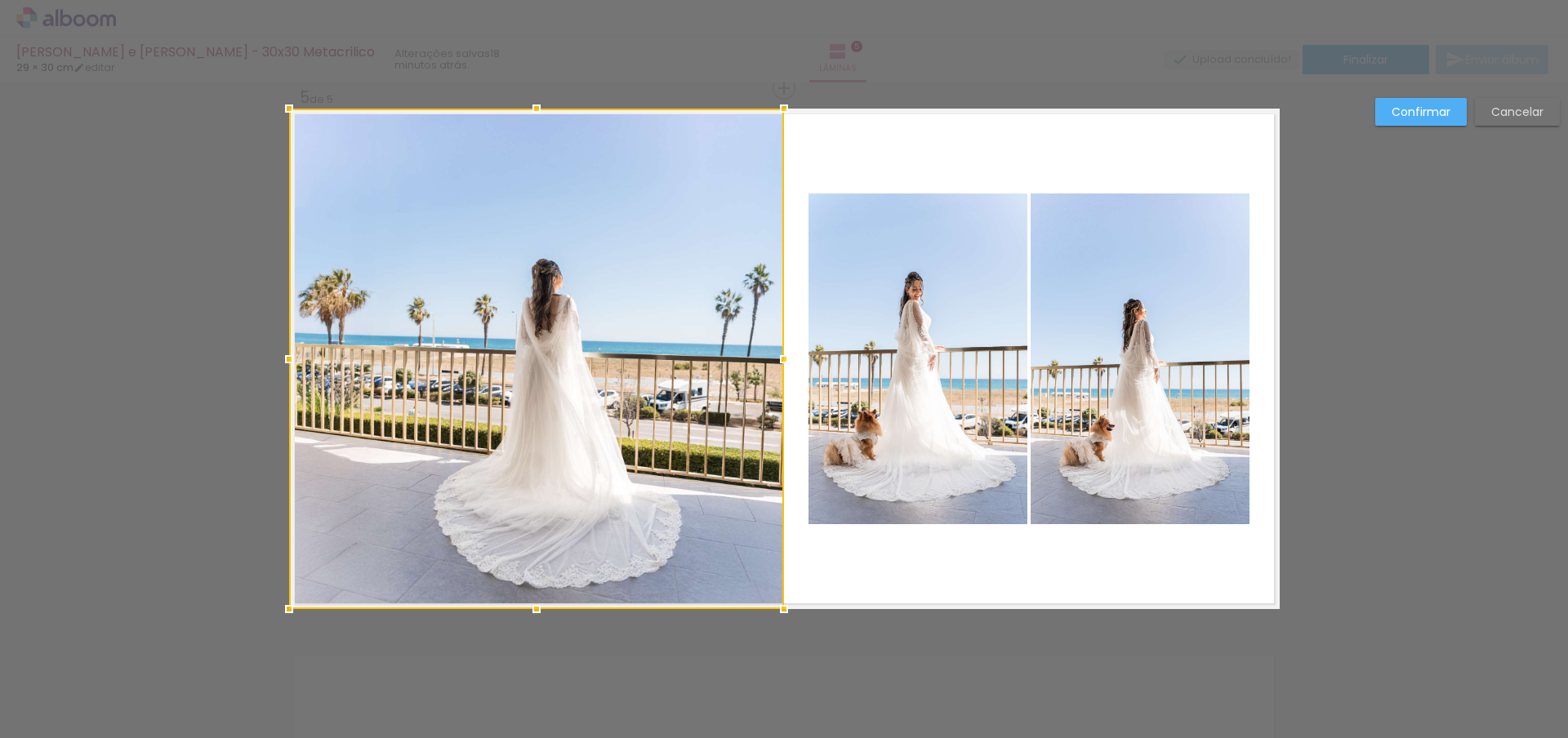
drag, startPoint x: 526, startPoint y: 587, endPoint x: 528, endPoint y: 571, distance: 16.1
click at [528, 571] on div at bounding box center [536, 358] width 495 height 501
click at [0, 0] on slot "Confirmar" at bounding box center [0, 0] width 0 height 0
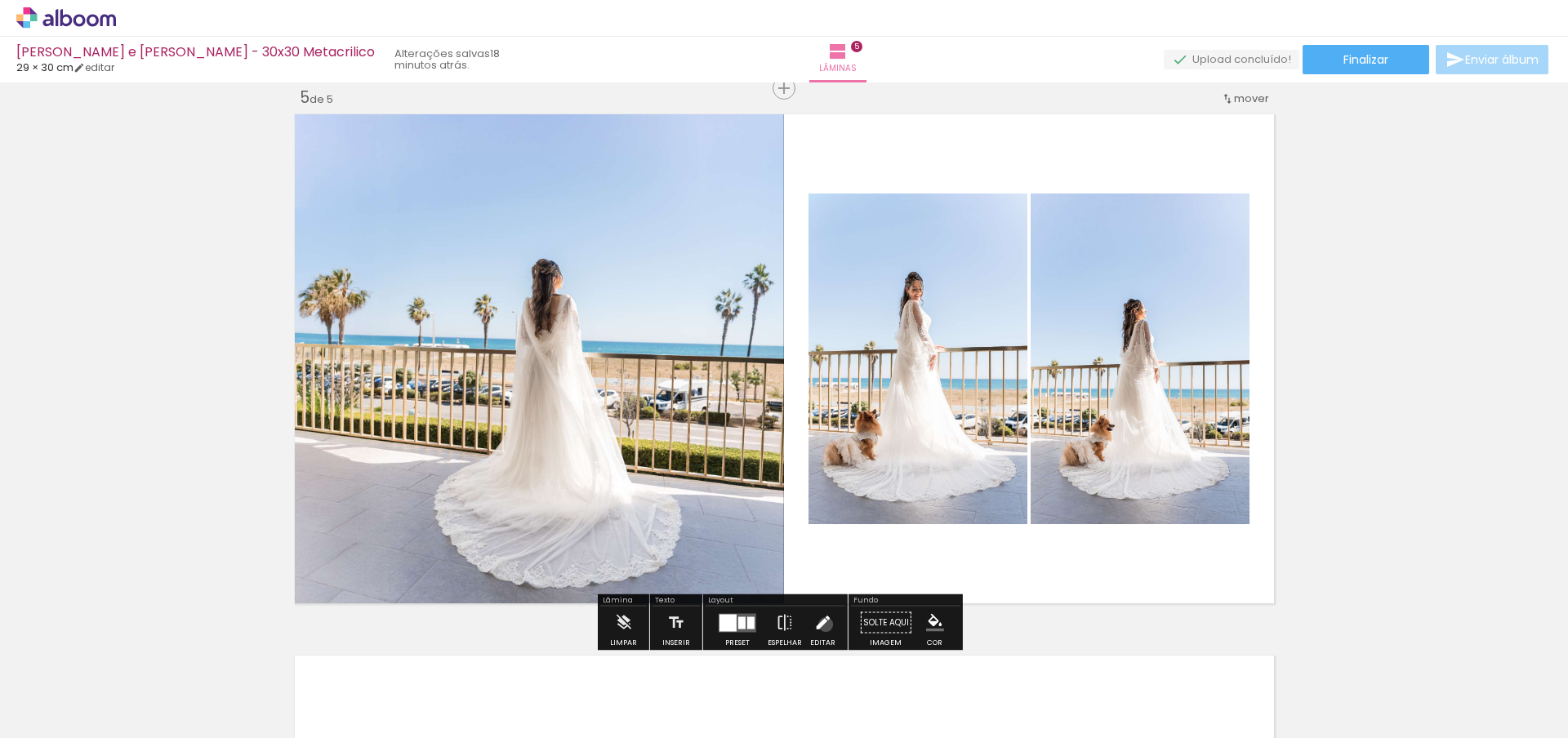
click at [821, 625] on iron-icon at bounding box center [822, 623] width 18 height 32
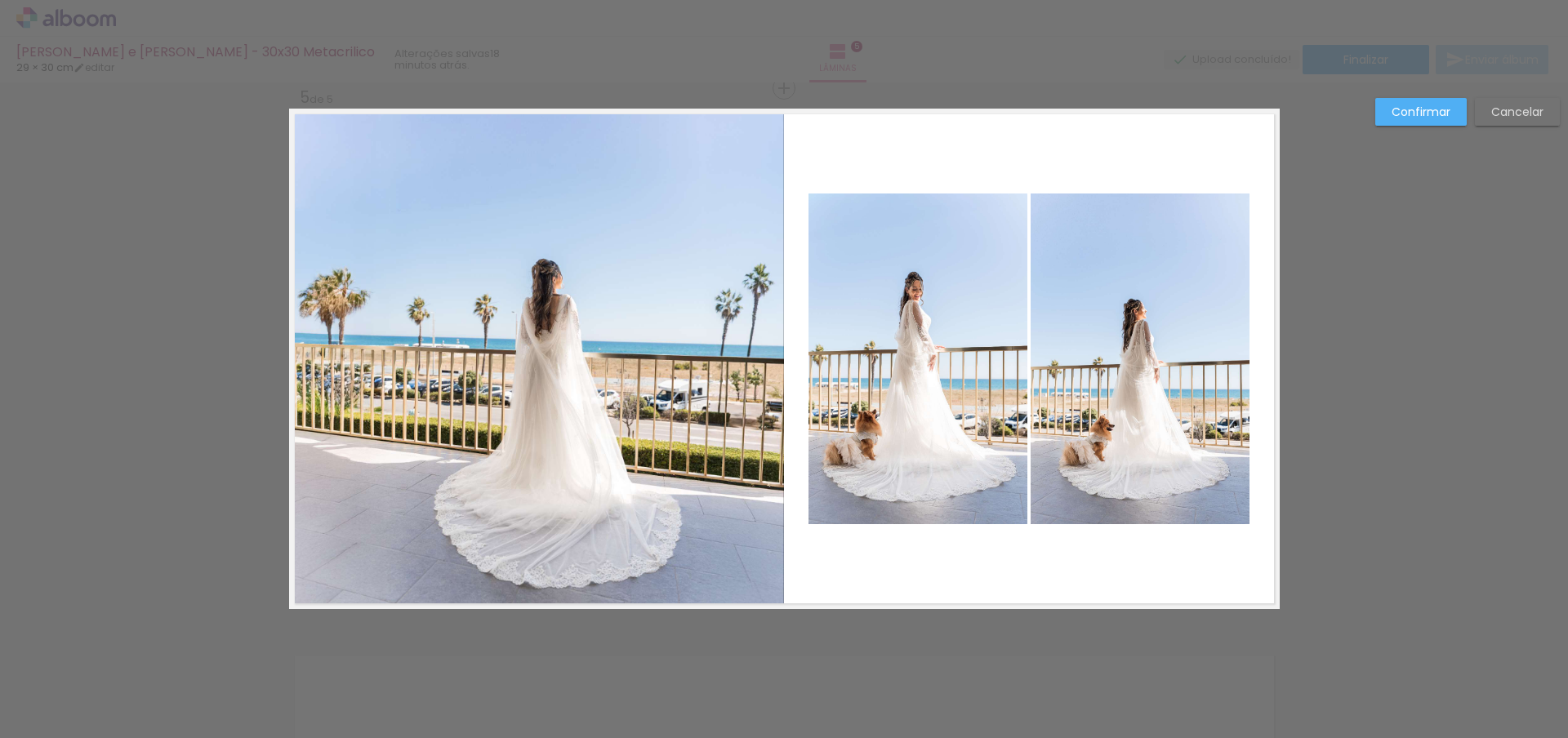
click at [450, 337] on quentale-photo at bounding box center [536, 358] width 495 height 501
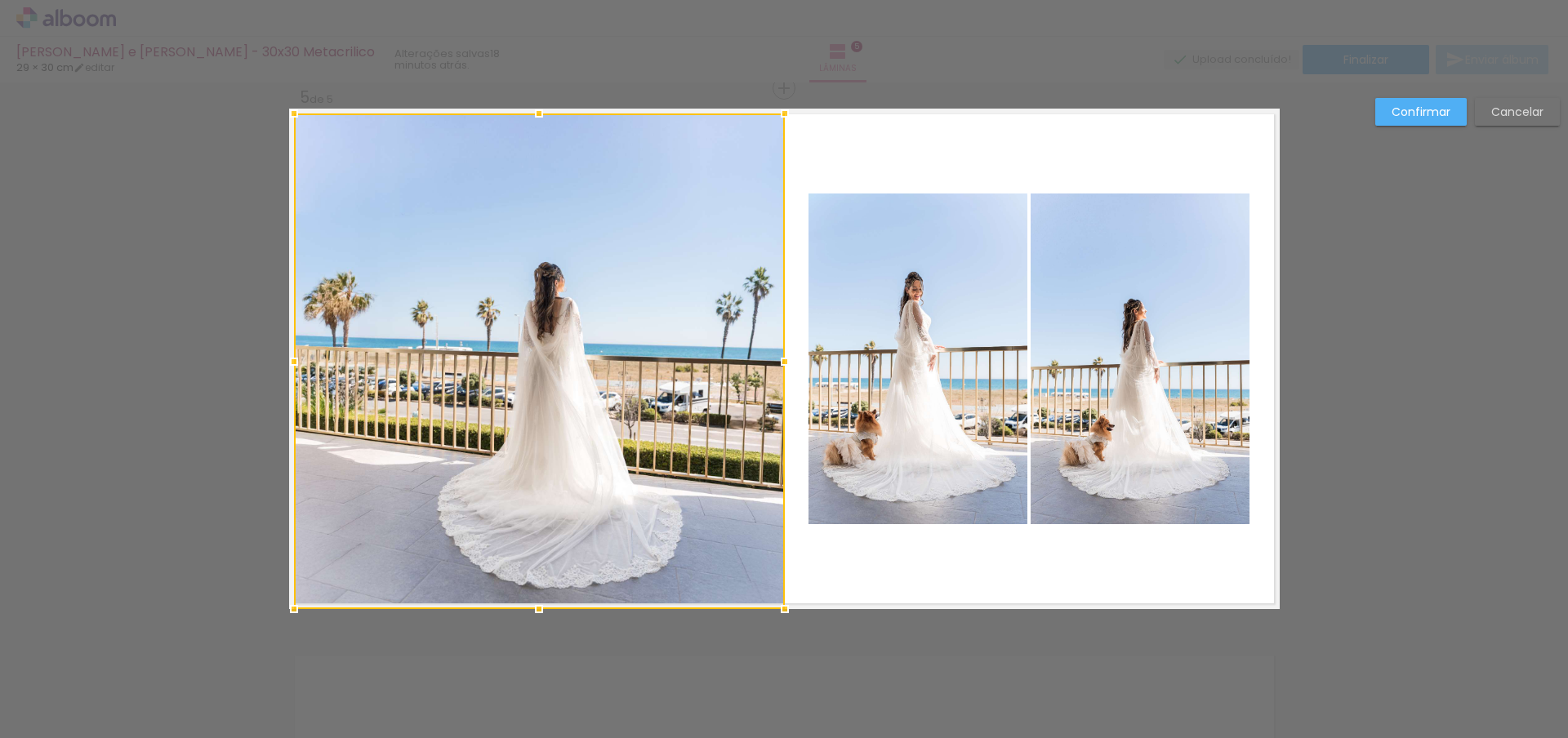
drag, startPoint x: 278, startPoint y: 104, endPoint x: 205, endPoint y: 56, distance: 87.4
click at [206, 0] on div "Selma e Daniel - 30x30 Metacrilico 29 × 30 cm editar 18 minutos atrás. Lâminas …" at bounding box center [784, 0] width 1568 height 0
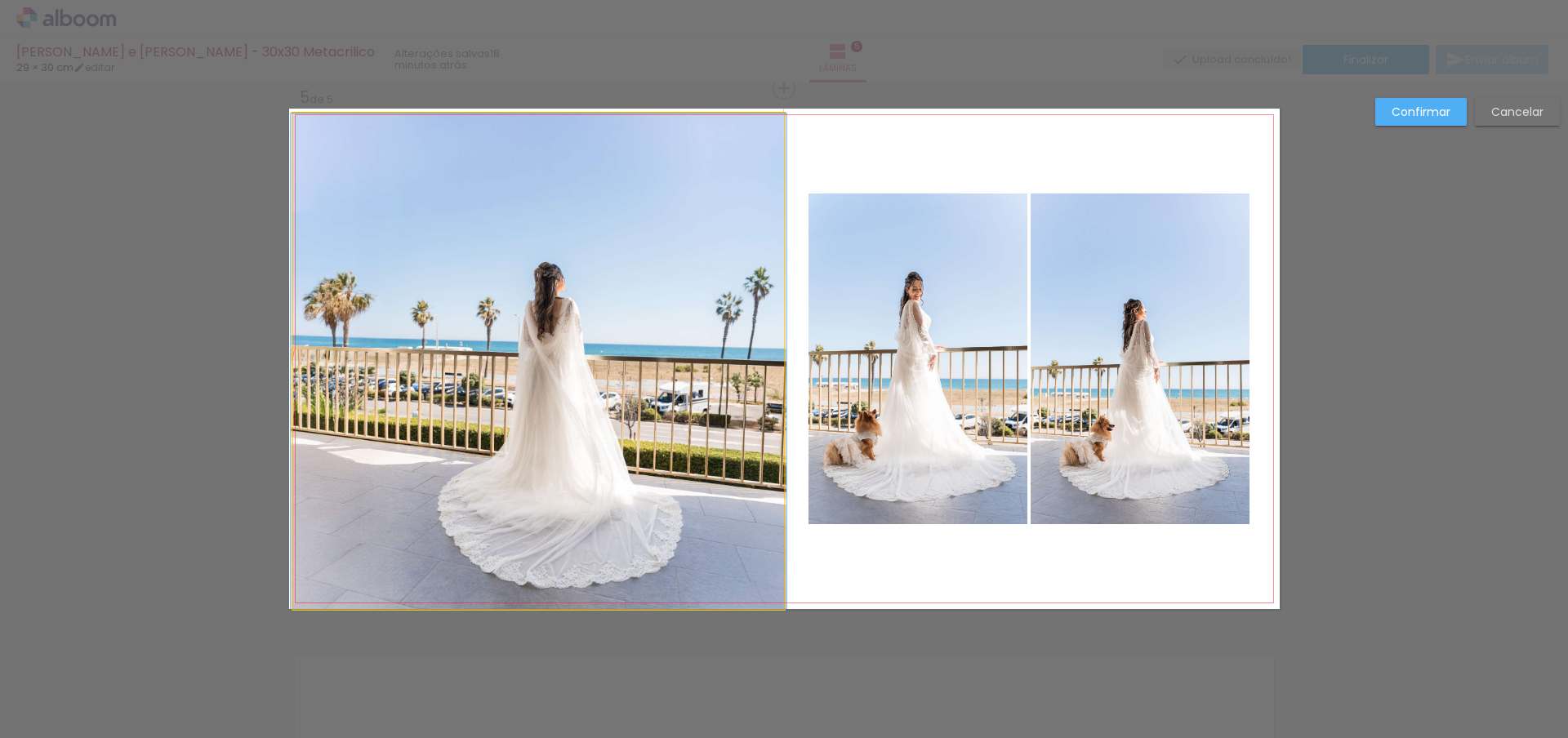
click at [309, 135] on quentale-photo at bounding box center [538, 362] width 491 height 496
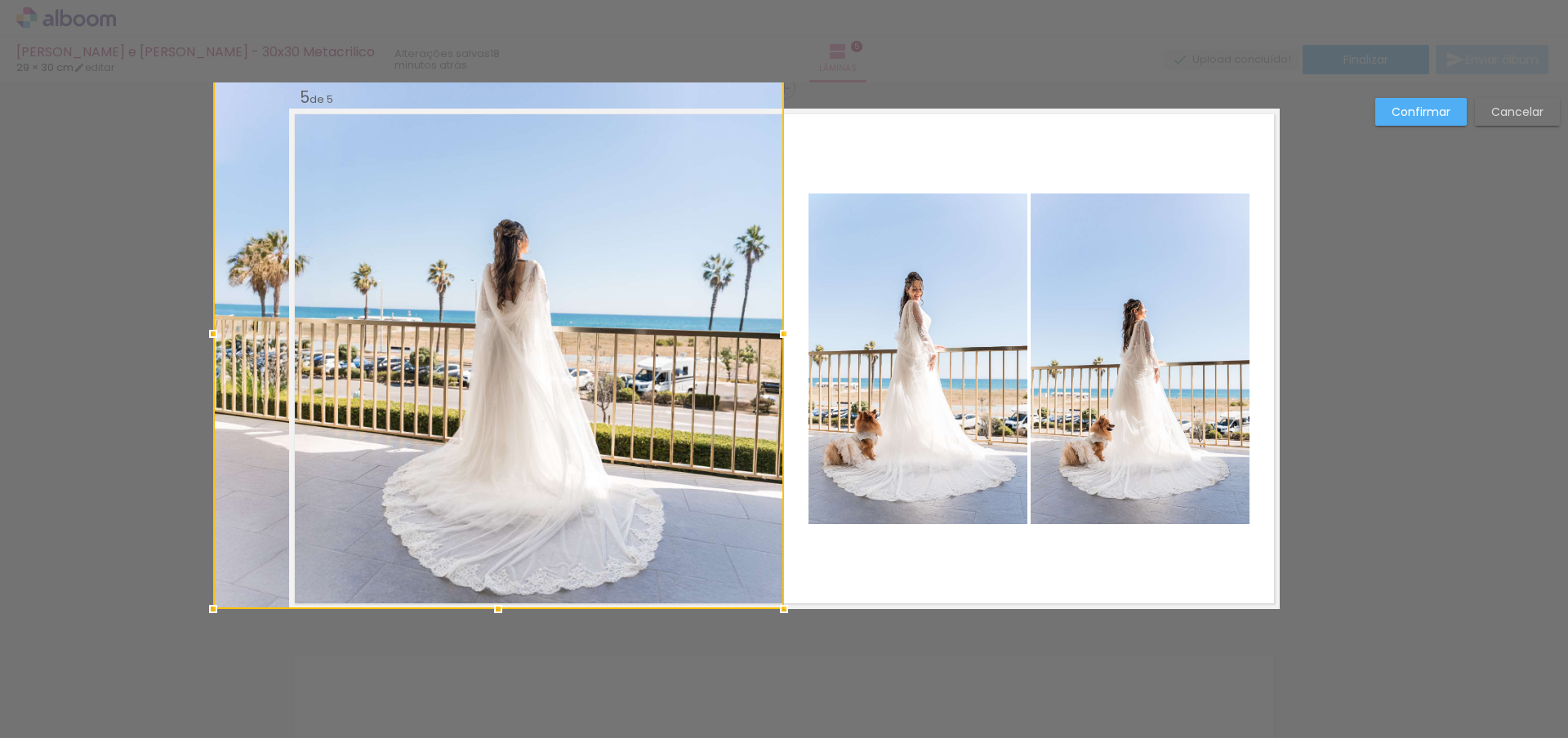
drag, startPoint x: 286, startPoint y: 111, endPoint x: 264, endPoint y: 92, distance: 29.1
click at [264, 92] on div at bounding box center [498, 334] width 570 height 552
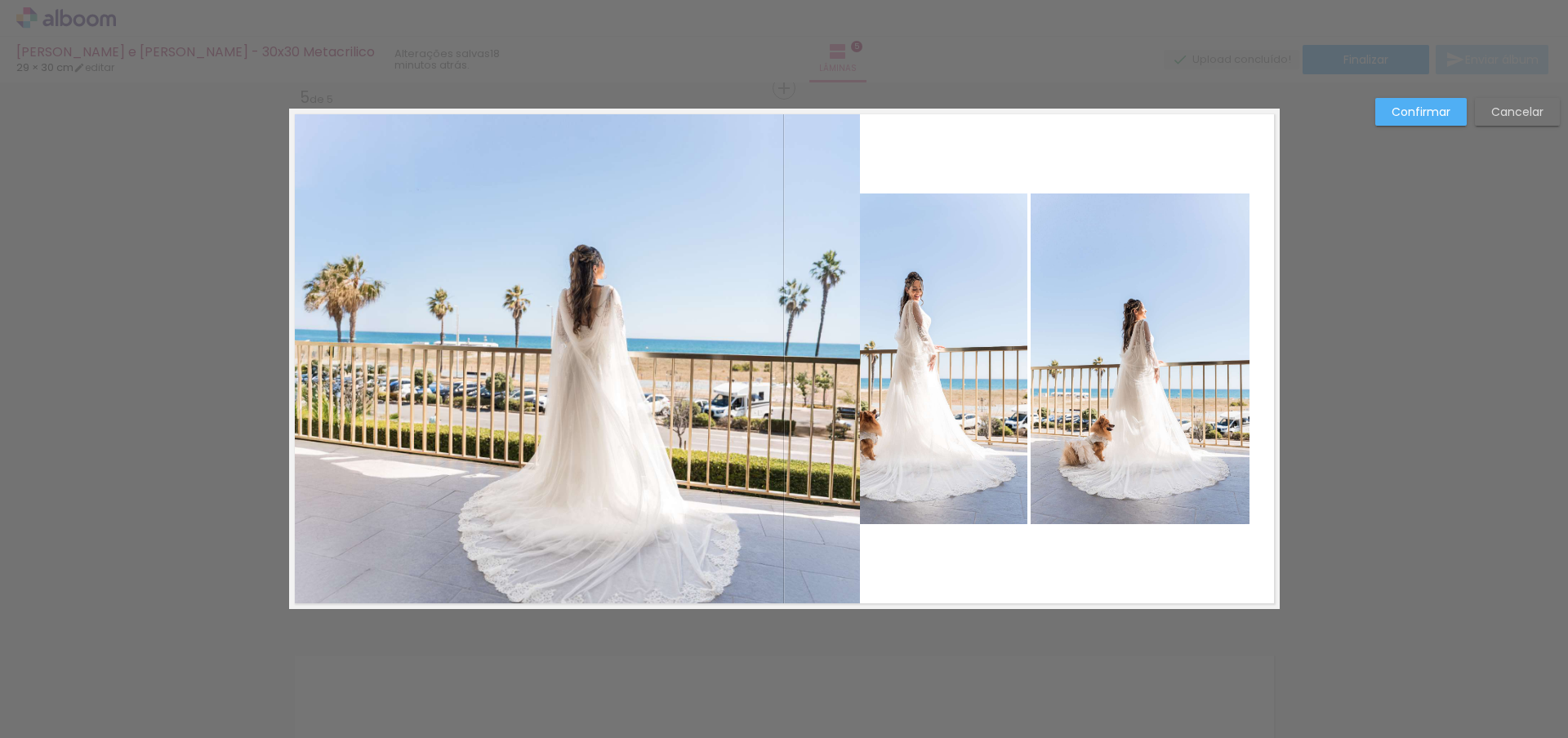
click at [0, 0] on slot "Cancelar" at bounding box center [0, 0] width 0 height 0
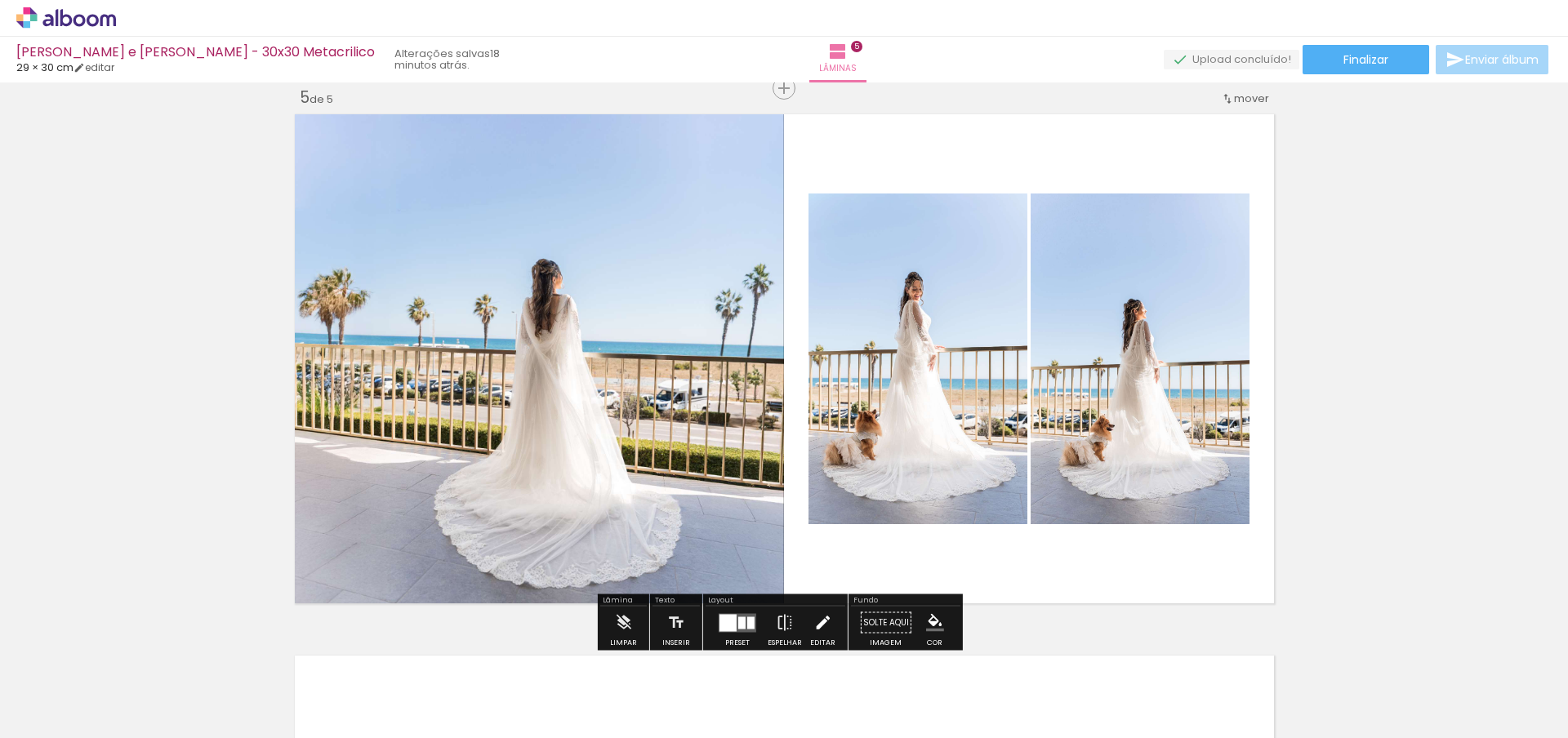
click at [824, 622] on iron-icon at bounding box center [822, 623] width 18 height 32
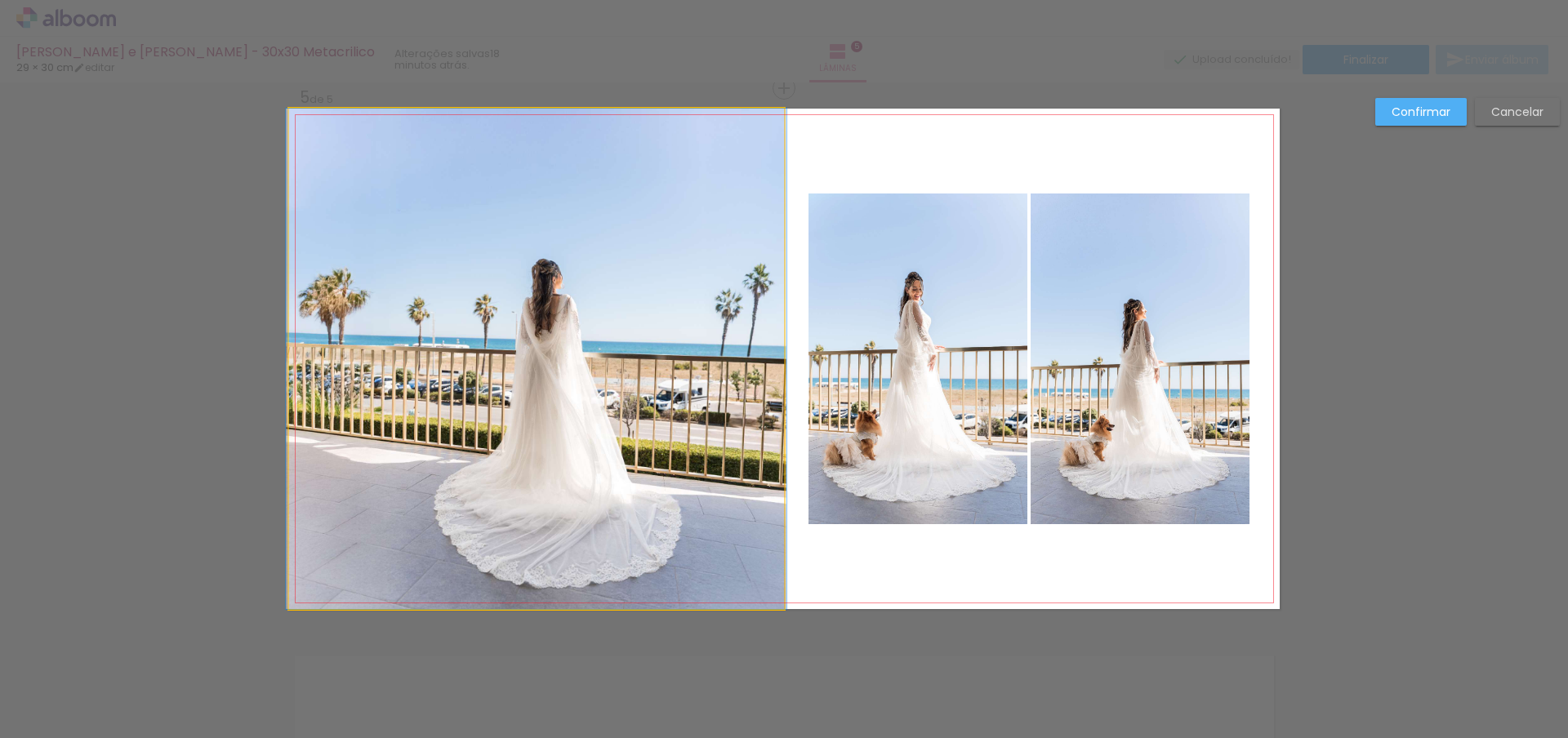
click at [421, 296] on quentale-photo at bounding box center [536, 358] width 495 height 501
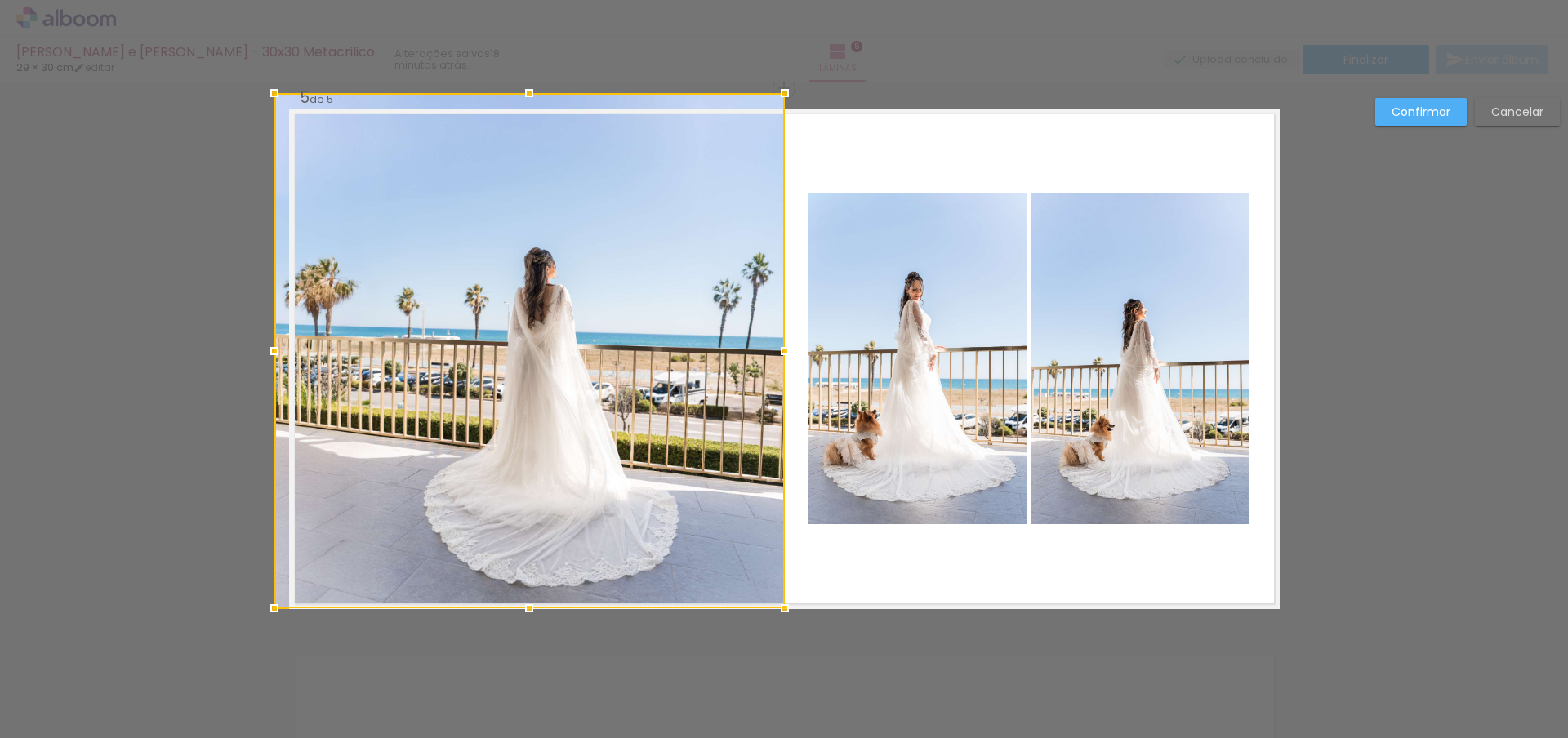
drag, startPoint x: 278, startPoint y: 107, endPoint x: 266, endPoint y: 97, distance: 15.6
click at [266, 97] on div at bounding box center [274, 93] width 32 height 32
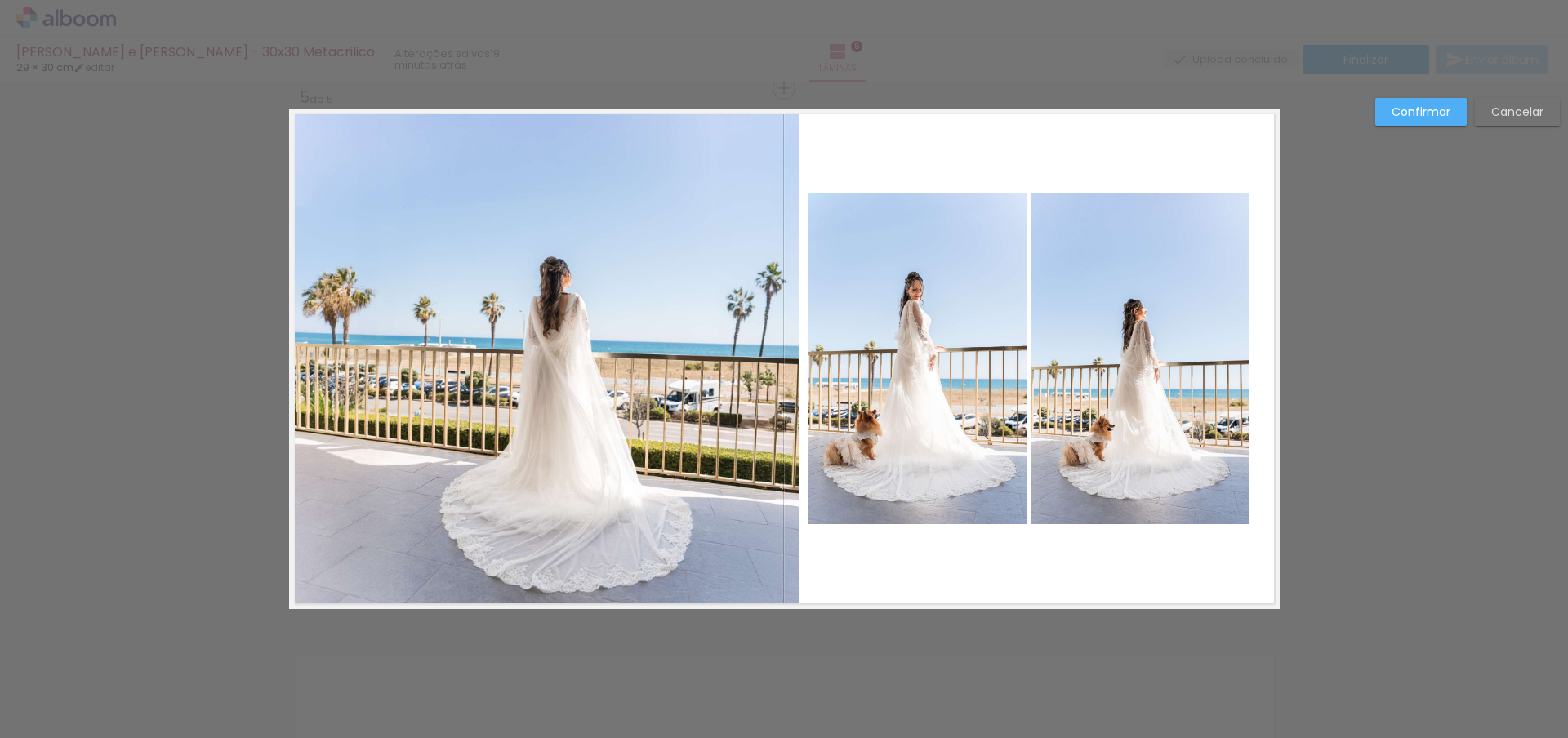
scroll to position [0, 1399]
click at [0, 0] on slot "Cancelar" at bounding box center [0, 0] width 0 height 0
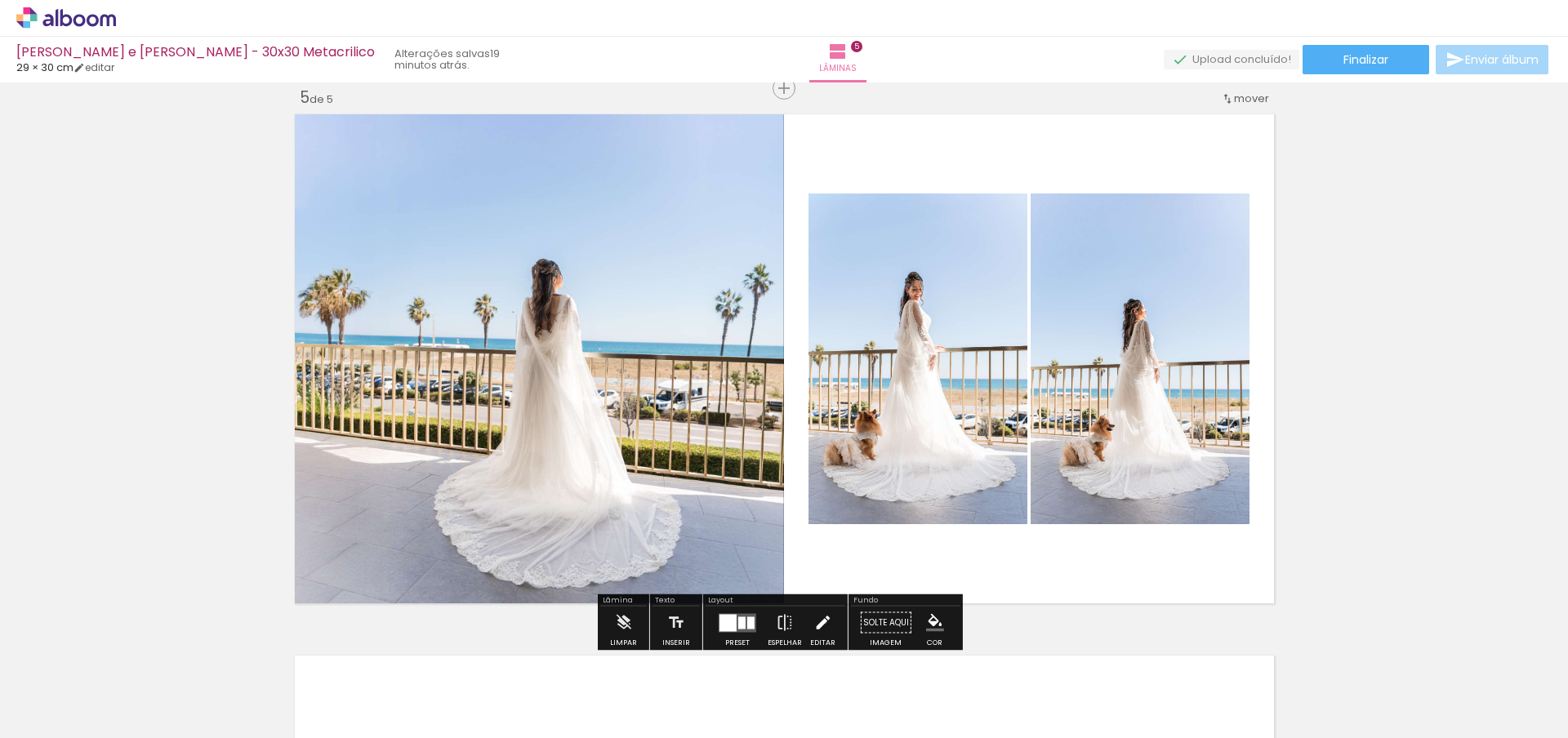
click at [821, 623] on iron-icon at bounding box center [822, 623] width 18 height 32
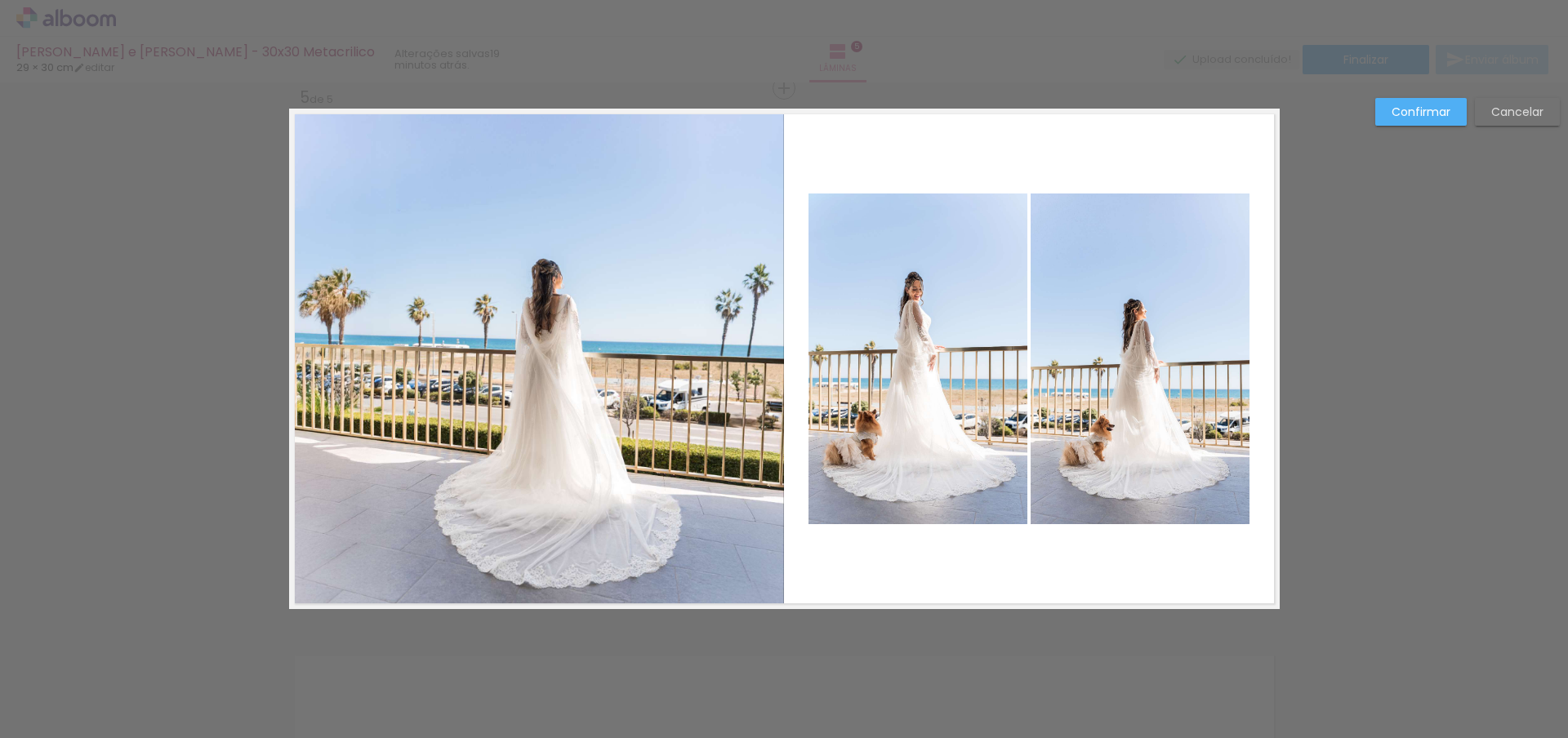
click at [313, 333] on quentale-photo at bounding box center [536, 358] width 495 height 501
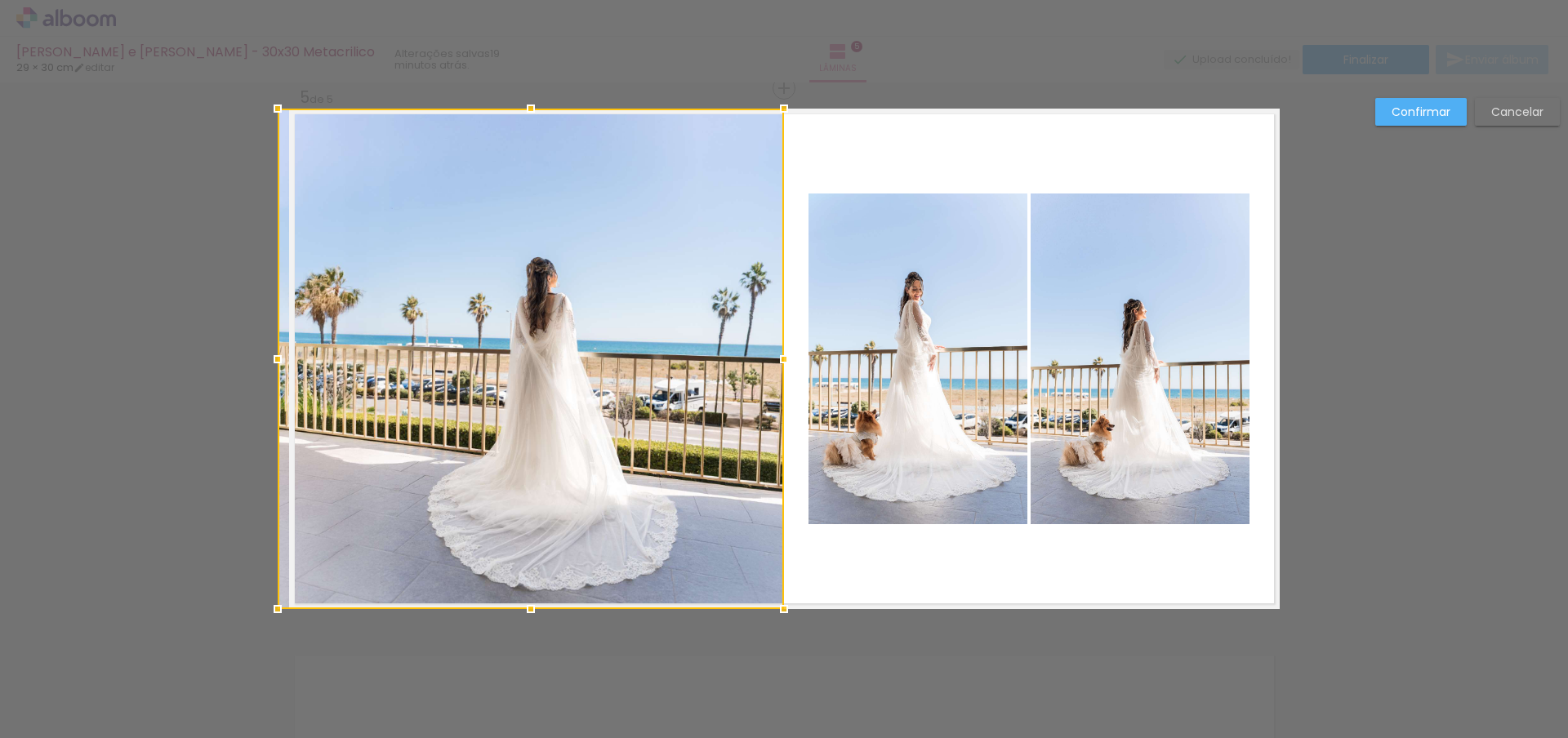
drag, startPoint x: 278, startPoint y: 357, endPoint x: 263, endPoint y: 354, distance: 15.3
click at [263, 354] on div at bounding box center [278, 359] width 32 height 32
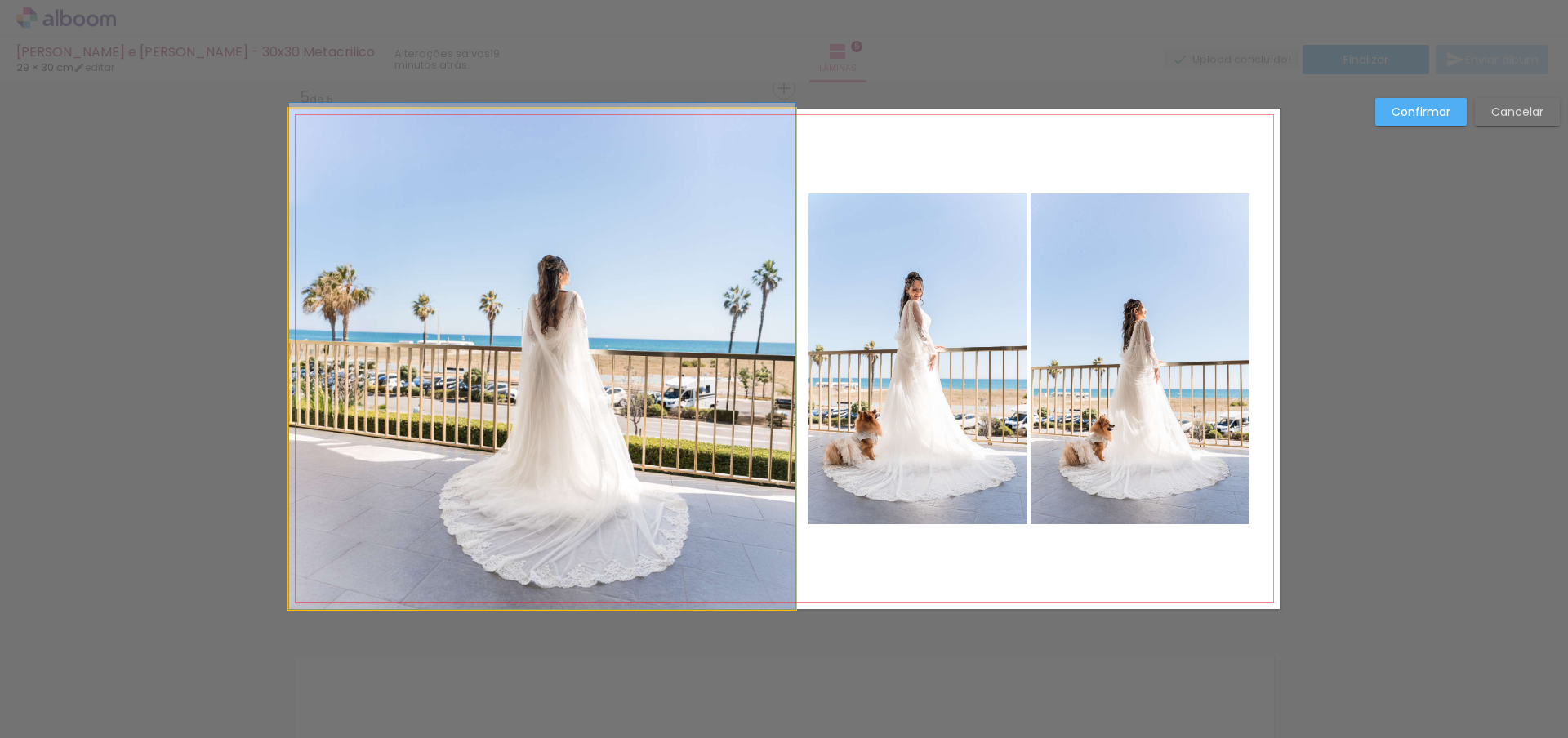
drag, startPoint x: 637, startPoint y: 328, endPoint x: 588, endPoint y: 325, distance: 49.1
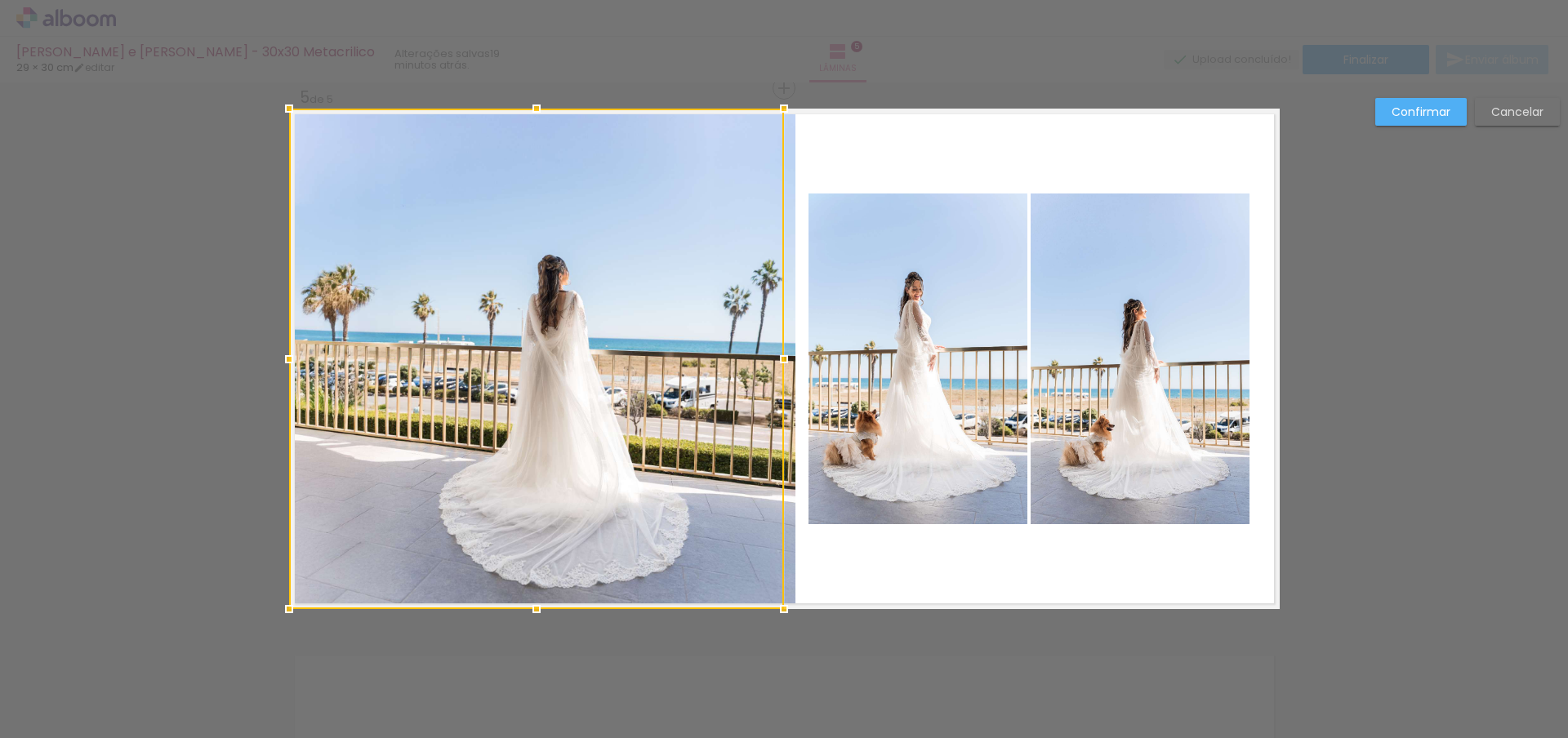
click at [749, 372] on div at bounding box center [536, 358] width 495 height 501
click at [877, 180] on quentale-layouter at bounding box center [784, 358] width 990 height 501
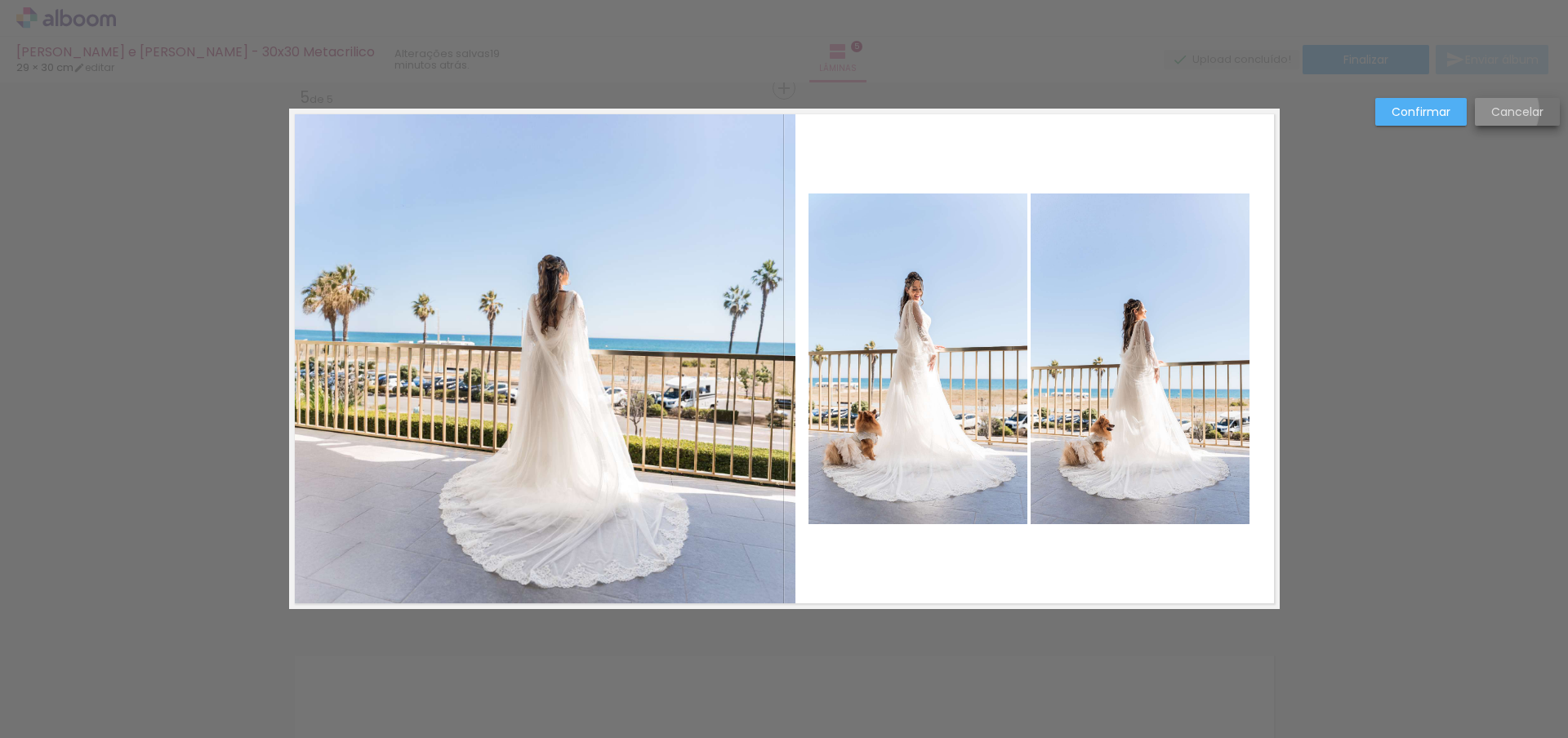
click at [0, 0] on slot "Cancelar" at bounding box center [0, 0] width 0 height 0
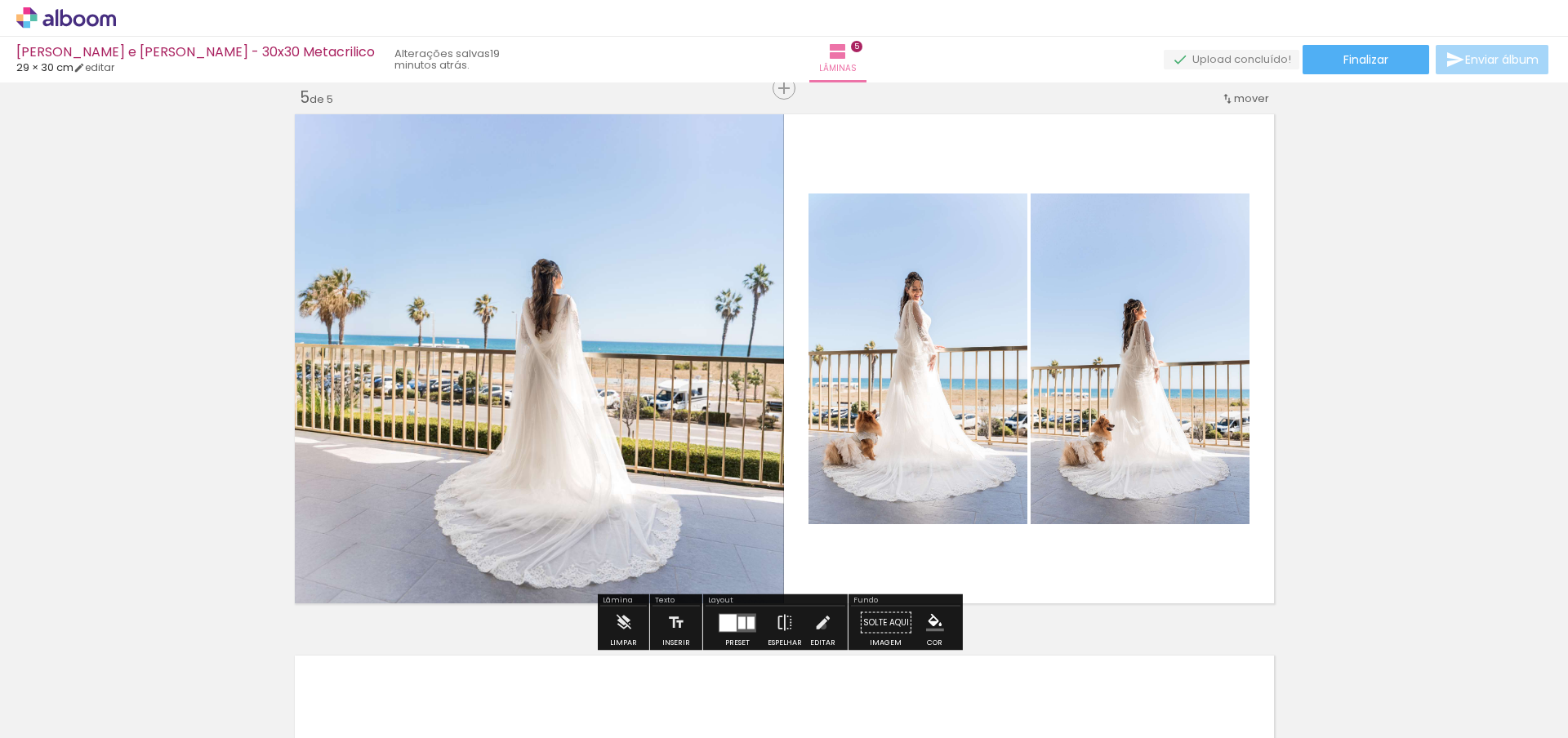
drag, startPoint x: 819, startPoint y: 626, endPoint x: 807, endPoint y: 624, distance: 12.2
click at [819, 626] on iron-icon at bounding box center [822, 623] width 18 height 32
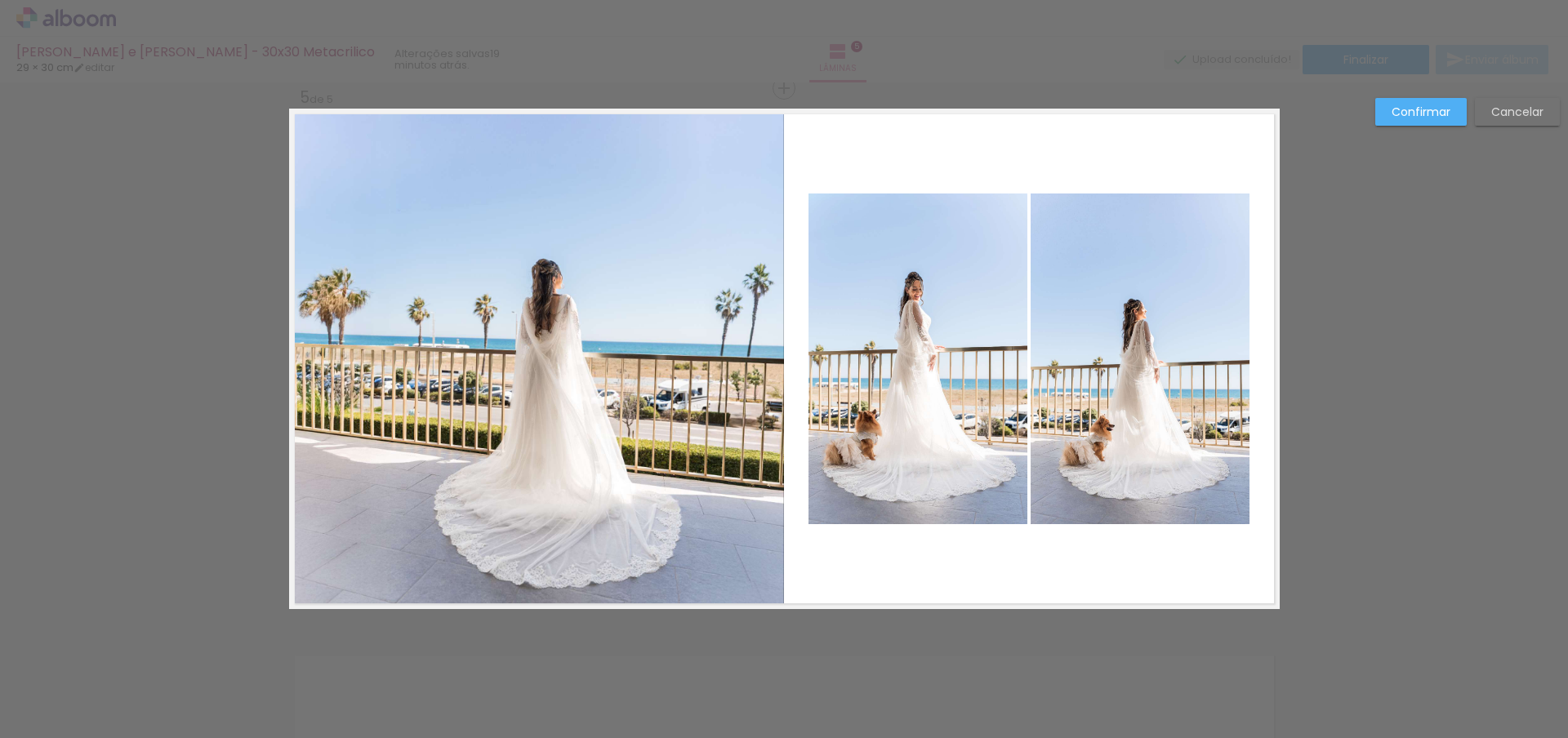
click at [543, 395] on quentale-photo at bounding box center [536, 358] width 495 height 501
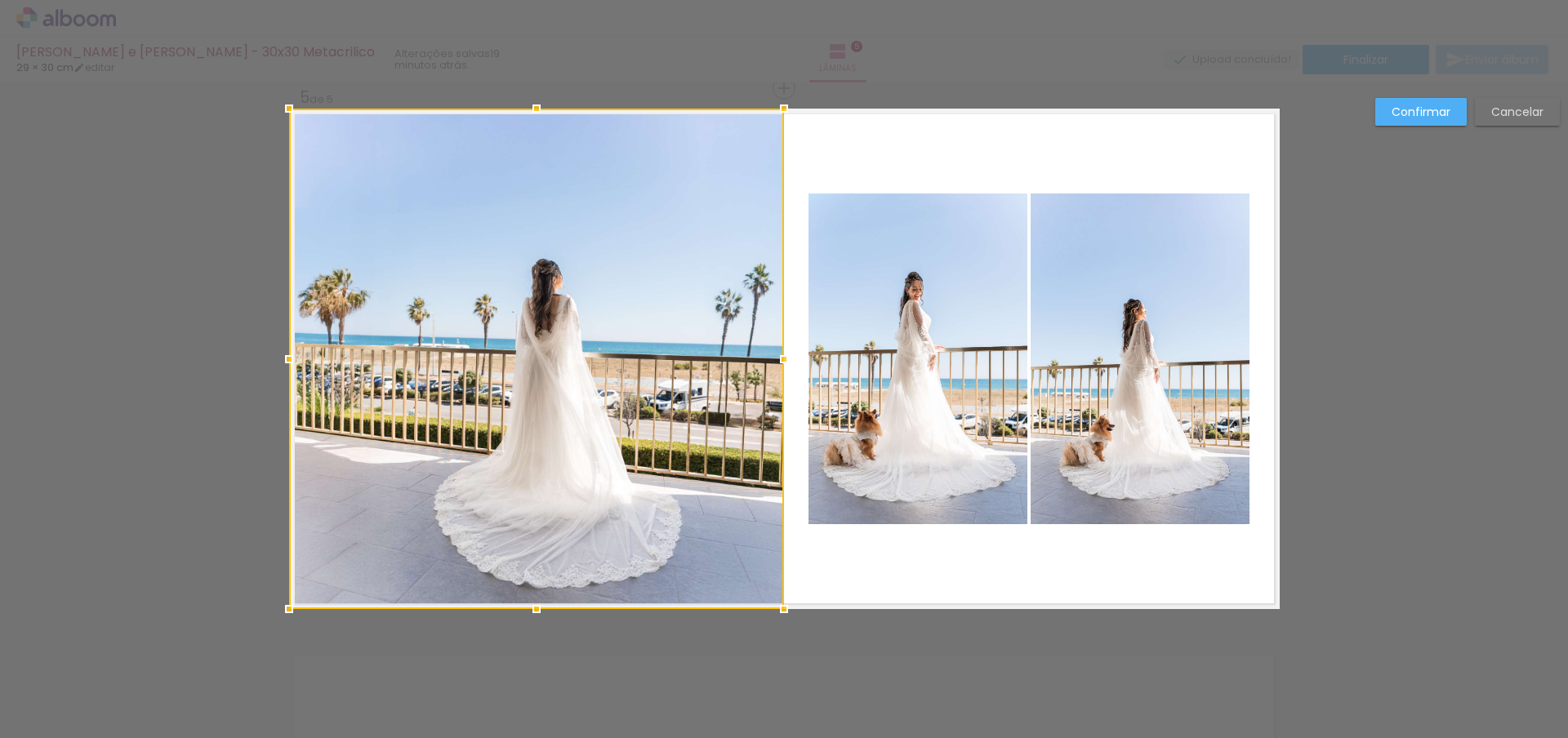
drag, startPoint x: 497, startPoint y: 369, endPoint x: 486, endPoint y: 589, distance: 220.3
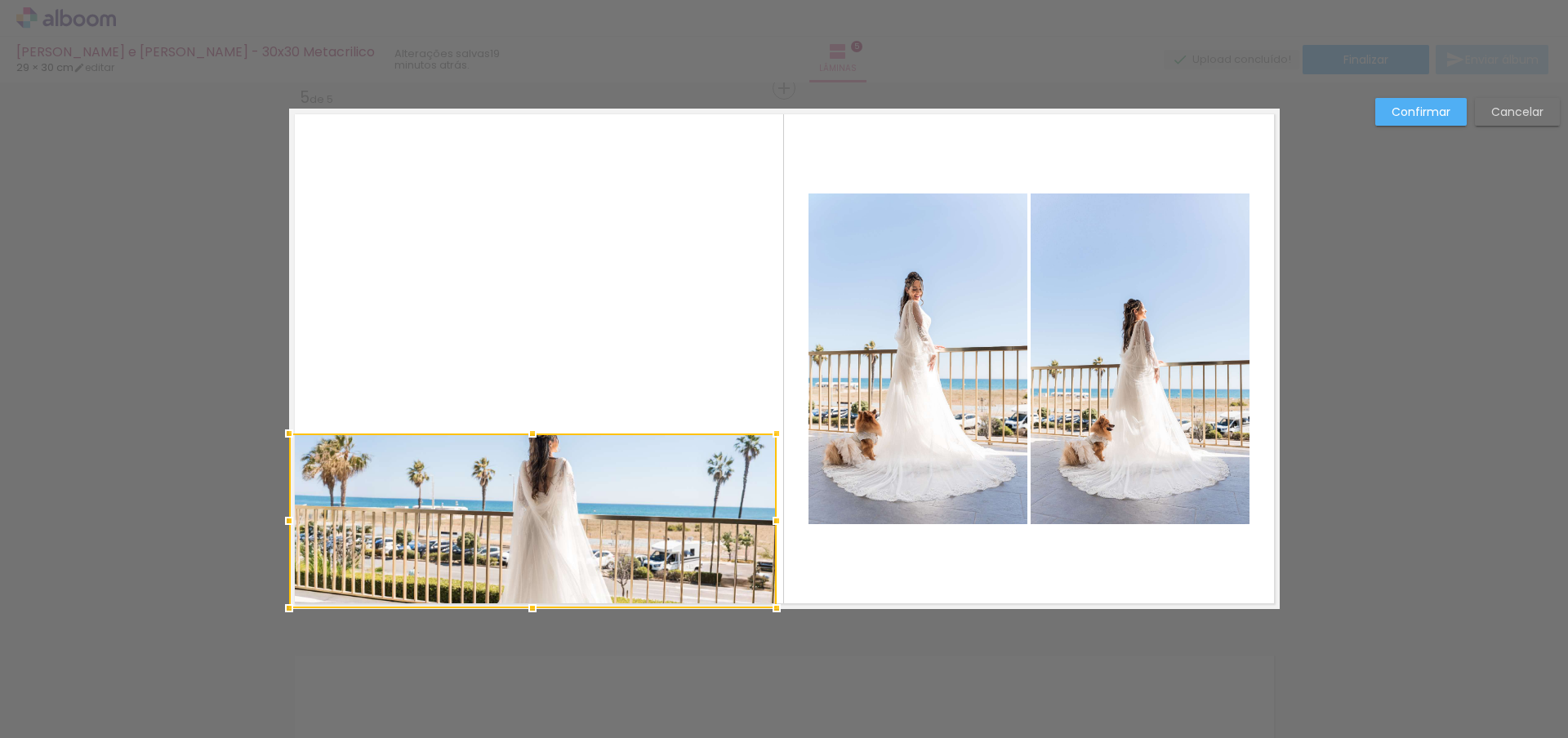
drag, startPoint x: 774, startPoint y: 104, endPoint x: 800, endPoint y: 71, distance: 42.0
click at [798, 0] on div "Selma e Daniel - 30x30 Metacrilico 29 × 30 cm editar 19 minutos atrás. Lâminas …" at bounding box center [784, 0] width 1568 height 0
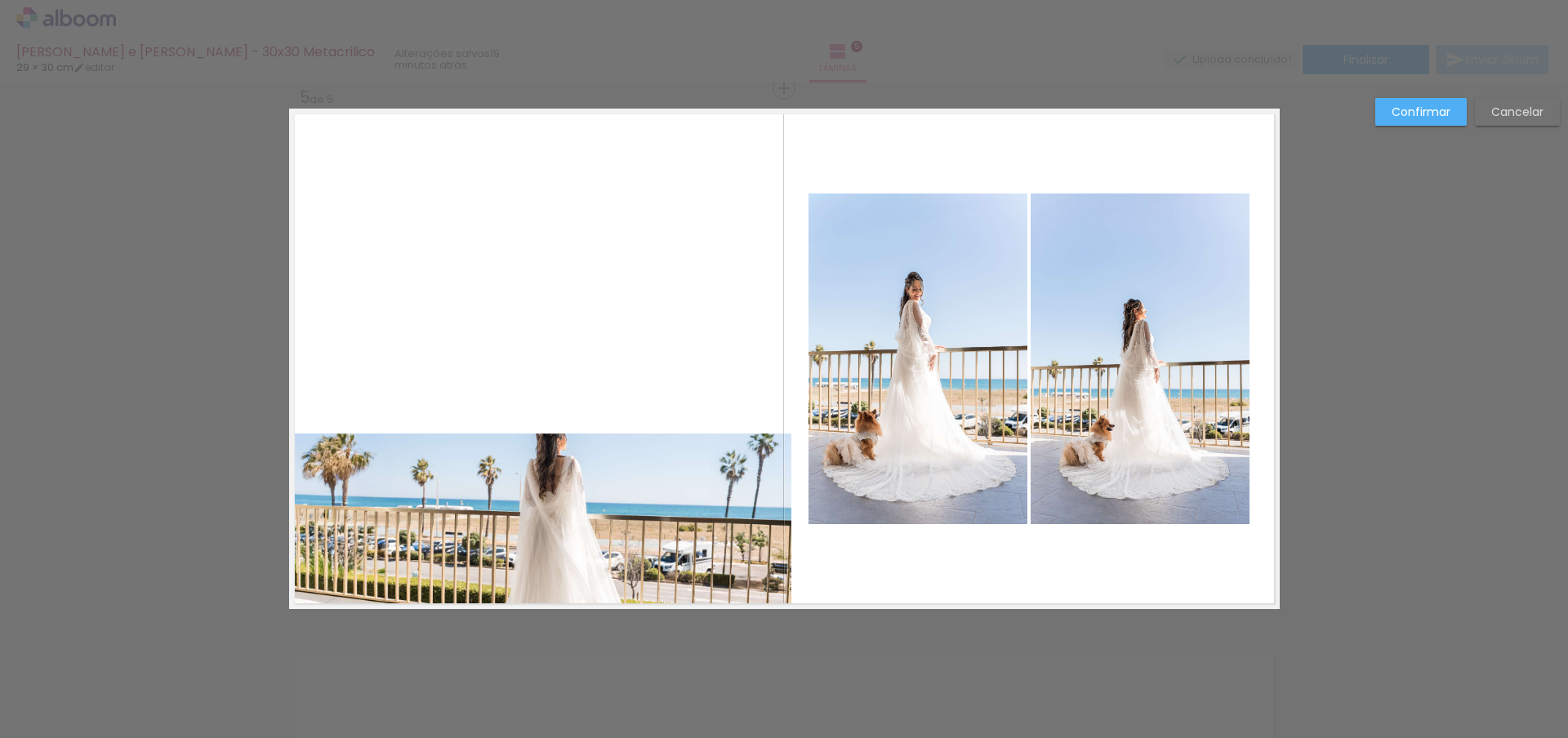
click at [1516, 101] on paper-button "Cancelar" at bounding box center [1517, 111] width 85 height 28
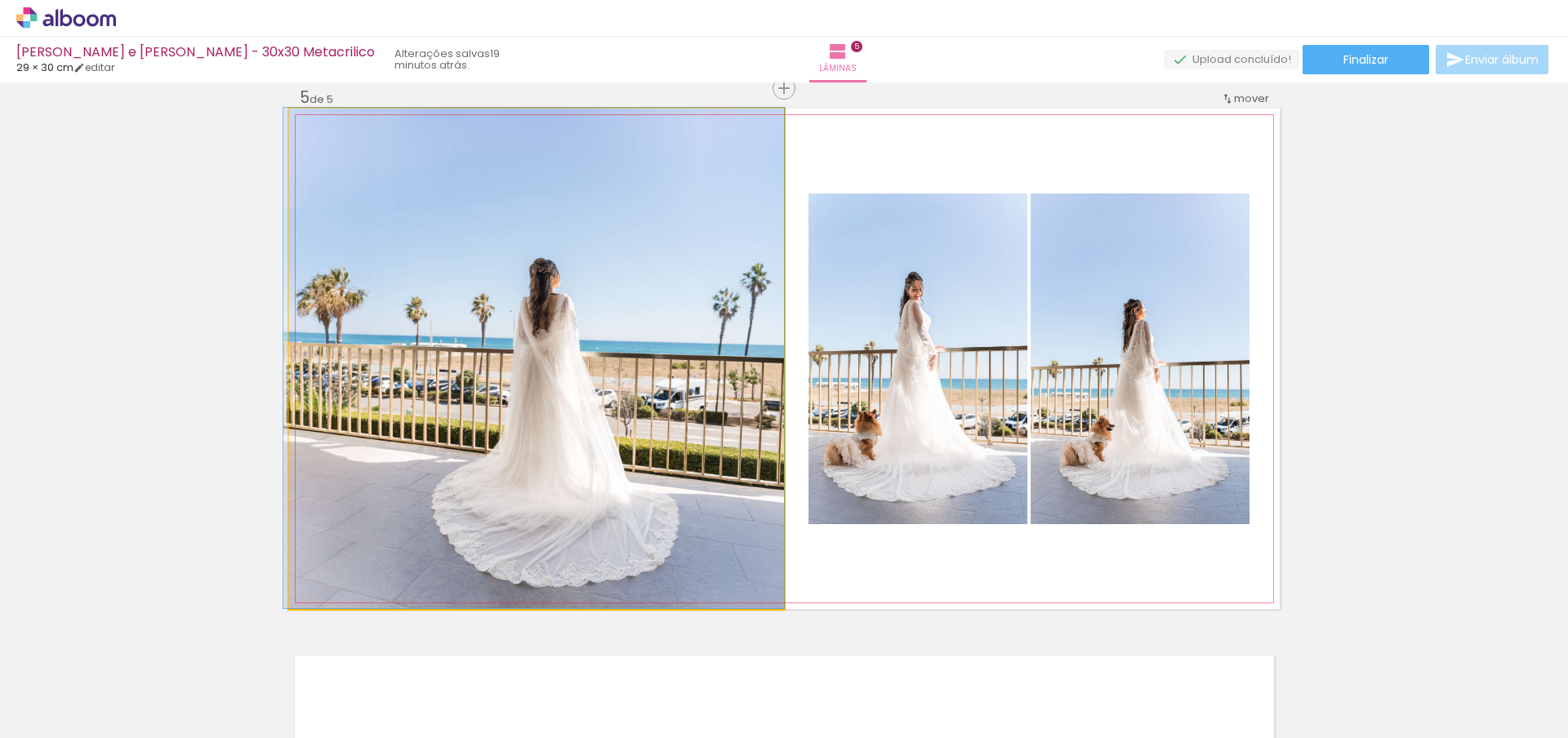
drag, startPoint x: 543, startPoint y: 359, endPoint x: 387, endPoint y: 293, distance: 169.4
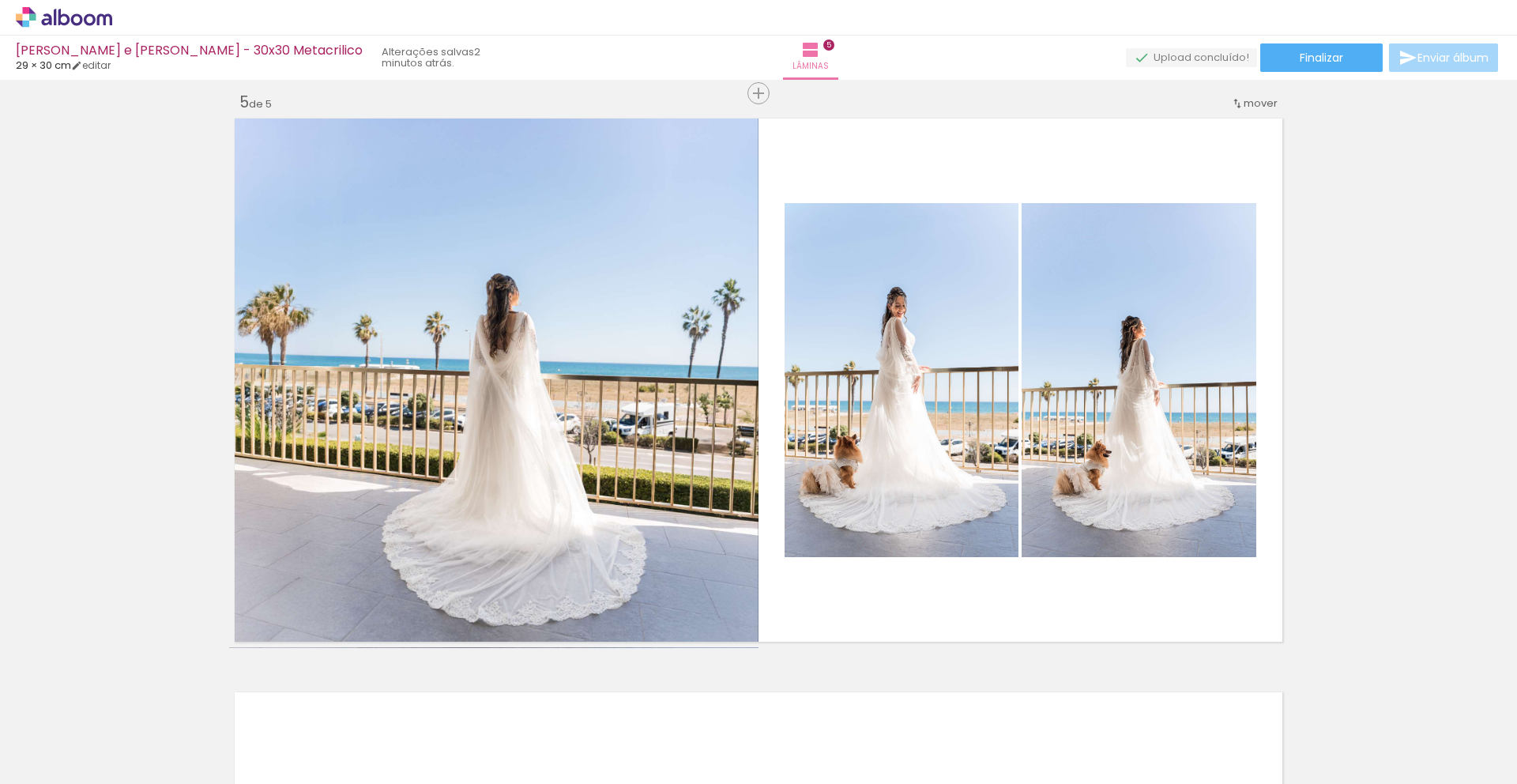
scroll to position [2308, 0]
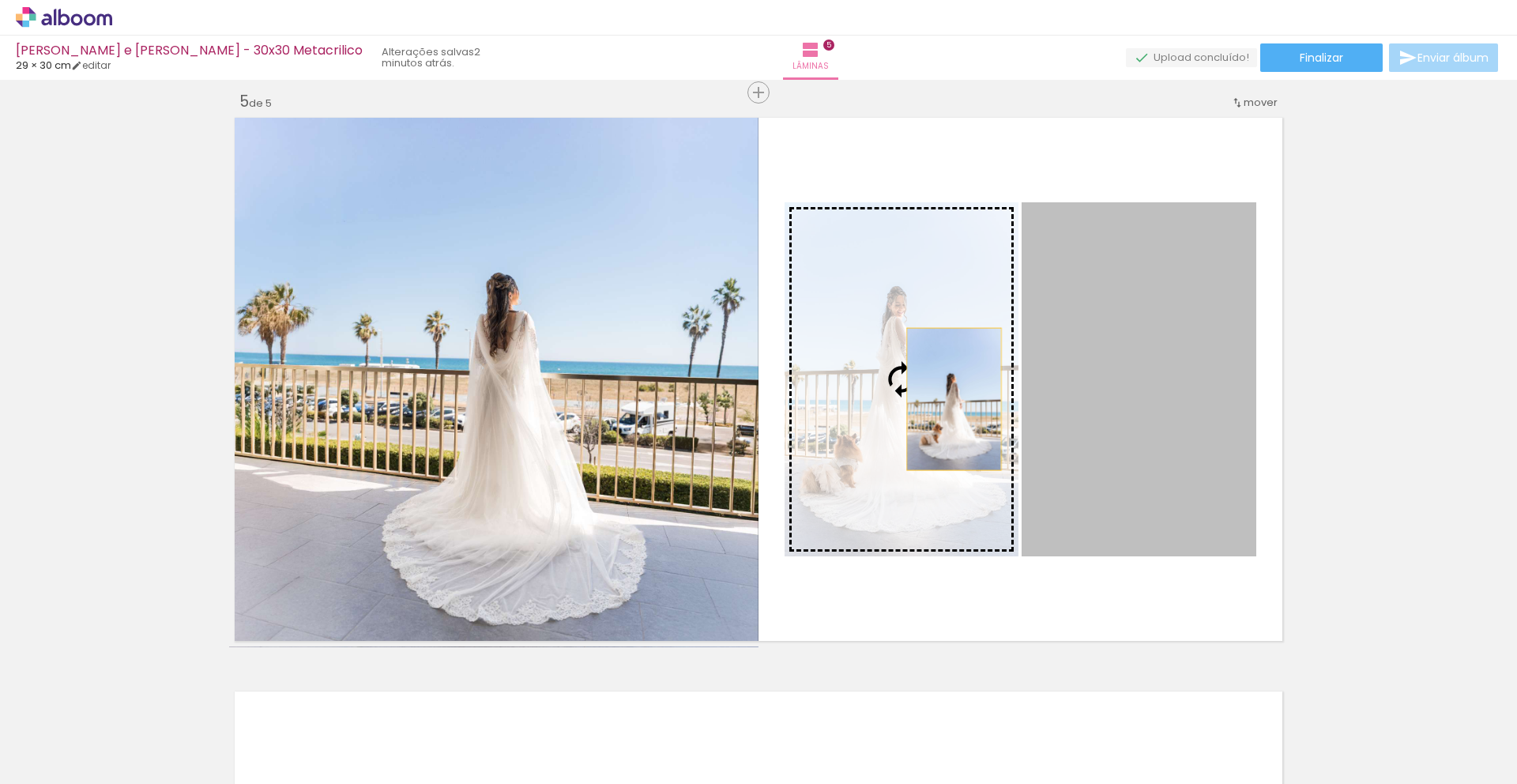
drag, startPoint x: 1142, startPoint y: 421, endPoint x: 948, endPoint y: 399, distance: 195.2
click at [0, 0] on slot at bounding box center [0, 0] width 0 height 0
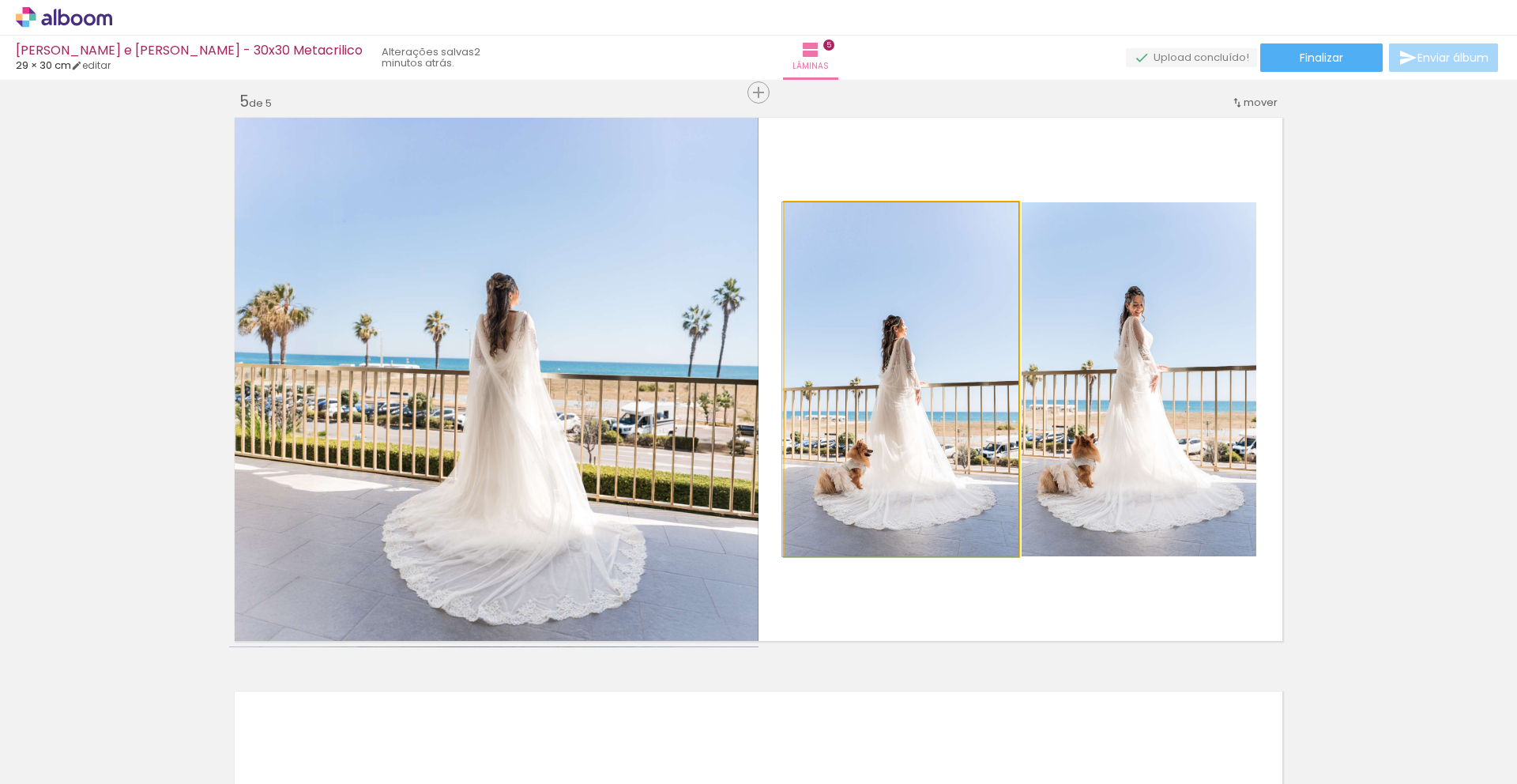
drag, startPoint x: 913, startPoint y: 411, endPoint x: 906, endPoint y: 381, distance: 30.8
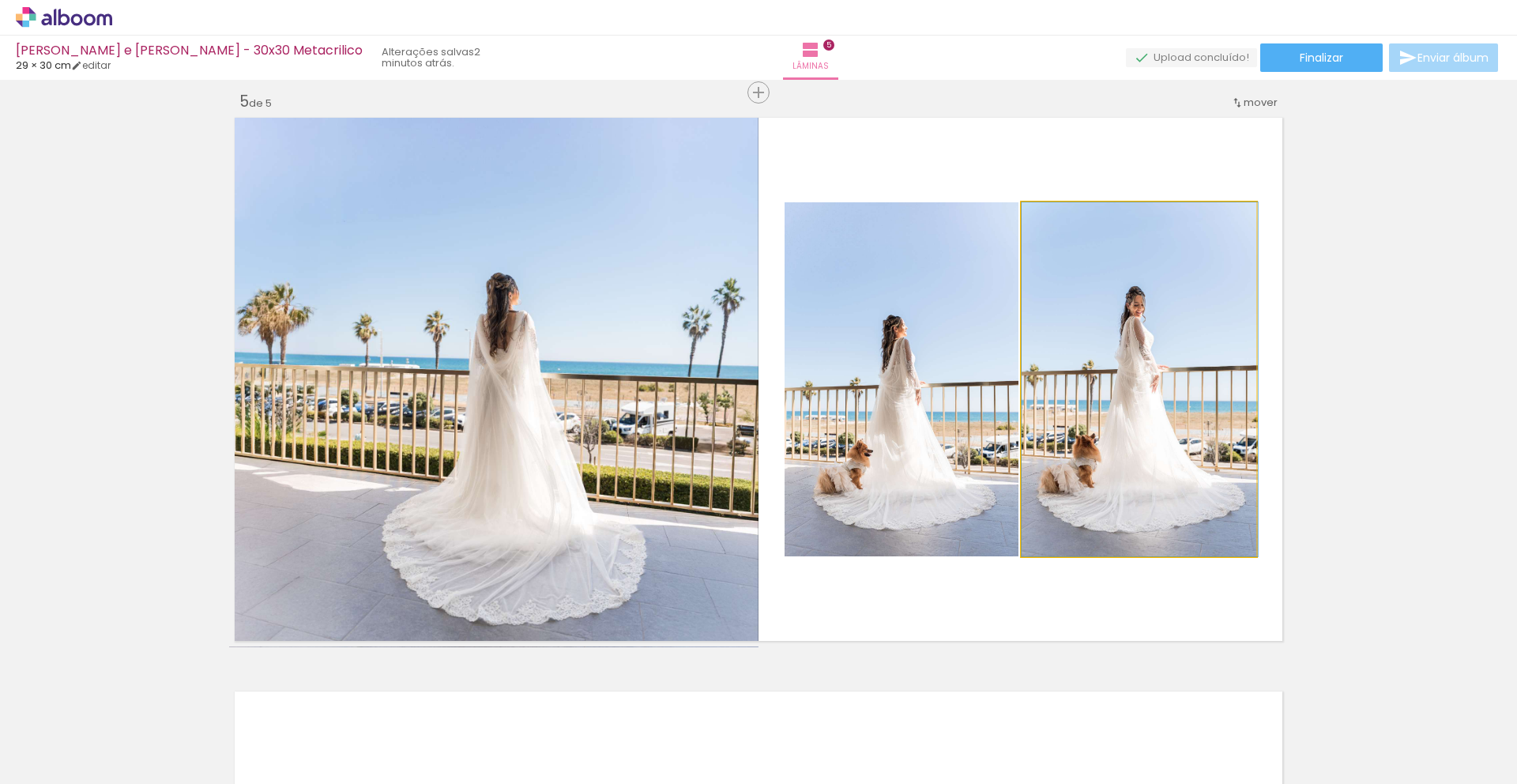
drag, startPoint x: 1132, startPoint y: 411, endPoint x: 1170, endPoint y: 421, distance: 39.3
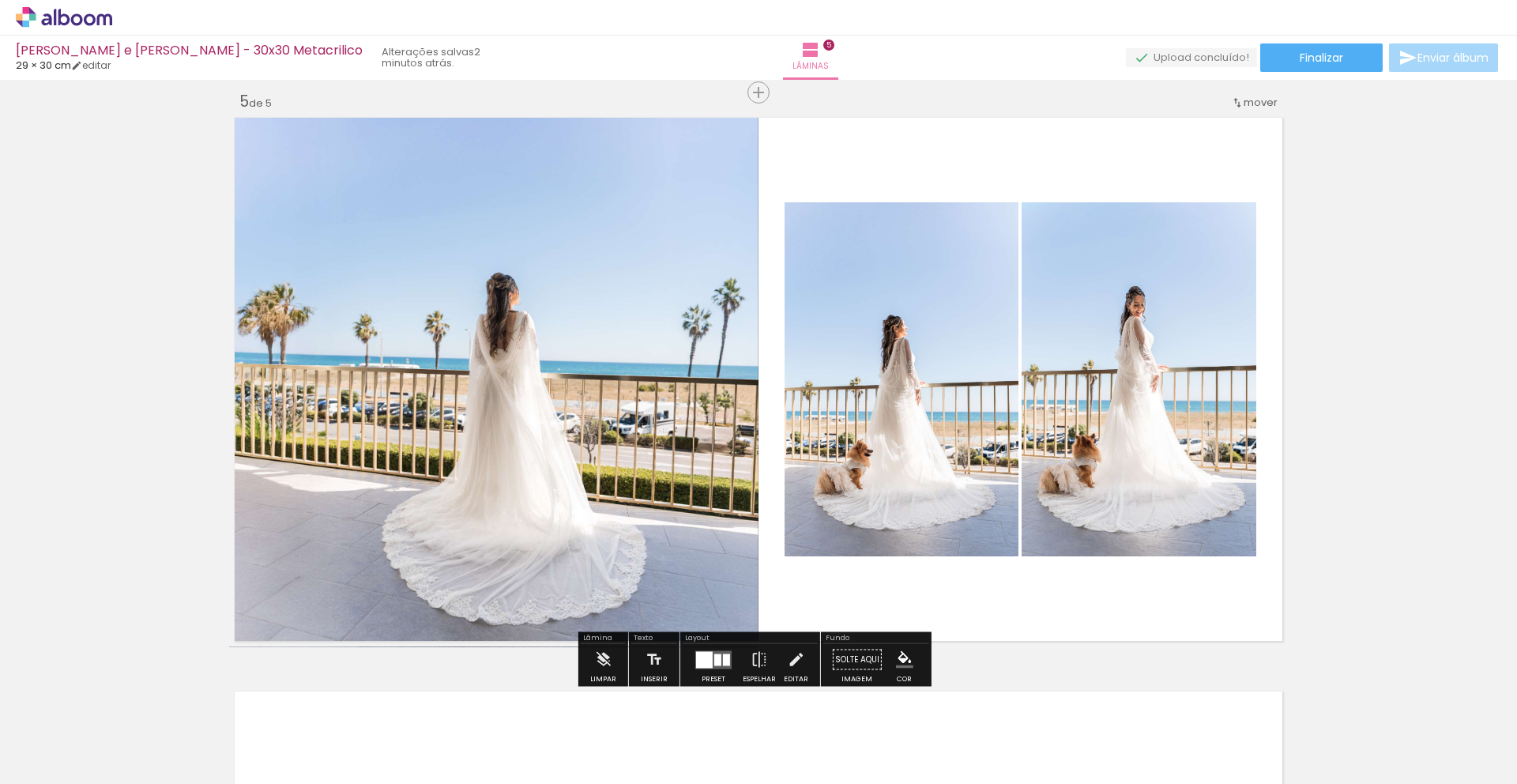
click at [866, 365] on quentale-photo at bounding box center [902, 379] width 234 height 354
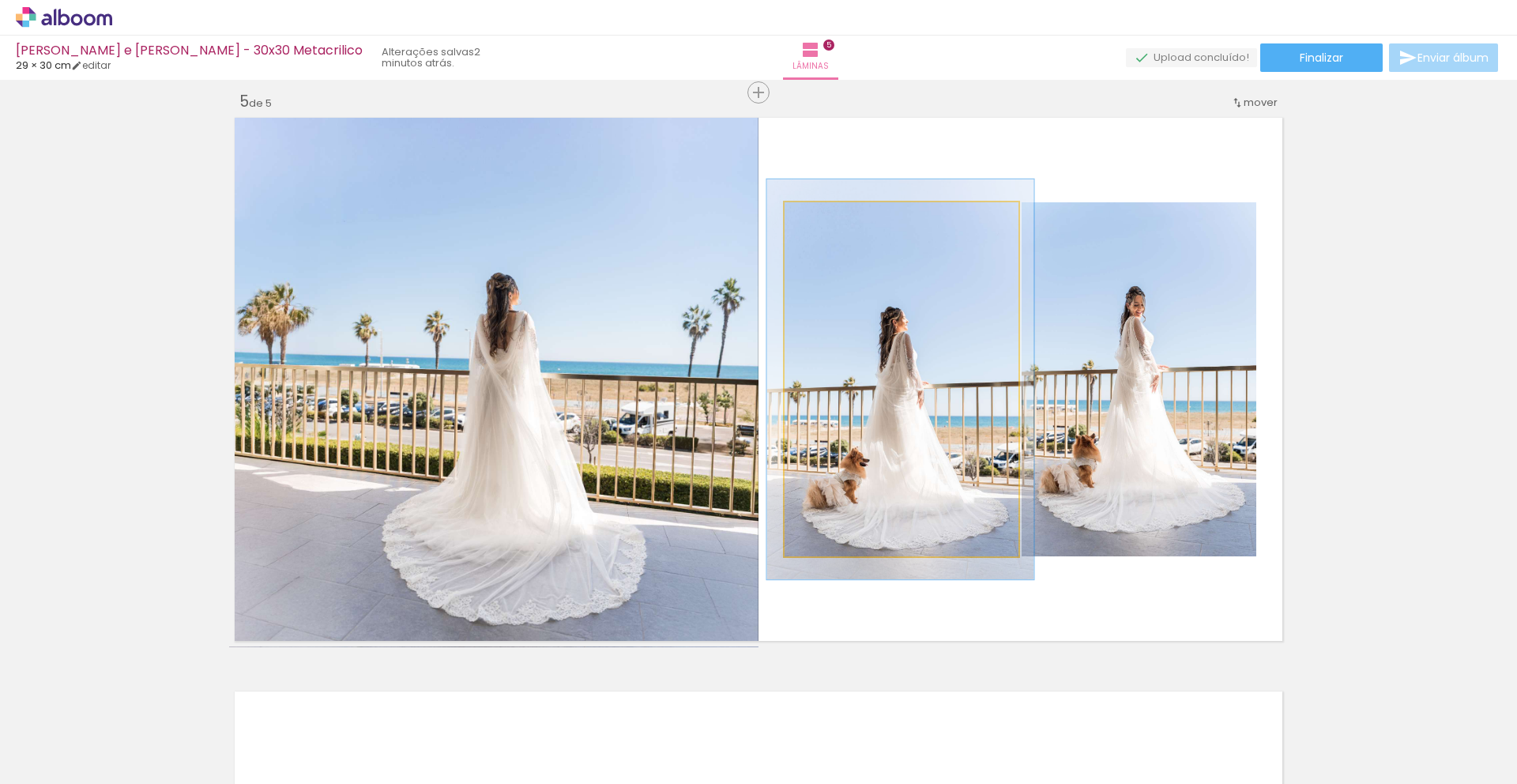
drag, startPoint x: 817, startPoint y: 217, endPoint x: 824, endPoint y: 224, distance: 9.9
type paper-slider "113"
click at [824, 224] on div at bounding box center [828, 218] width 14 height 14
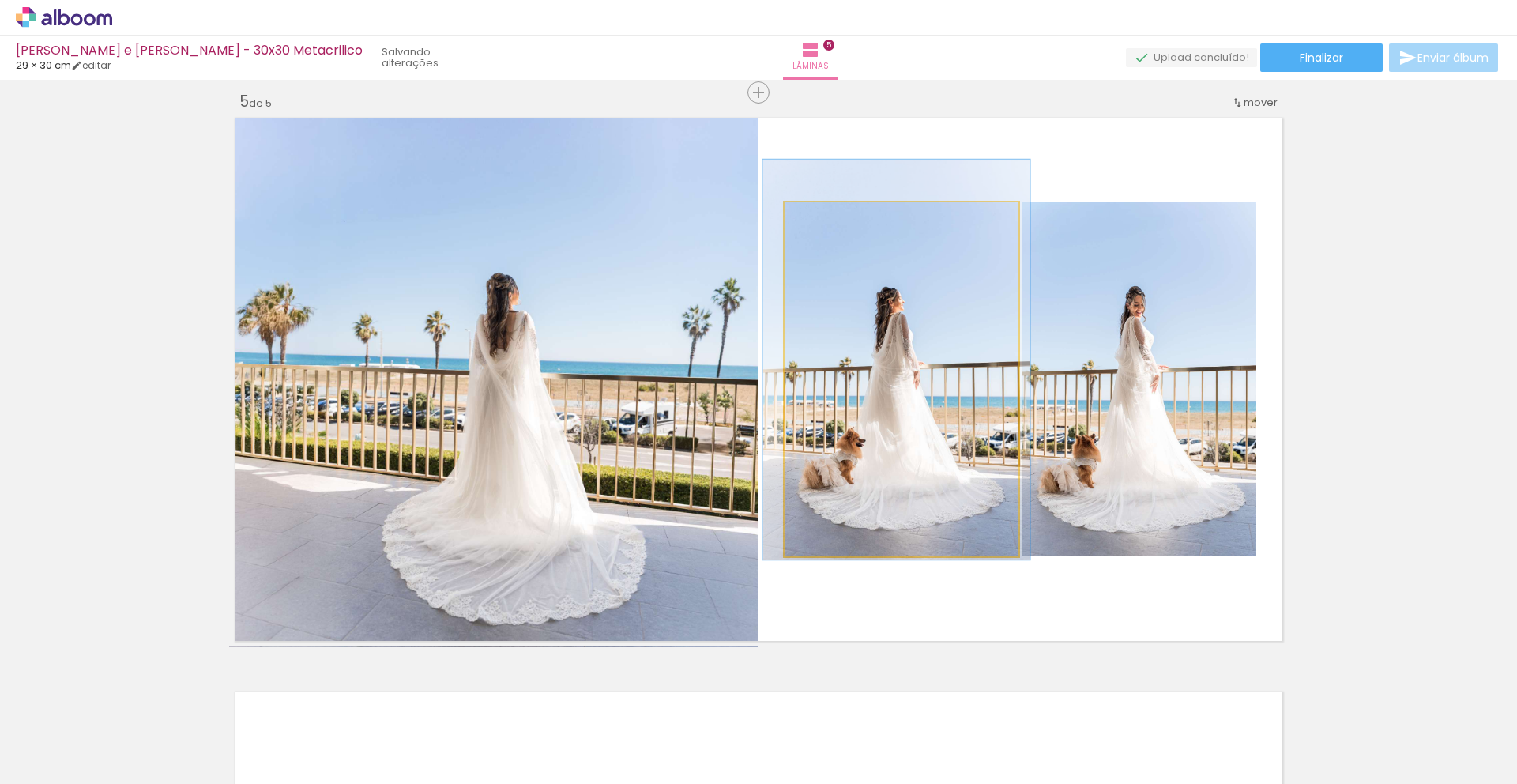
drag, startPoint x: 857, startPoint y: 469, endPoint x: 855, endPoint y: 453, distance: 16.1
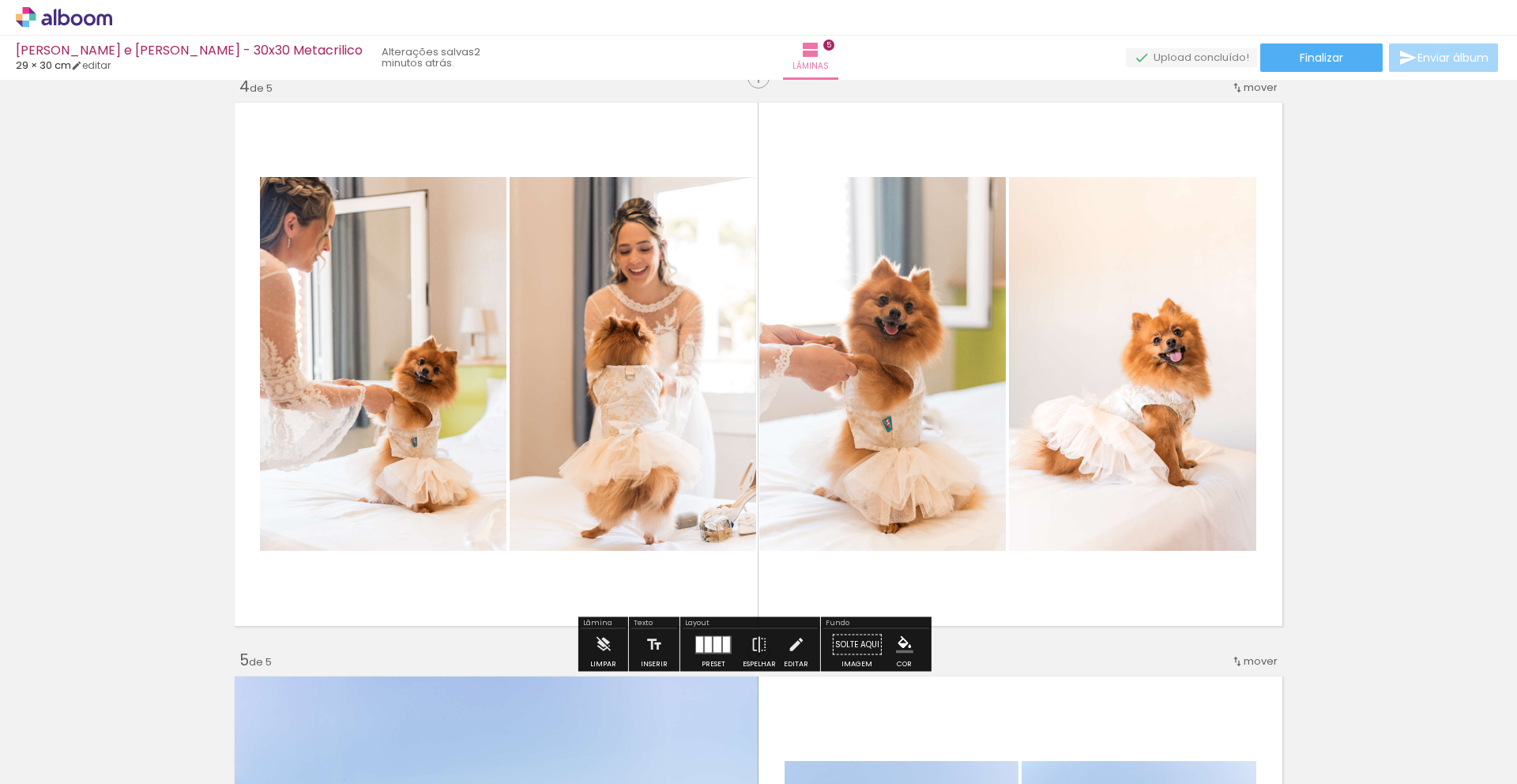
scroll to position [1834, 0]
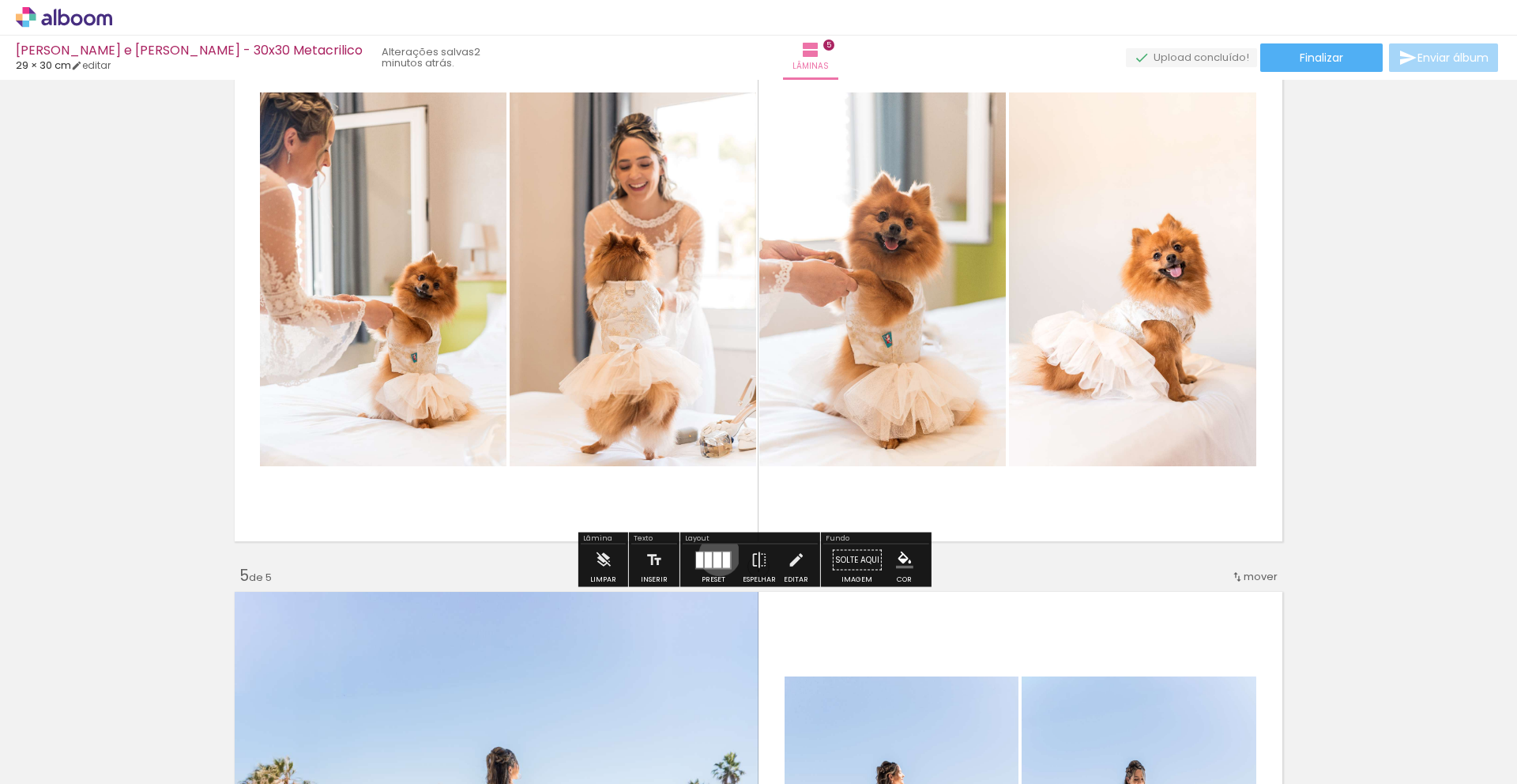
click at [716, 554] on div at bounding box center [716, 560] width 8 height 16
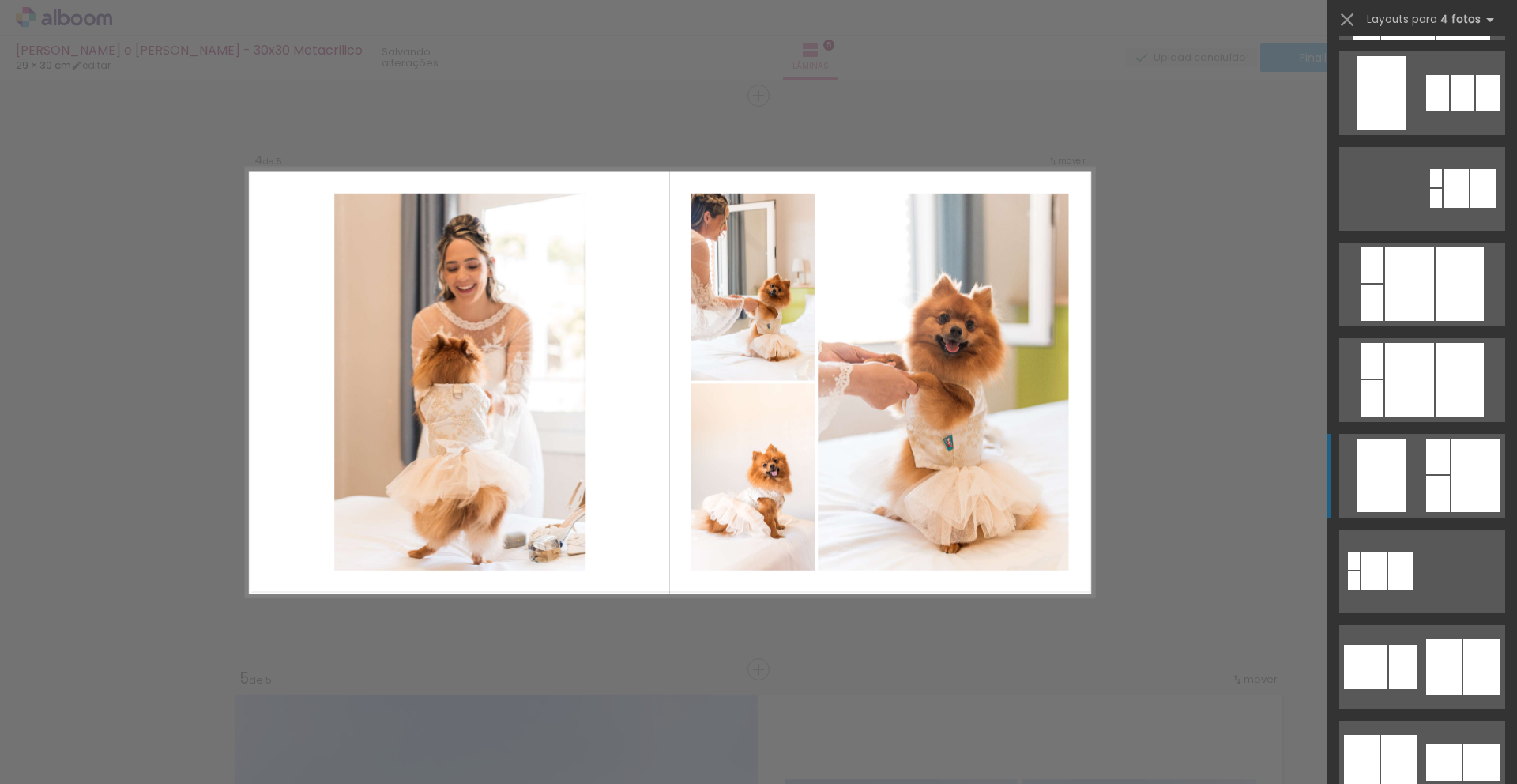
scroll to position [3862, 0]
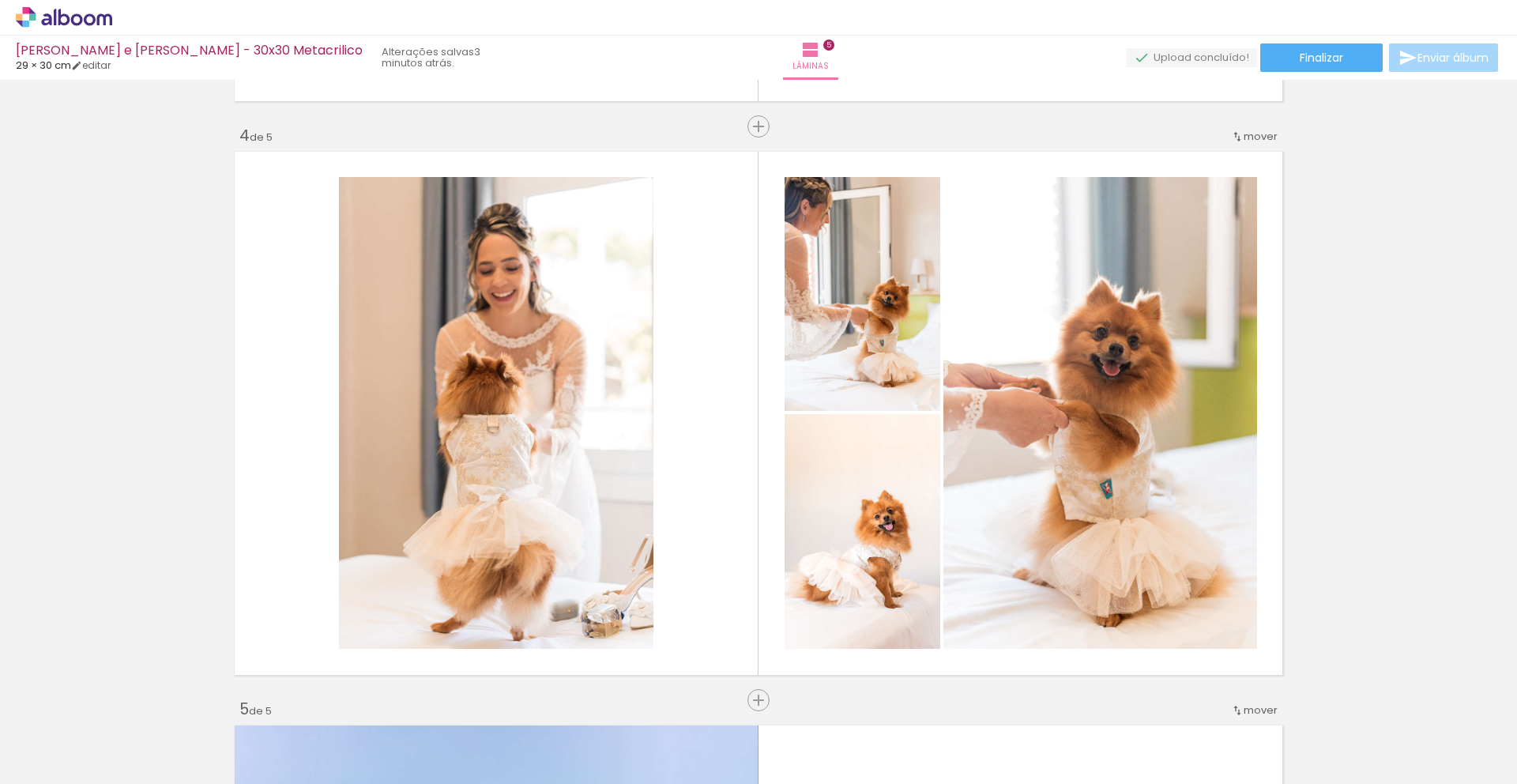
scroll to position [1821, 0]
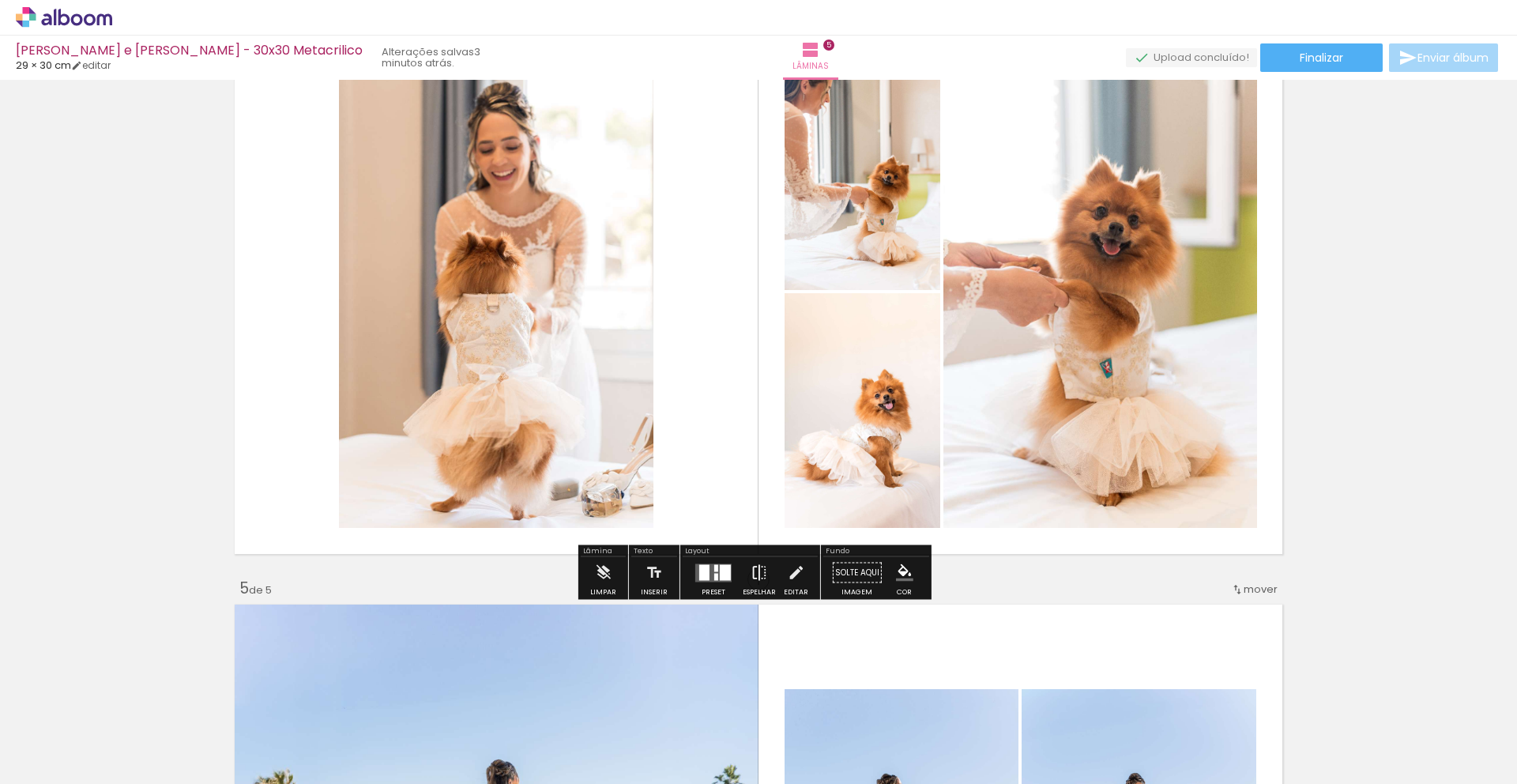
click at [758, 571] on iron-icon at bounding box center [759, 573] width 17 height 31
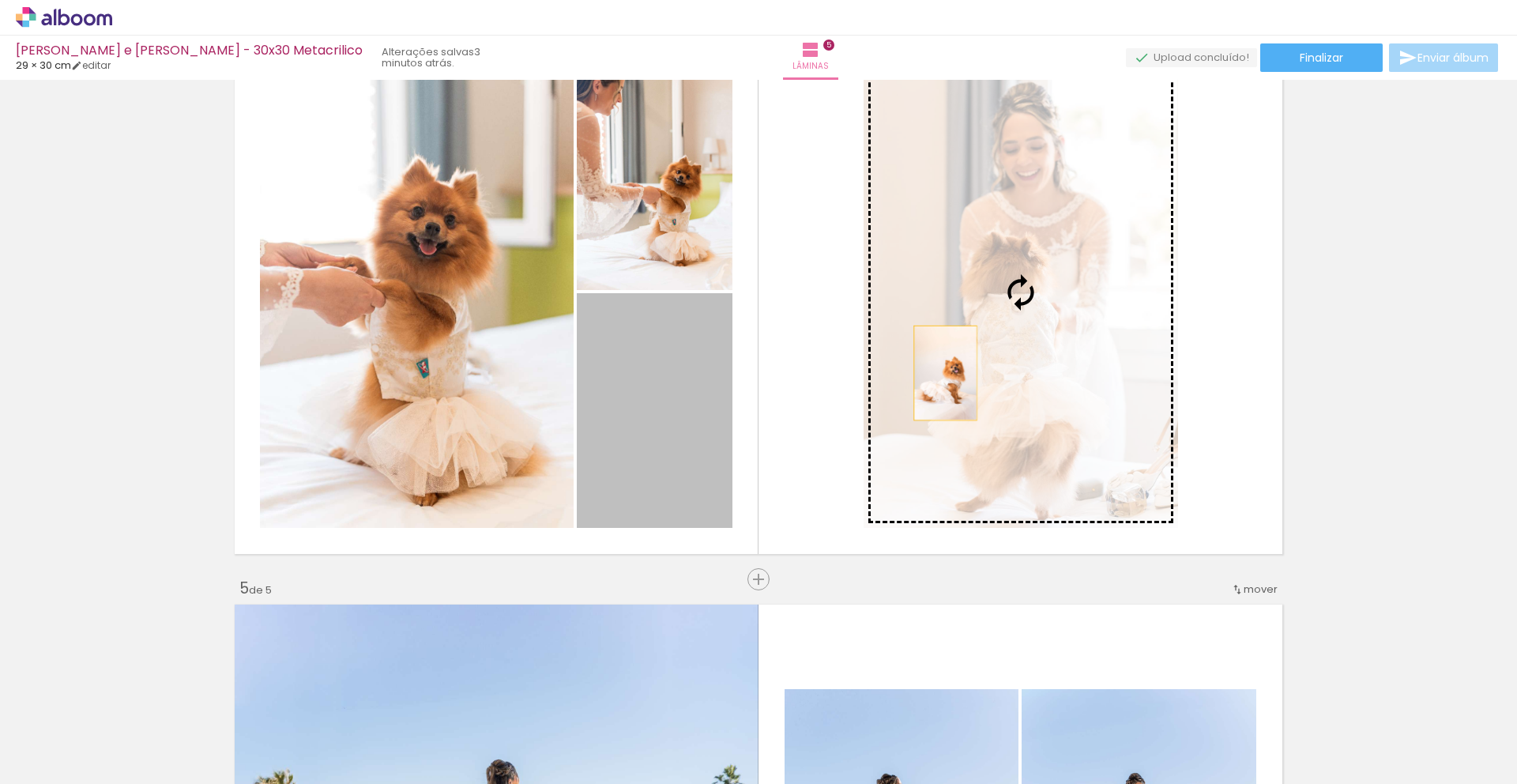
drag, startPoint x: 650, startPoint y: 430, endPoint x: 978, endPoint y: 360, distance: 335.4
click at [0, 0] on slot at bounding box center [0, 0] width 0 height 0
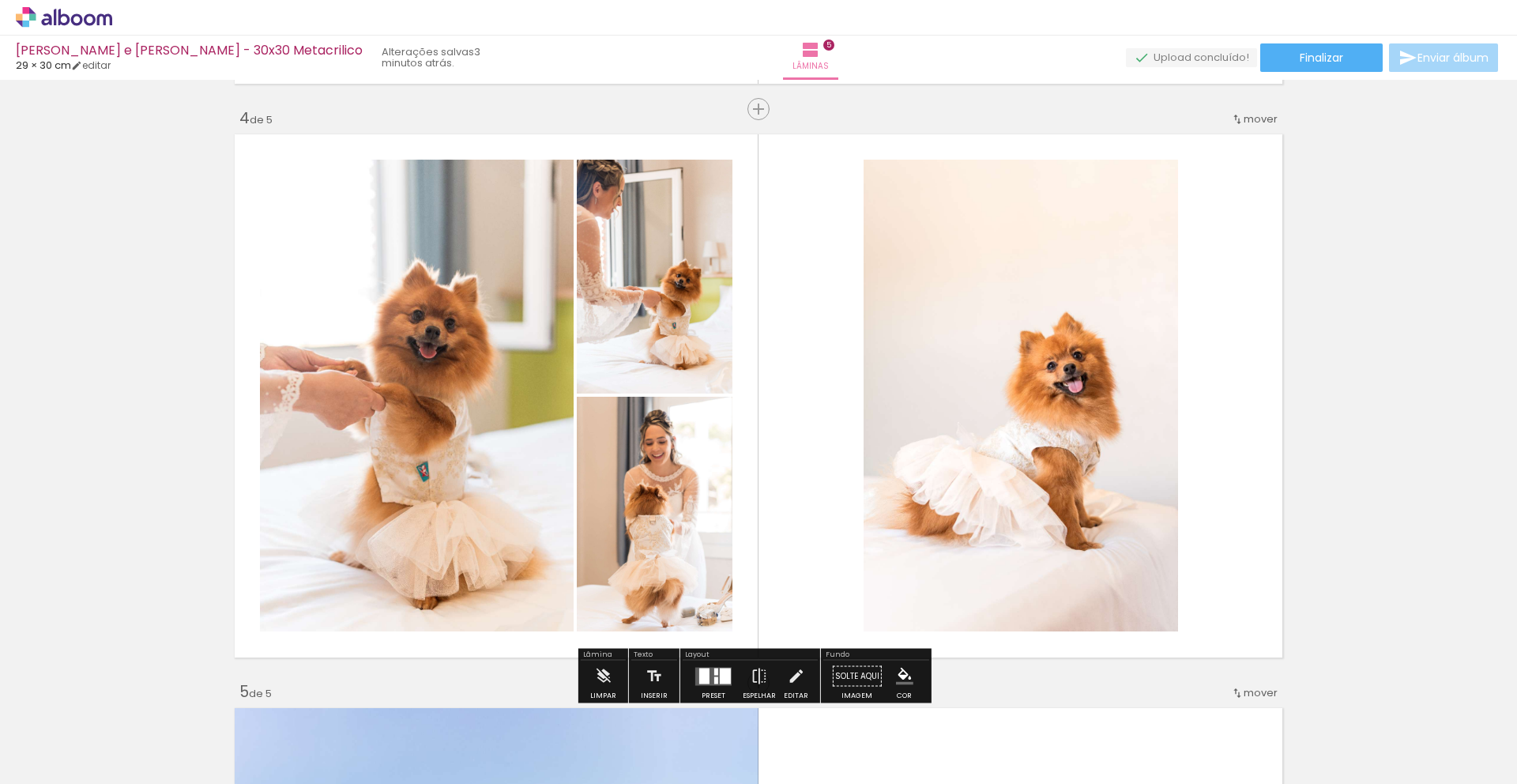
scroll to position [1724, 0]
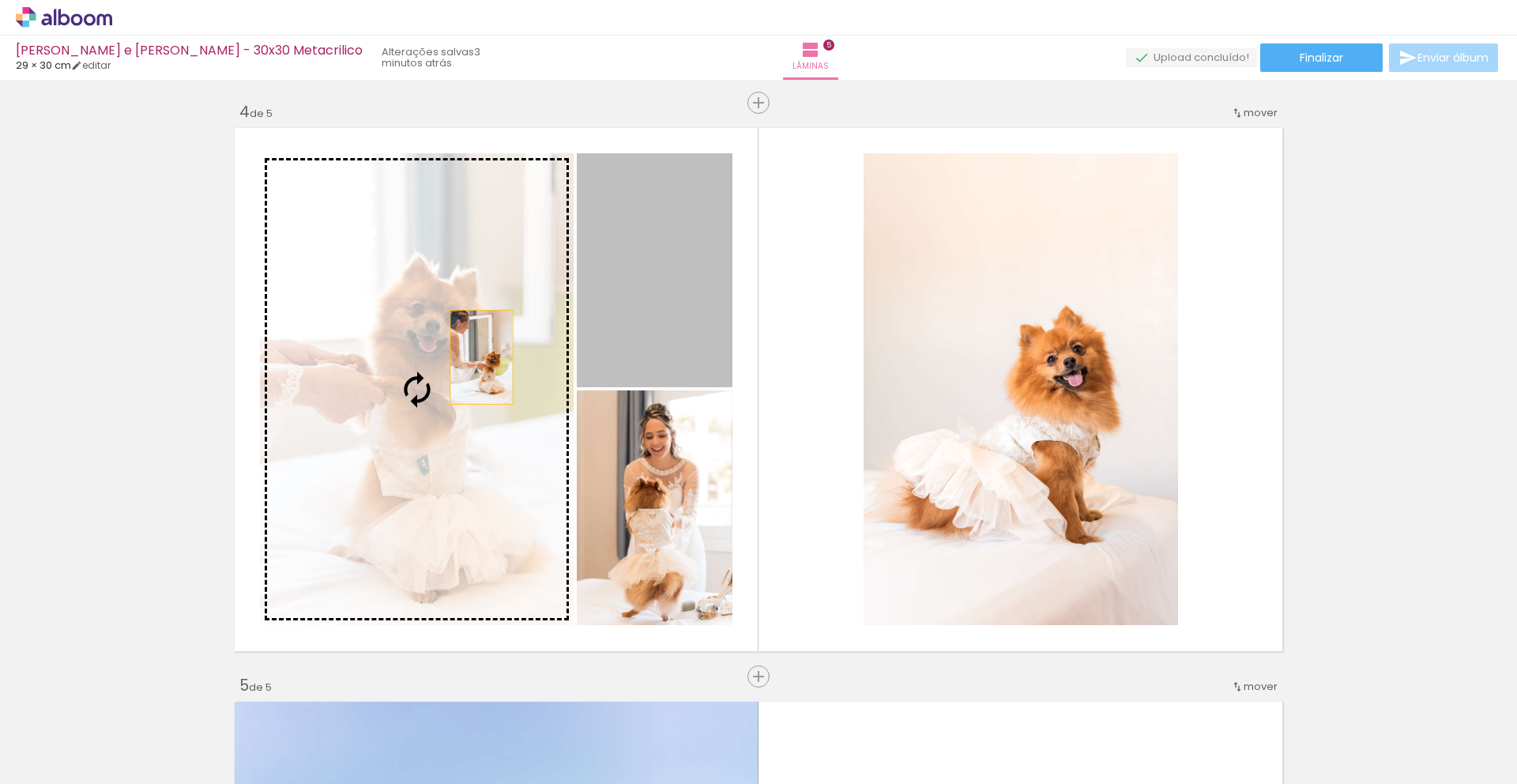
drag, startPoint x: 629, startPoint y: 313, endPoint x: 464, endPoint y: 367, distance: 173.6
click at [0, 0] on slot at bounding box center [0, 0] width 0 height 0
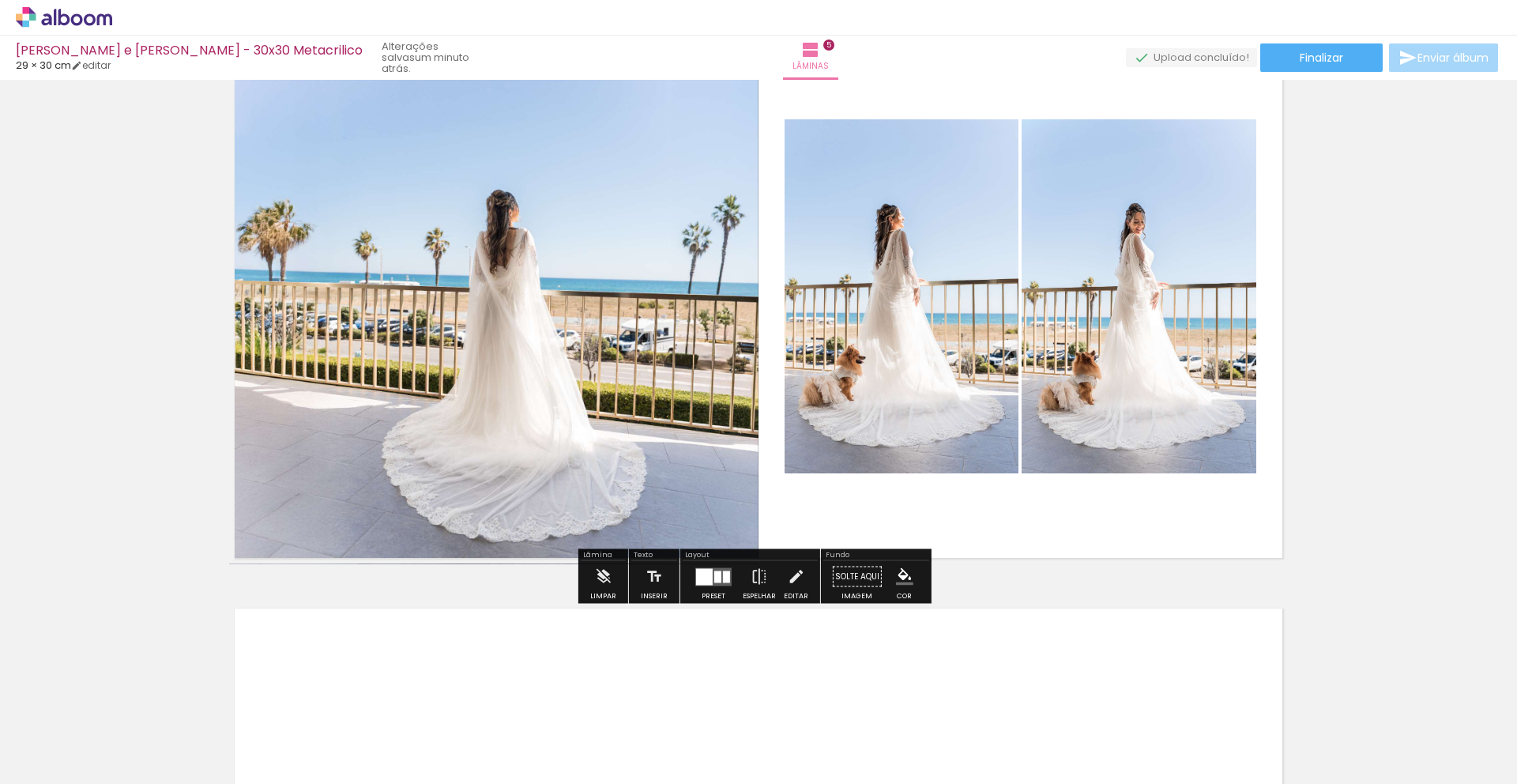
scroll to position [2451, 0]
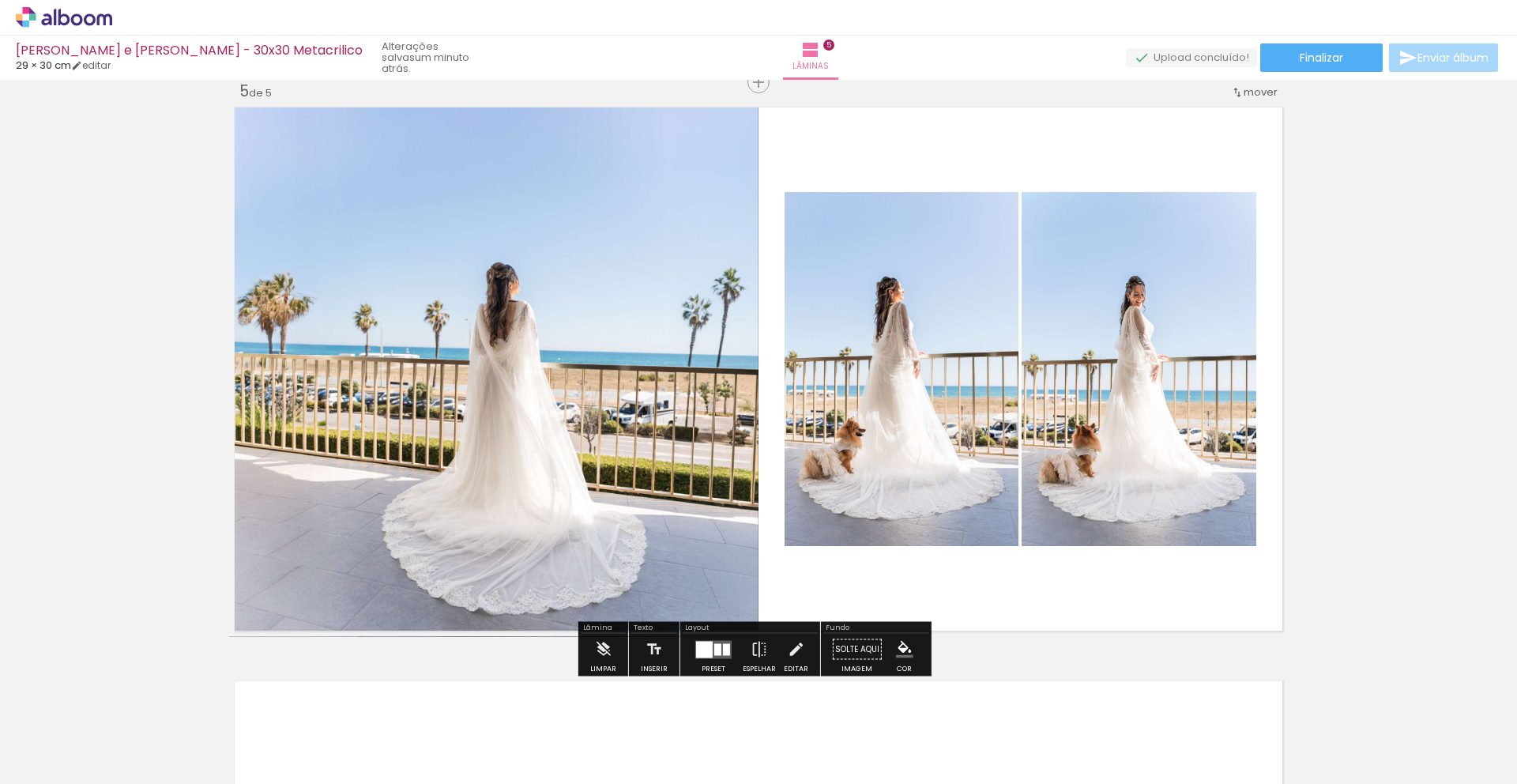
scroll to position [2348, 0]
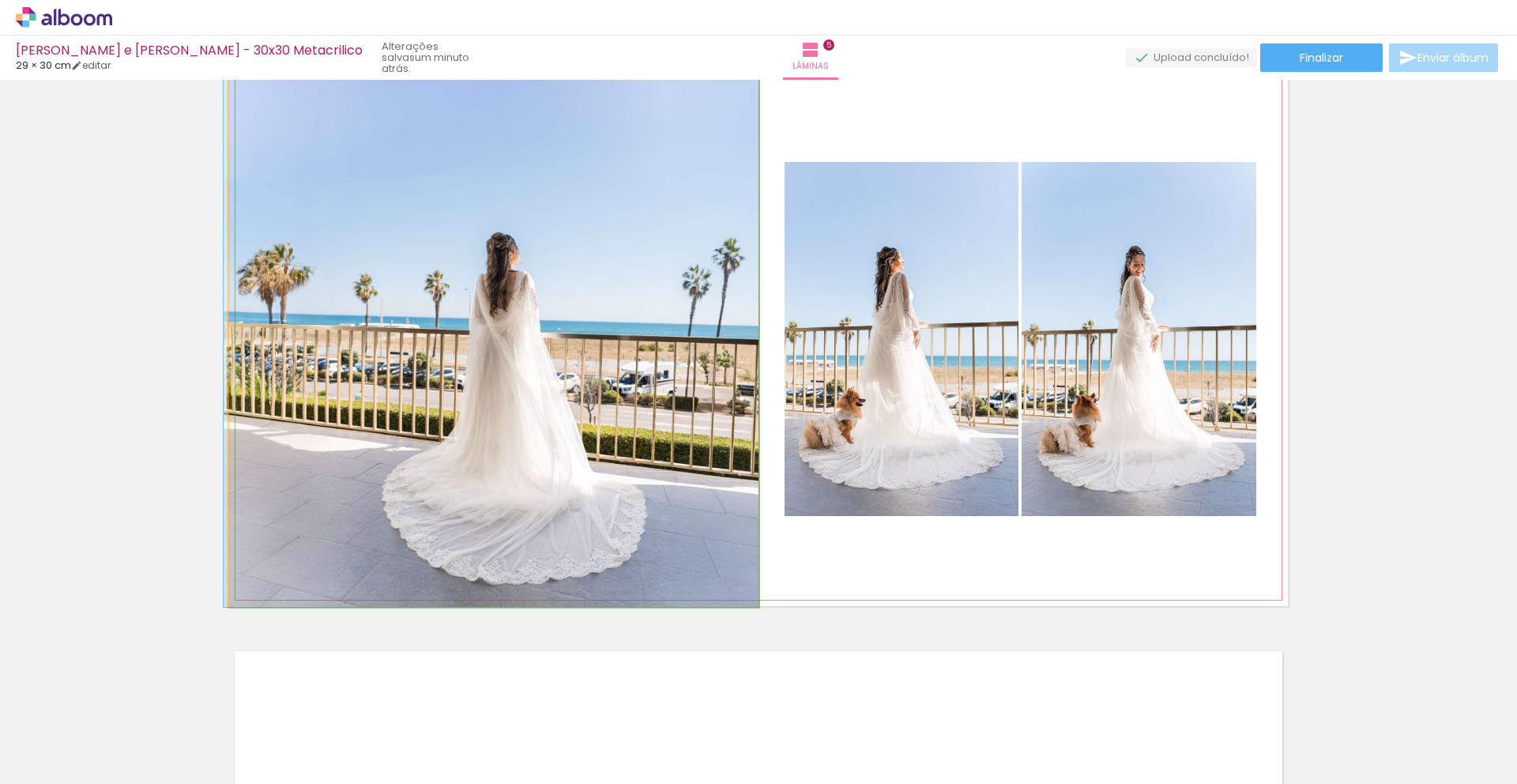
click at [442, 511] on quentale-photo at bounding box center [493, 339] width 529 height 535
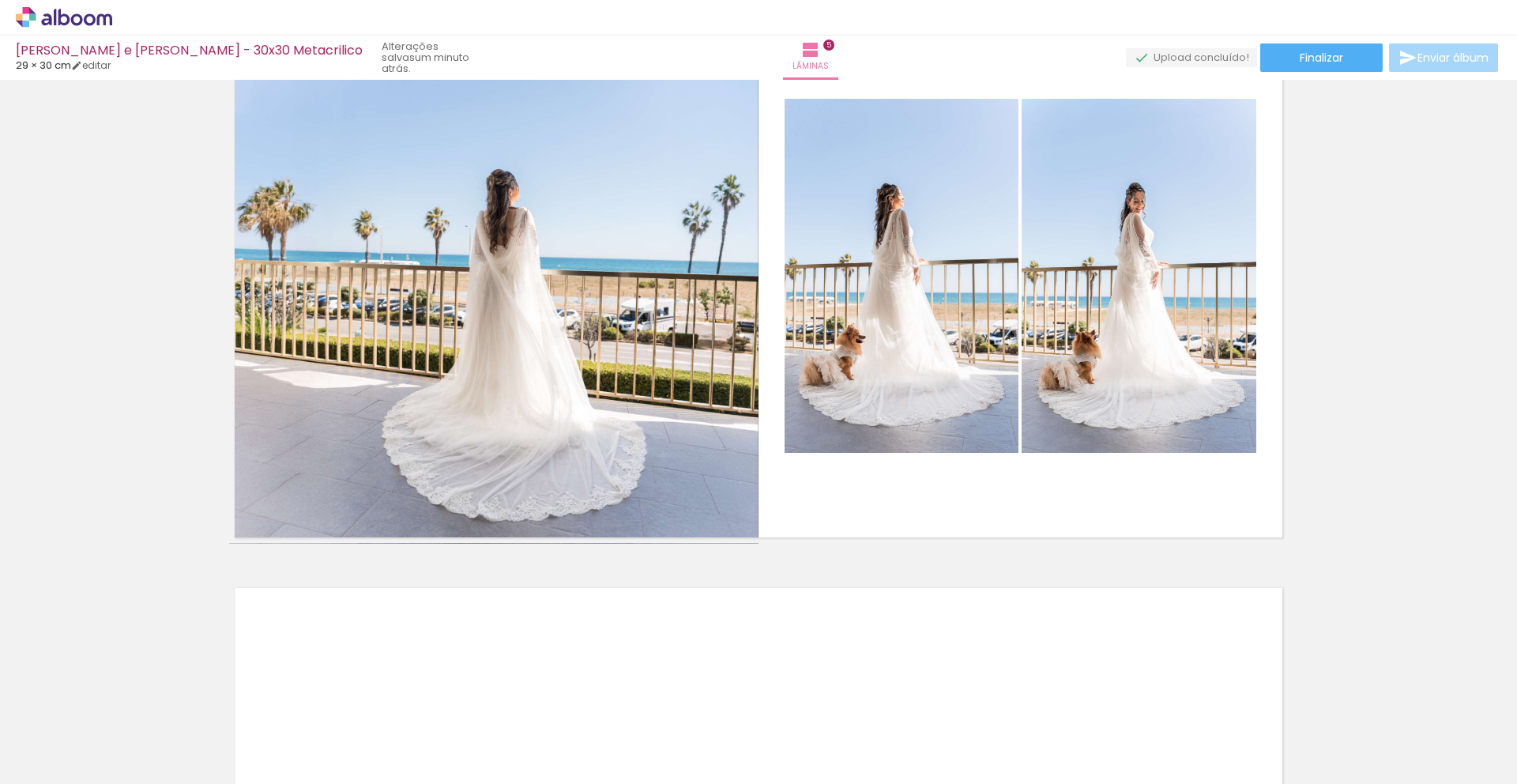
scroll to position [2408, 0]
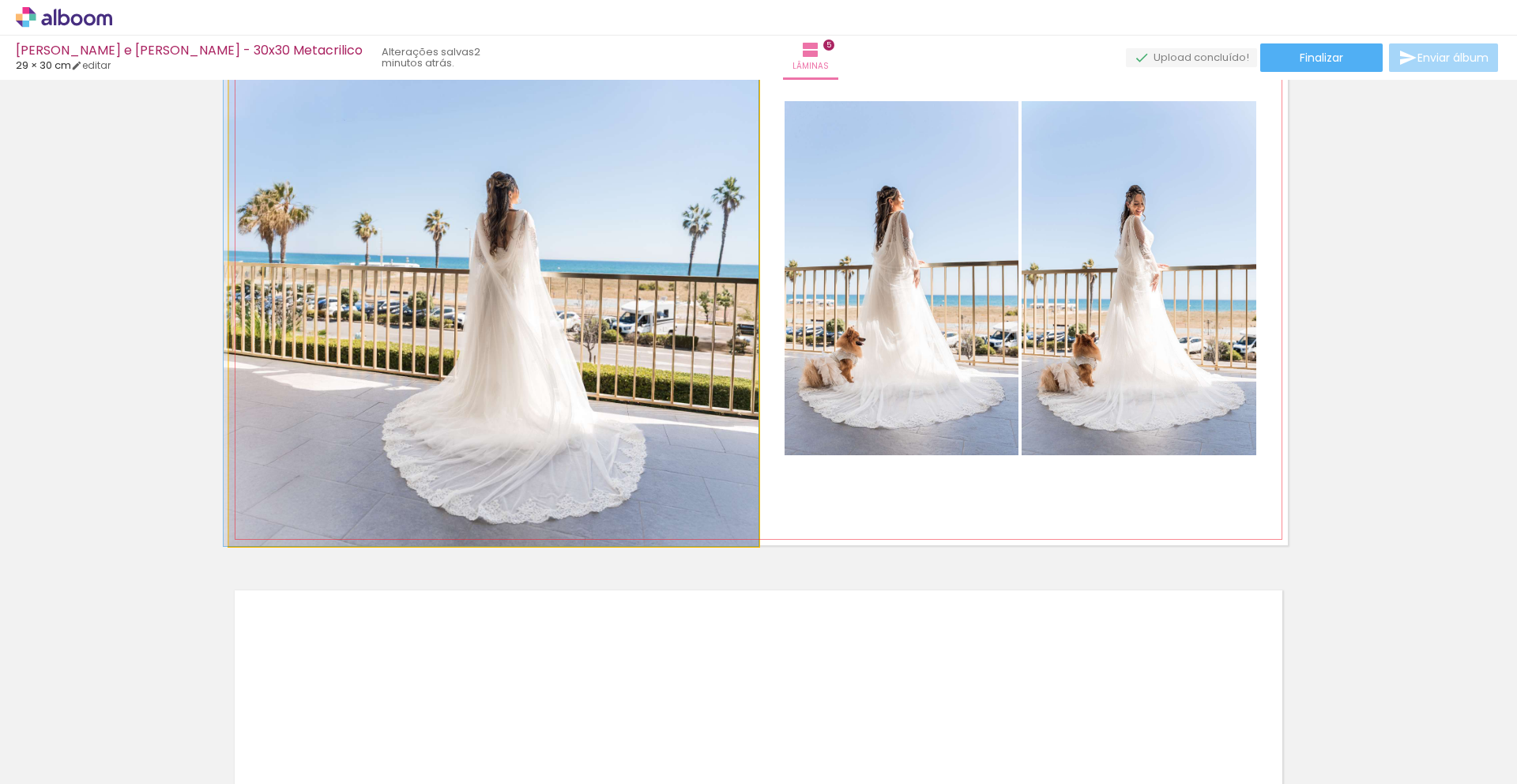
click at [353, 361] on quentale-photo at bounding box center [493, 278] width 529 height 535
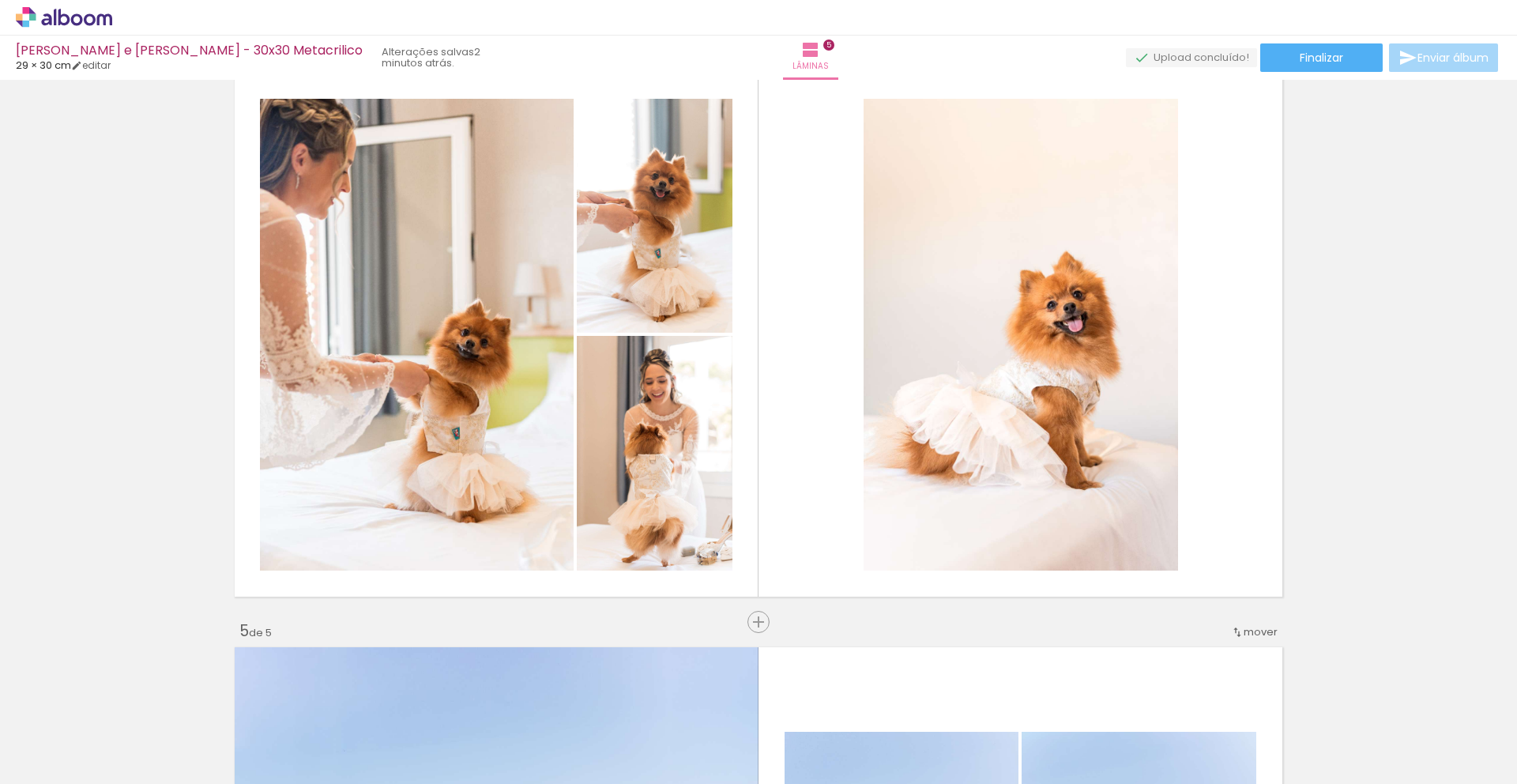
scroll to position [1780, 0]
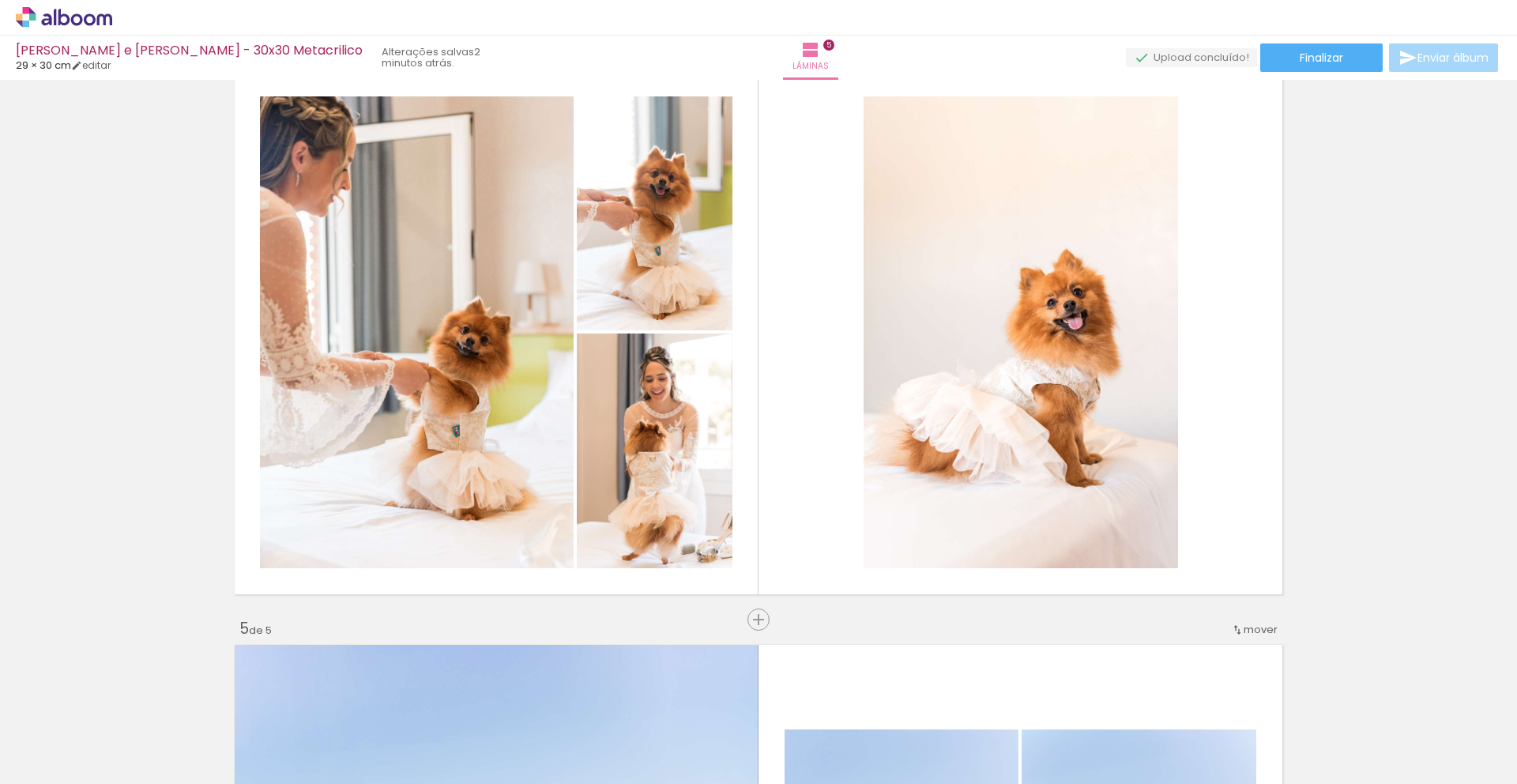
click at [58, 713] on input "Não utilizadas" at bounding box center [43, 748] width 60 height 14
click at [0, 0] on slot "Todas as fotos" at bounding box center [0, 0] width 0 height 0
type input "Todas as fotos"
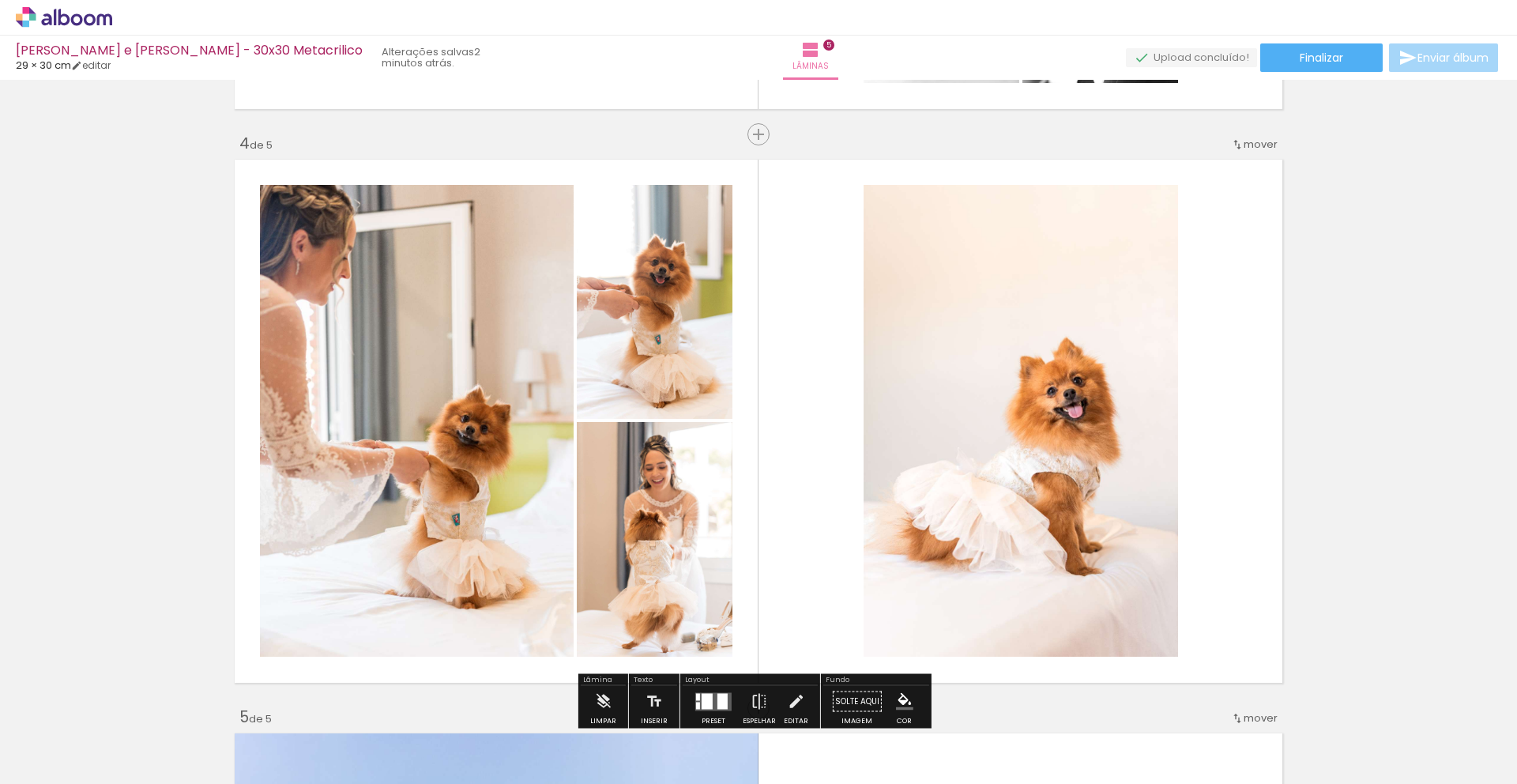
scroll to position [1816, 0]
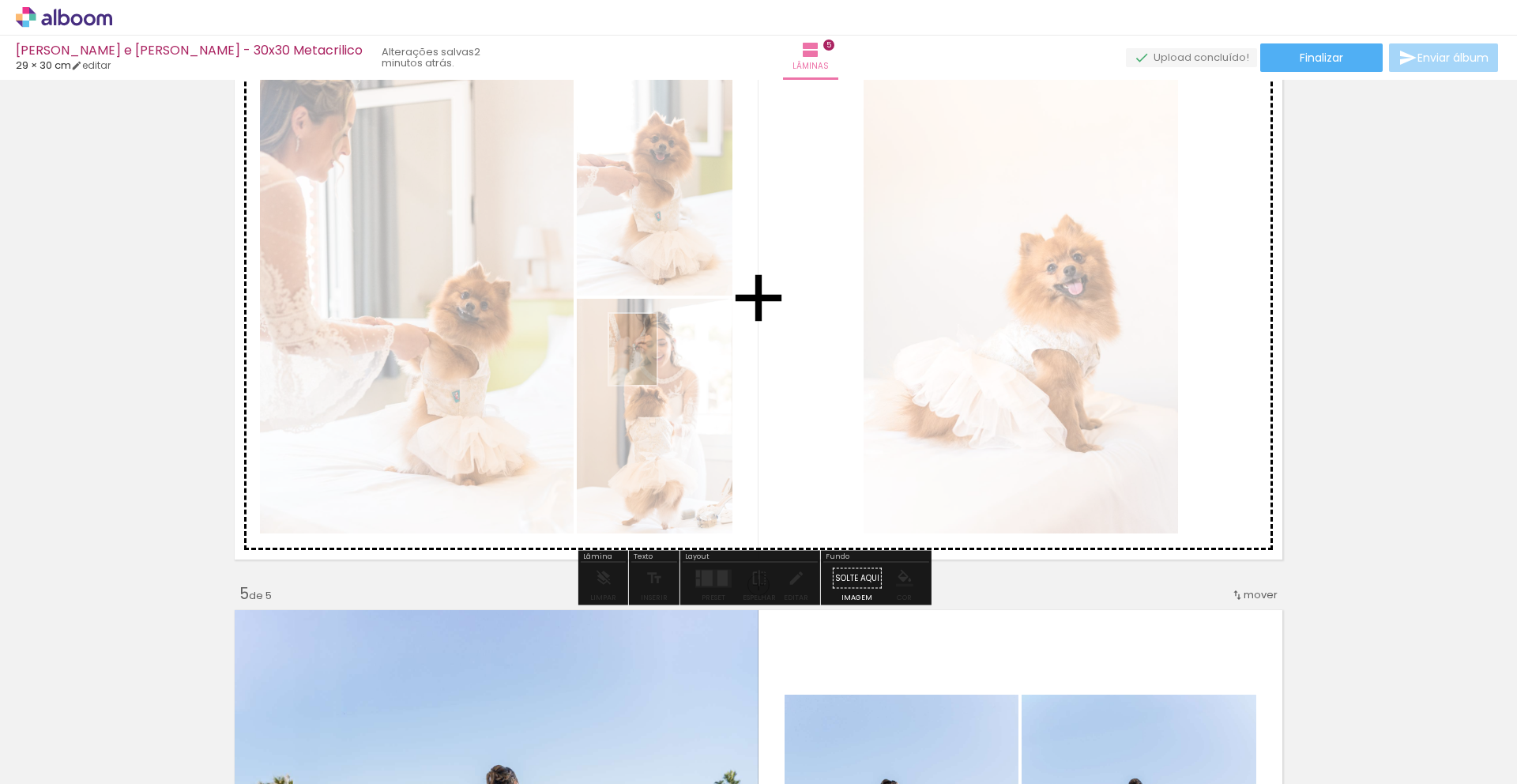
drag, startPoint x: 773, startPoint y: 740, endPoint x: 657, endPoint y: 361, distance: 396.4
click at [657, 361] on quentale-workspace at bounding box center [758, 392] width 1517 height 784
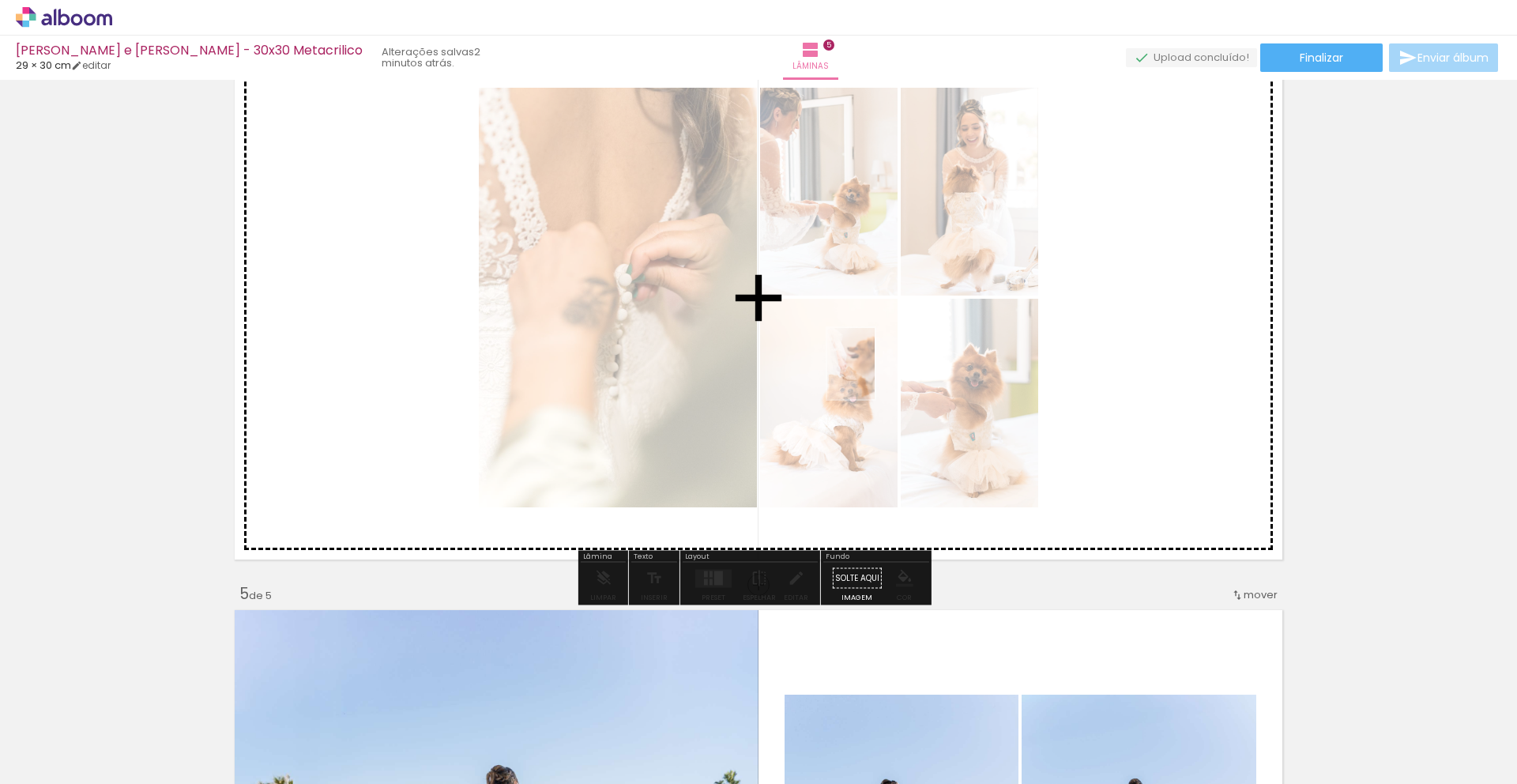
drag, startPoint x: 1306, startPoint y: 748, endPoint x: 871, endPoint y: 379, distance: 570.4
click at [873, 376] on quentale-workspace at bounding box center [758, 392] width 1517 height 784
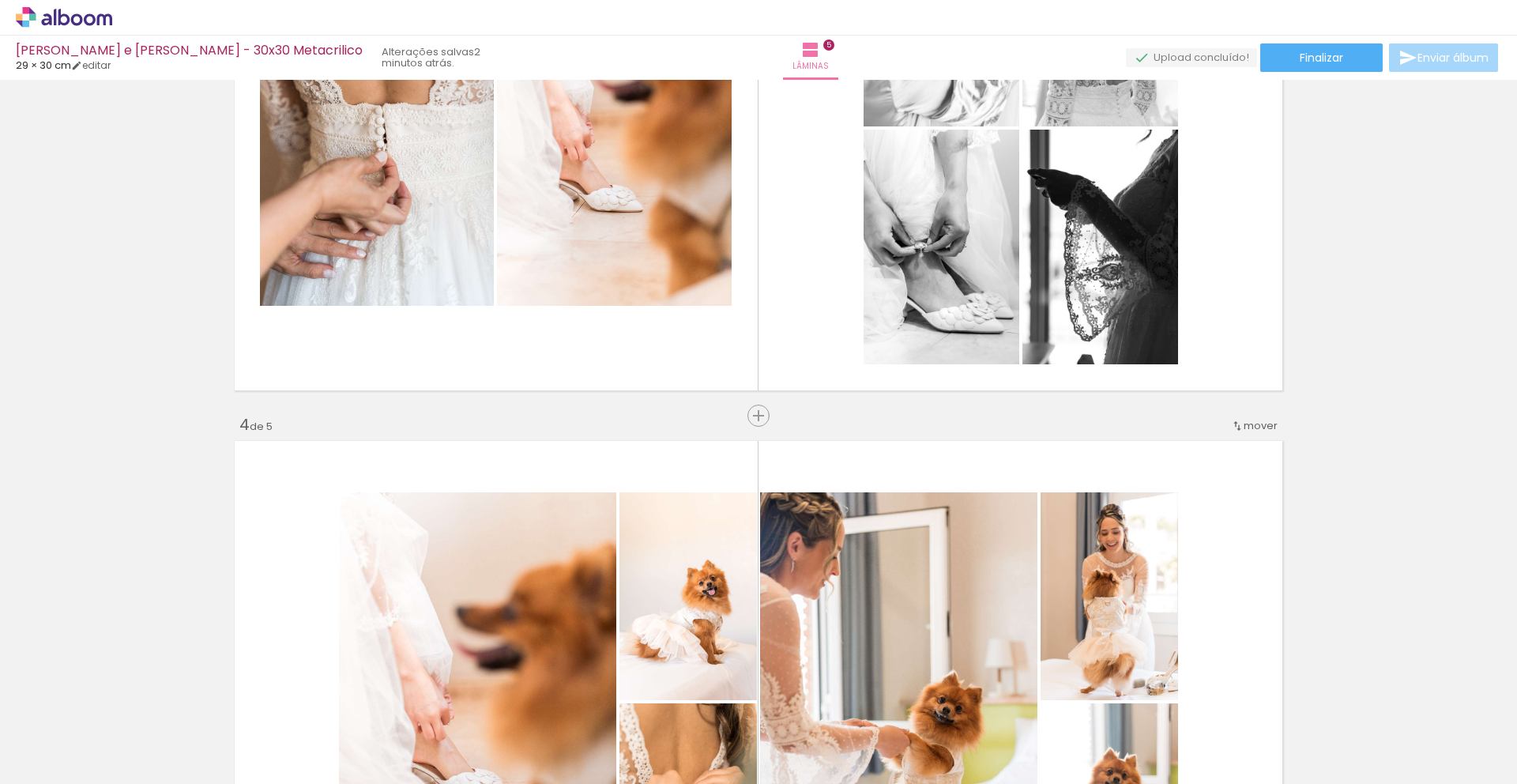
scroll to position [1594, 0]
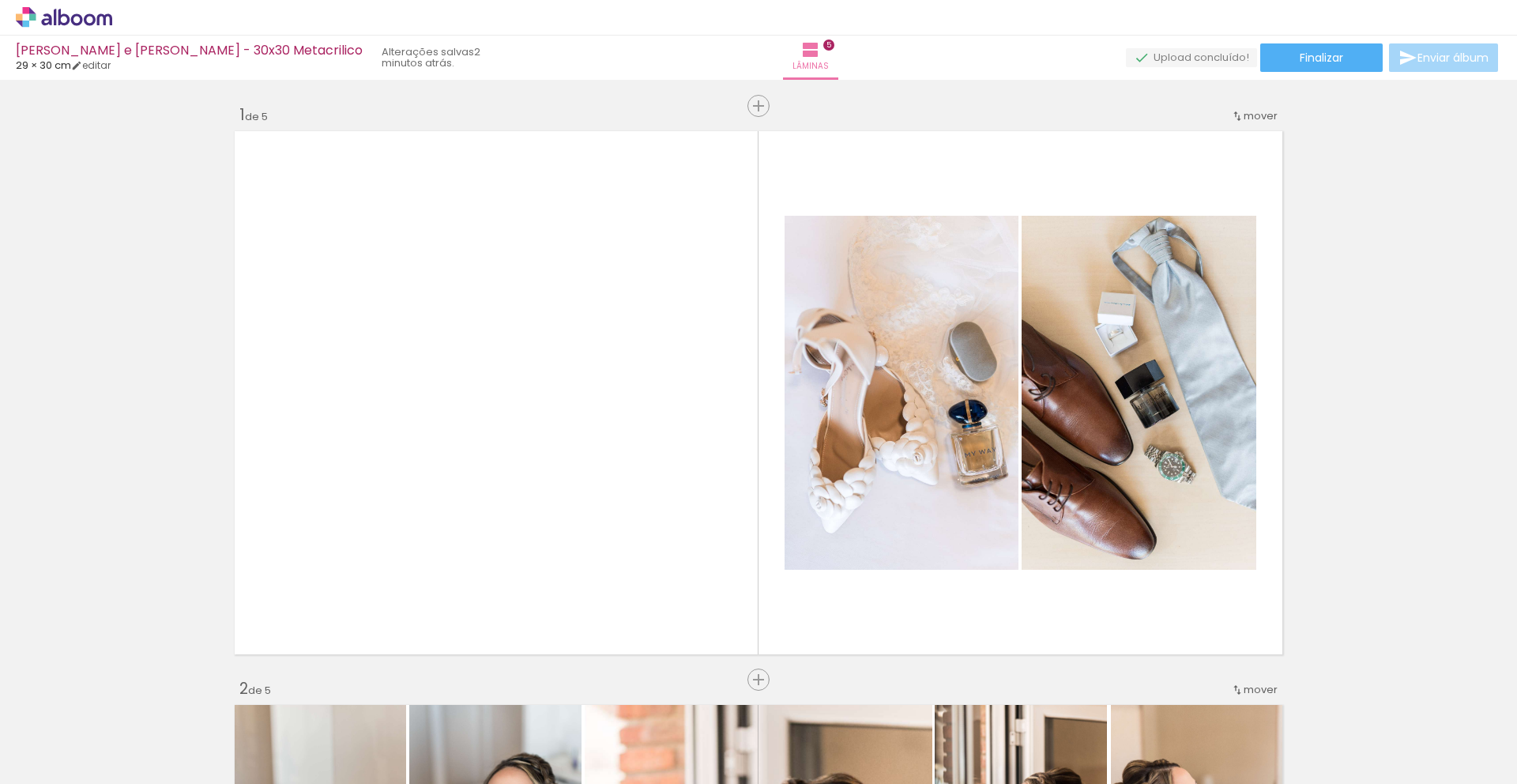
scroll to position [3862, 0]
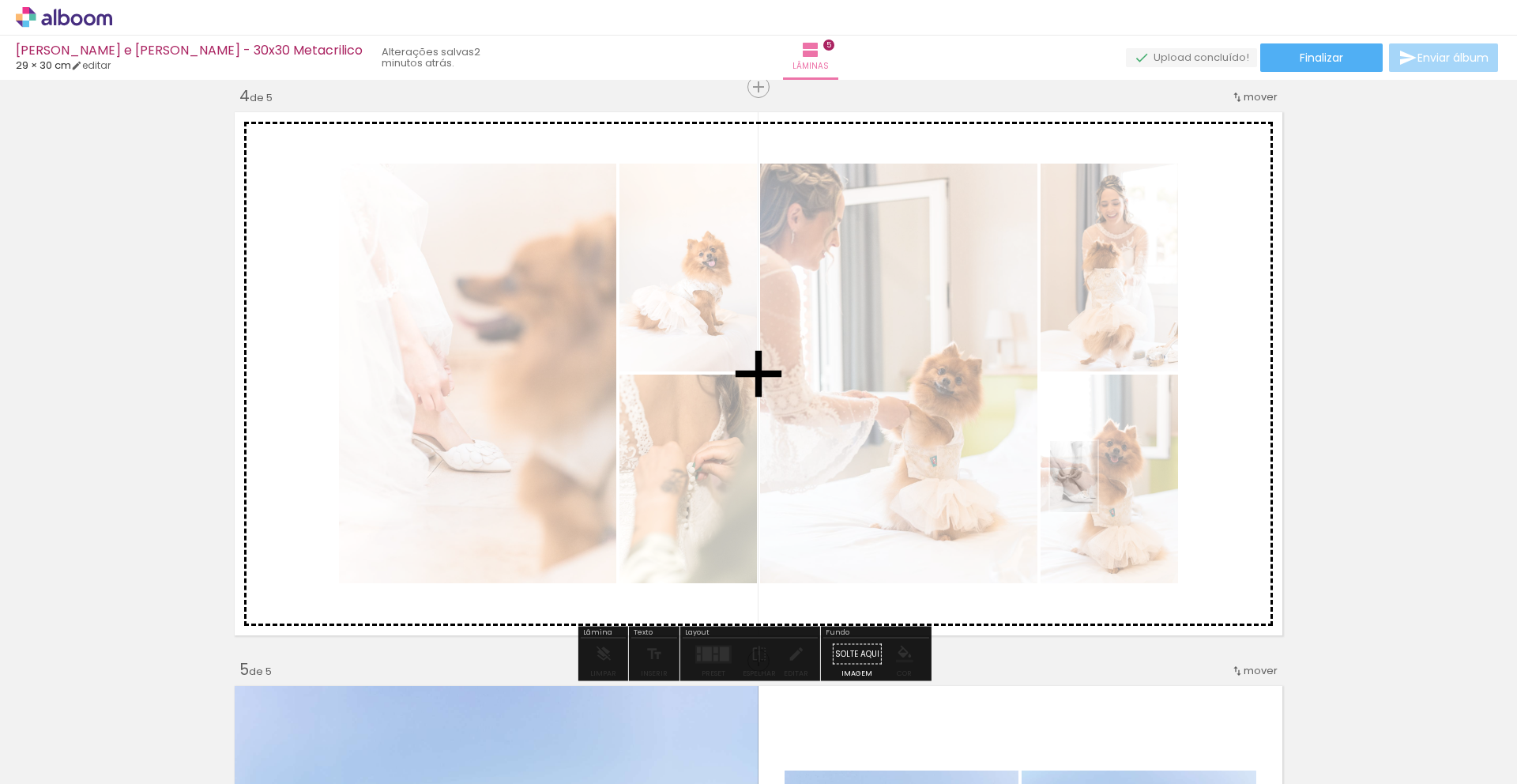
drag, startPoint x: 1401, startPoint y: 730, endPoint x: 1098, endPoint y: 489, distance: 387.2
click at [1098, 489] on quentale-workspace at bounding box center [758, 392] width 1517 height 784
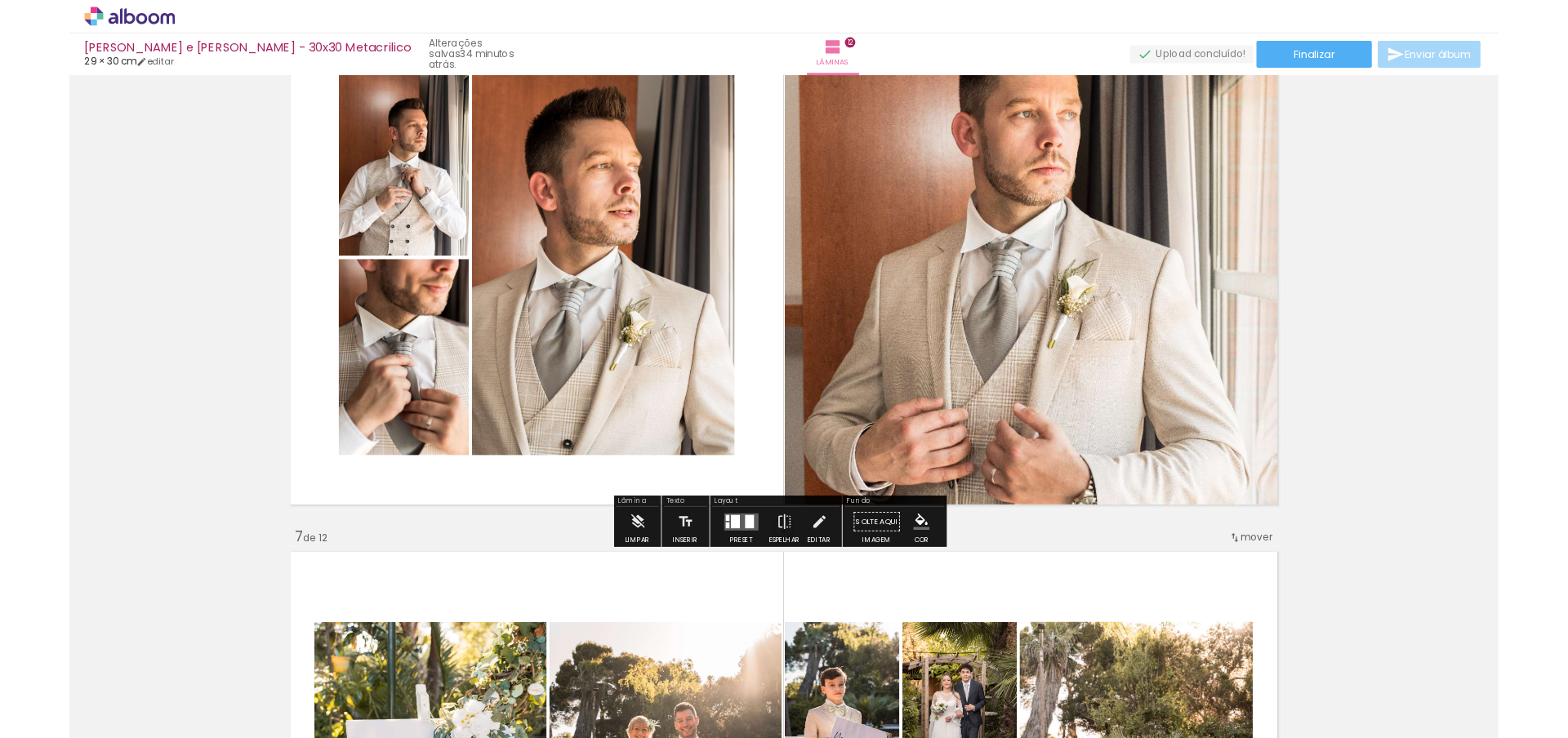
scroll to position [3110, 0]
